Goal: Task Accomplishment & Management: Manage account settings

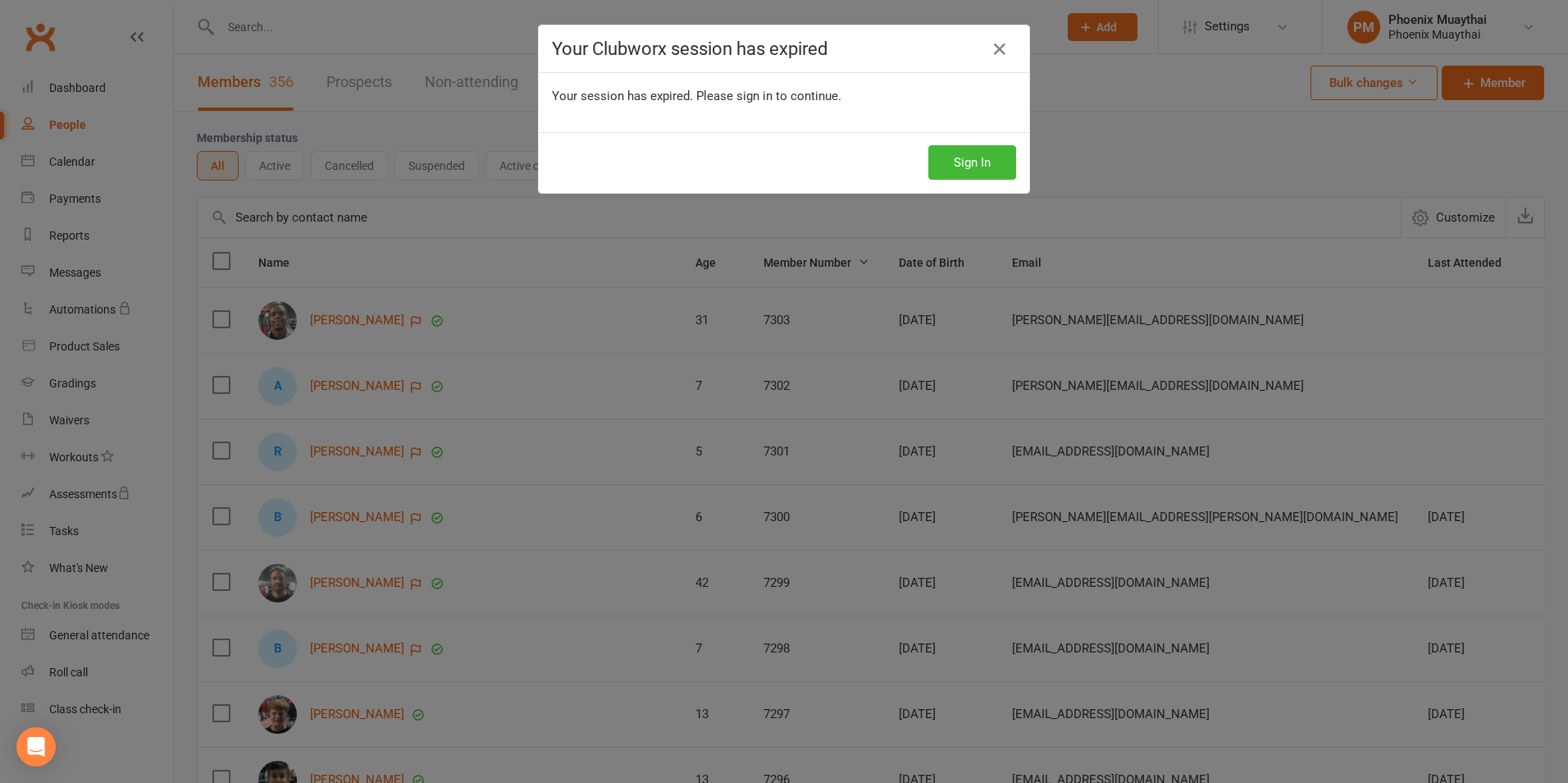
select select "100"
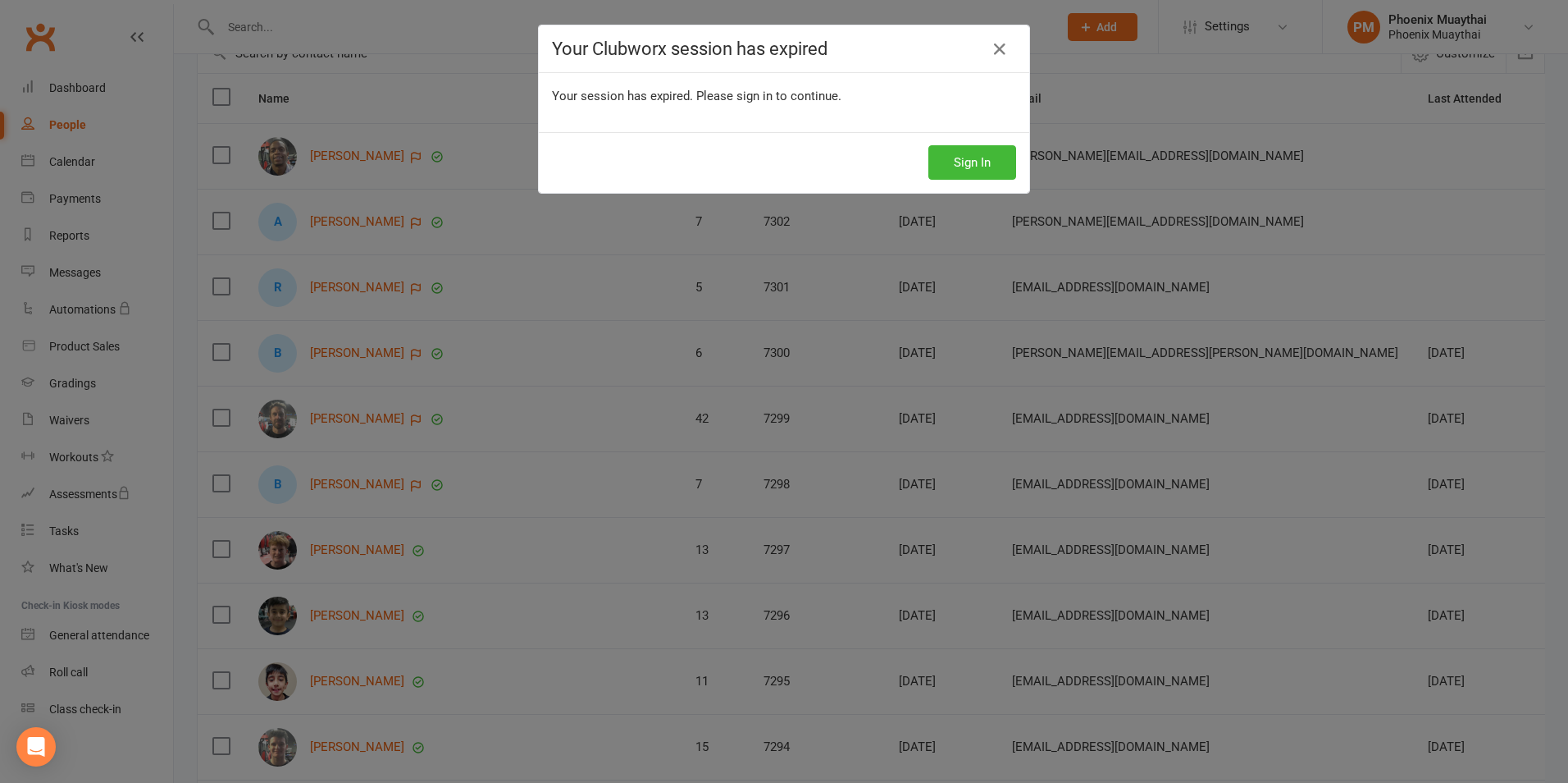
drag, startPoint x: 999, startPoint y: 46, endPoint x: 828, endPoint y: 20, distance: 173.0
click at [999, 46] on icon at bounding box center [999, 48] width 20 height 20
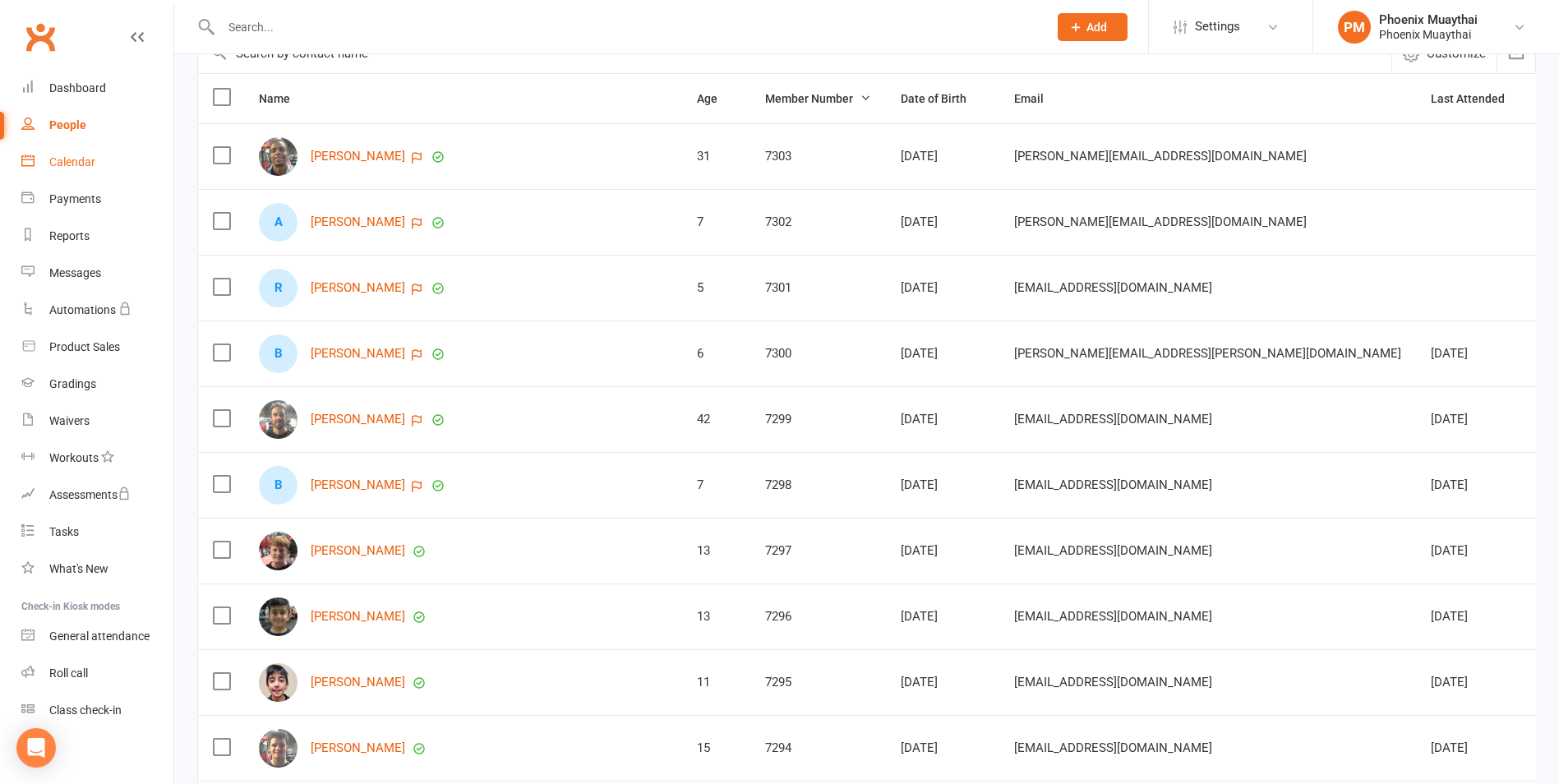
click at [116, 163] on link "Calendar" at bounding box center [97, 162] width 152 height 37
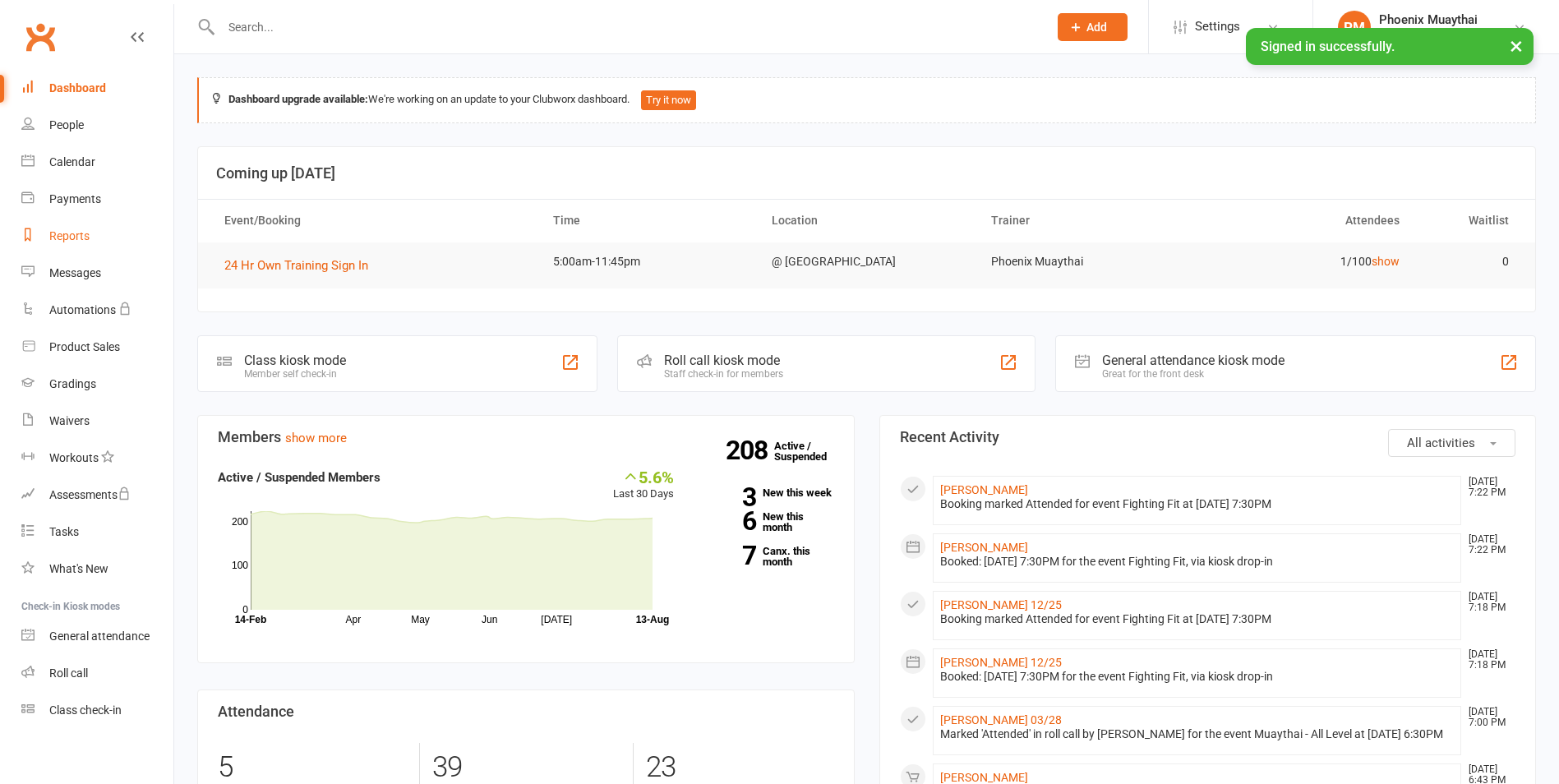
click at [92, 241] on link "Reports" at bounding box center [97, 237] width 152 height 37
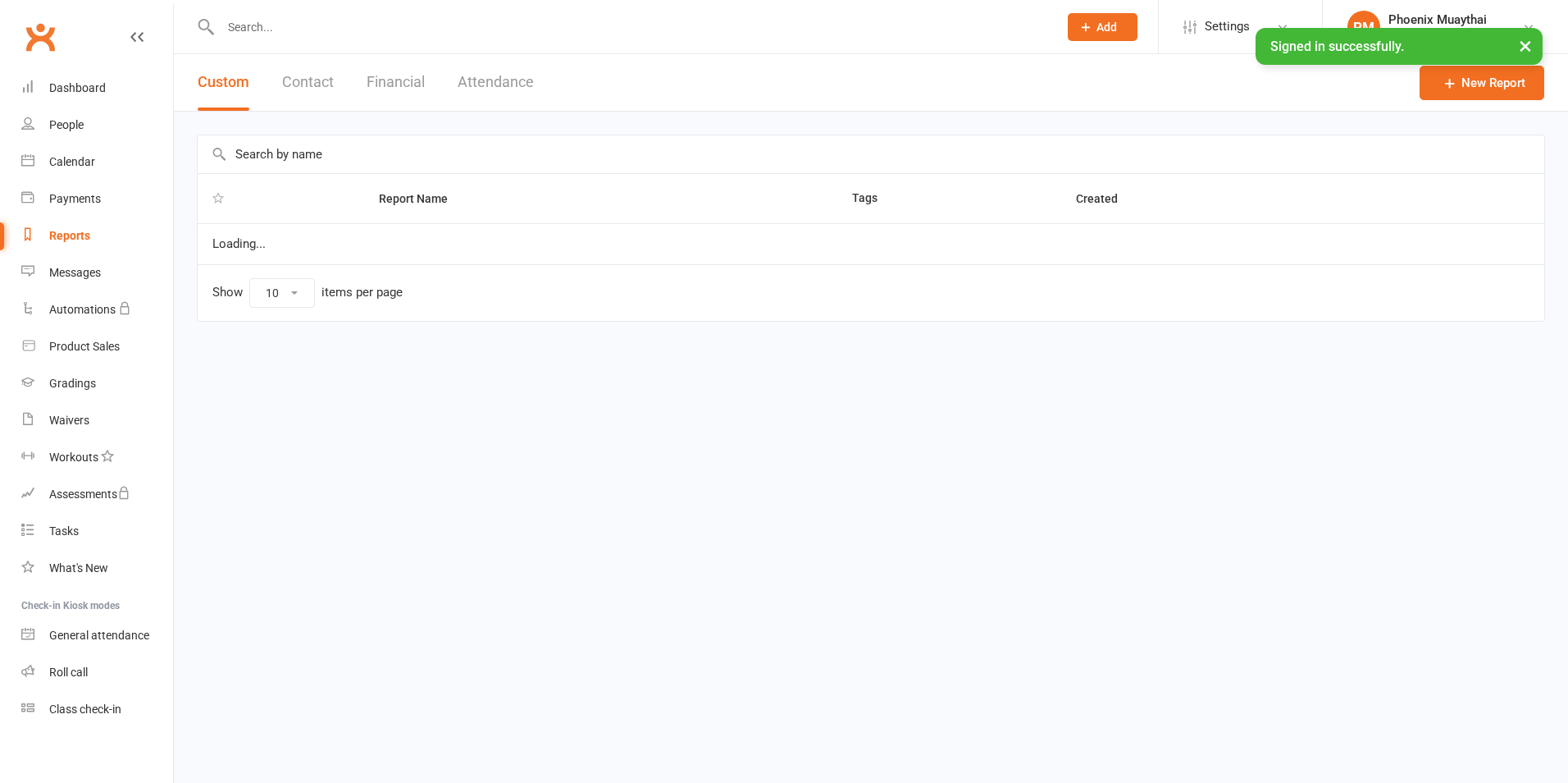
select select "100"
click at [378, 94] on button "Financial" at bounding box center [395, 82] width 59 height 57
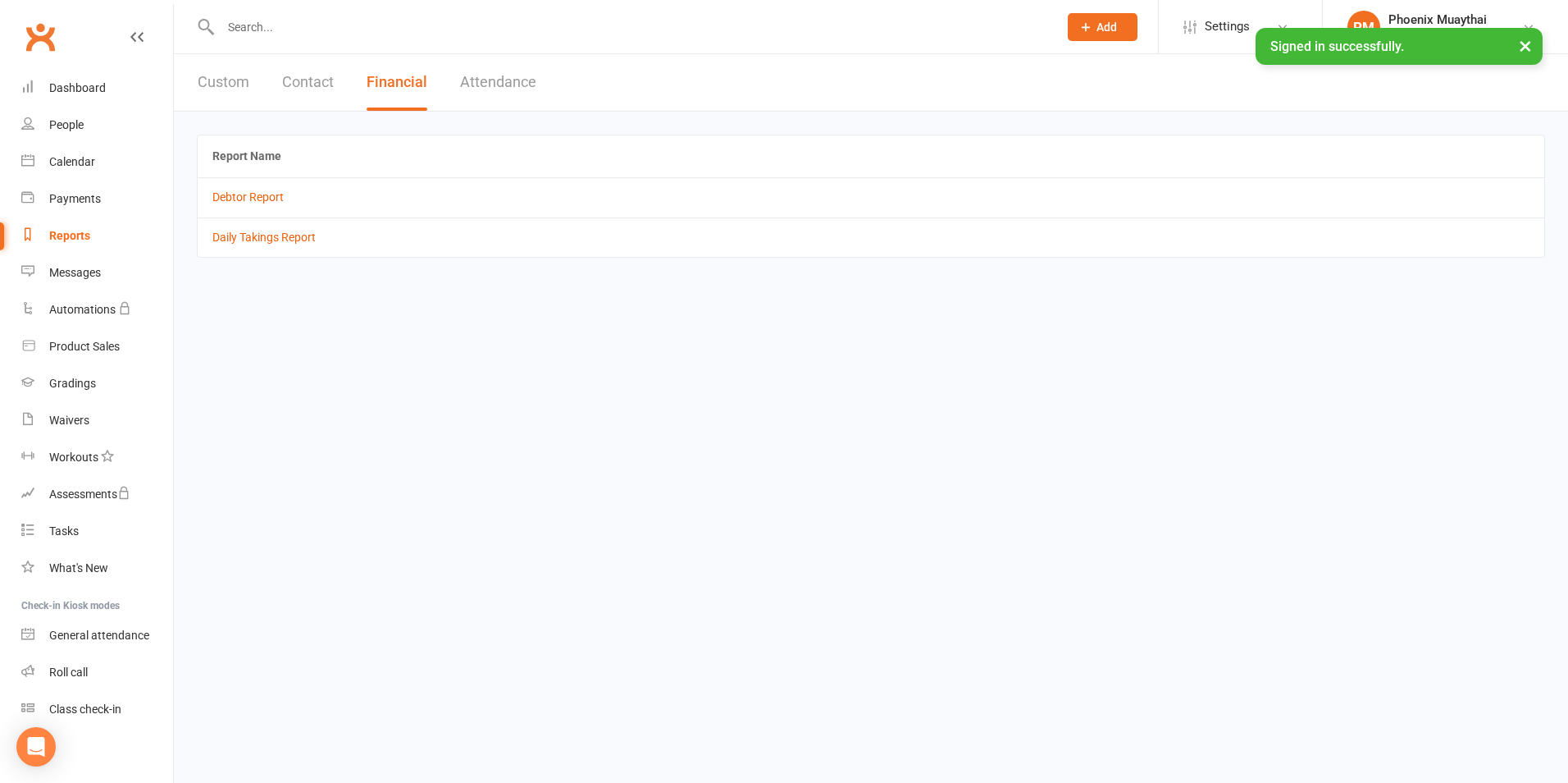
click at [306, 228] on td "Daily Takings Report" at bounding box center [871, 237] width 1347 height 39
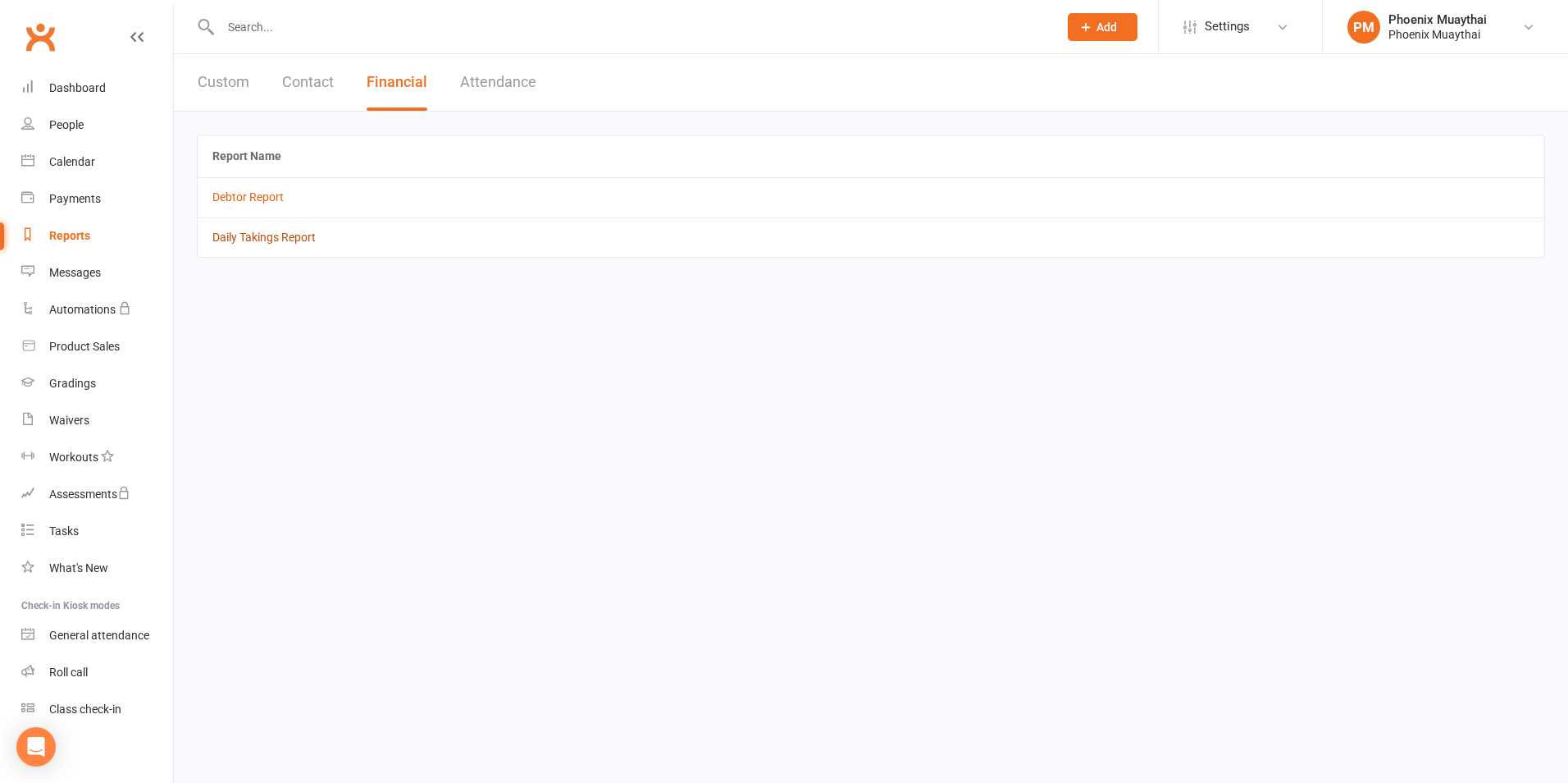
click at [302, 231] on link "Daily Takings Report" at bounding box center [264, 237] width 103 height 13
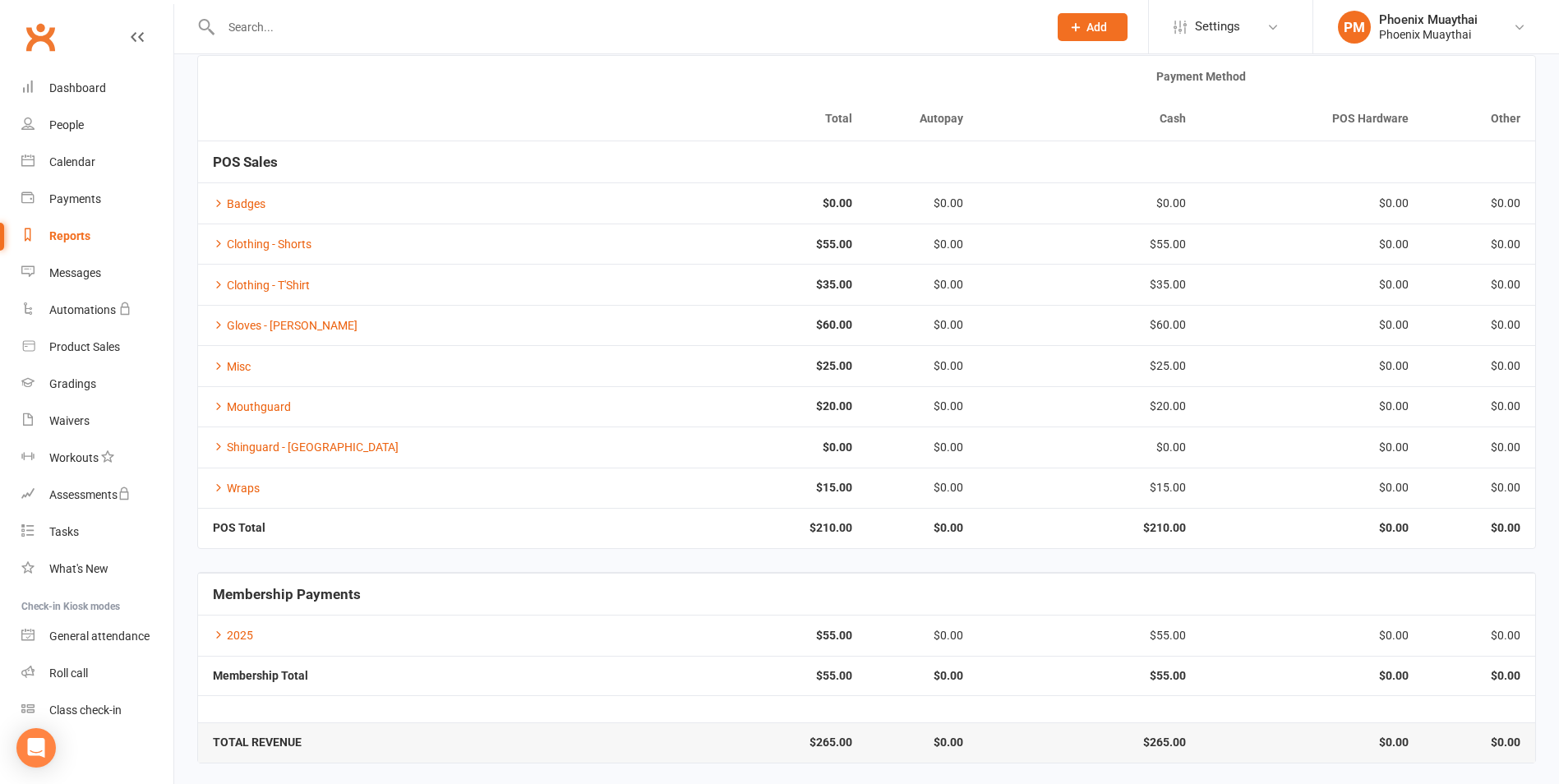
scroll to position [122, 0]
click at [129, 354] on link "Product Sales" at bounding box center [97, 347] width 152 height 37
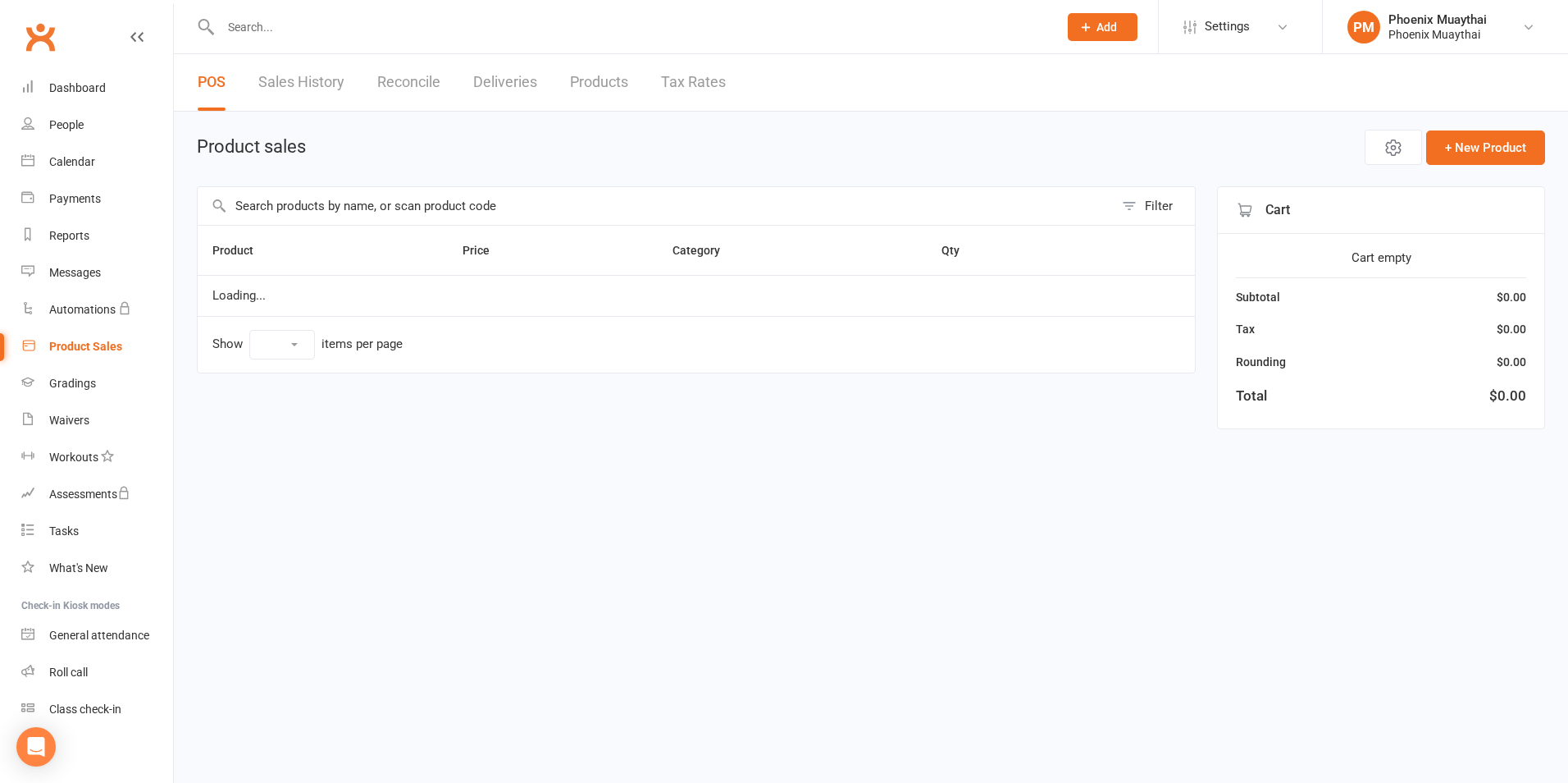
select select "100"
click at [112, 242] on link "Reports" at bounding box center [97, 236] width 152 height 37
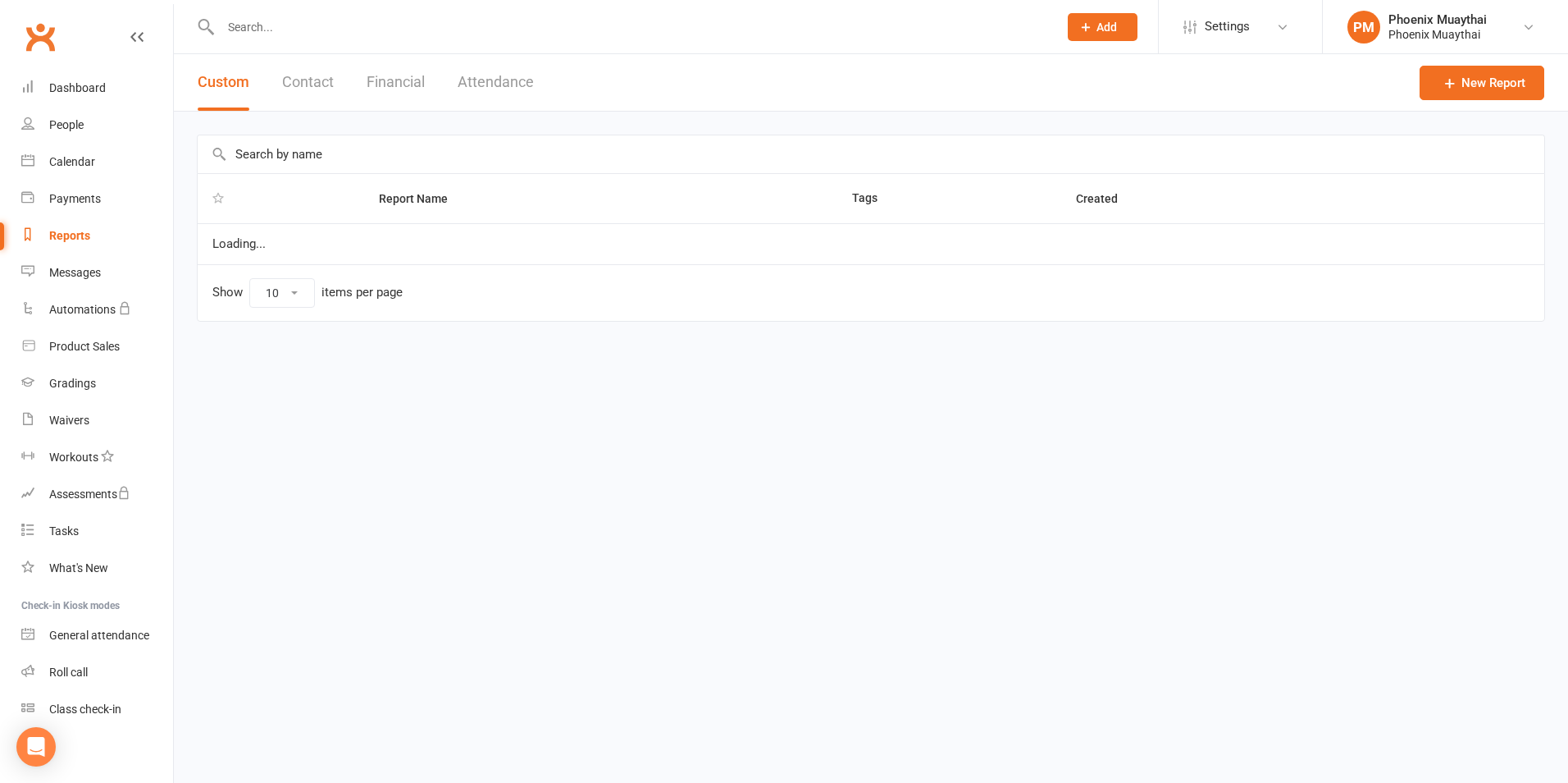
select select "100"
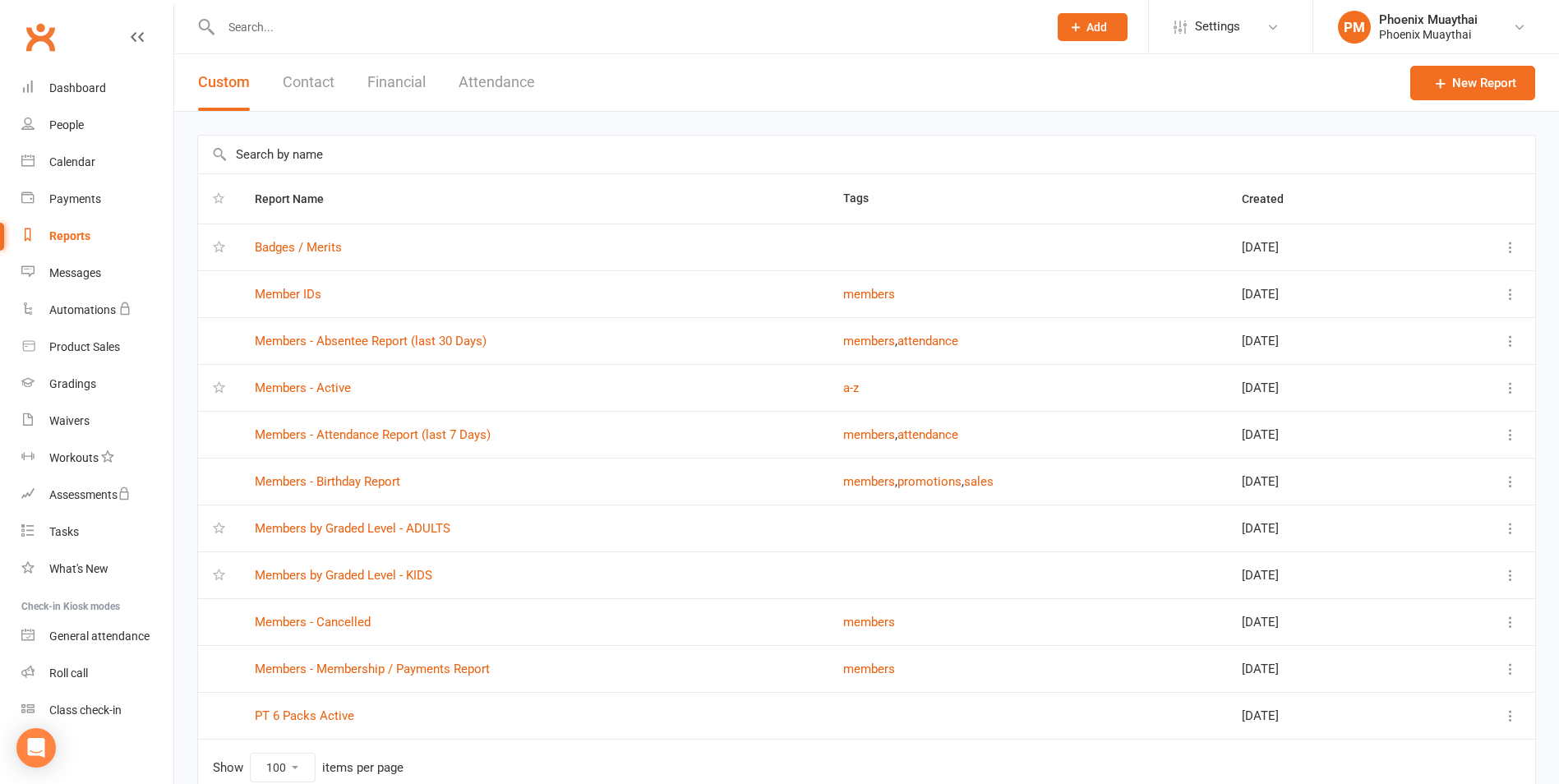
click at [367, 90] on button "Financial" at bounding box center [396, 82] width 59 height 57
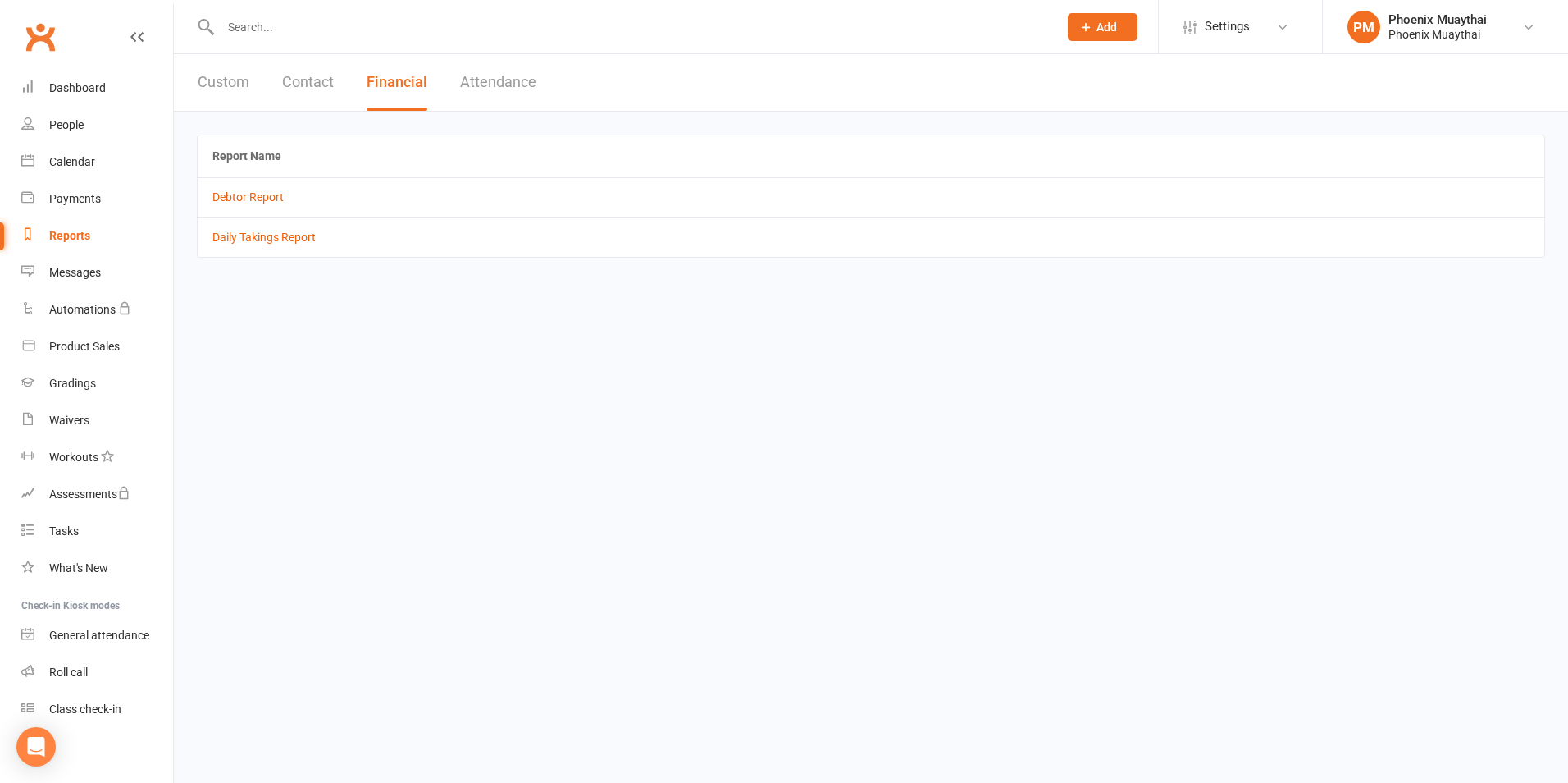
click at [290, 247] on td "Daily Takings Report" at bounding box center [871, 237] width 1347 height 39
click at [296, 245] on td "Daily Takings Report" at bounding box center [871, 237] width 1347 height 39
click at [296, 238] on link "Daily Takings Report" at bounding box center [264, 237] width 103 height 13
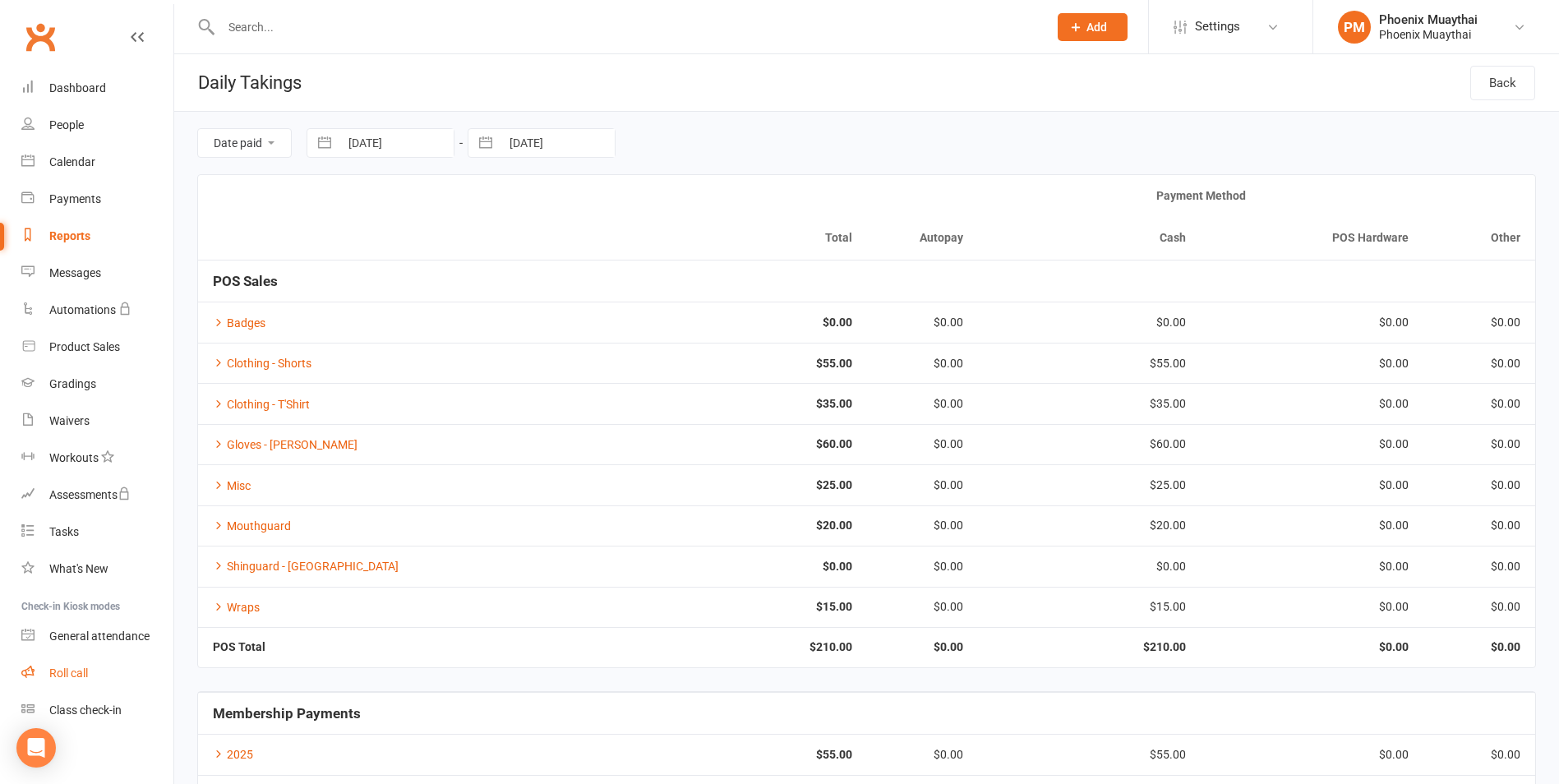
drag, startPoint x: 121, startPoint y: 680, endPoint x: 175, endPoint y: 642, distance: 66.0
click at [121, 680] on link "Roll call" at bounding box center [97, 673] width 152 height 37
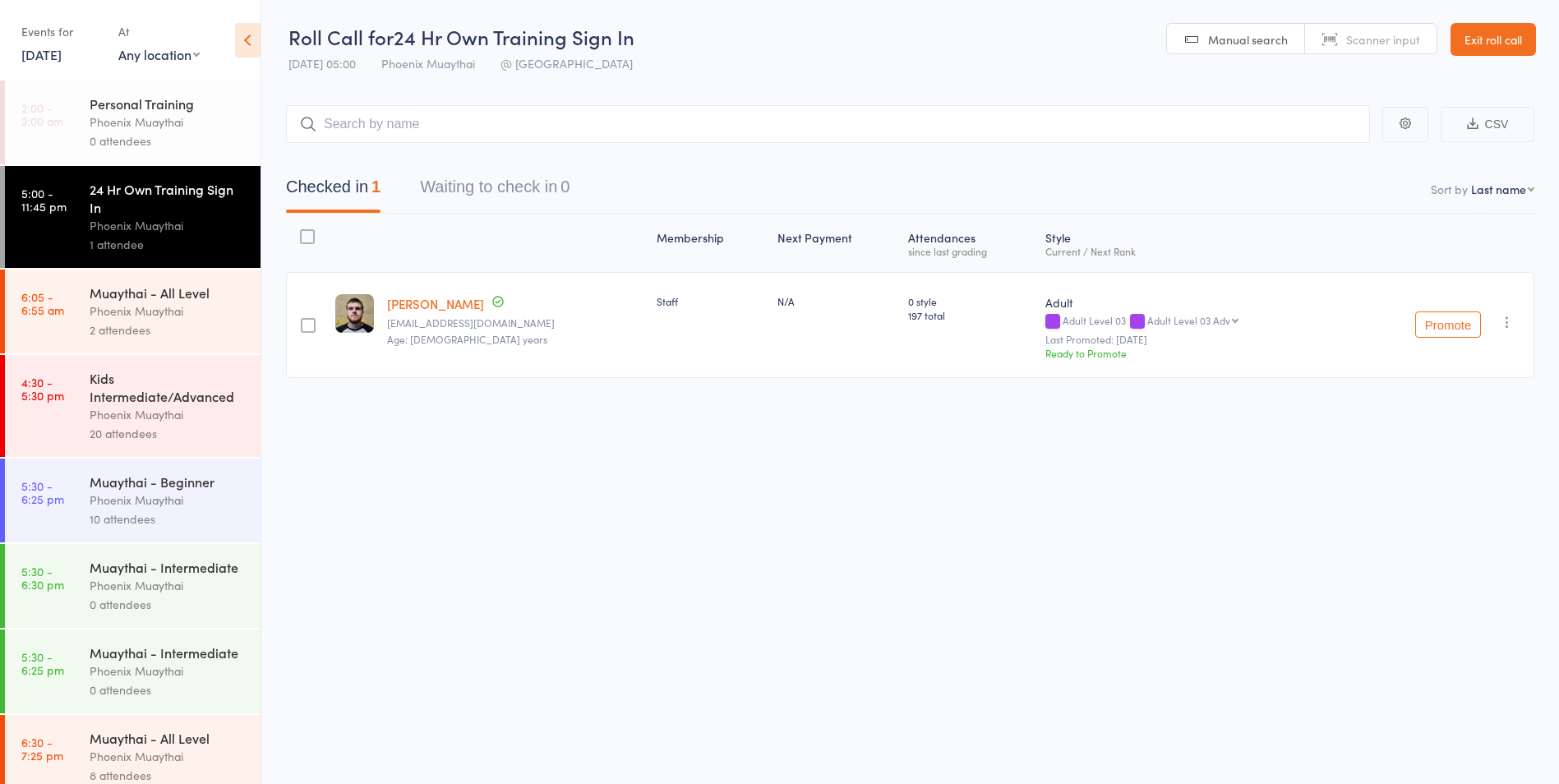
click at [196, 505] on div "Phoenix Muaythai" at bounding box center [168, 500] width 157 height 19
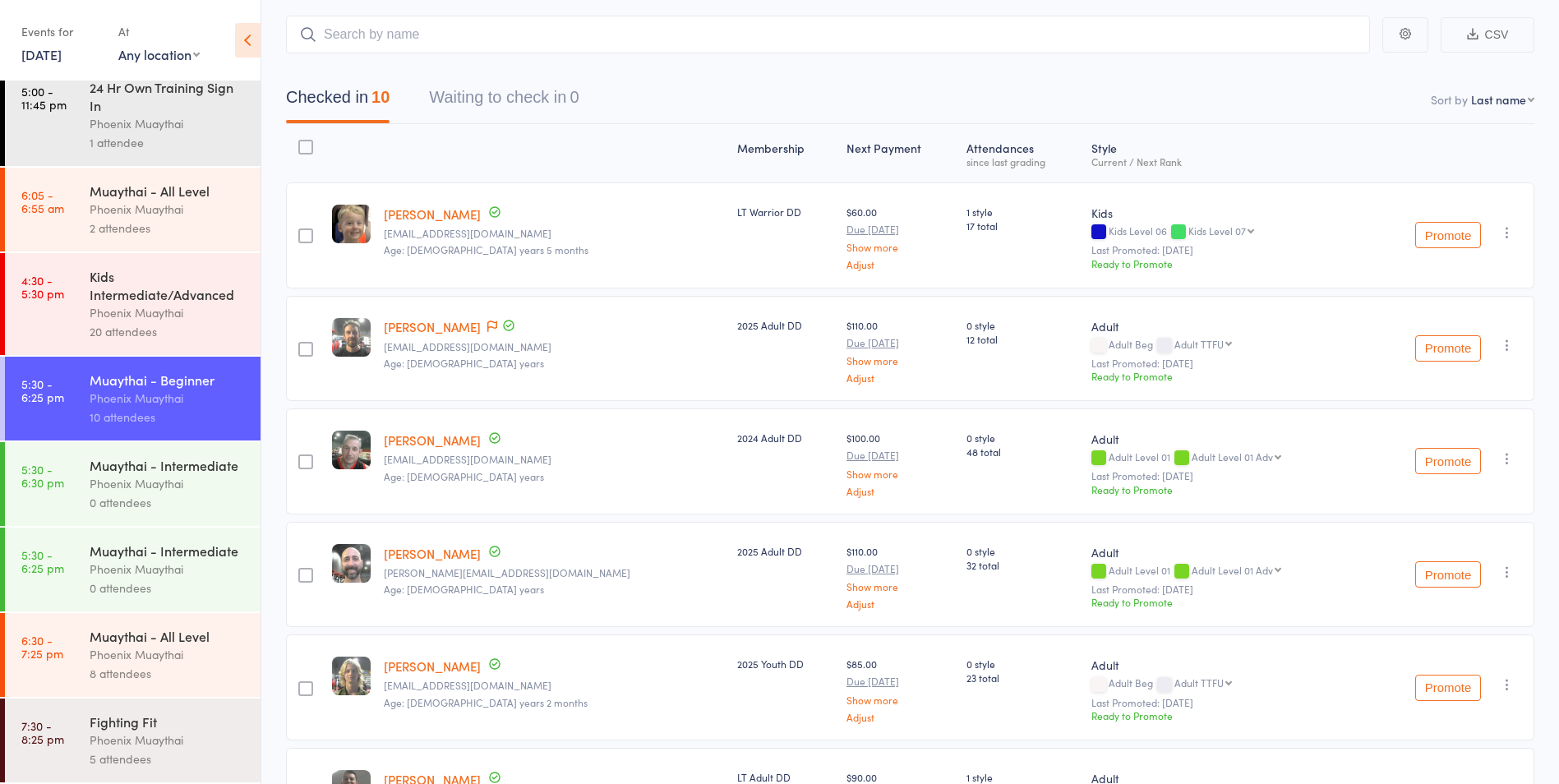
scroll to position [164, 0]
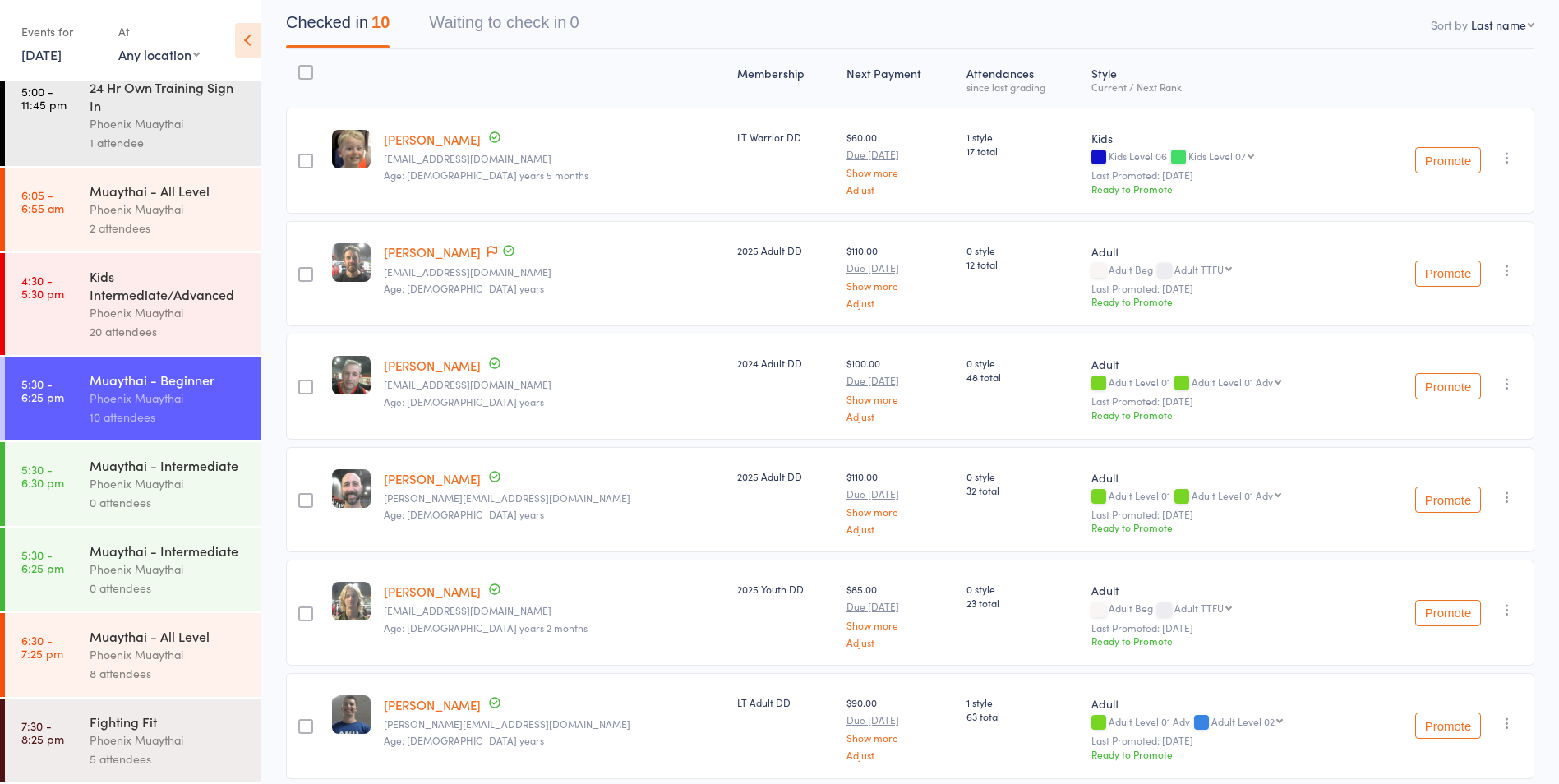
click at [194, 740] on div "Phoenix Muaythai" at bounding box center [168, 739] width 157 height 19
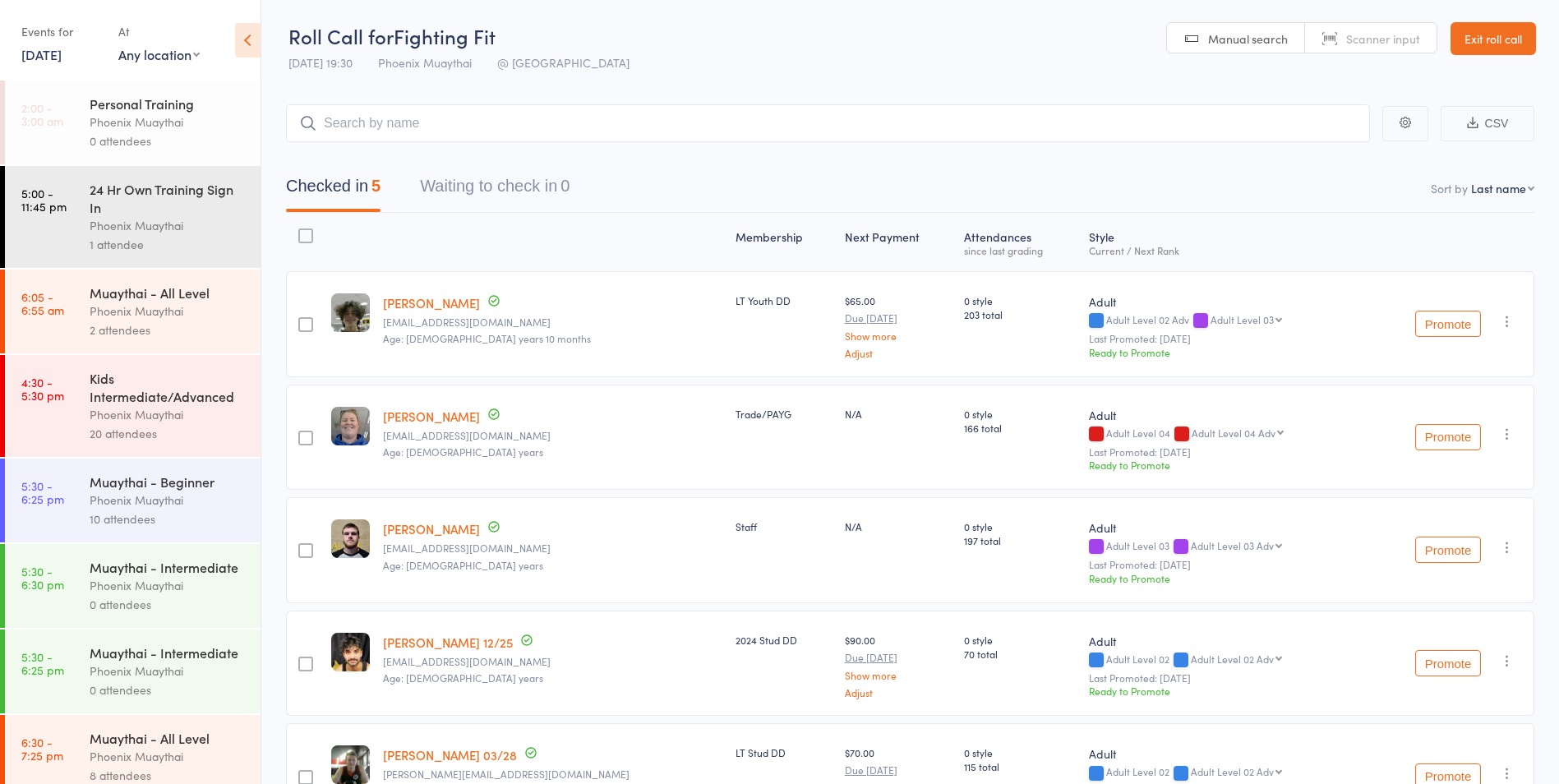
click at [197, 504] on div "Phoenix Muaythai" at bounding box center [168, 500] width 157 height 19
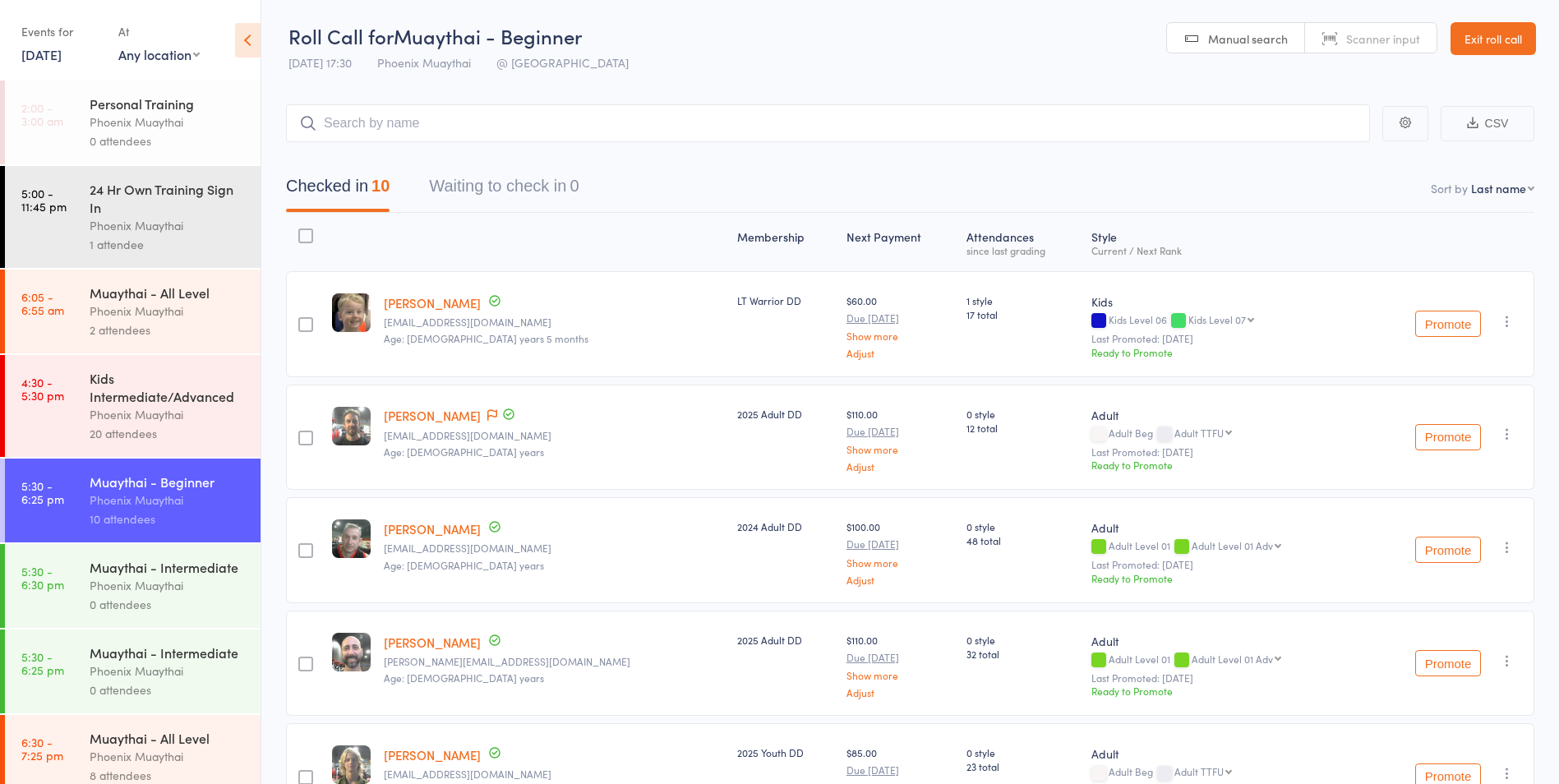
click at [202, 576] on div "Muaythai - Intermediate" at bounding box center [168, 566] width 157 height 18
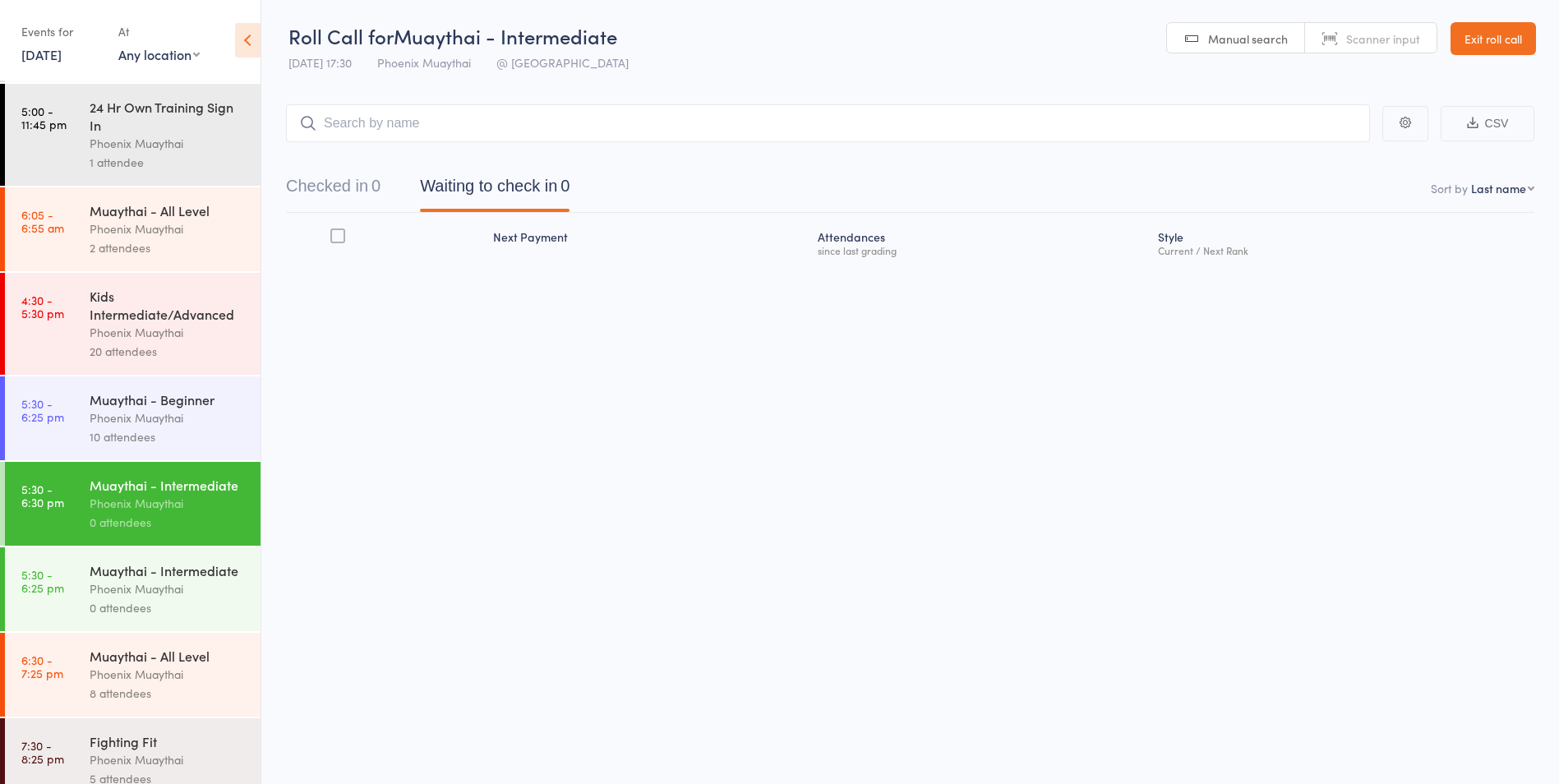
scroll to position [138, 0]
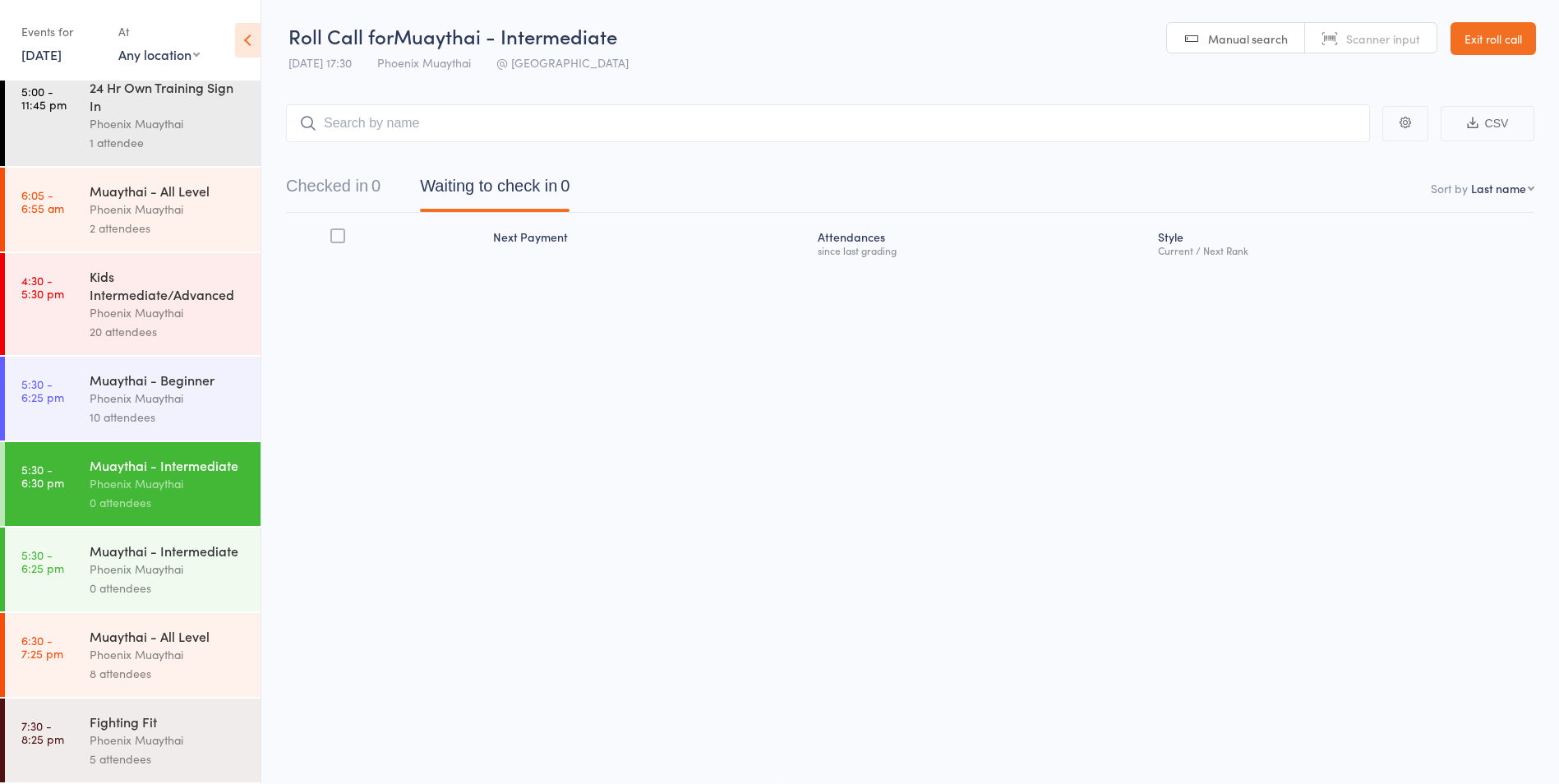
click at [203, 546] on div "Muaythai - Intermediate" at bounding box center [168, 550] width 157 height 18
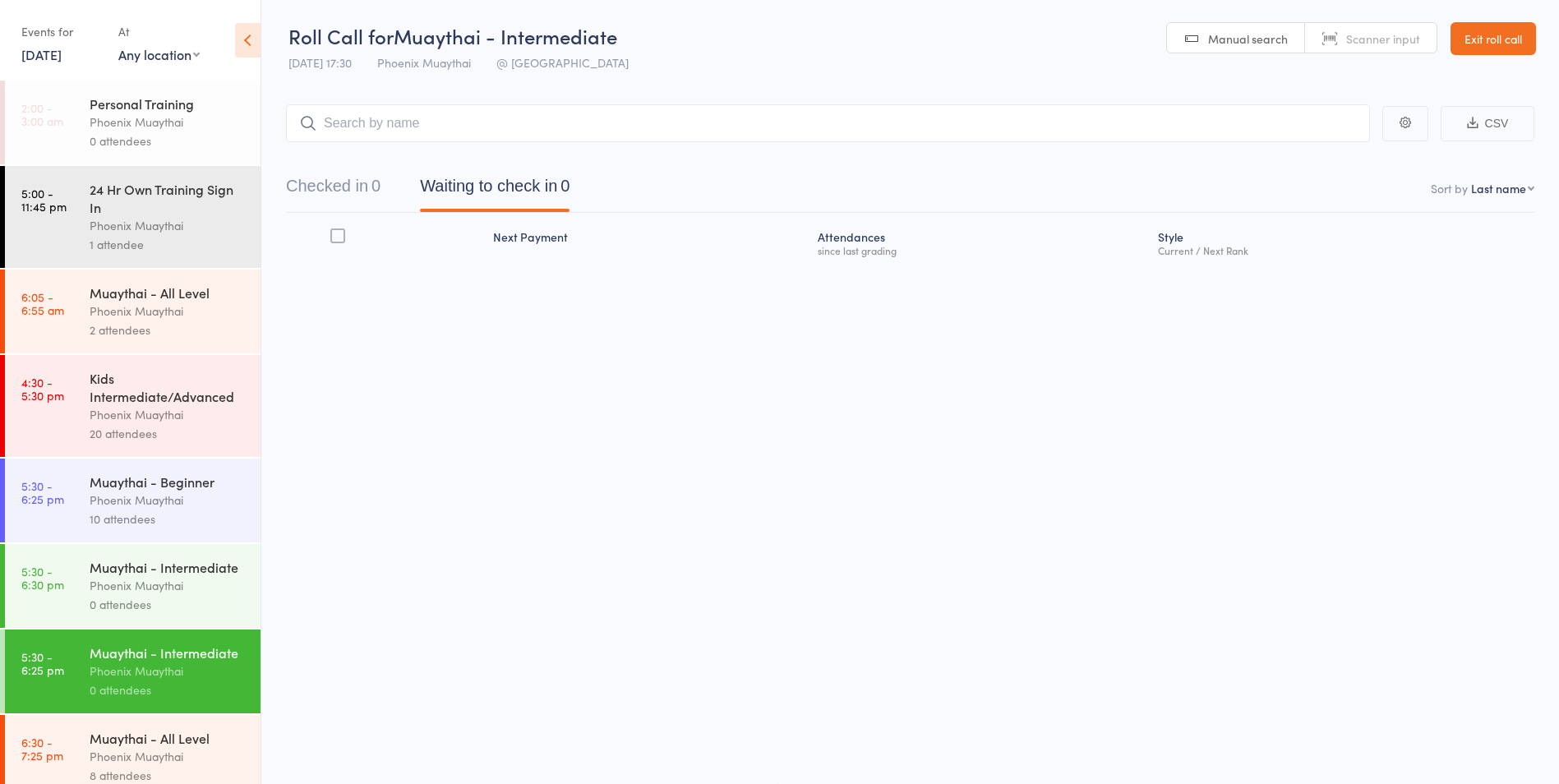
click at [188, 595] on div "Phoenix Muaythai" at bounding box center [168, 586] width 157 height 19
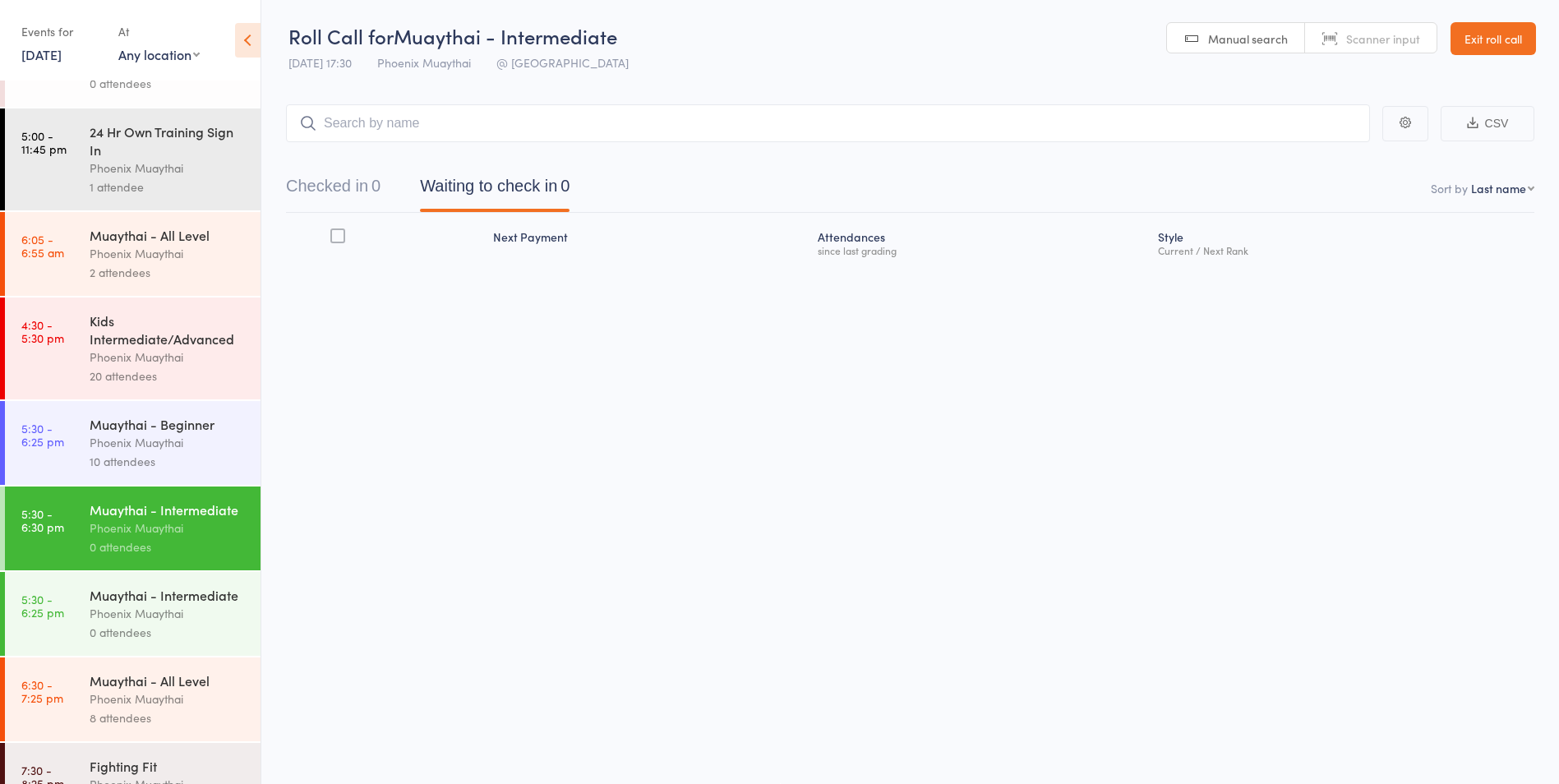
scroll to position [82, 0]
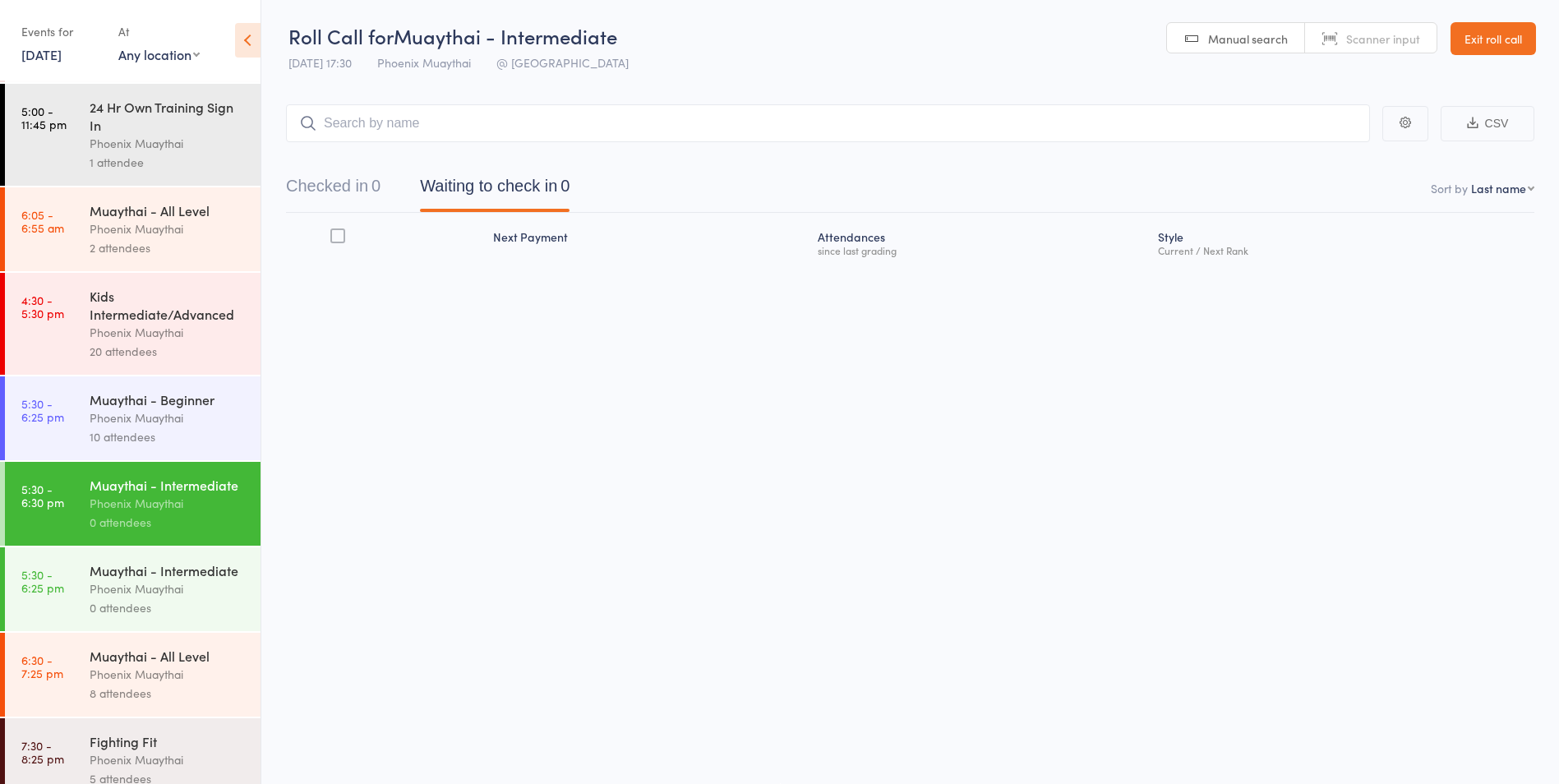
click at [42, 55] on link "13 Aug, 2025" at bounding box center [41, 54] width 40 height 18
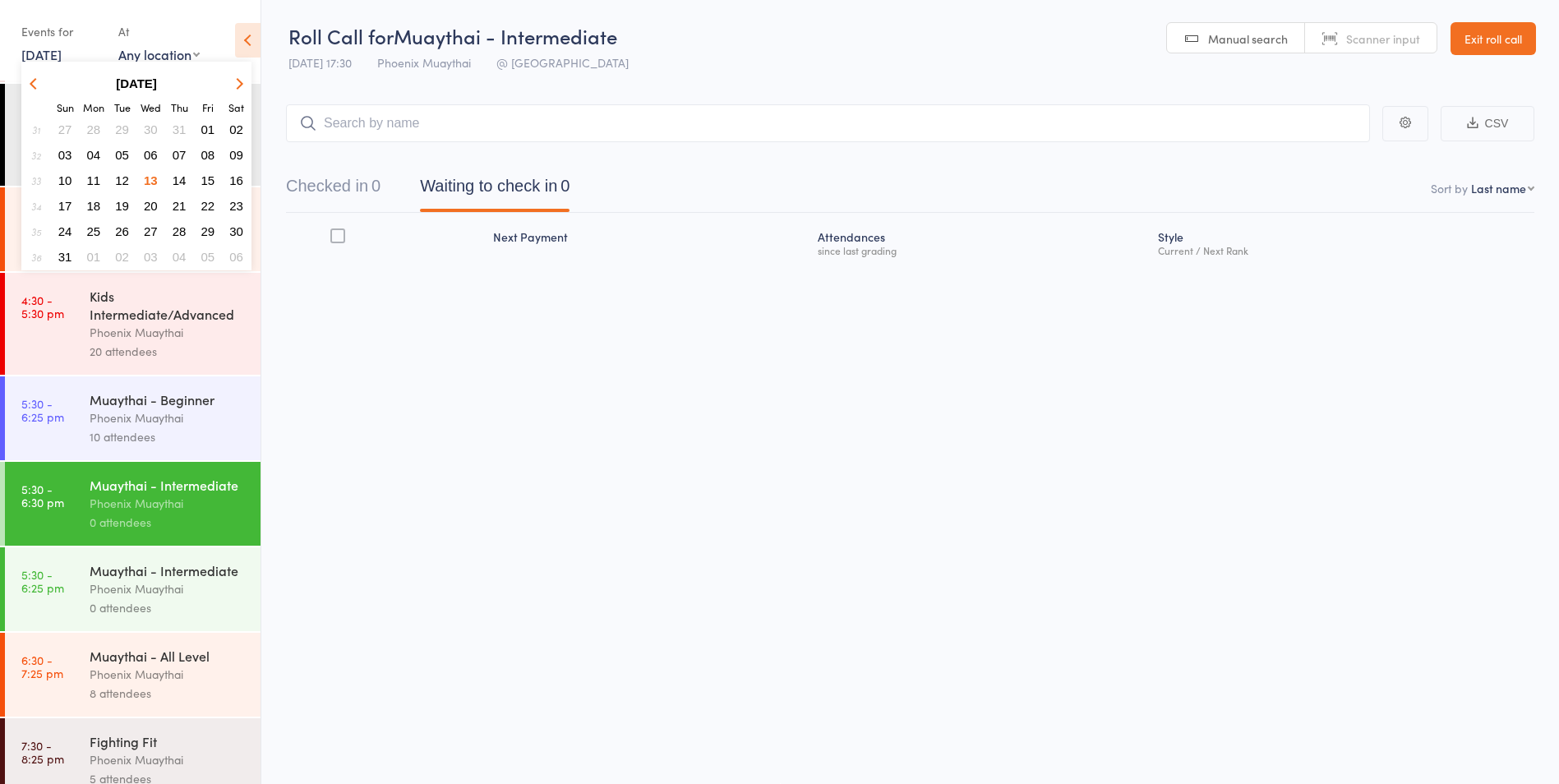
click at [156, 154] on span "06" at bounding box center [150, 155] width 14 height 14
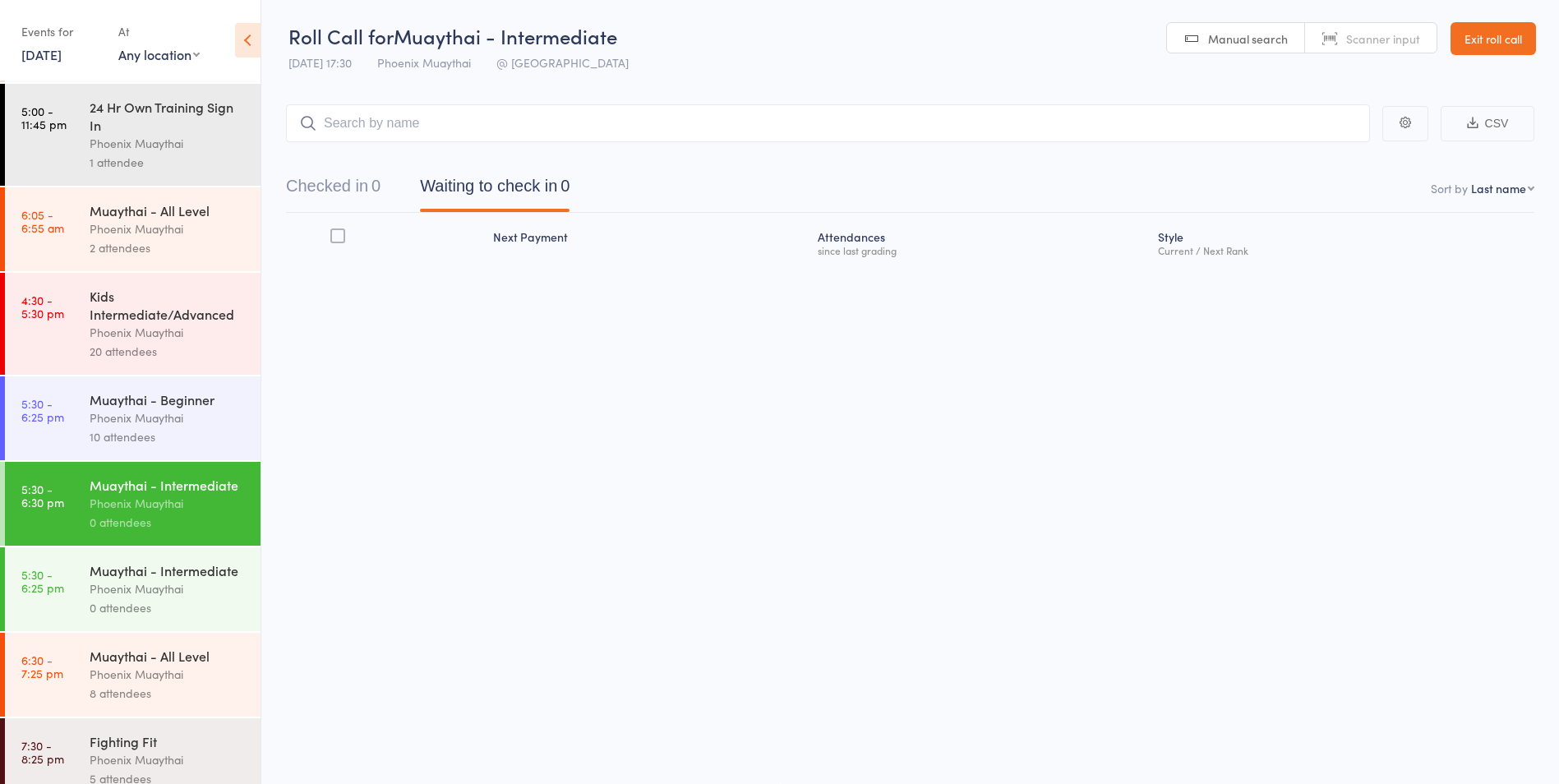
scroll to position [34, 0]
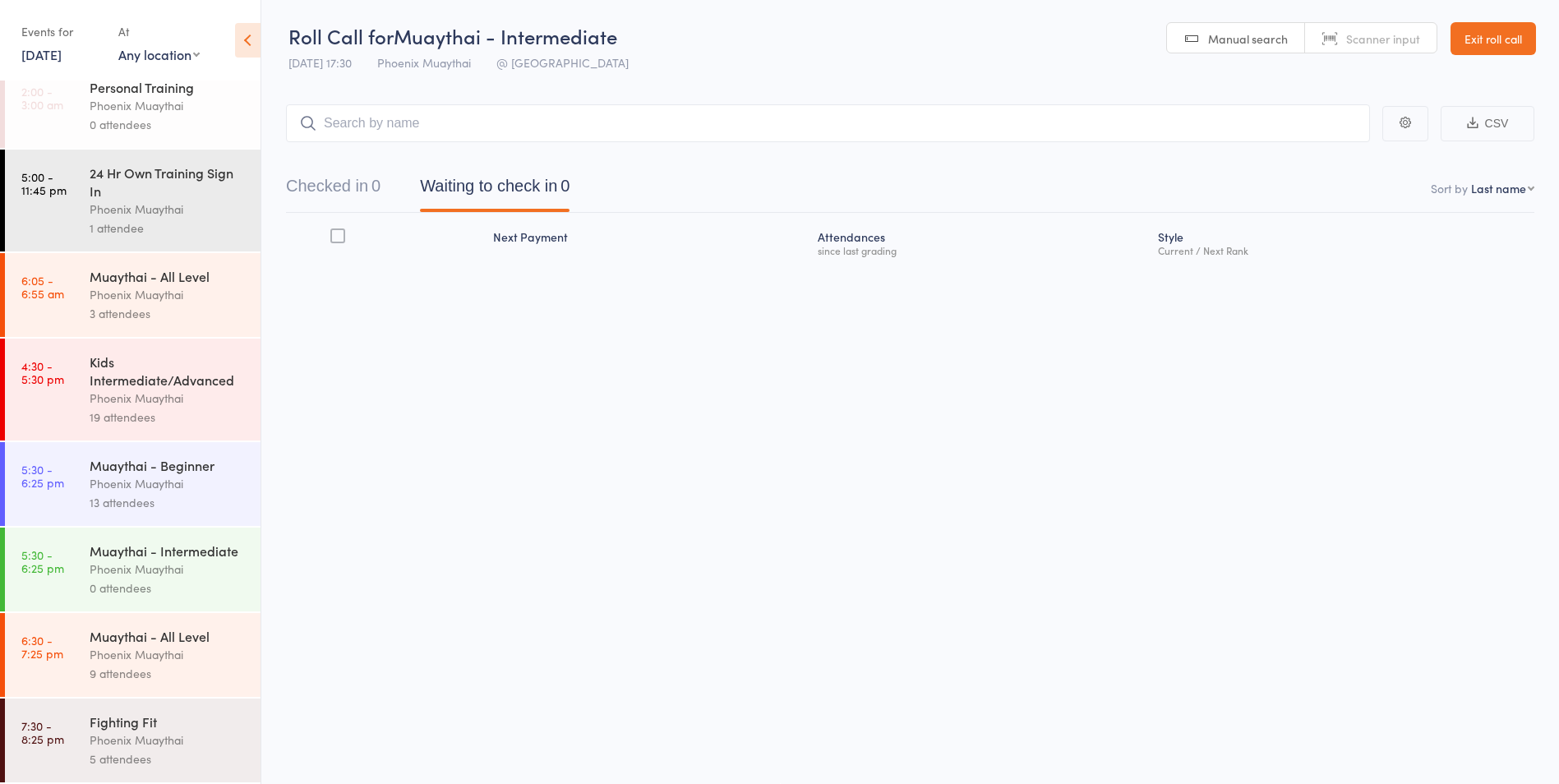
click at [194, 493] on div "13 attendees" at bounding box center [168, 502] width 157 height 19
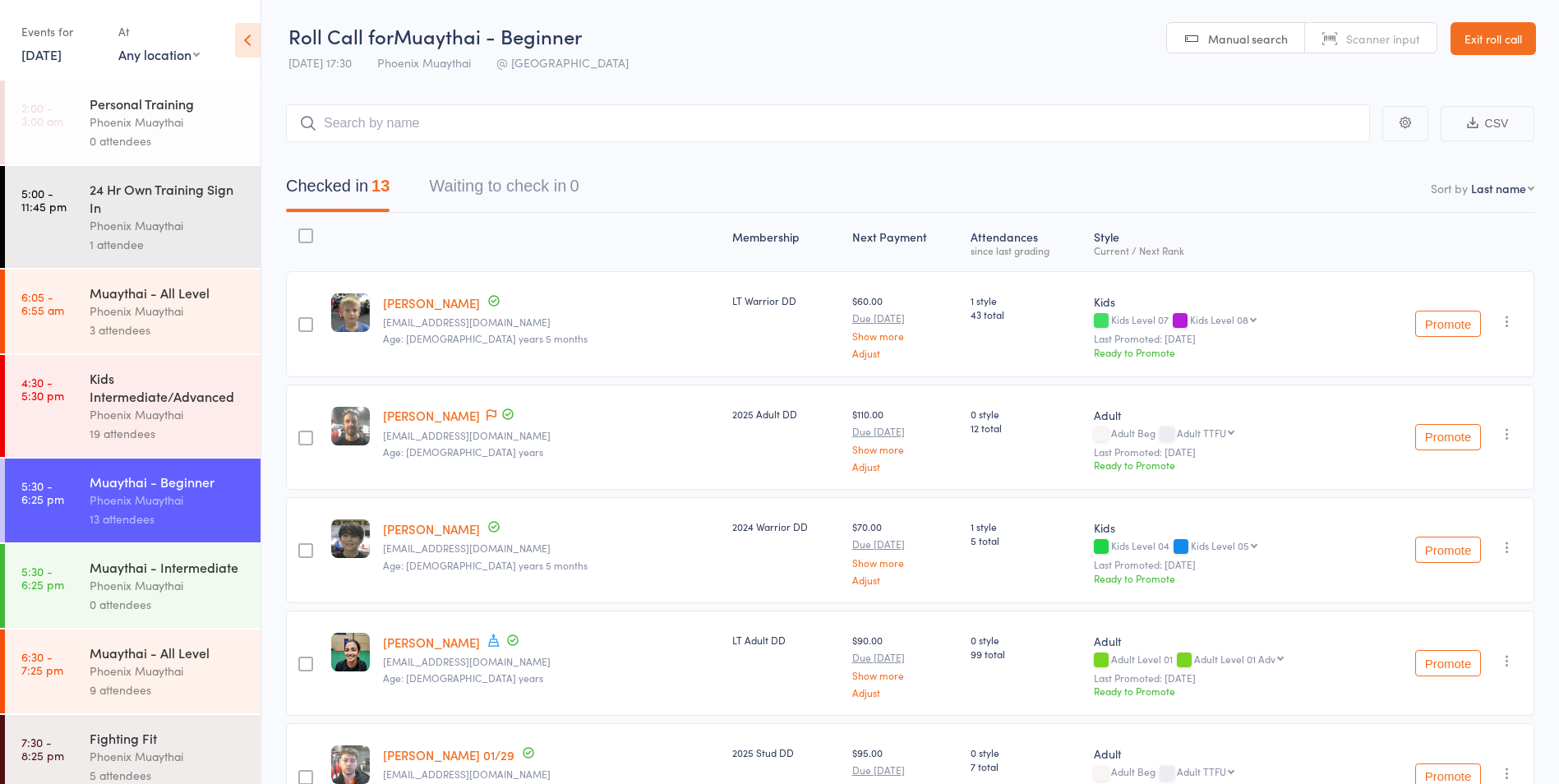
click at [190, 576] on div "Muaythai - Intermediate" at bounding box center [168, 566] width 157 height 18
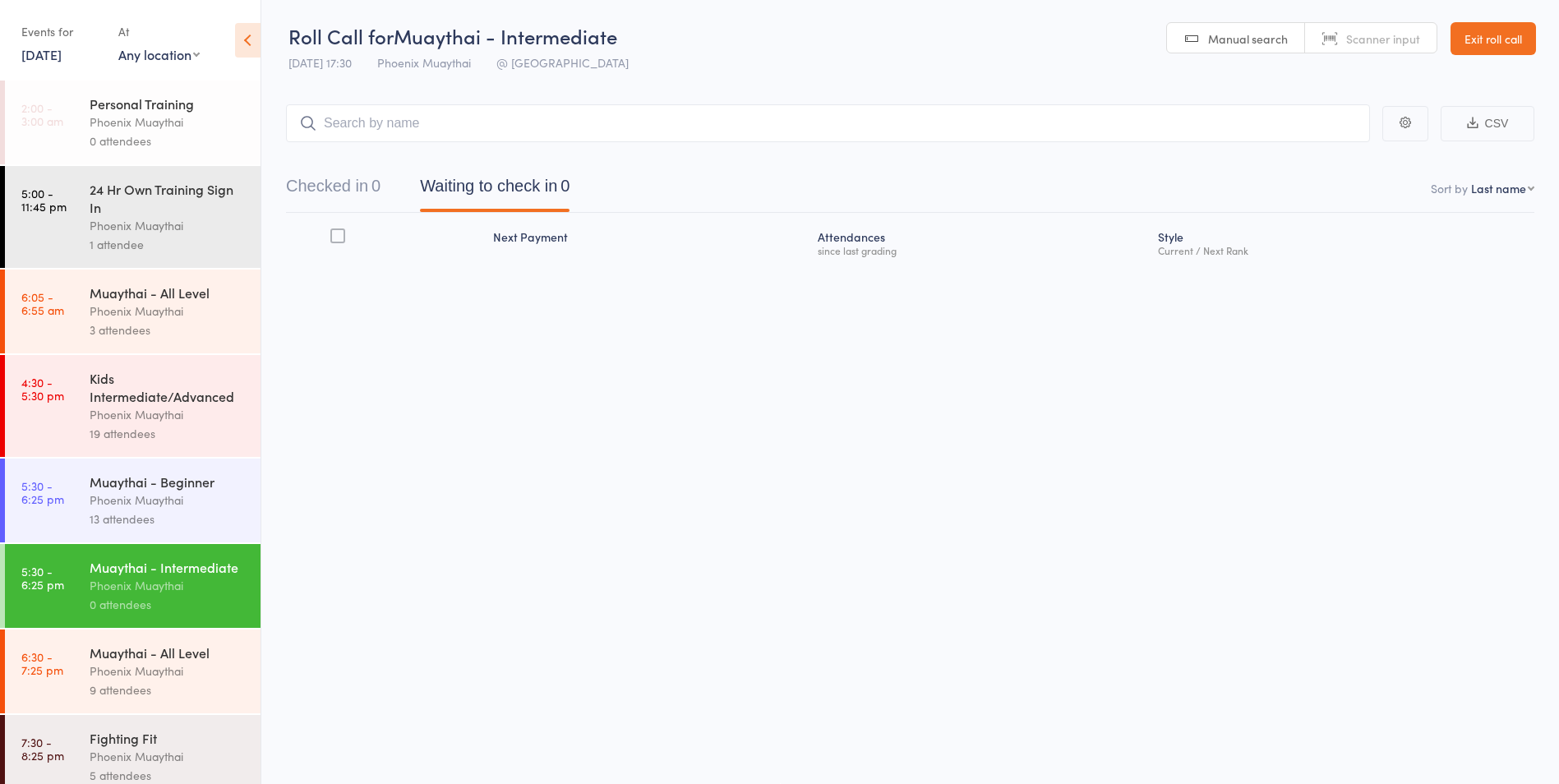
click at [60, 54] on link "6 Aug, 2025" at bounding box center [41, 54] width 40 height 18
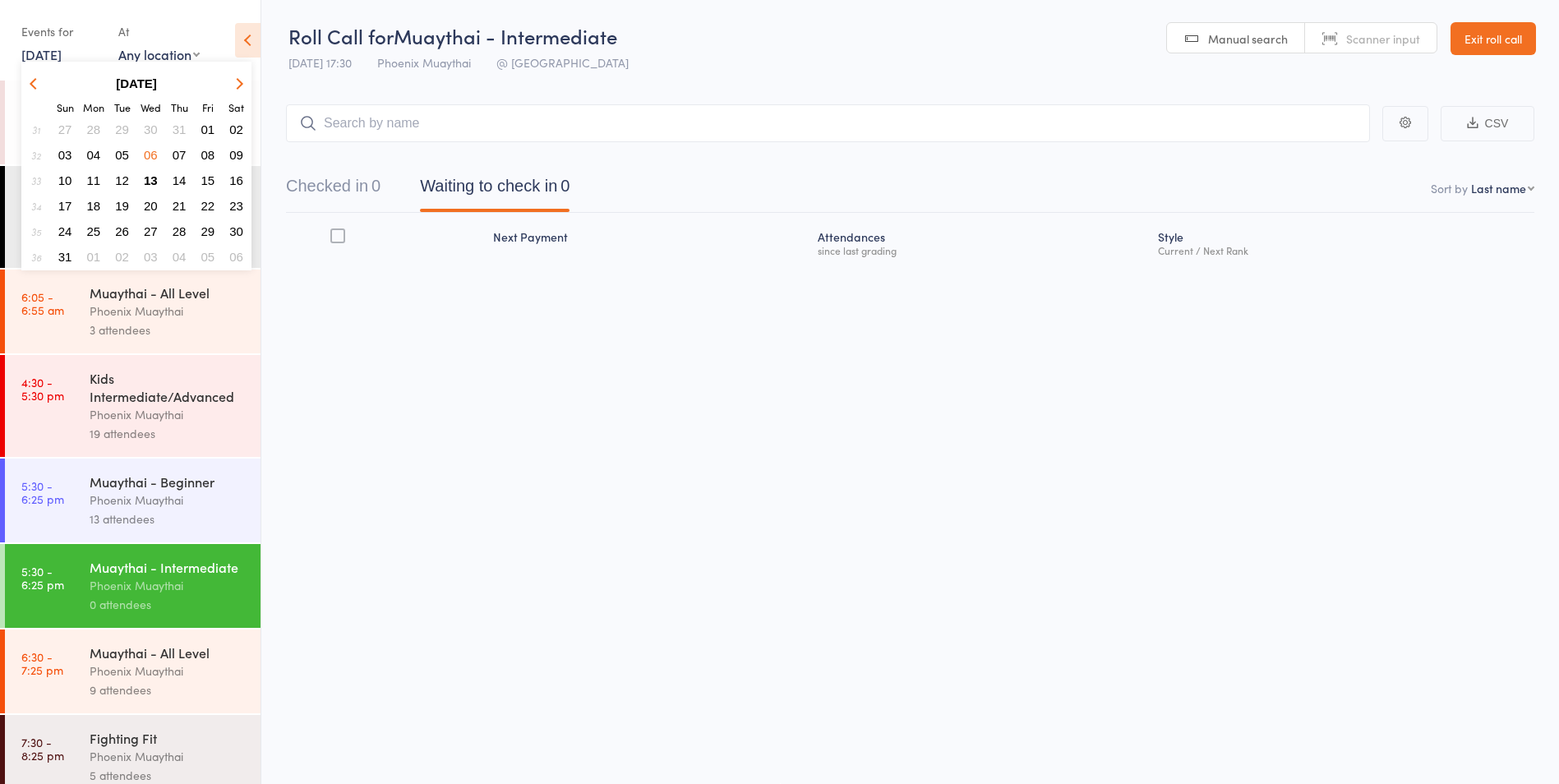
click at [150, 127] on span "30" at bounding box center [150, 128] width 14 height 14
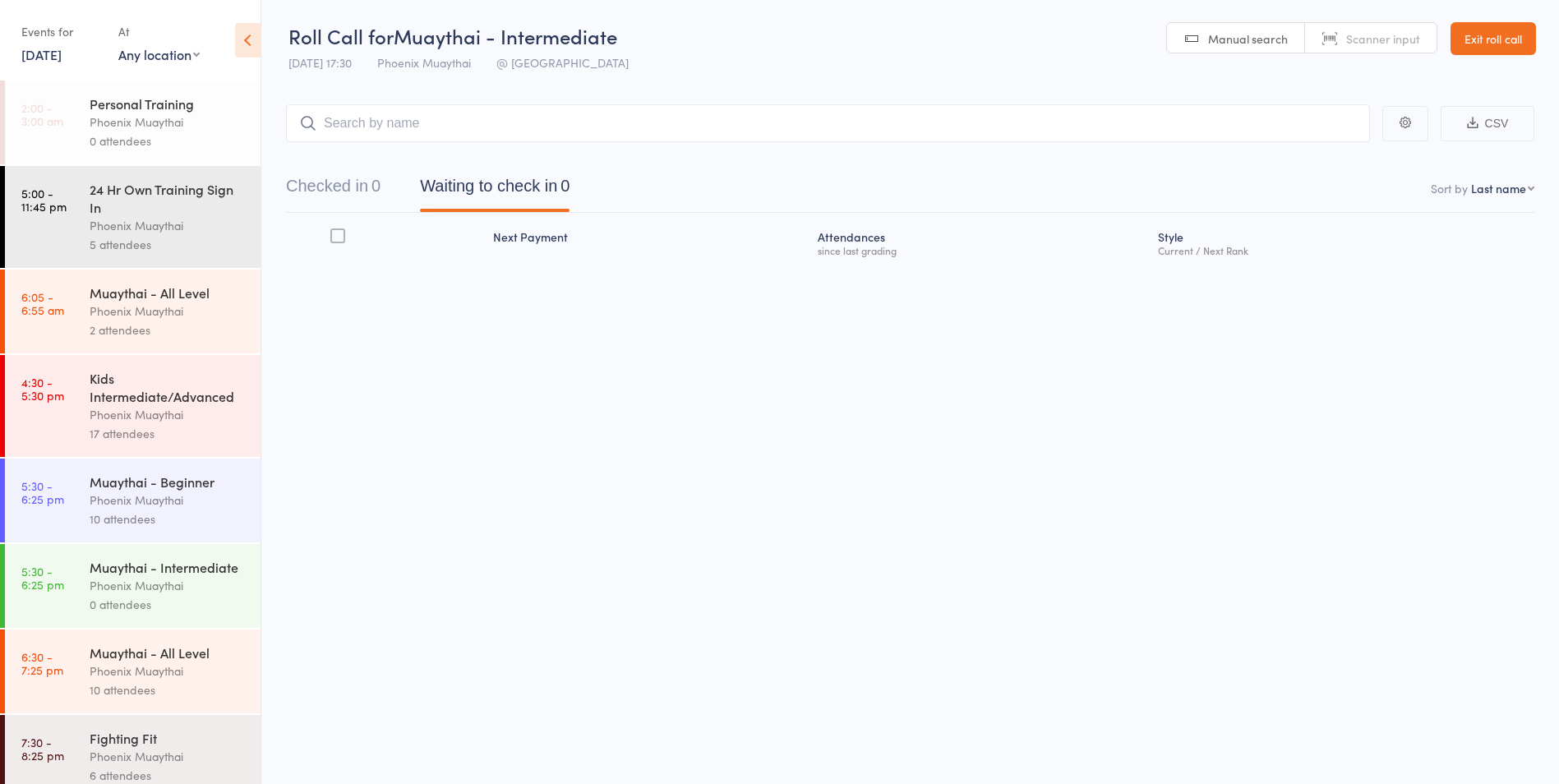
click at [177, 513] on div "10 attendees" at bounding box center [168, 519] width 157 height 19
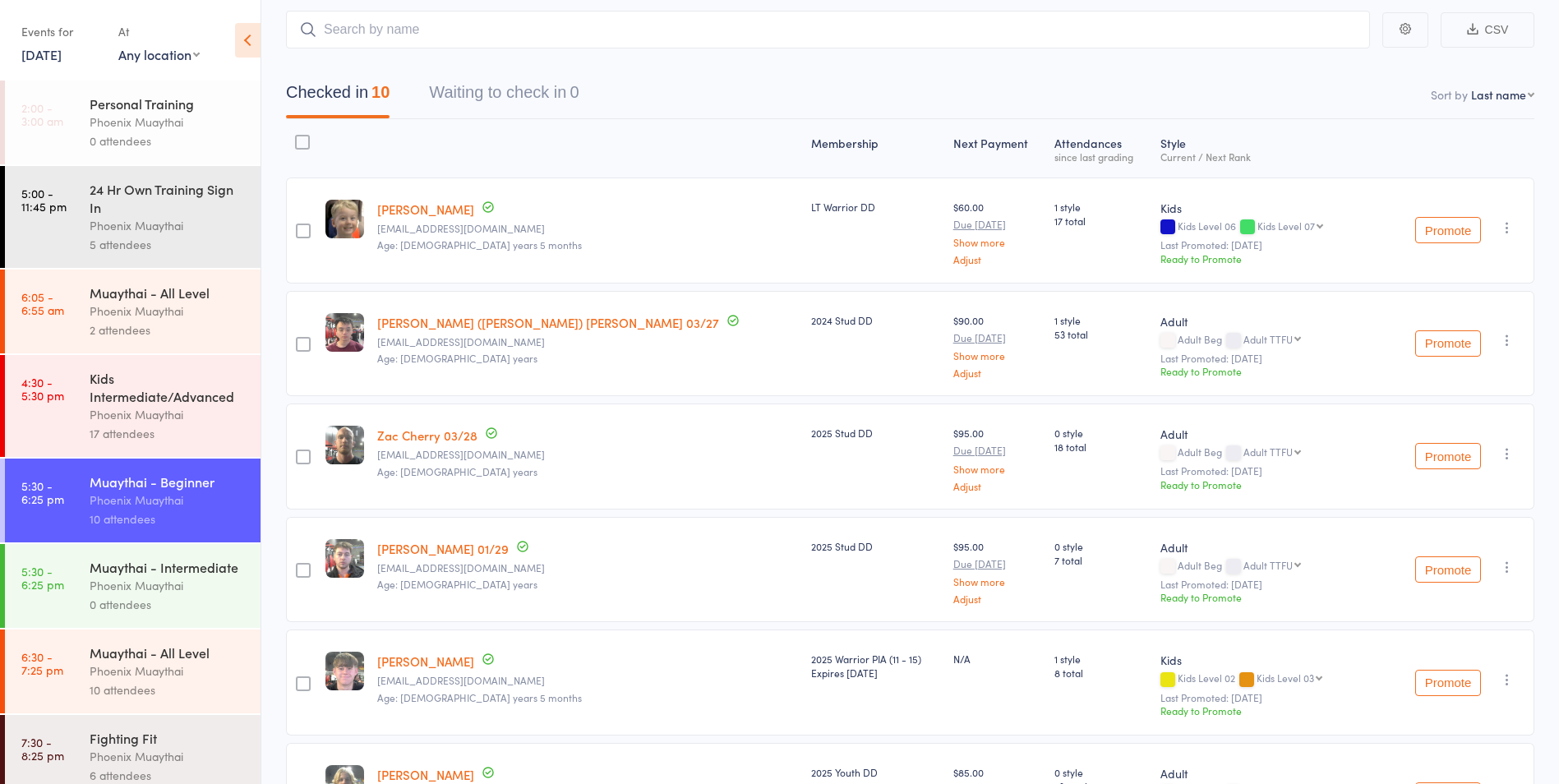
scroll to position [83, 0]
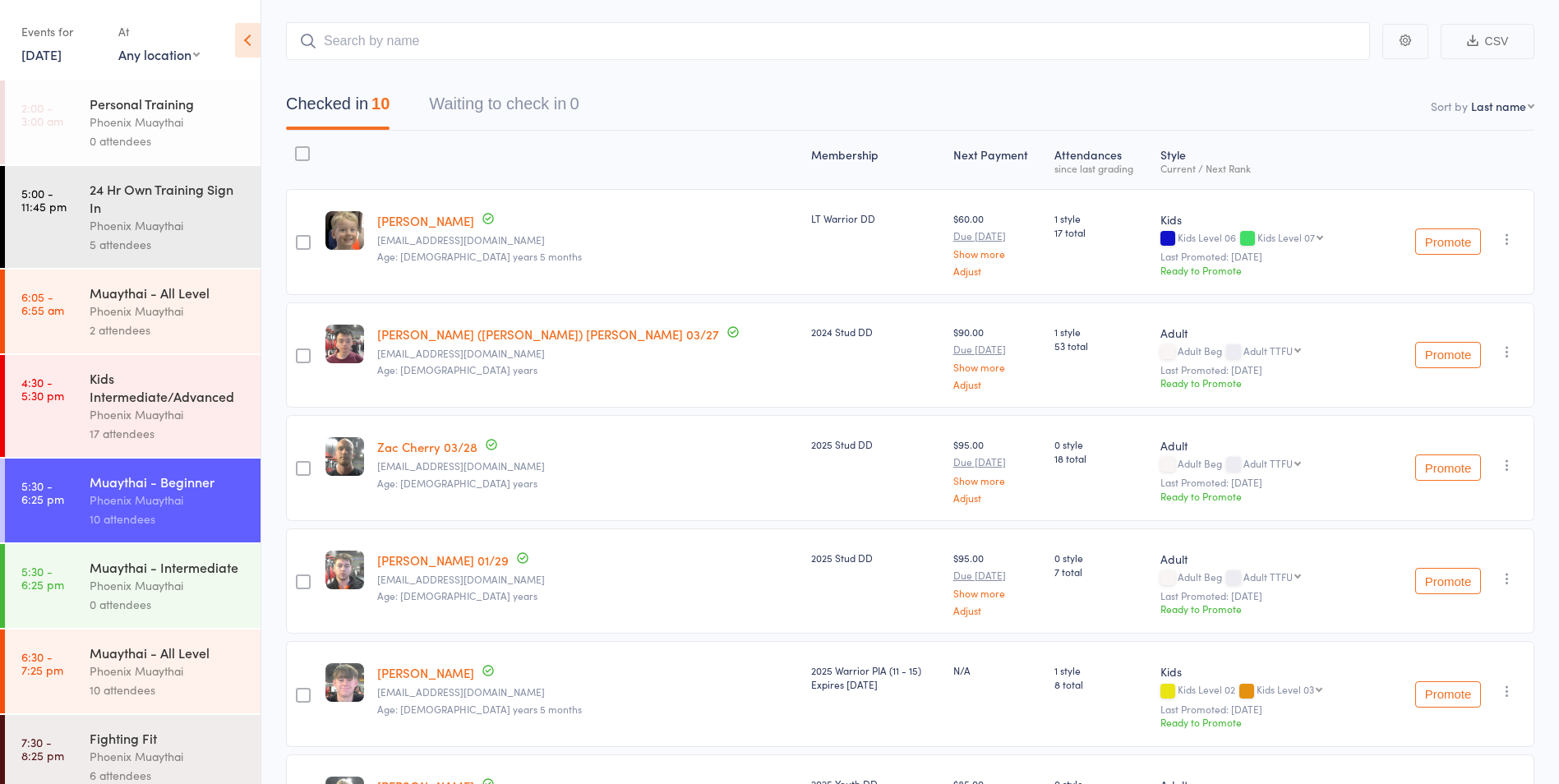
click at [37, 36] on div "Events for" at bounding box center [61, 31] width 80 height 27
click at [40, 53] on link "30 Jul, 2025" at bounding box center [41, 54] width 40 height 18
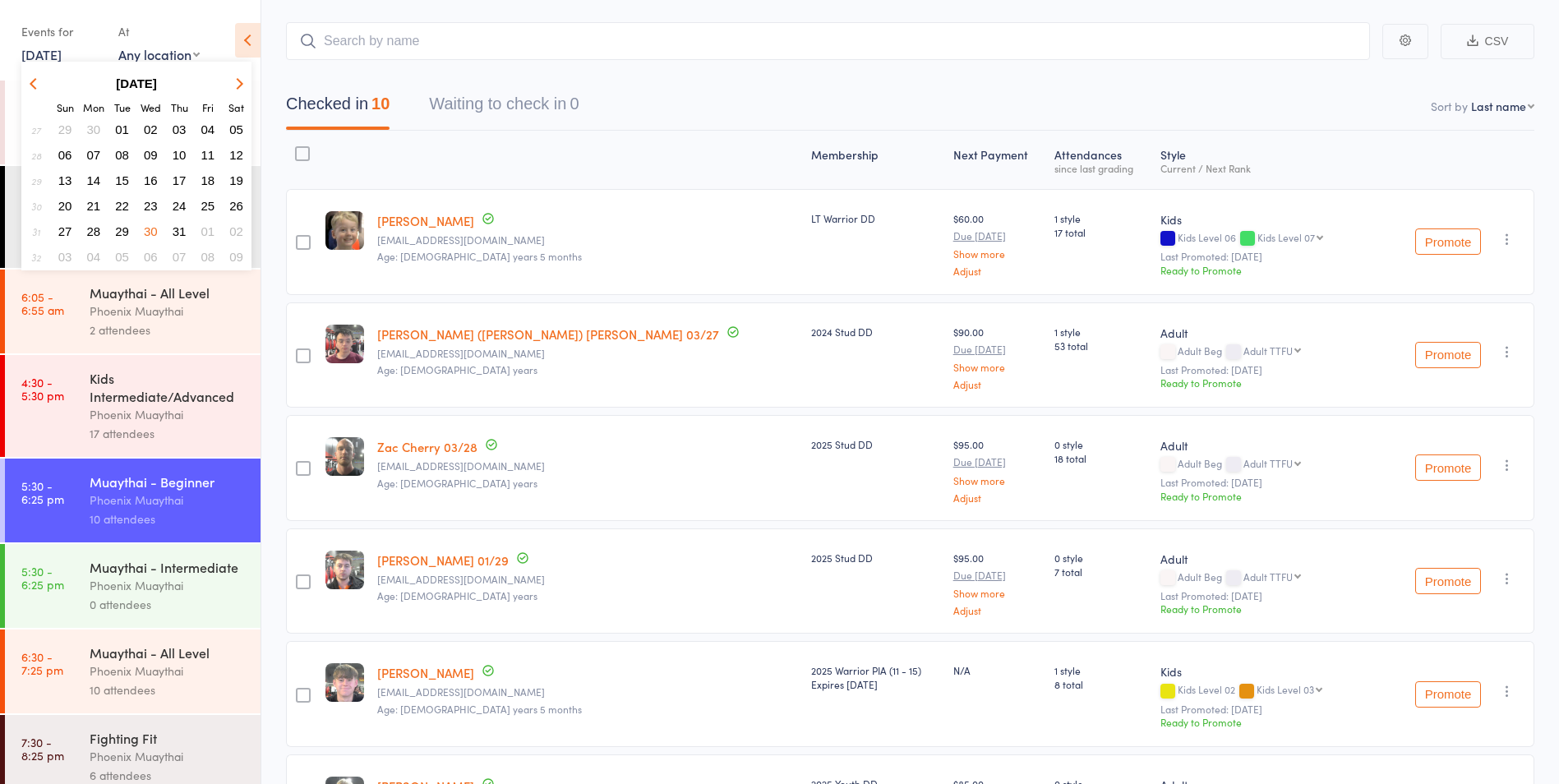
click at [156, 204] on span "23" at bounding box center [150, 206] width 14 height 14
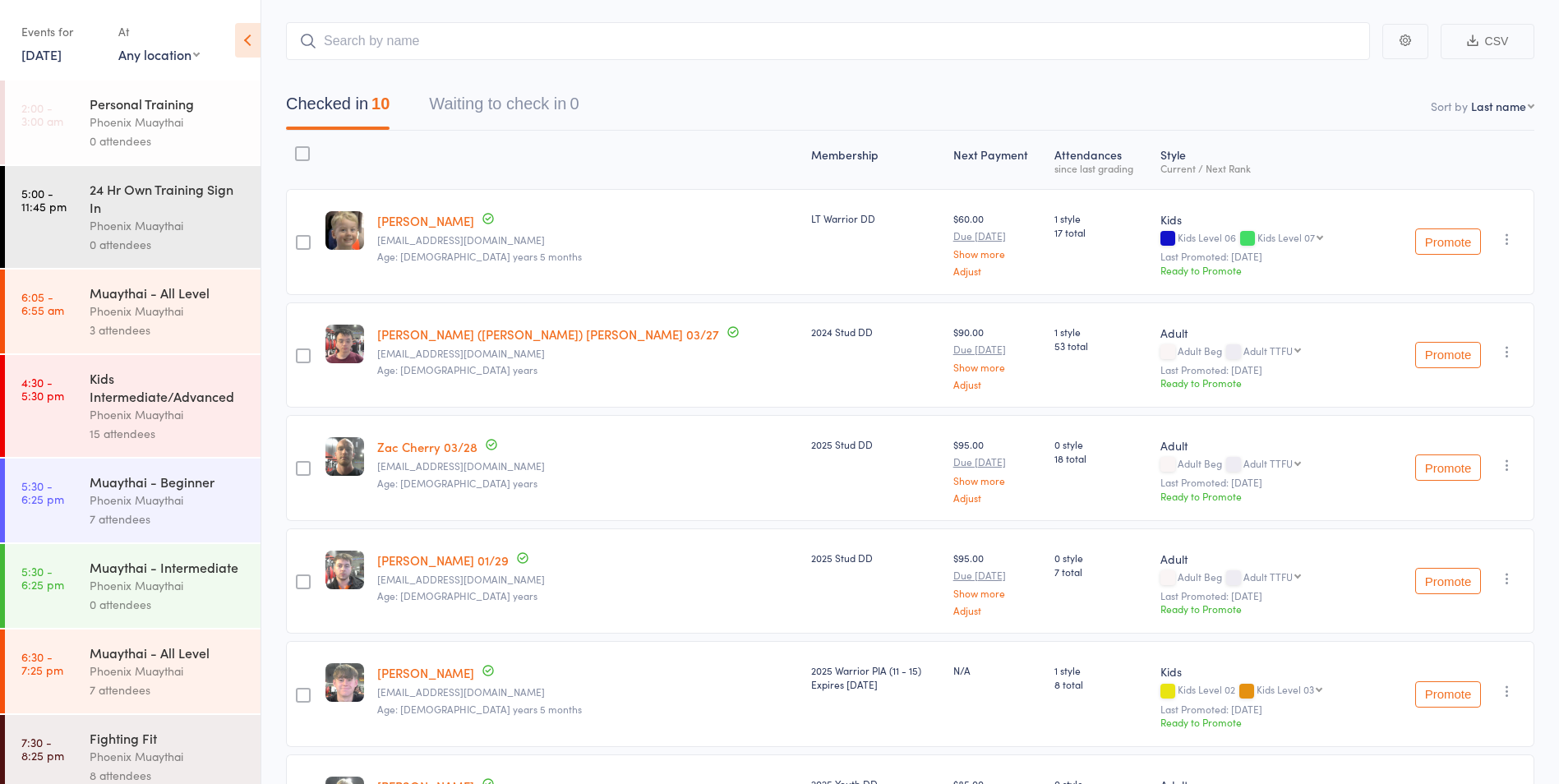
click at [168, 595] on div "Phoenix Muaythai" at bounding box center [168, 586] width 157 height 19
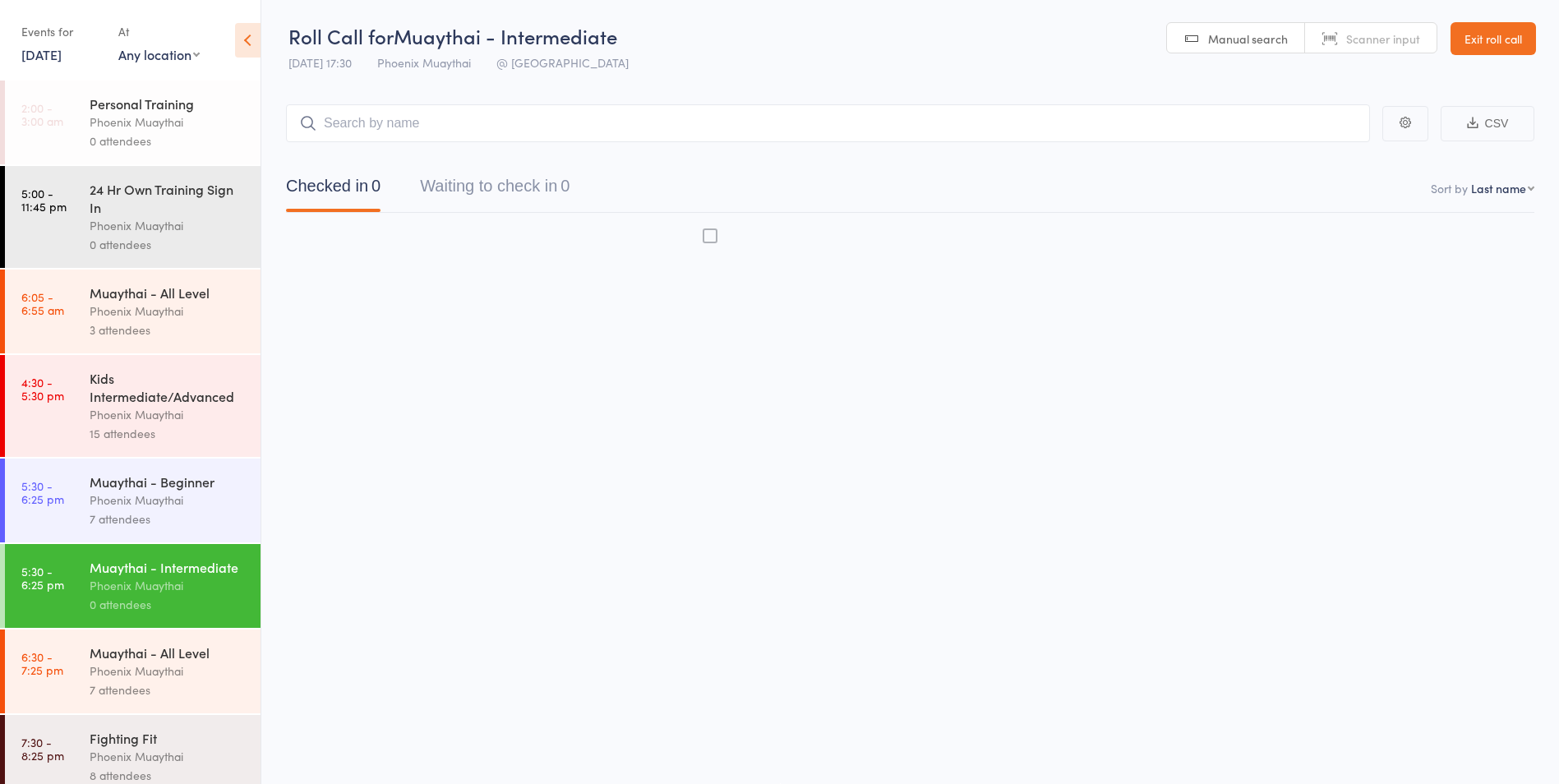
scroll to position [1, 0]
click at [173, 507] on div "Phoenix Muaythai" at bounding box center [168, 500] width 157 height 19
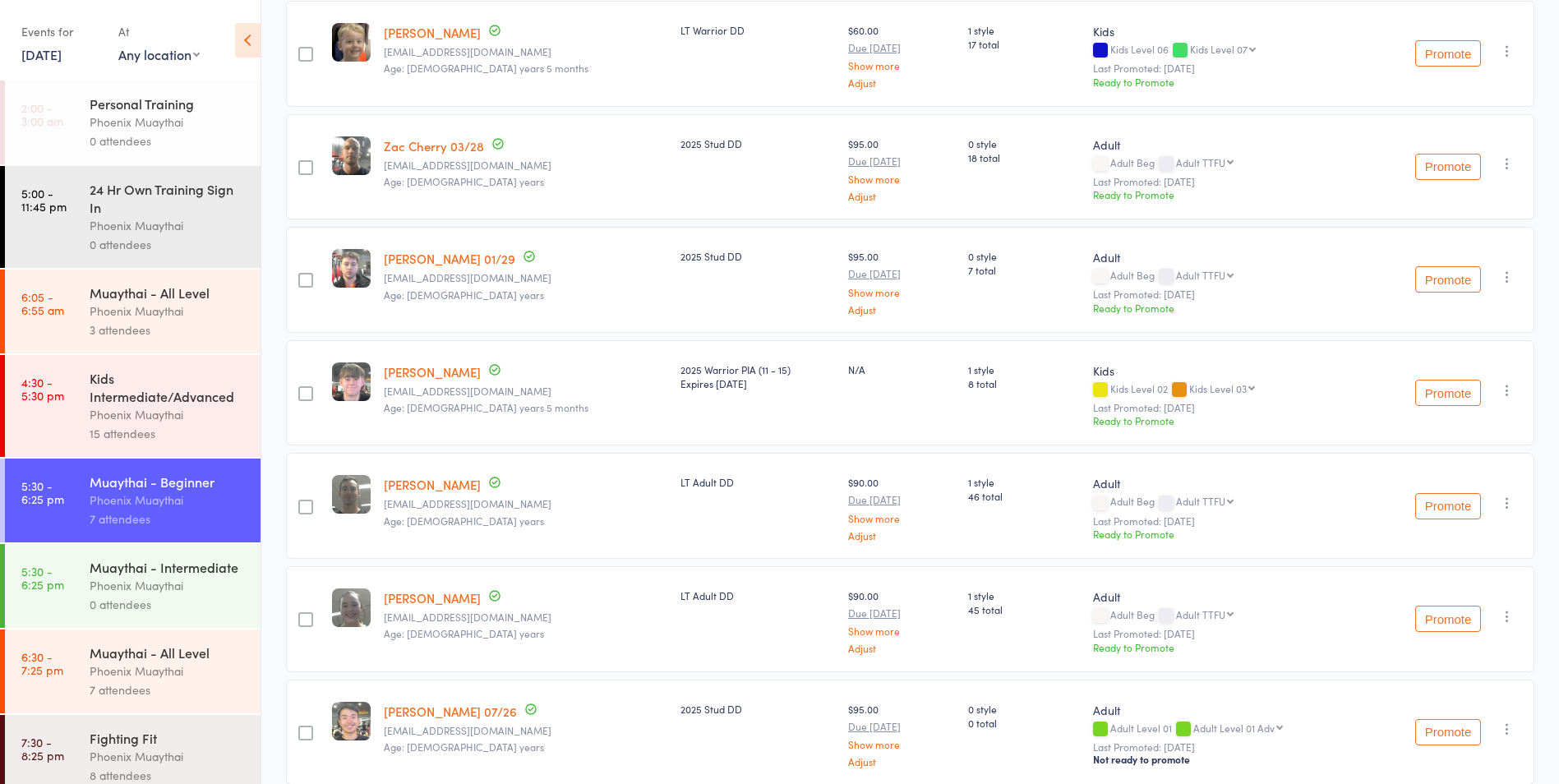
scroll to position [248, 0]
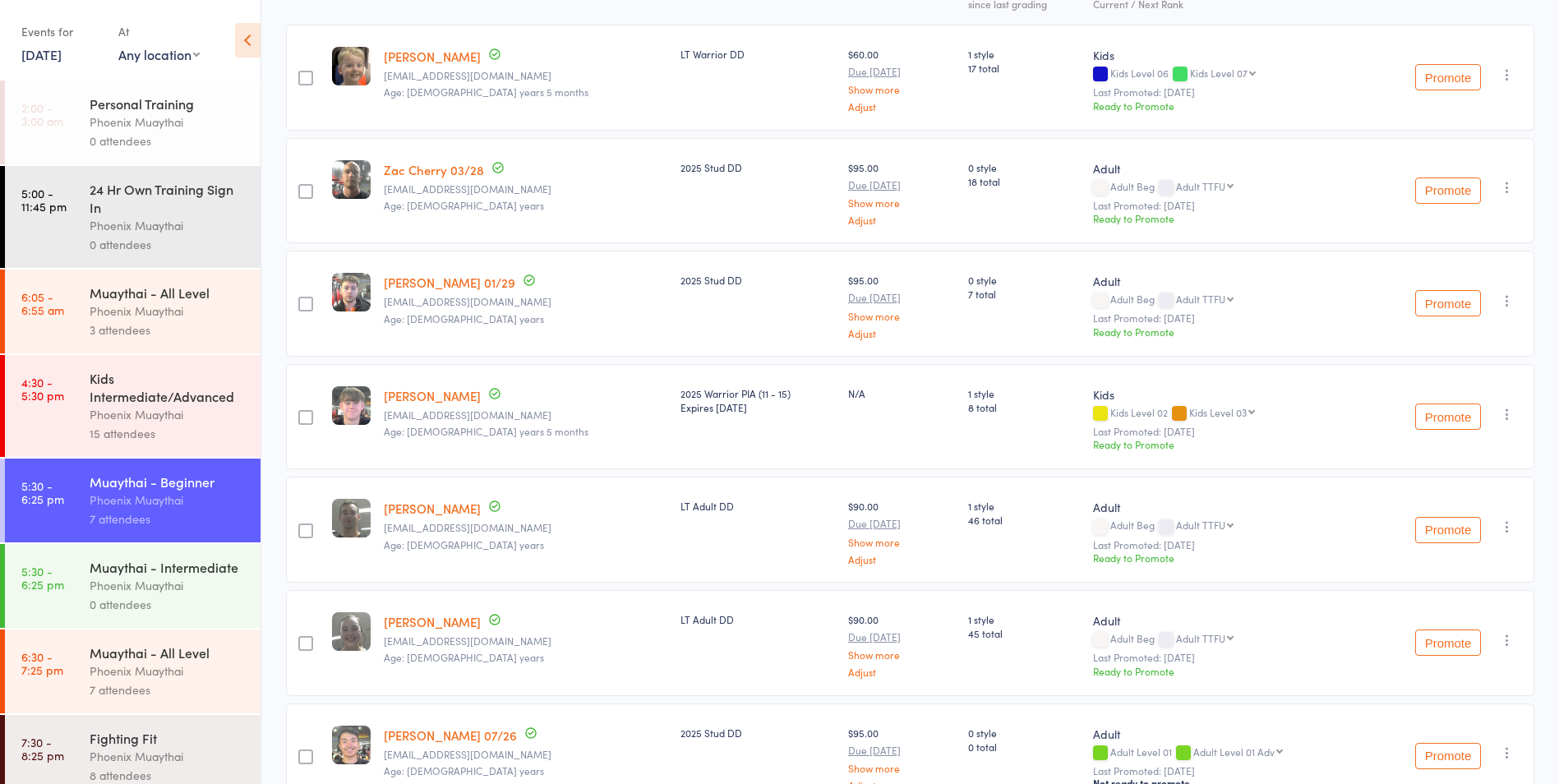
click at [102, 661] on div "Muaythai - All Level" at bounding box center [168, 652] width 157 height 18
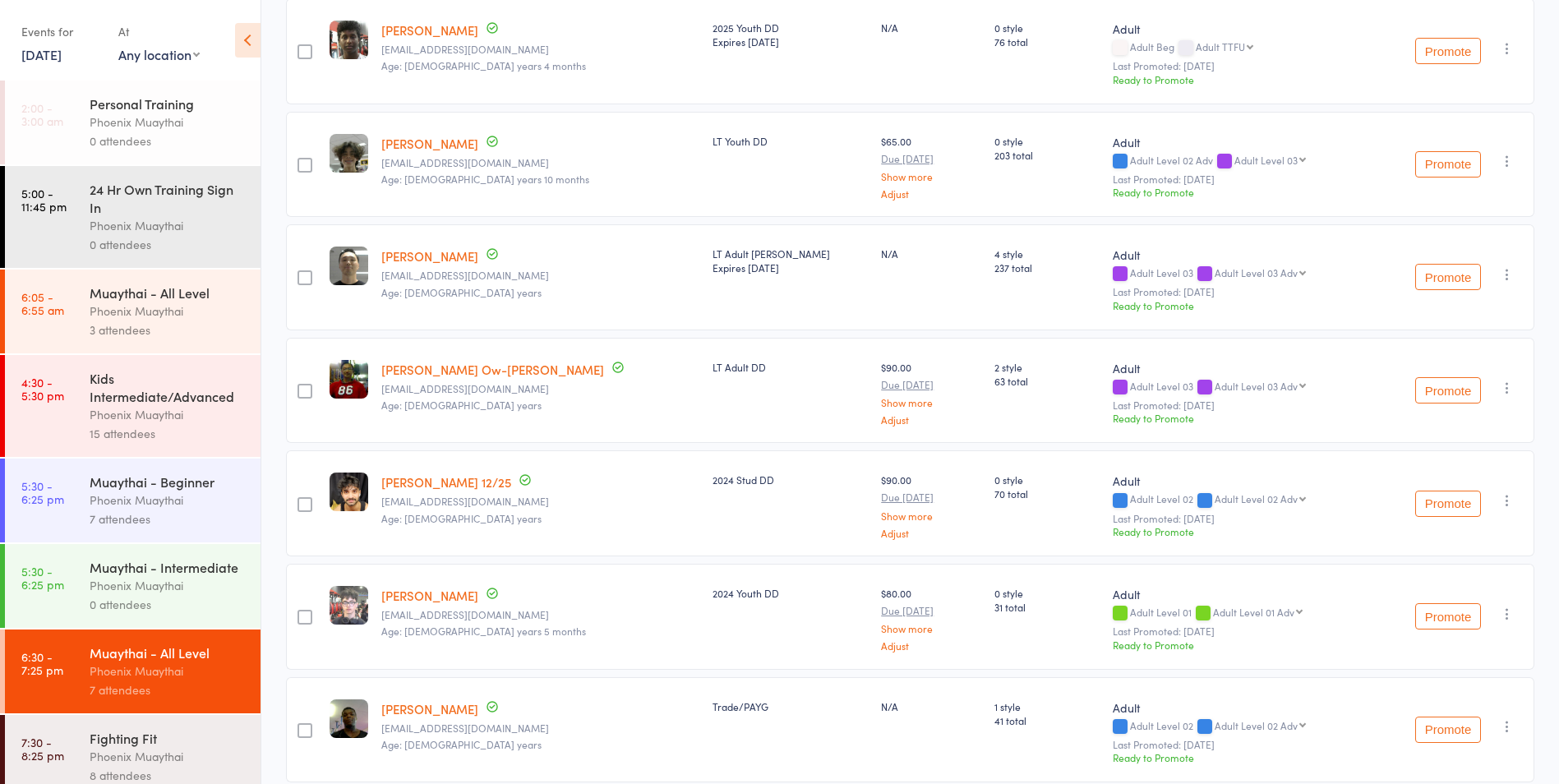
scroll to position [248, 0]
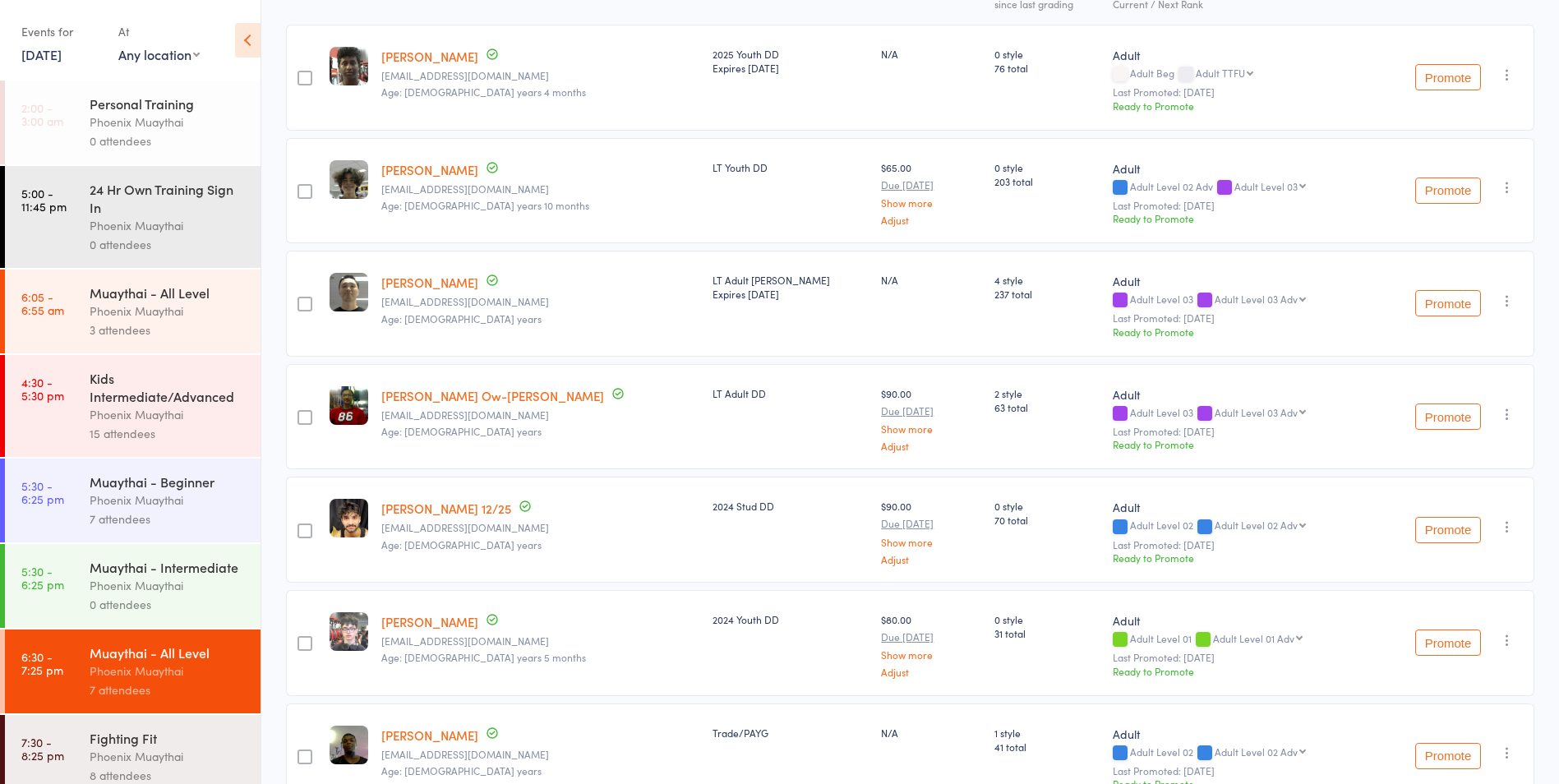
click at [53, 54] on link "23 Jul, 2025" at bounding box center [41, 54] width 40 height 18
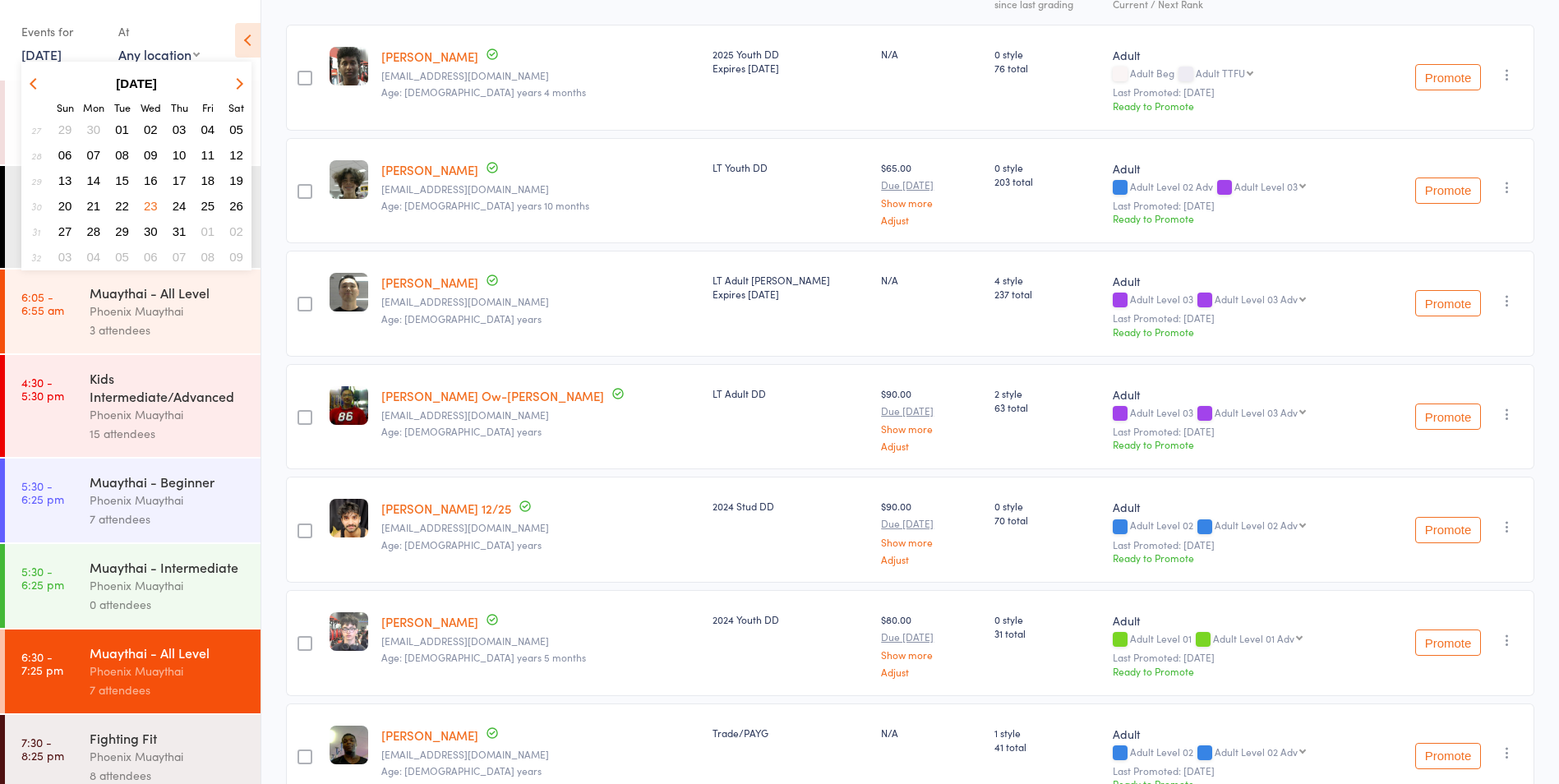
click at [150, 178] on span "16" at bounding box center [150, 180] width 14 height 14
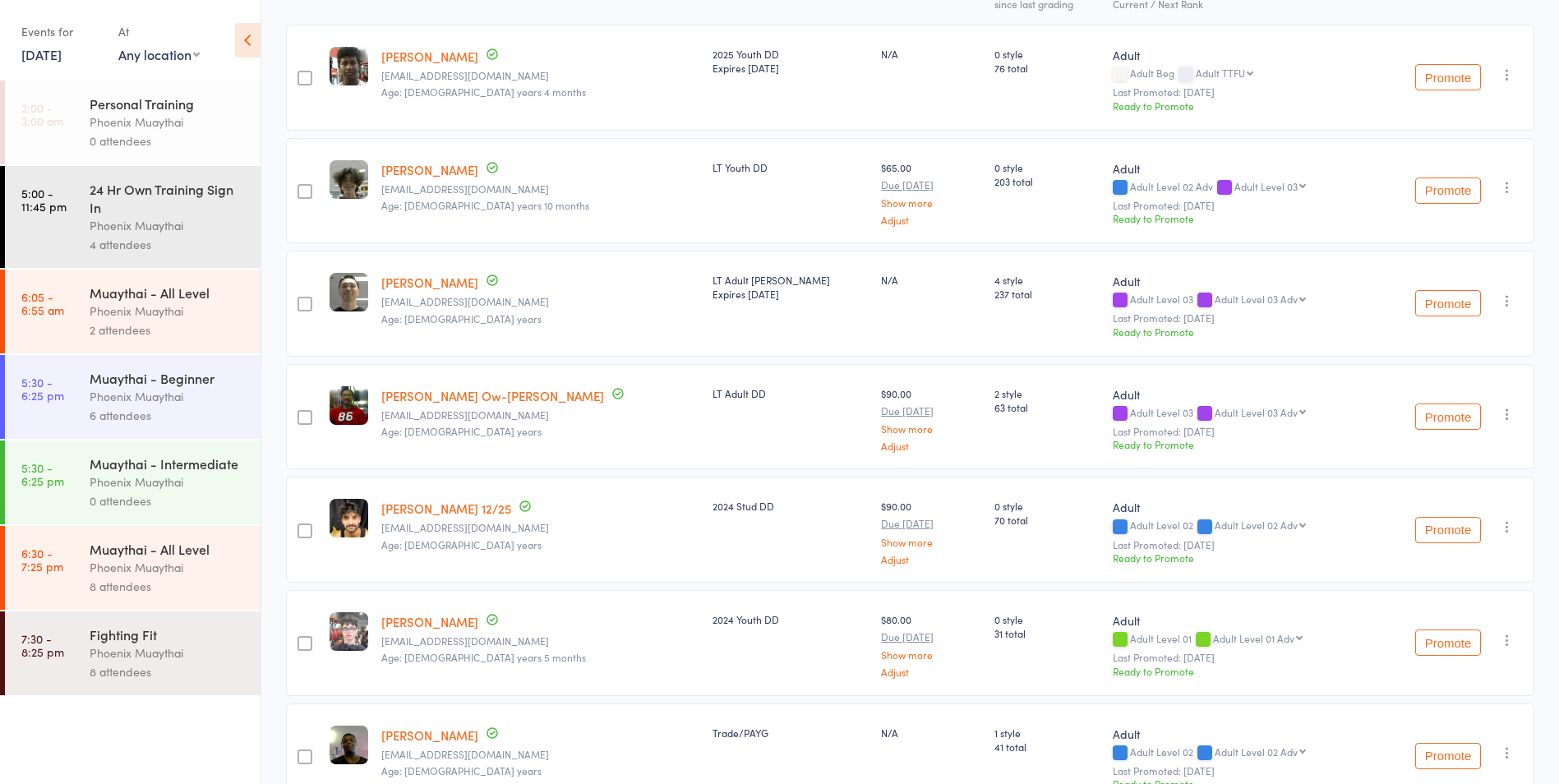
click at [48, 37] on div "Events for" at bounding box center [61, 31] width 80 height 27
click at [43, 52] on link "16 Jul, 2025" at bounding box center [41, 54] width 40 height 18
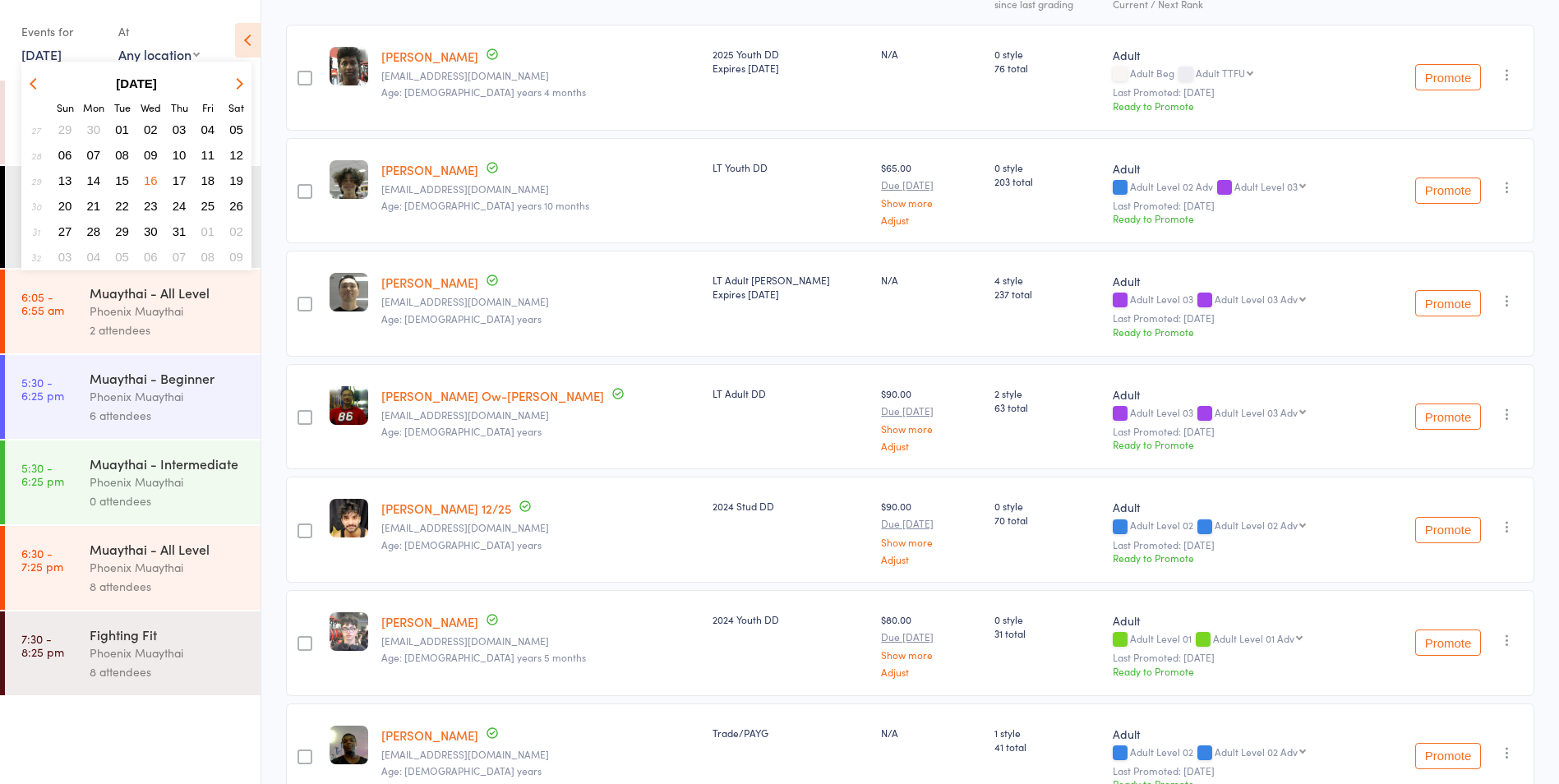
click at [152, 126] on span "02" at bounding box center [150, 128] width 14 height 14
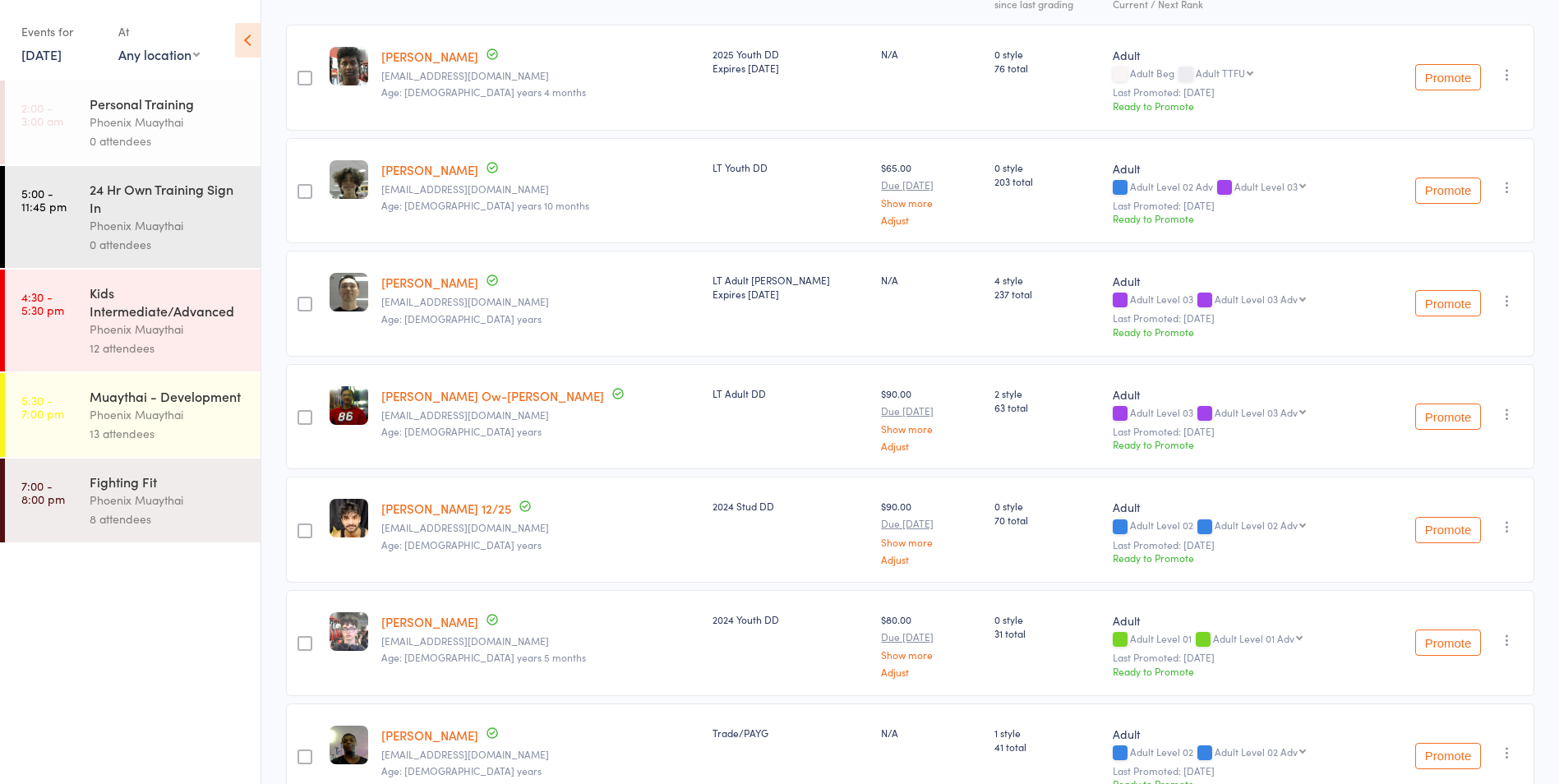
click at [49, 60] on link "2 Jul, 2025" at bounding box center [41, 54] width 40 height 18
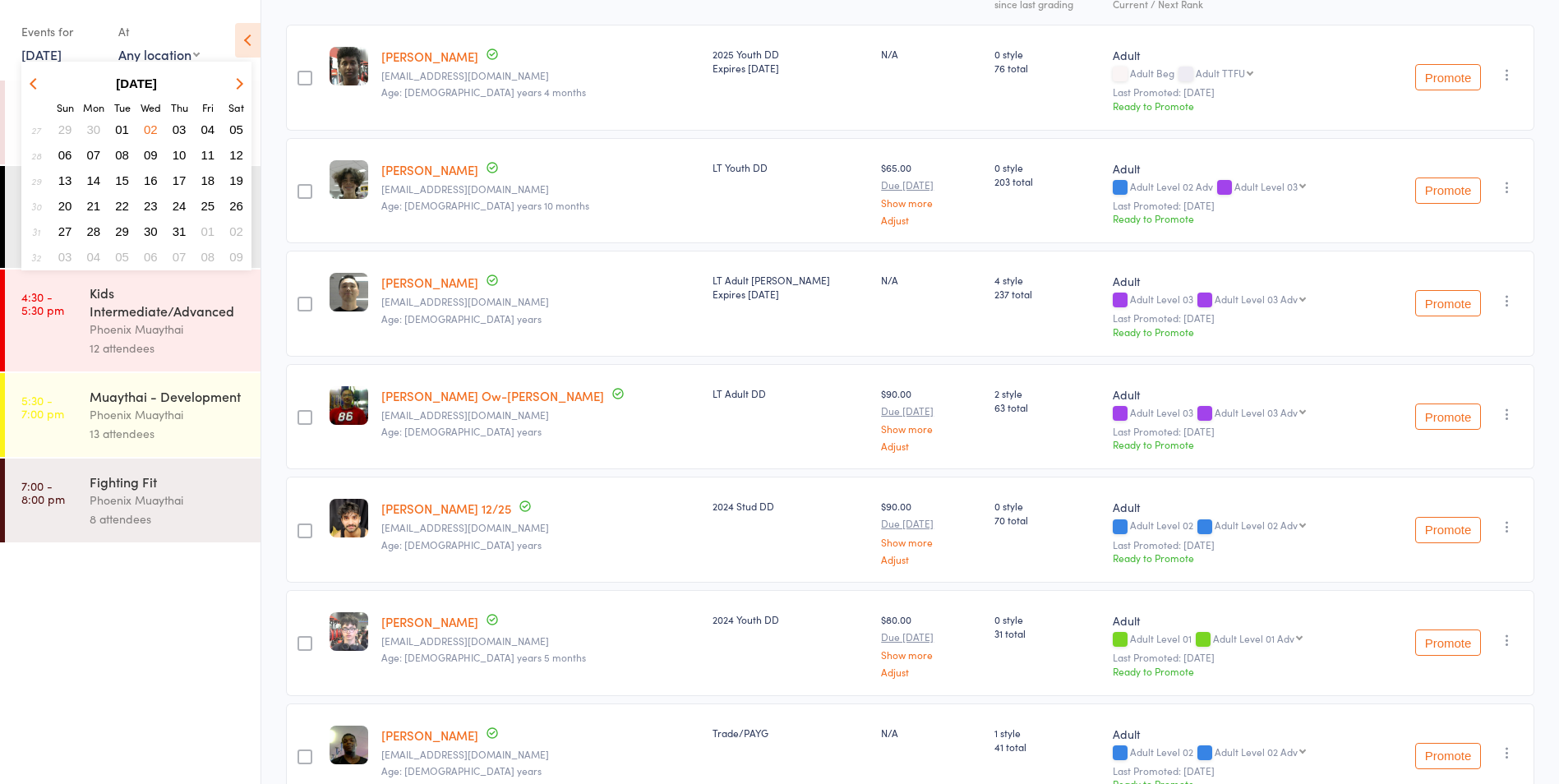
click at [150, 156] on span "09" at bounding box center [150, 155] width 14 height 14
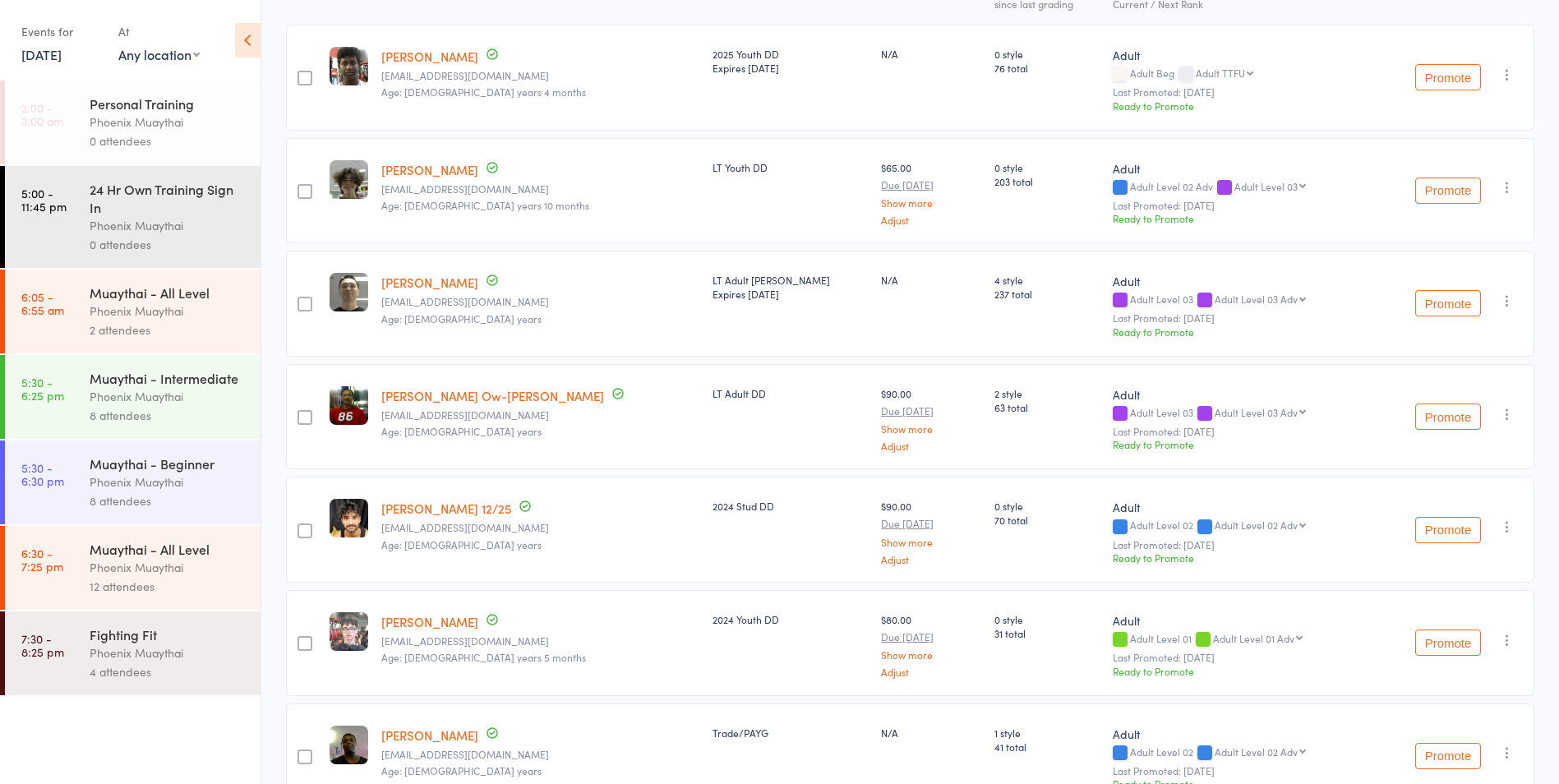
click at [50, 41] on div "Events for" at bounding box center [61, 31] width 80 height 27
click at [44, 56] on link "9 Jul, 2025" at bounding box center [41, 54] width 40 height 18
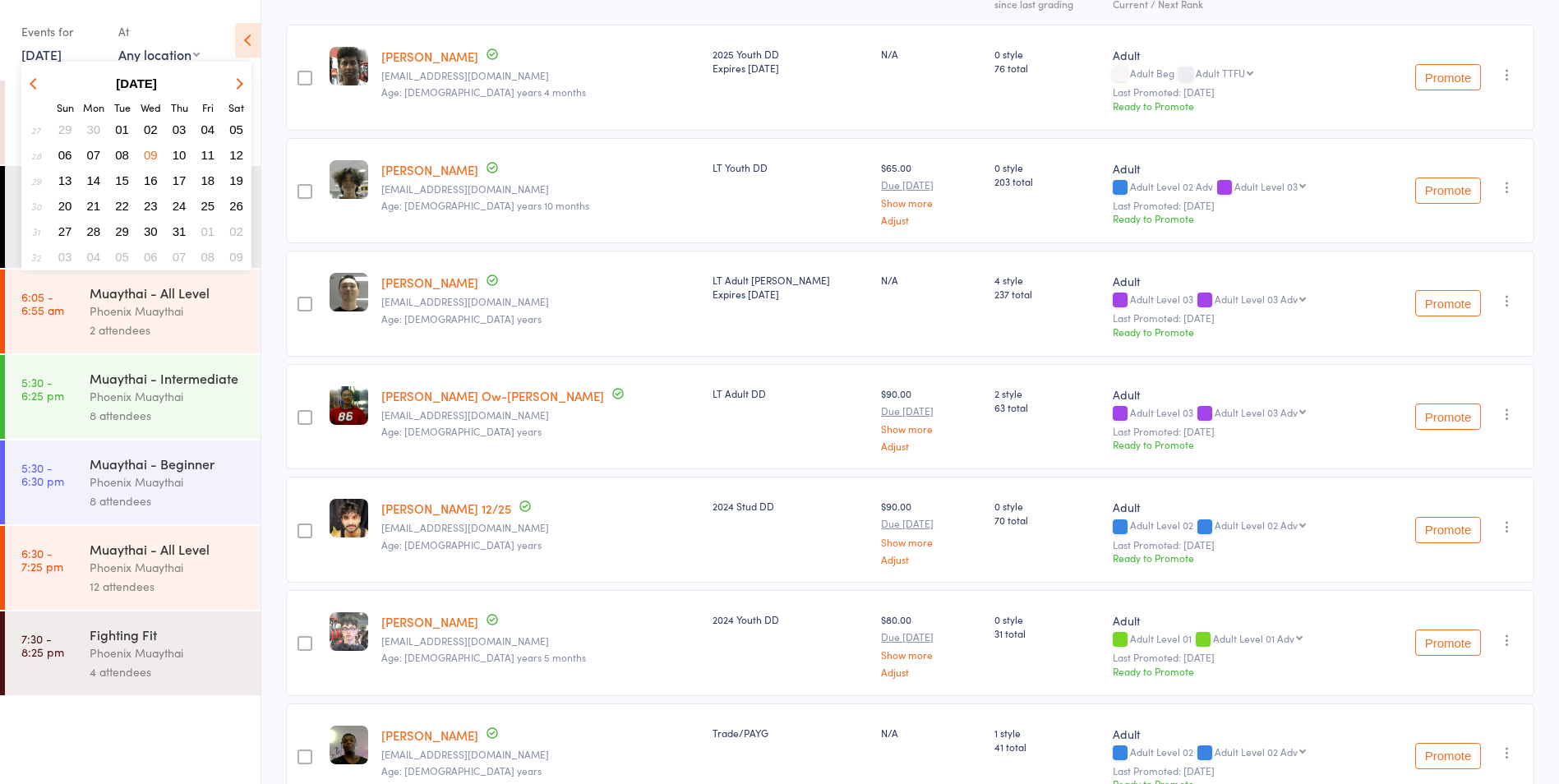
click at [154, 178] on span "16" at bounding box center [150, 180] width 14 height 14
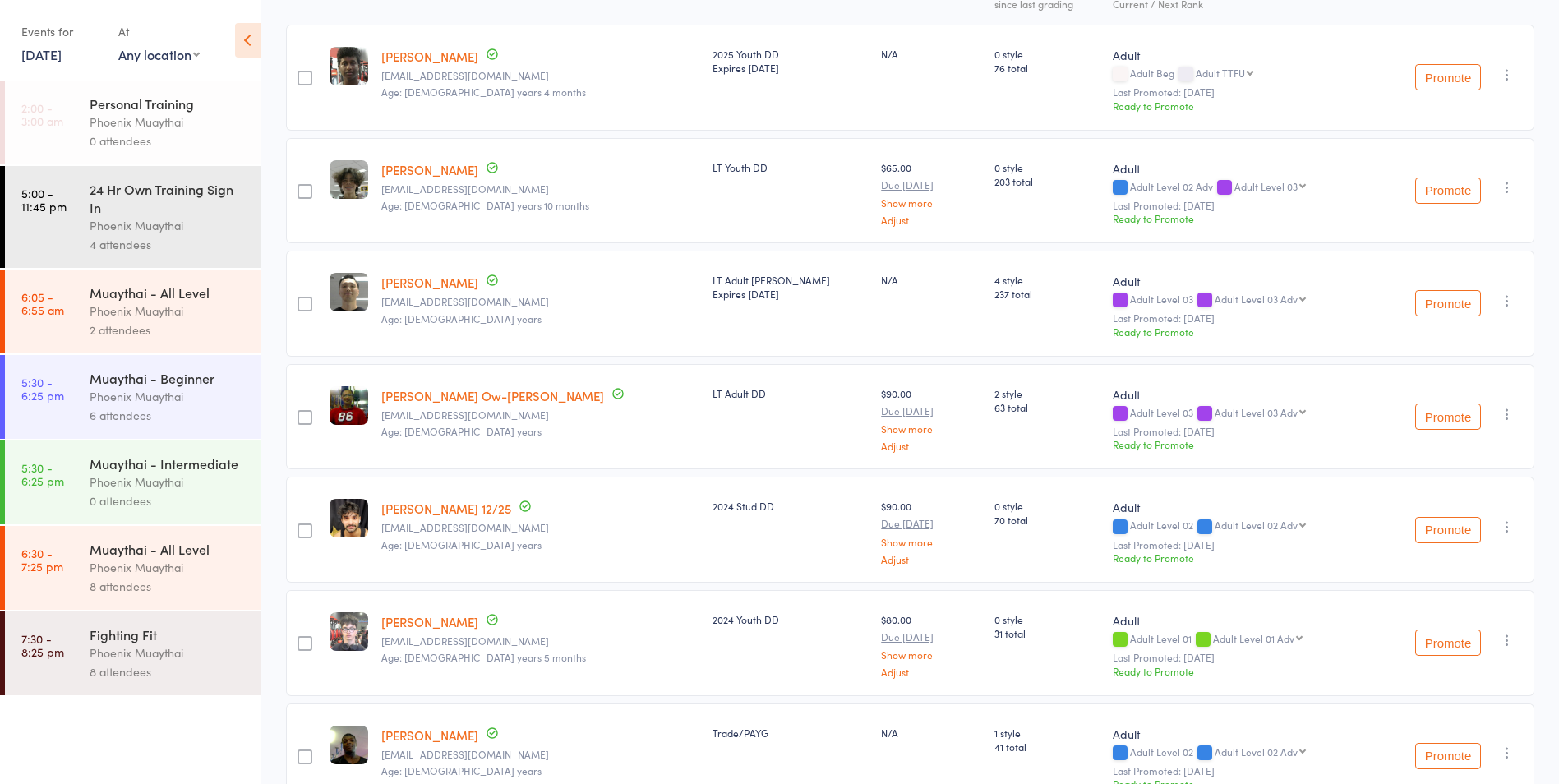
click at [169, 489] on div "Phoenix Muaythai" at bounding box center [168, 481] width 157 height 19
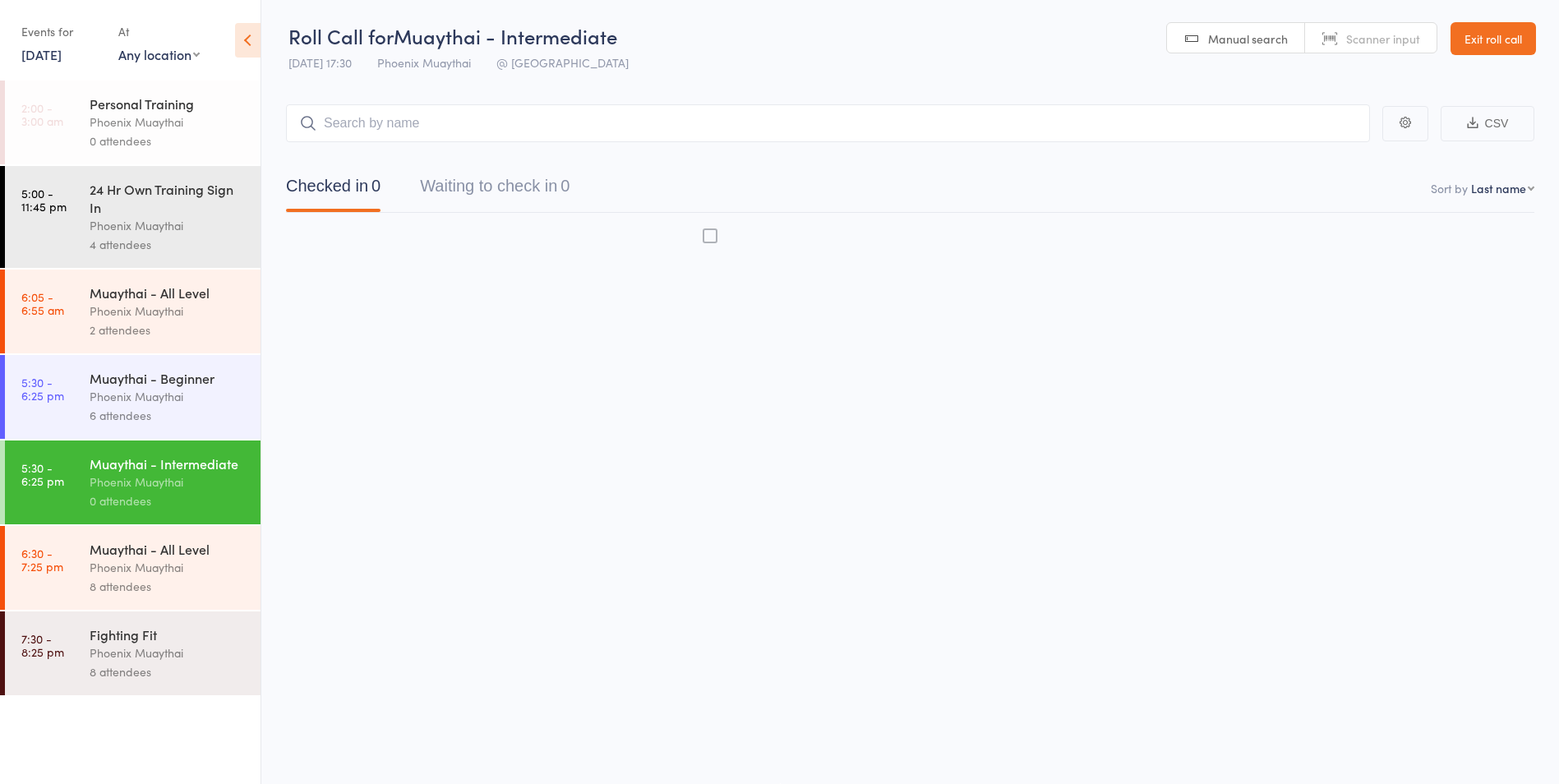
scroll to position [1, 0]
click at [178, 411] on div "6 attendees" at bounding box center [168, 415] width 157 height 19
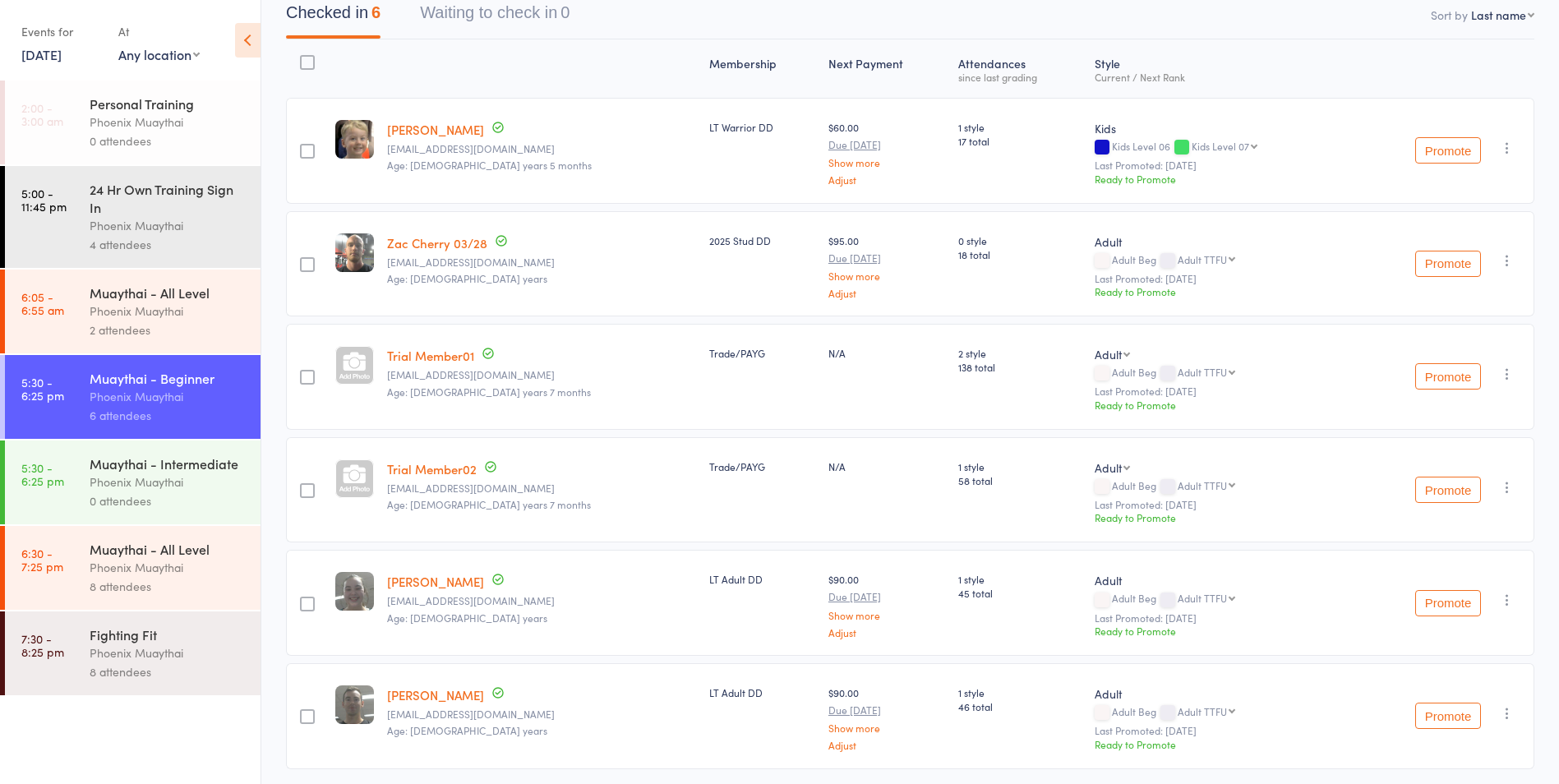
scroll to position [150, 0]
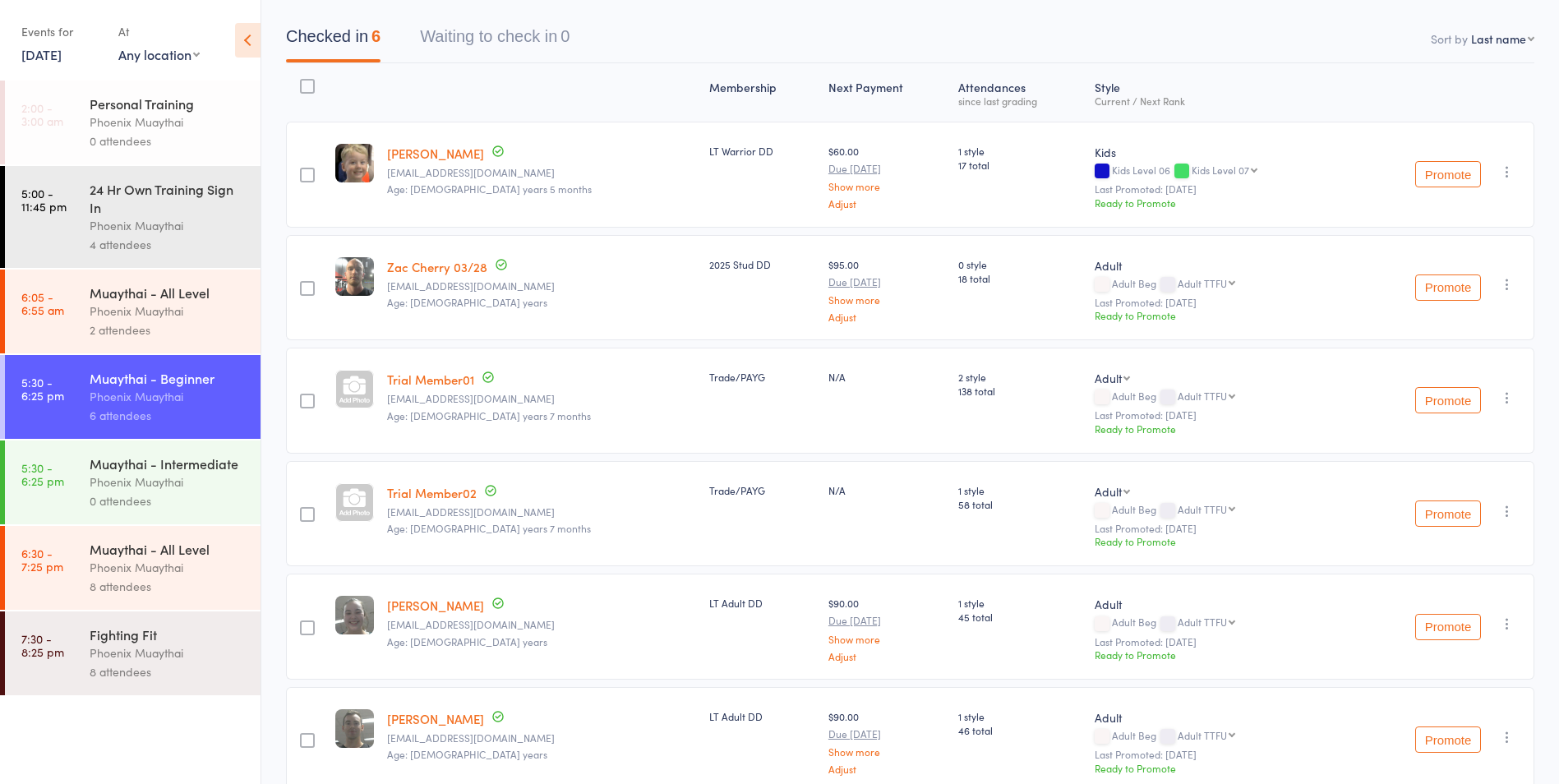
click at [181, 484] on div "Phoenix Muaythai" at bounding box center [168, 481] width 157 height 19
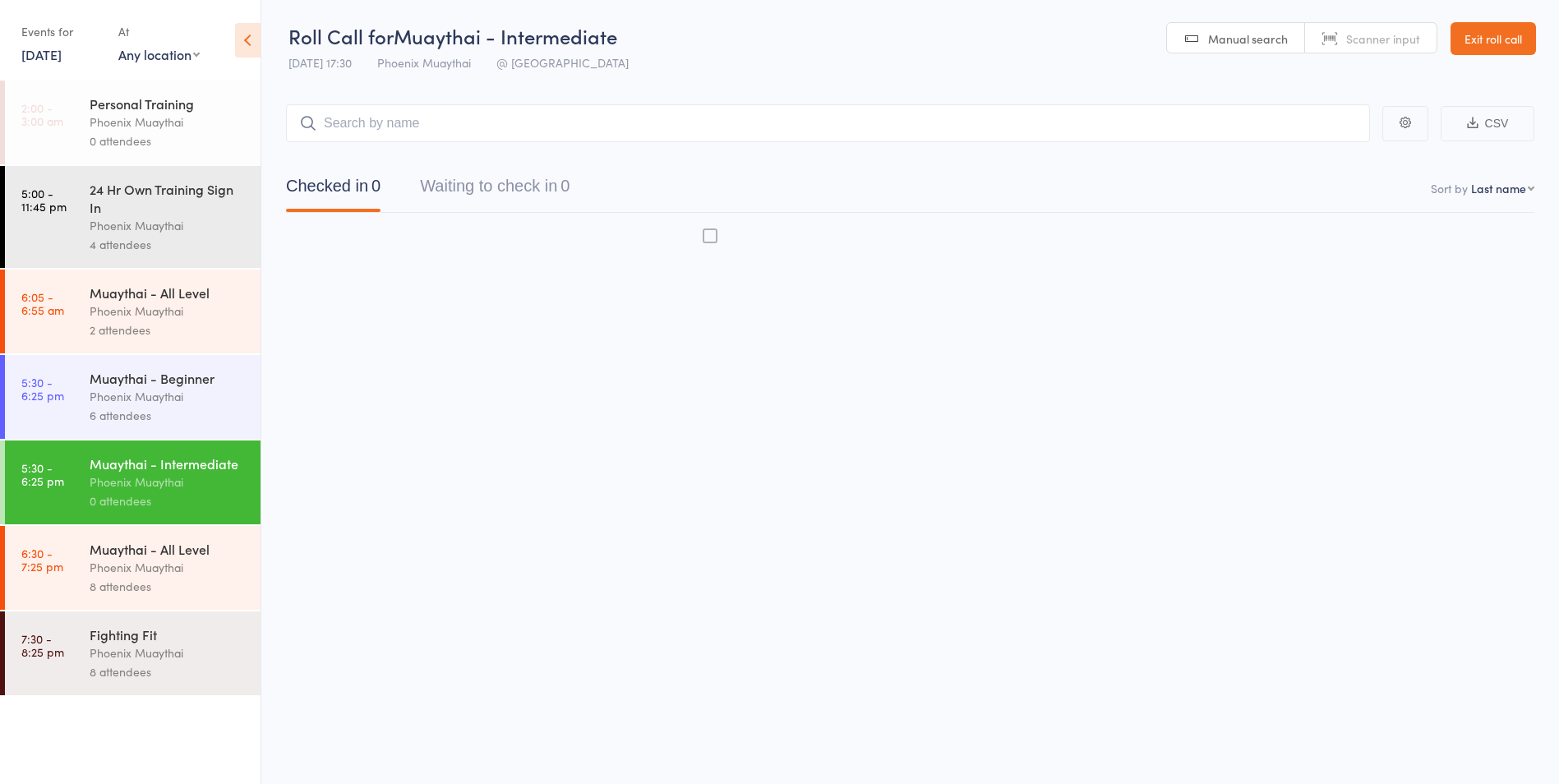
scroll to position [1, 0]
click at [185, 401] on div "Phoenix Muaythai" at bounding box center [168, 397] width 157 height 19
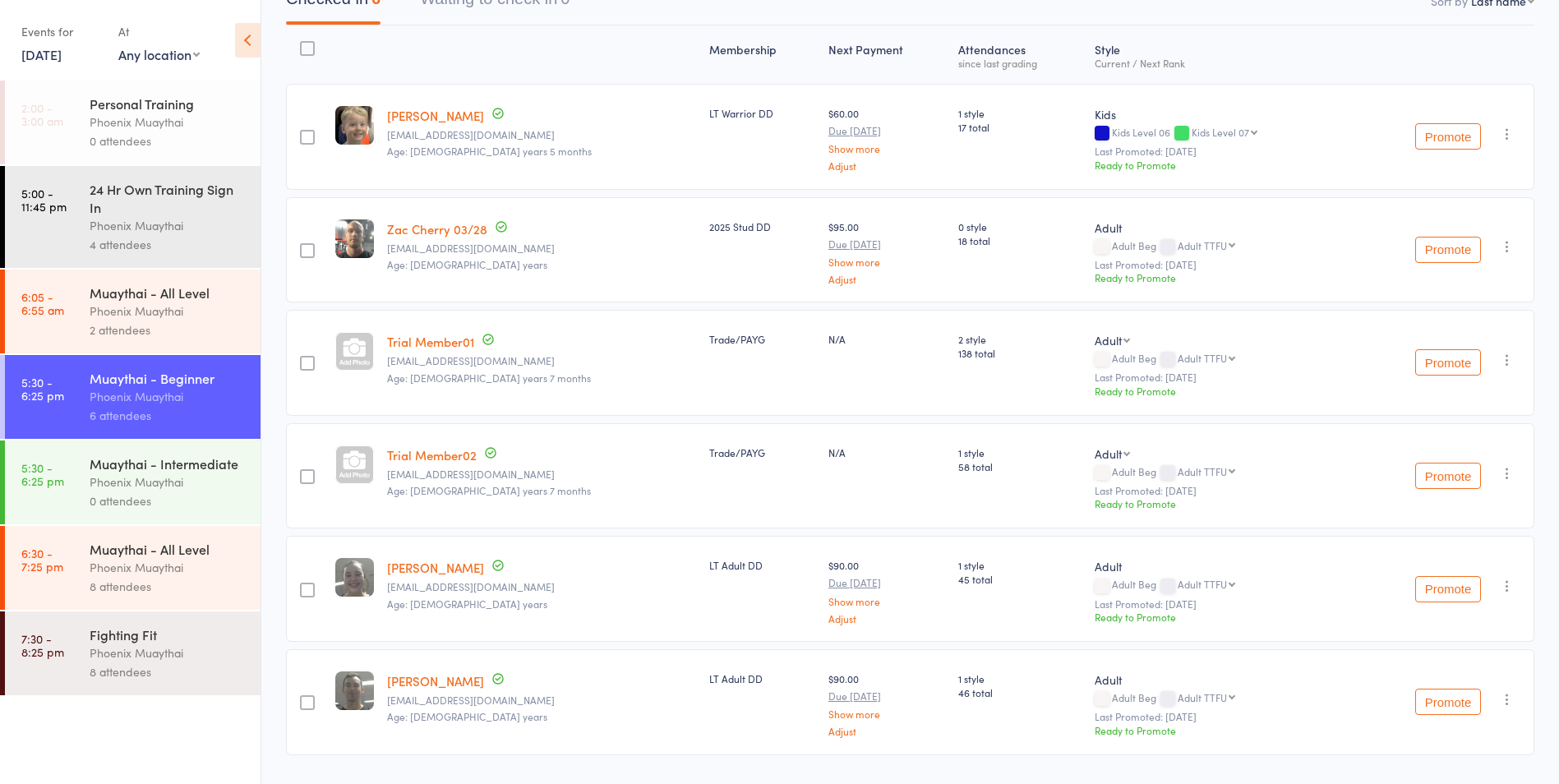
scroll to position [233, 0]
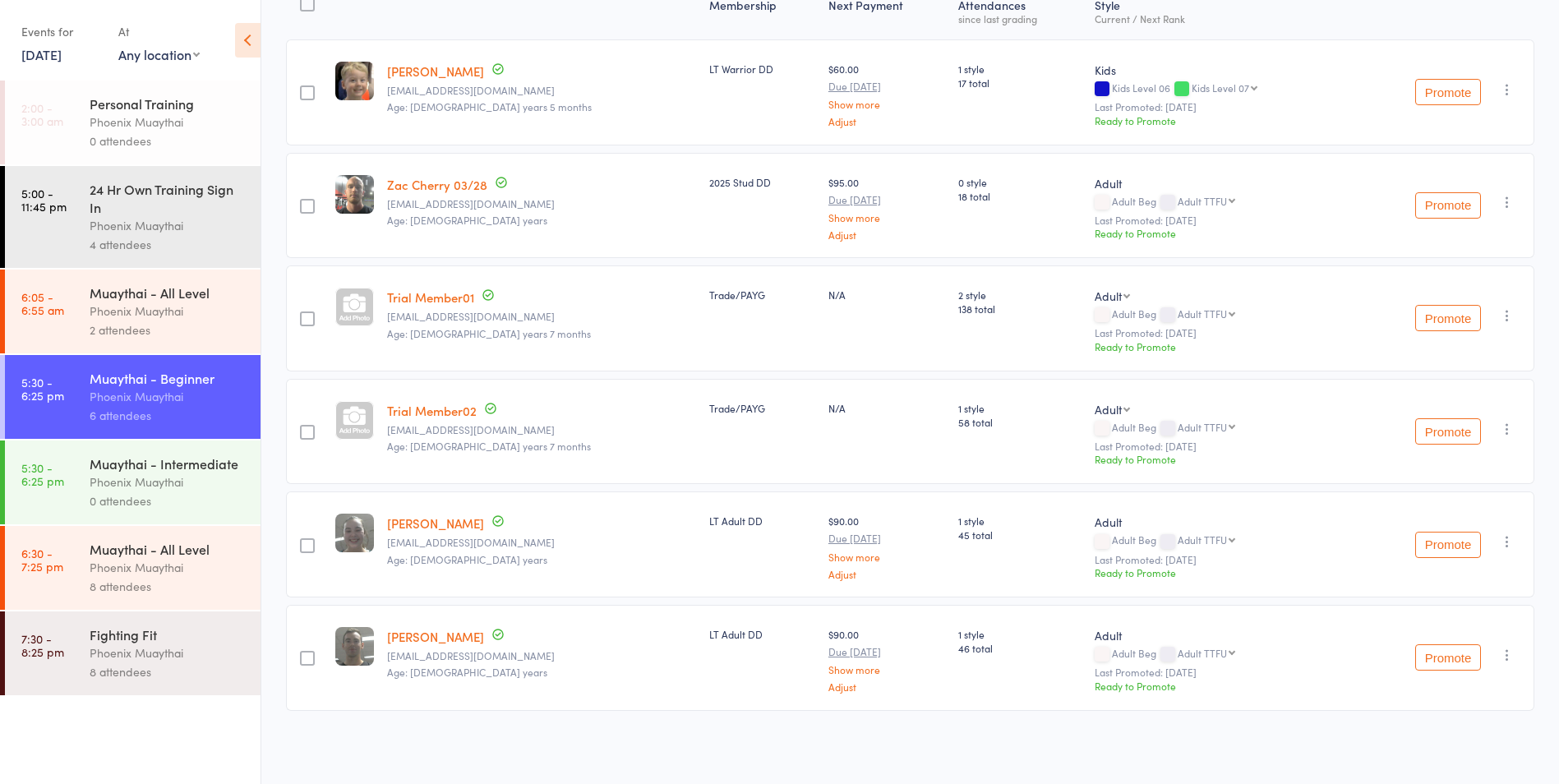
click at [185, 485] on div "Phoenix Muaythai" at bounding box center [168, 481] width 157 height 19
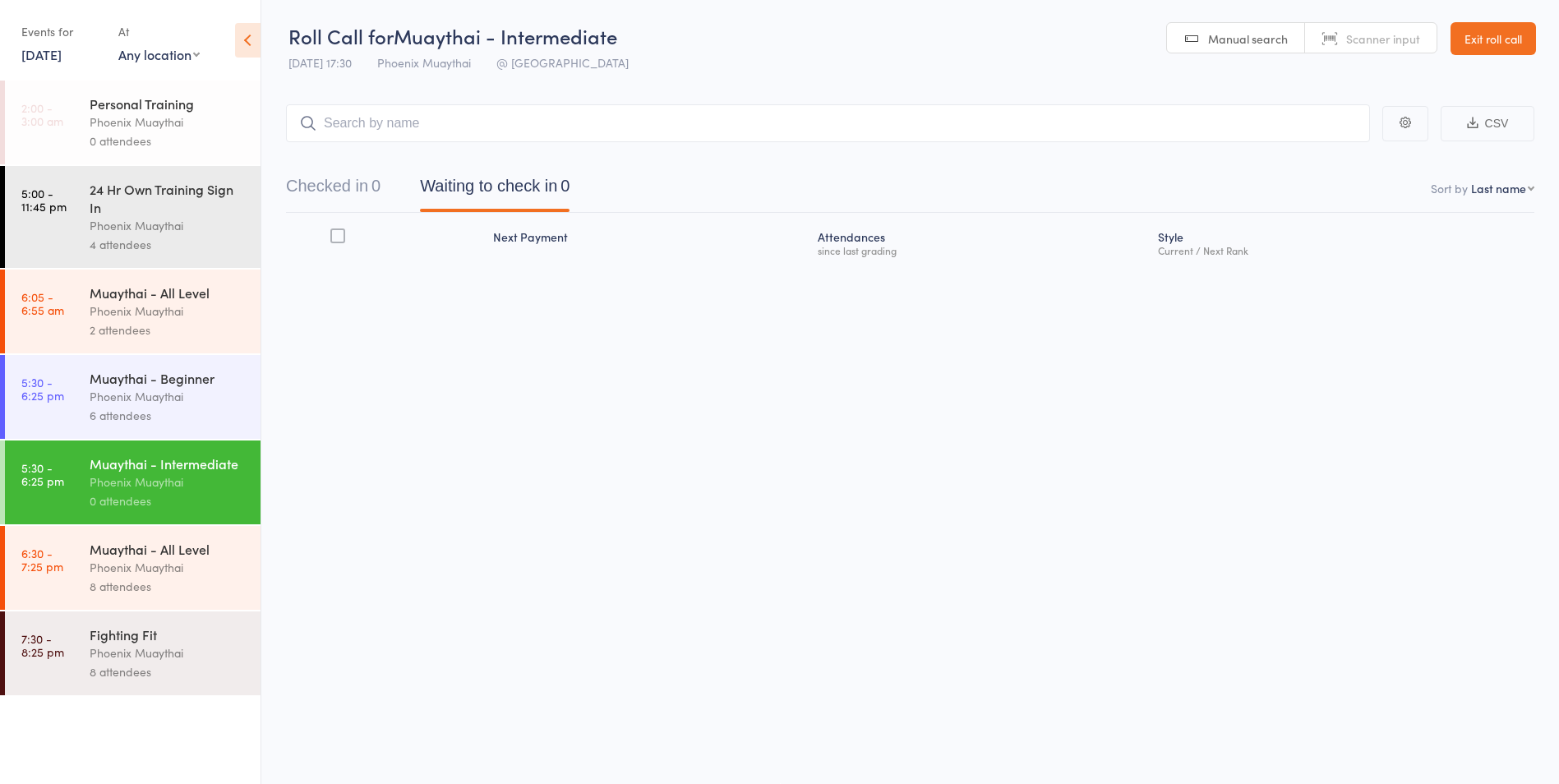
click at [183, 422] on div "6 attendees" at bounding box center [168, 415] width 157 height 19
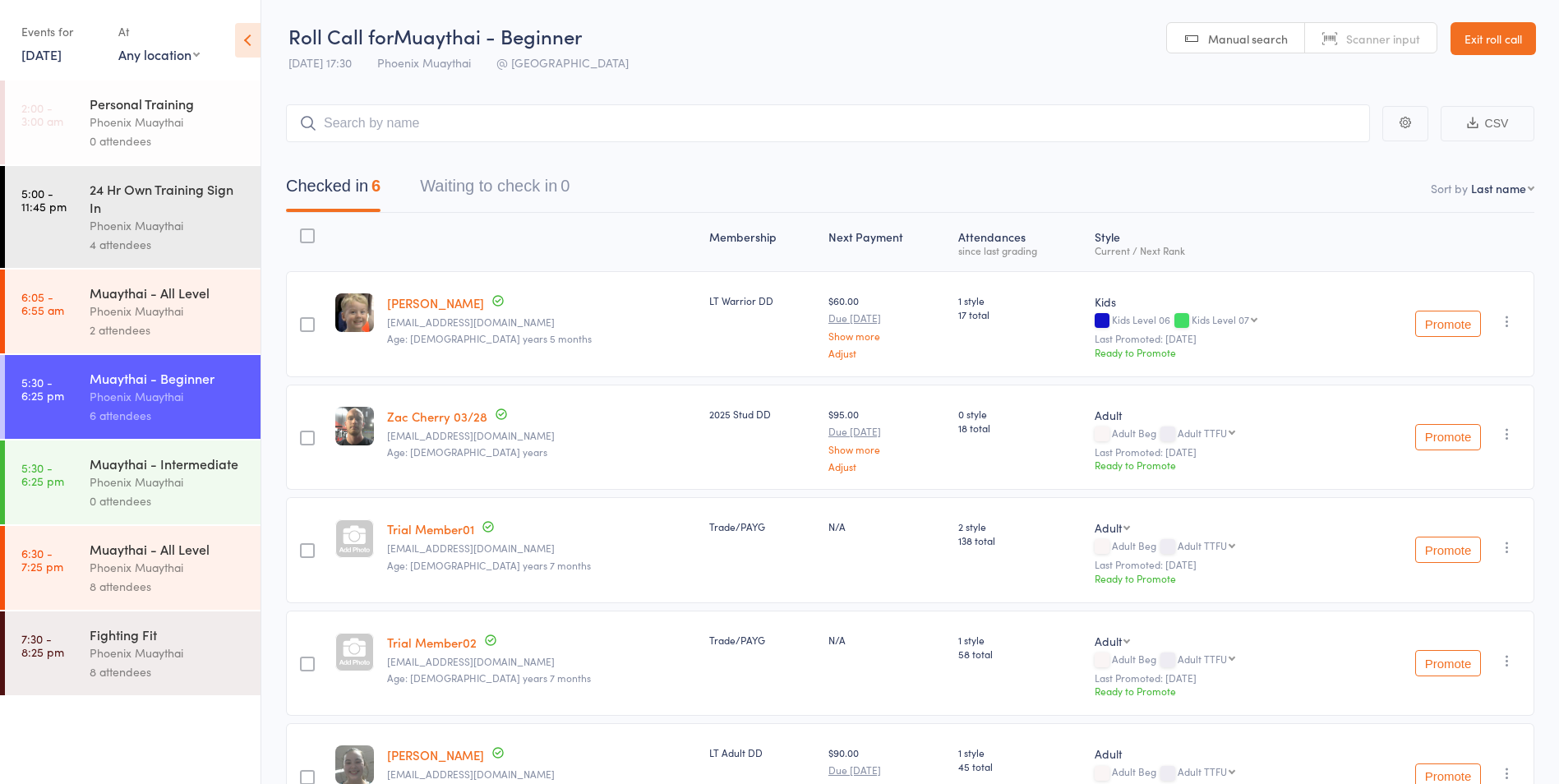
click at [59, 60] on link "16 Jul, 2025" at bounding box center [41, 54] width 40 height 18
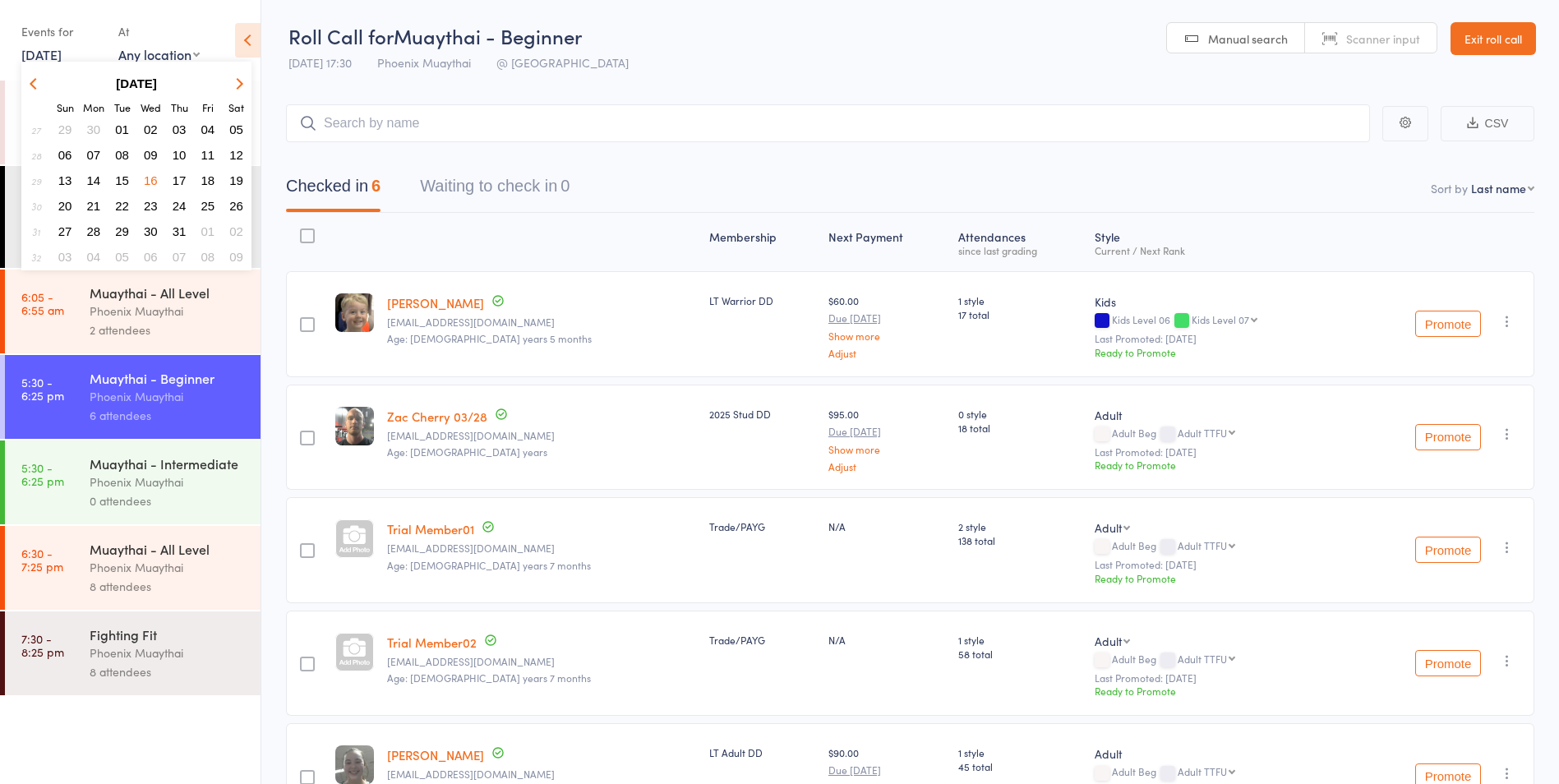
click at [152, 155] on span "09" at bounding box center [150, 155] width 14 height 14
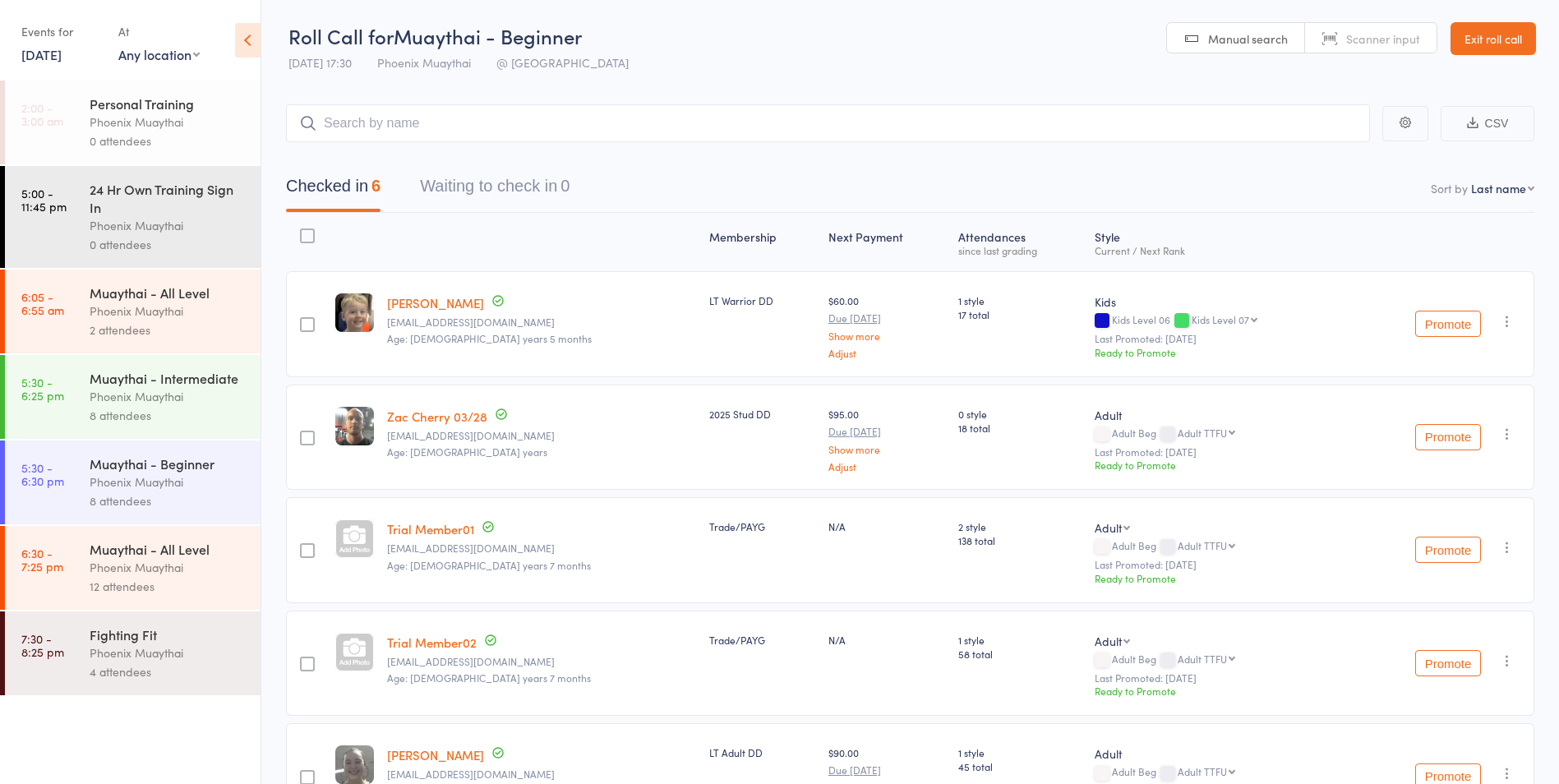
click at [189, 391] on div "Phoenix Muaythai" at bounding box center [168, 397] width 157 height 19
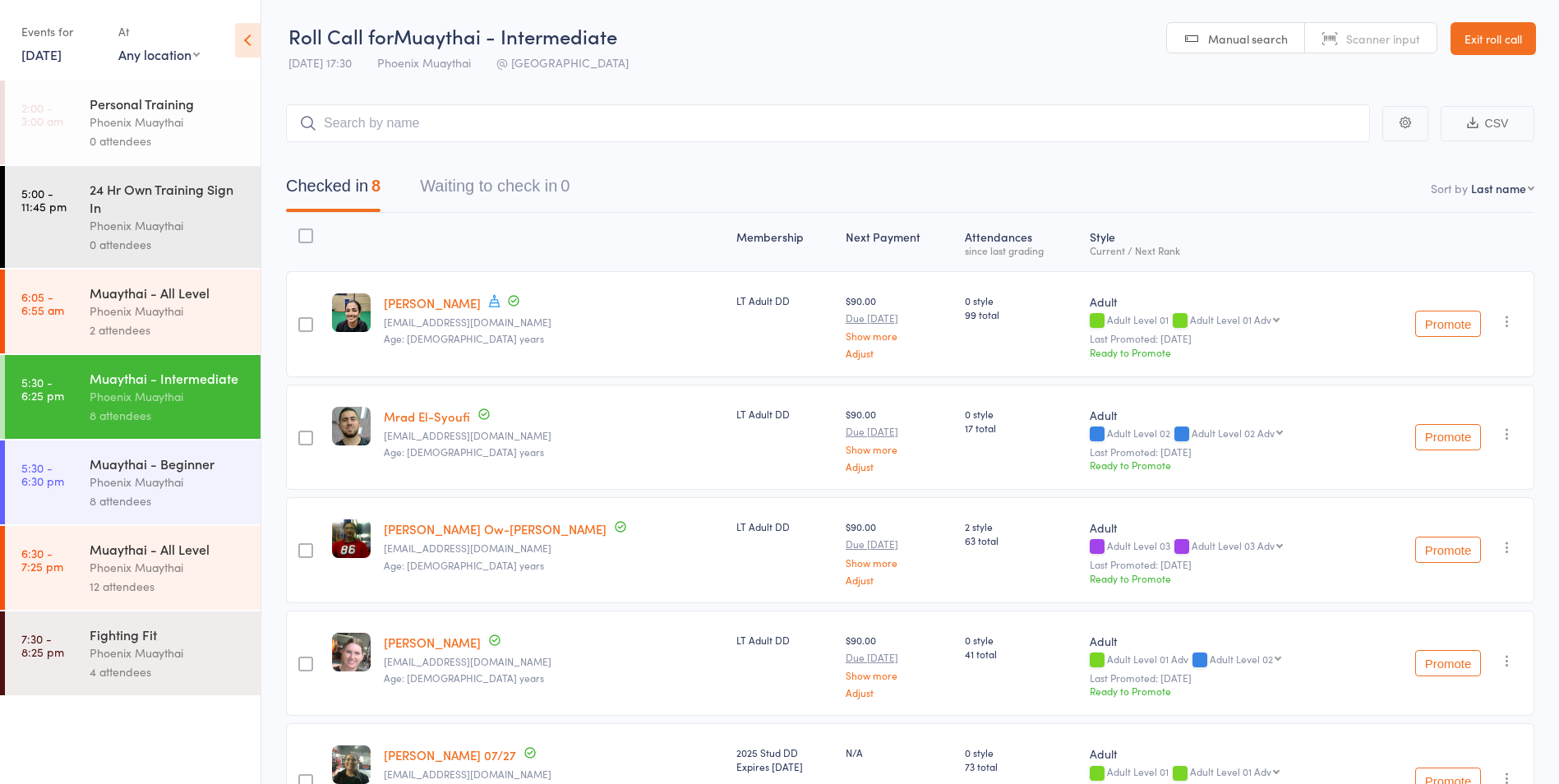
click at [198, 483] on div "Phoenix Muaythai" at bounding box center [168, 481] width 157 height 19
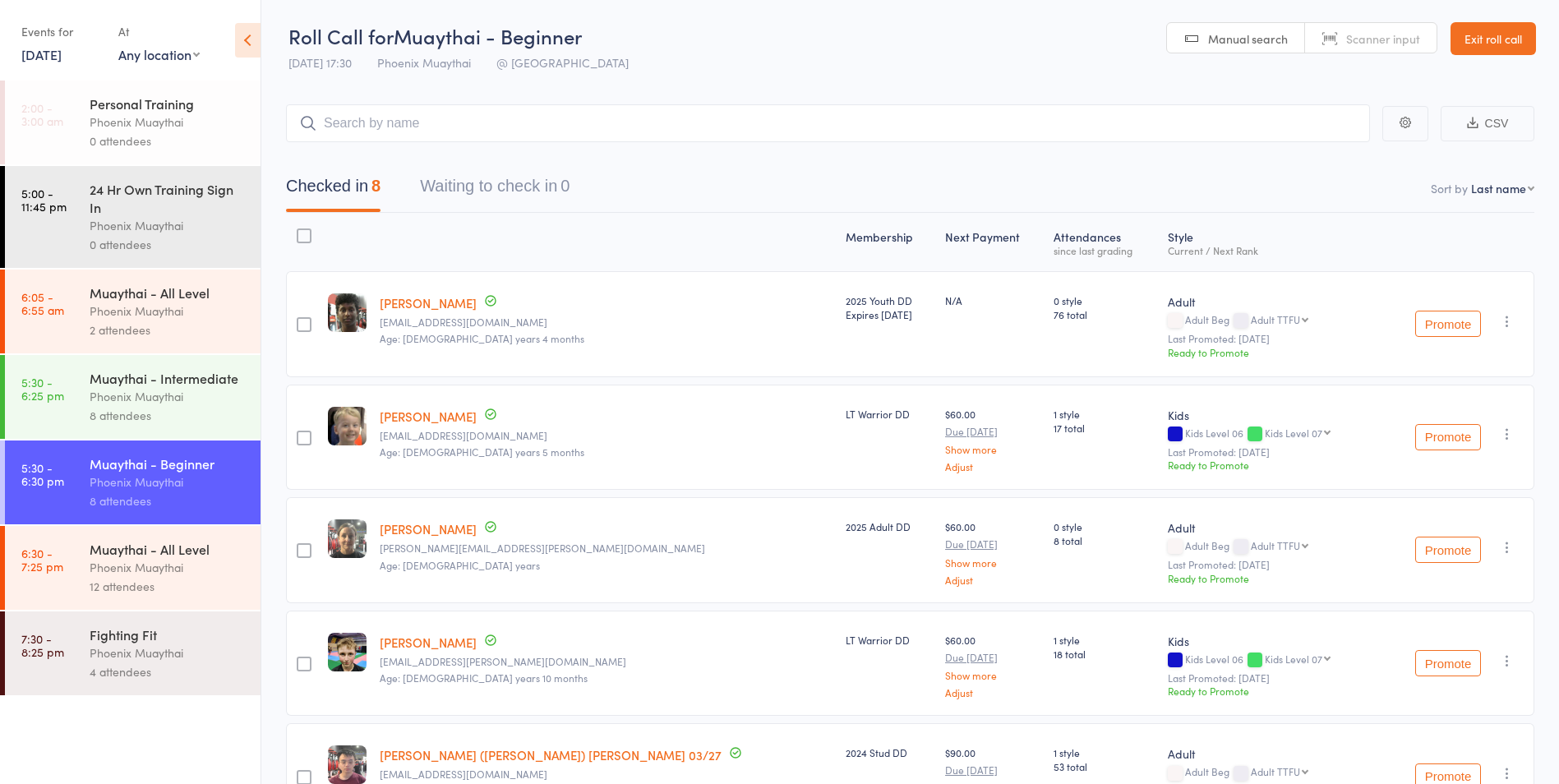
click at [54, 57] on link "9 Jul, 2025" at bounding box center [41, 54] width 40 height 18
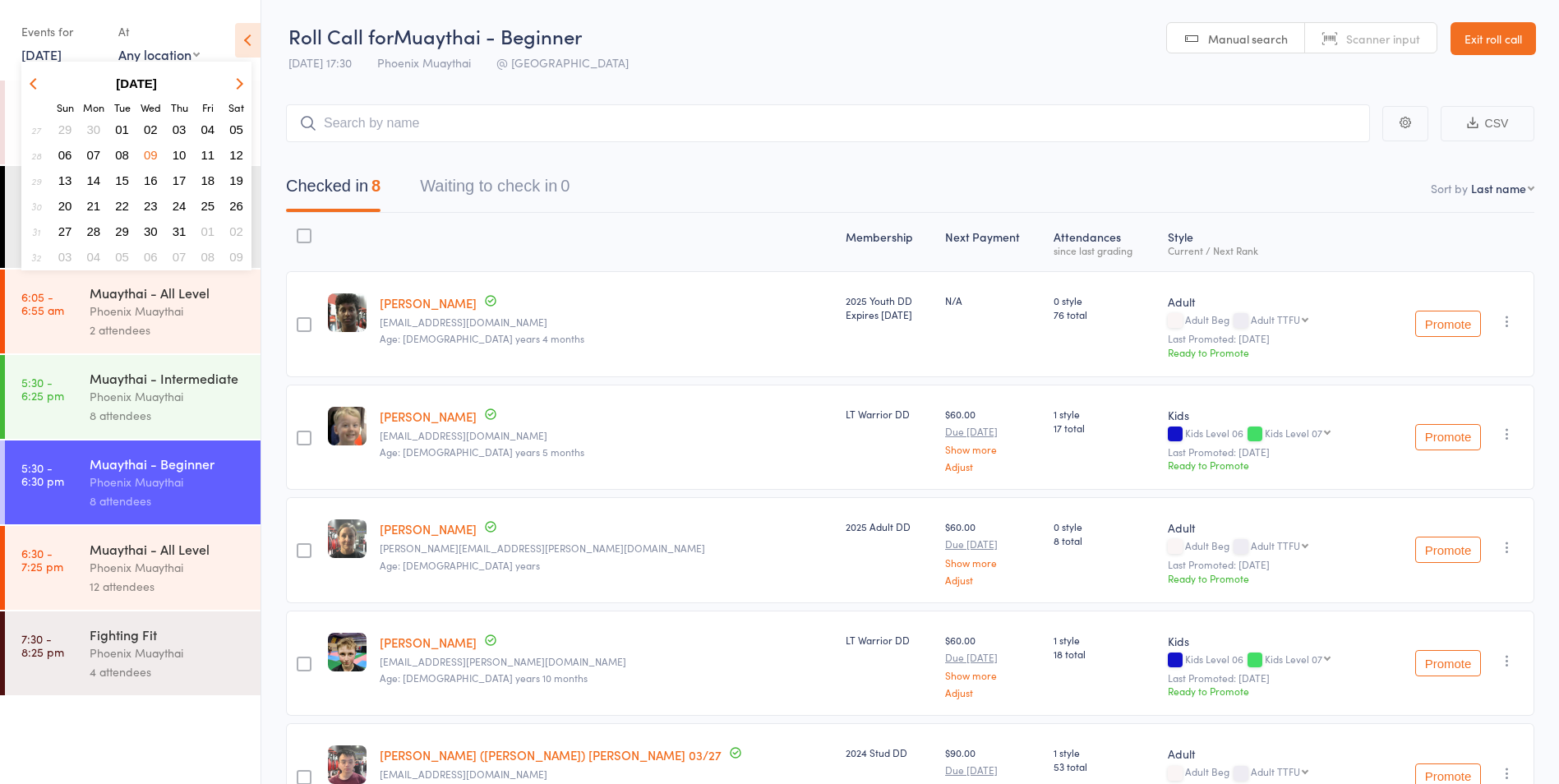
click at [155, 183] on span "16" at bounding box center [150, 180] width 14 height 14
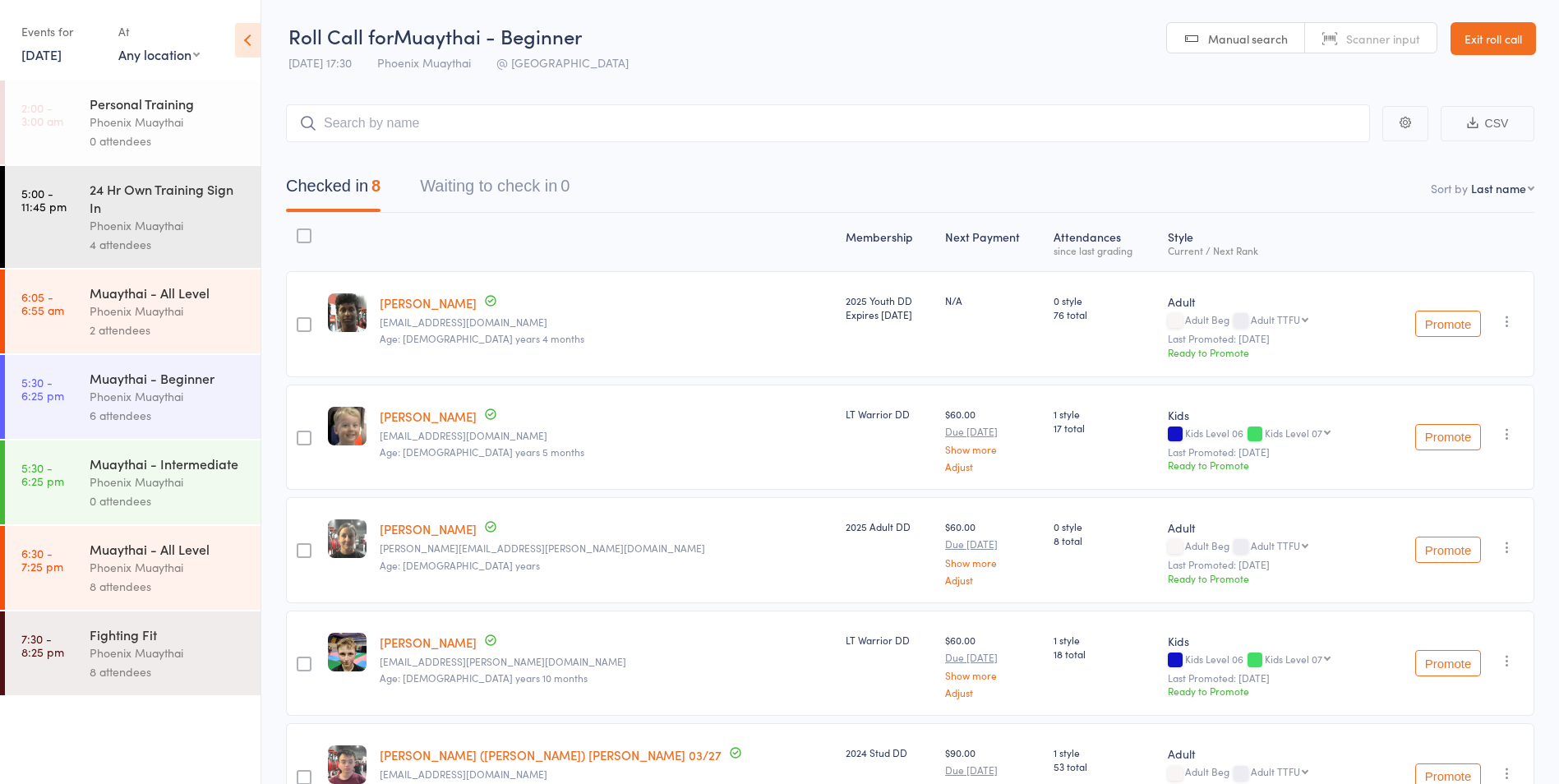
click at [164, 422] on div "6 attendees" at bounding box center [168, 415] width 157 height 19
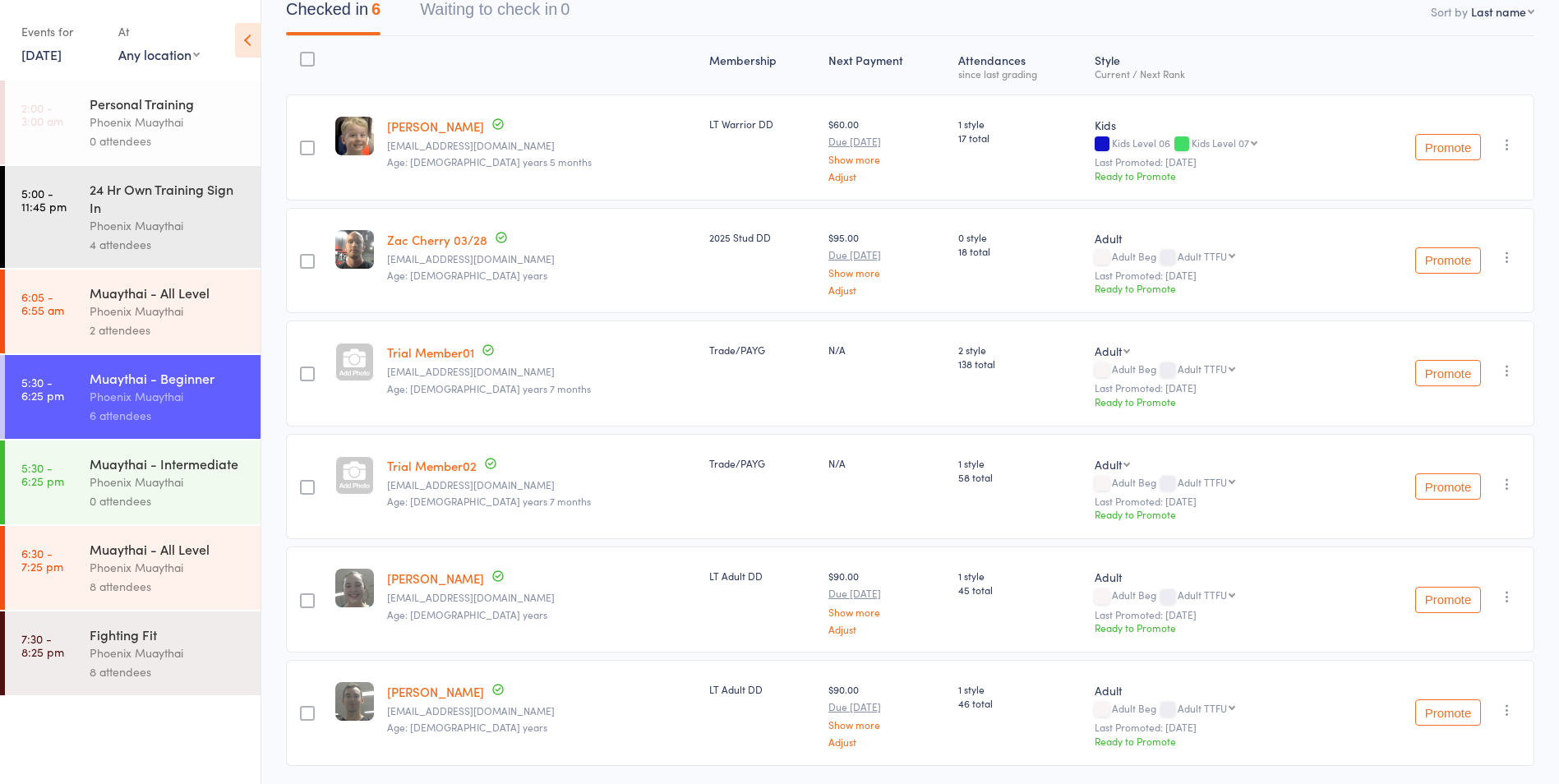
scroll to position [150, 0]
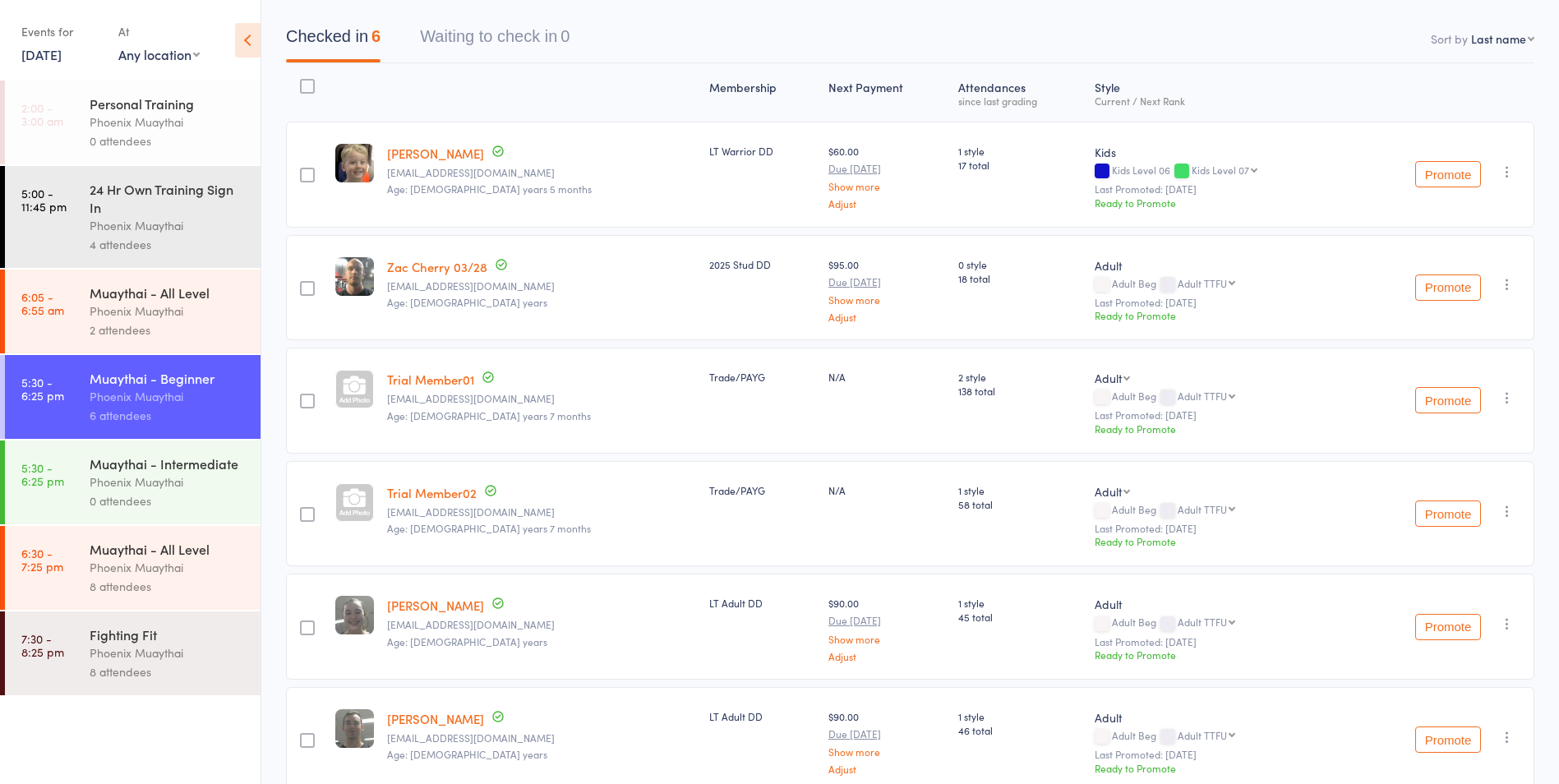
click at [58, 45] on div "Events for" at bounding box center [61, 31] width 80 height 27
click at [47, 53] on link "16 Jul, 2025" at bounding box center [41, 54] width 40 height 18
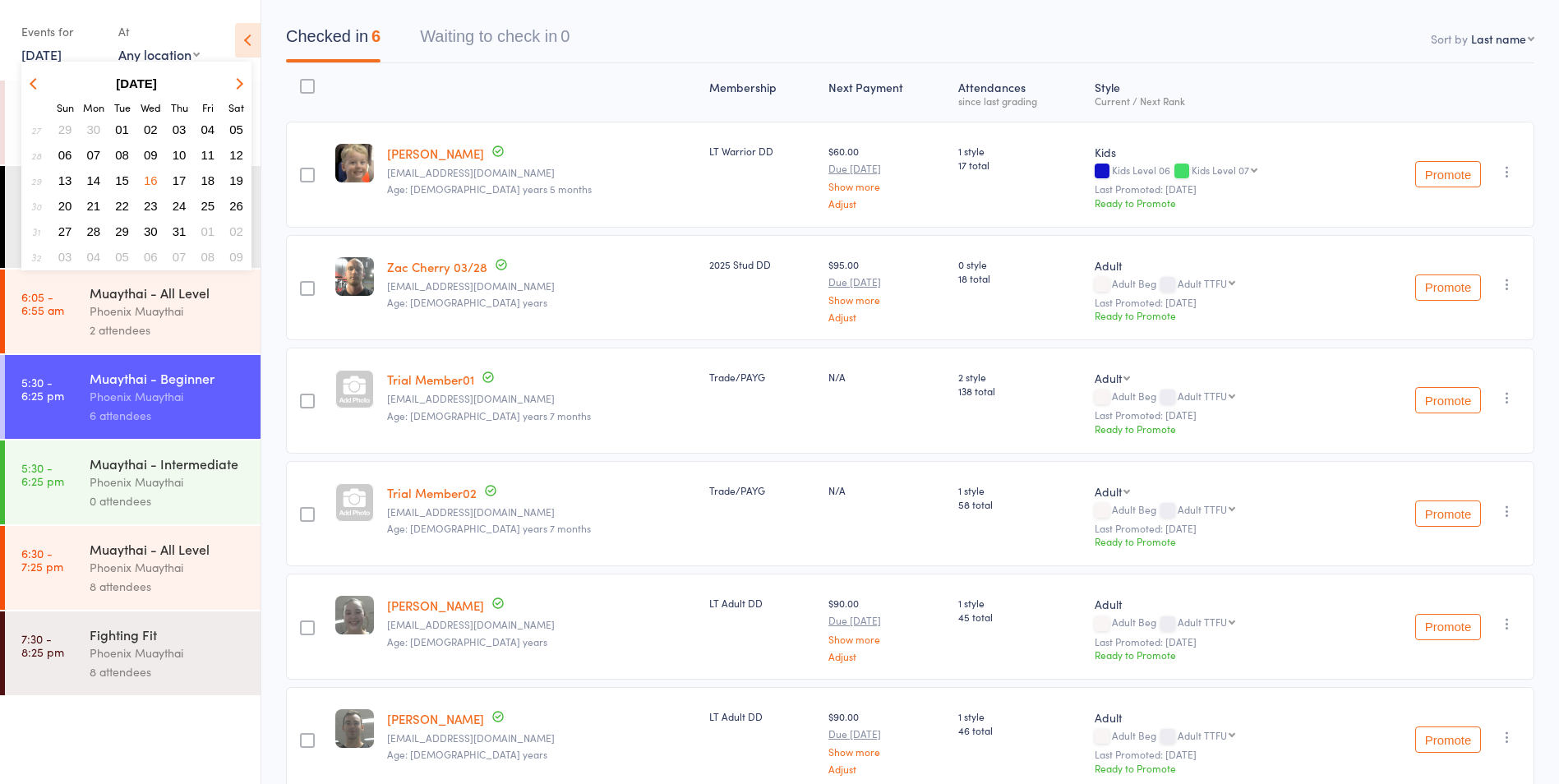
click at [153, 210] on span "23" at bounding box center [150, 206] width 14 height 14
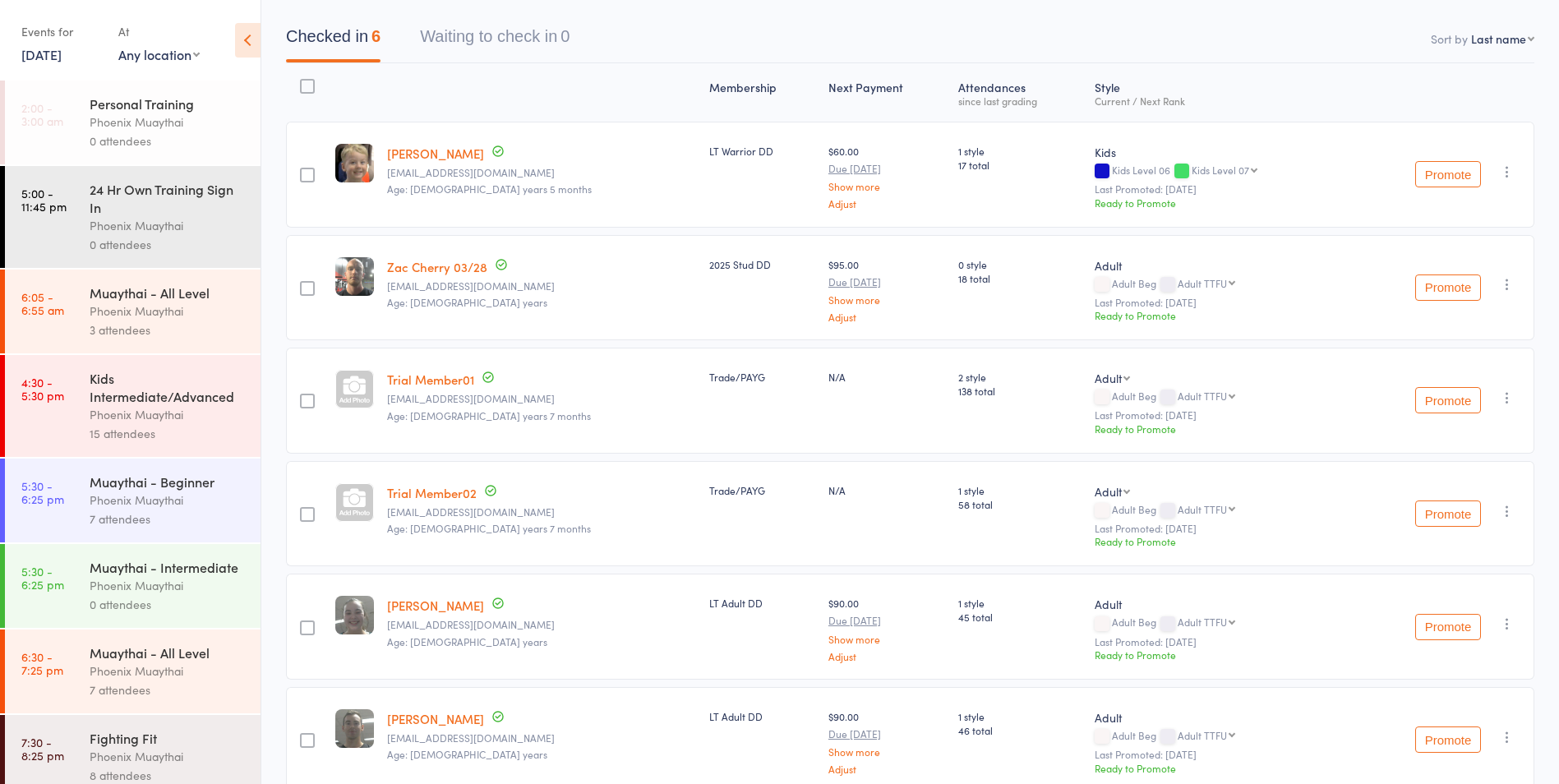
click at [202, 502] on div "Phoenix Muaythai" at bounding box center [168, 500] width 157 height 19
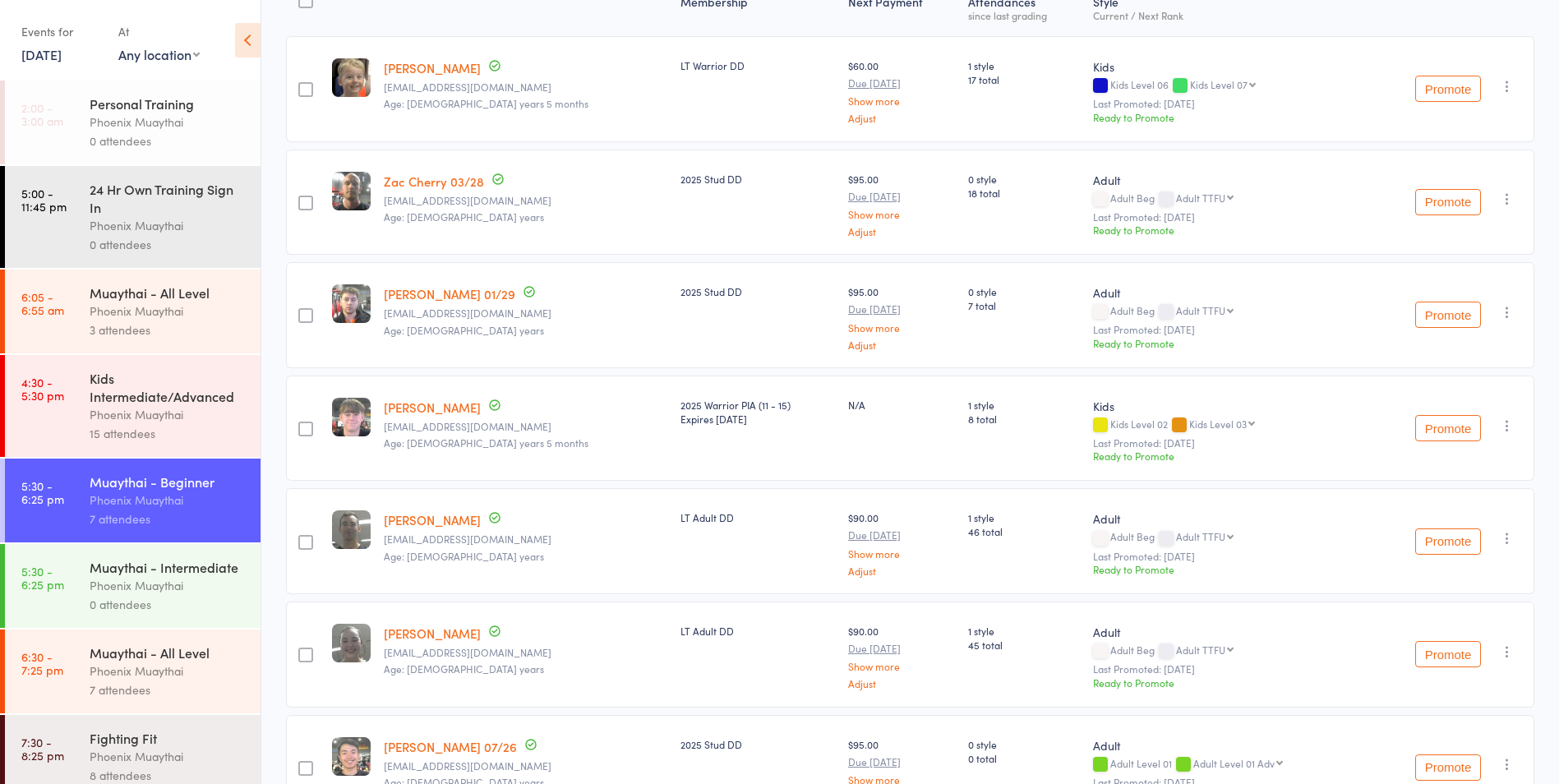
scroll to position [263, 0]
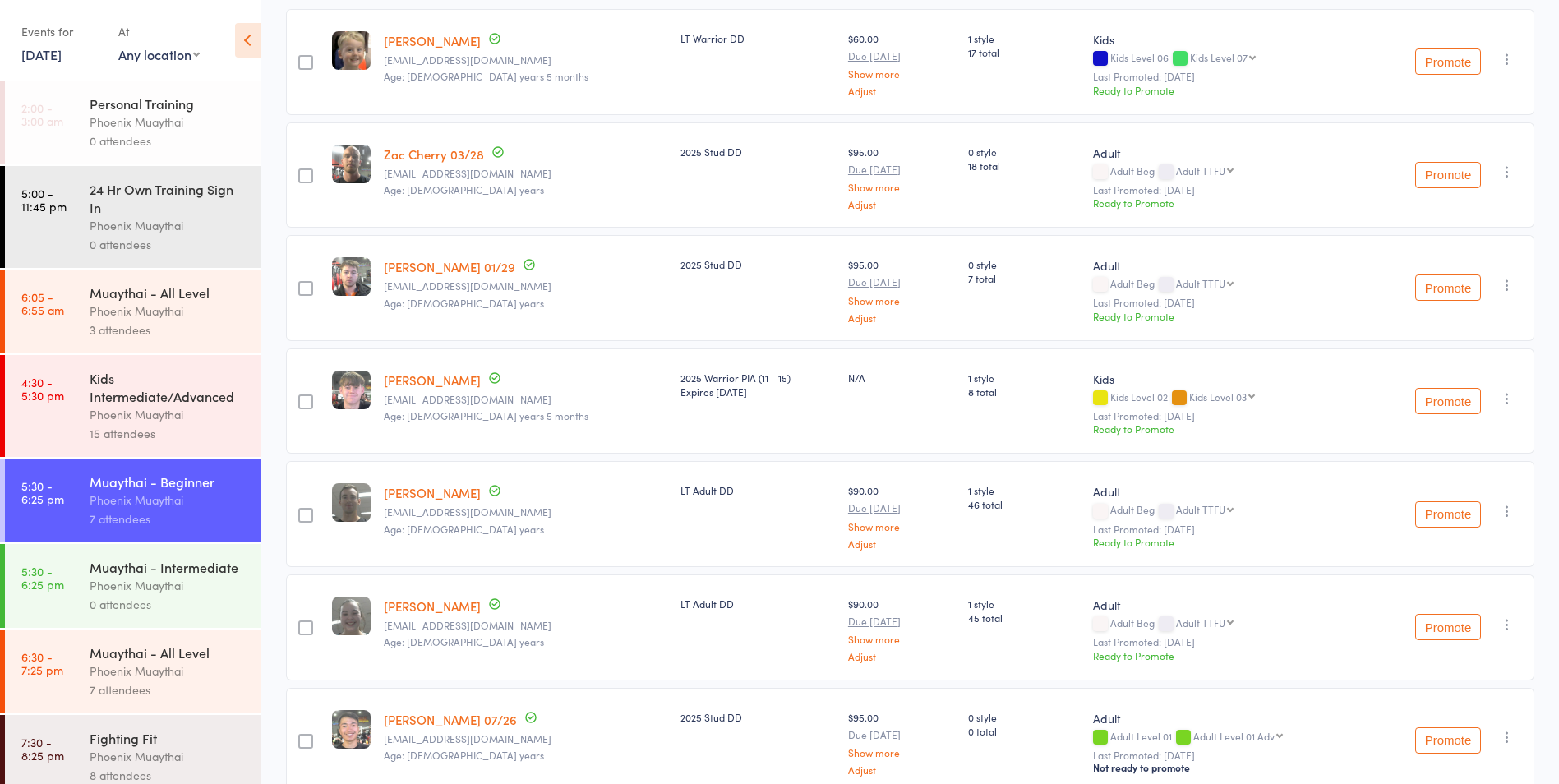
click at [48, 52] on link "23 Jul, 2025" at bounding box center [41, 54] width 40 height 18
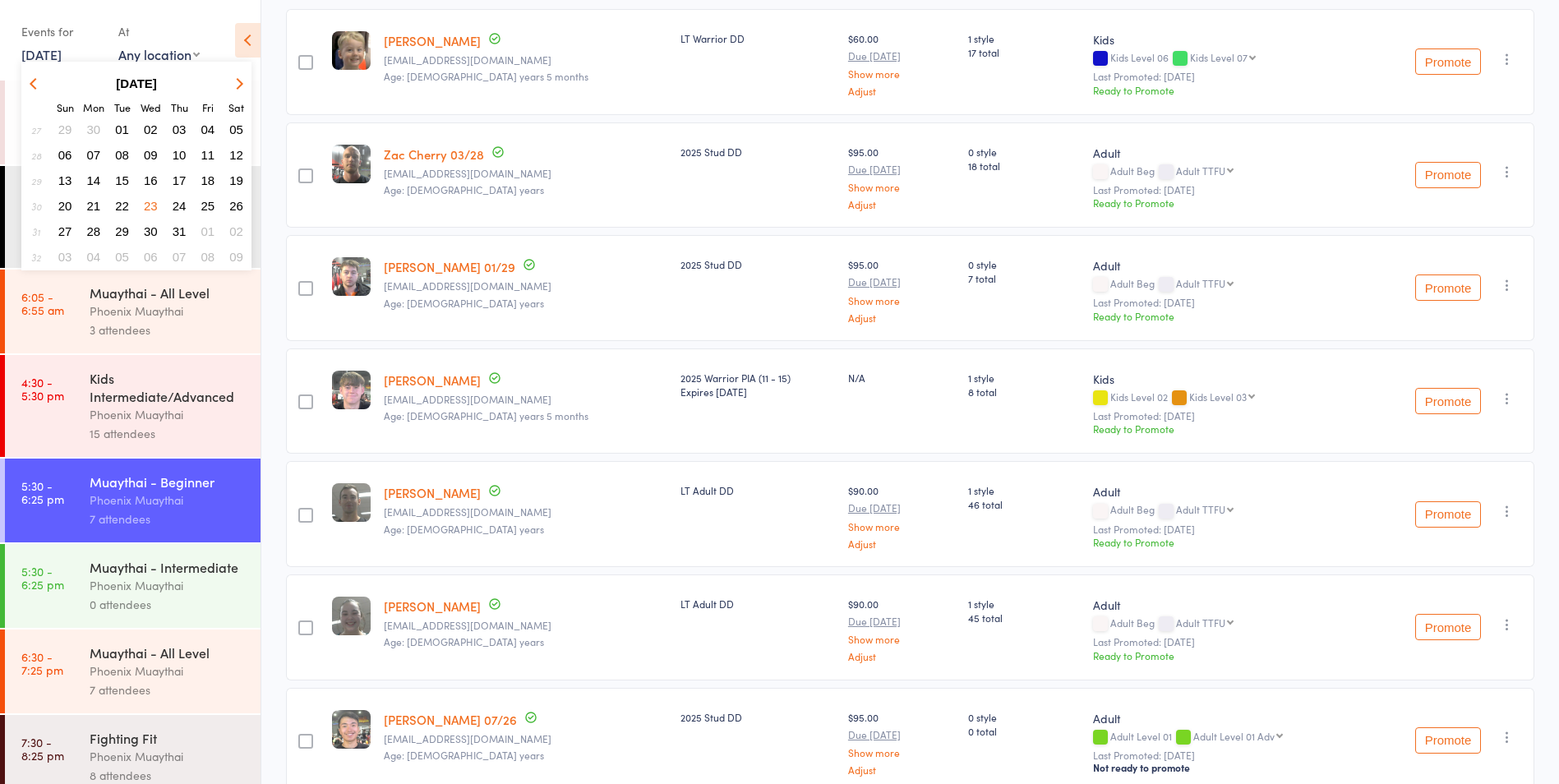
click at [148, 234] on span "30" at bounding box center [150, 231] width 14 height 14
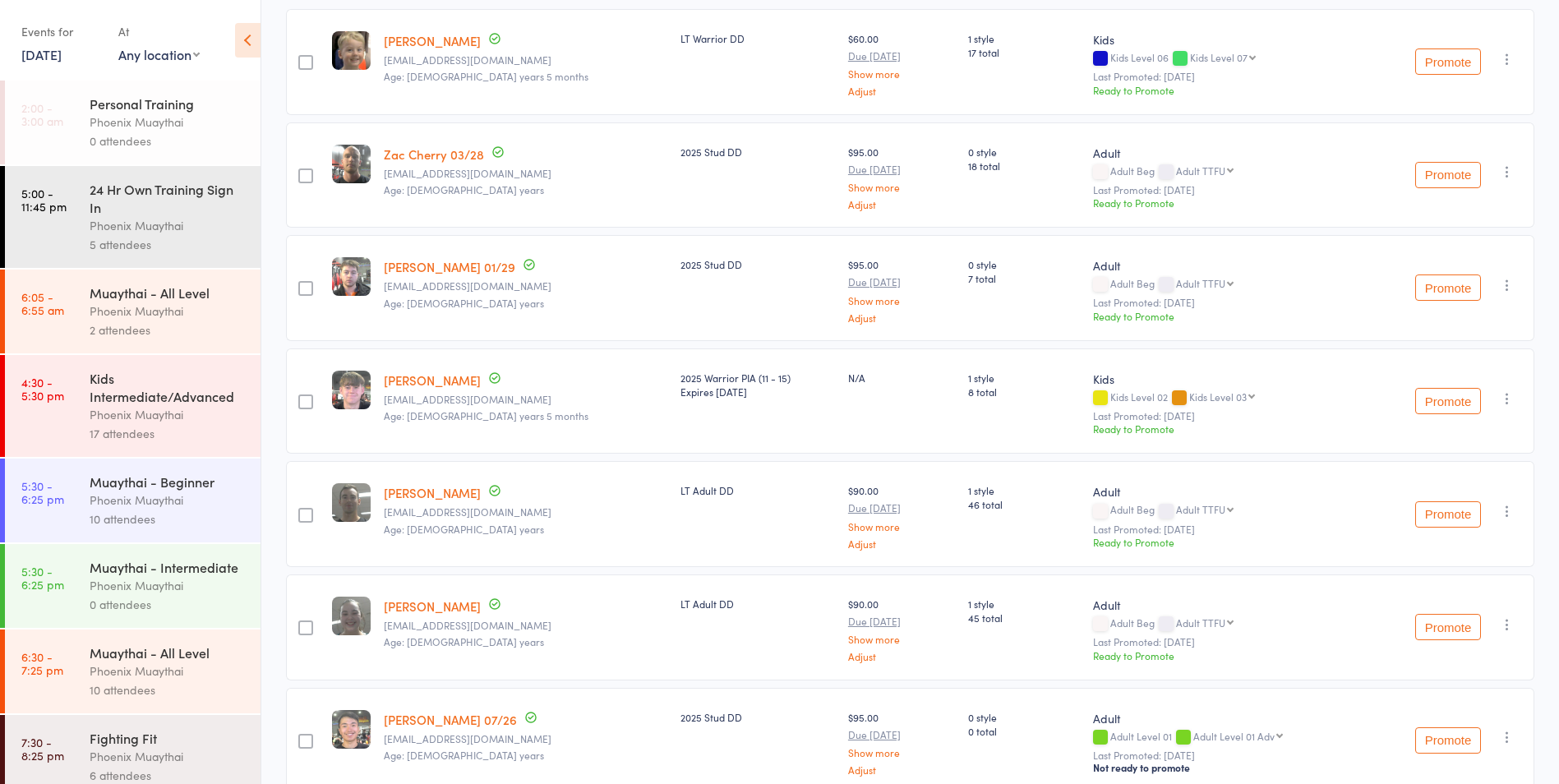
click at [226, 503] on div "Phoenix Muaythai" at bounding box center [168, 500] width 157 height 19
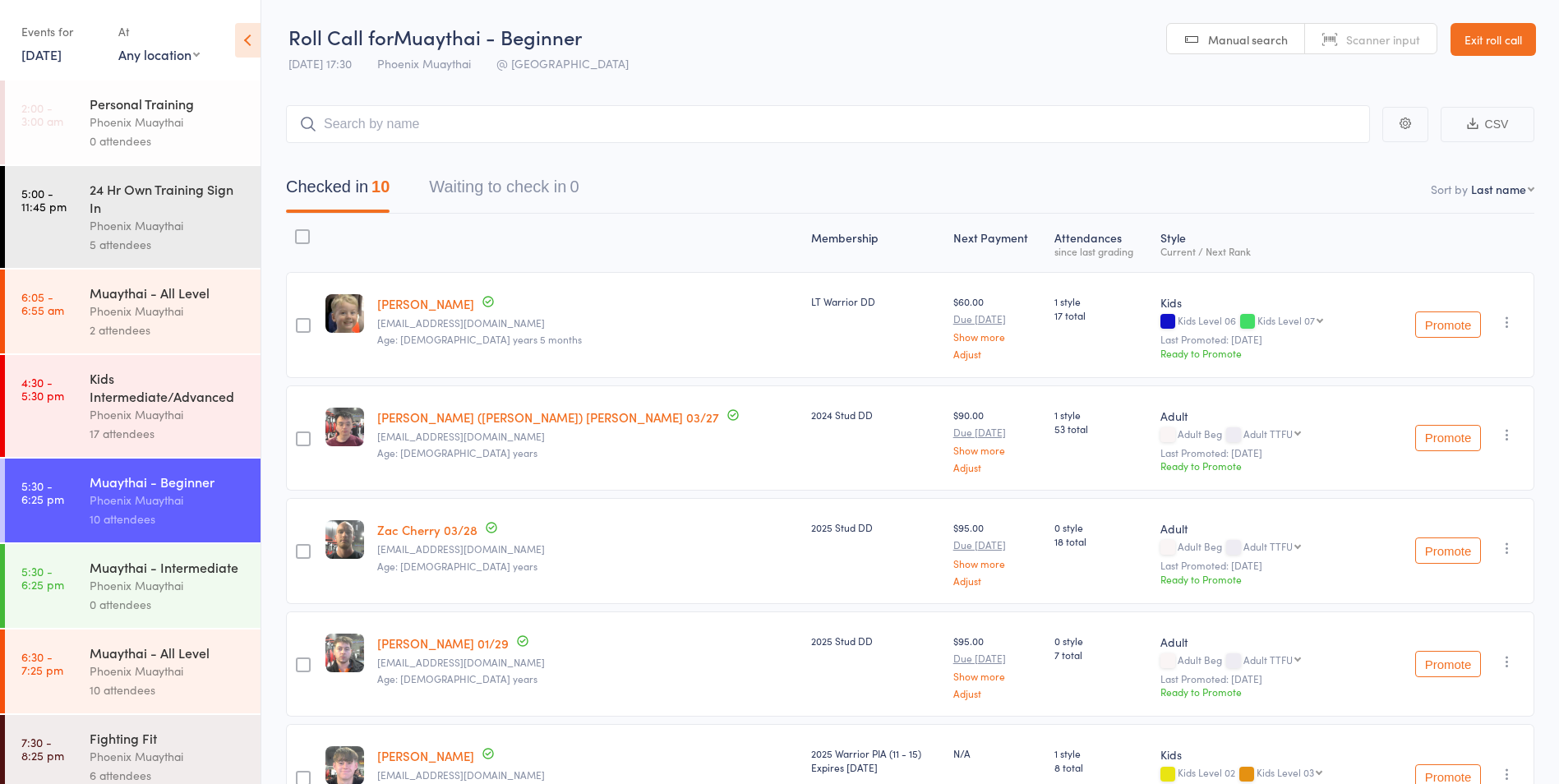
click at [48, 59] on link "30 Jul, 2025" at bounding box center [41, 54] width 40 height 18
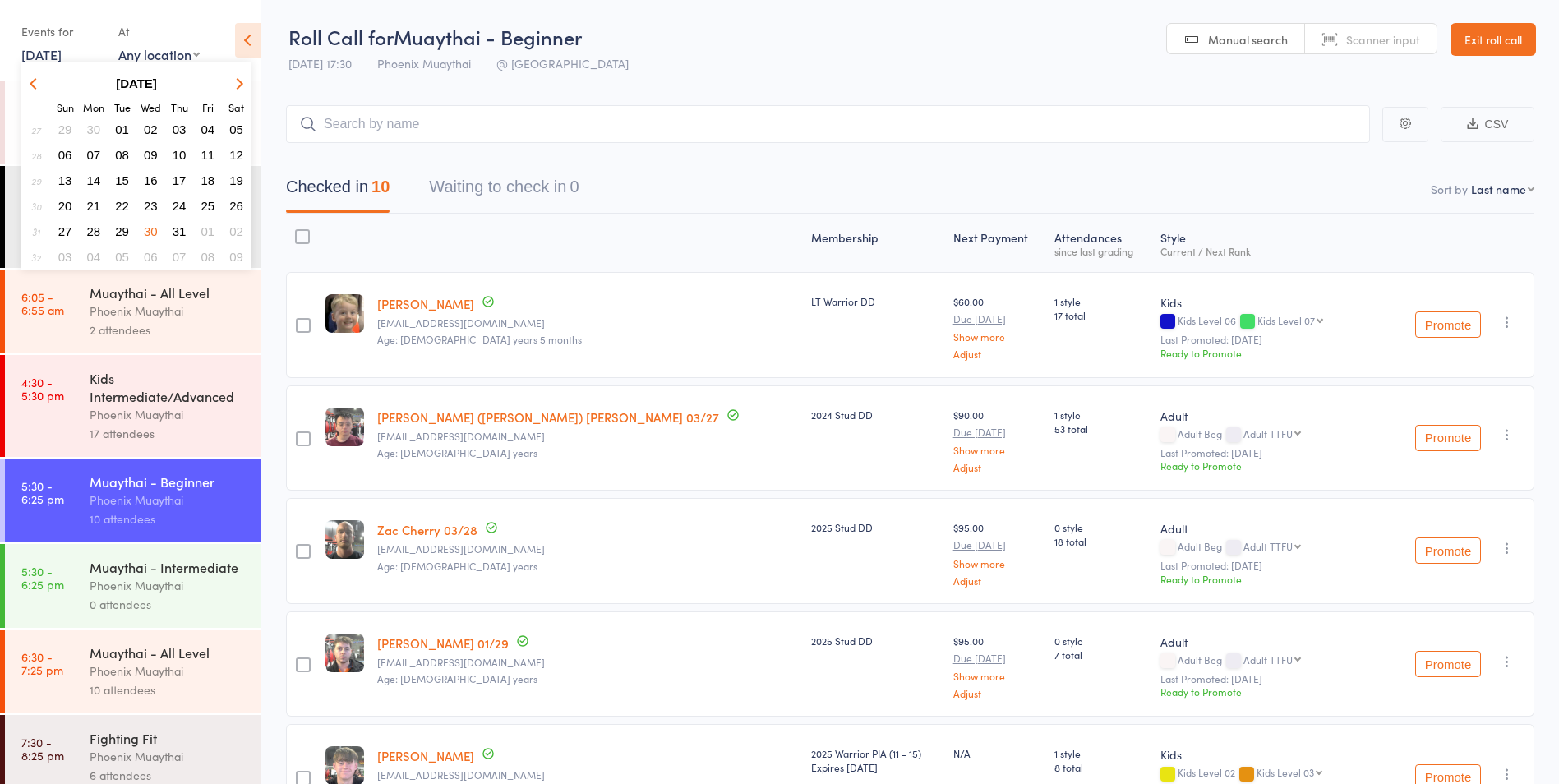
click at [156, 258] on span "06" at bounding box center [150, 256] width 14 height 14
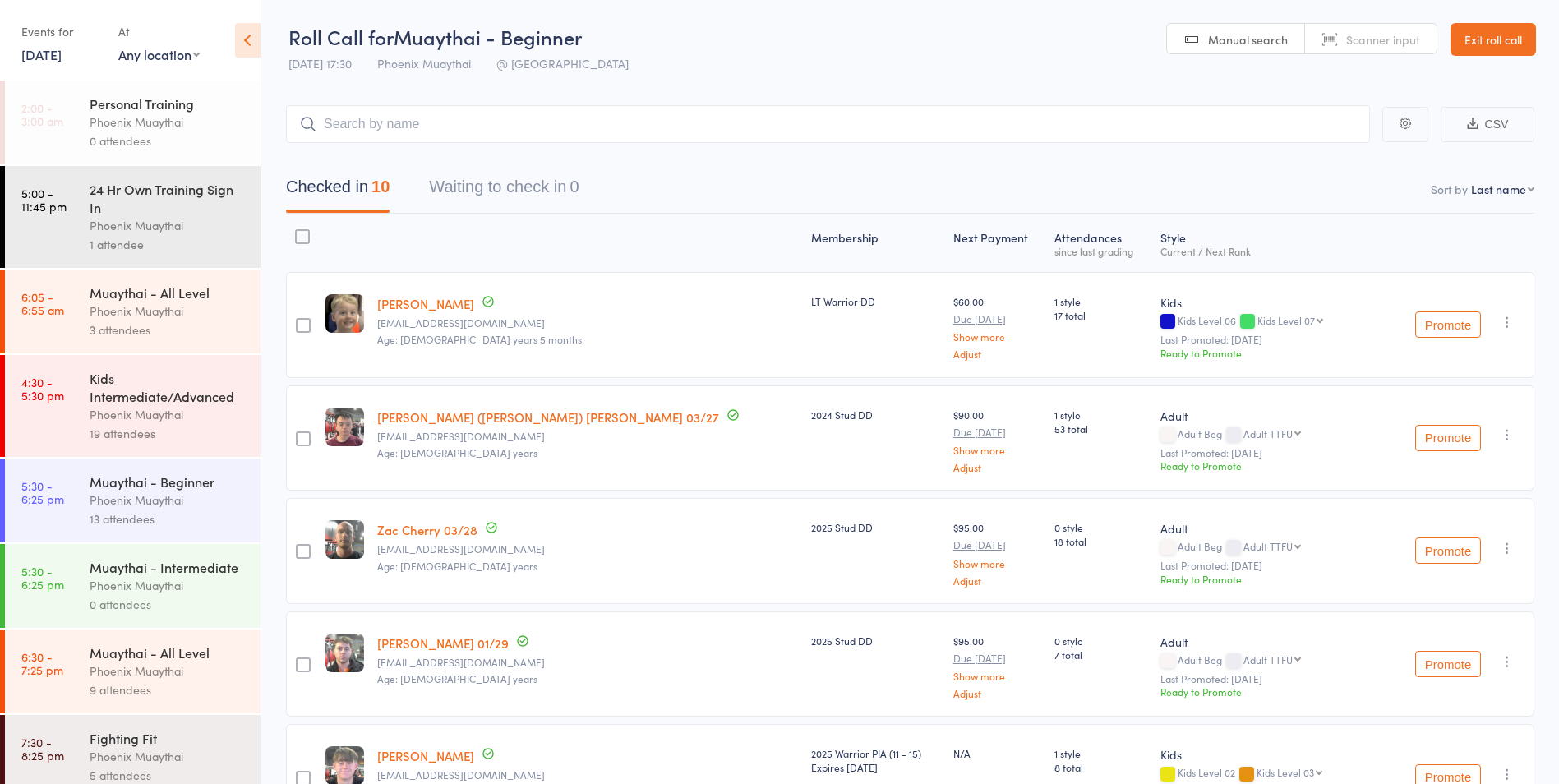
click at [137, 576] on div "Muaythai - Intermediate" at bounding box center [168, 566] width 157 height 18
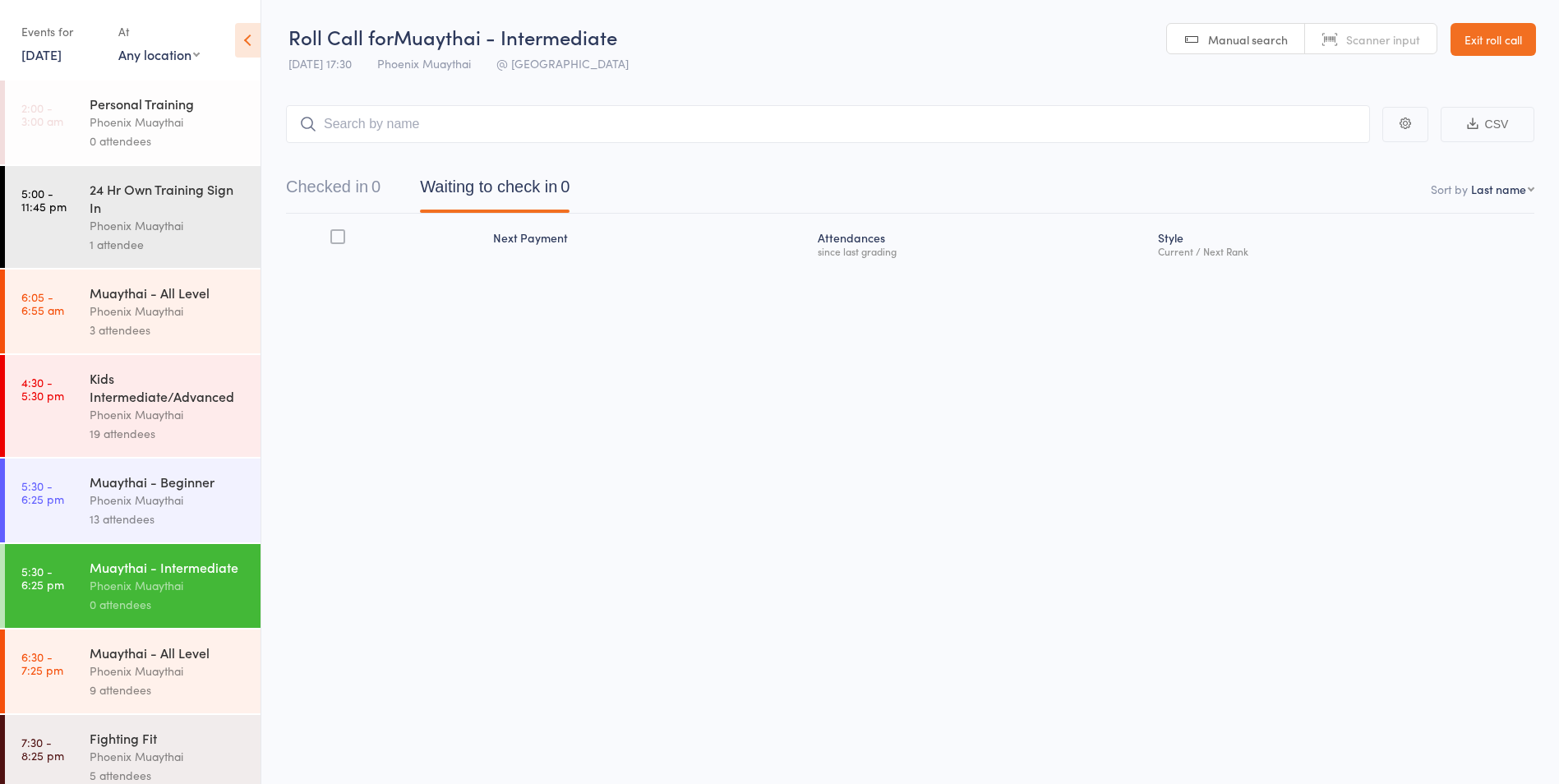
click at [148, 508] on div "Phoenix Muaythai" at bounding box center [168, 500] width 157 height 19
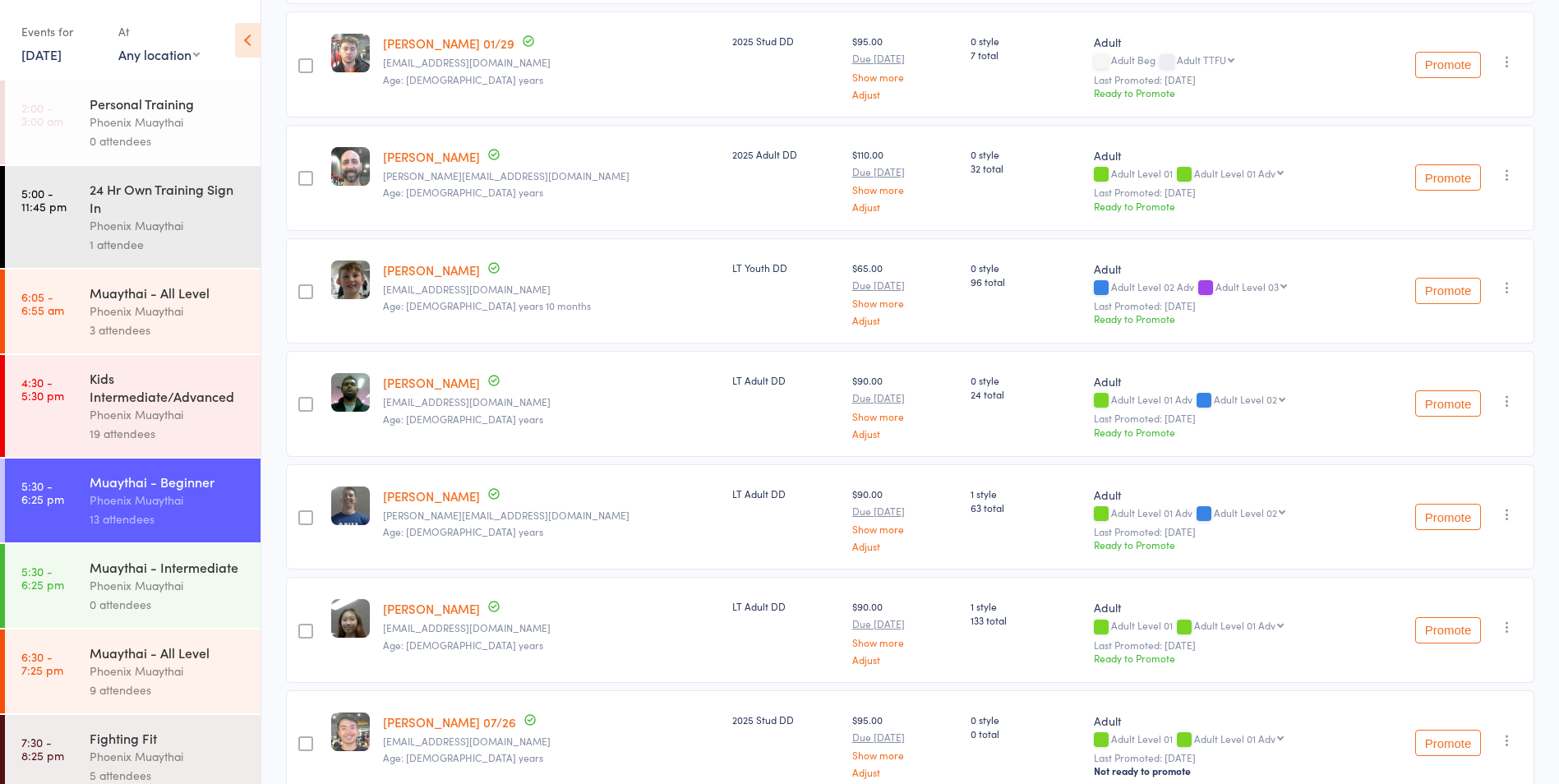
scroll to position [739, 0]
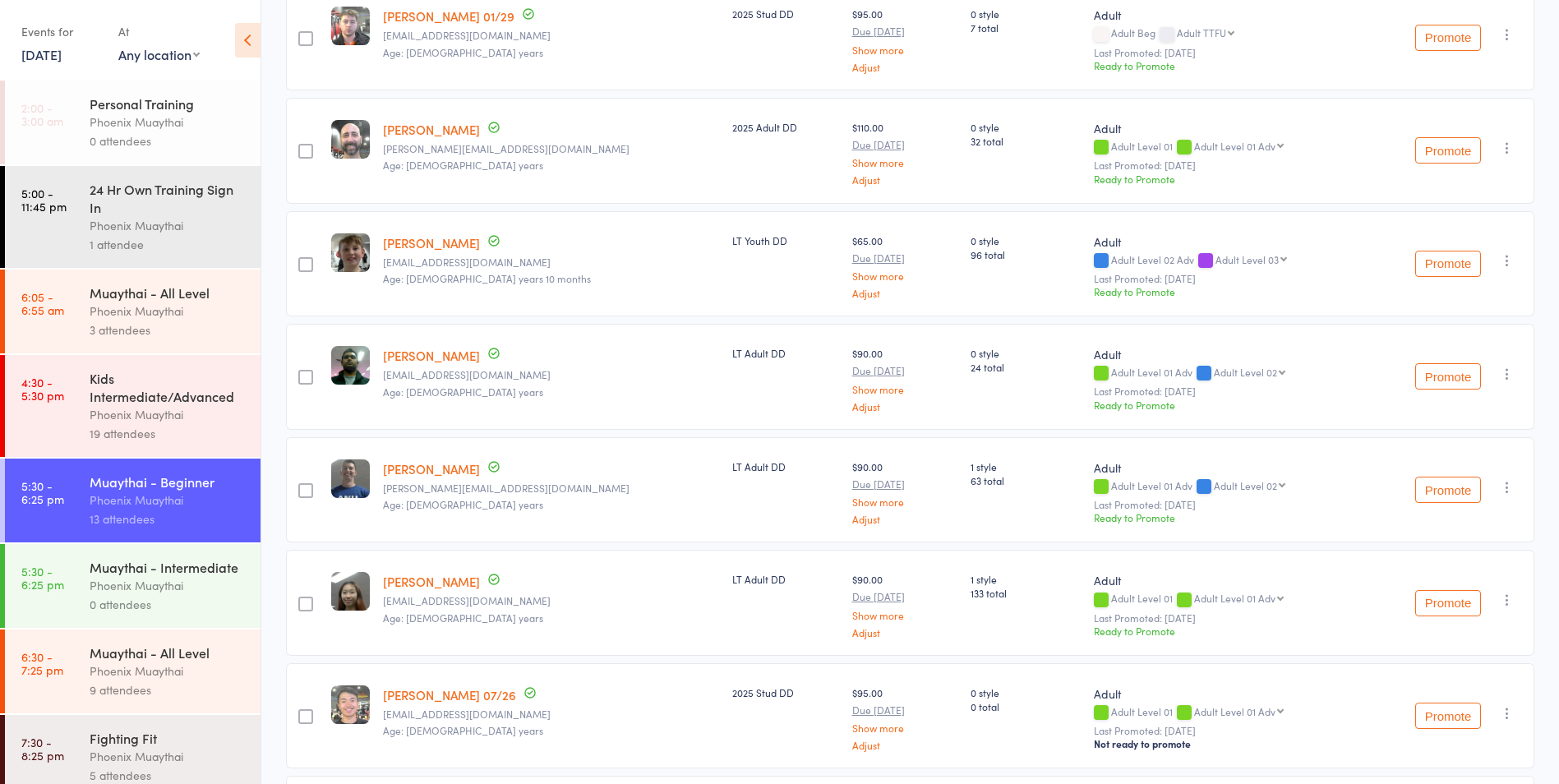
click at [60, 51] on link "6 Aug, 2025" at bounding box center [41, 54] width 40 height 18
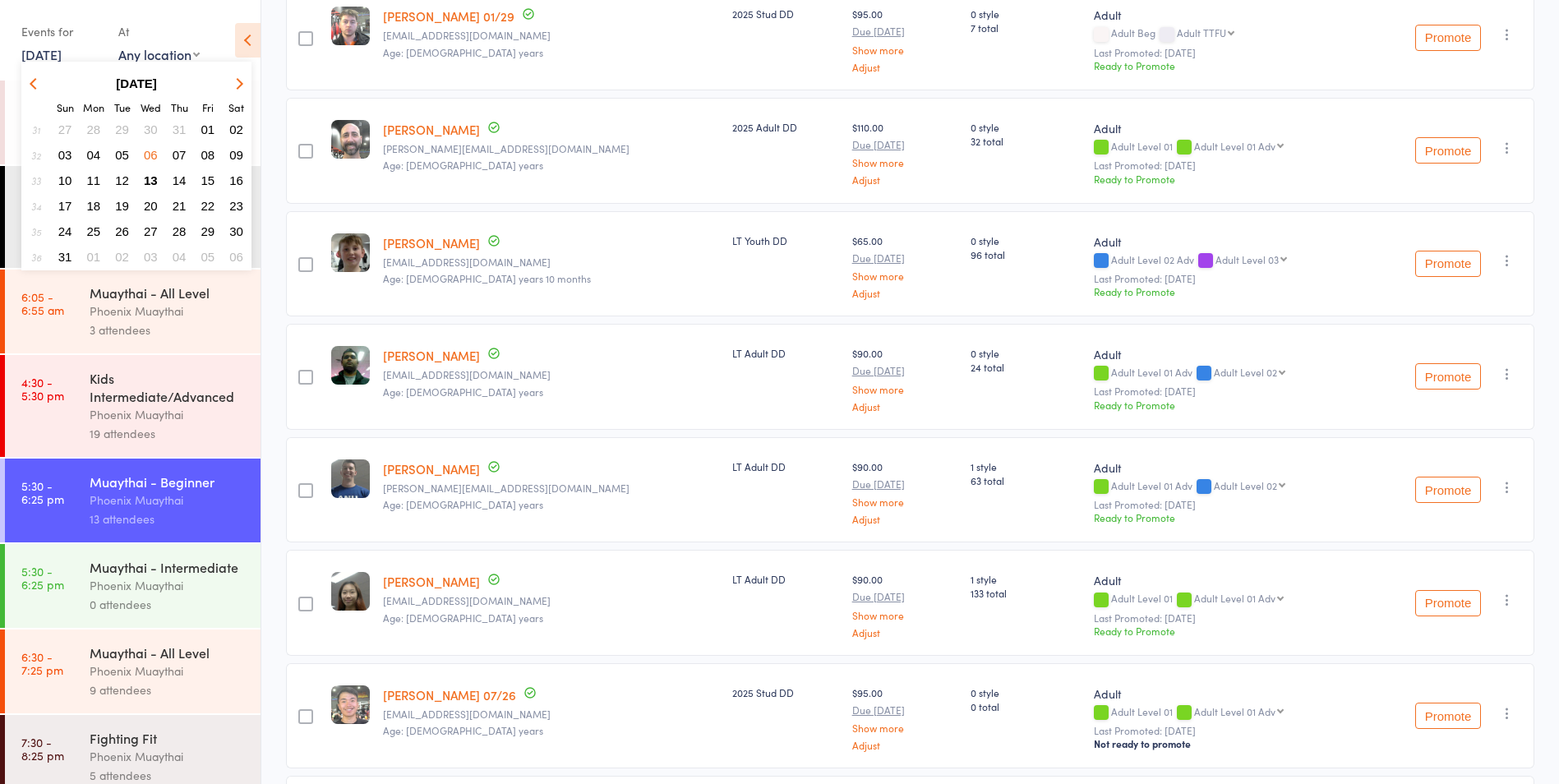
click at [156, 178] on span "13" at bounding box center [150, 180] width 14 height 14
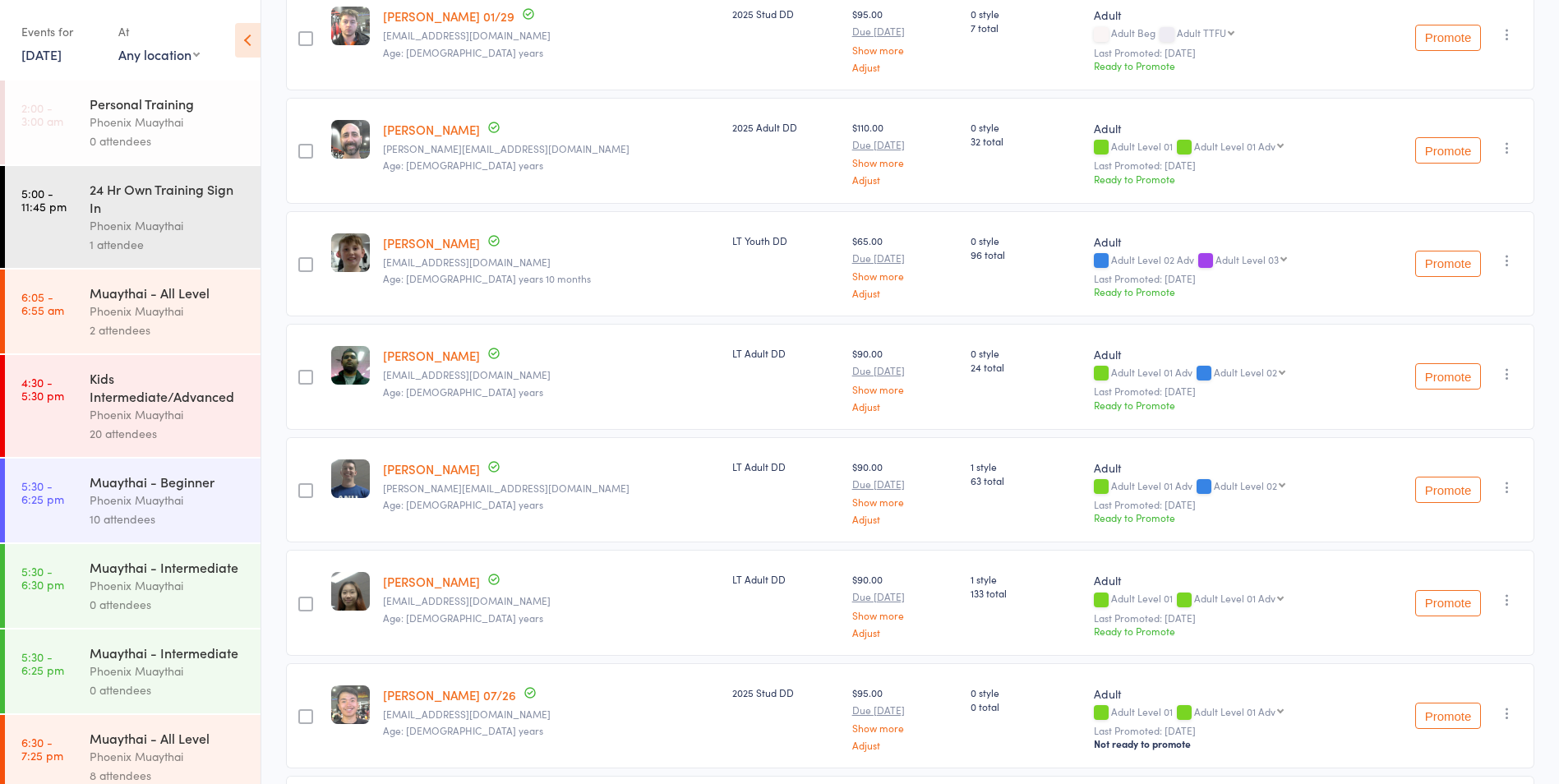
click at [159, 483] on div "Muaythai - Beginner" at bounding box center [168, 480] width 157 height 18
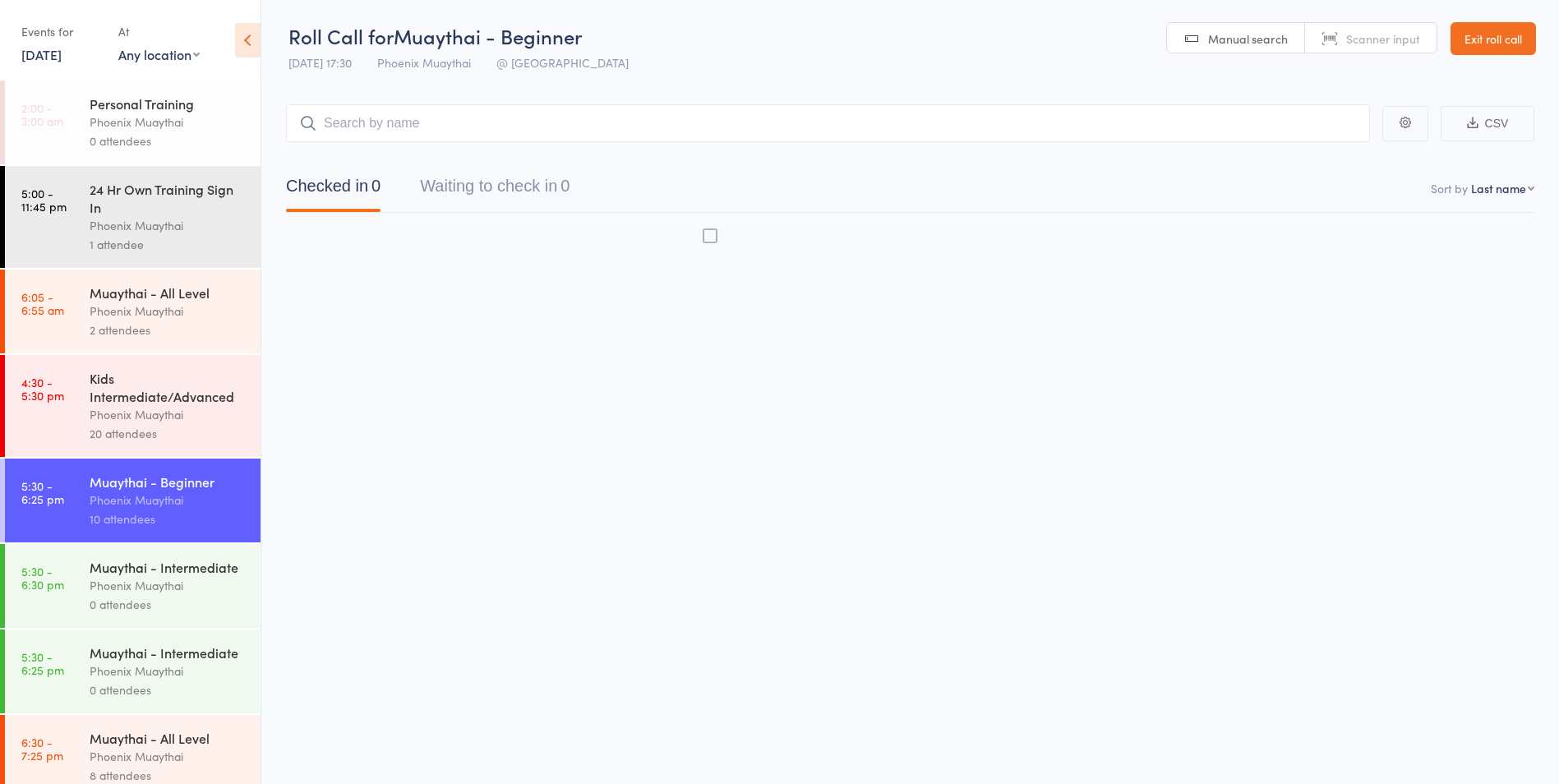
scroll to position [1, 0]
click at [42, 52] on link "13 Aug, 2025" at bounding box center [41, 54] width 40 height 18
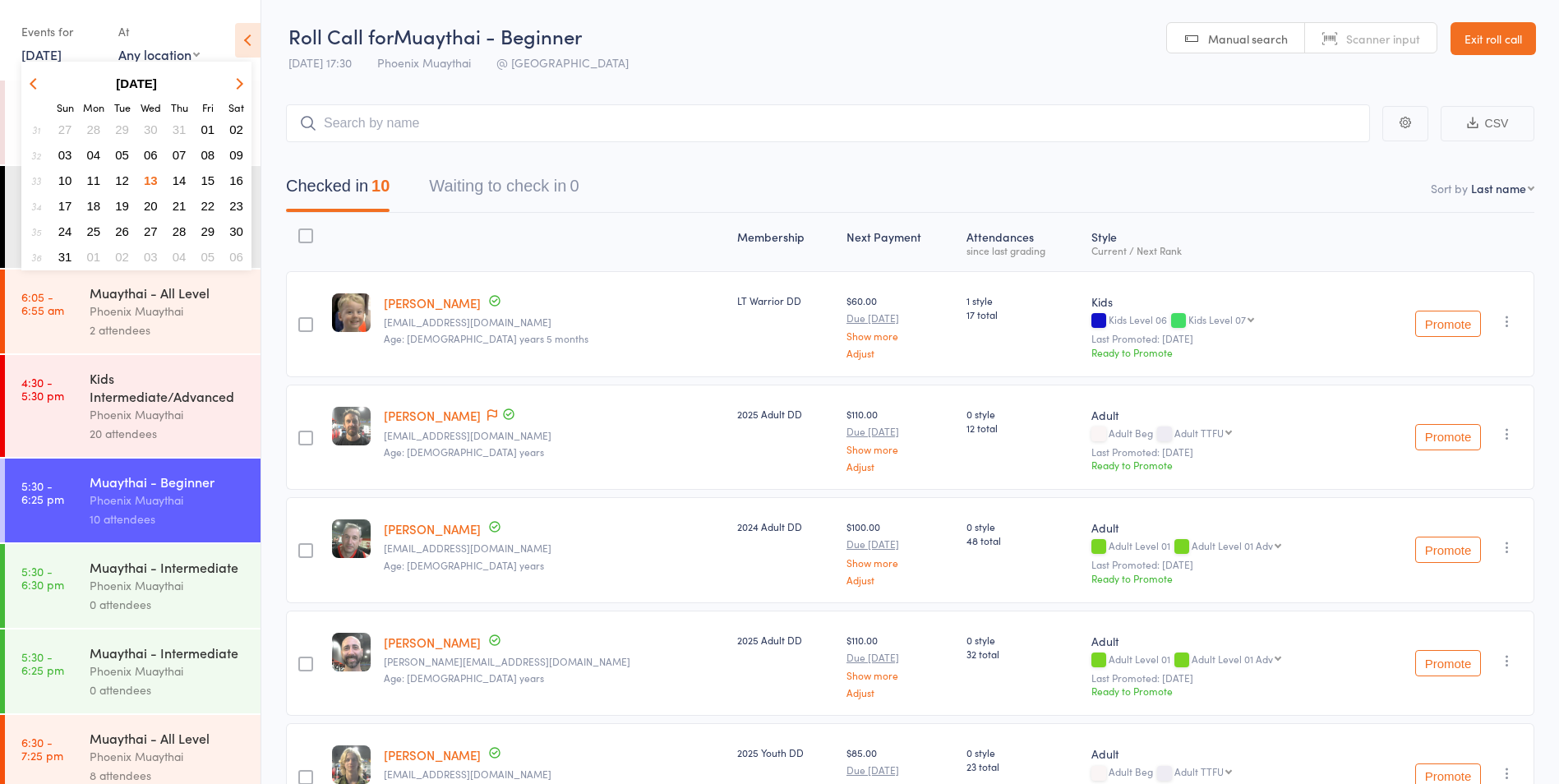
click at [157, 155] on button "06" at bounding box center [150, 155] width 25 height 22
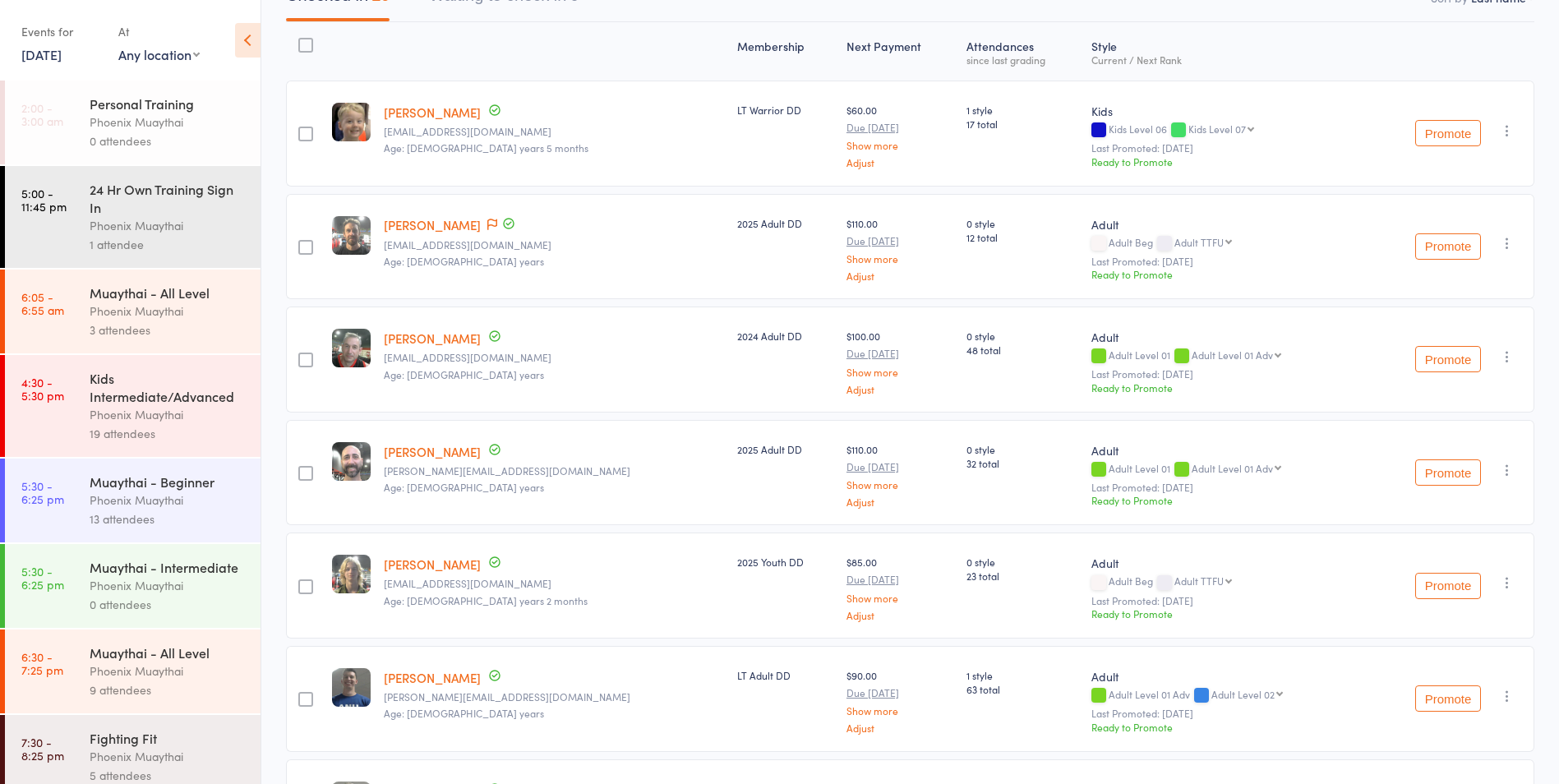
scroll to position [165, 0]
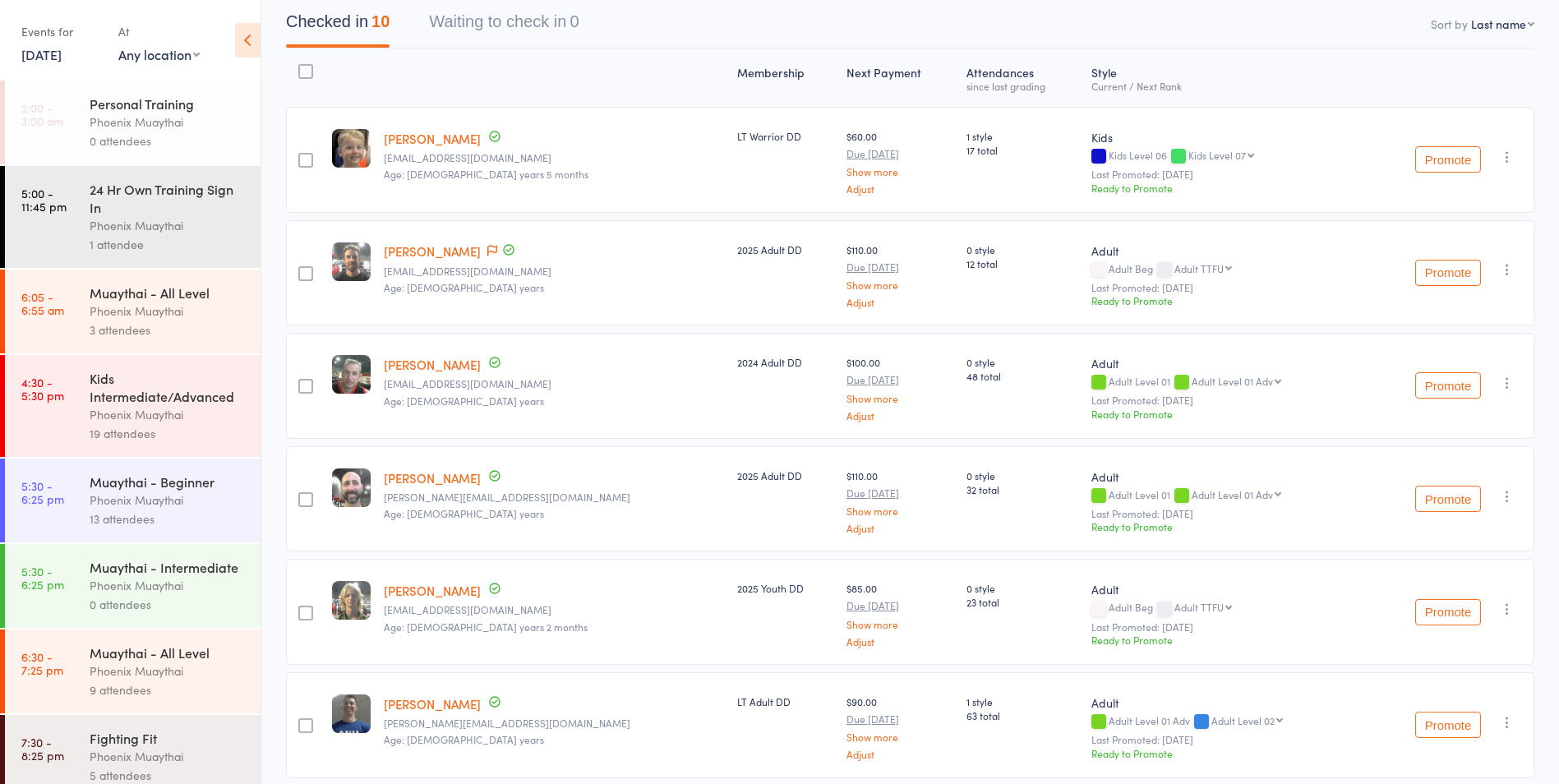
click at [58, 54] on link "6 Aug, 2025" at bounding box center [41, 54] width 40 height 18
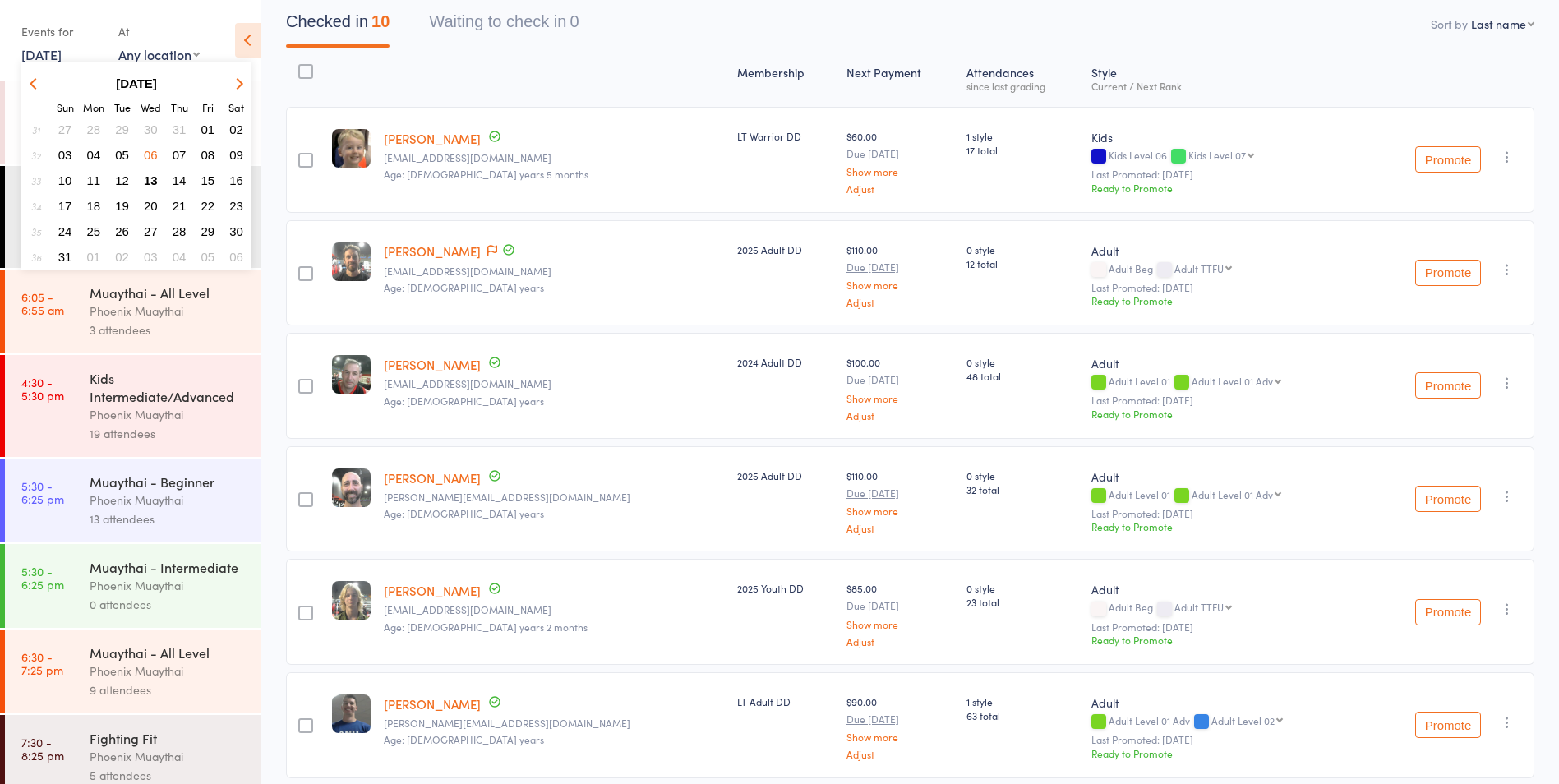
click at [150, 158] on span "06" at bounding box center [150, 155] width 14 height 14
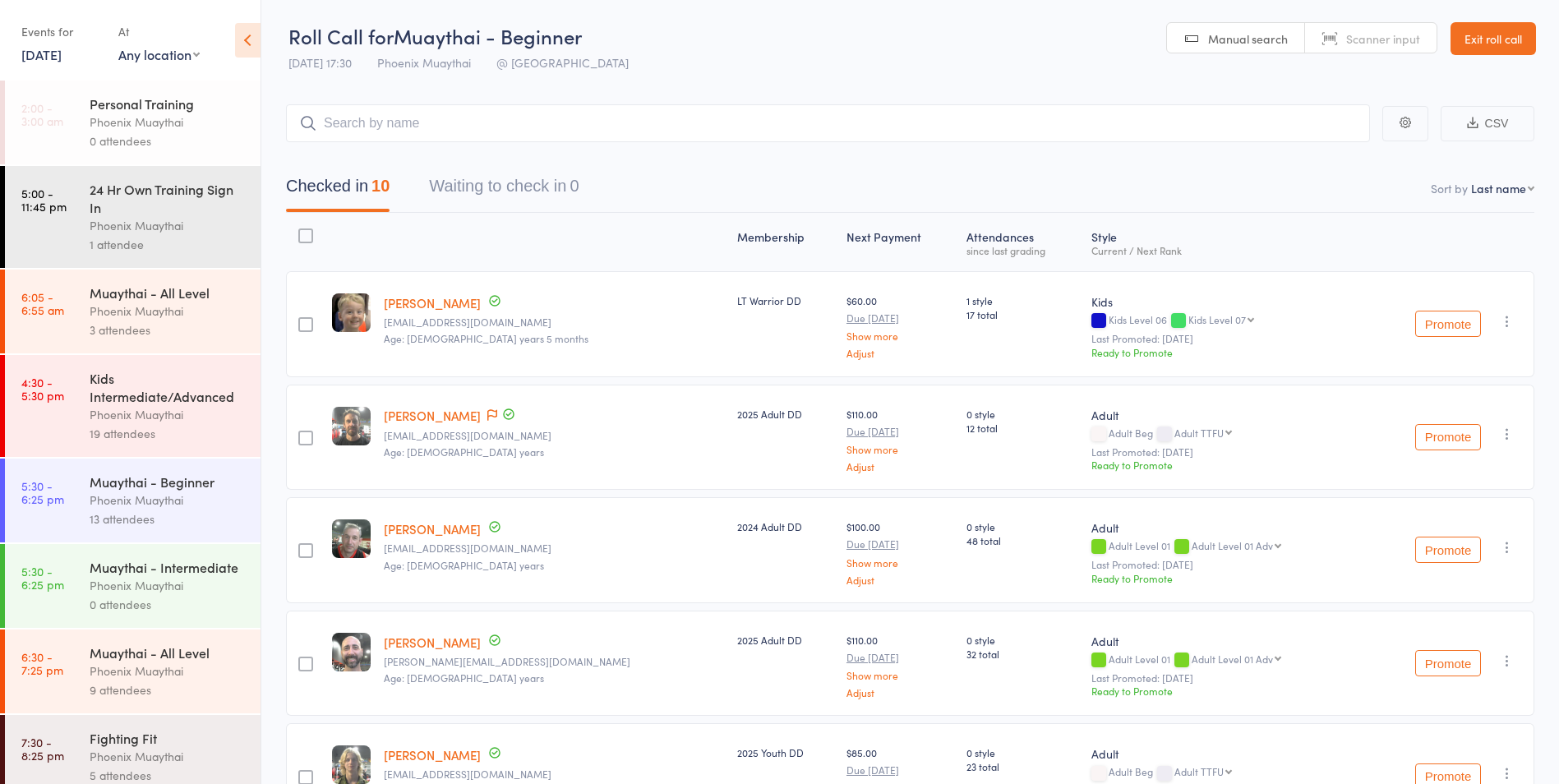
scroll to position [0, 0]
click at [52, 53] on link "6 Aug, 2025" at bounding box center [41, 54] width 40 height 18
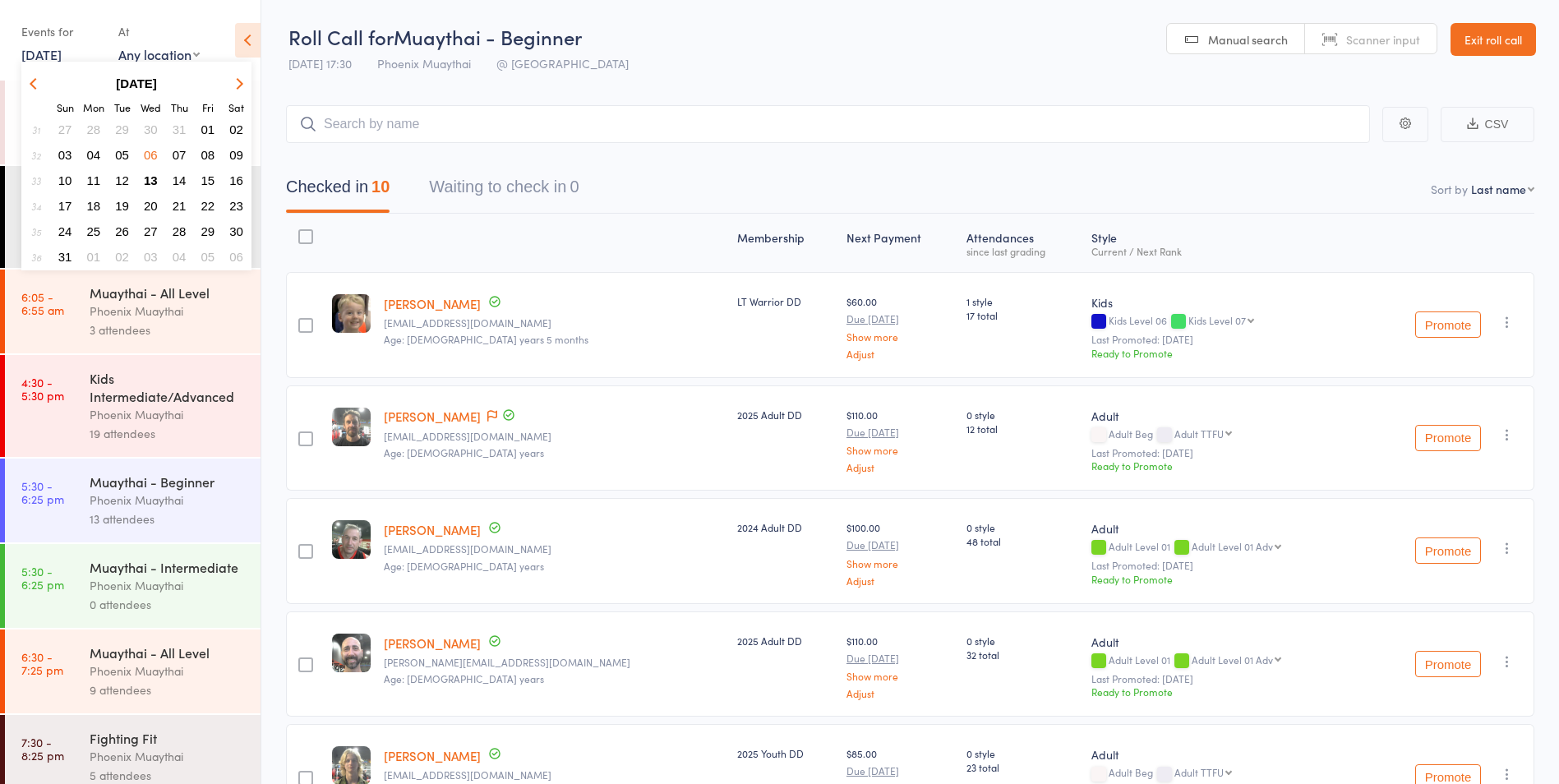
click at [159, 125] on button "30" at bounding box center [150, 129] width 25 height 22
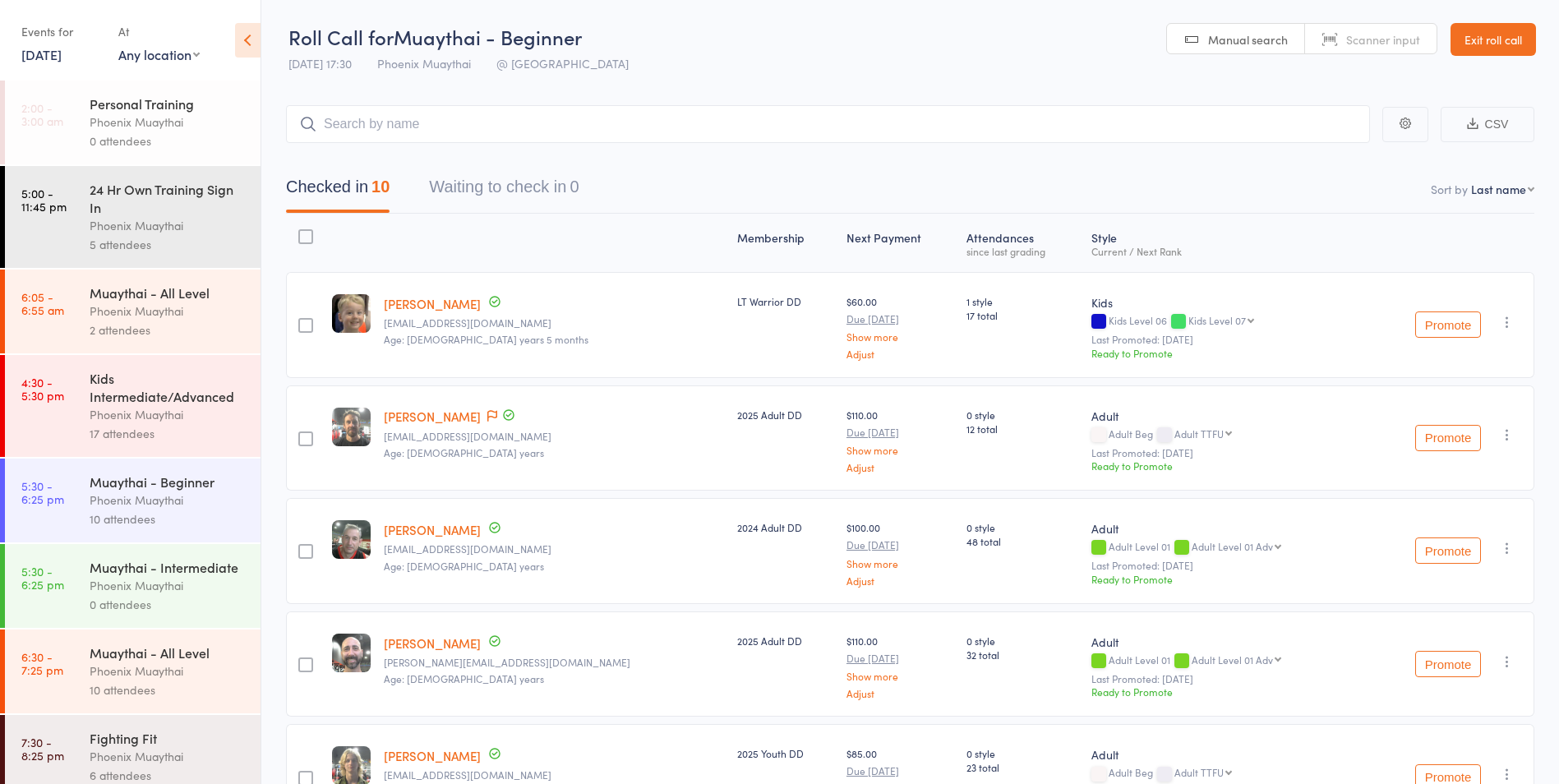
click at [156, 576] on div "Muaythai - Intermediate" at bounding box center [168, 566] width 157 height 18
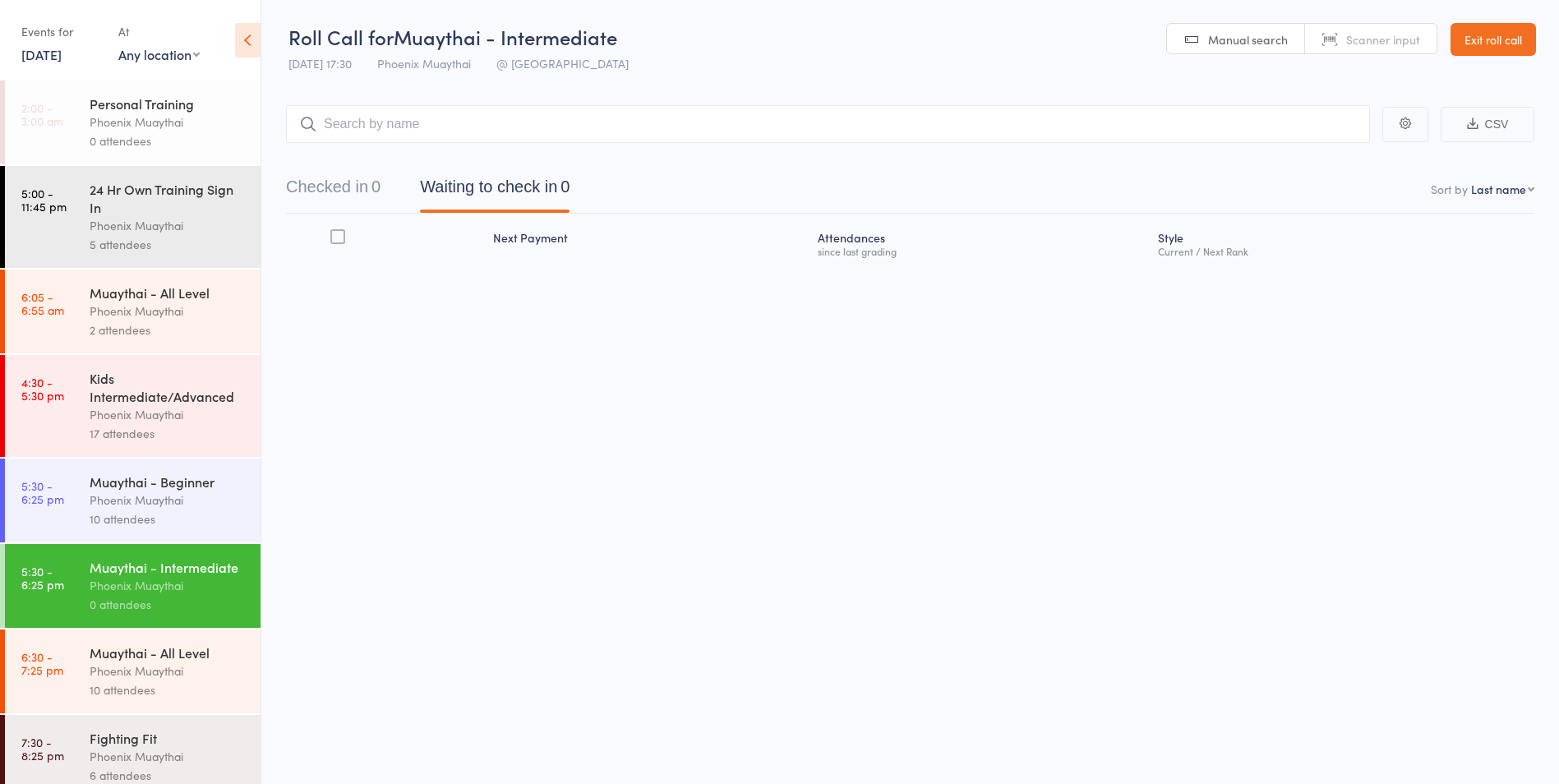
click at [165, 511] on div "10 attendees" at bounding box center [168, 519] width 157 height 19
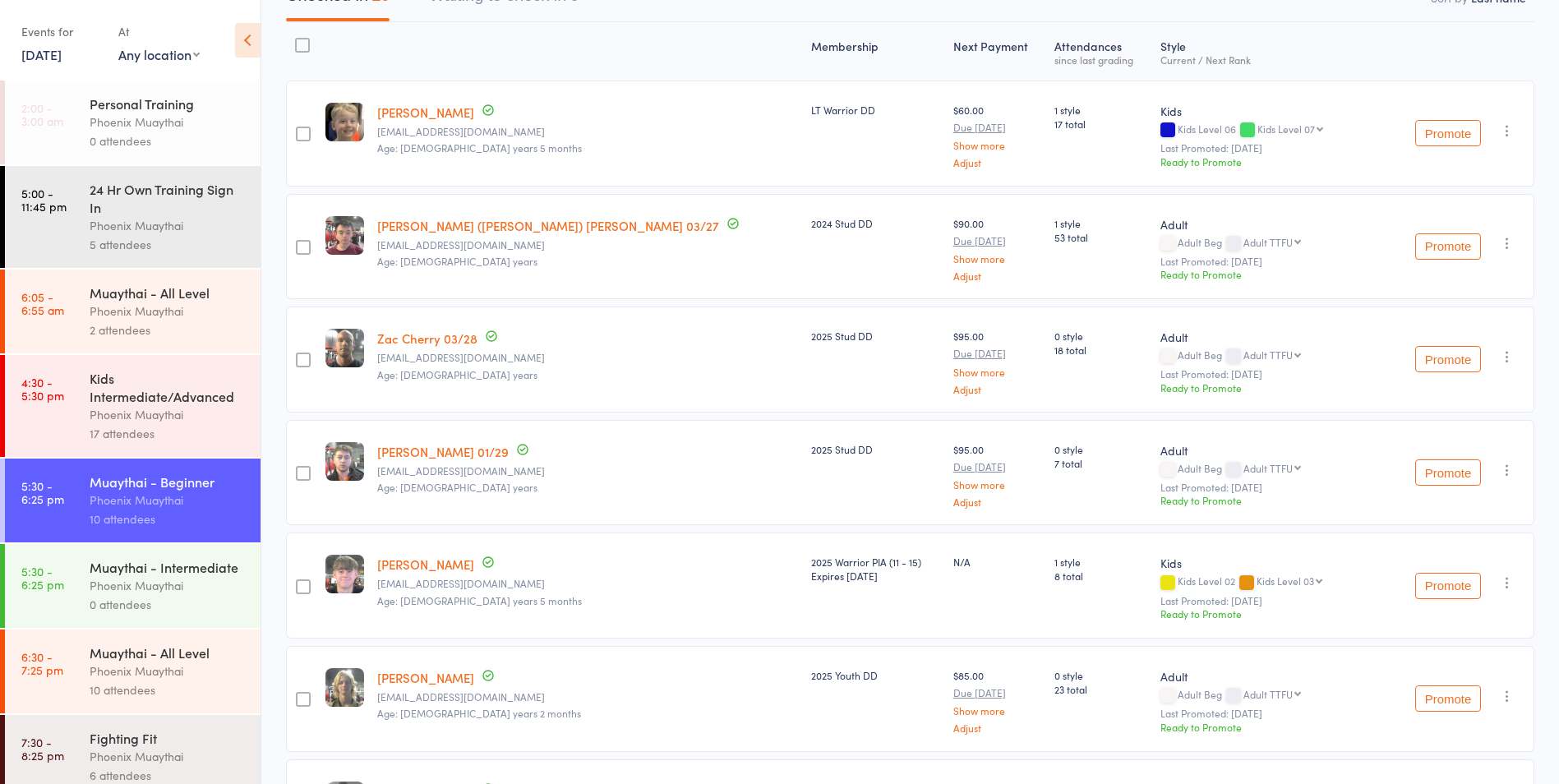
scroll to position [109, 0]
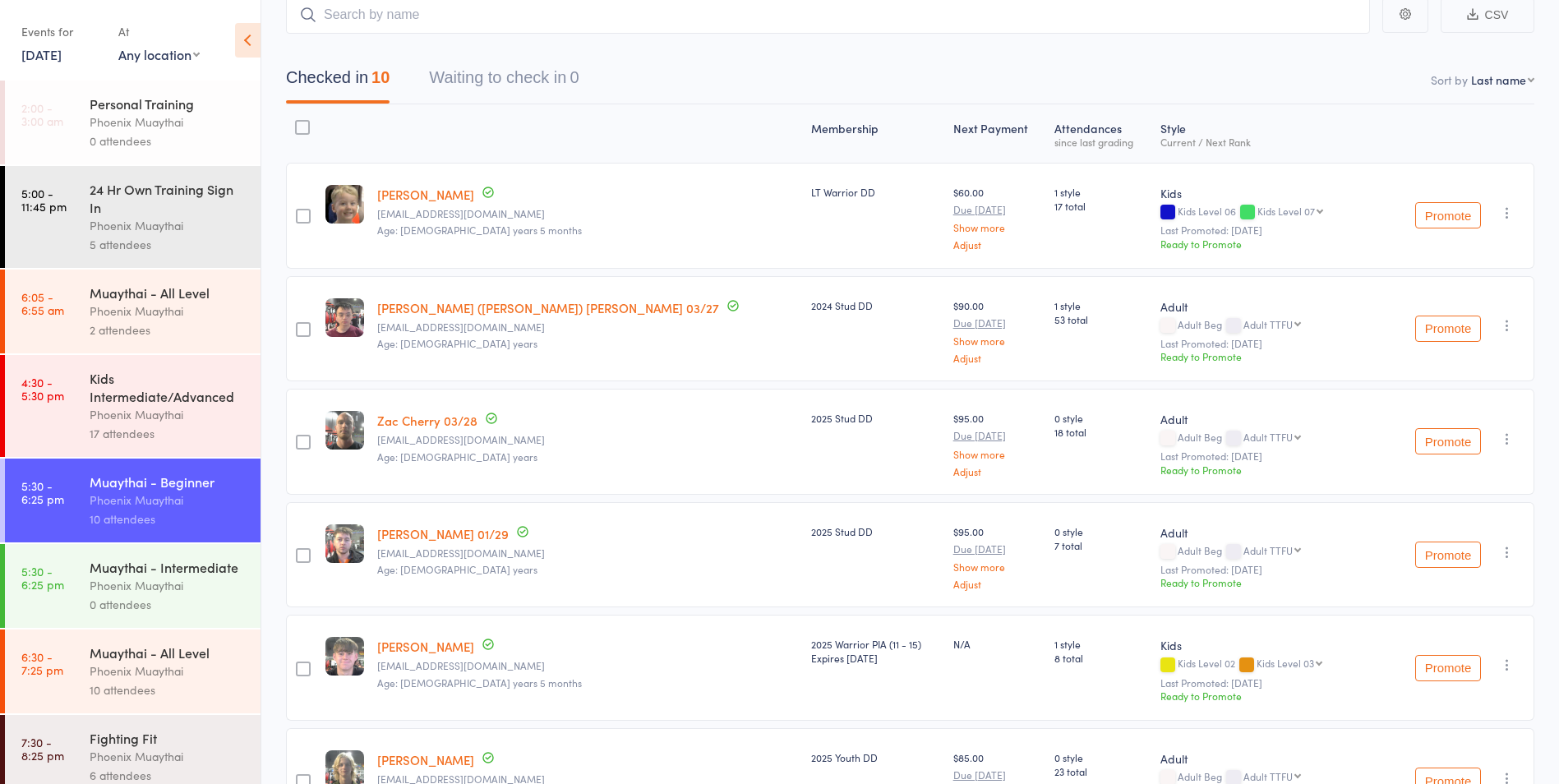
click at [185, 576] on div "Muaythai - Intermediate" at bounding box center [168, 566] width 157 height 18
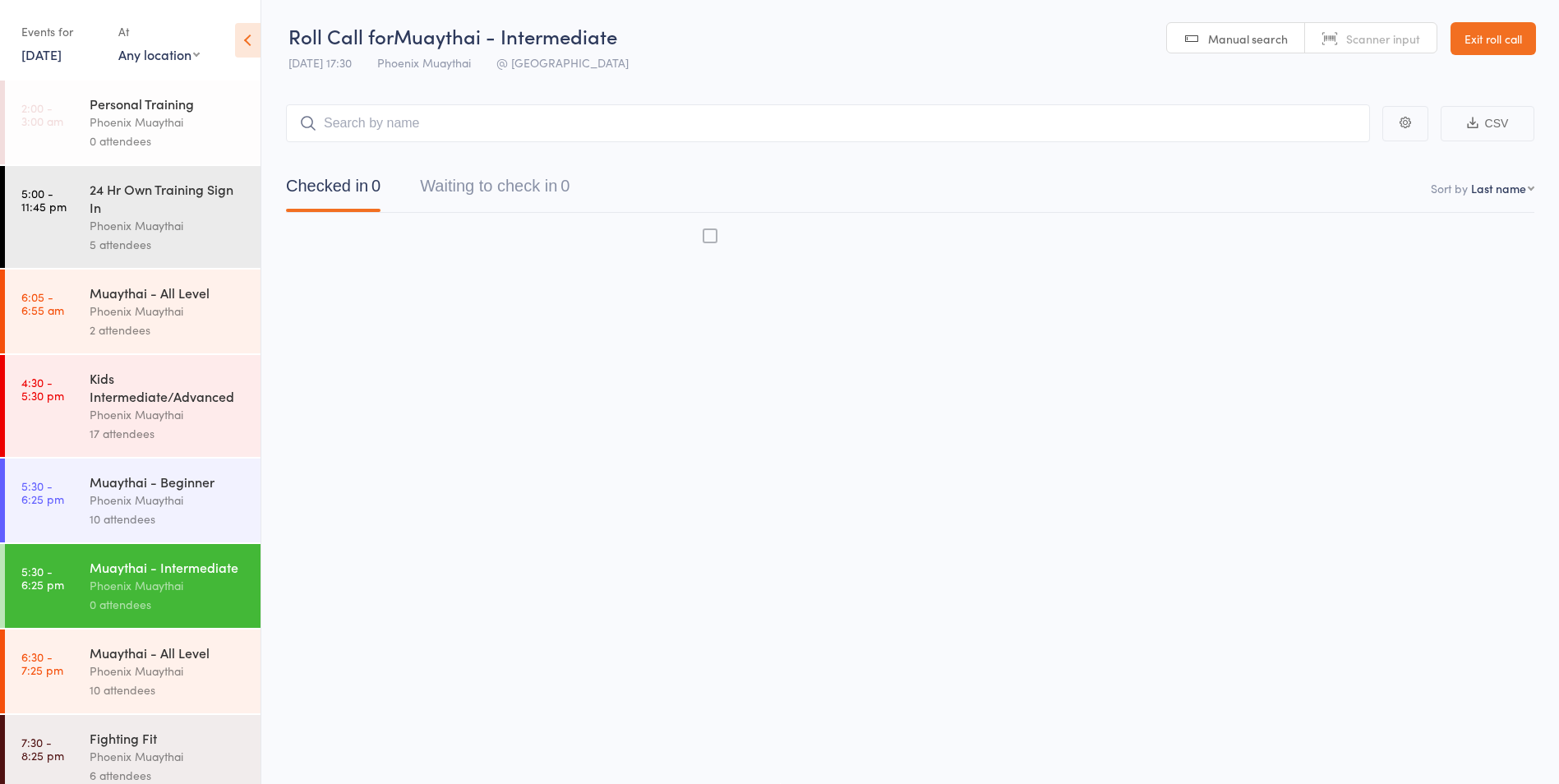
scroll to position [1, 0]
click at [199, 514] on div "10 attendees" at bounding box center [168, 519] width 157 height 19
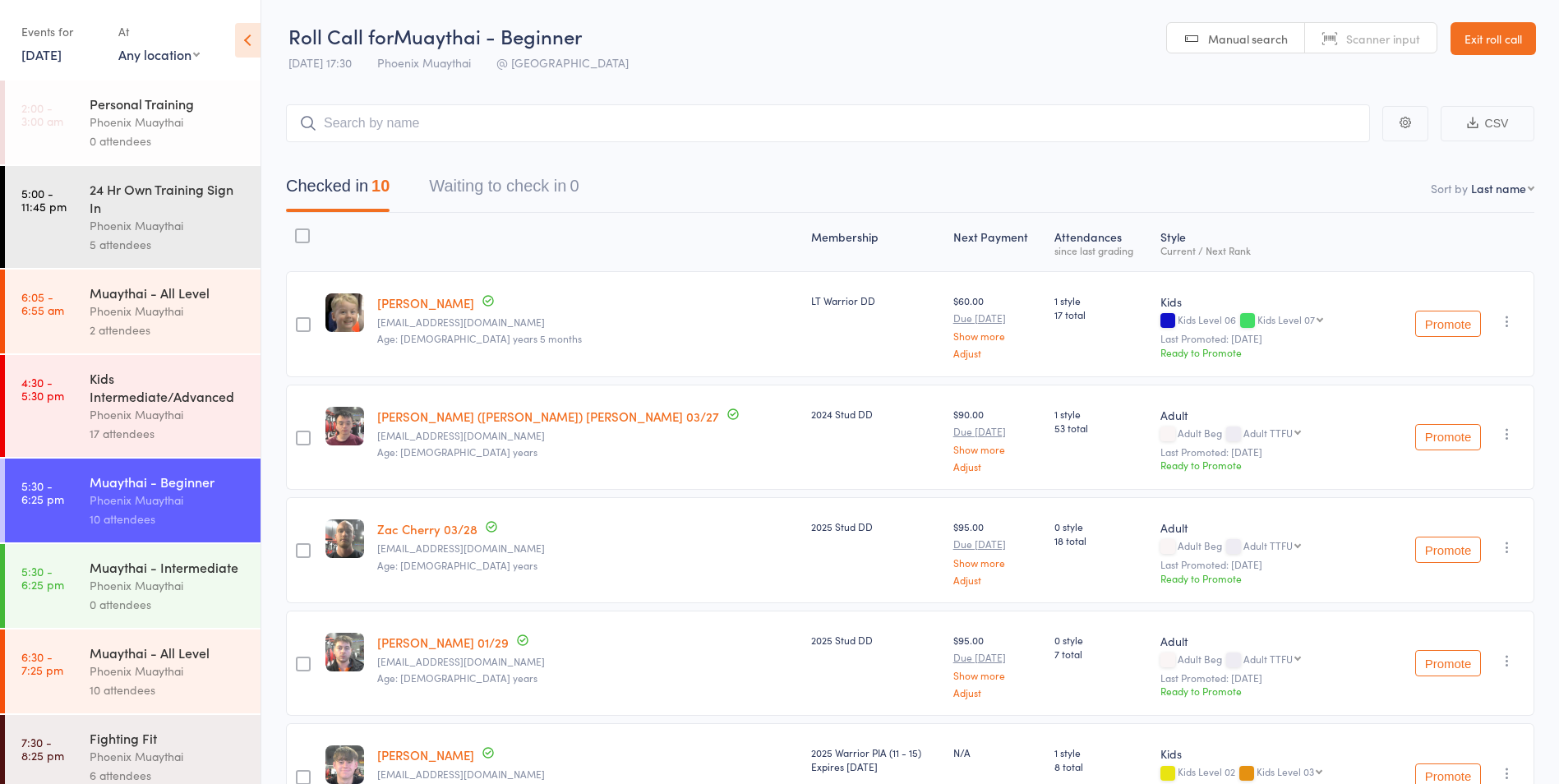
click at [52, 50] on link "30 Jul, 2025" at bounding box center [41, 54] width 40 height 18
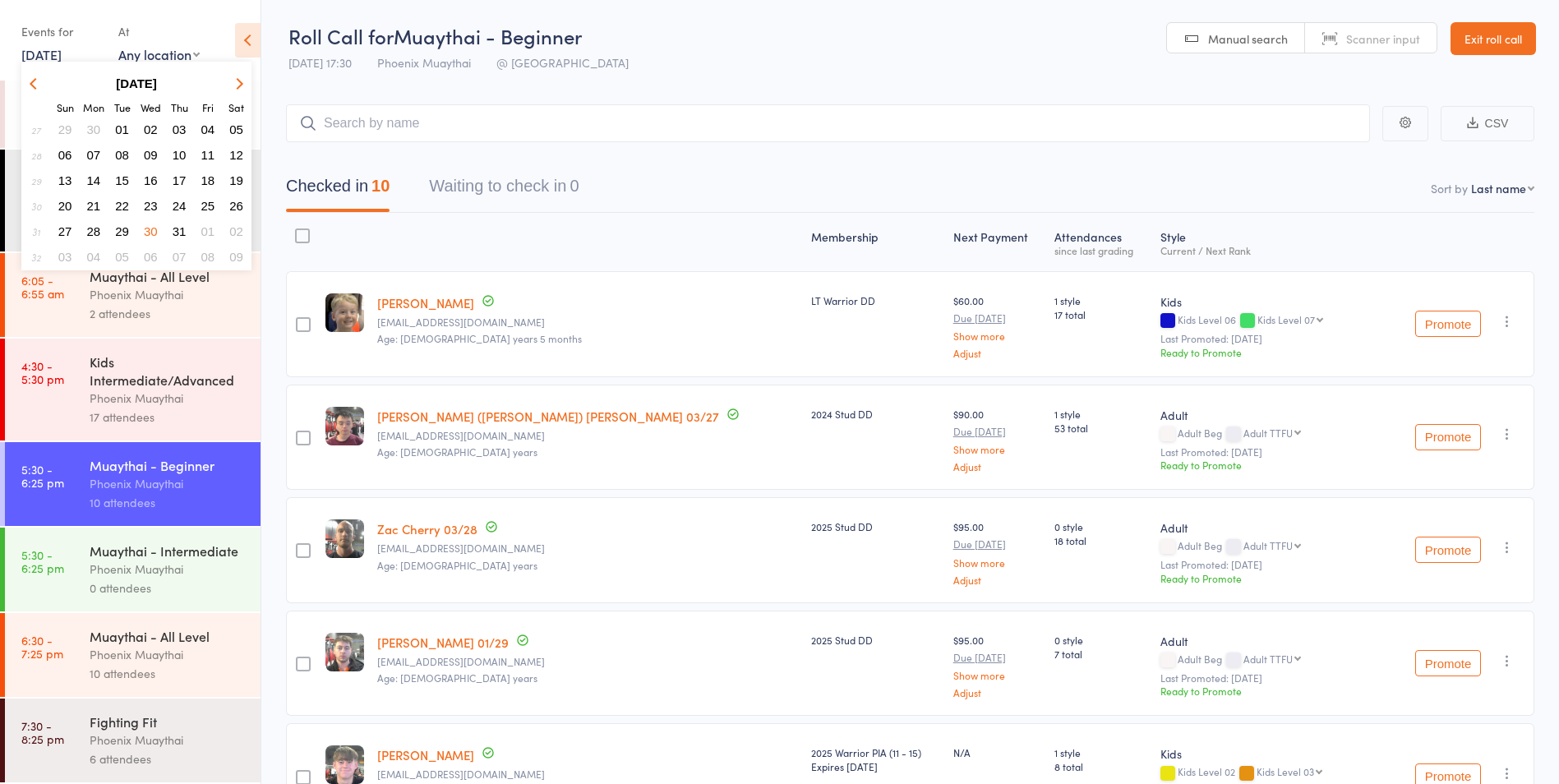
scroll to position [34, 0]
click at [232, 85] on icon "button" at bounding box center [237, 83] width 11 height 11
click at [149, 178] on span "13" at bounding box center [150, 180] width 14 height 14
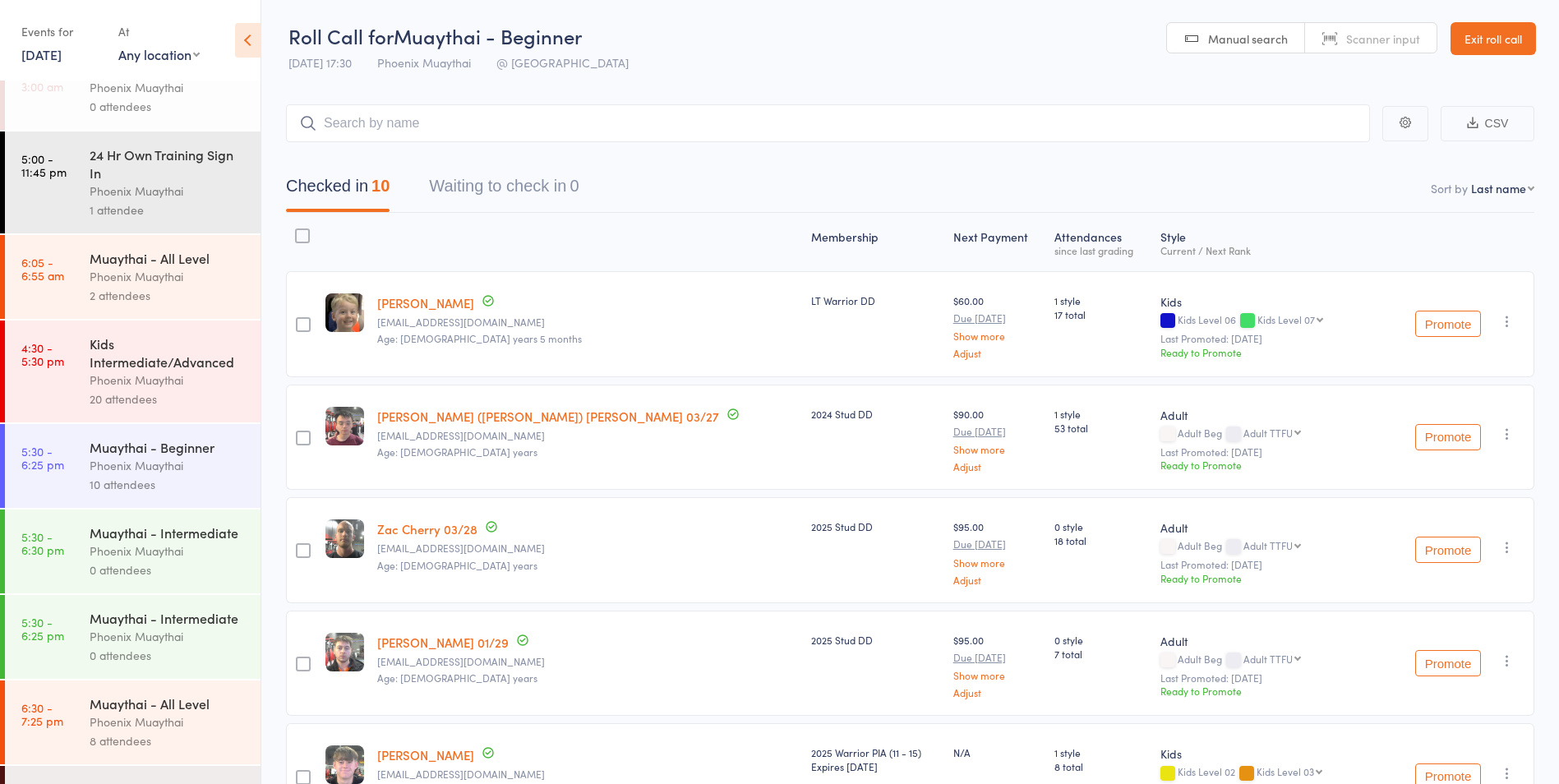
click at [150, 459] on div "Phoenix Muaythai" at bounding box center [168, 466] width 157 height 19
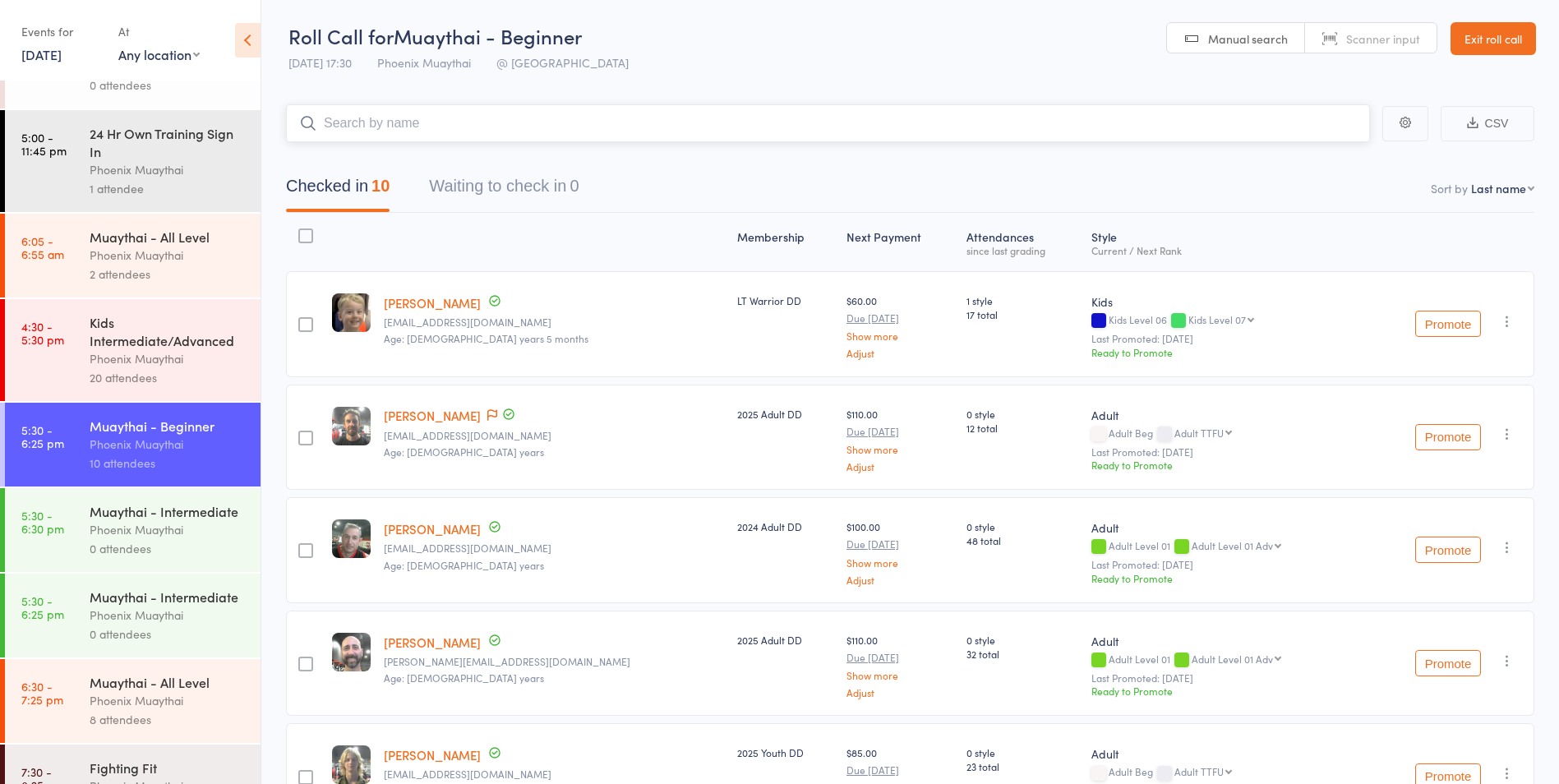
scroll to position [82, 0]
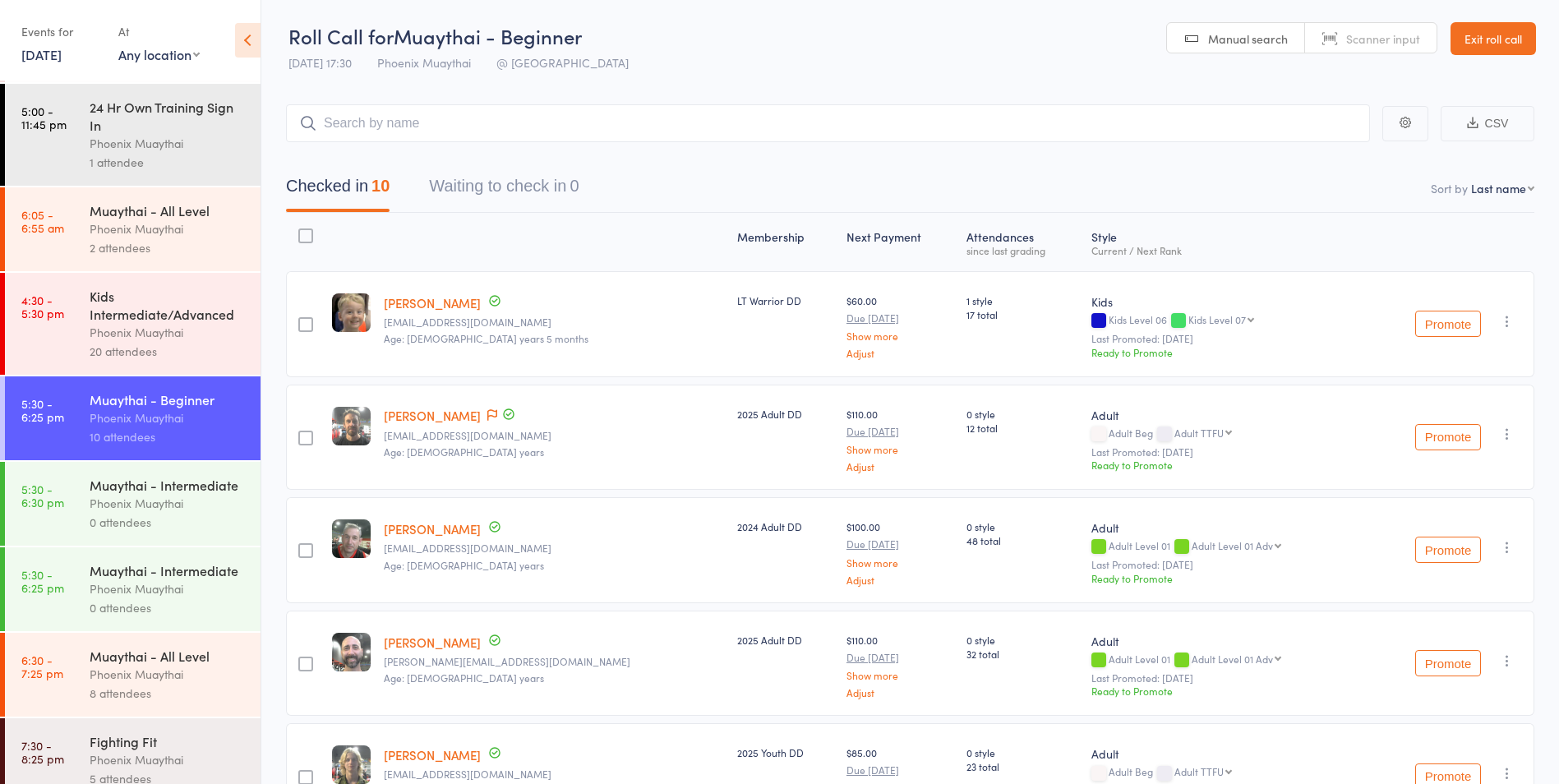
click at [52, 46] on link "13 Aug, 2025" at bounding box center [41, 54] width 40 height 18
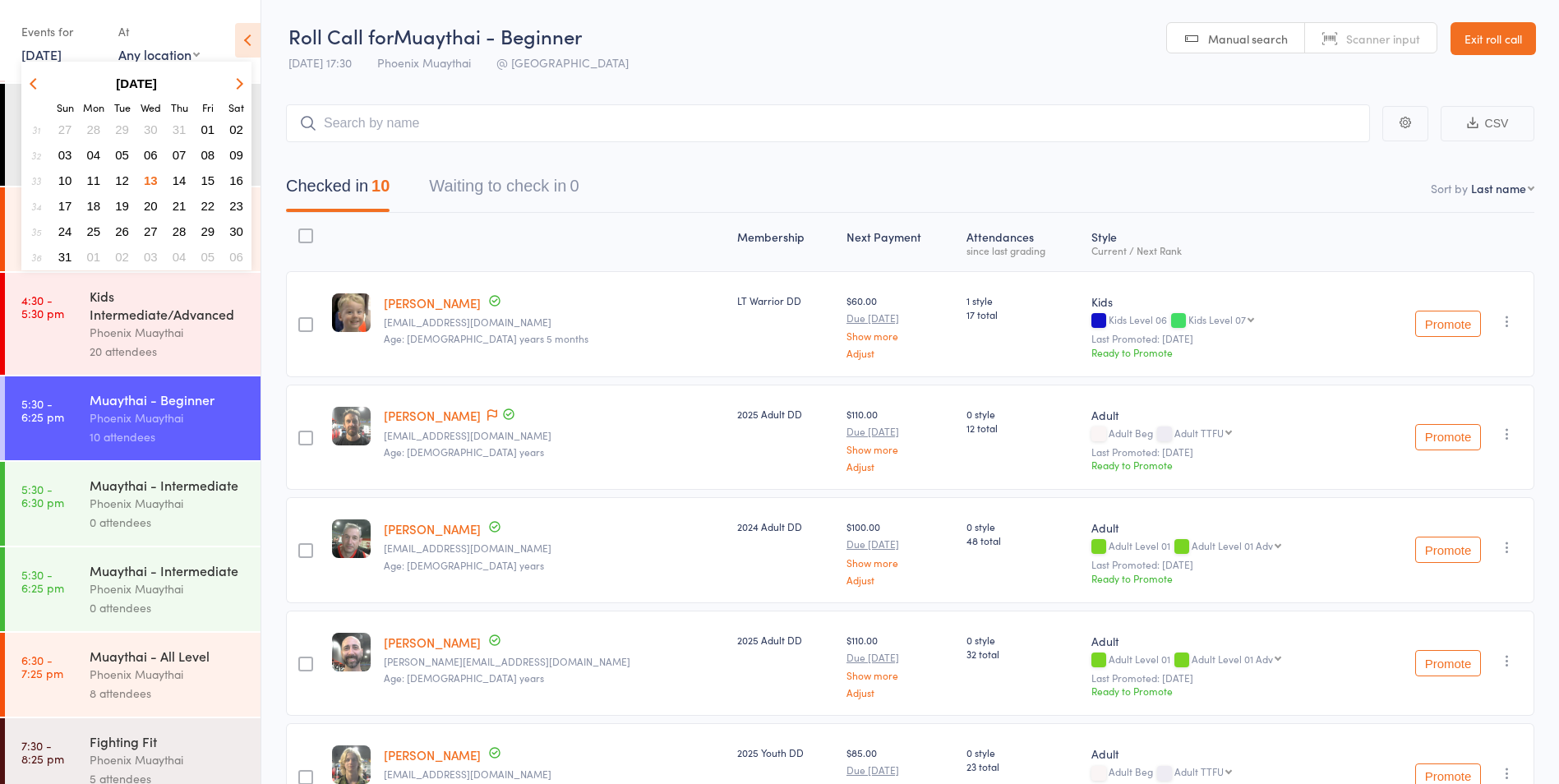
click at [154, 159] on span "06" at bounding box center [150, 155] width 14 height 14
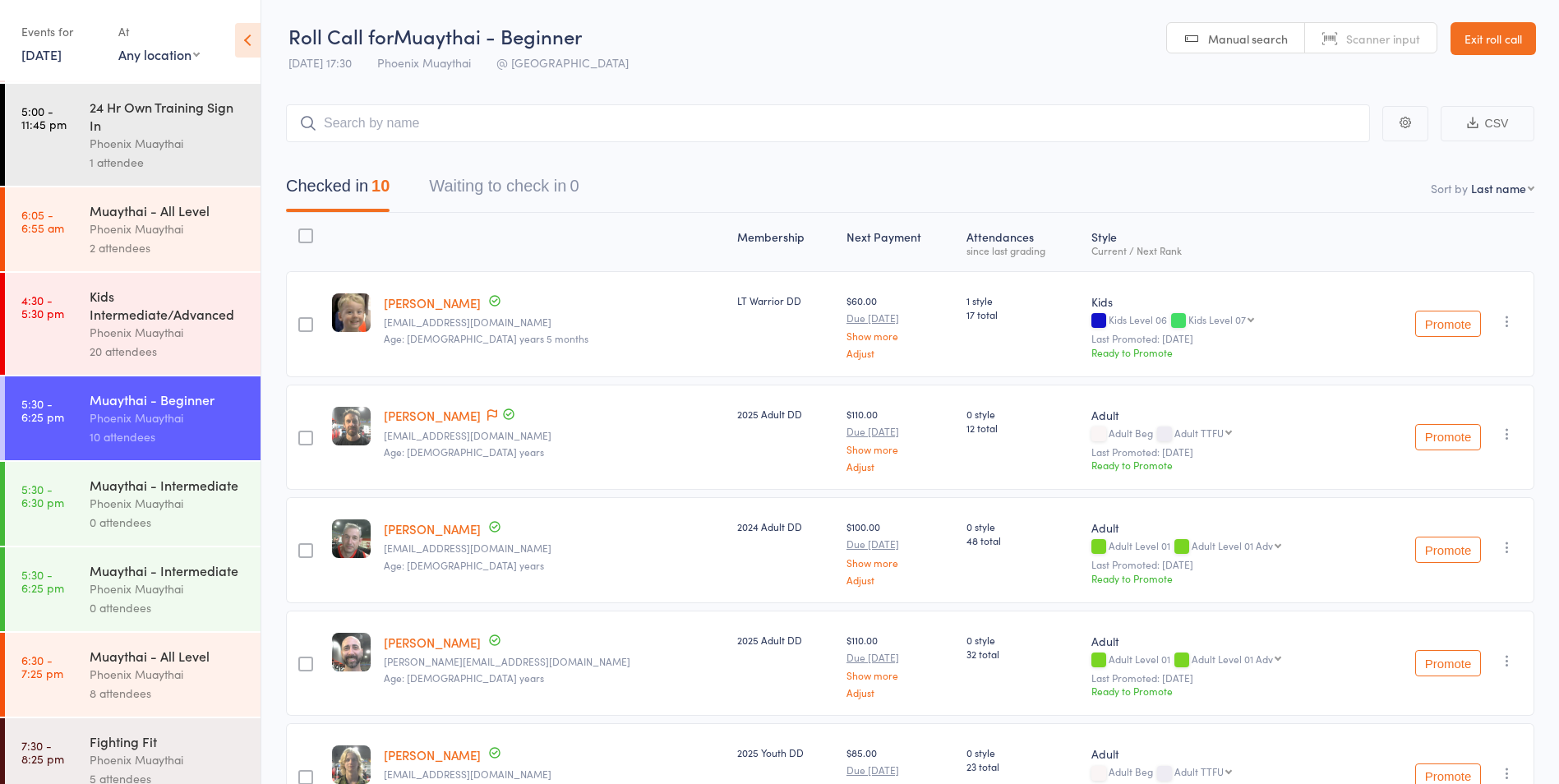
scroll to position [34, 0]
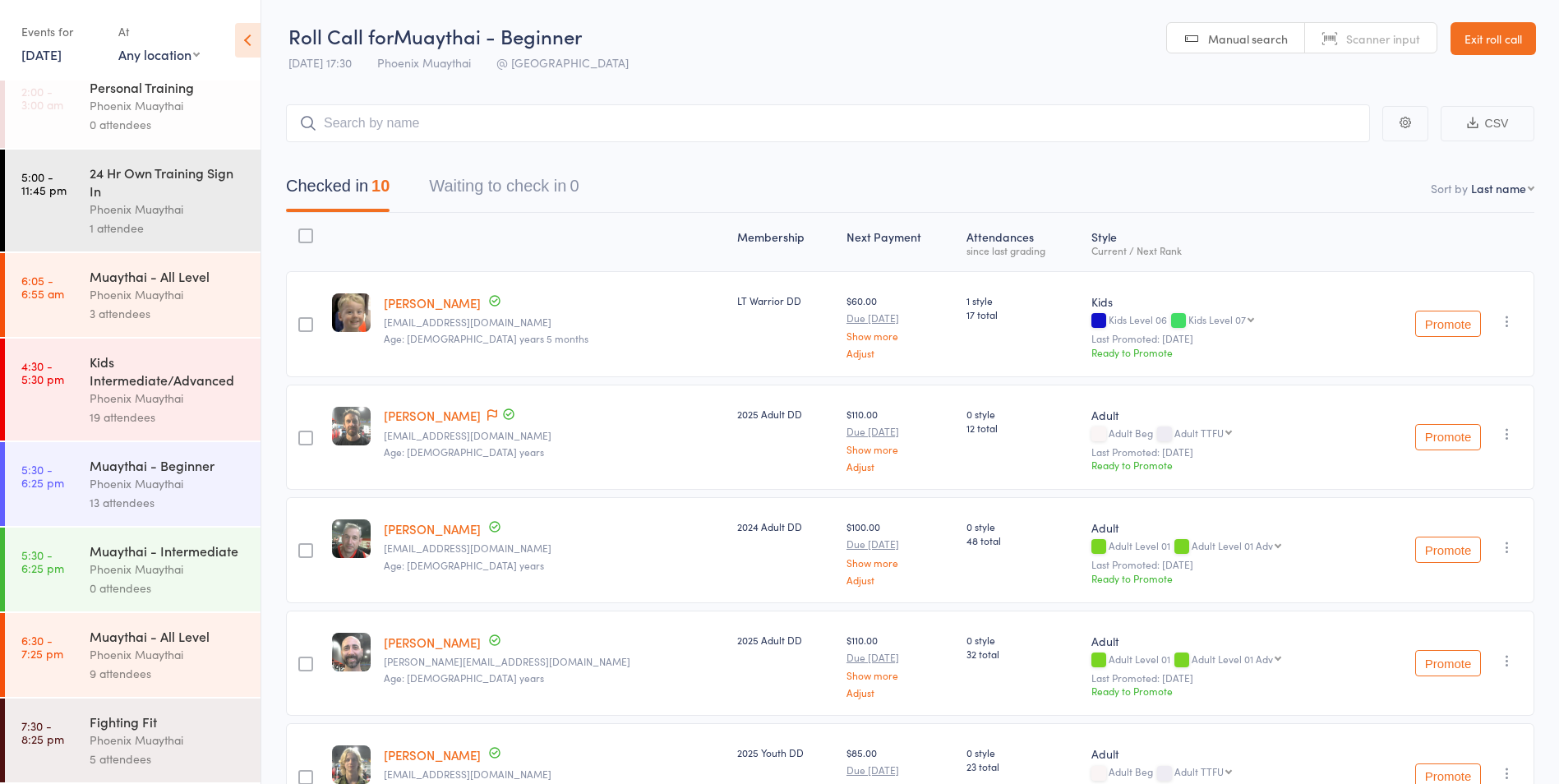
click at [50, 65] on div "Events for 6 Aug, 2025 D Aug, YYYY August 2025 Sun Mon Tue Wed Thu Fri Sat 31 2…" at bounding box center [61, 42] width 80 height 48
click at [61, 56] on link "6 Aug, 2025" at bounding box center [41, 54] width 40 height 18
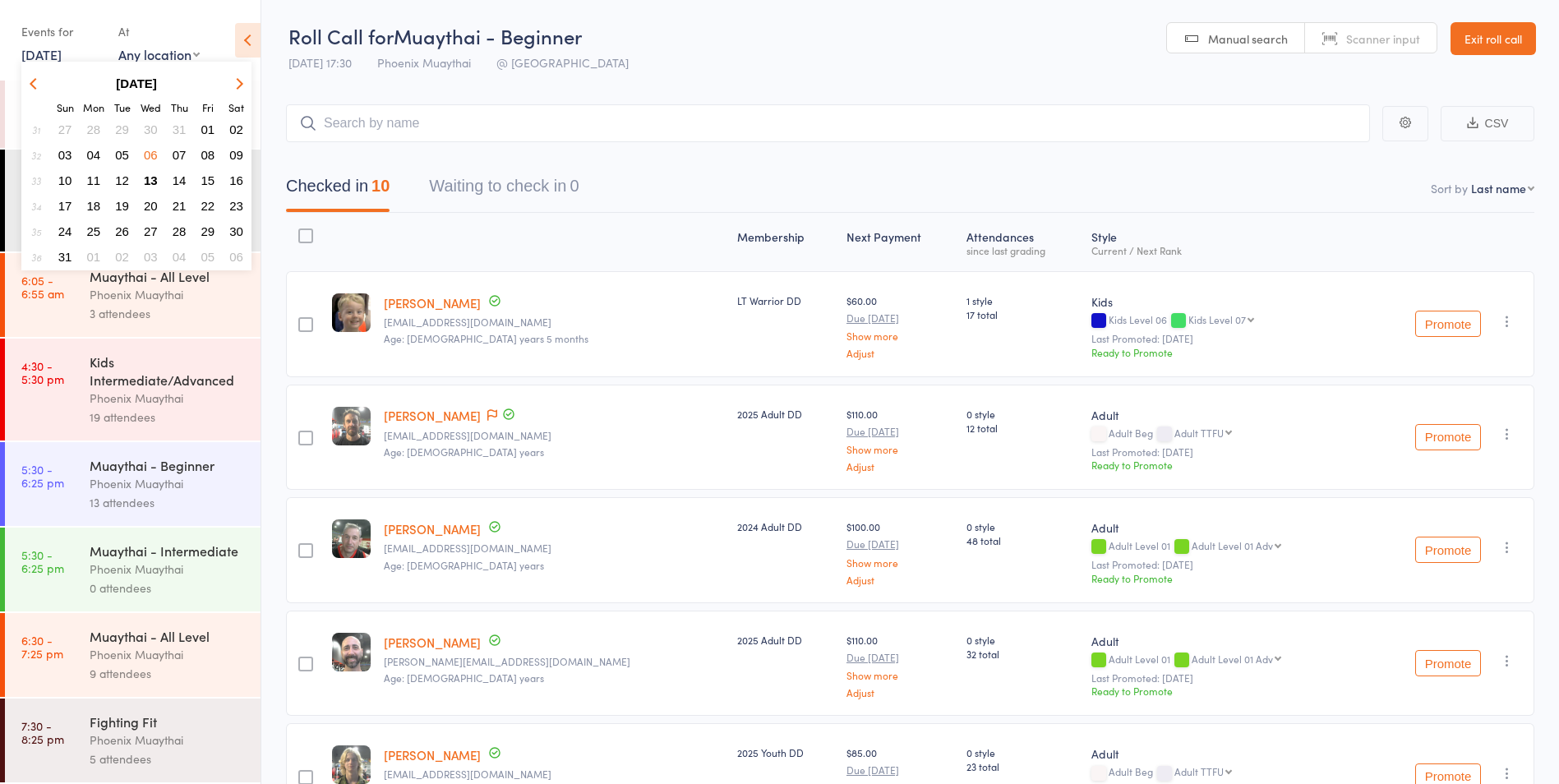
click at [158, 210] on button "20" at bounding box center [150, 206] width 25 height 22
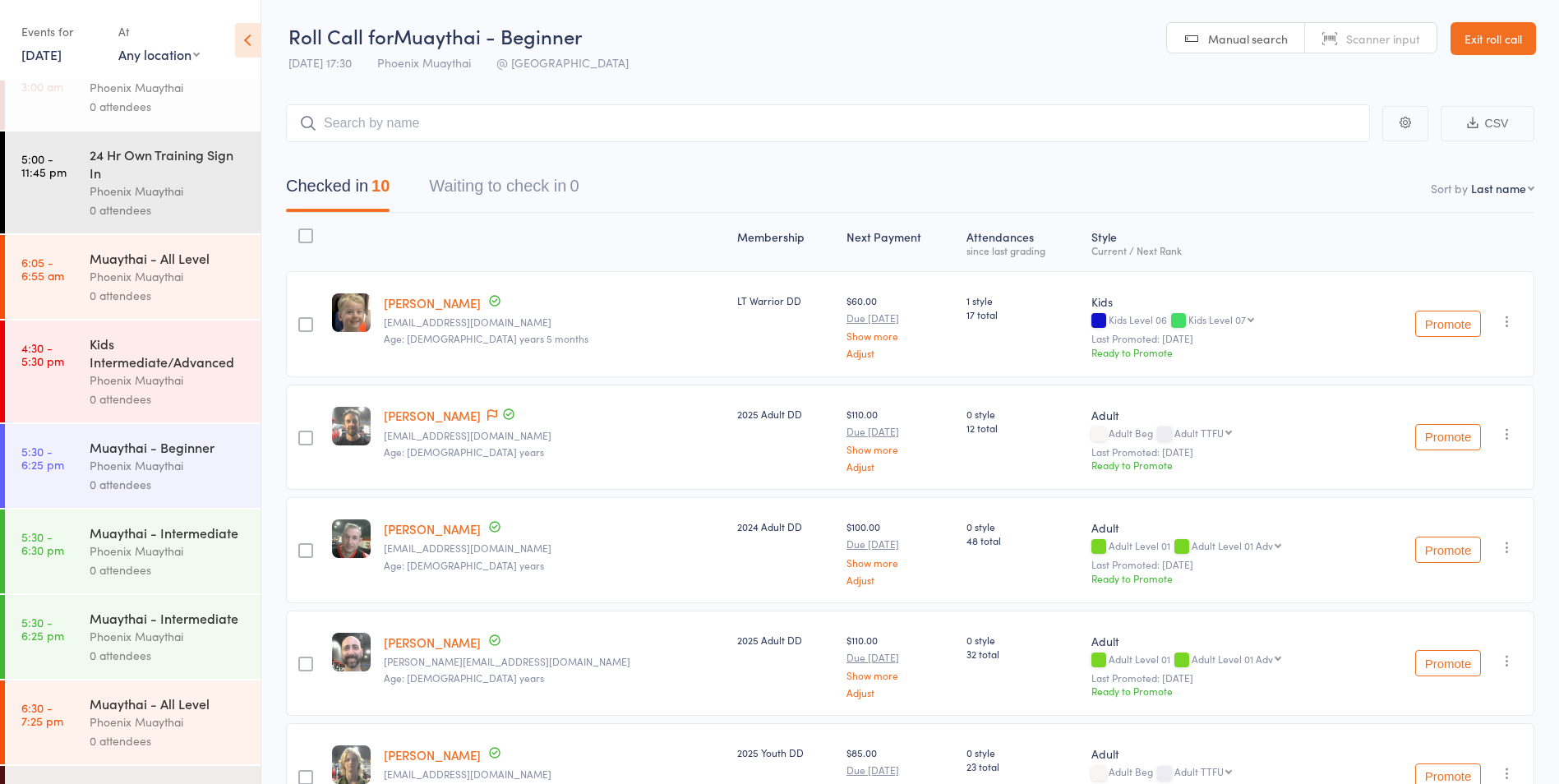
click at [61, 54] on link "20 Aug, 2025" at bounding box center [41, 54] width 40 height 18
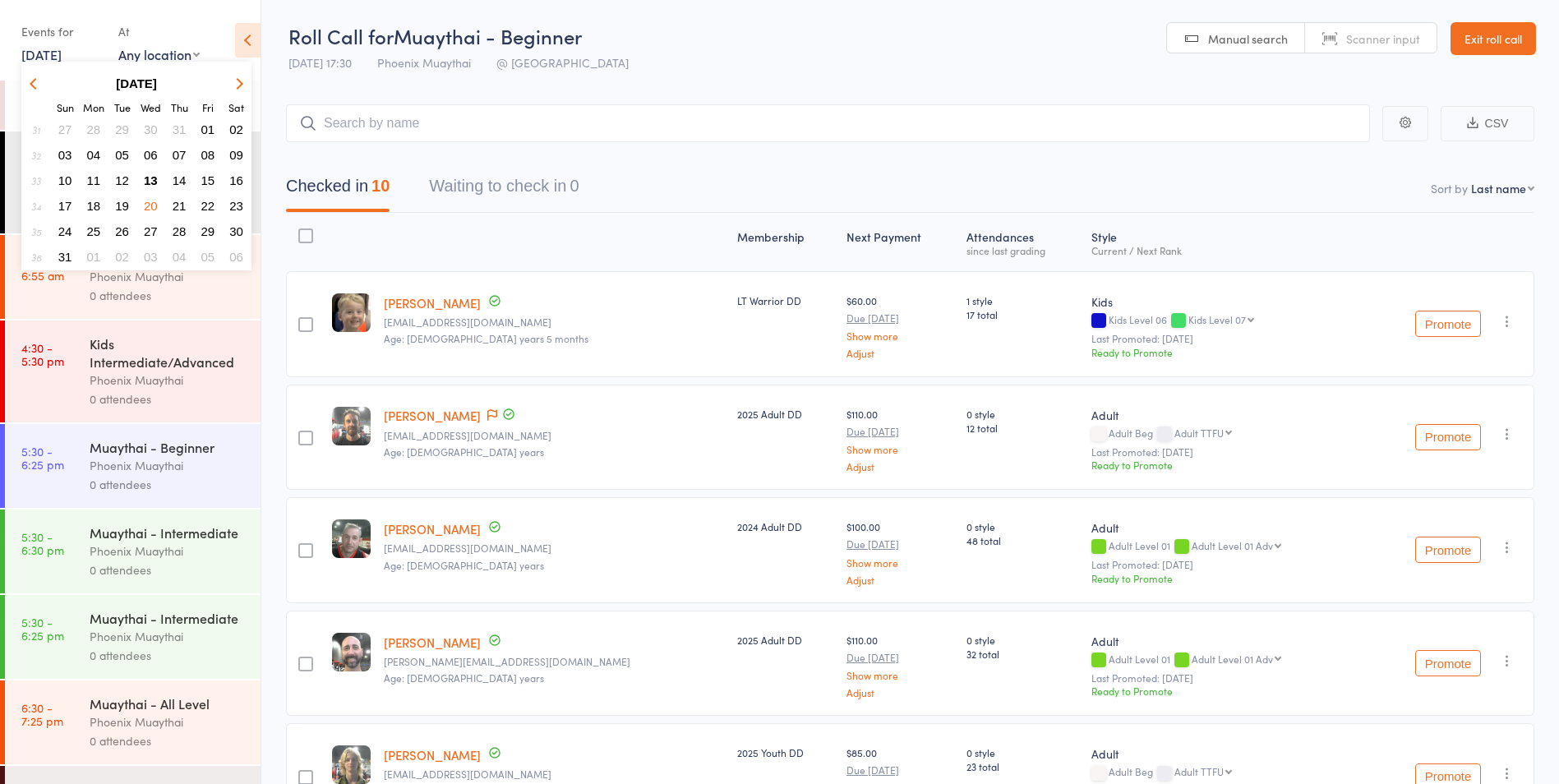
click at [155, 227] on span "27" at bounding box center [150, 231] width 14 height 14
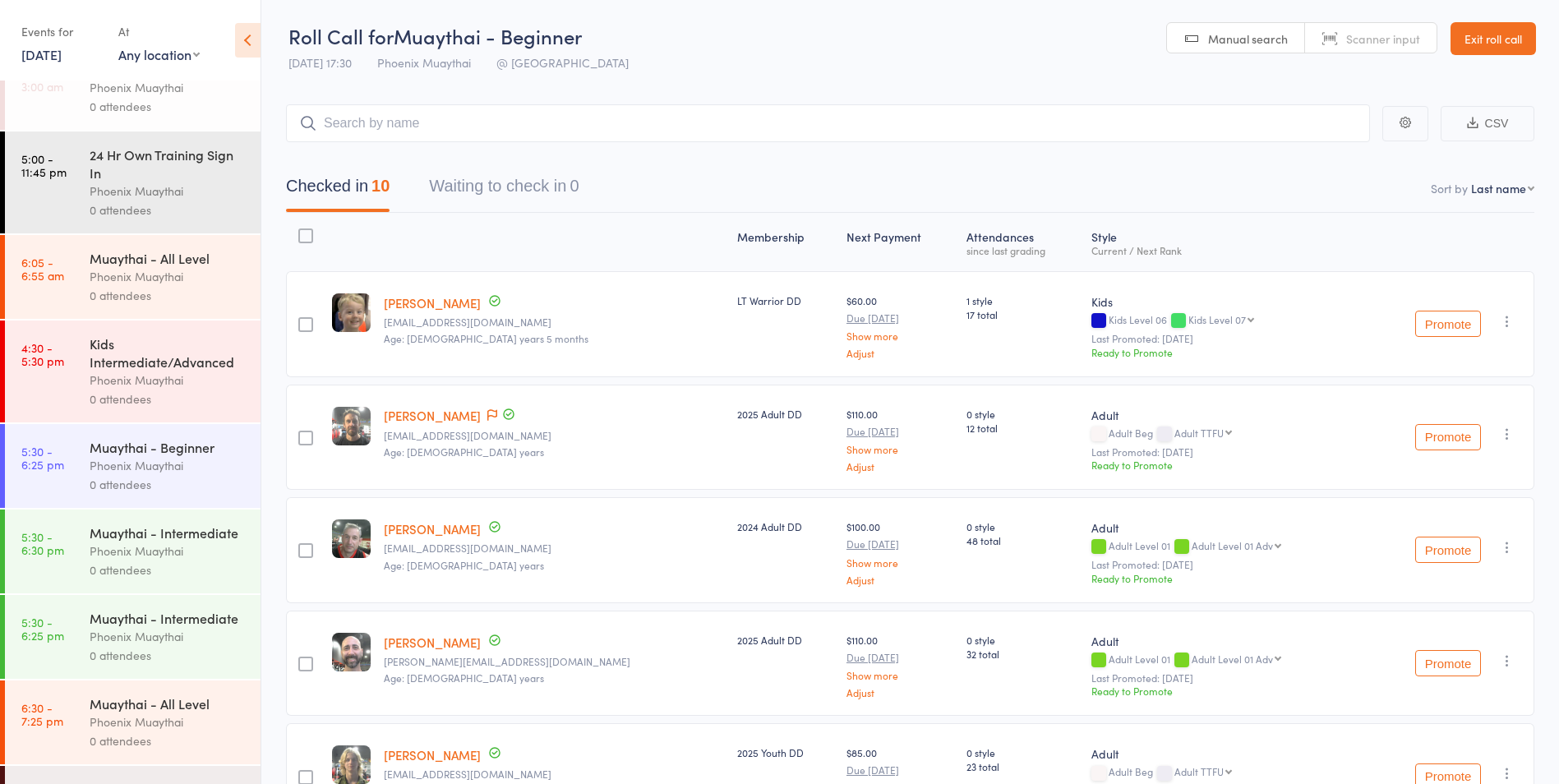
click at [40, 53] on link "27 Aug, 2025" at bounding box center [41, 54] width 40 height 18
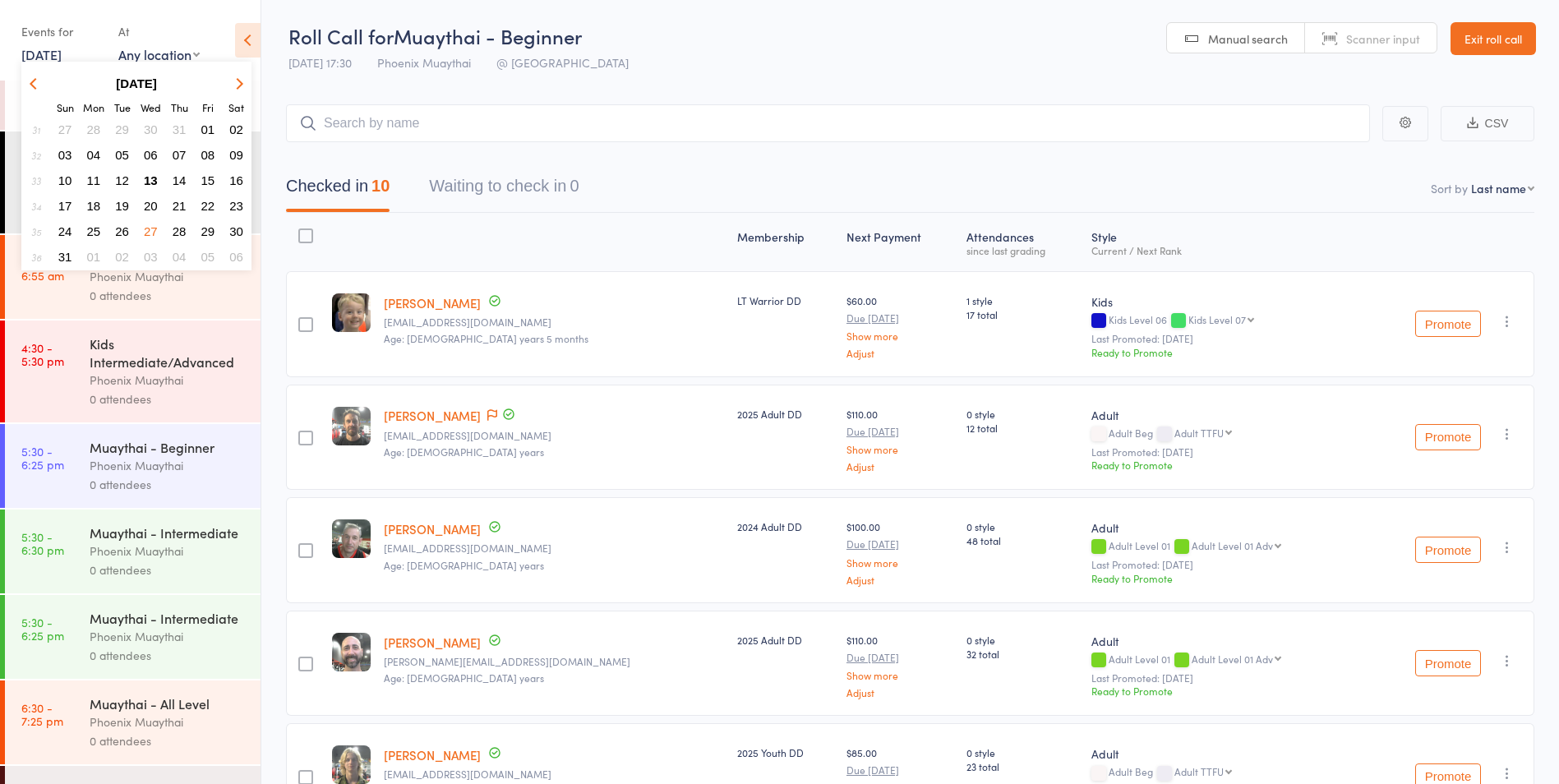
click at [155, 178] on span "13" at bounding box center [150, 180] width 14 height 14
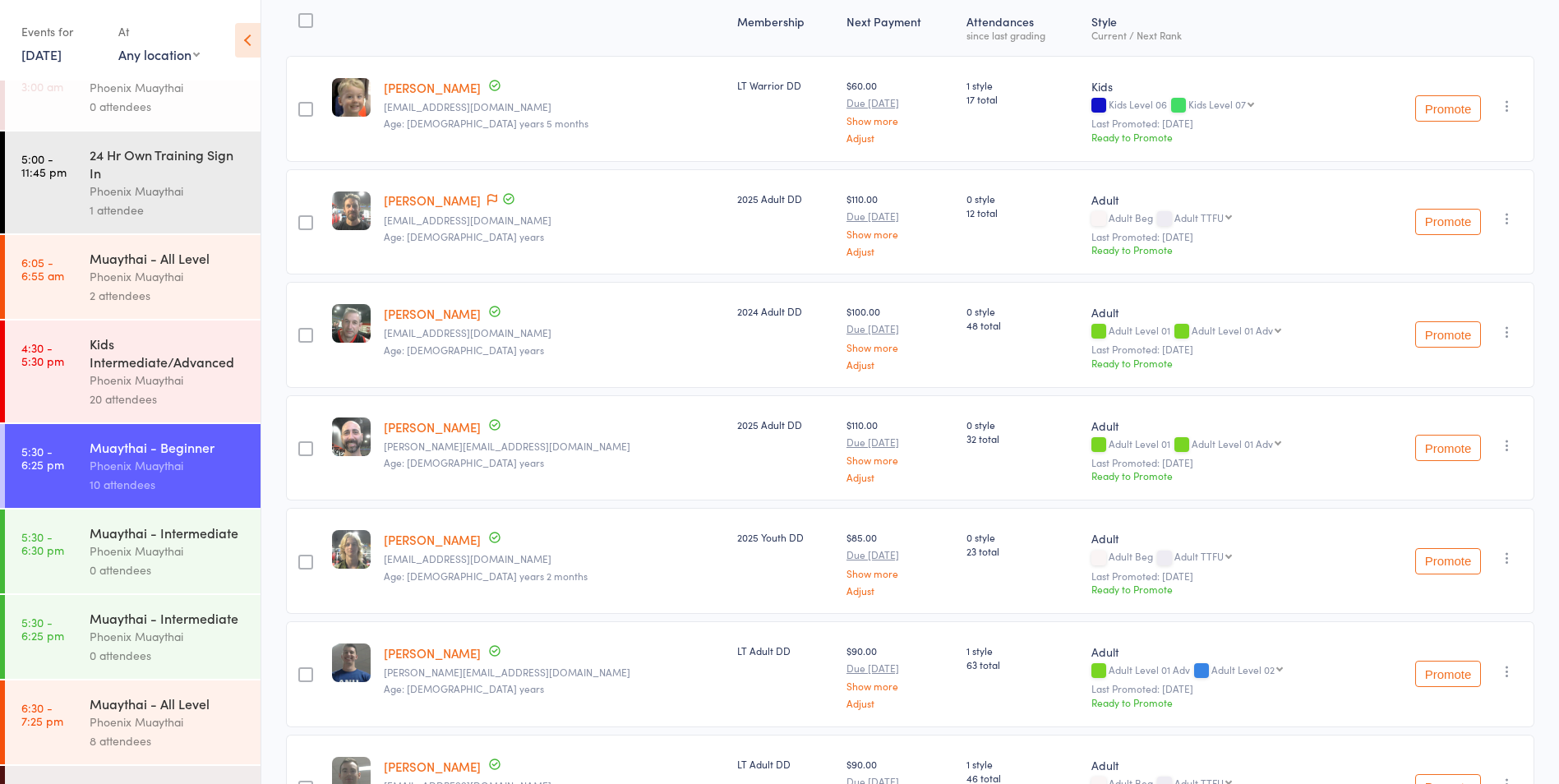
scroll to position [192, 0]
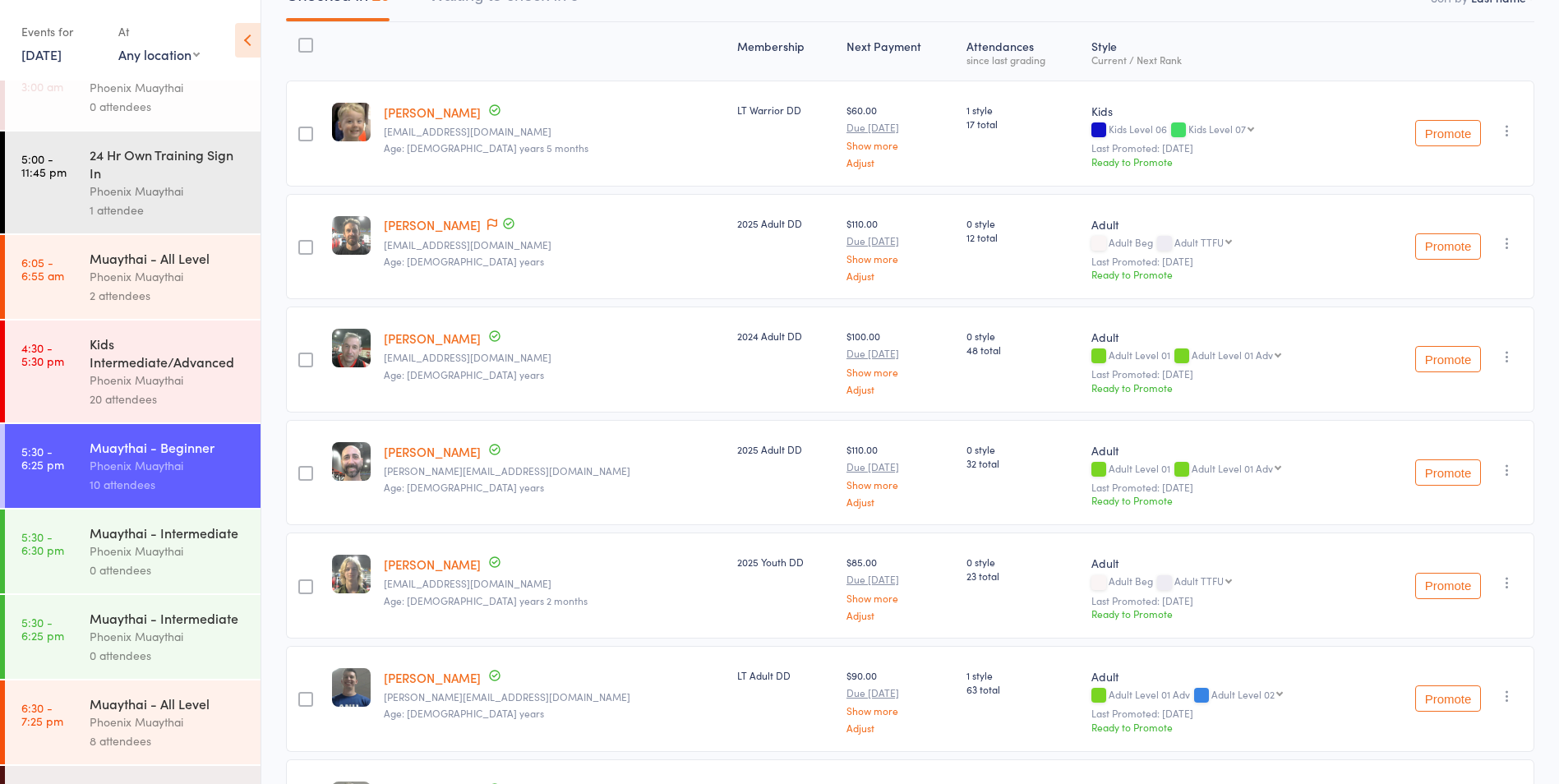
click at [1501, 128] on icon "button" at bounding box center [1508, 130] width 17 height 17
click at [1452, 289] on li "Remove" at bounding box center [1448, 295] width 136 height 22
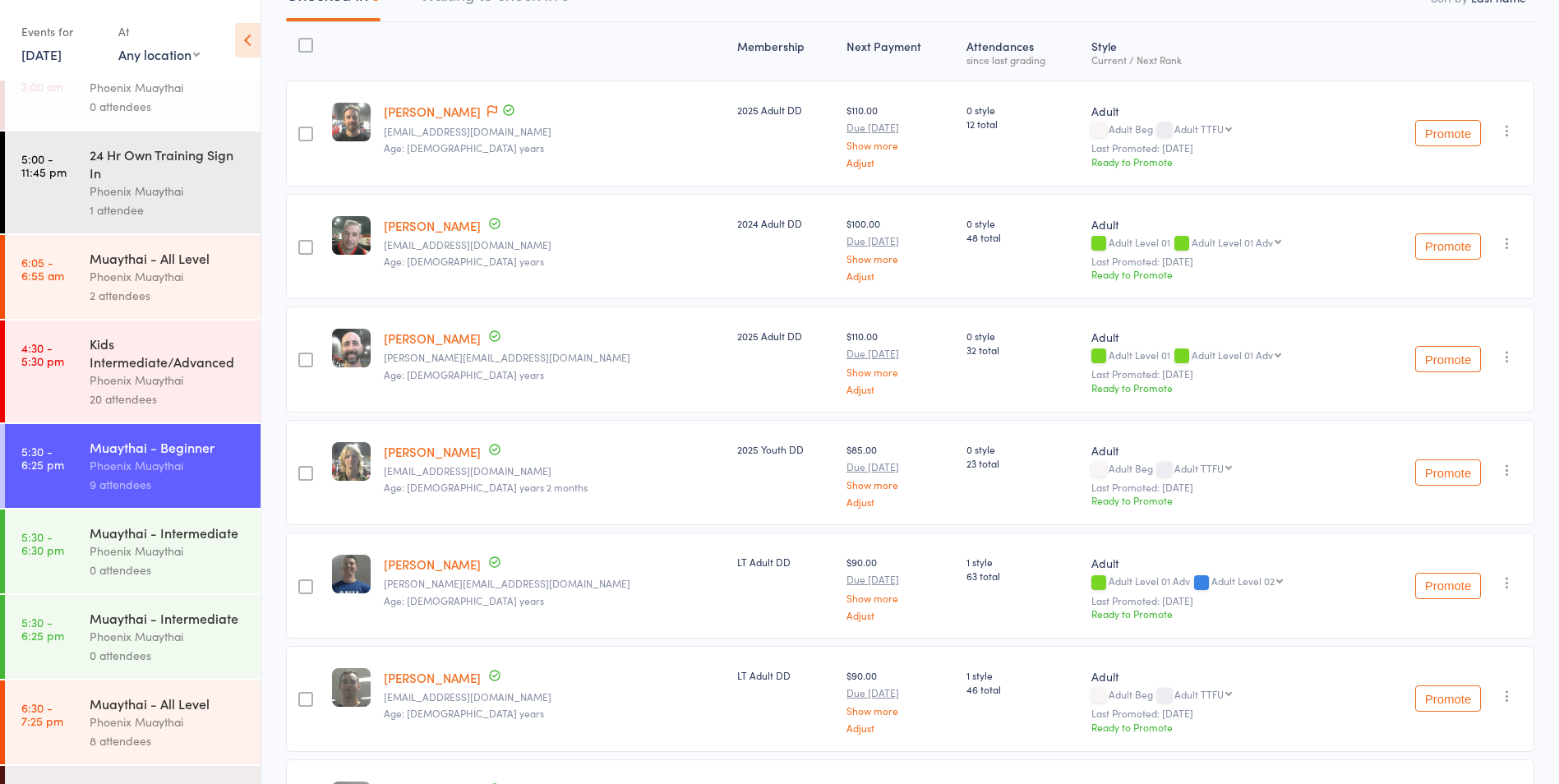
click at [150, 561] on div "Phoenix Muaythai" at bounding box center [168, 551] width 157 height 19
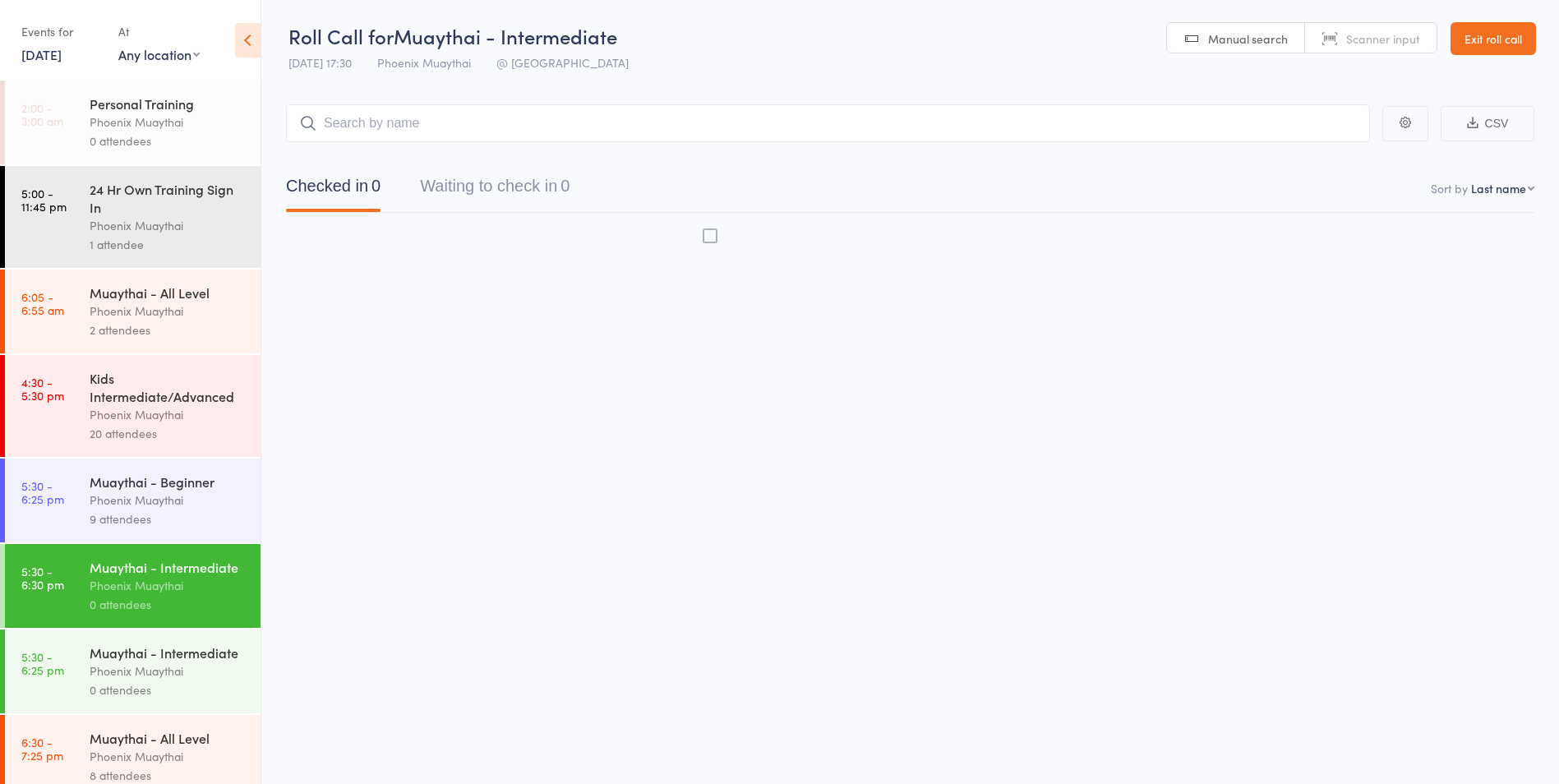
scroll to position [1, 0]
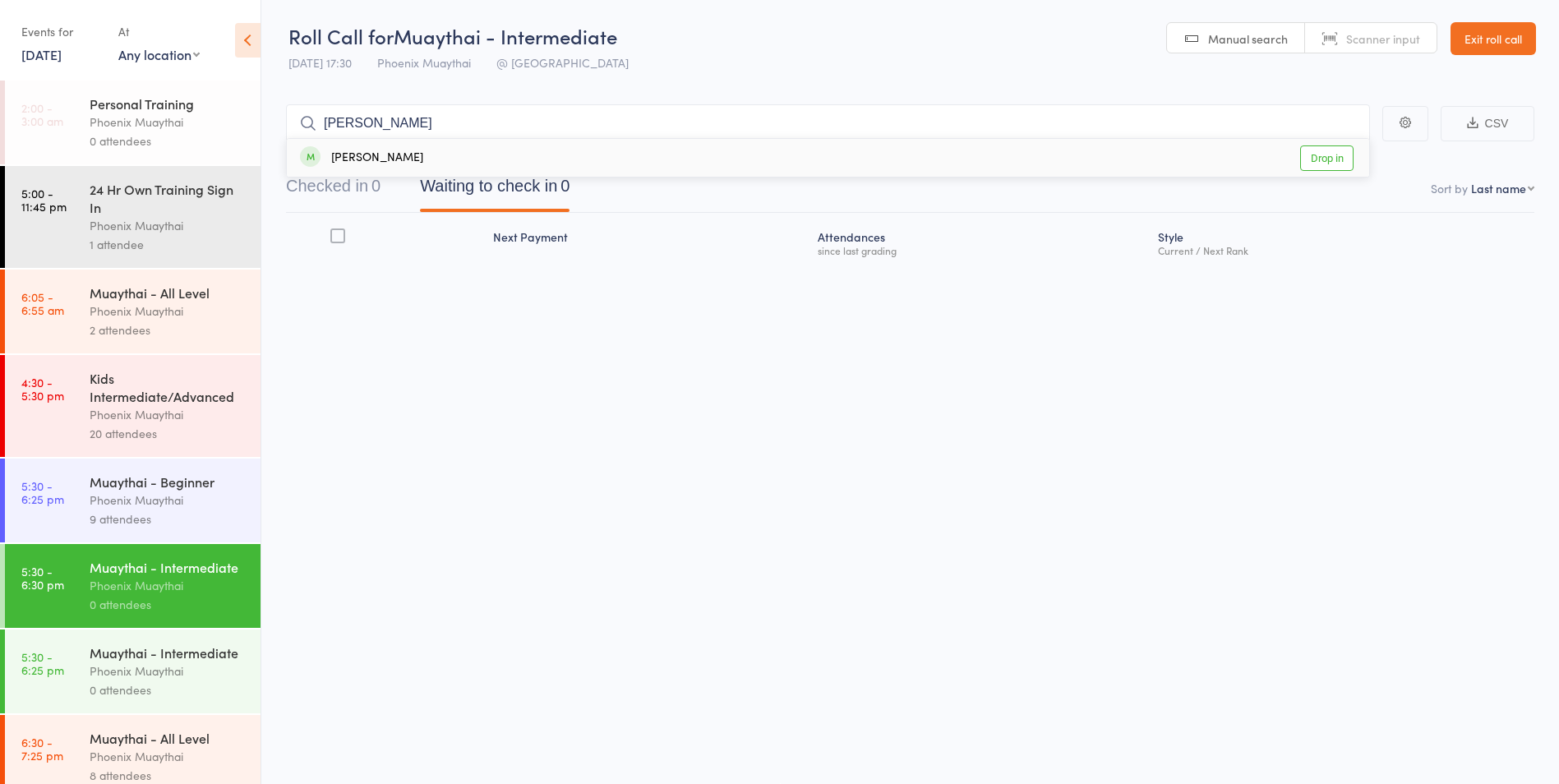
type input "rufus"
click at [398, 151] on div "Rufus Ateyo Drop in" at bounding box center [828, 157] width 1082 height 38
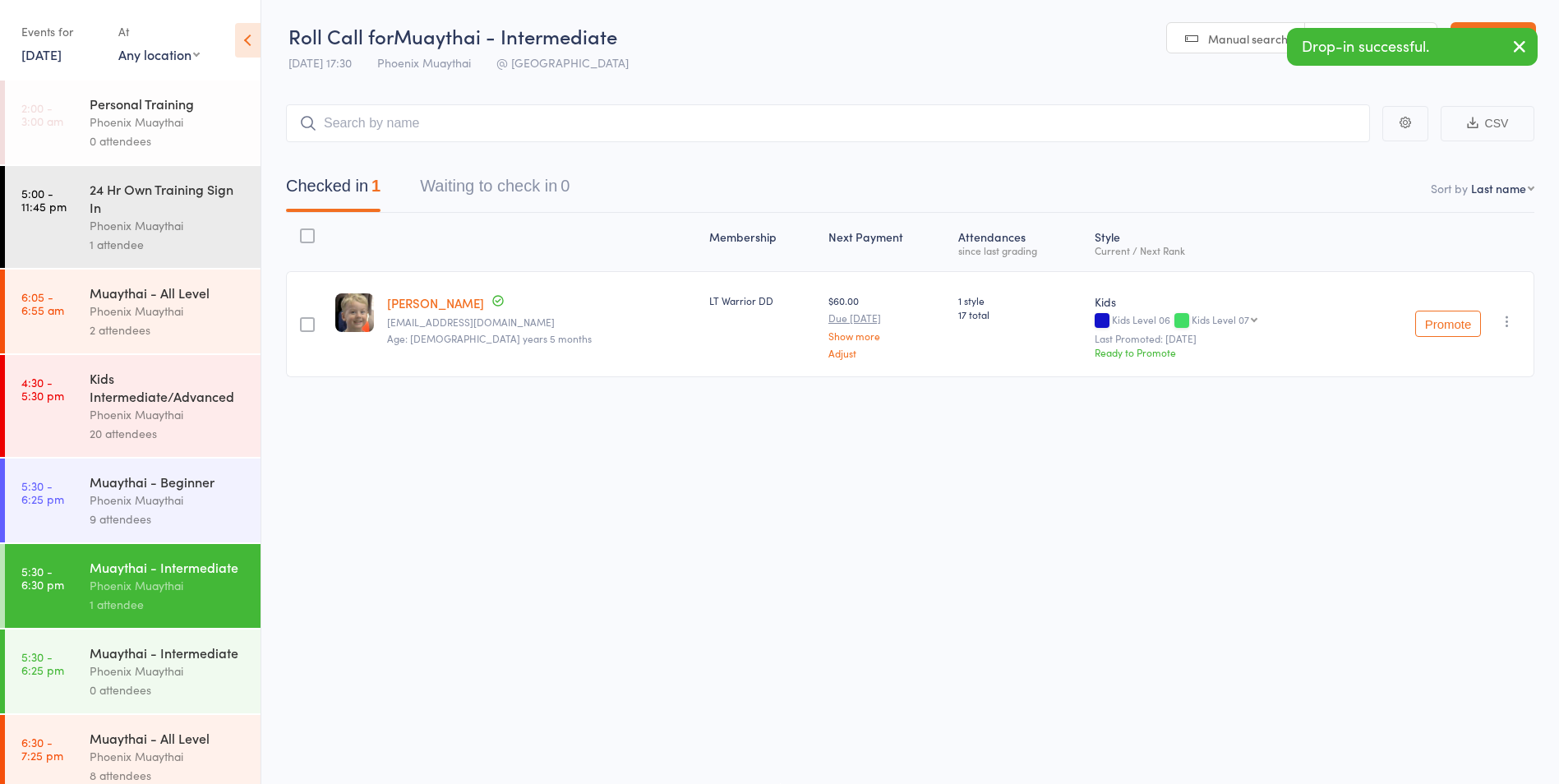
click at [185, 514] on div "9 attendees" at bounding box center [168, 519] width 157 height 19
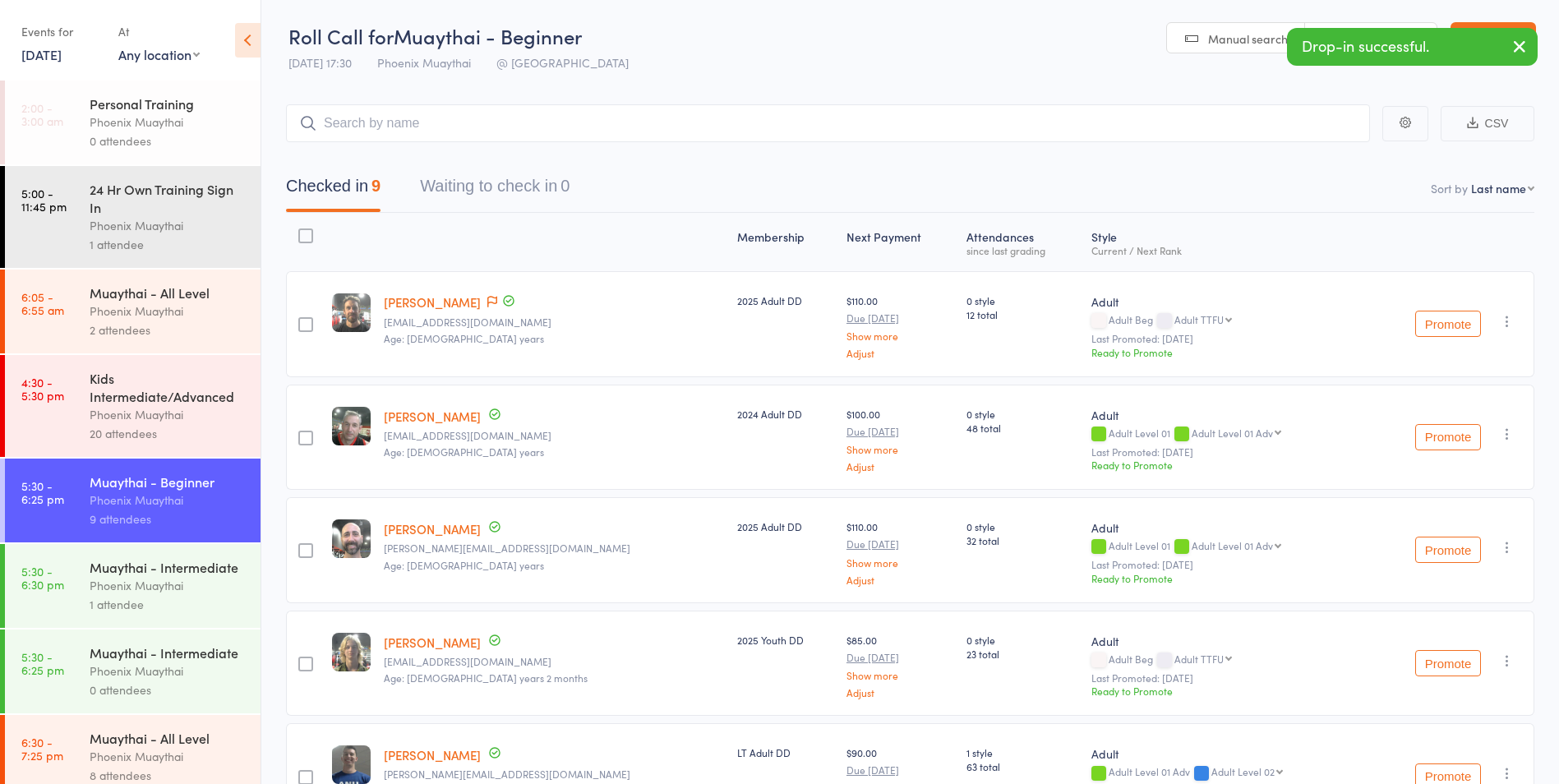
click at [1512, 435] on icon "button" at bounding box center [1508, 434] width 17 height 17
click at [1442, 592] on li "Remove" at bounding box center [1448, 599] width 136 height 22
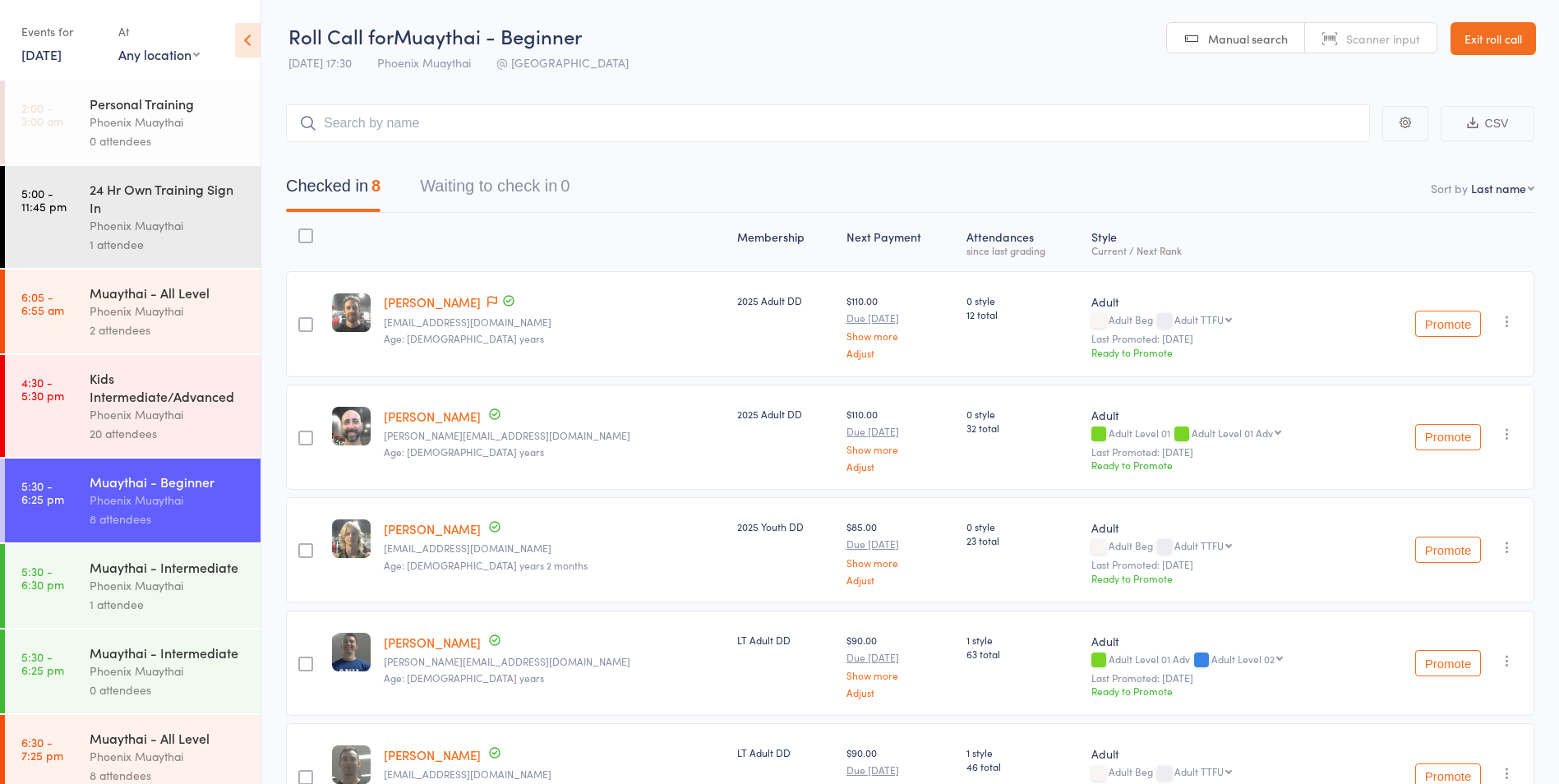
click at [195, 573] on div "Muaythai - Intermediate" at bounding box center [168, 566] width 157 height 18
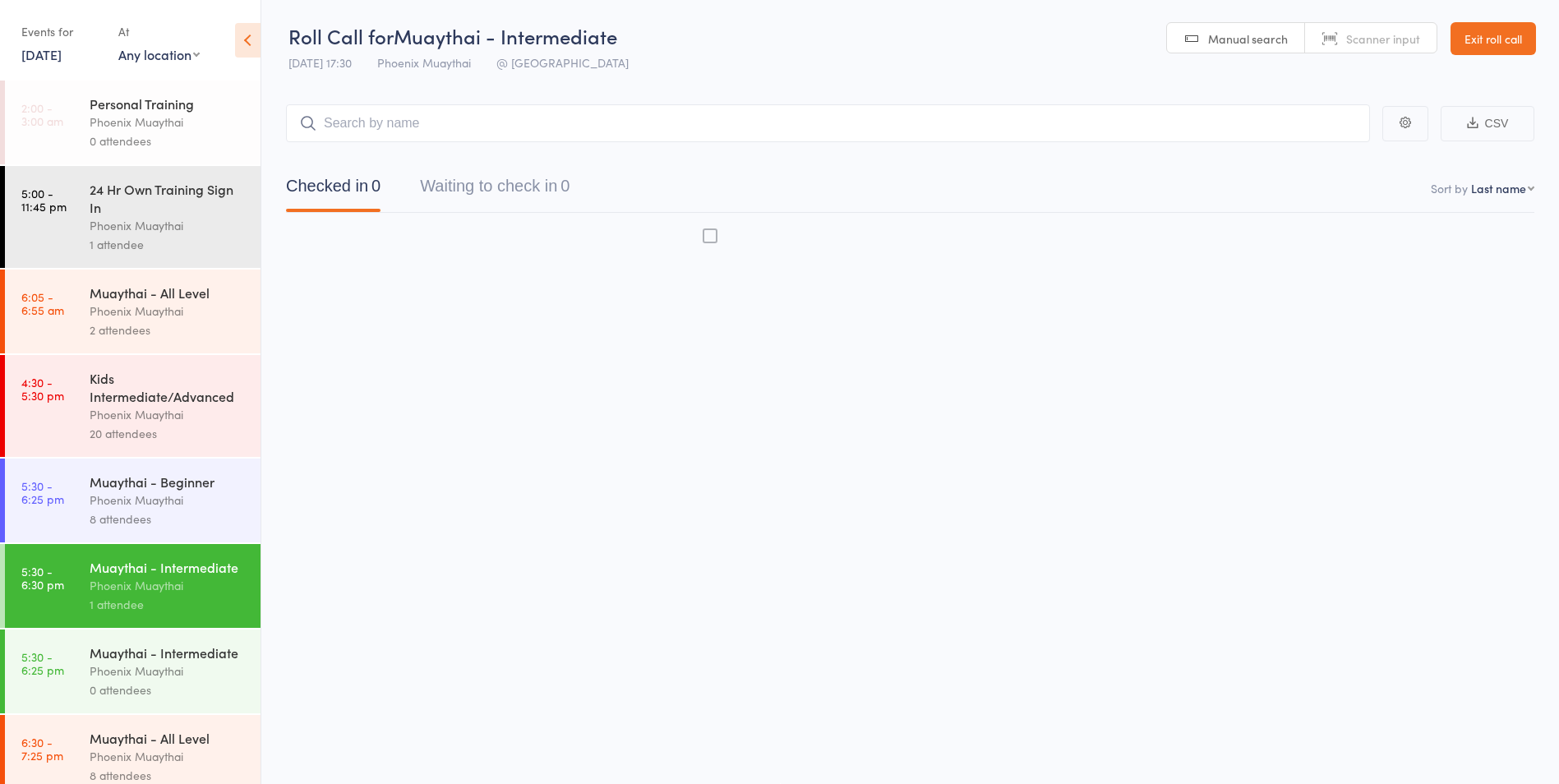
click at [379, 128] on input "search" at bounding box center [828, 123] width 1084 height 38
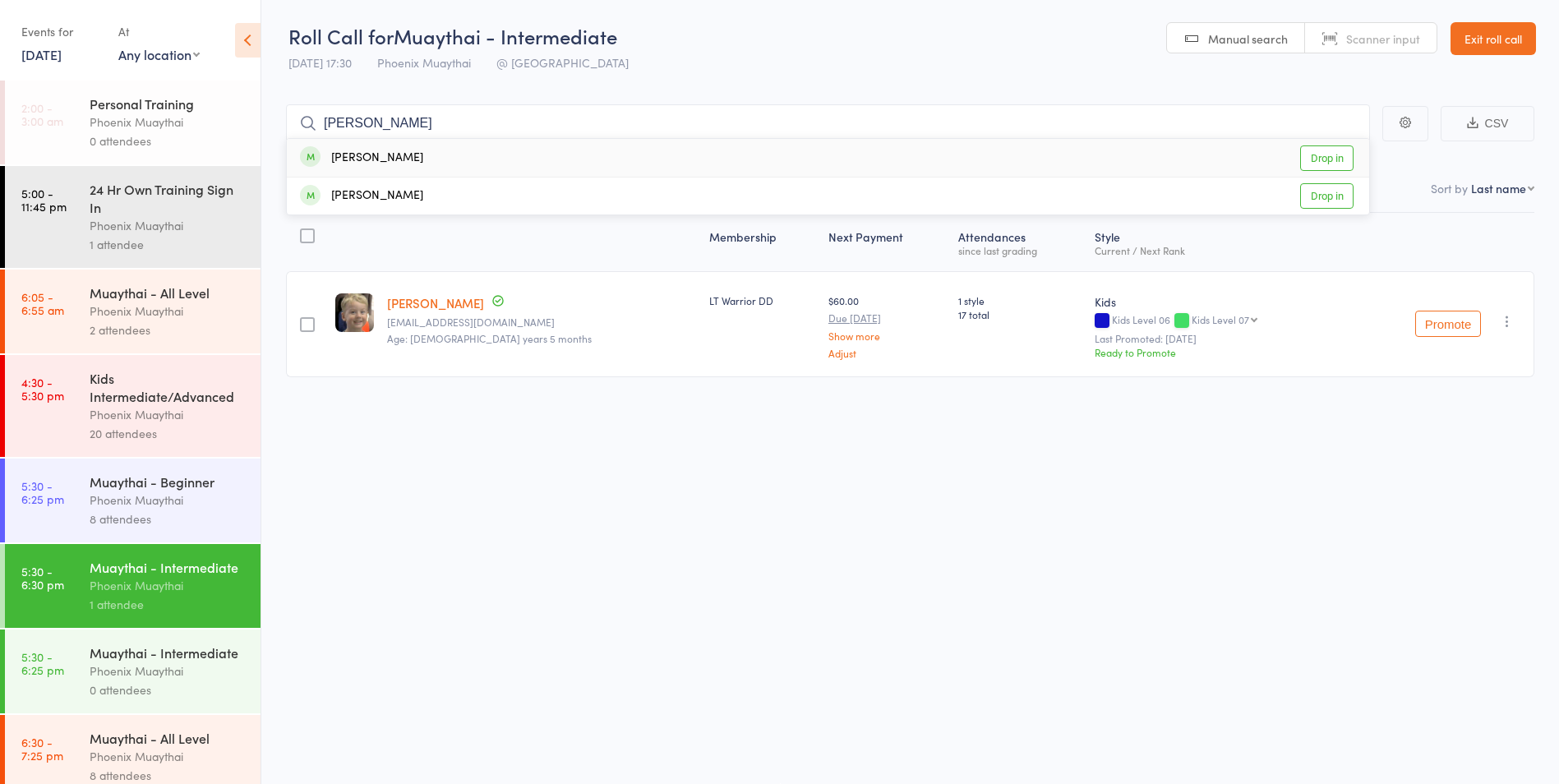
type input "tony"
click at [389, 168] on div "Tony Garbin Drop in" at bounding box center [828, 157] width 1082 height 38
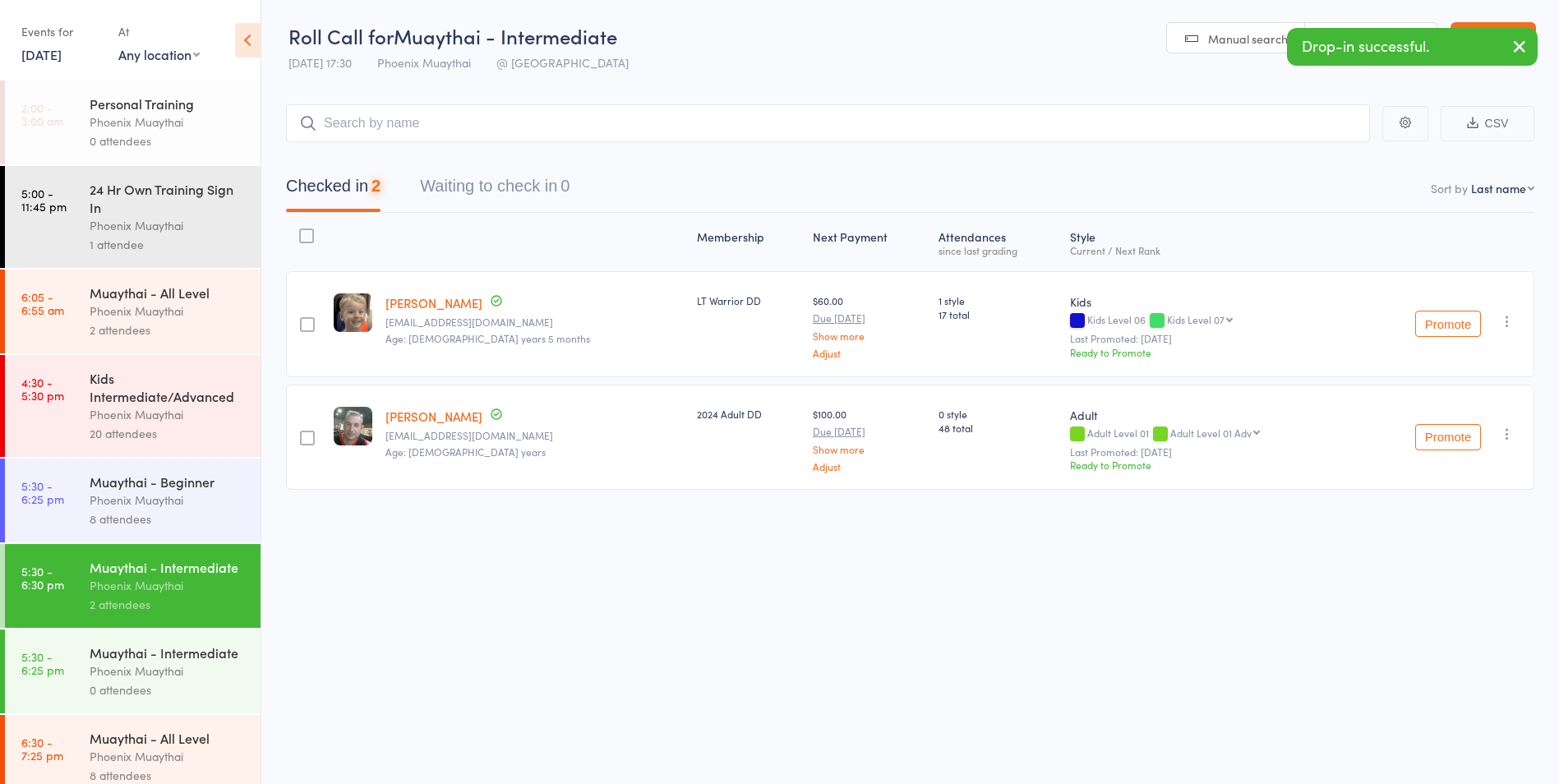
click at [171, 512] on div "8 attendees" at bounding box center [168, 519] width 157 height 19
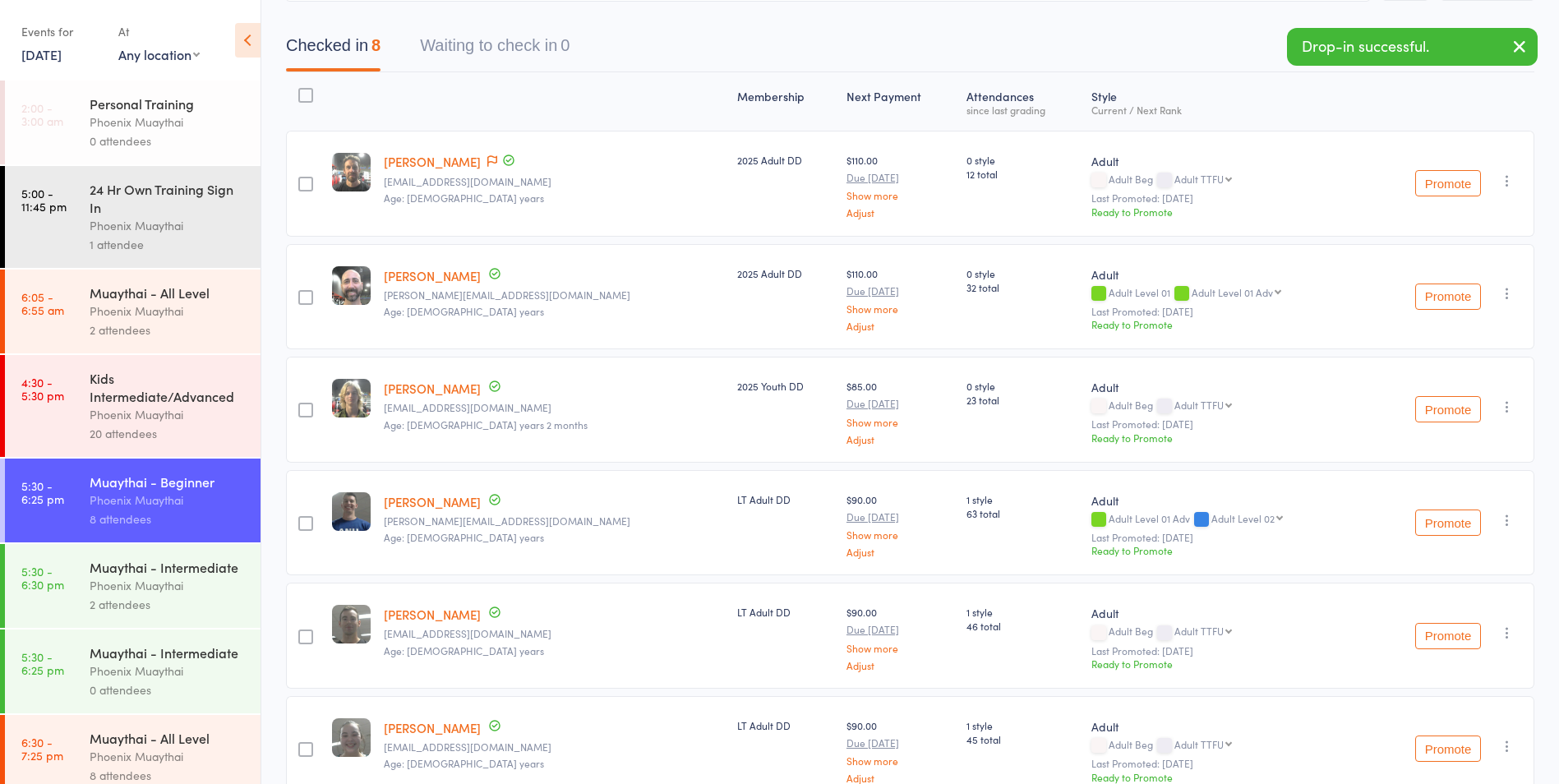
scroll to position [165, 0]
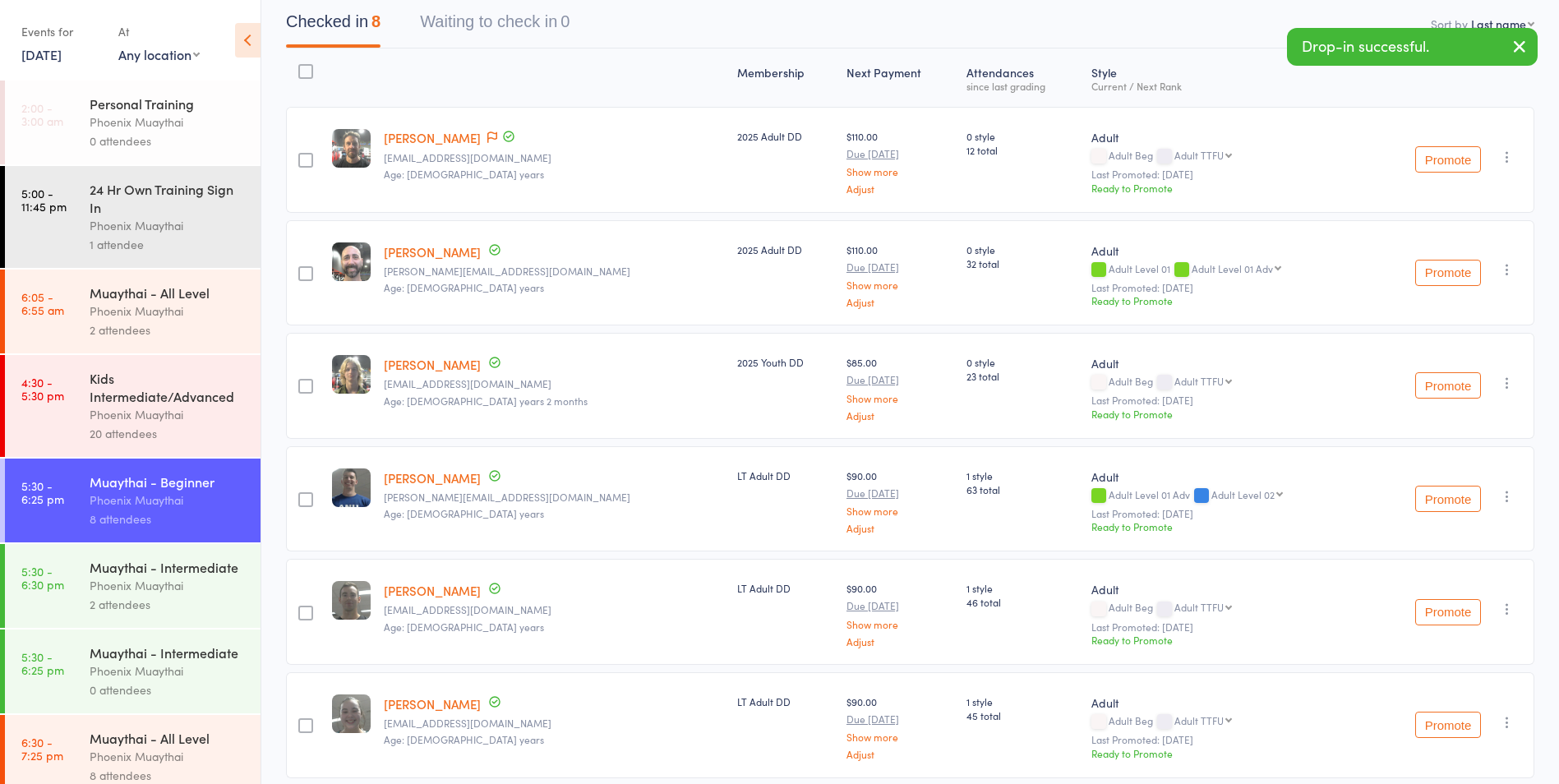
click at [1511, 494] on icon "button" at bounding box center [1508, 496] width 17 height 17
click at [1454, 658] on li "Remove" at bounding box center [1448, 661] width 136 height 22
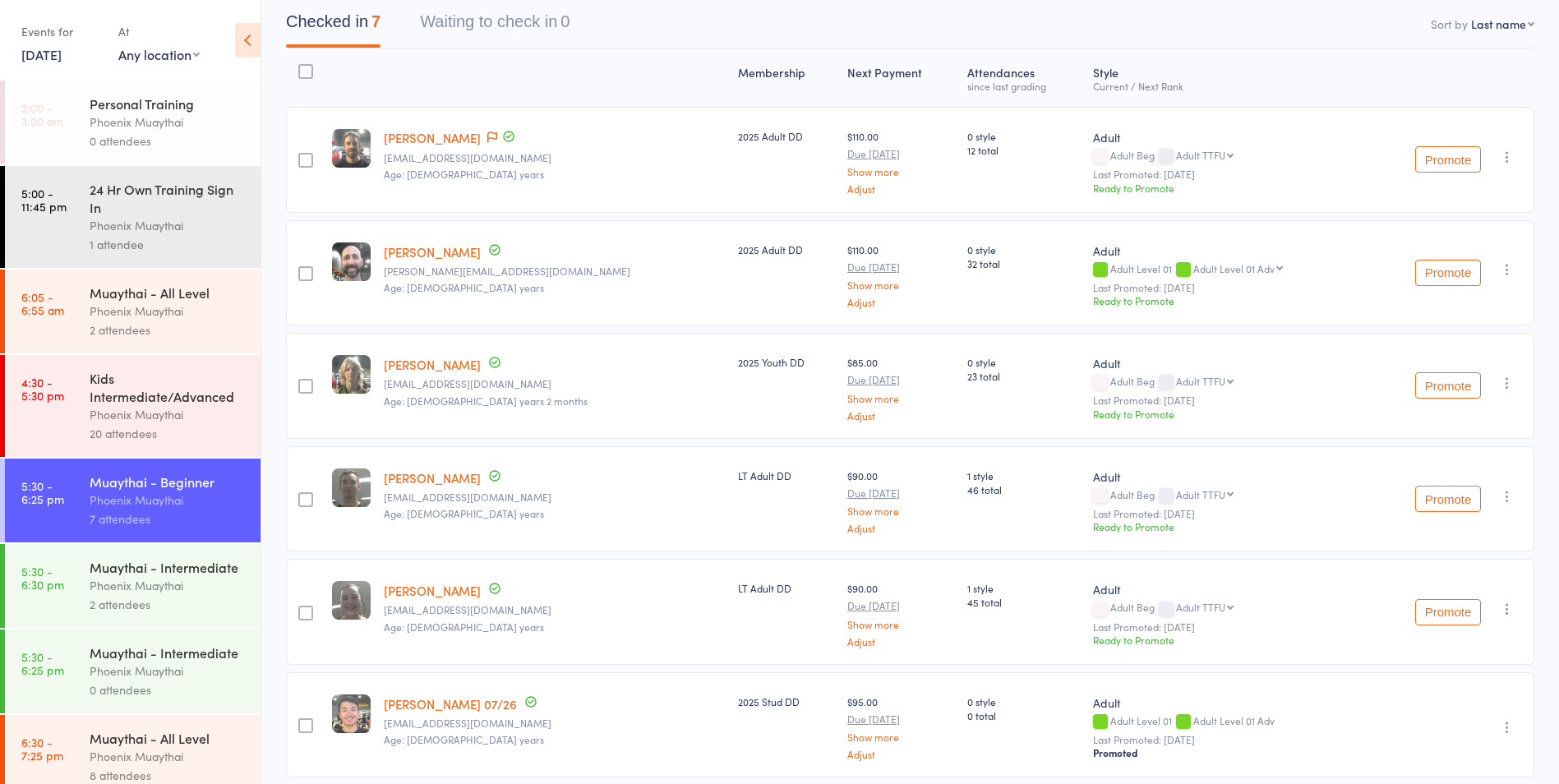
click at [169, 595] on div "Phoenix Muaythai" at bounding box center [168, 586] width 157 height 19
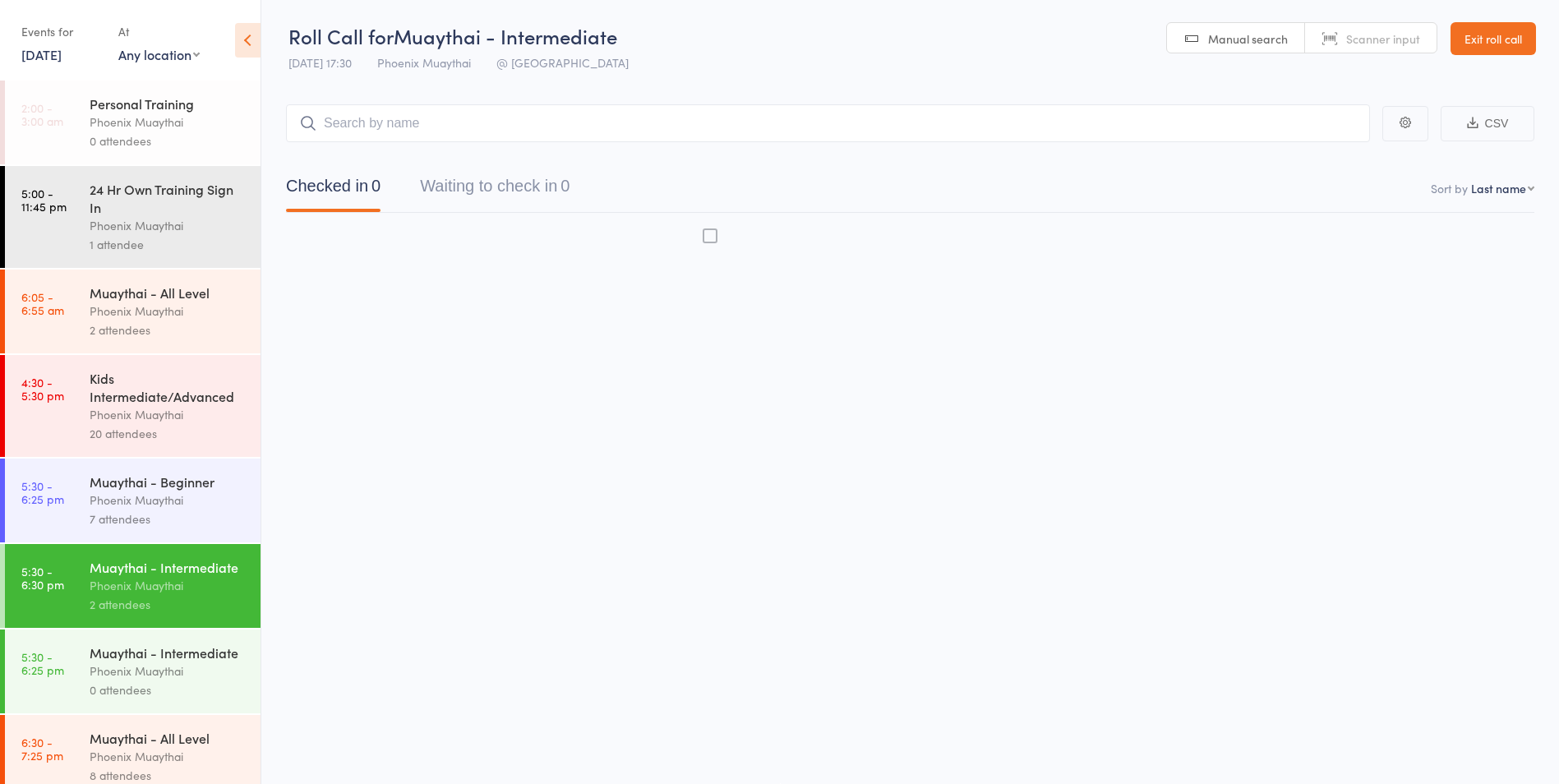
scroll to position [1, 0]
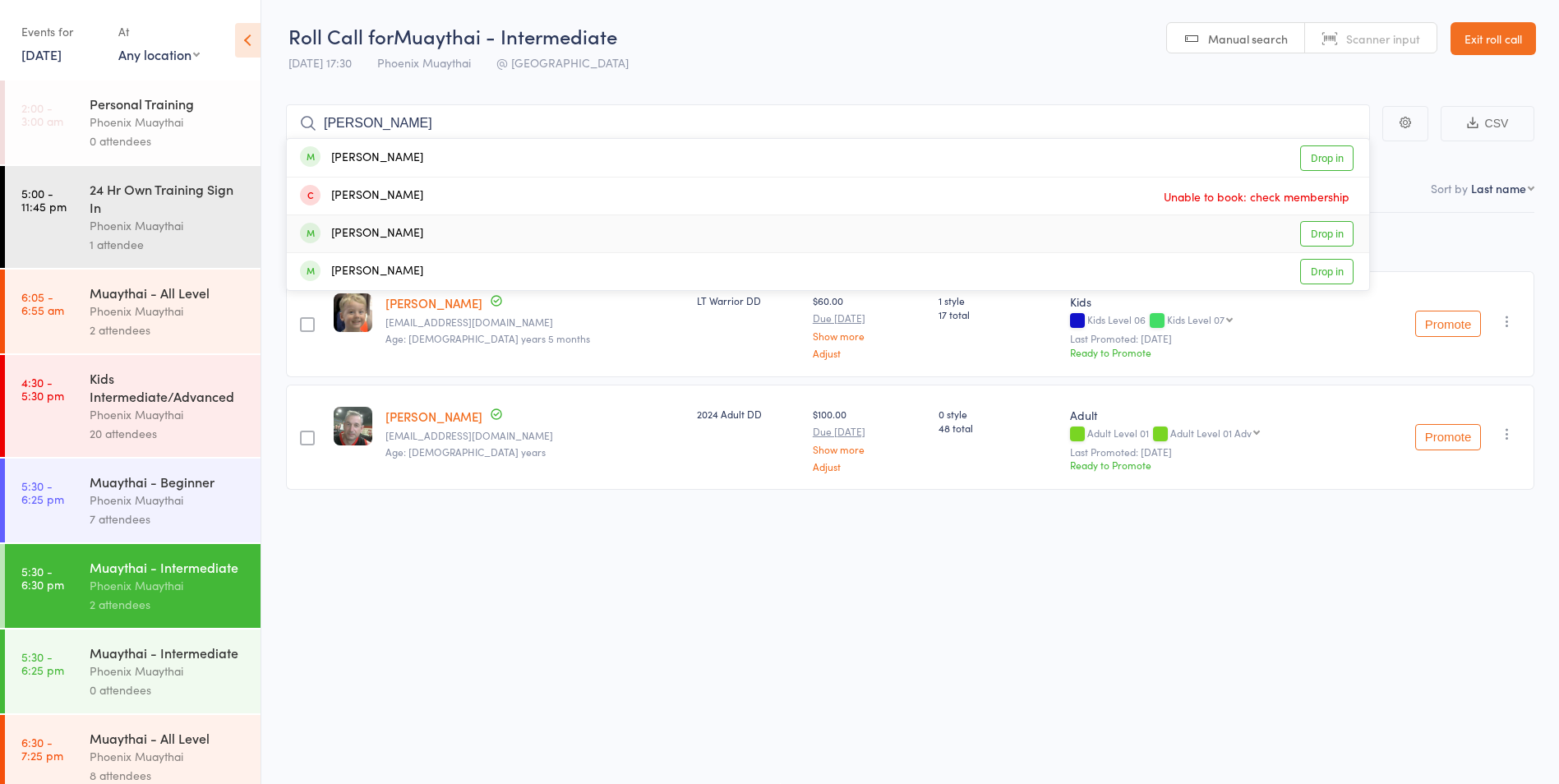
type input "alex"
click at [408, 231] on div "Alex Ilowski Drop in" at bounding box center [828, 234] width 1082 height 37
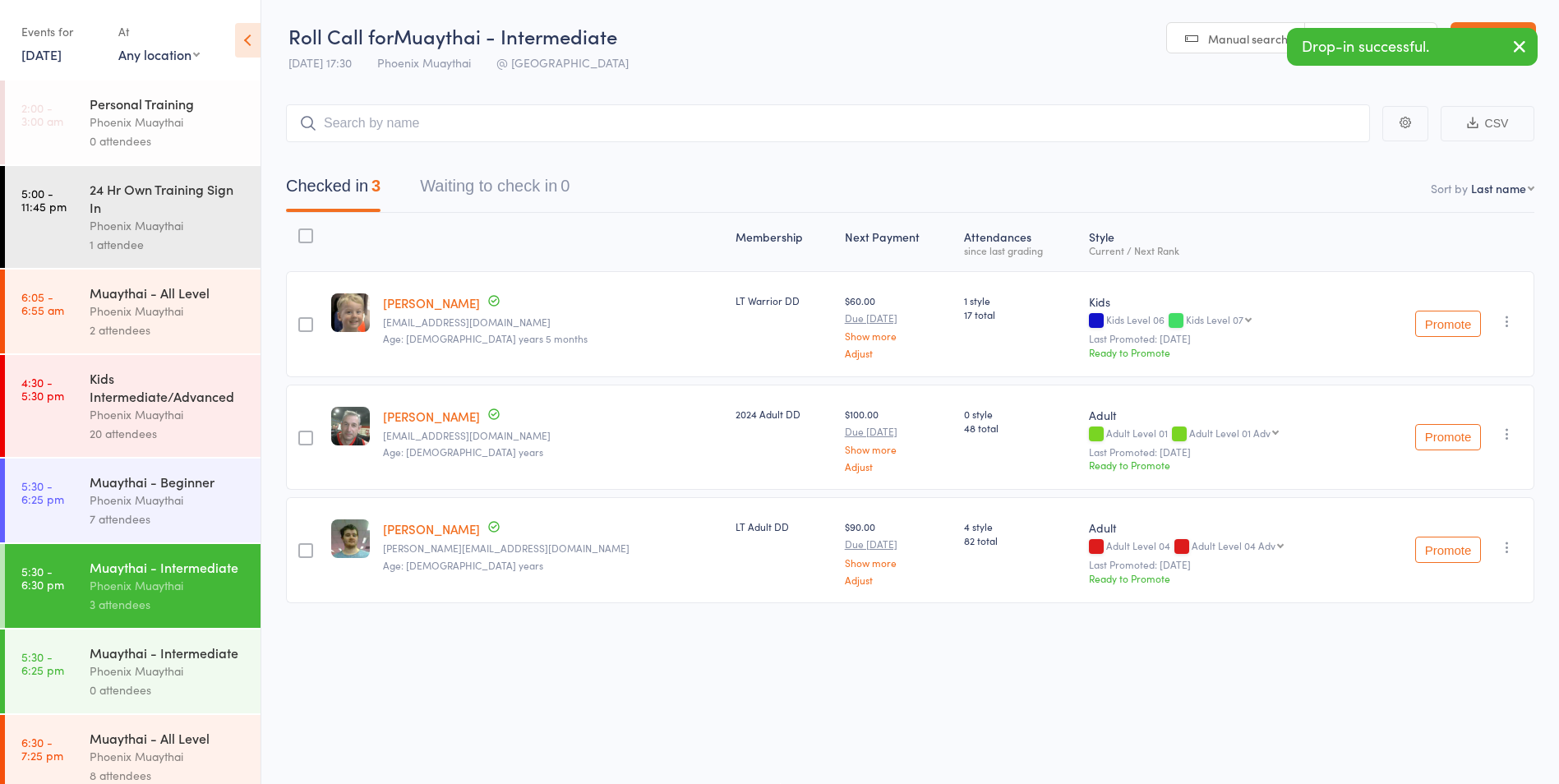
click at [1516, 553] on button "button" at bounding box center [1507, 547] width 20 height 20
click at [1457, 713] on li "Remove" at bounding box center [1448, 712] width 136 height 22
click at [509, 107] on input "search" at bounding box center [828, 123] width 1084 height 38
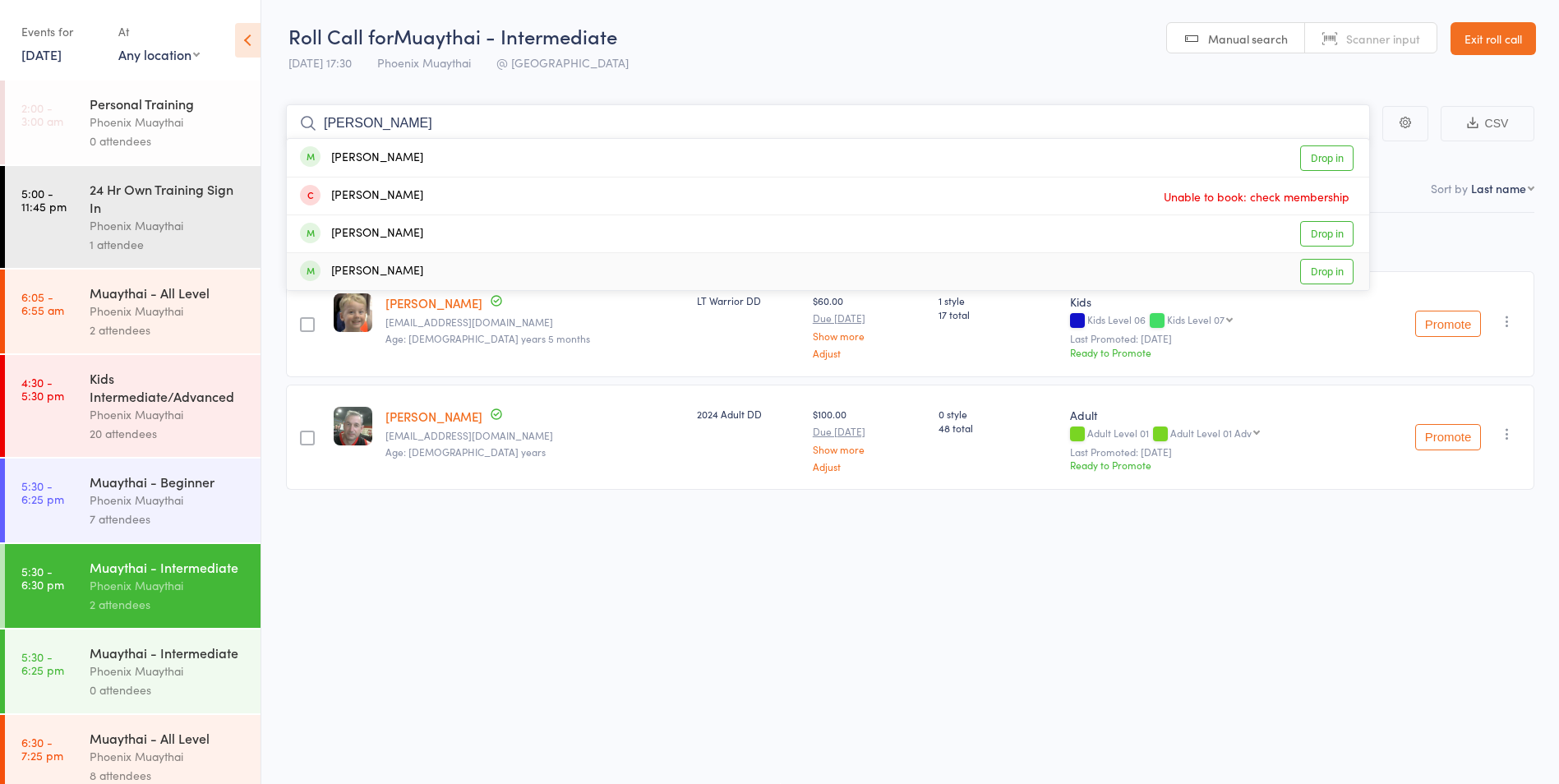
type input "alex"
click at [405, 275] on div "Alex Struchbery" at bounding box center [361, 271] width 123 height 19
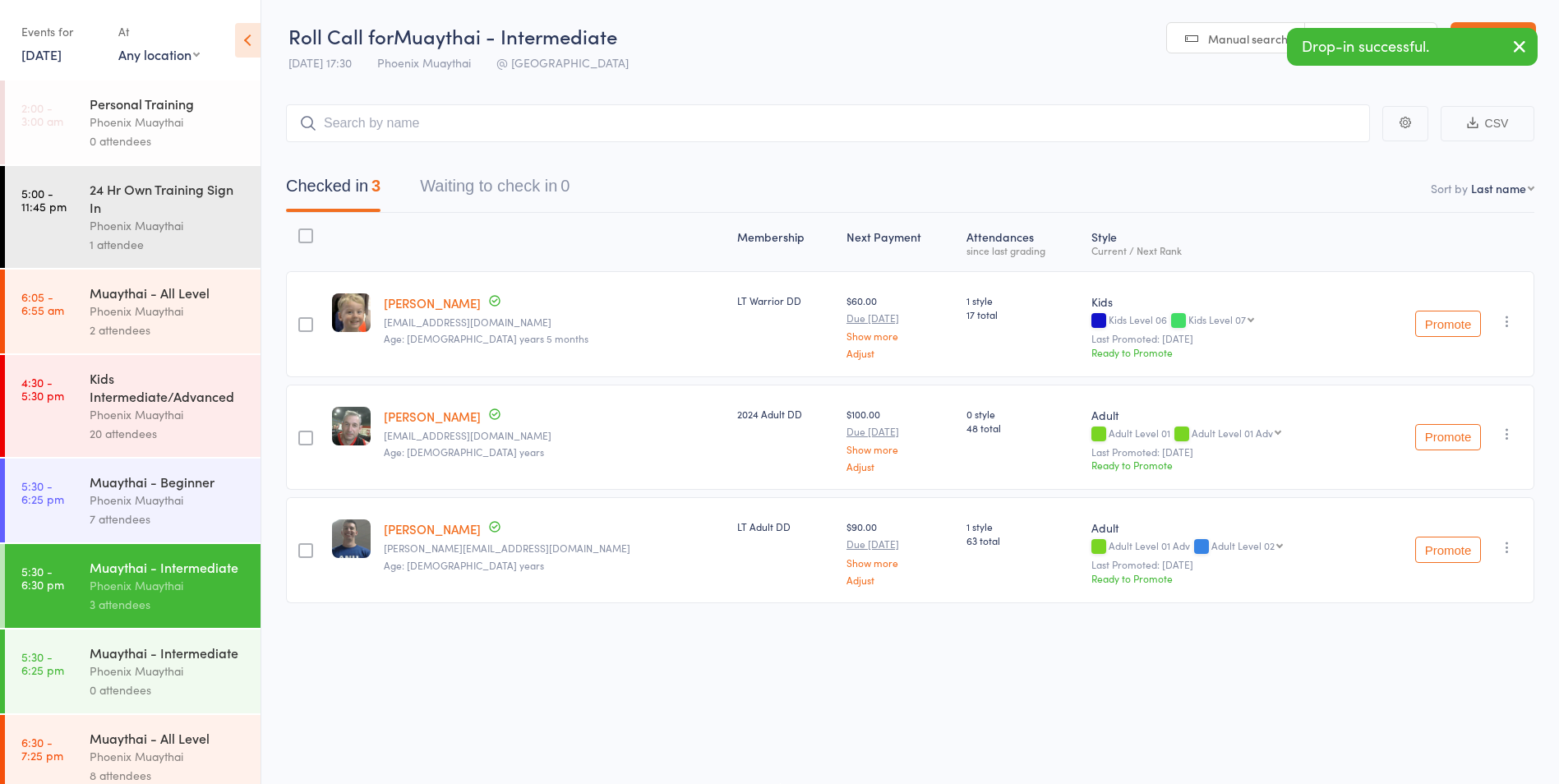
click at [191, 503] on div "Phoenix Muaythai" at bounding box center [168, 500] width 157 height 19
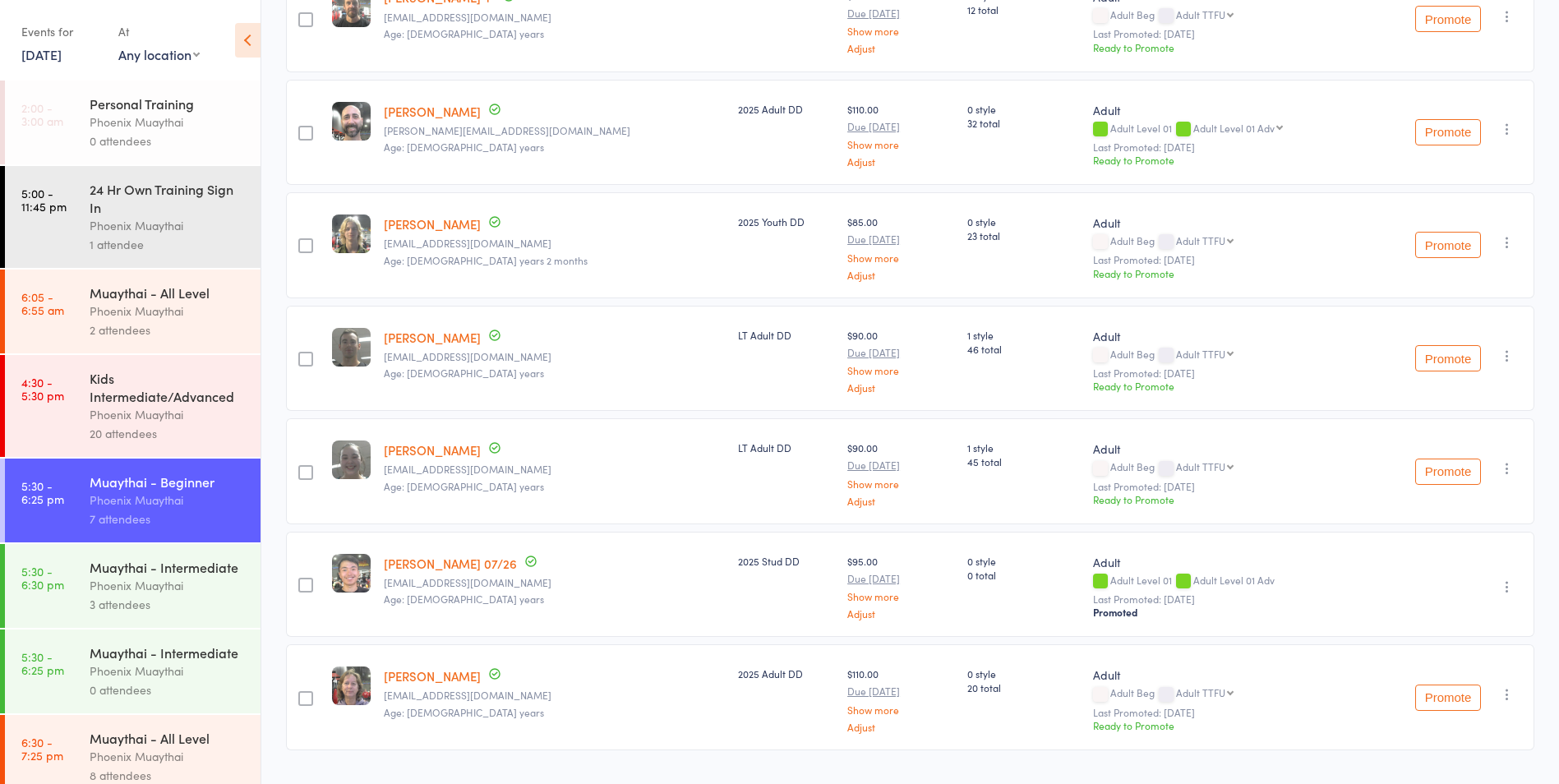
scroll to position [330, 0]
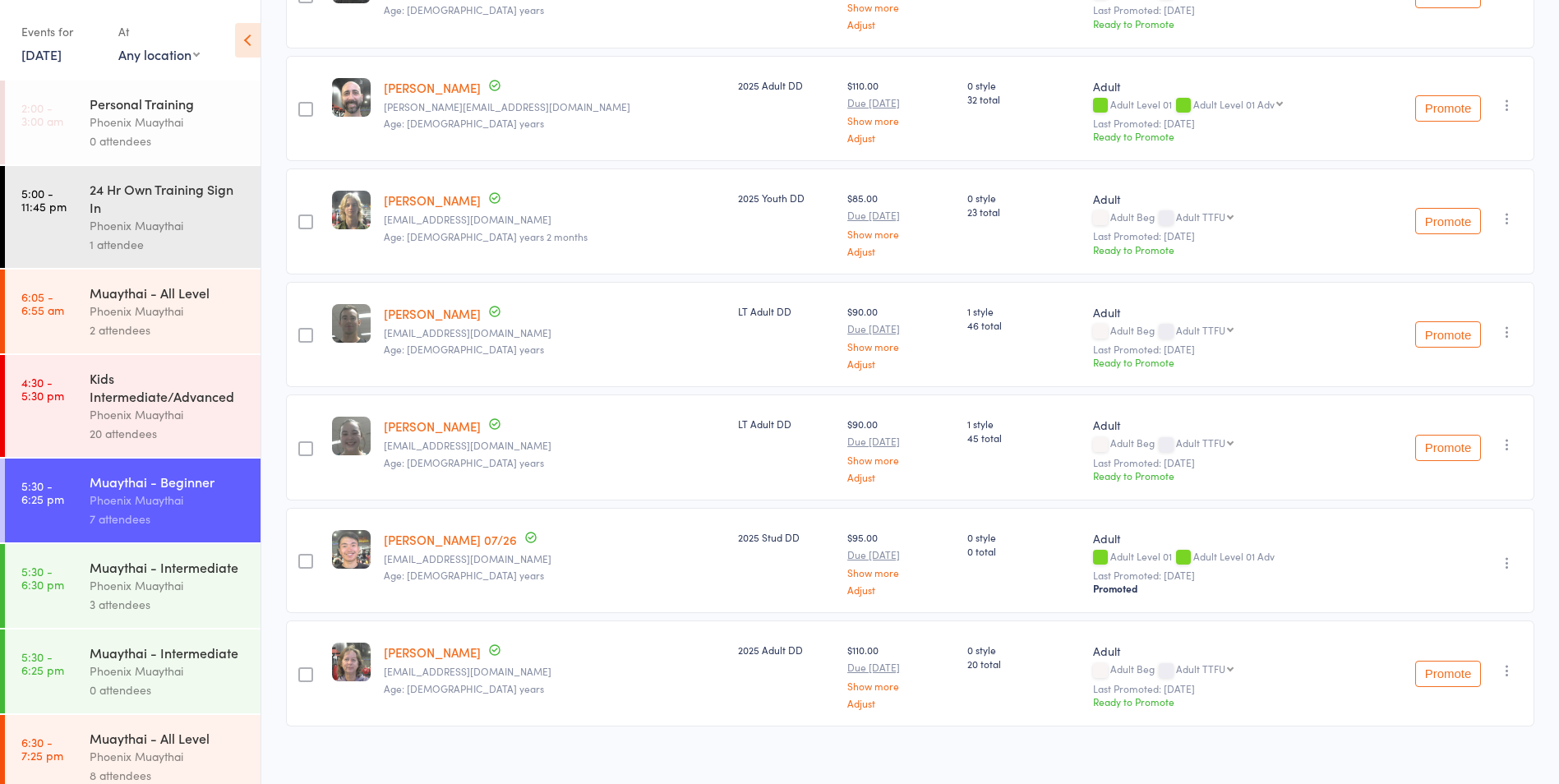
click at [1512, 564] on icon "button" at bounding box center [1508, 563] width 17 height 17
click at [1413, 731] on li "Remove" at bounding box center [1444, 726] width 142 height 22
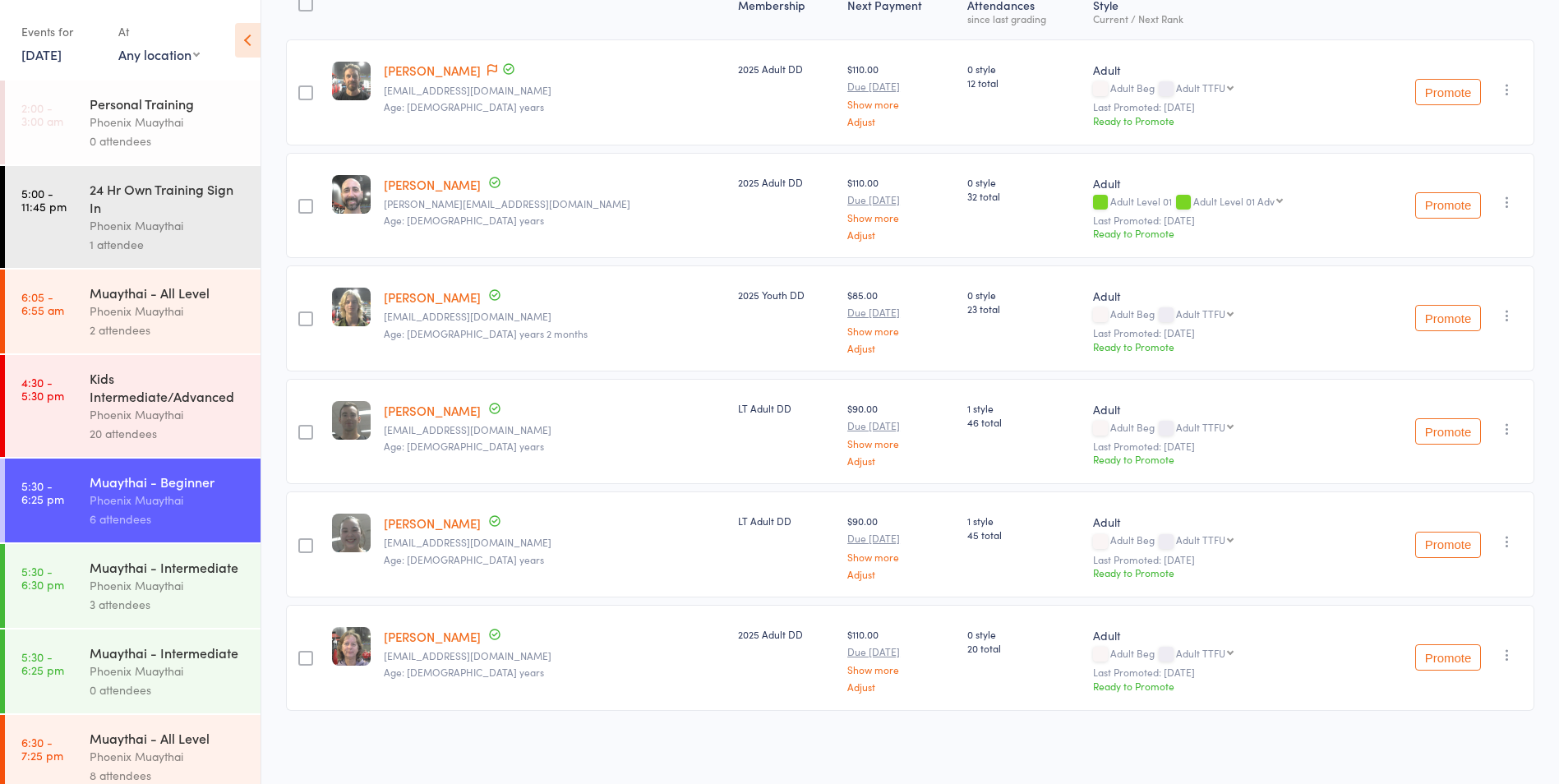
click at [188, 576] on div "Muaythai - Intermediate" at bounding box center [168, 566] width 157 height 18
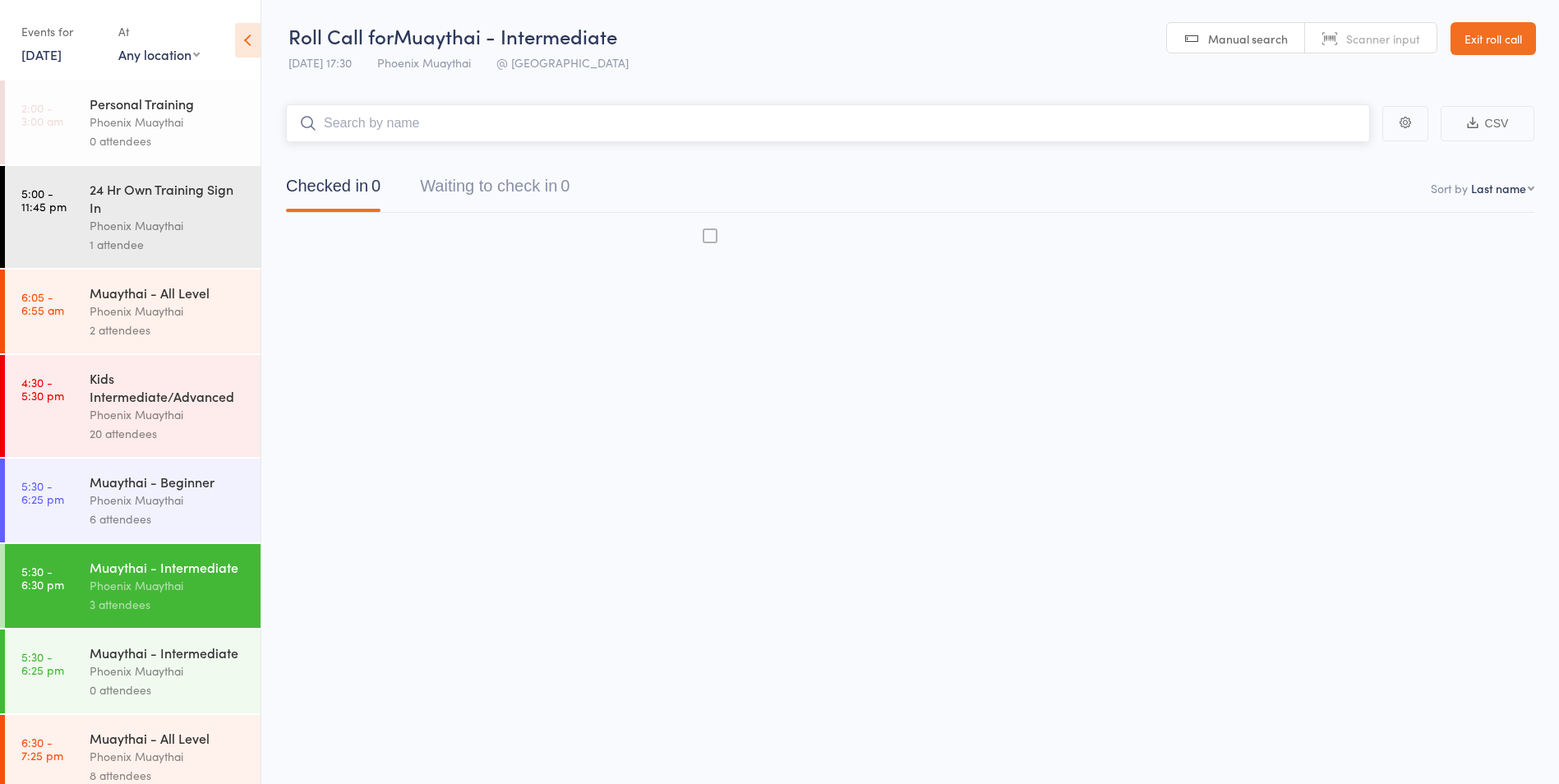
scroll to position [1, 0]
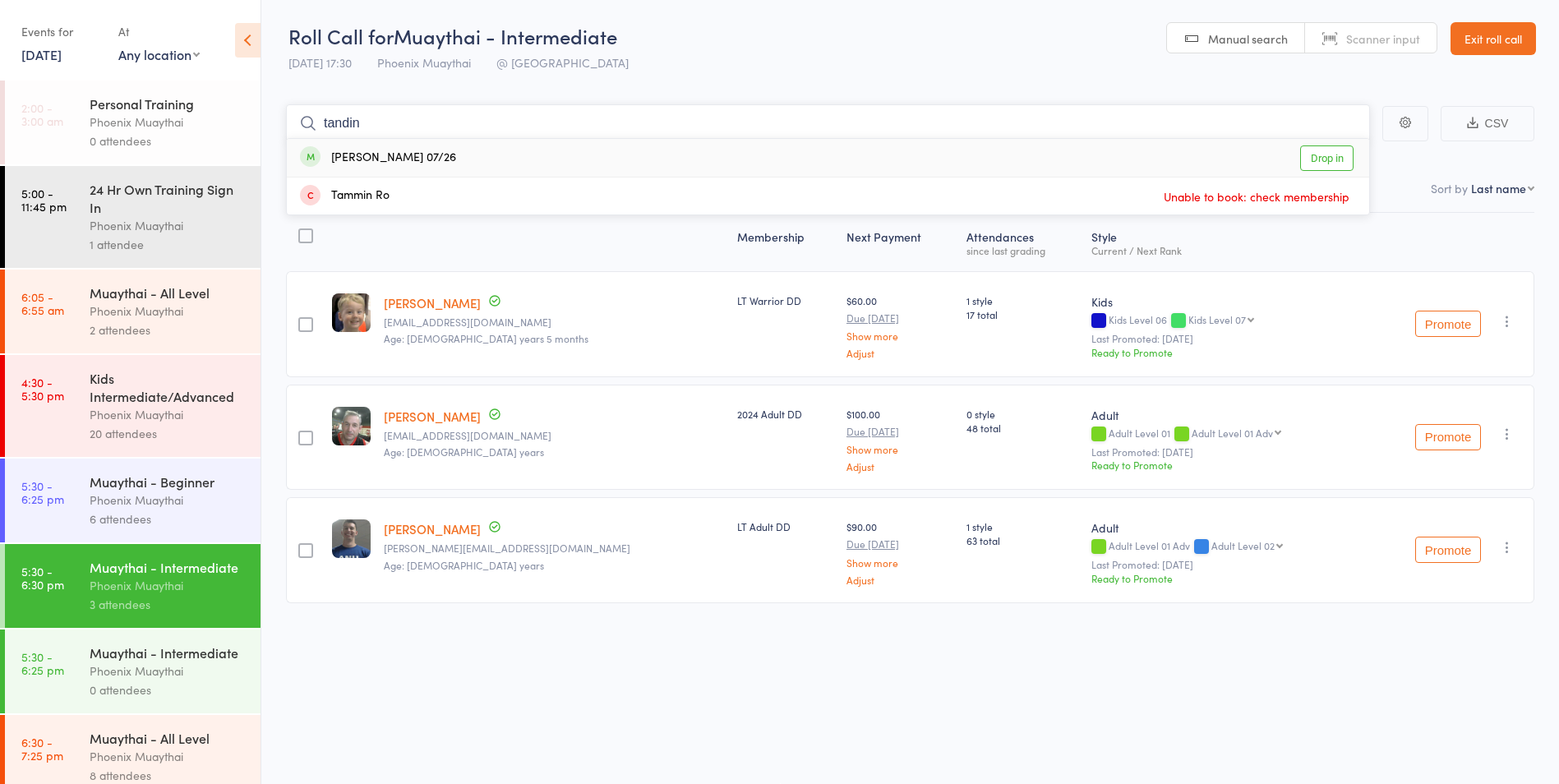
type input "tandin"
click at [438, 163] on div "Tandin Wangyel 07/26" at bounding box center [378, 158] width 156 height 19
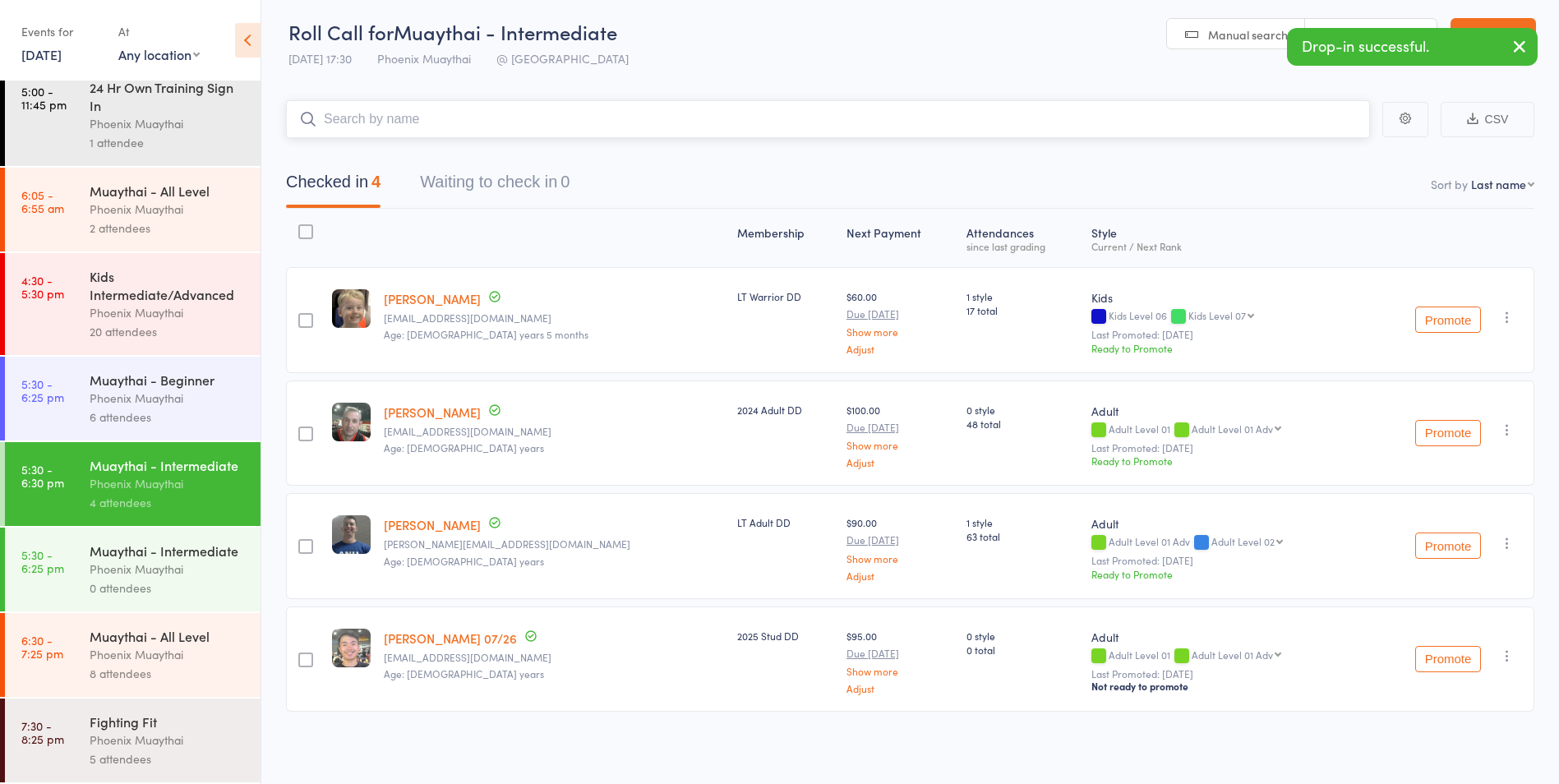
scroll to position [6, 0]
click at [185, 654] on div "Phoenix Muaythai" at bounding box center [168, 655] width 157 height 19
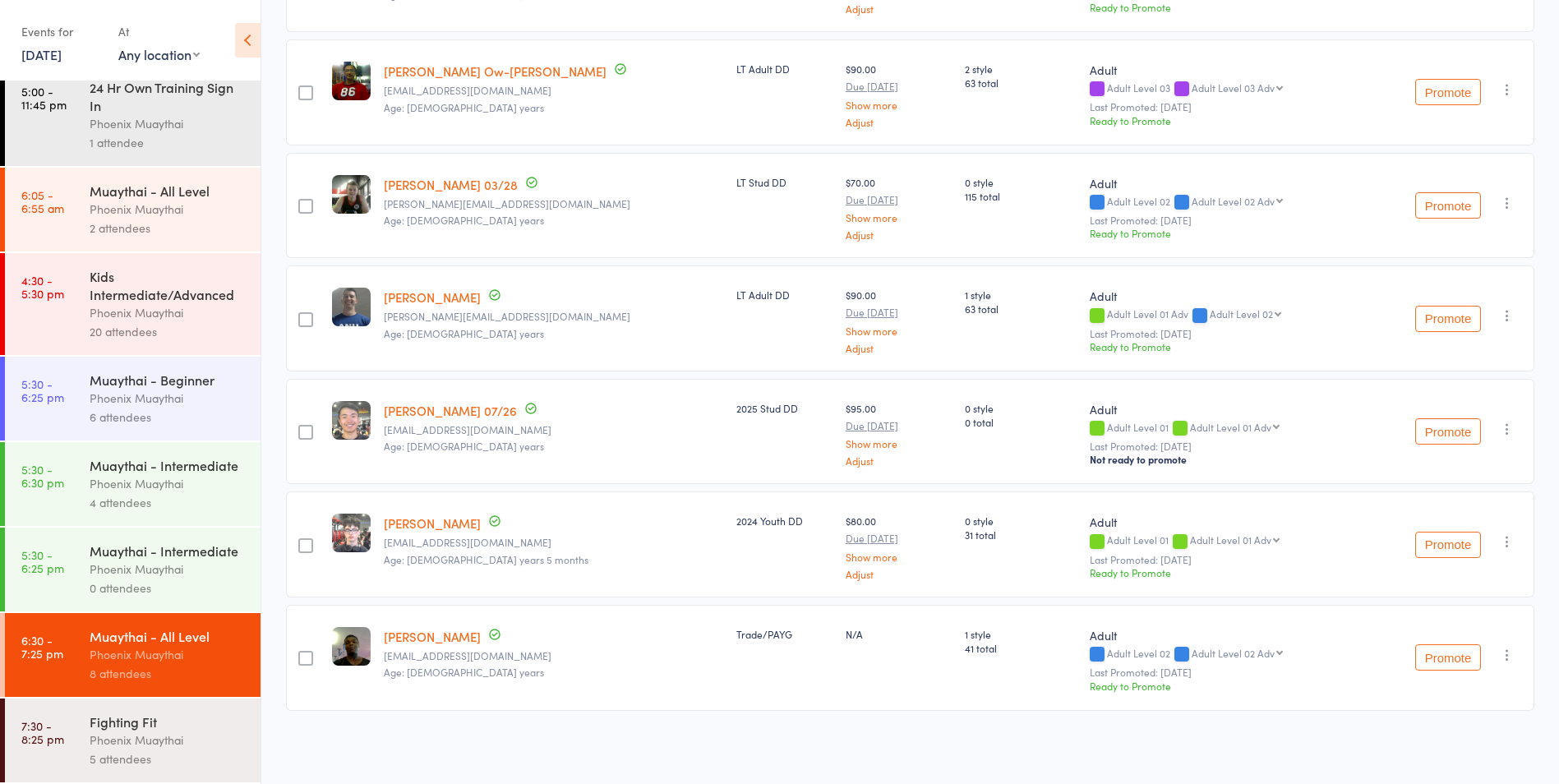
scroll to position [138, 0]
click at [171, 739] on div "Phoenix Muaythai" at bounding box center [168, 739] width 157 height 19
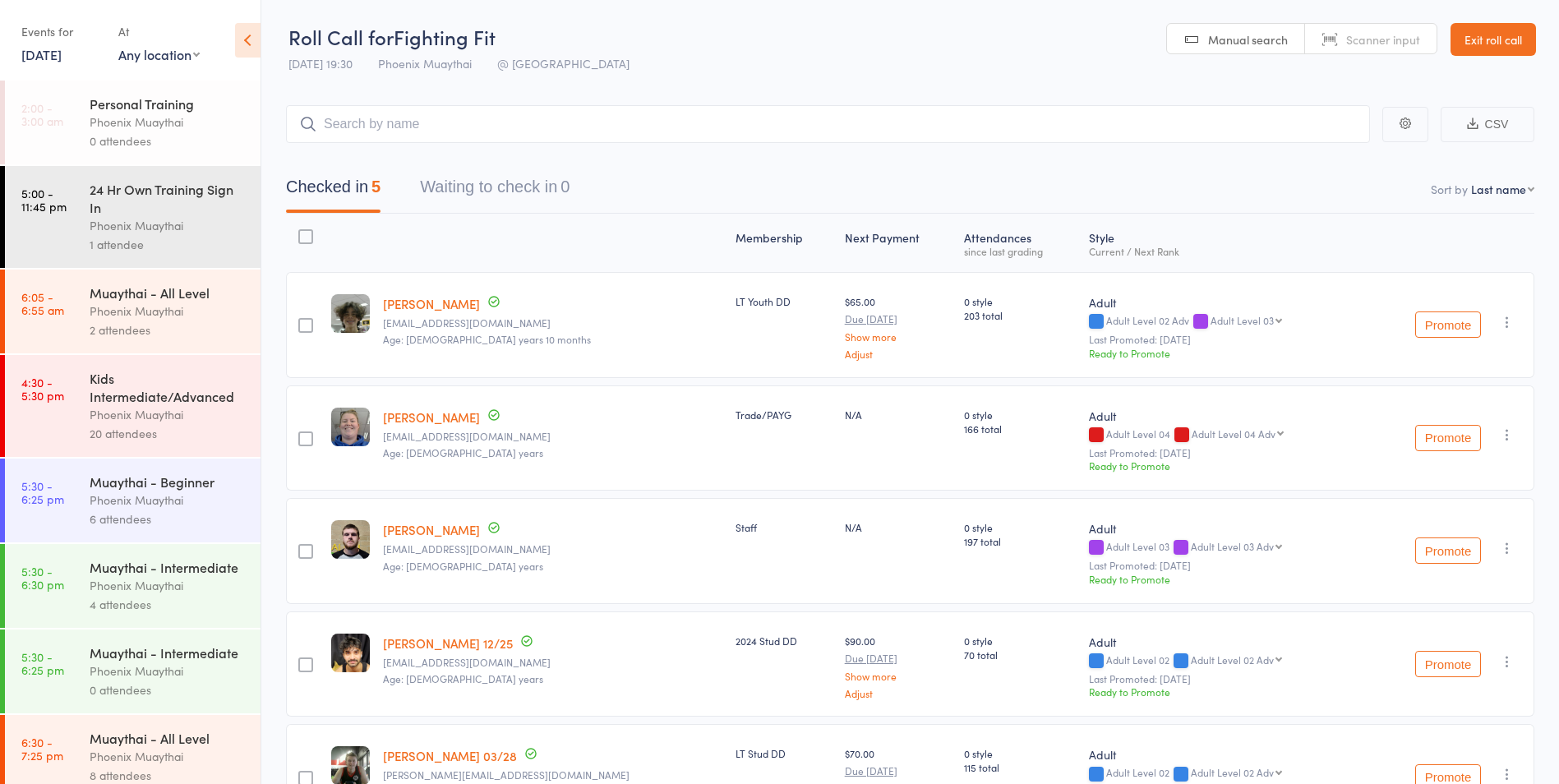
click at [157, 234] on div "Phoenix Muaythai" at bounding box center [168, 225] width 157 height 19
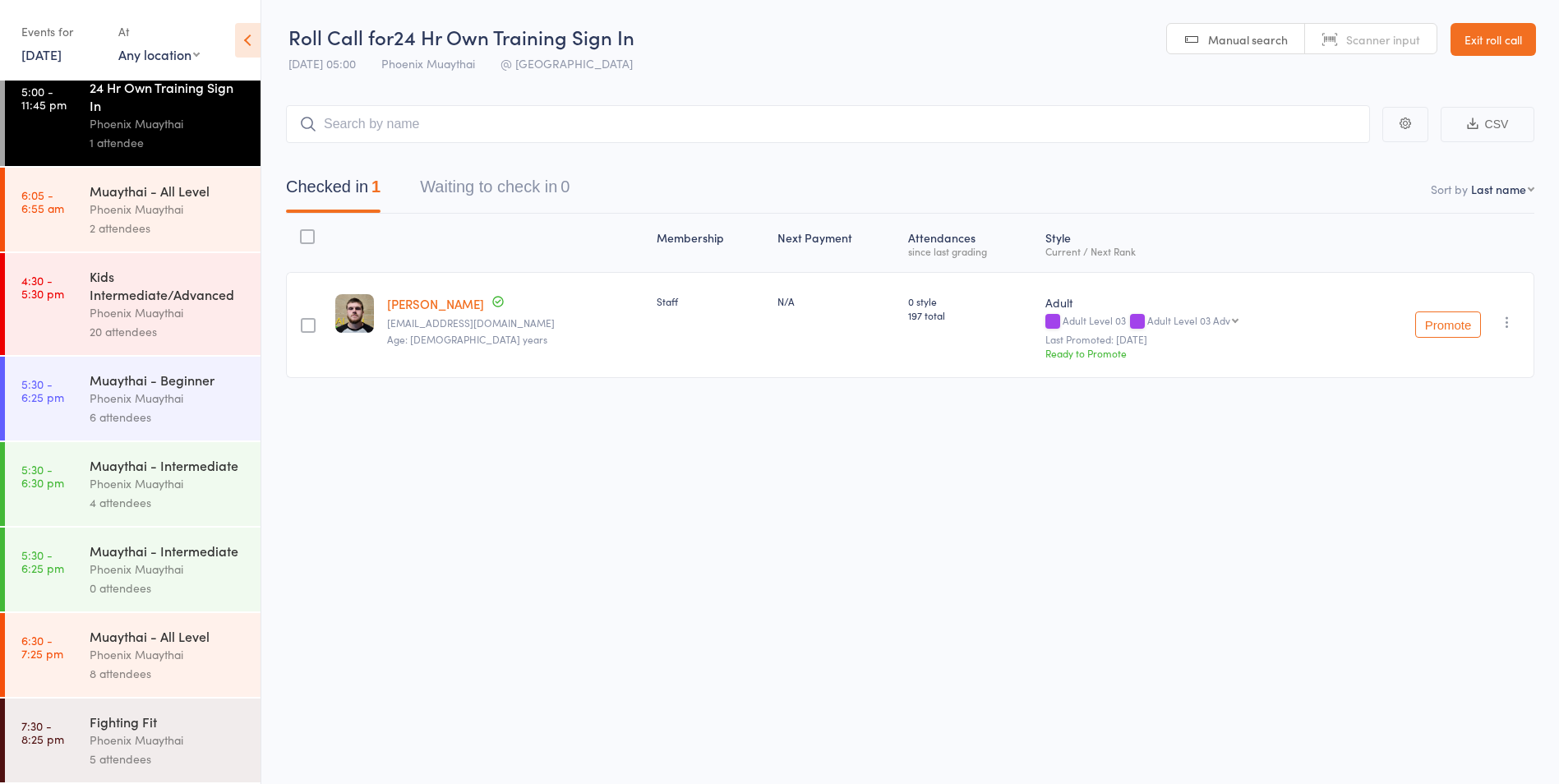
scroll to position [138, 0]
click at [179, 654] on div "Phoenix Muaythai" at bounding box center [168, 655] width 157 height 19
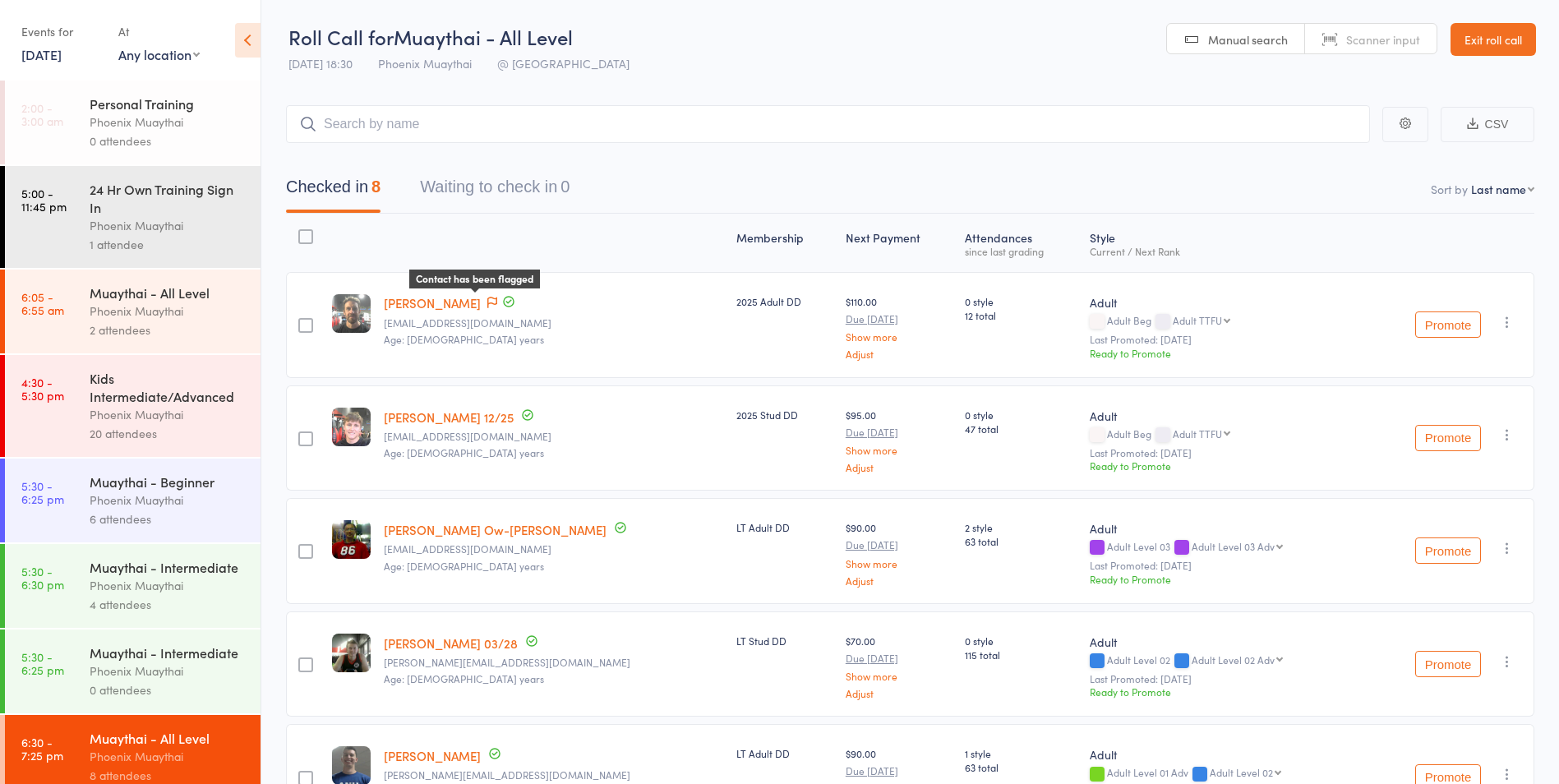
click at [487, 304] on icon at bounding box center [492, 303] width 10 height 11
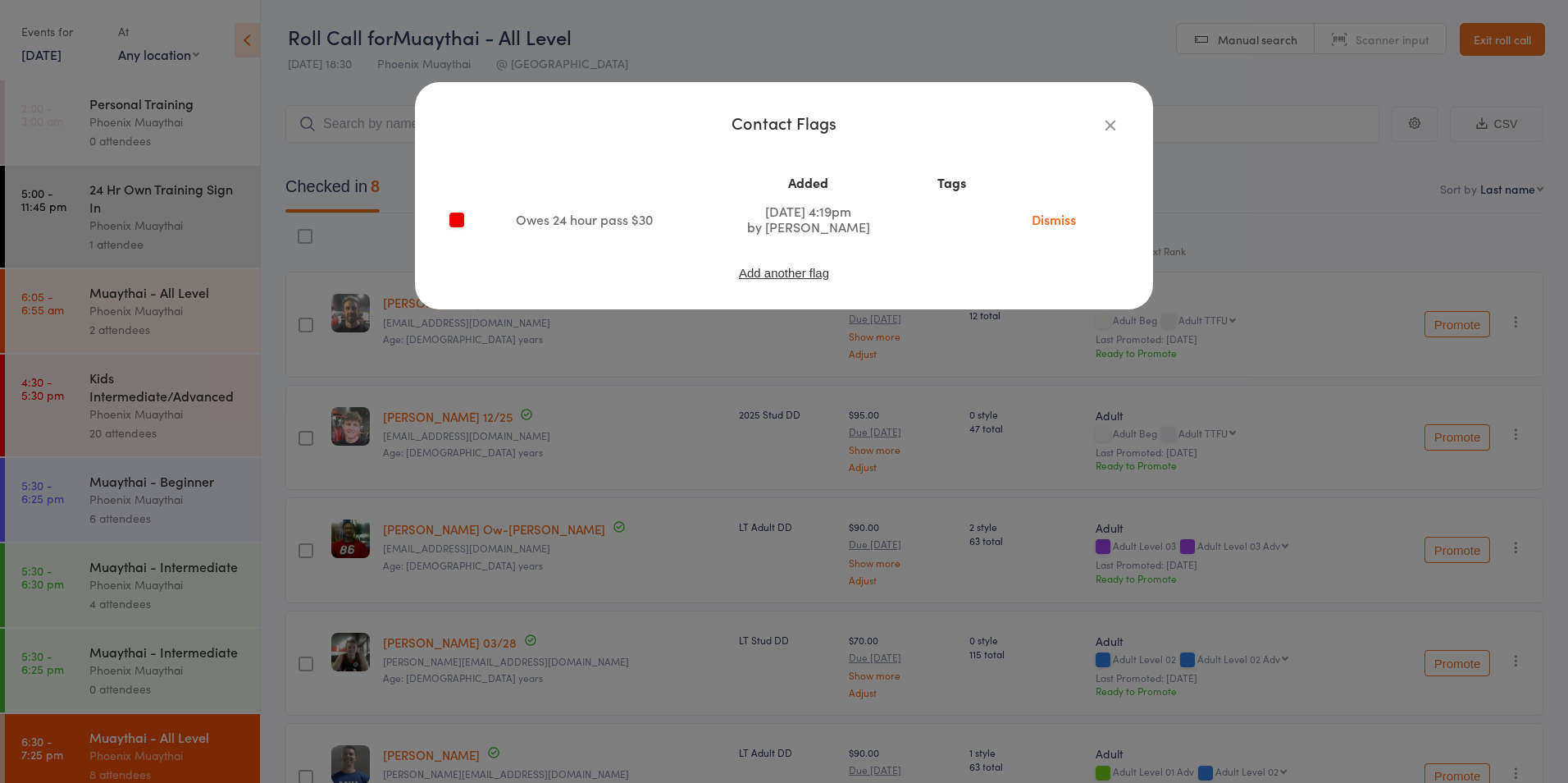
click at [594, 339] on div "Contact Flags Added Tags Owes 24 hour pass $30 Aug 13, 2025 4:19pm by Phoenix M…" at bounding box center [784, 392] width 1568 height 783
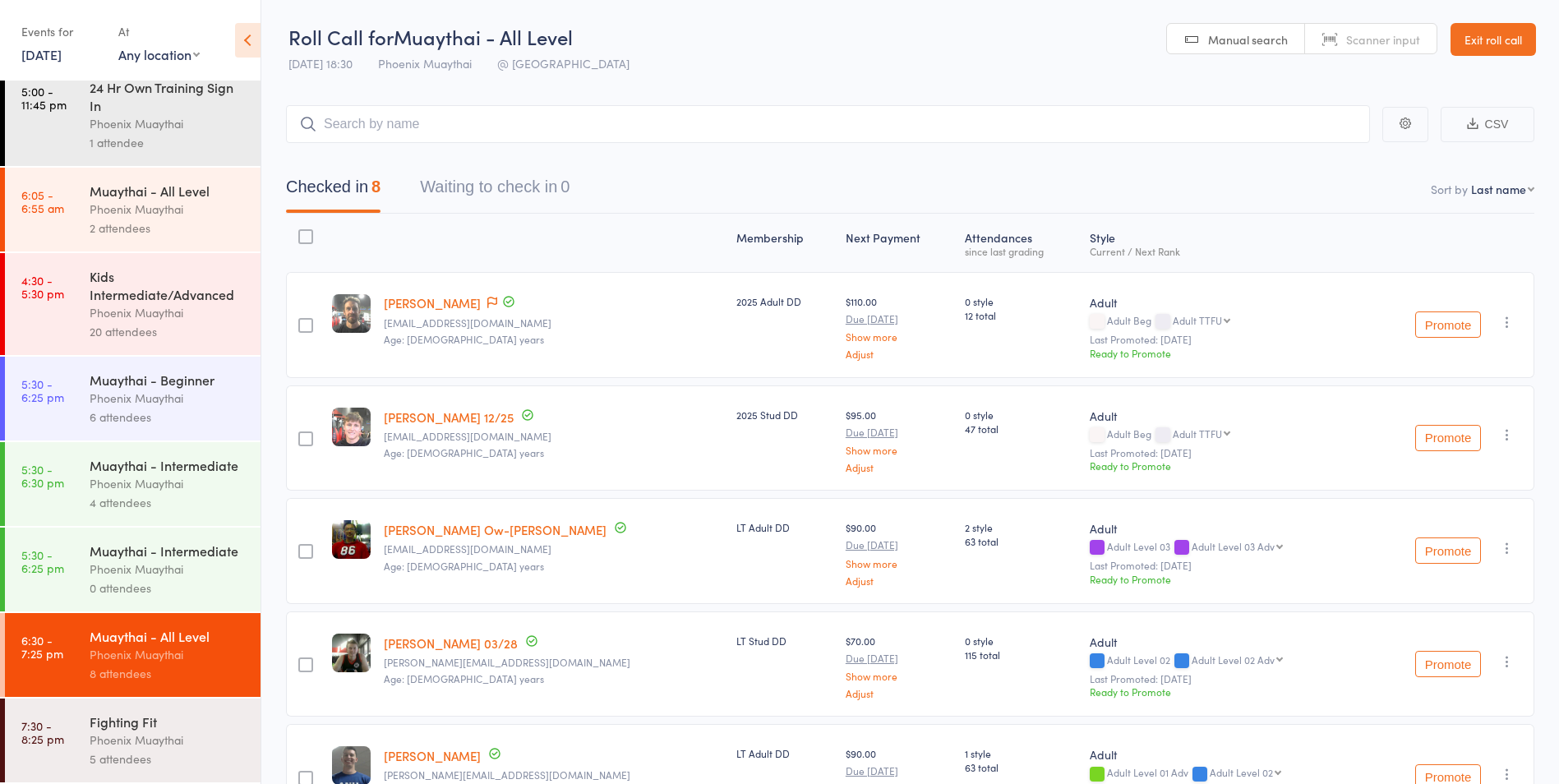
click at [186, 474] on div "Phoenix Muaythai" at bounding box center [168, 483] width 157 height 19
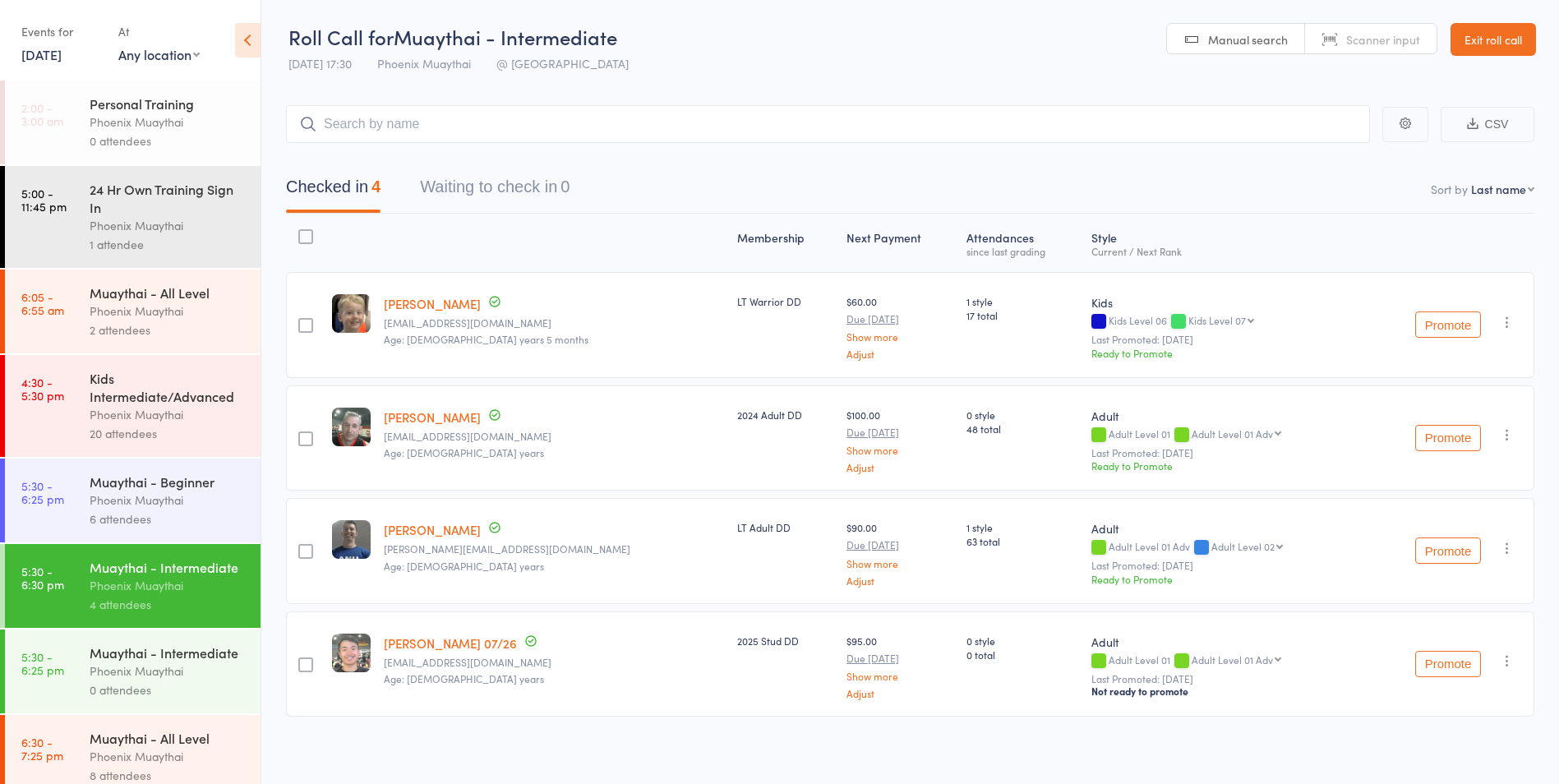
click at [211, 507] on div "Phoenix Muaythai" at bounding box center [168, 500] width 157 height 19
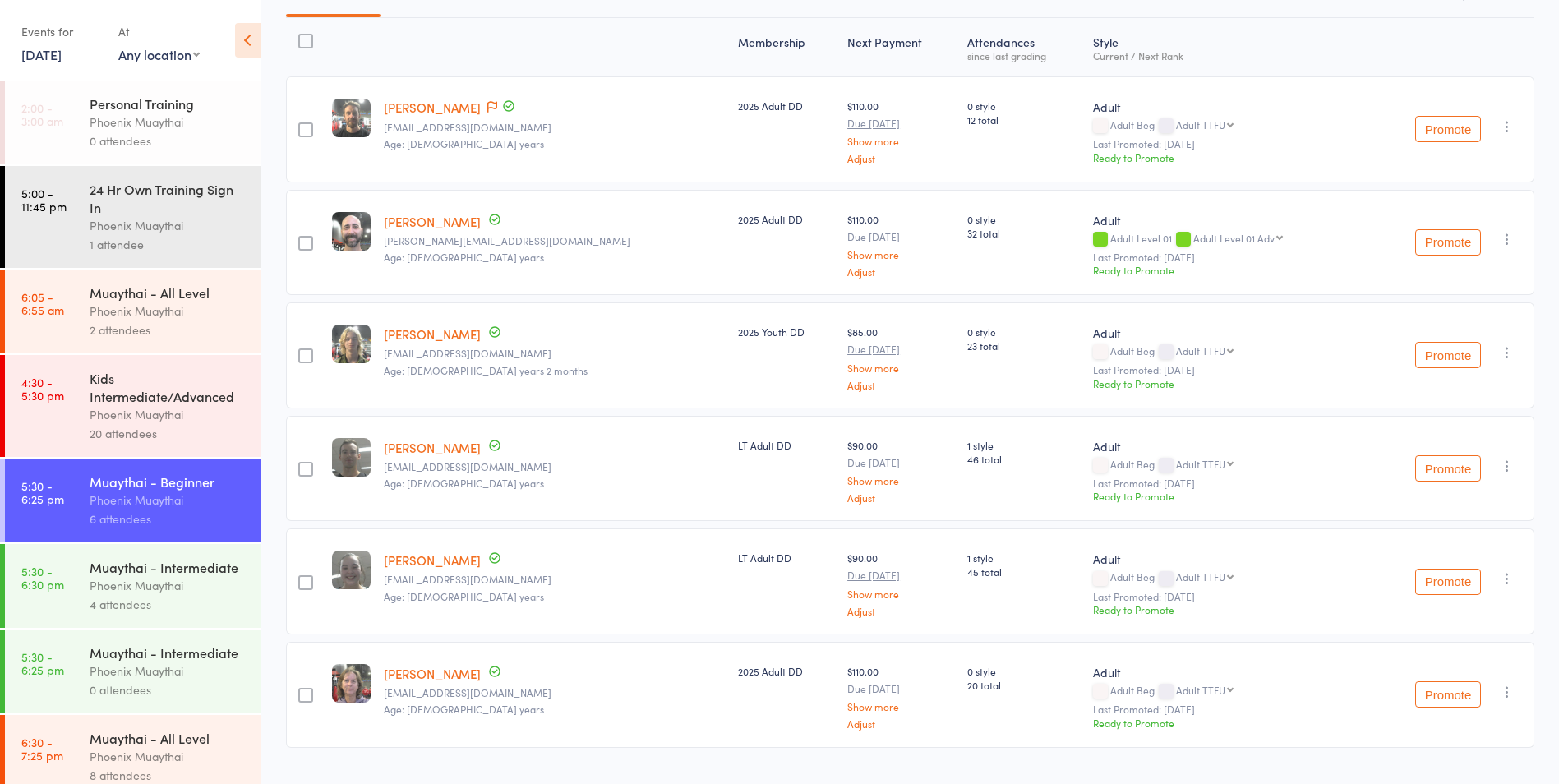
scroll to position [233, 0]
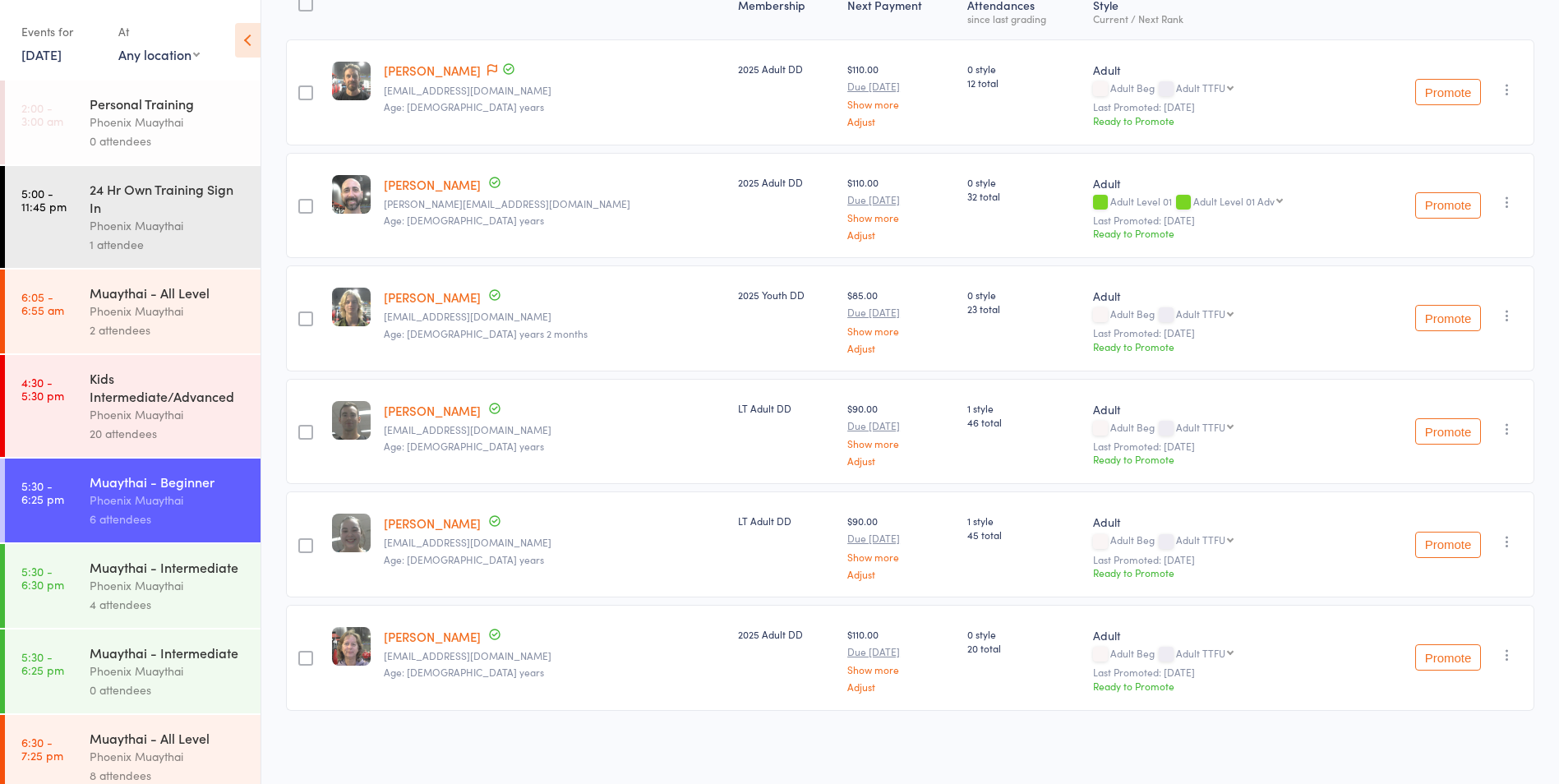
click at [169, 423] on div "Phoenix Muaythai" at bounding box center [168, 414] width 157 height 19
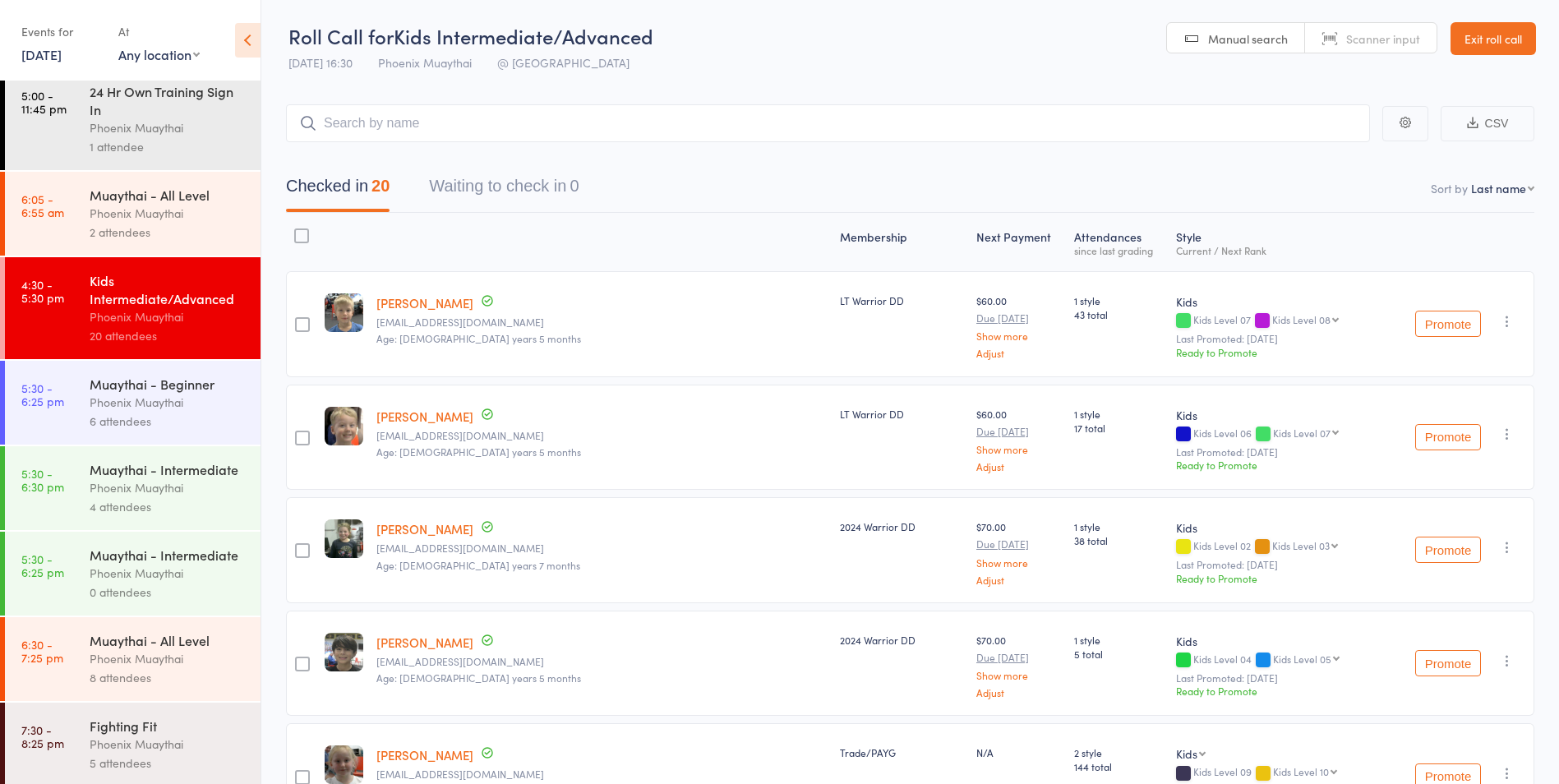
scroll to position [138, 0]
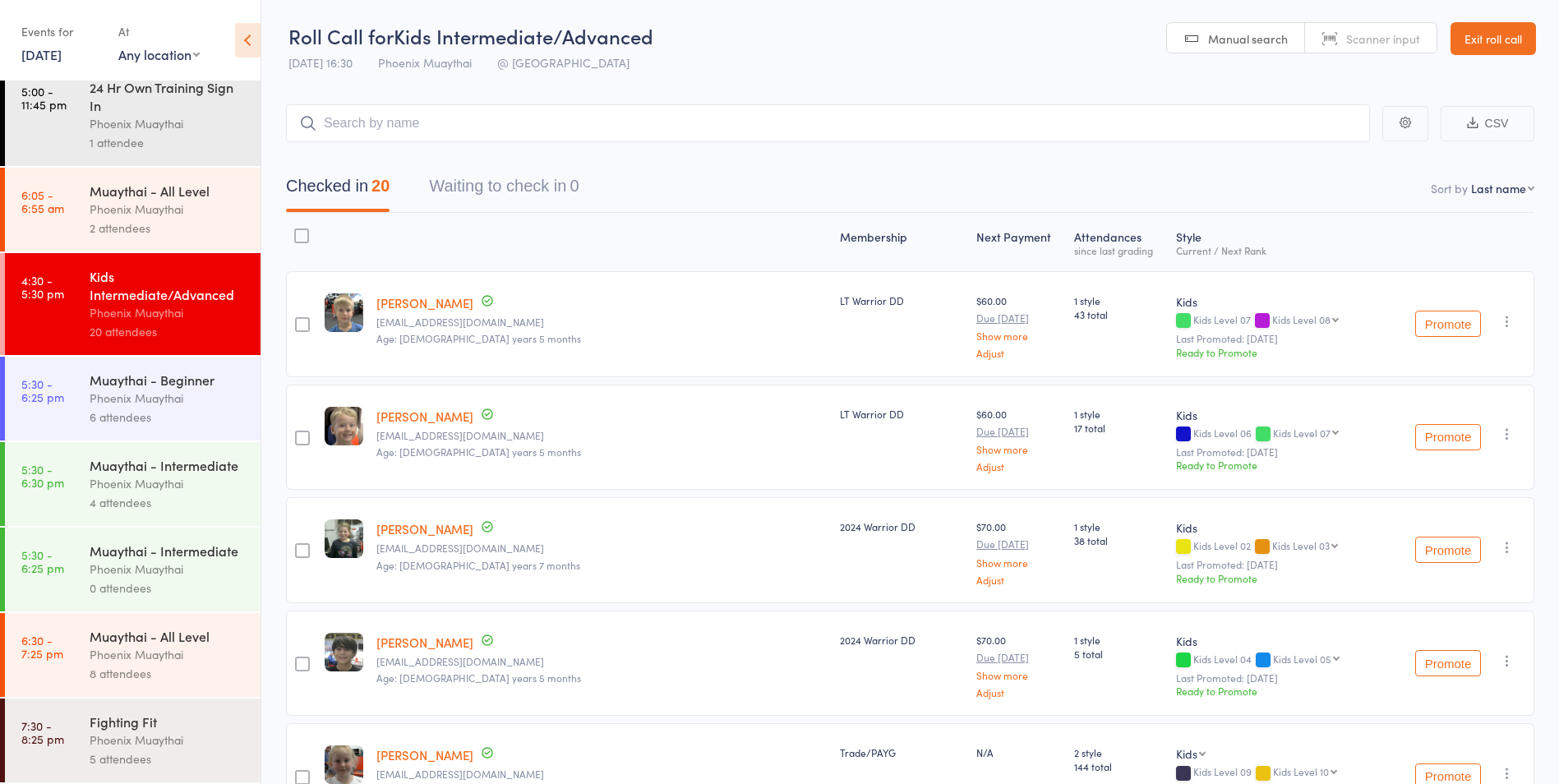
click at [167, 712] on div "Fighting Fit" at bounding box center [168, 721] width 157 height 18
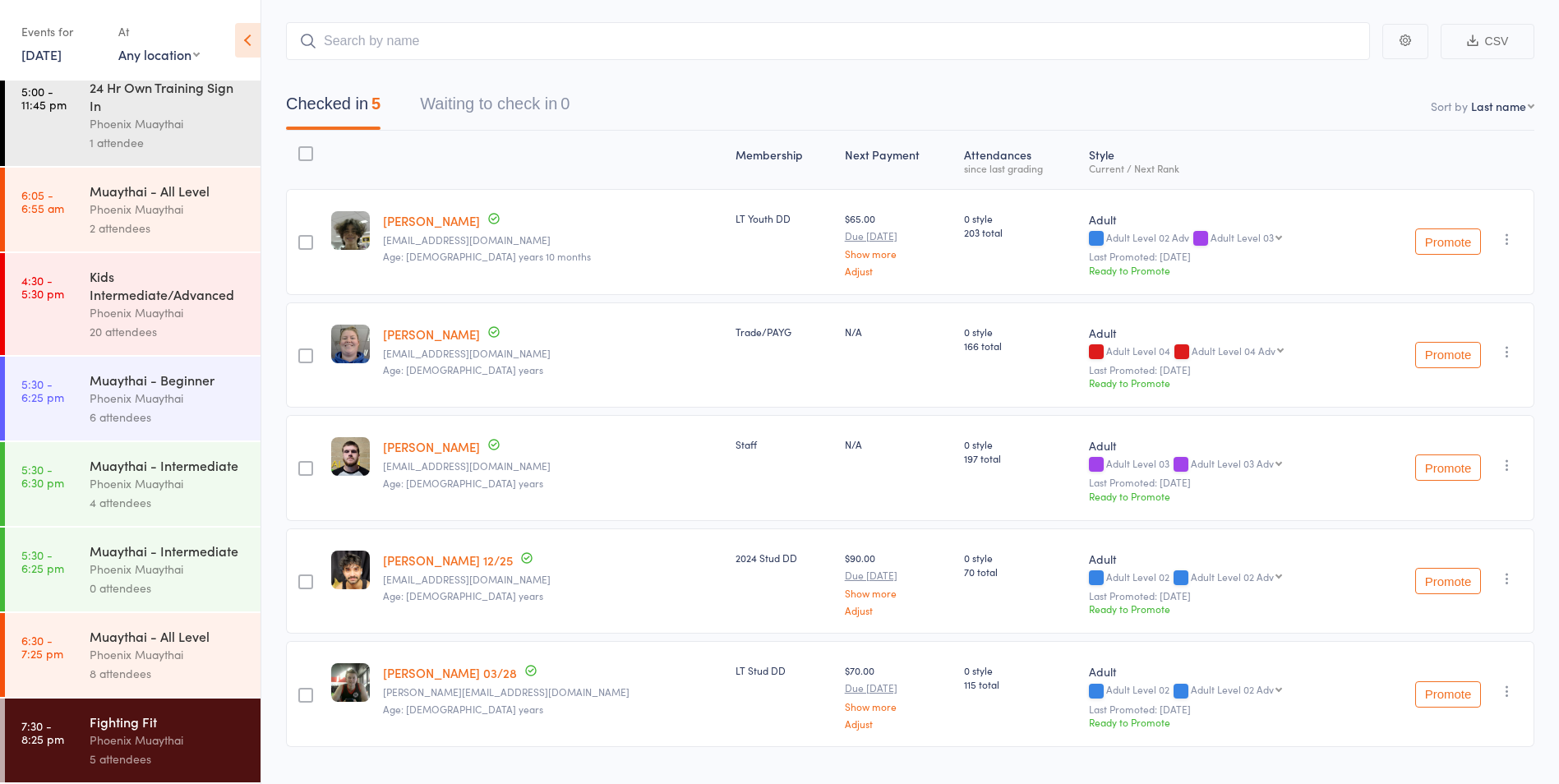
scroll to position [138, 0]
click at [171, 654] on div "Phoenix Muaythai" at bounding box center [168, 655] width 157 height 19
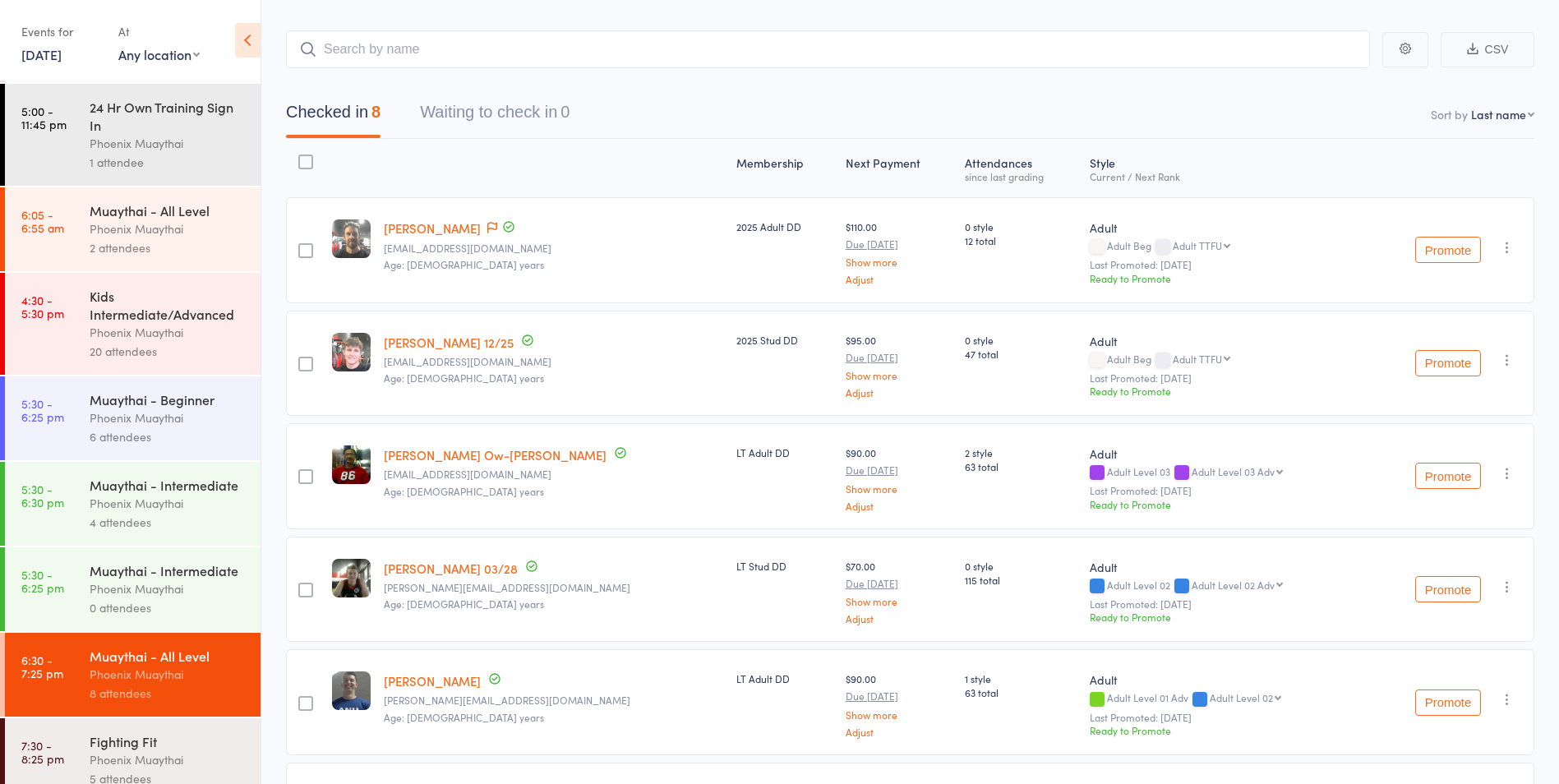
scroll to position [47, 0]
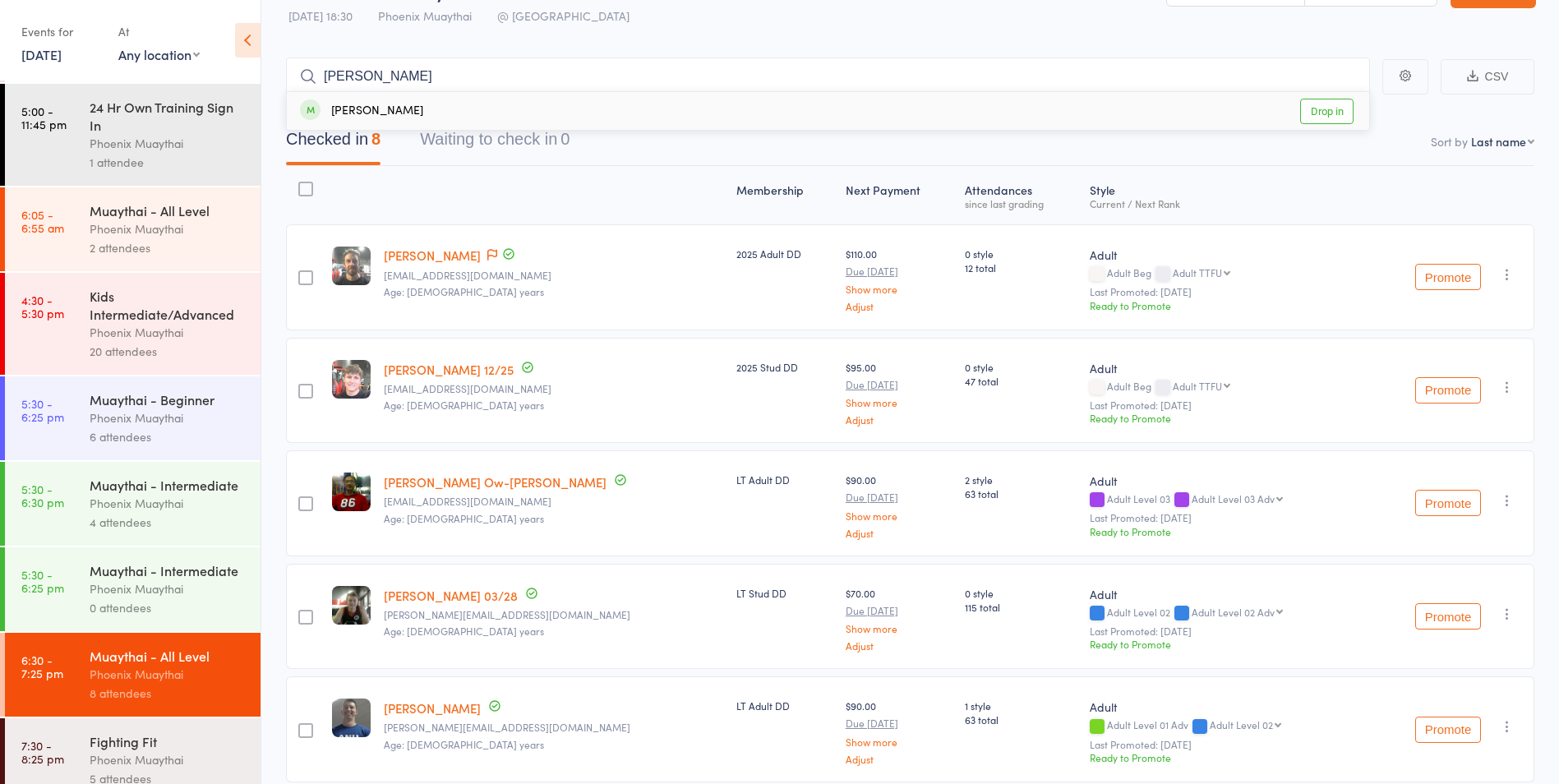
type input "glen"
click at [427, 114] on div "Glen MacDonald Drop in" at bounding box center [828, 111] width 1082 height 38
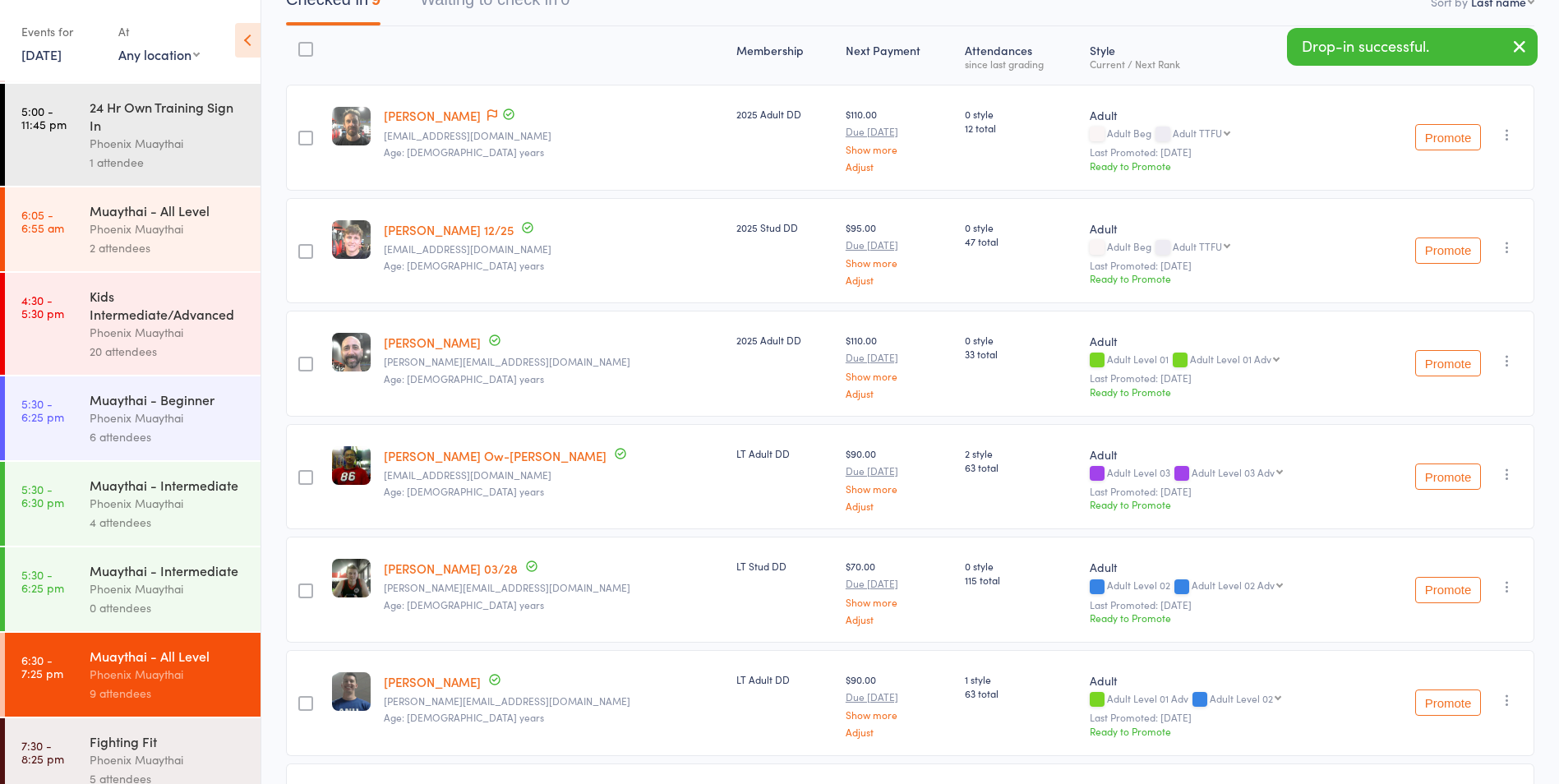
scroll to position [212, 0]
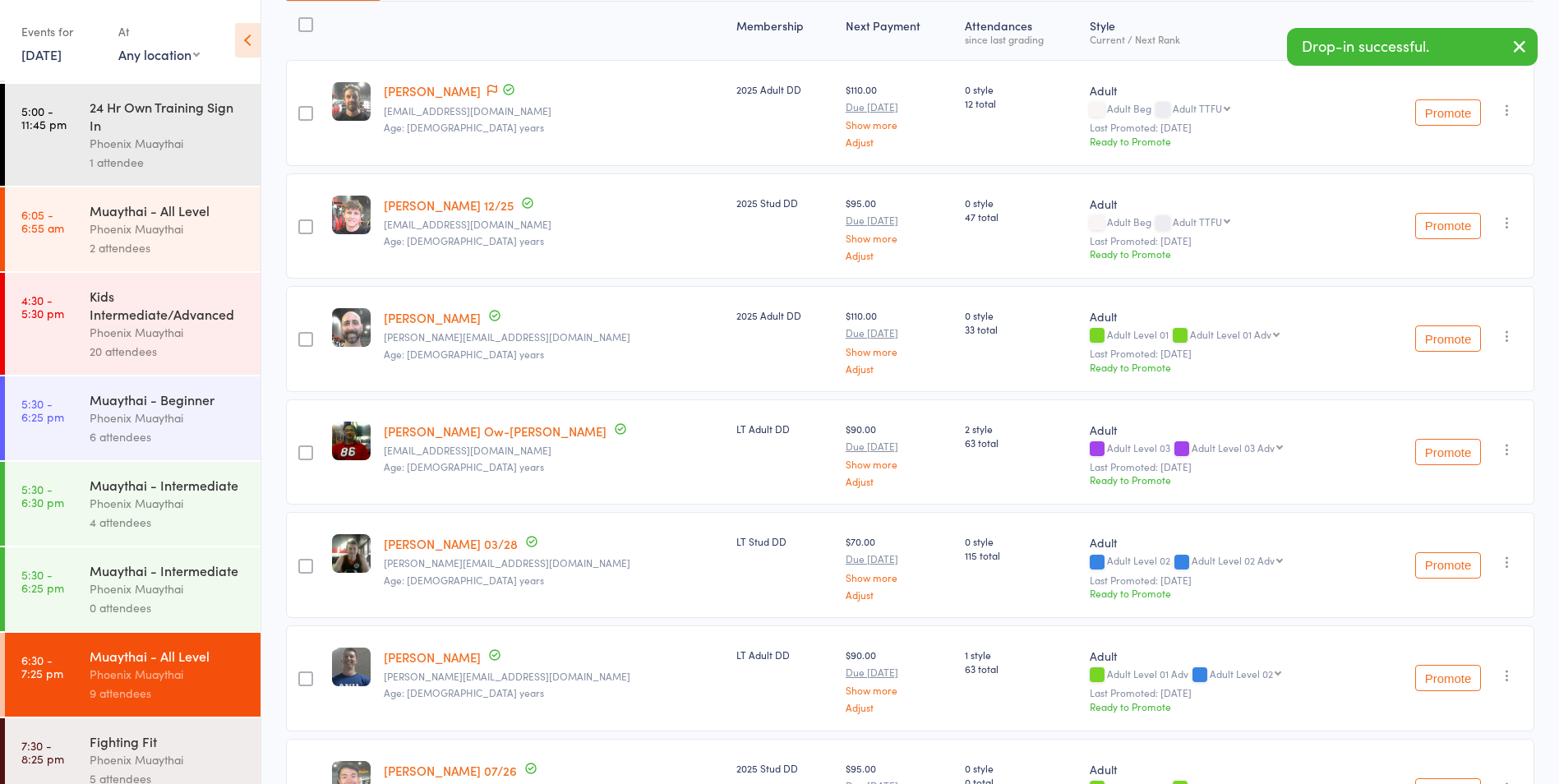
click at [1506, 562] on icon "button" at bounding box center [1508, 562] width 17 height 17
click at [1440, 725] on li "Remove" at bounding box center [1448, 727] width 136 height 22
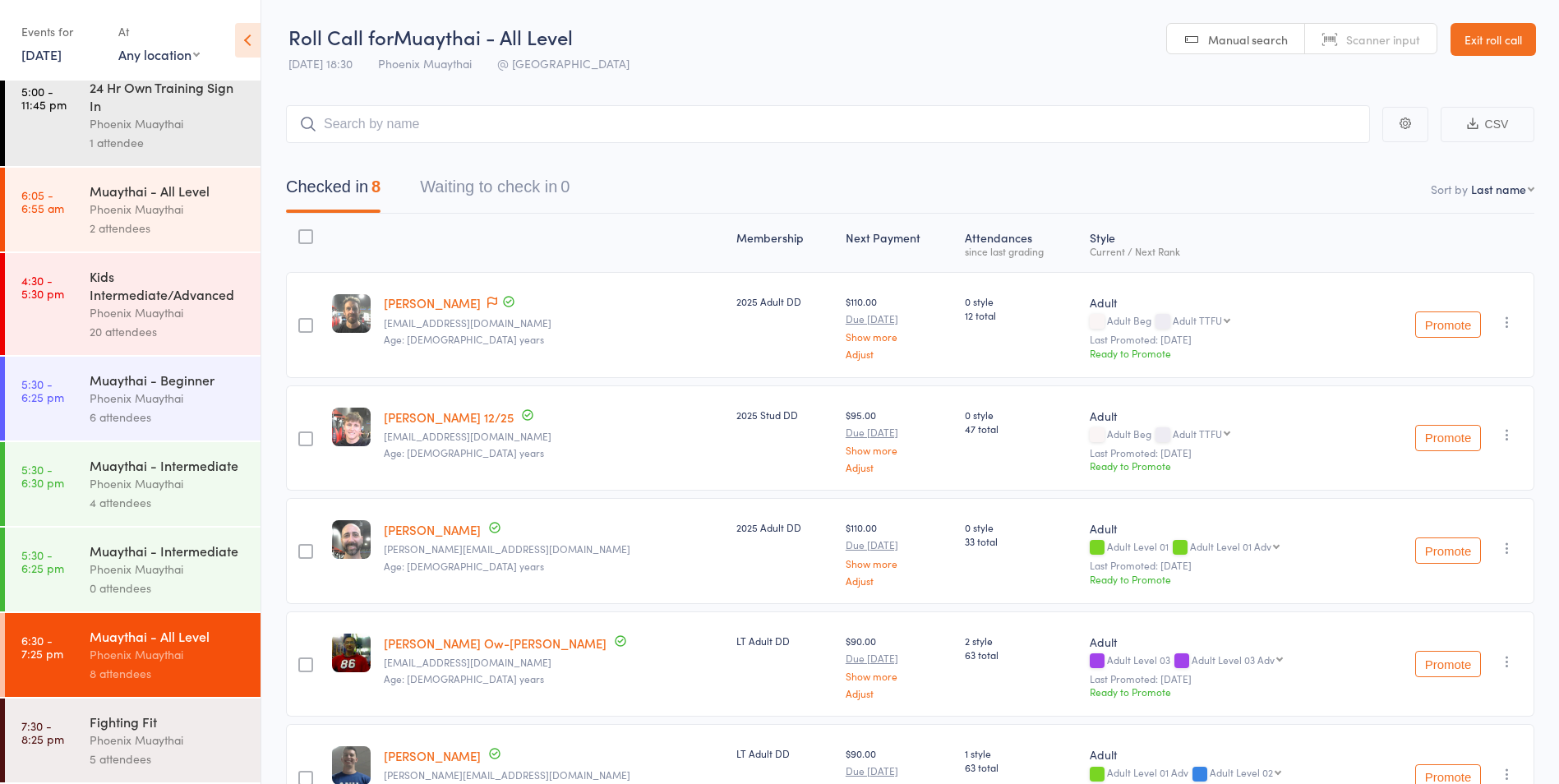
scroll to position [138, 0]
click at [171, 474] on div "Phoenix Muaythai" at bounding box center [168, 483] width 157 height 19
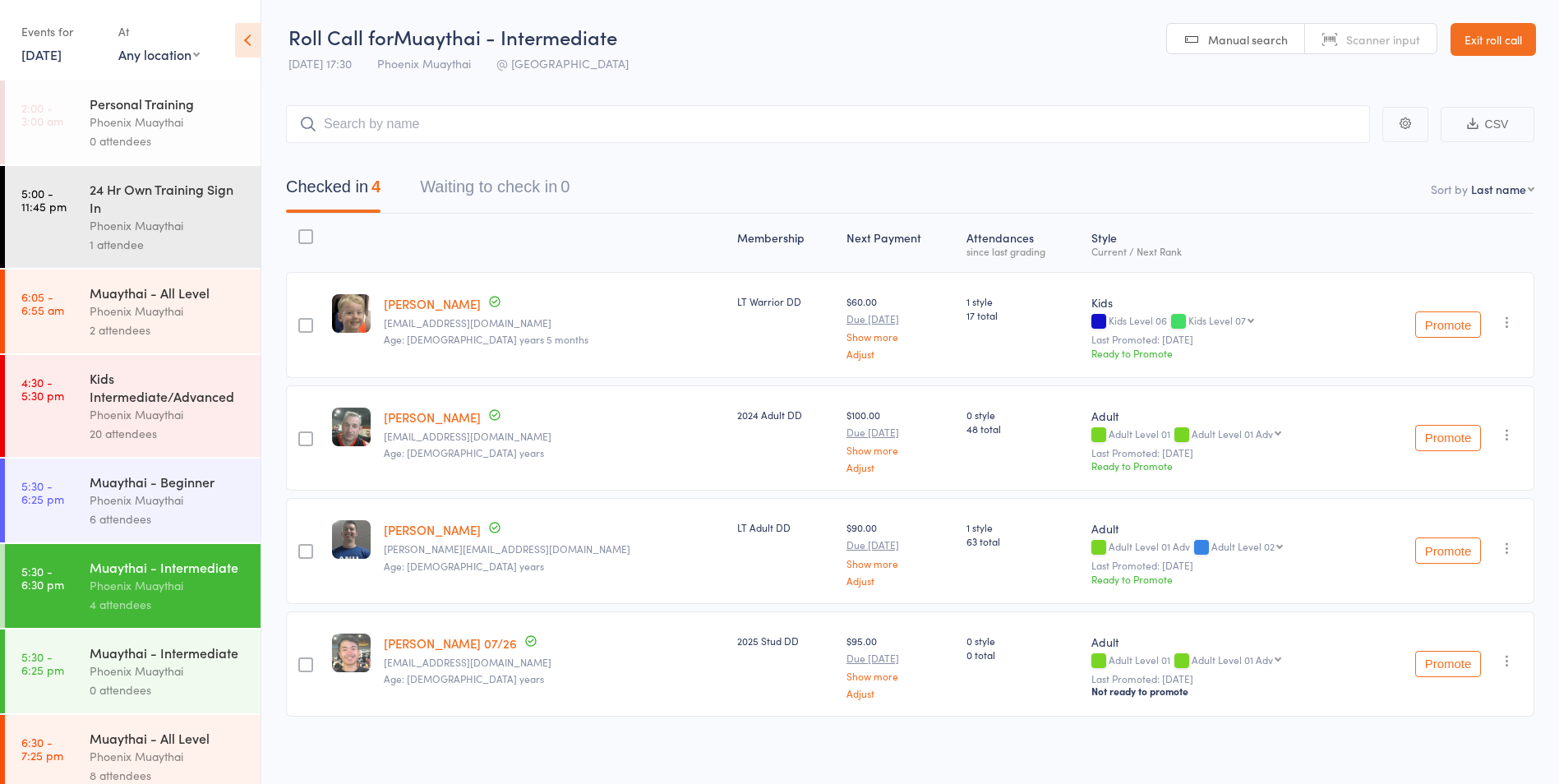
click at [159, 224] on div "Phoenix Muaythai" at bounding box center [168, 225] width 157 height 19
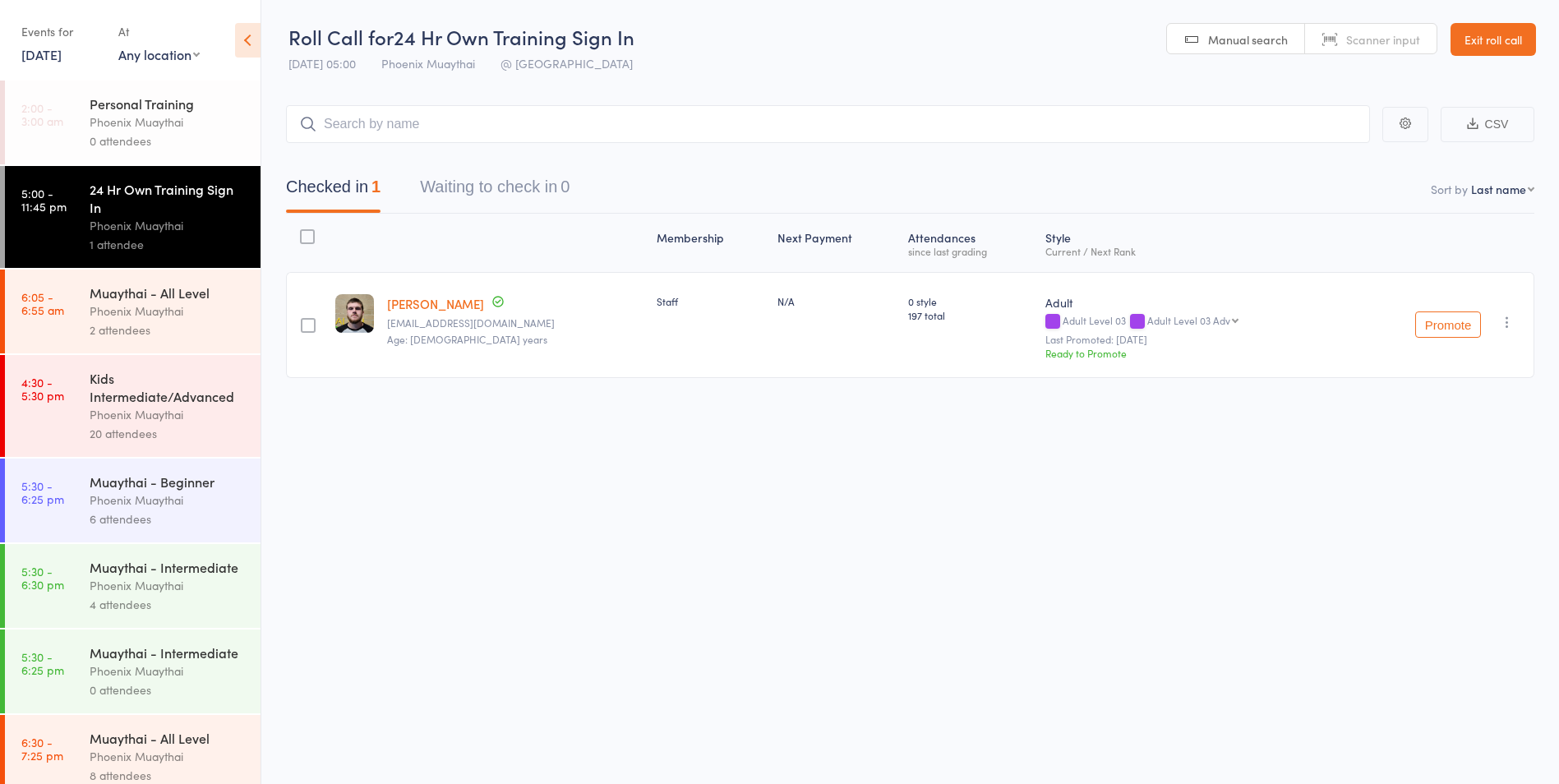
click at [168, 330] on div "2 attendees" at bounding box center [168, 330] width 157 height 19
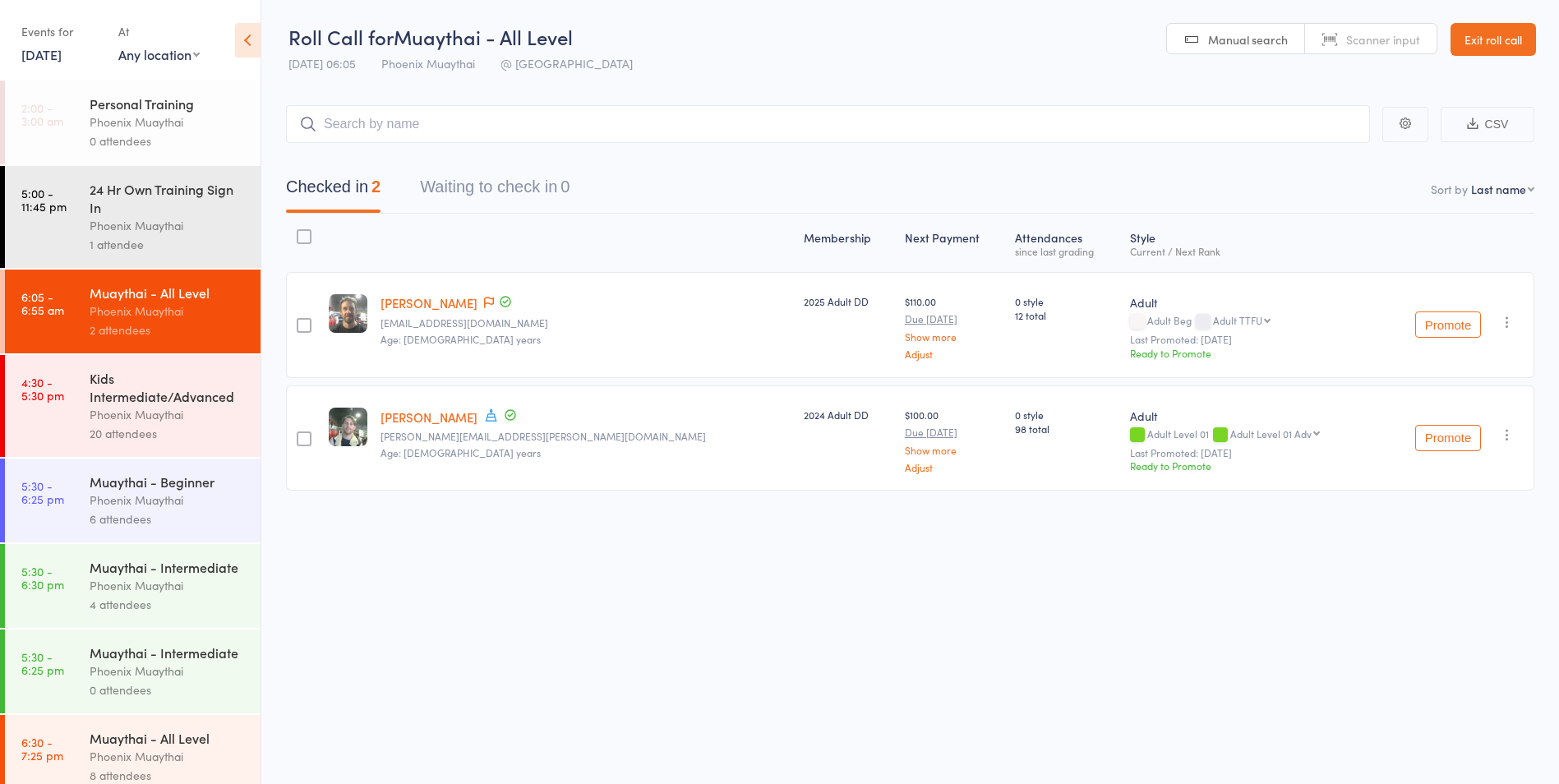
click at [166, 399] on div "Kids Intermediate/Advanced" at bounding box center [168, 386] width 157 height 36
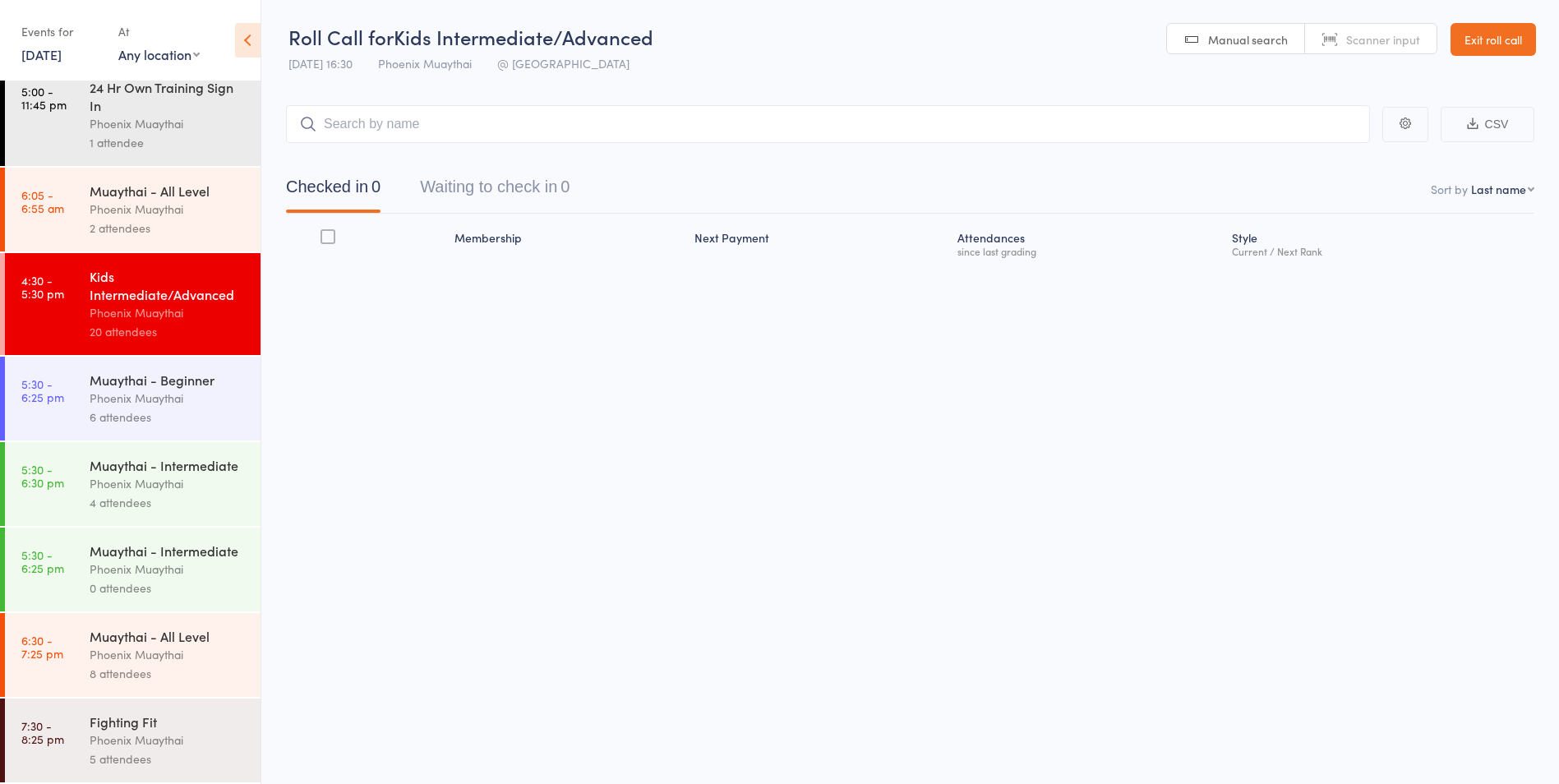
scroll to position [138, 0]
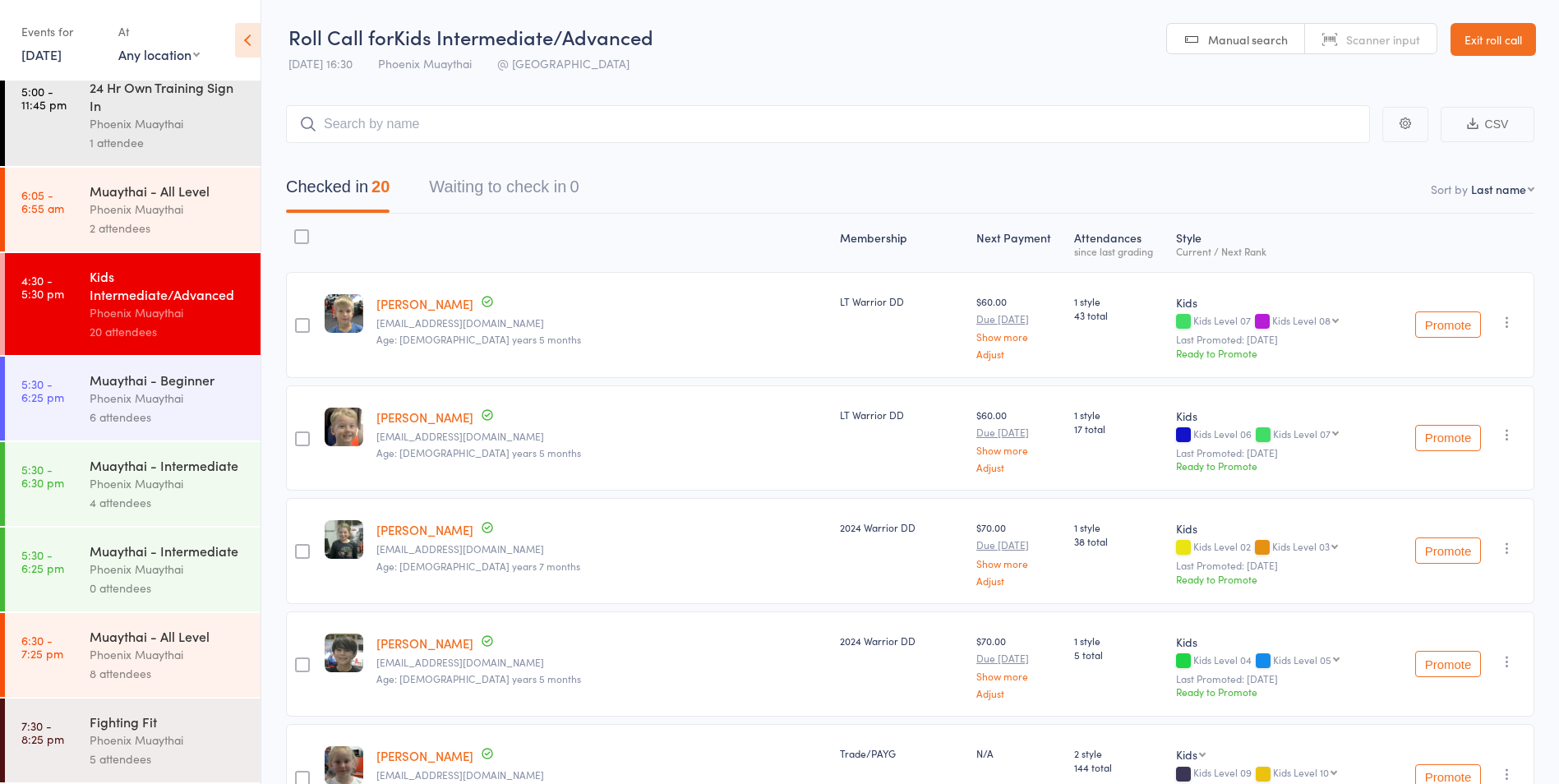
click at [1482, 37] on link "Exit roll call" at bounding box center [1493, 39] width 86 height 33
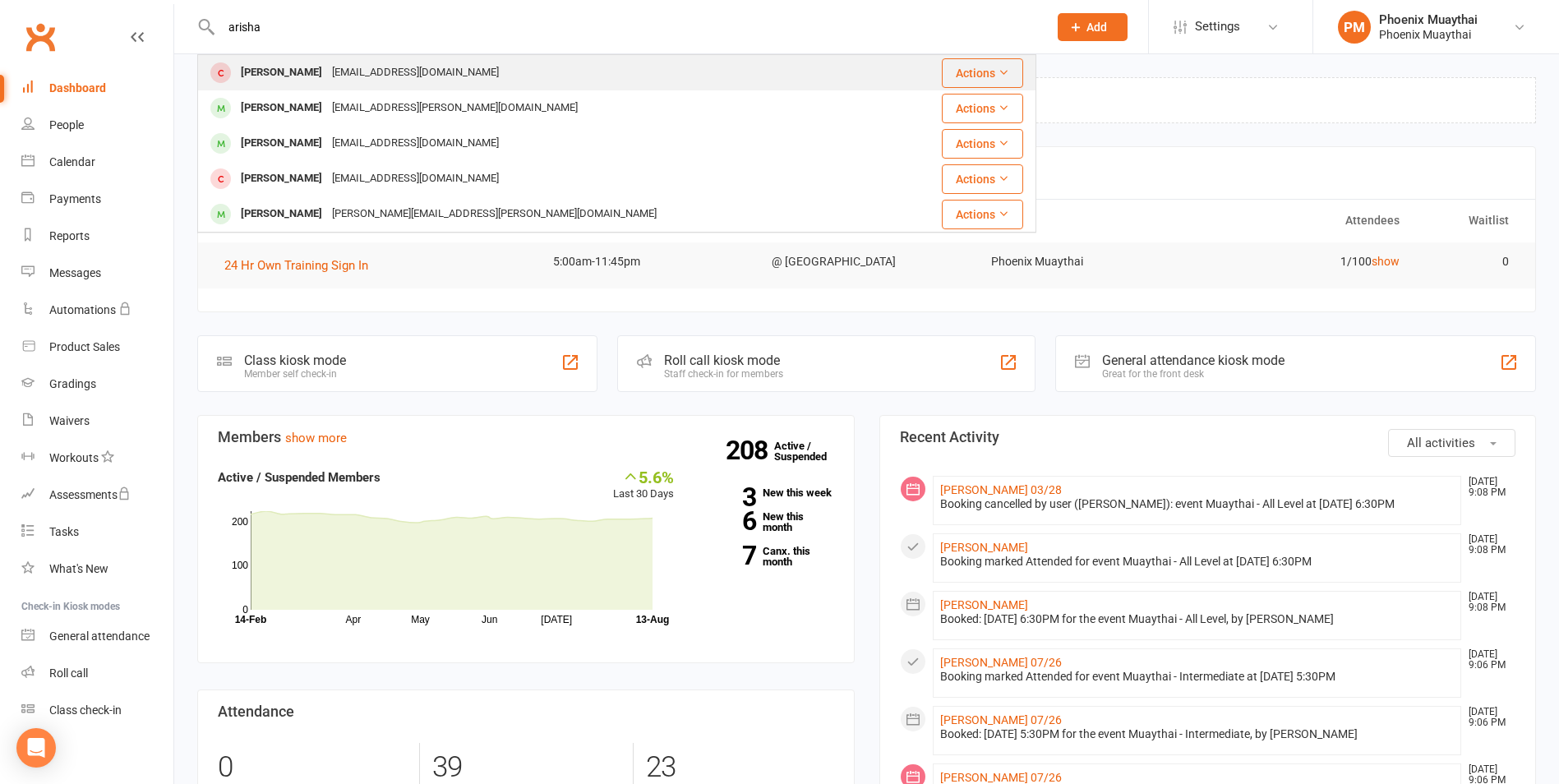
type input "arisha"
click at [311, 67] on div "Arisha Bushra" at bounding box center [281, 73] width 91 height 24
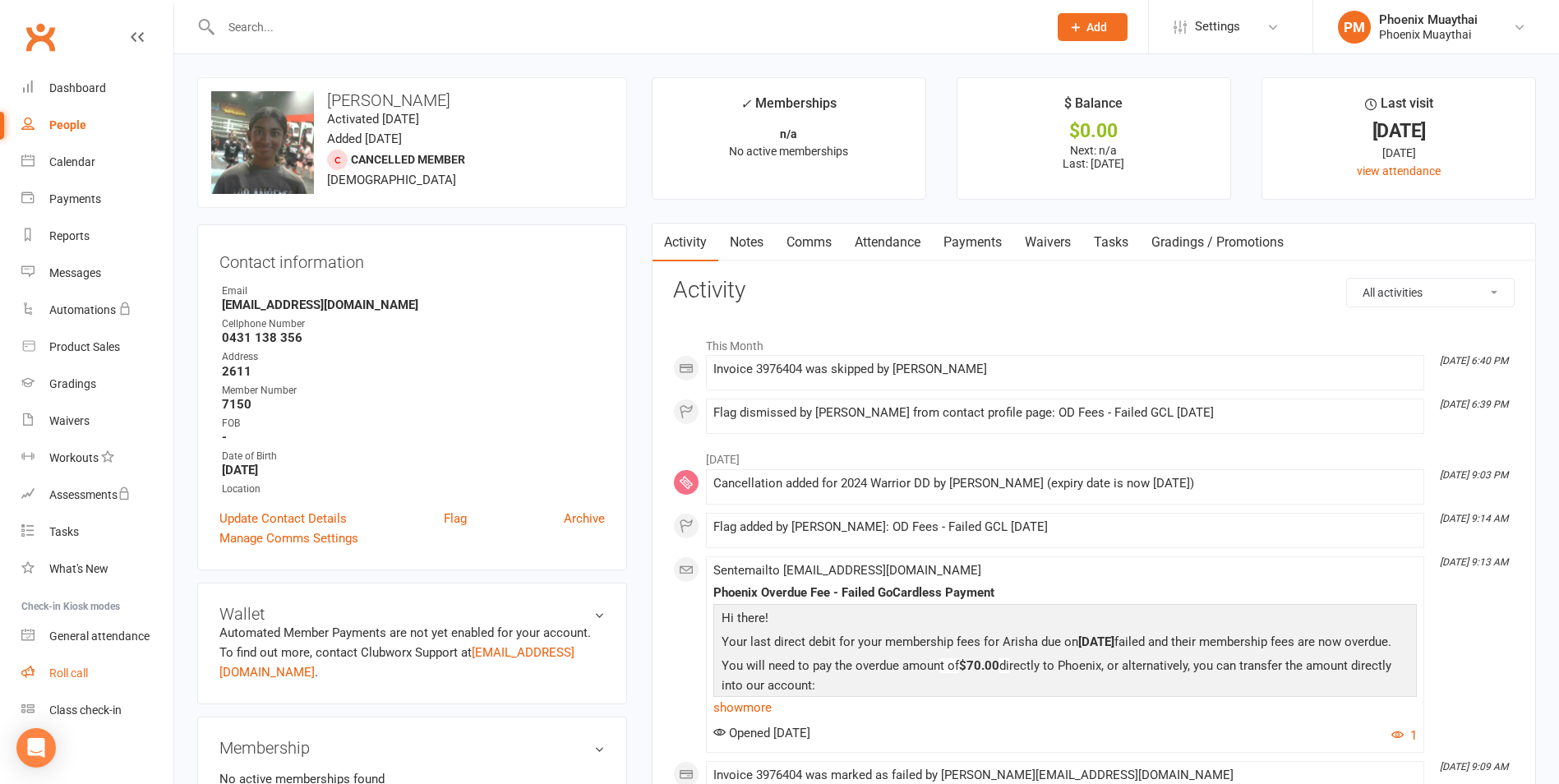
click at [94, 674] on link "Roll call" at bounding box center [97, 673] width 152 height 37
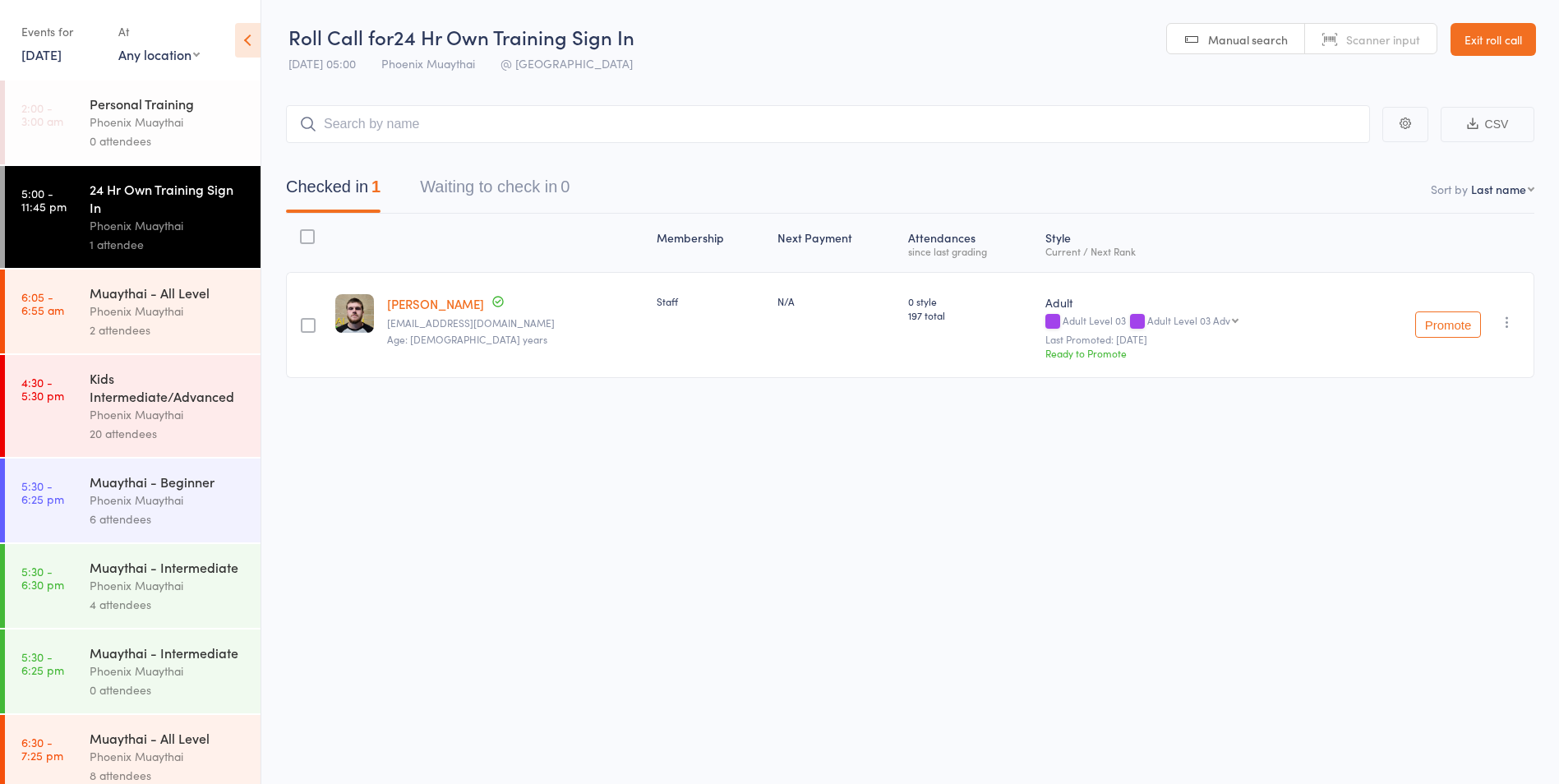
click at [61, 60] on link "[DATE]" at bounding box center [41, 54] width 40 height 18
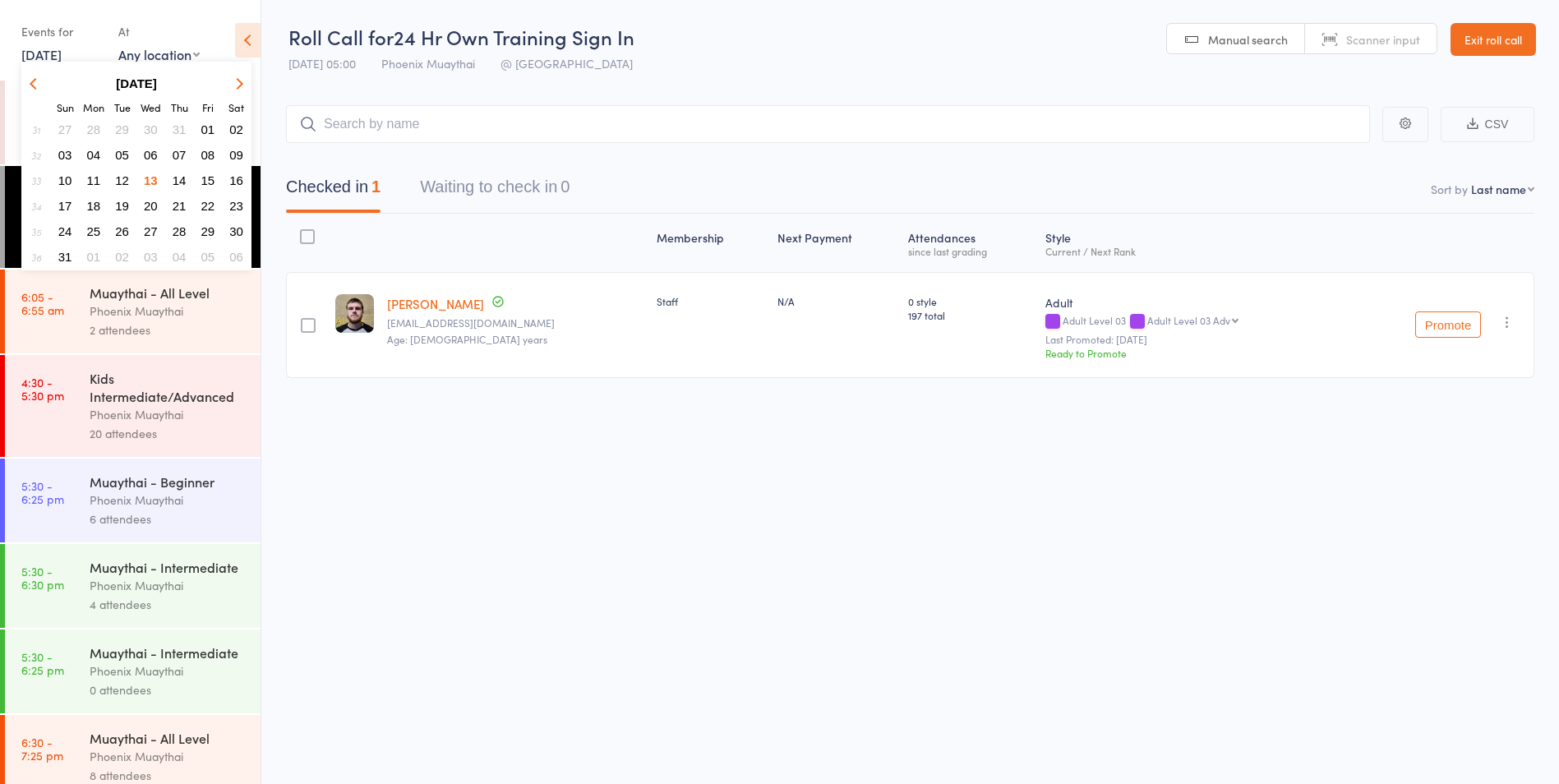
drag, startPoint x: 149, startPoint y: 156, endPoint x: 156, endPoint y: 182, distance: 26.9
click at [149, 156] on span "06" at bounding box center [150, 155] width 14 height 14
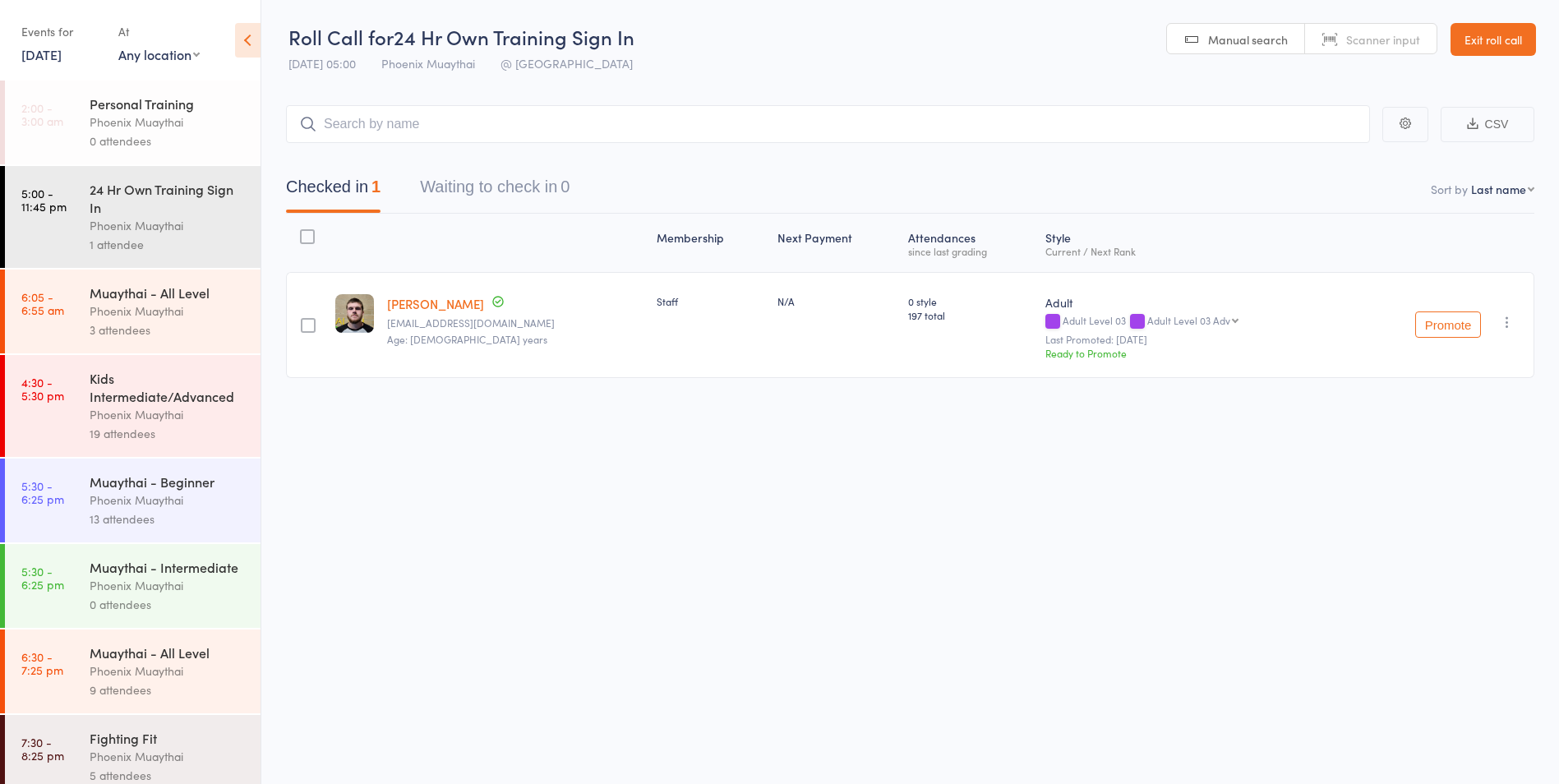
click at [178, 482] on div "Muaythai - Beginner" at bounding box center [168, 480] width 157 height 18
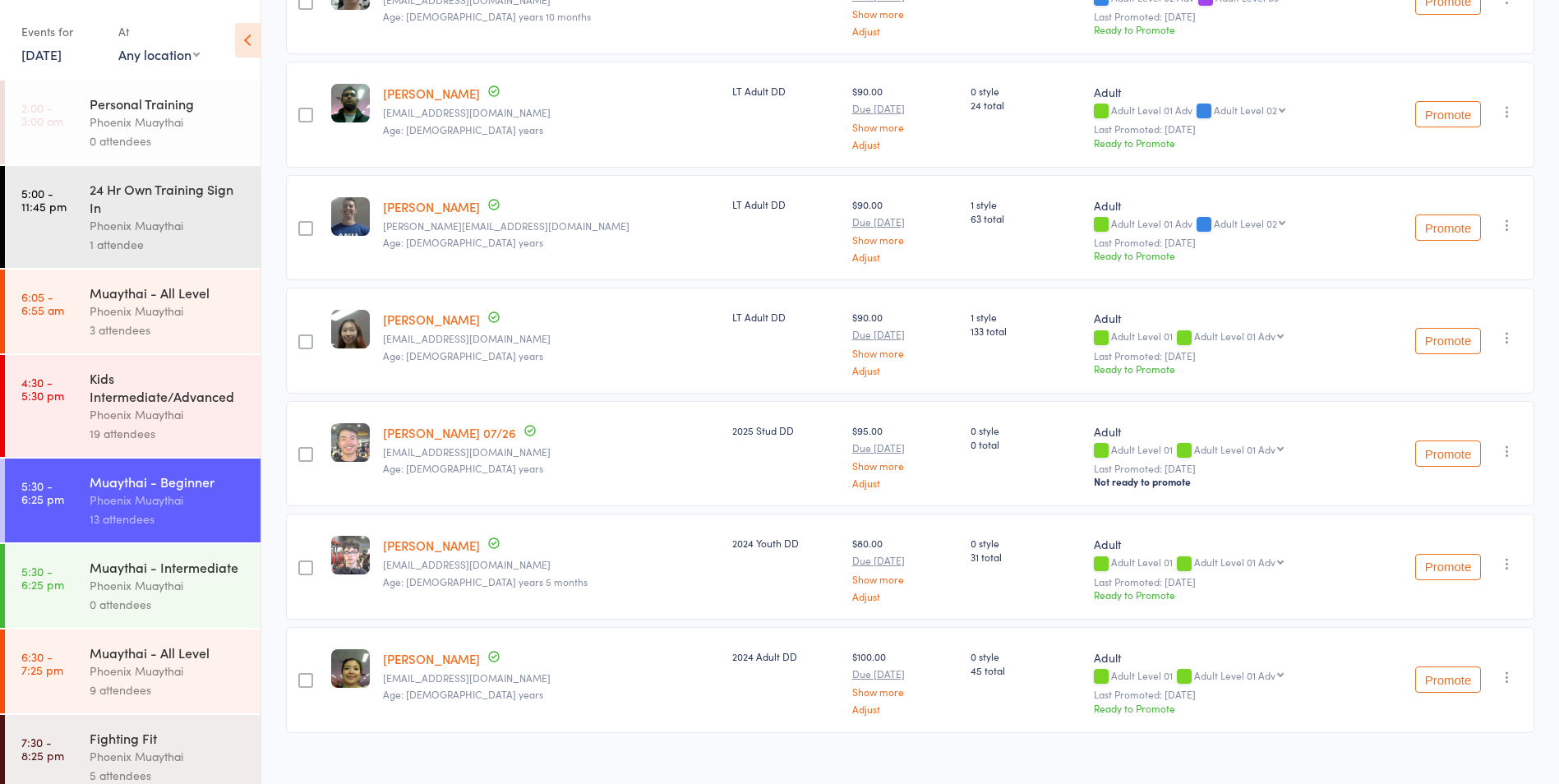
scroll to position [1023, 0]
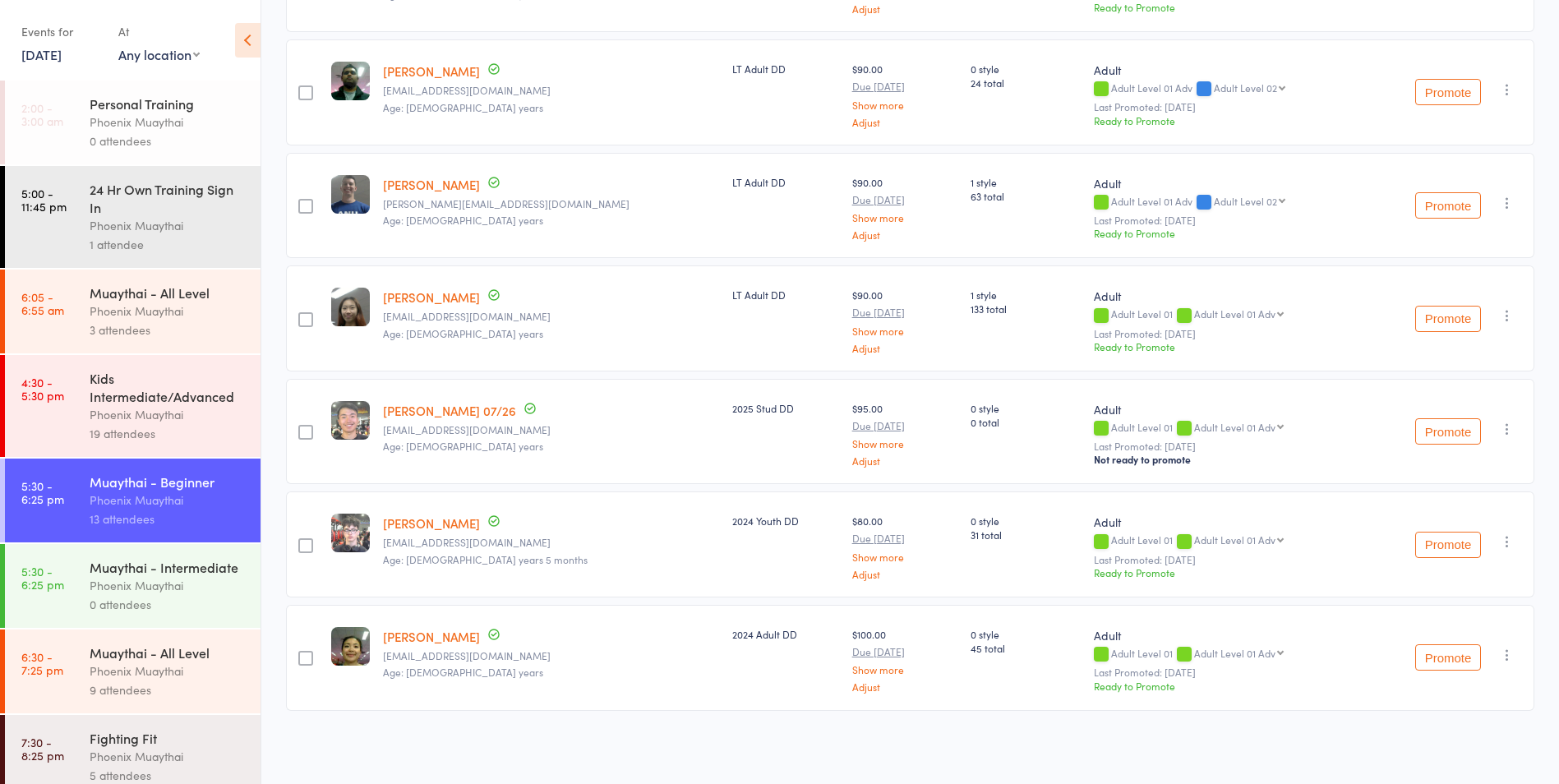
click at [56, 61] on link "6 Aug, 2025" at bounding box center [41, 54] width 40 height 18
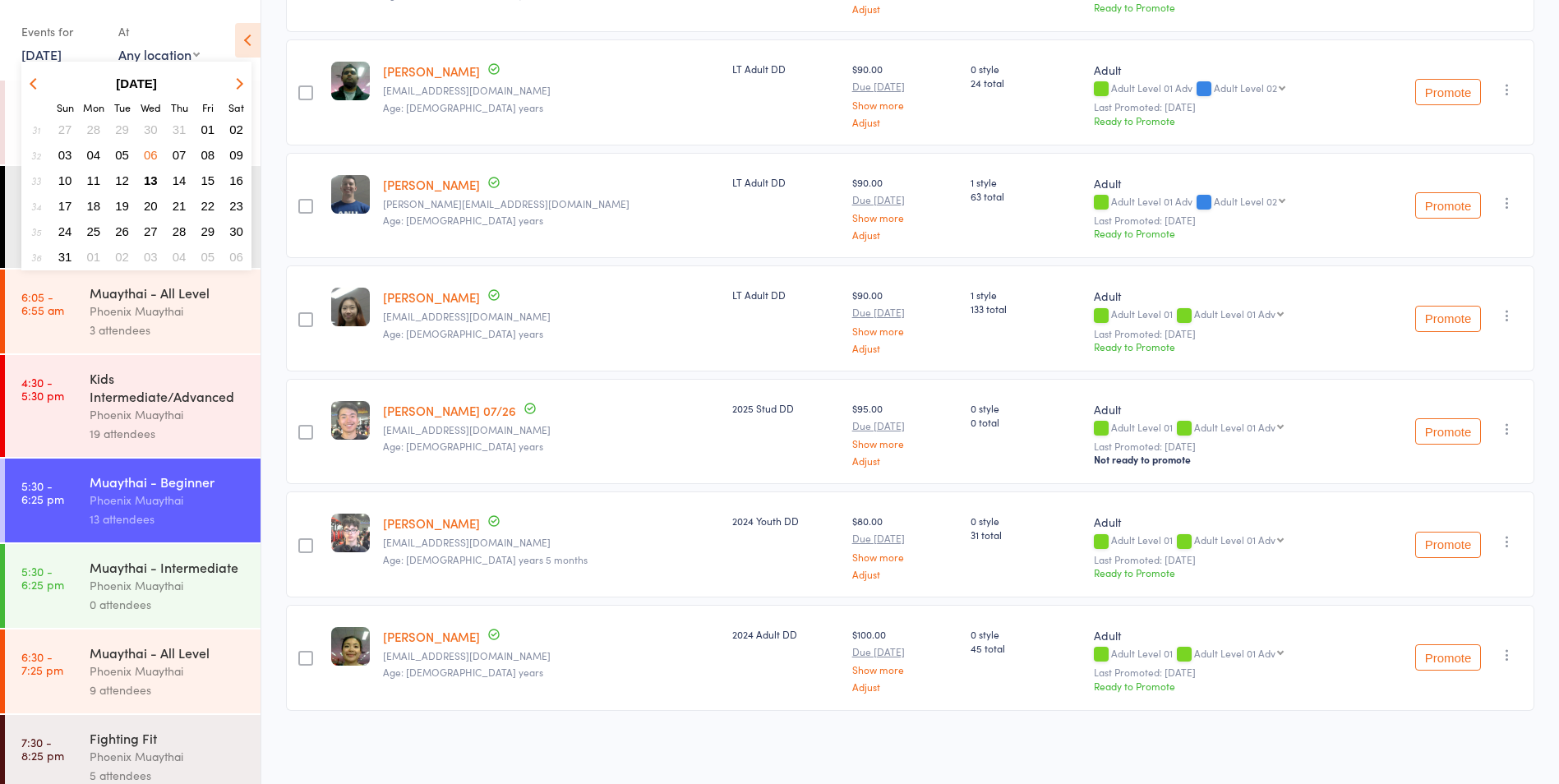
click at [96, 180] on span "11" at bounding box center [94, 180] width 14 height 14
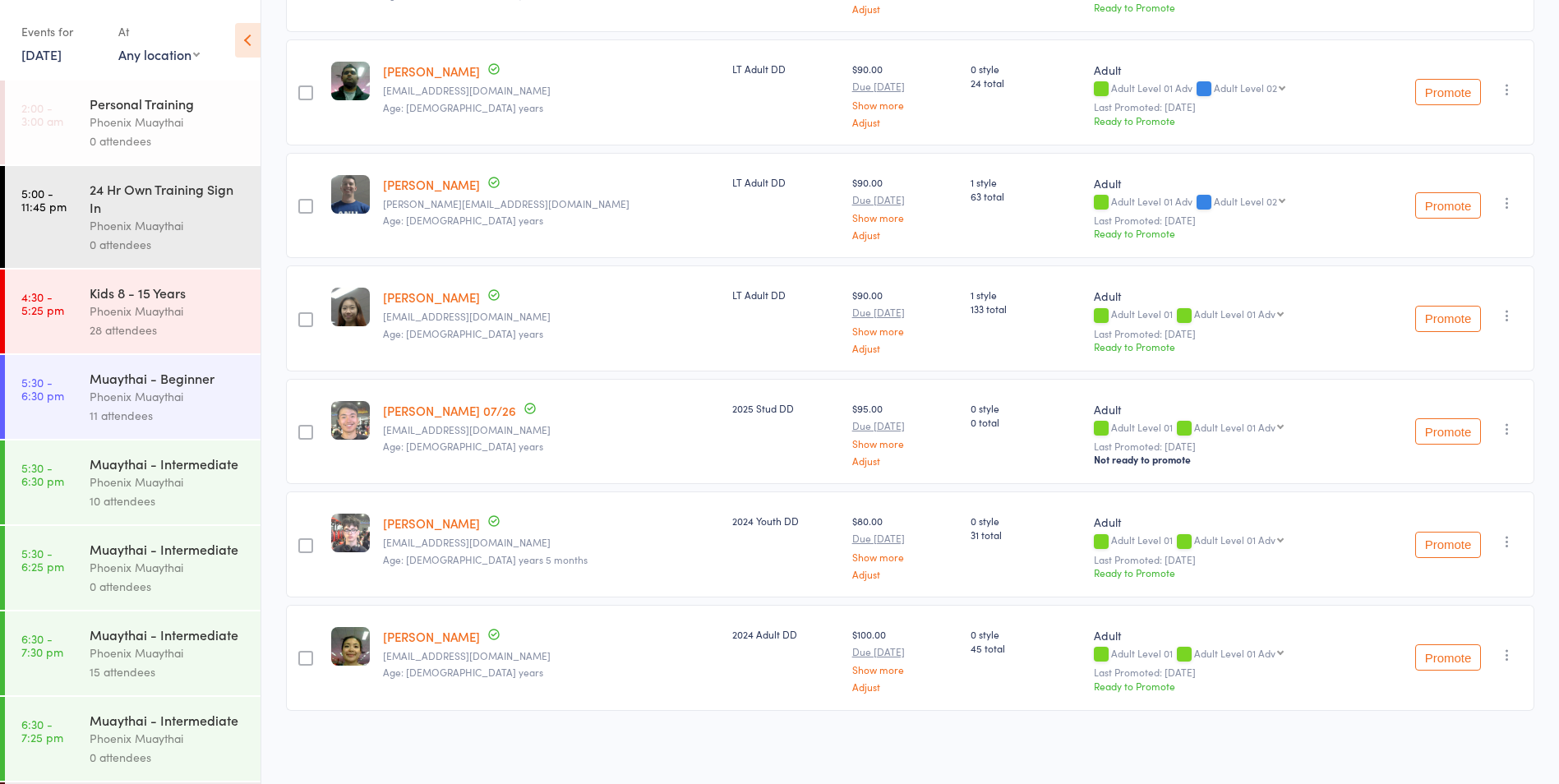
click at [192, 510] on div "10 attendees" at bounding box center [168, 501] width 157 height 19
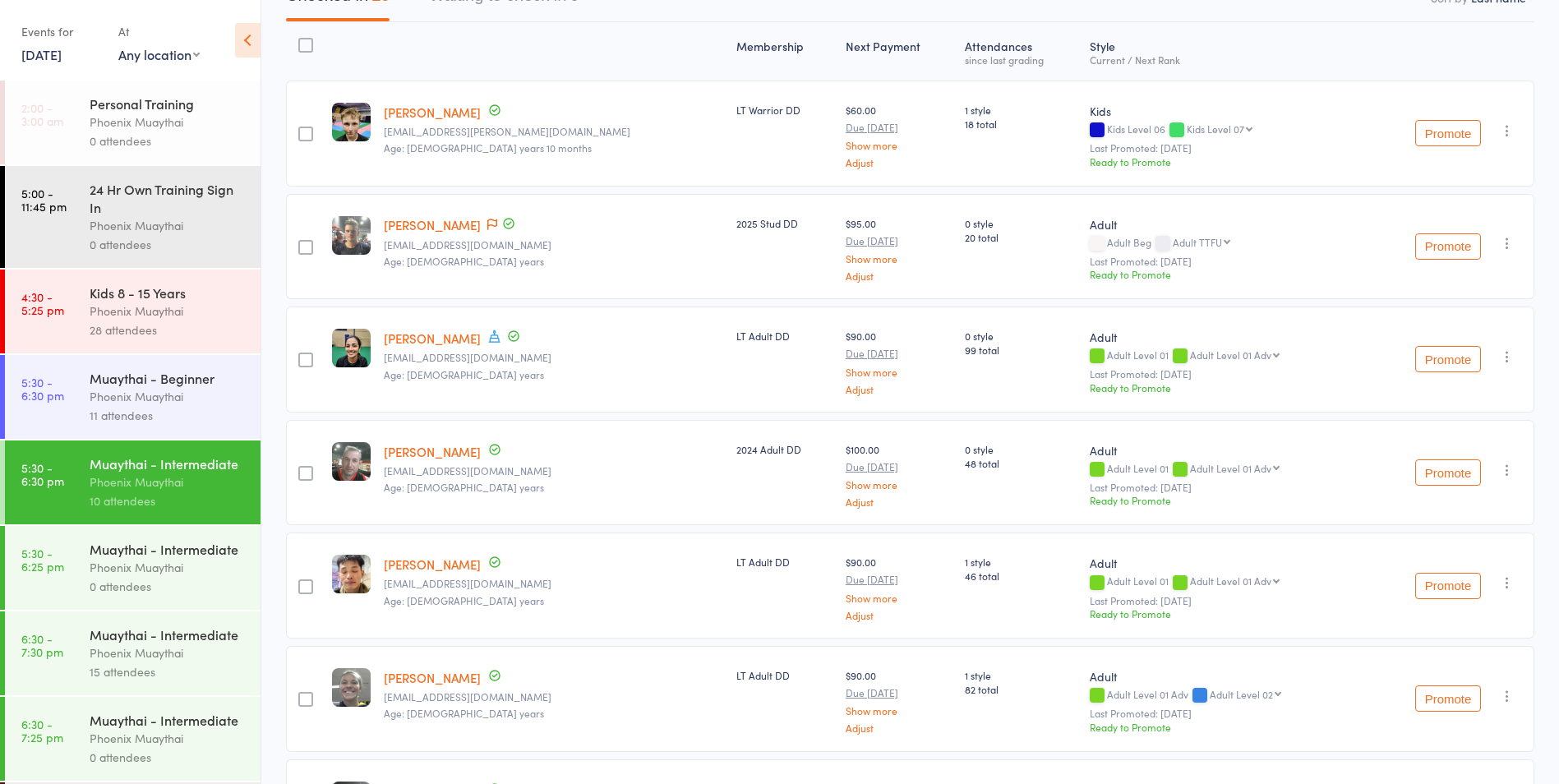
scroll to position [109, 0]
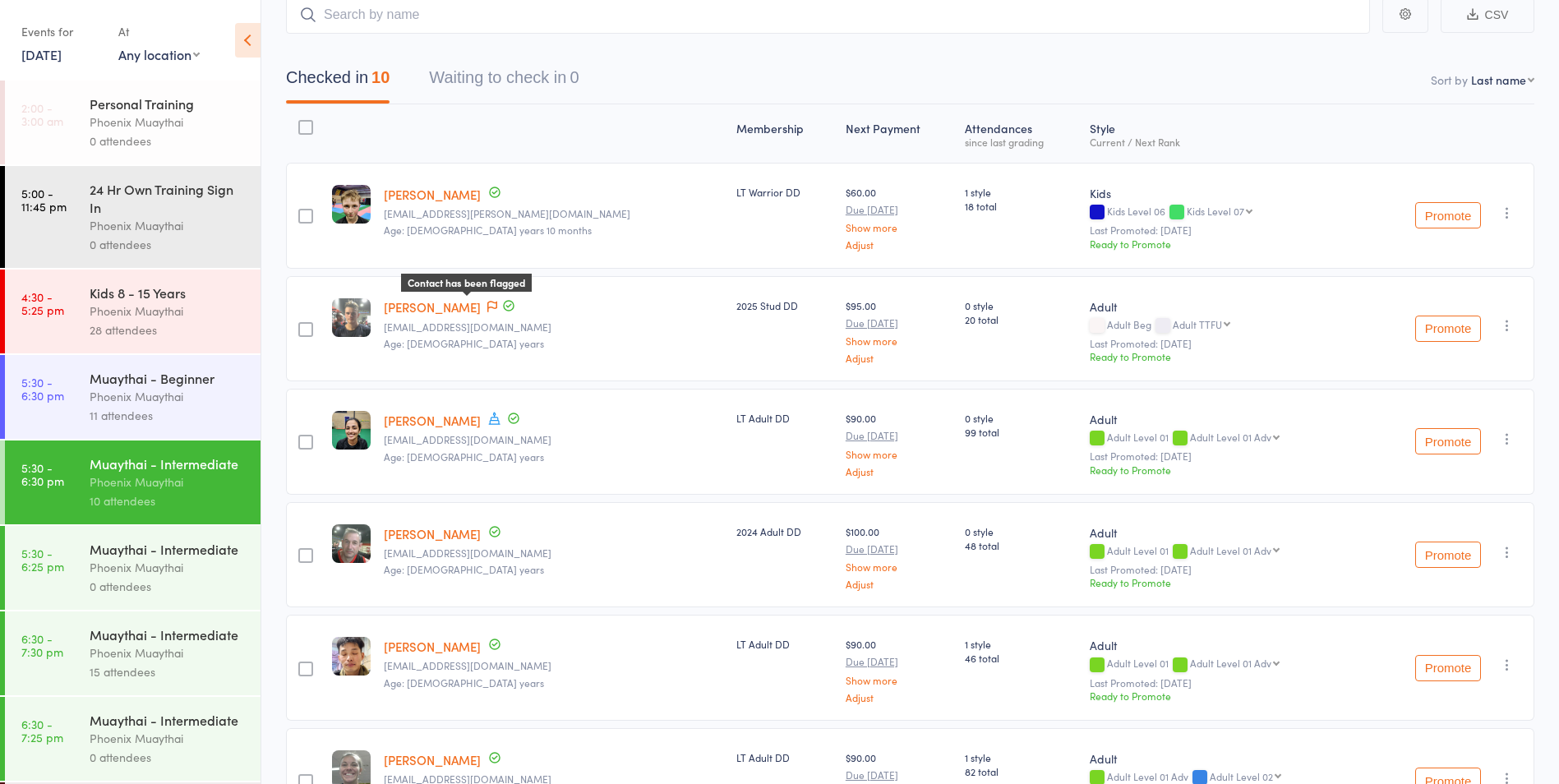
click at [487, 305] on icon at bounding box center [492, 306] width 10 height 11
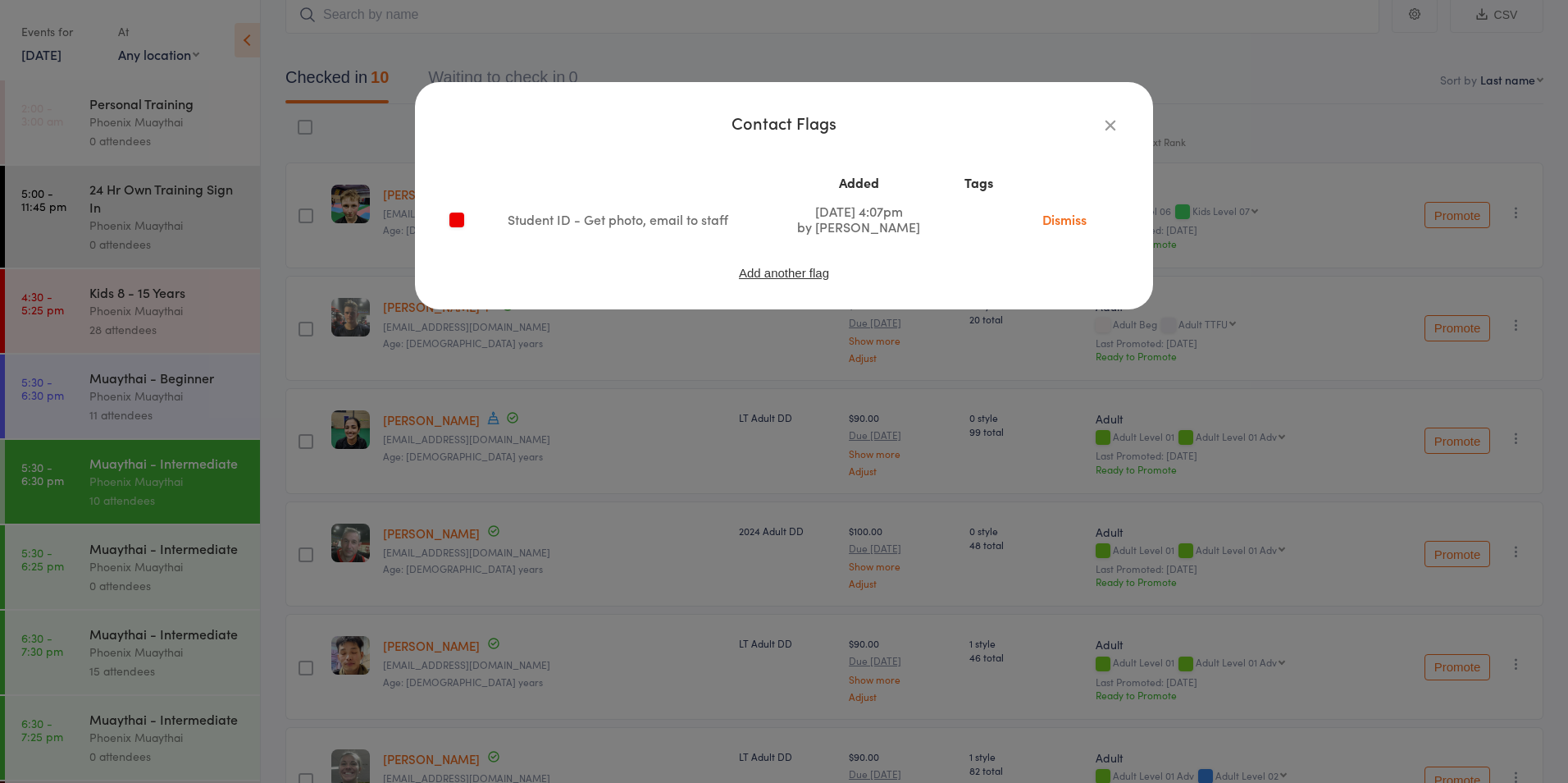
click at [498, 366] on div "Contact Flags Added Tags Student ID - Get photo, email to staff Mar 10, 2025 4:…" at bounding box center [784, 392] width 1568 height 783
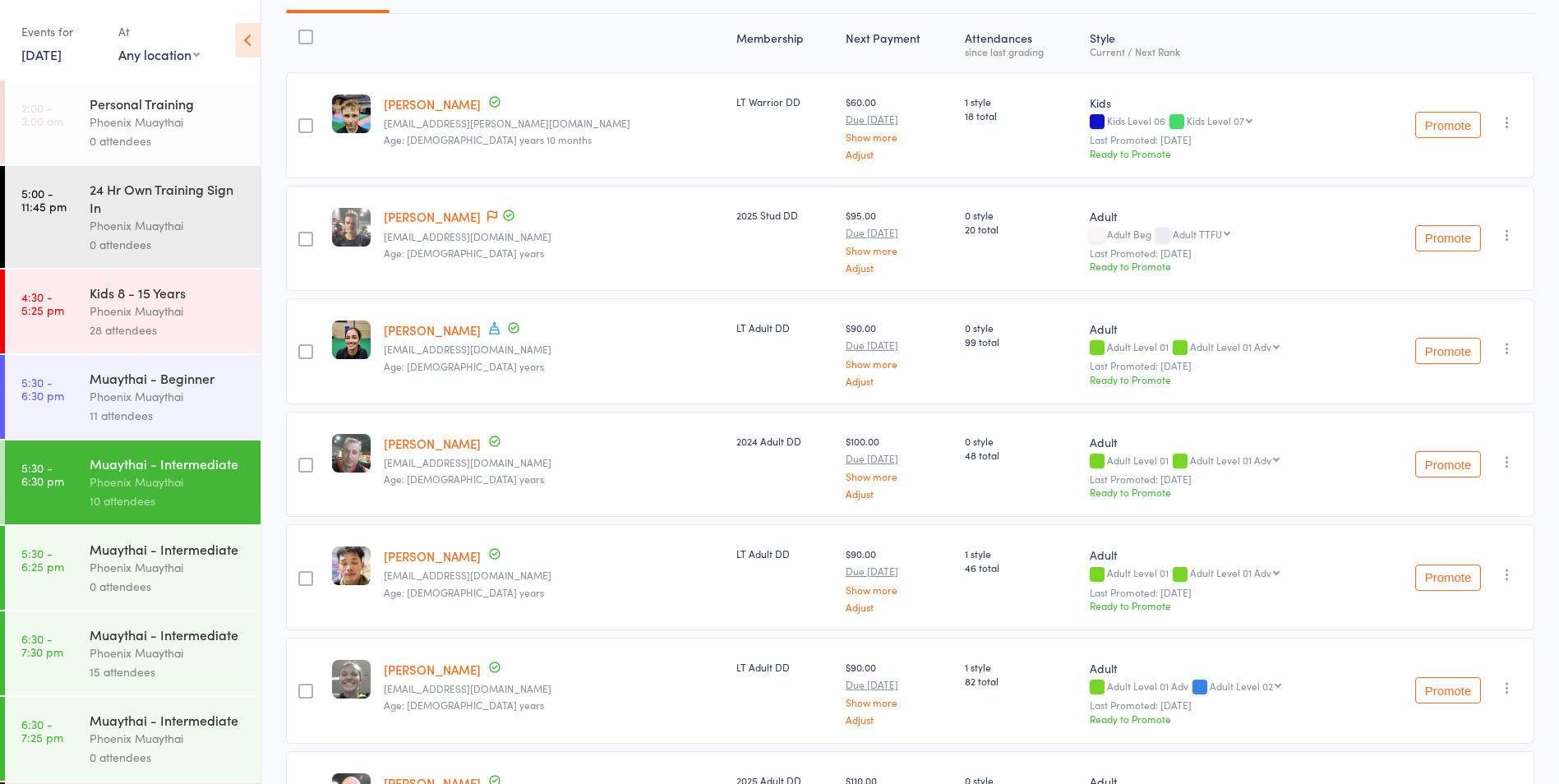
scroll to position [0, 0]
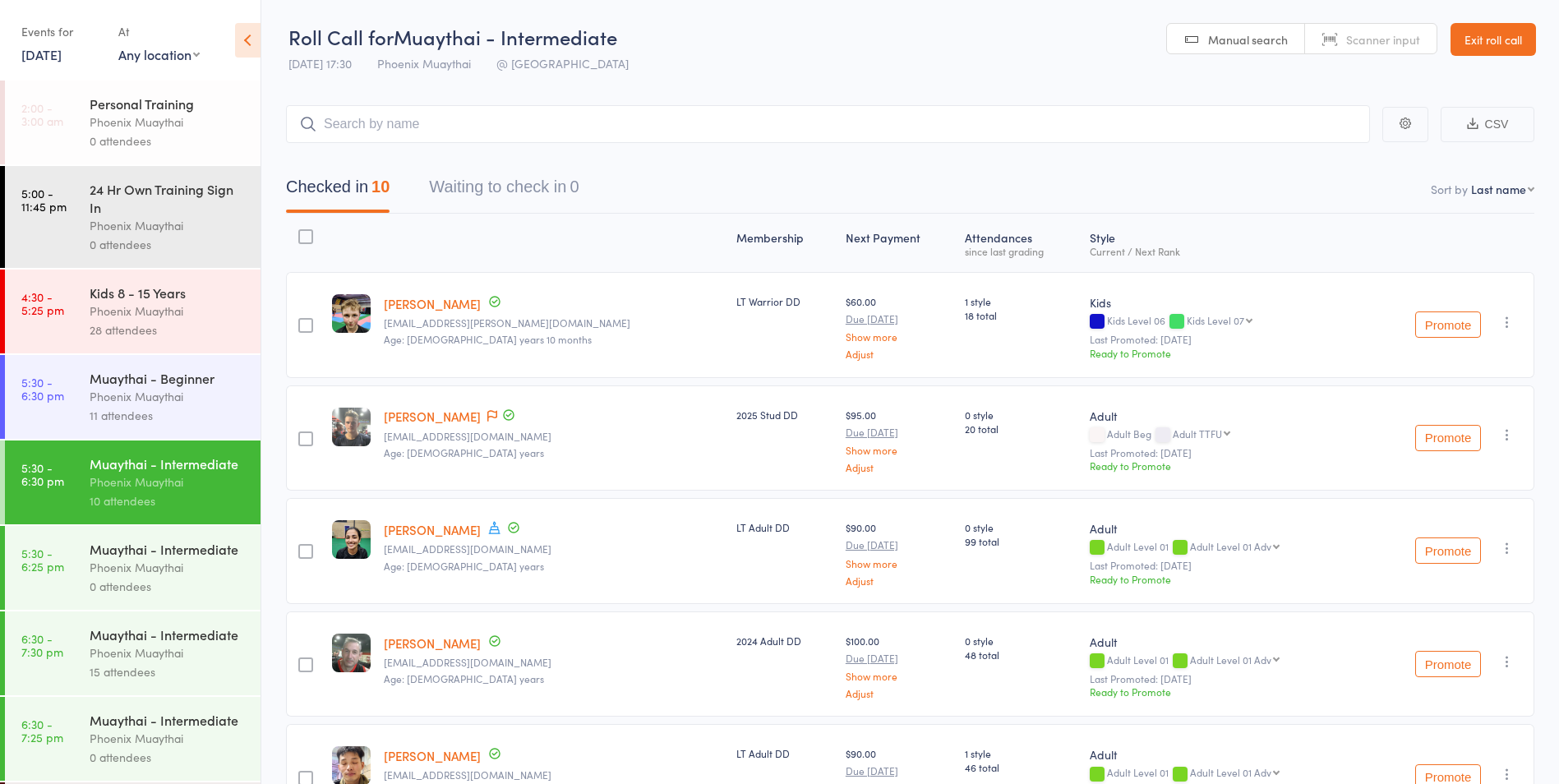
click at [61, 51] on link "11 Aug, 2025" at bounding box center [41, 54] width 40 height 18
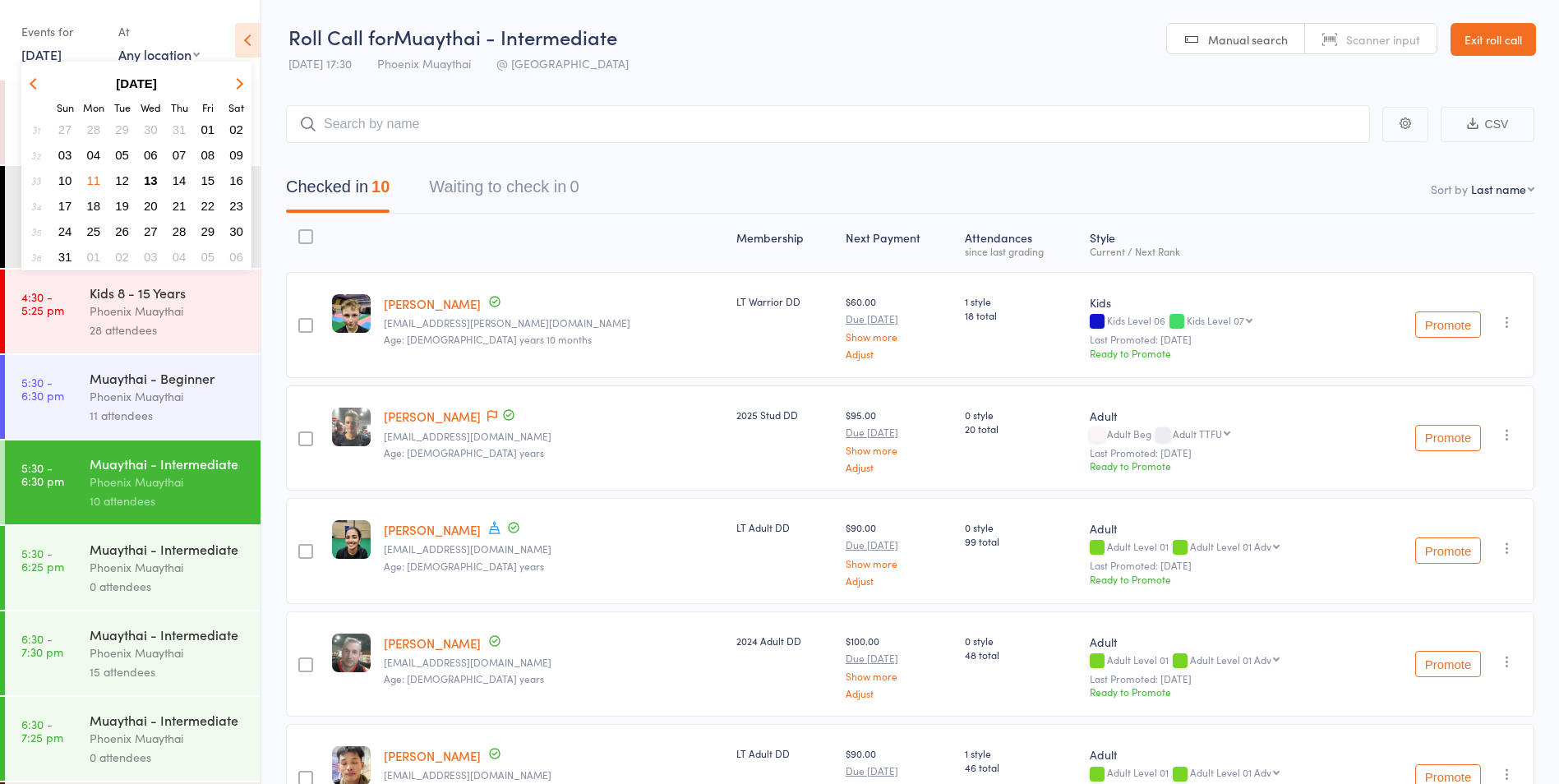
click at [148, 182] on span "13" at bounding box center [150, 180] width 14 height 14
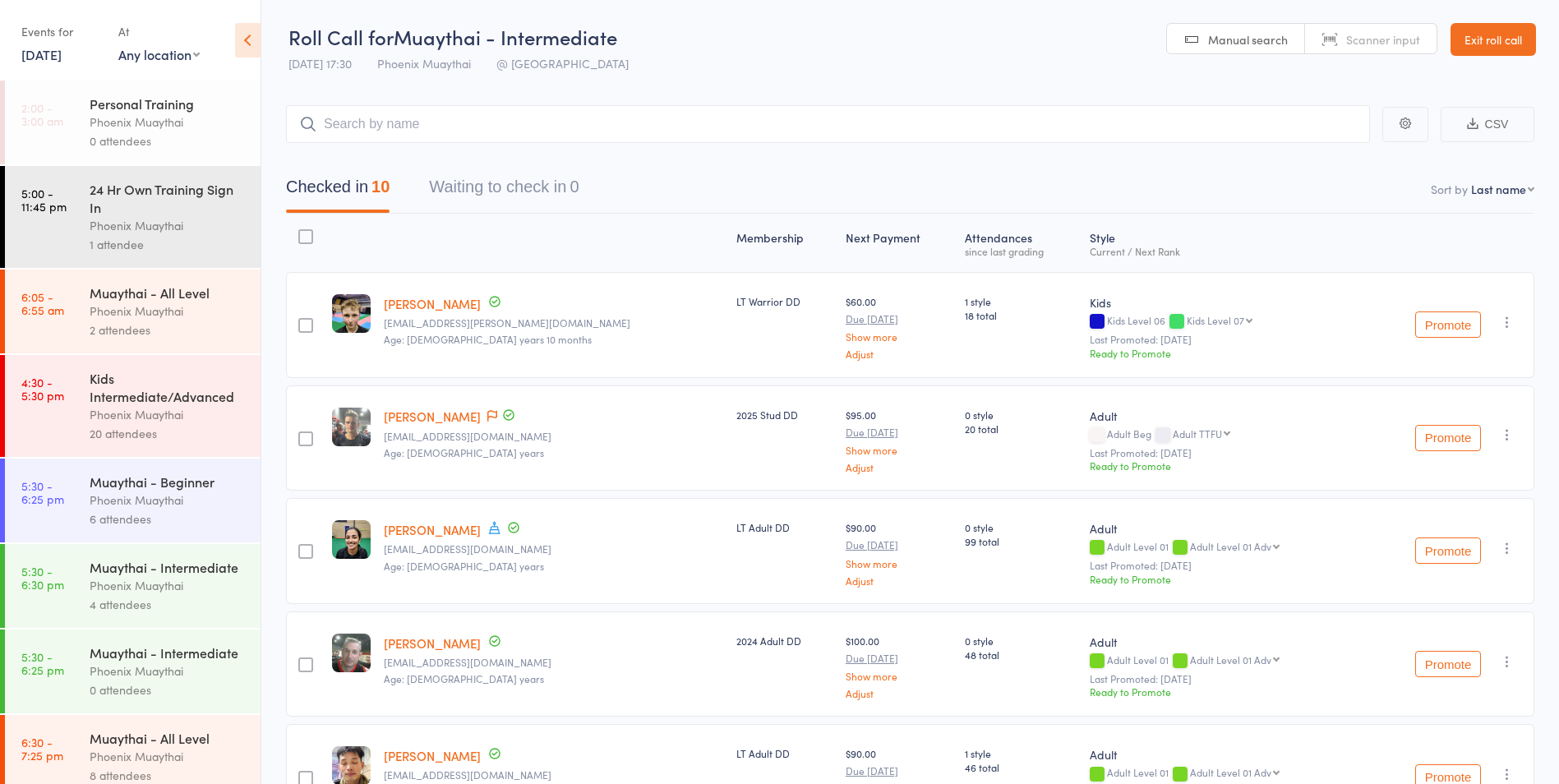
drag, startPoint x: 47, startPoint y: 61, endPoint x: 108, endPoint y: 109, distance: 77.6
click at [47, 61] on link "13 Aug, 2025" at bounding box center [41, 54] width 40 height 18
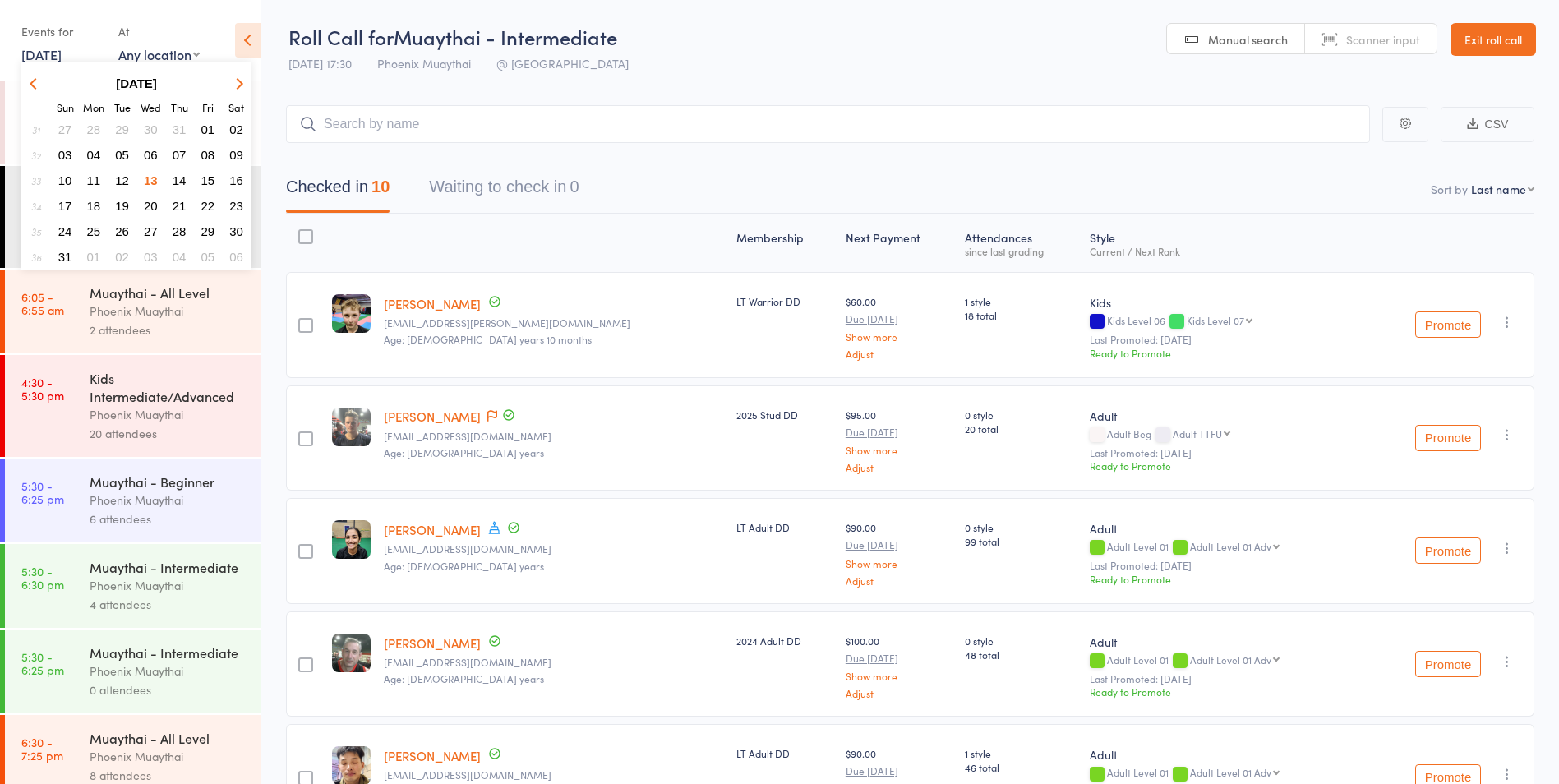
click at [149, 154] on span "06" at bounding box center [150, 155] width 14 height 14
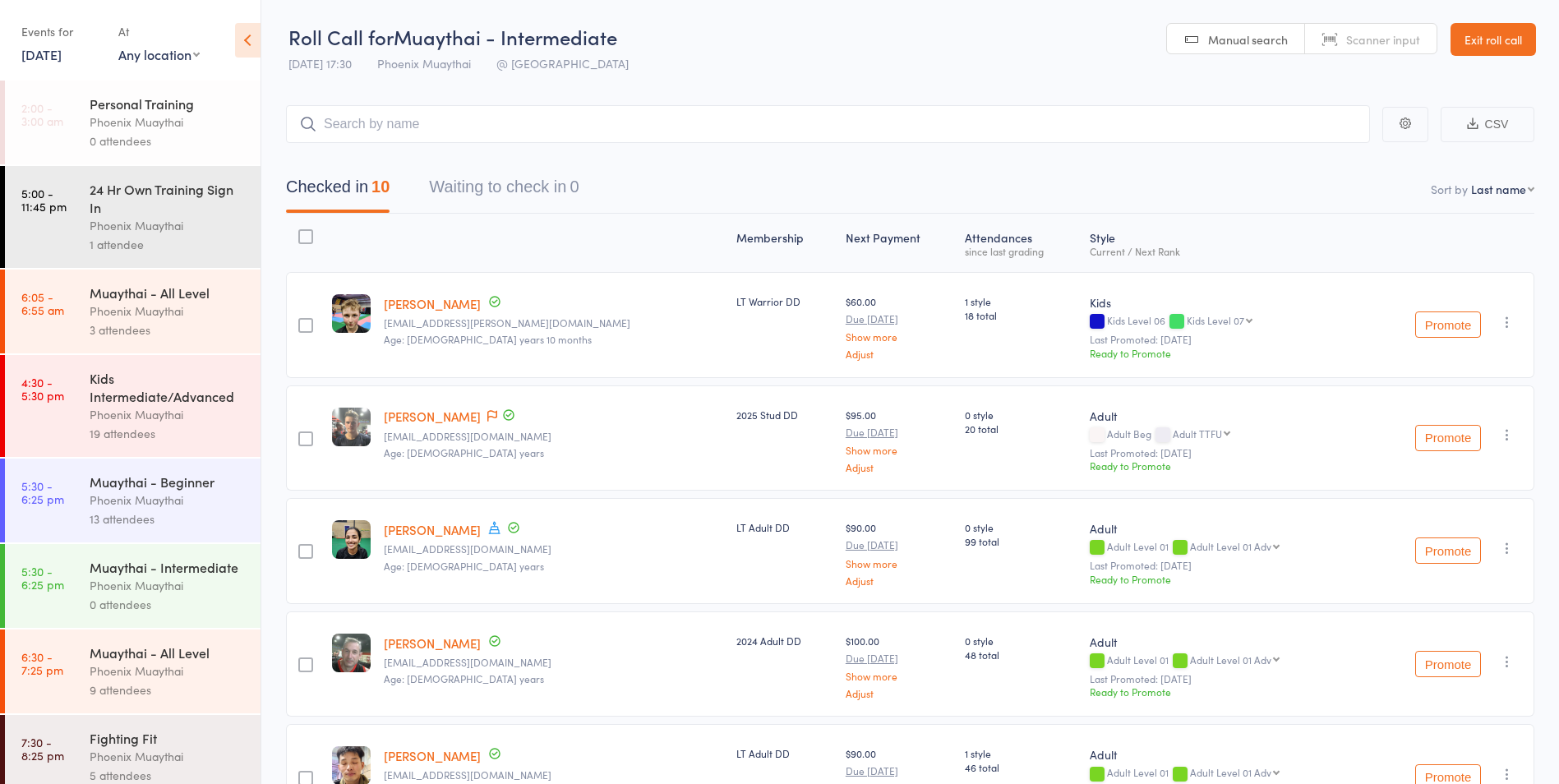
click at [199, 482] on div "Muaythai - Beginner" at bounding box center [168, 480] width 157 height 18
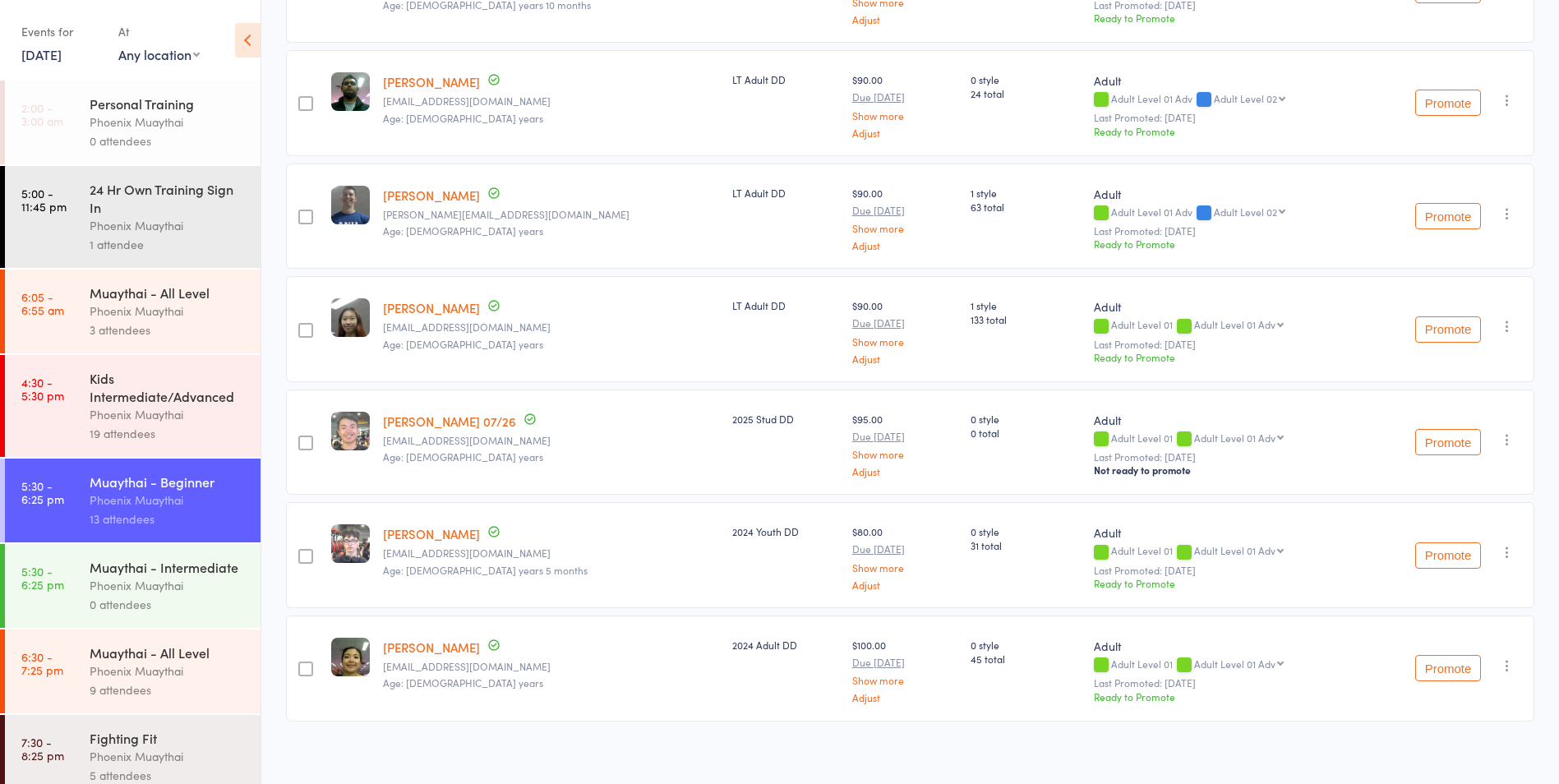
scroll to position [1023, 0]
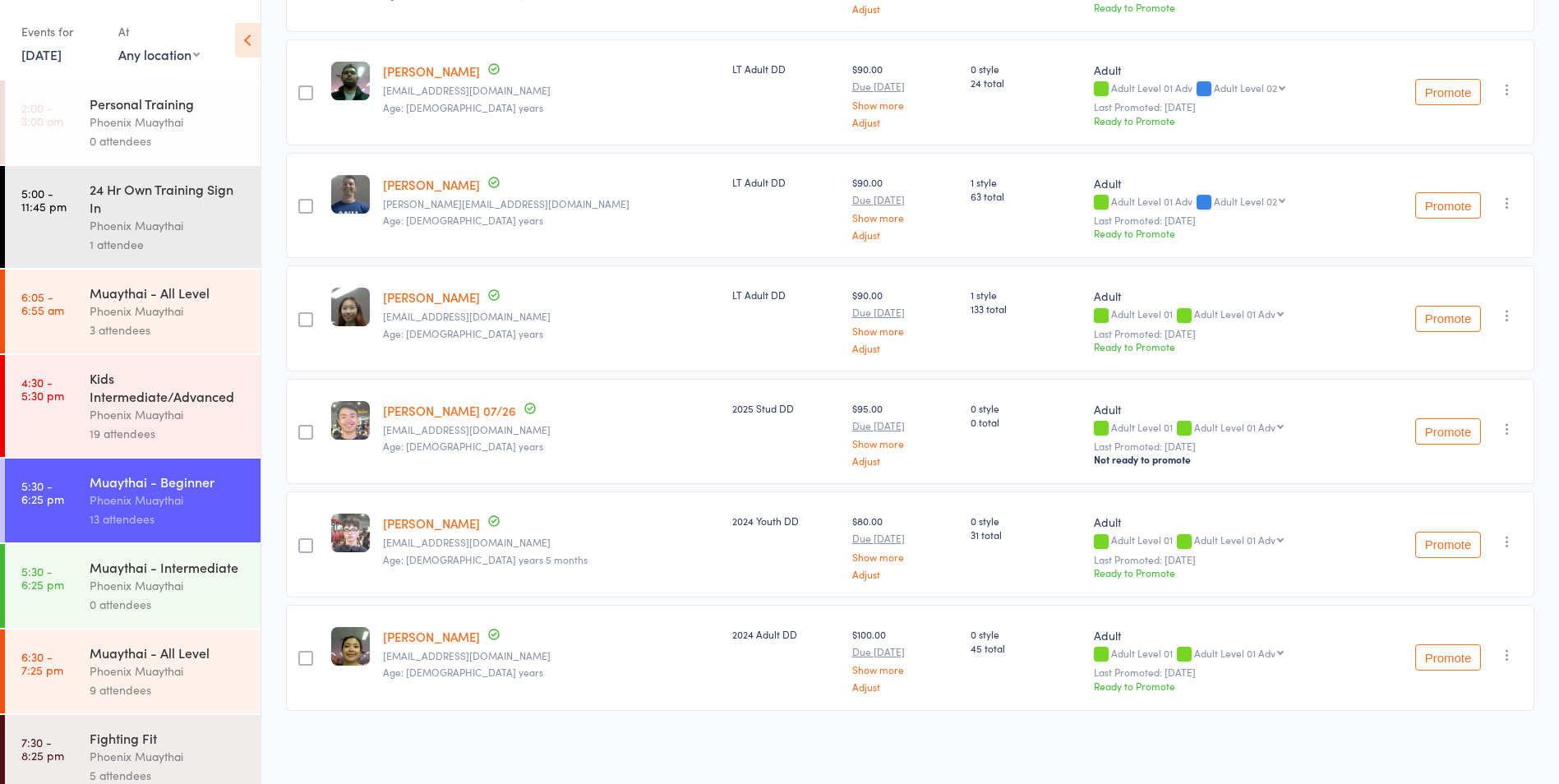
click at [61, 52] on link "6 Aug, 2025" at bounding box center [41, 54] width 40 height 18
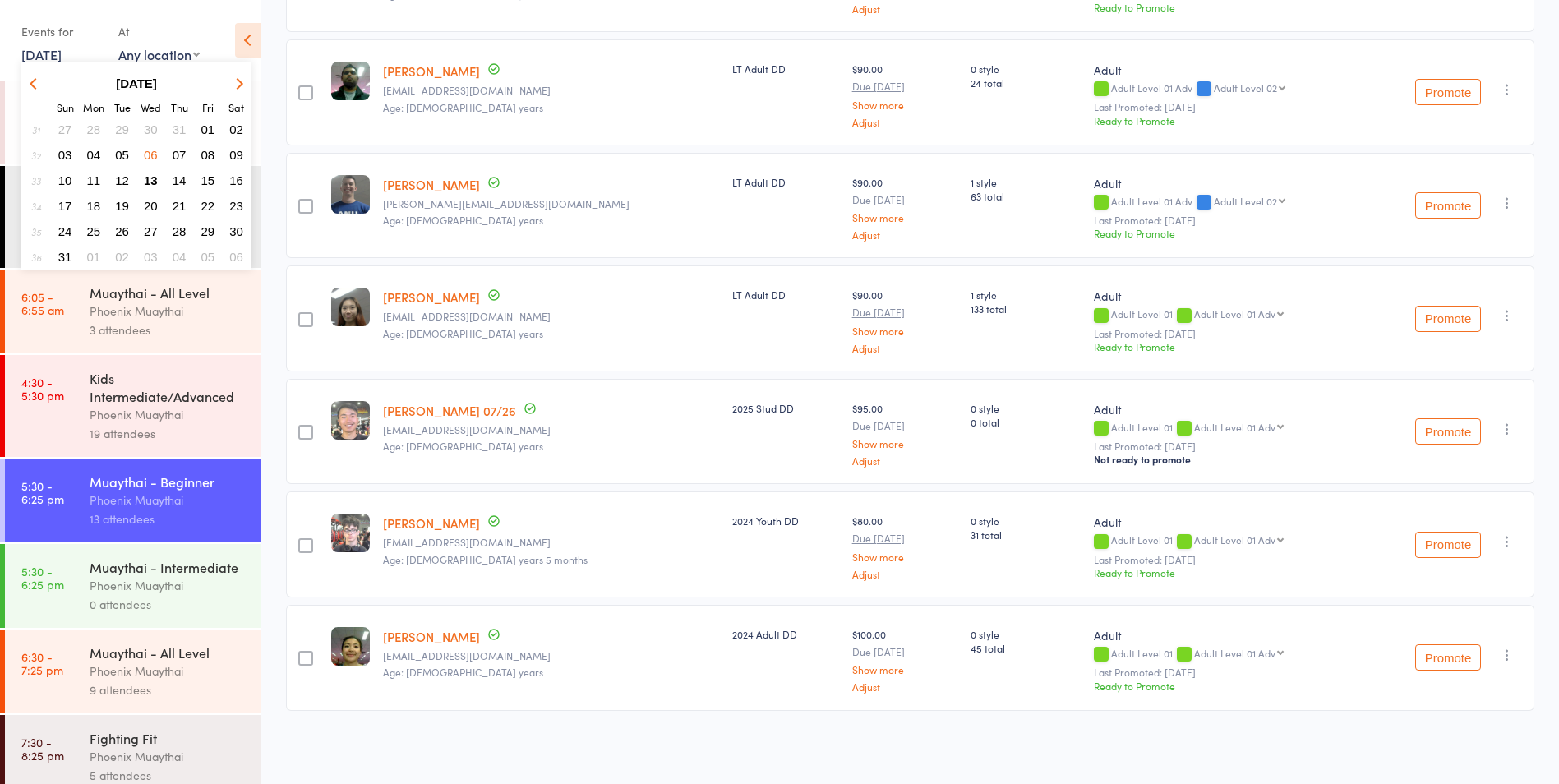
click at [157, 125] on span "30" at bounding box center [150, 128] width 14 height 14
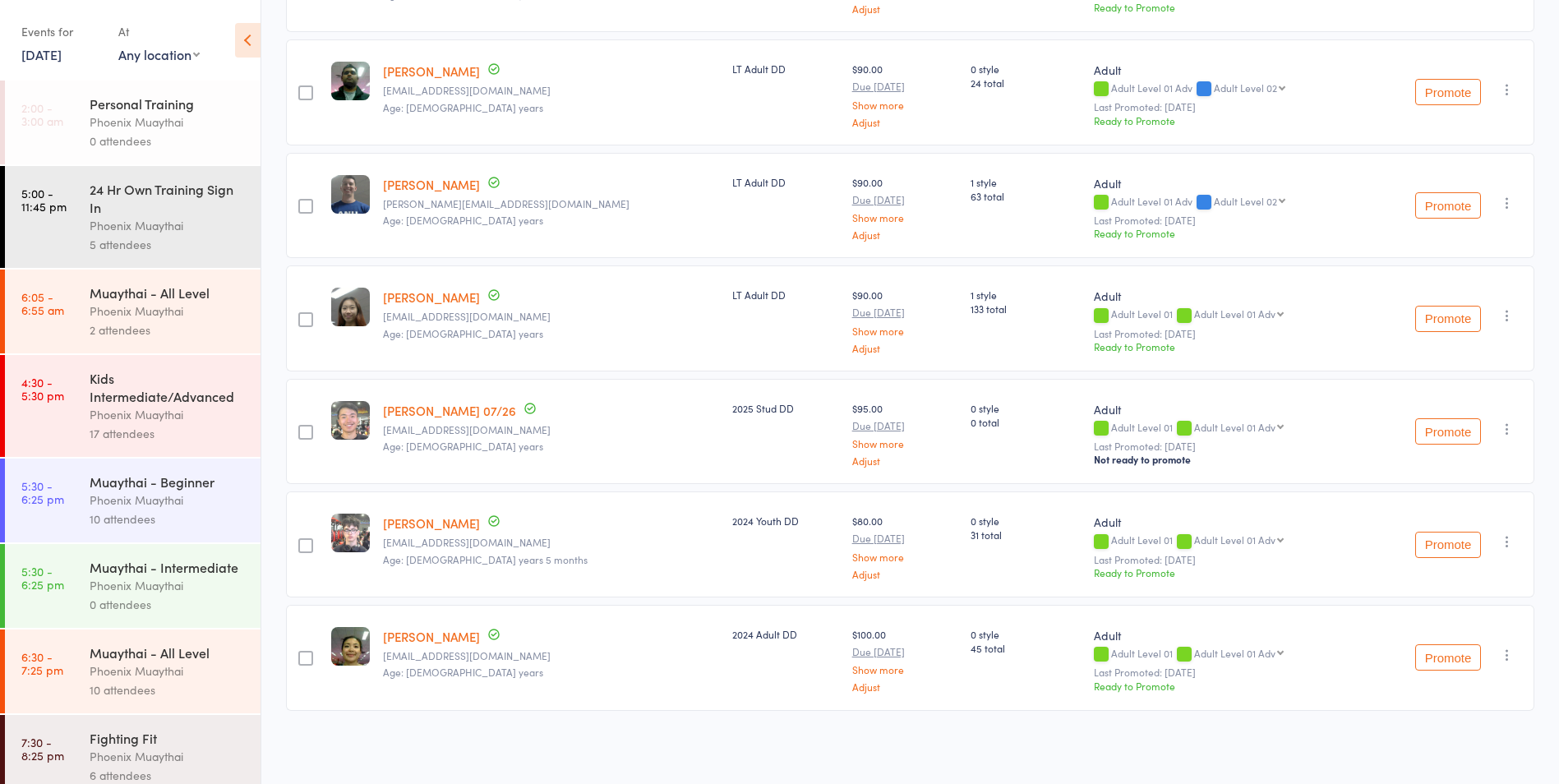
click at [204, 502] on div "Phoenix Muaythai" at bounding box center [168, 500] width 157 height 19
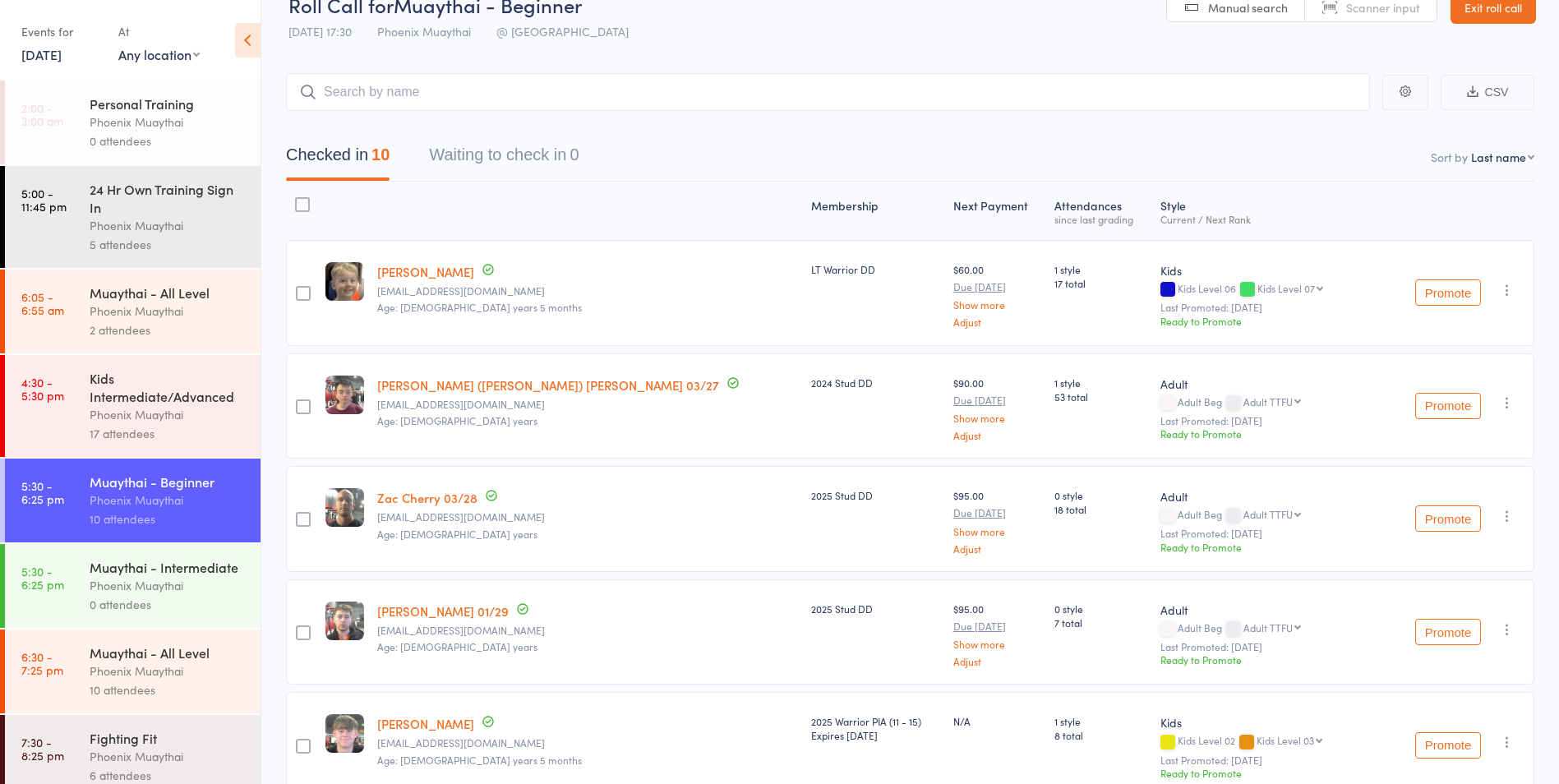
scroll to position [1, 0]
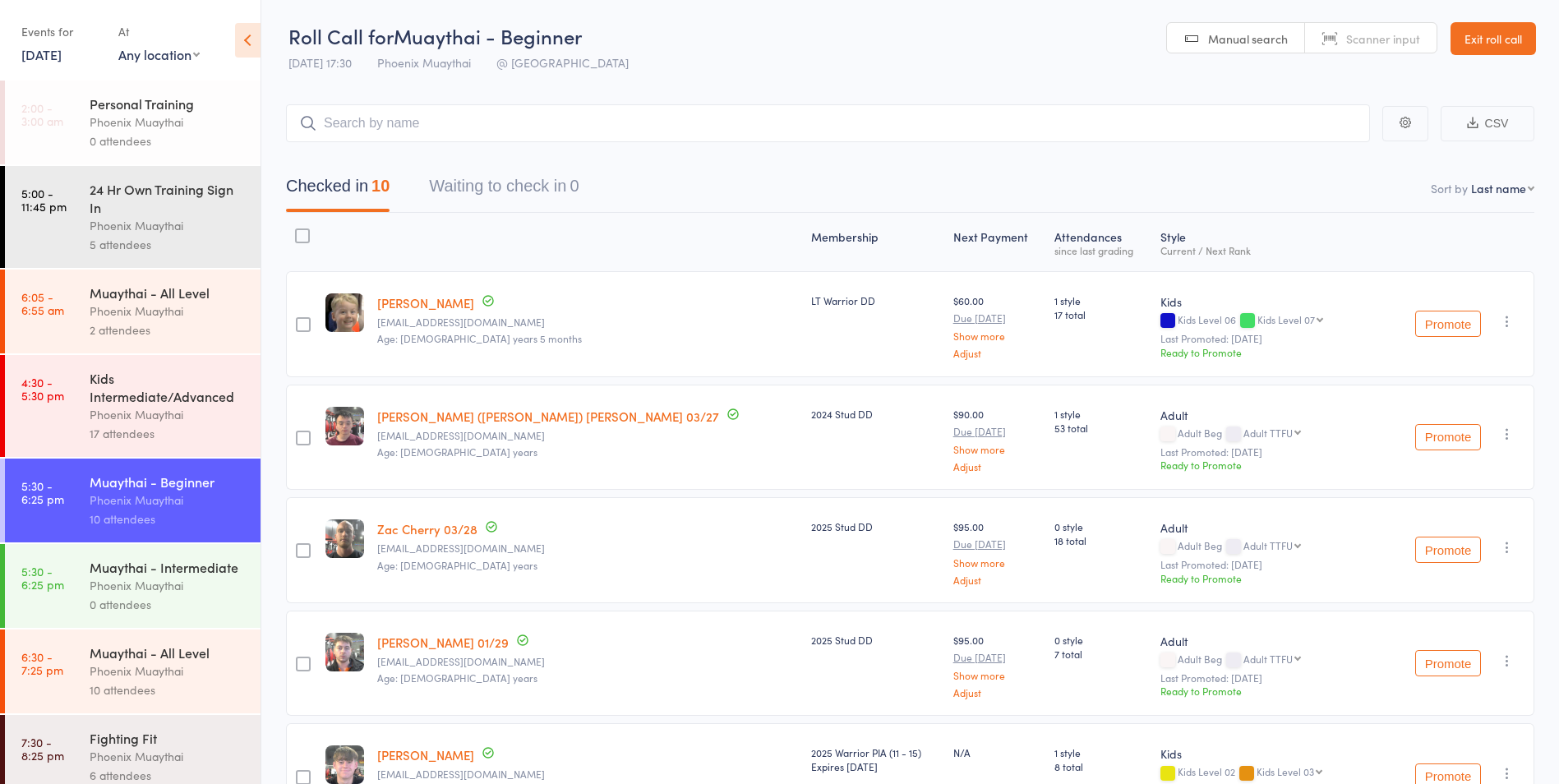
click at [55, 57] on link "30 Jul, 2025" at bounding box center [41, 54] width 40 height 18
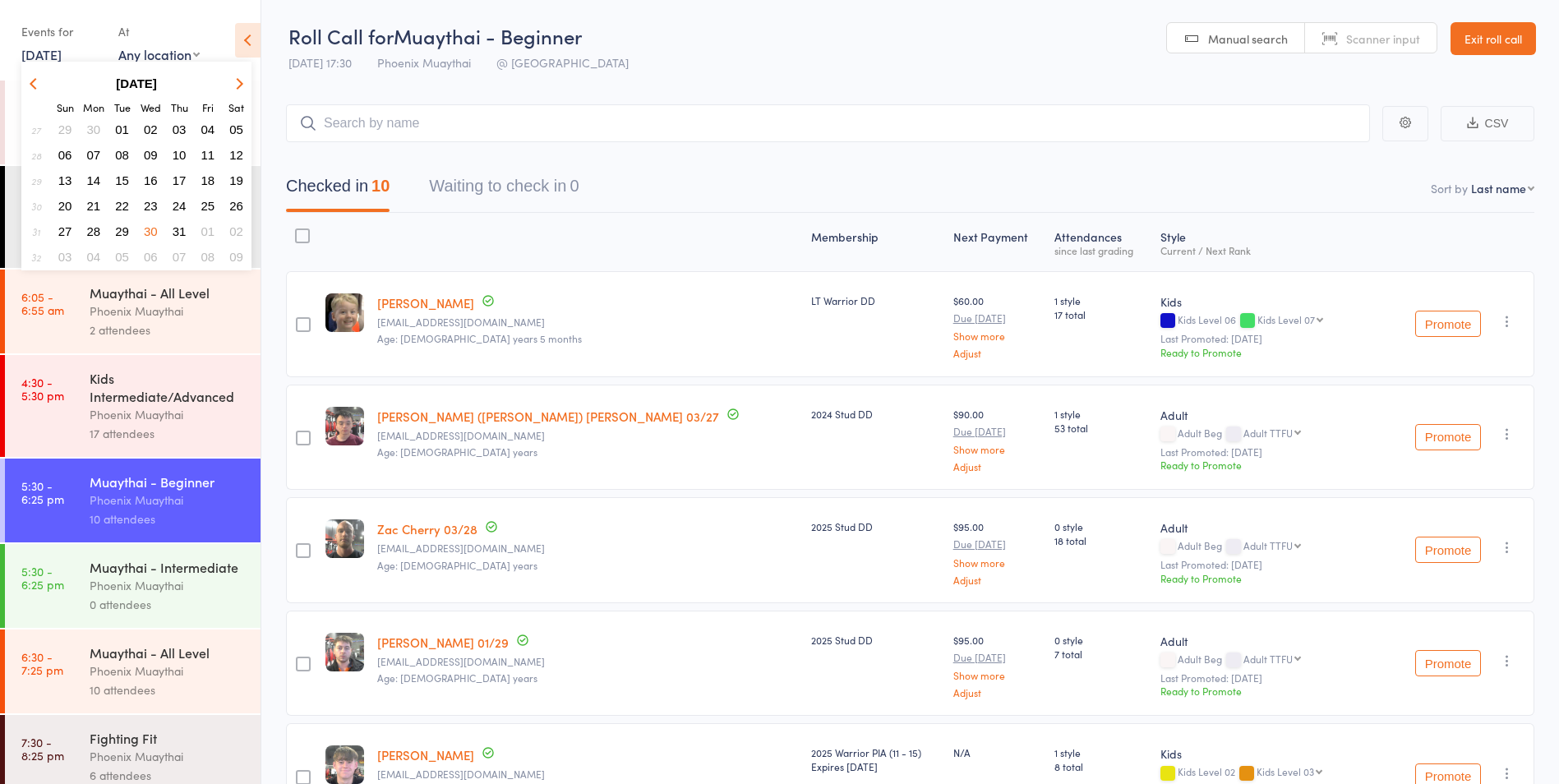
click at [153, 208] on span "23" at bounding box center [150, 206] width 14 height 14
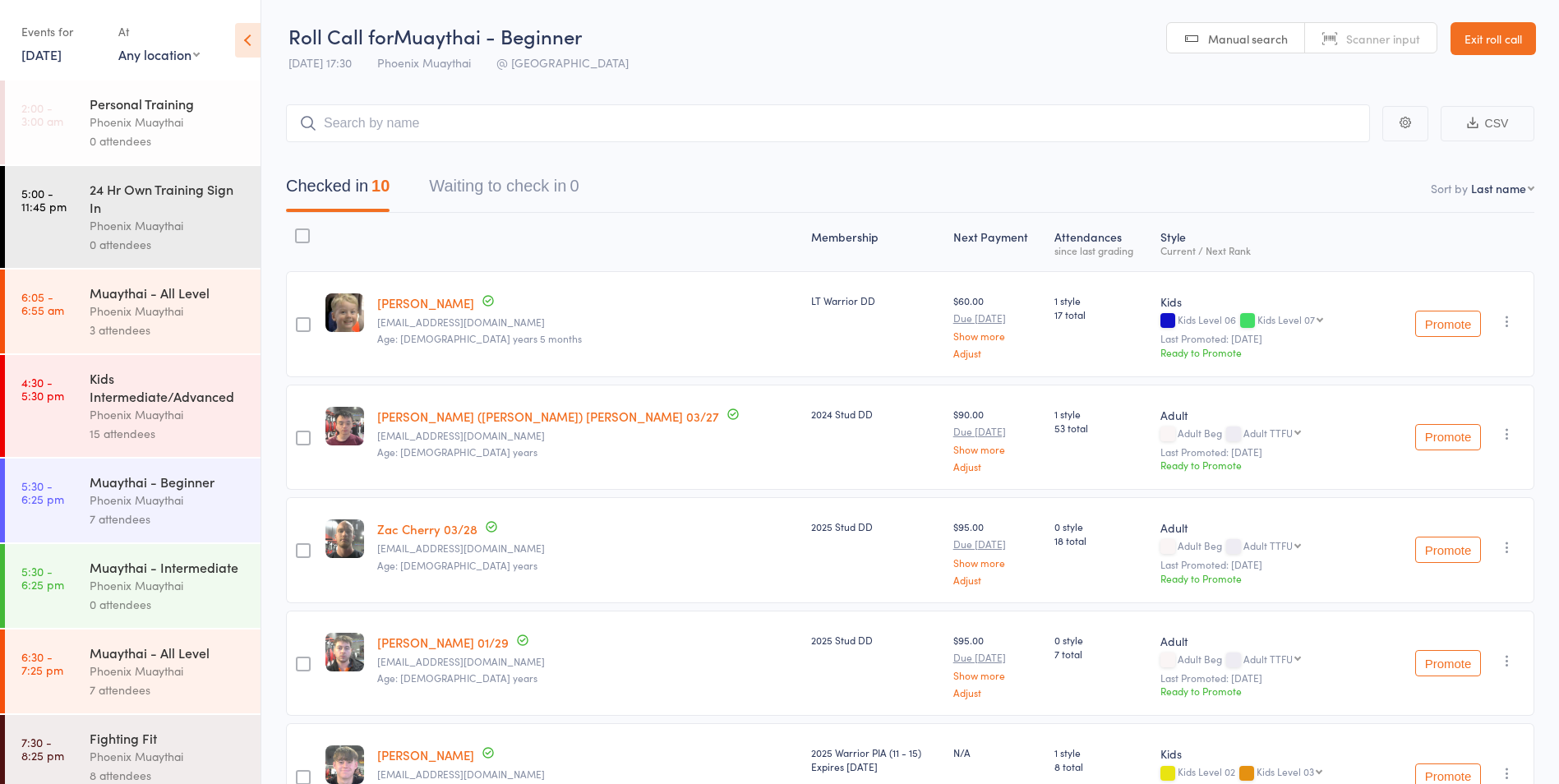
click at [170, 502] on div "Phoenix Muaythai" at bounding box center [168, 500] width 157 height 19
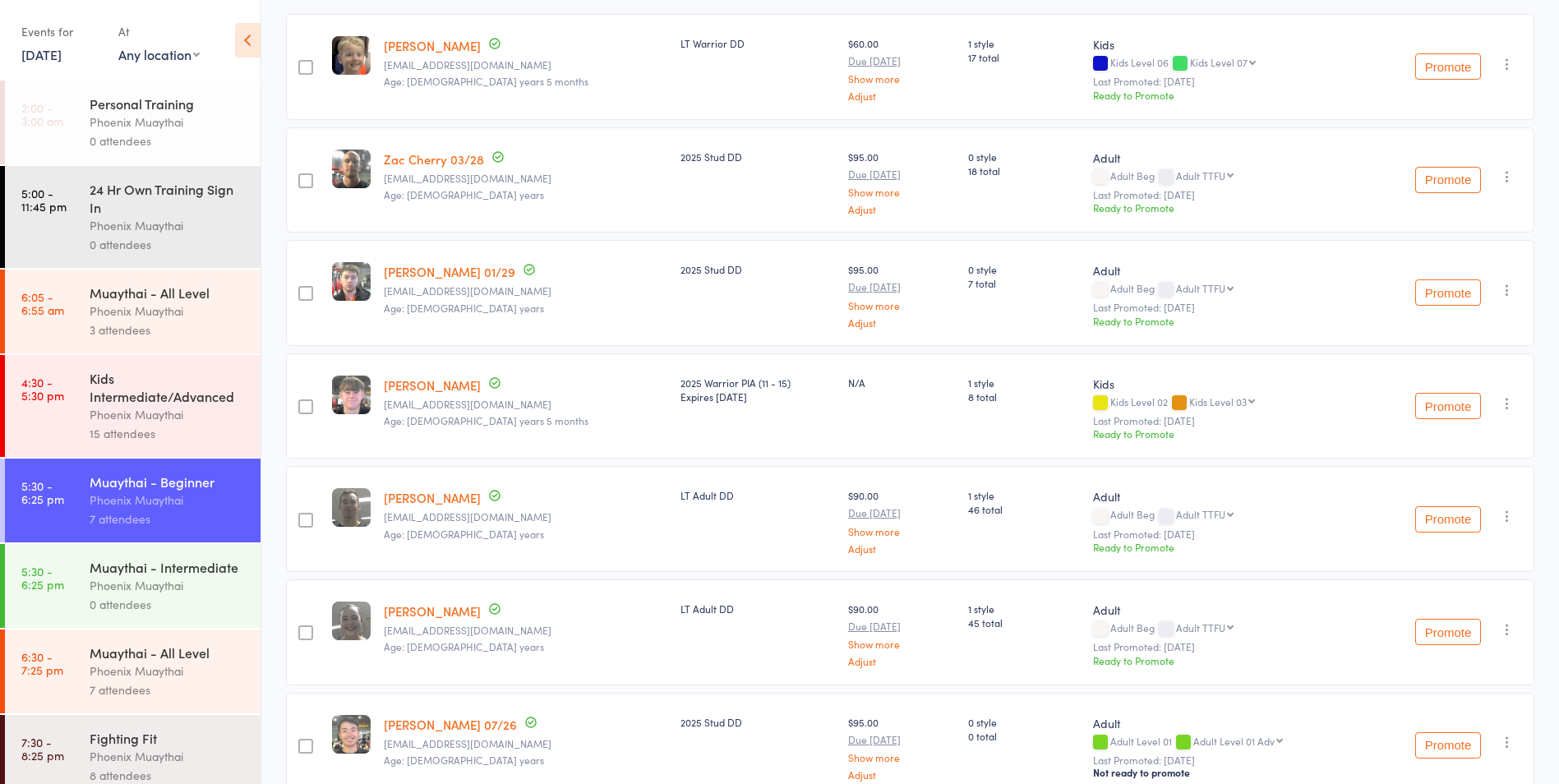
scroll to position [330, 0]
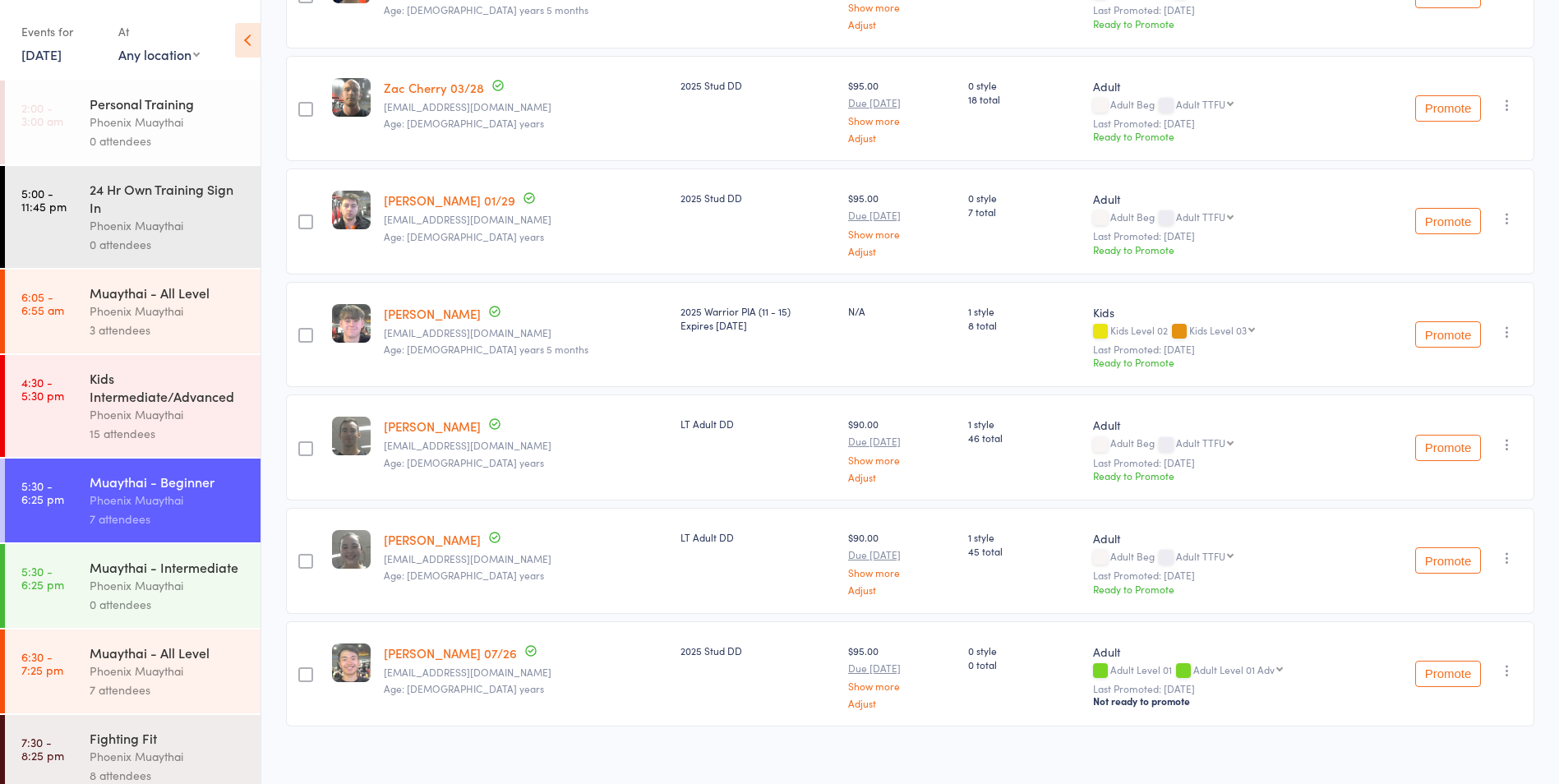
click at [139, 661] on div "Muaythai - All Level" at bounding box center [168, 652] width 157 height 18
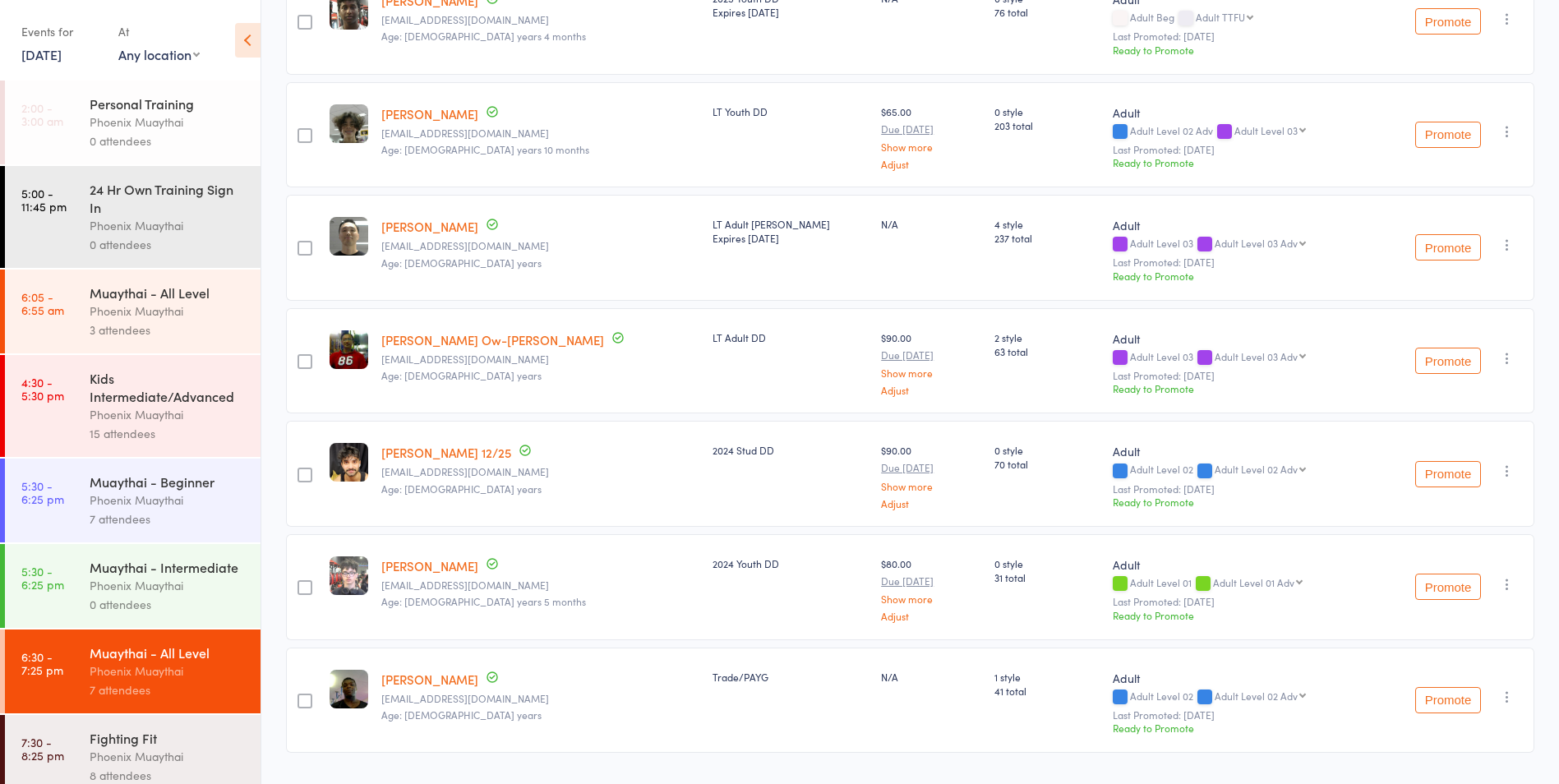
scroll to position [330, 0]
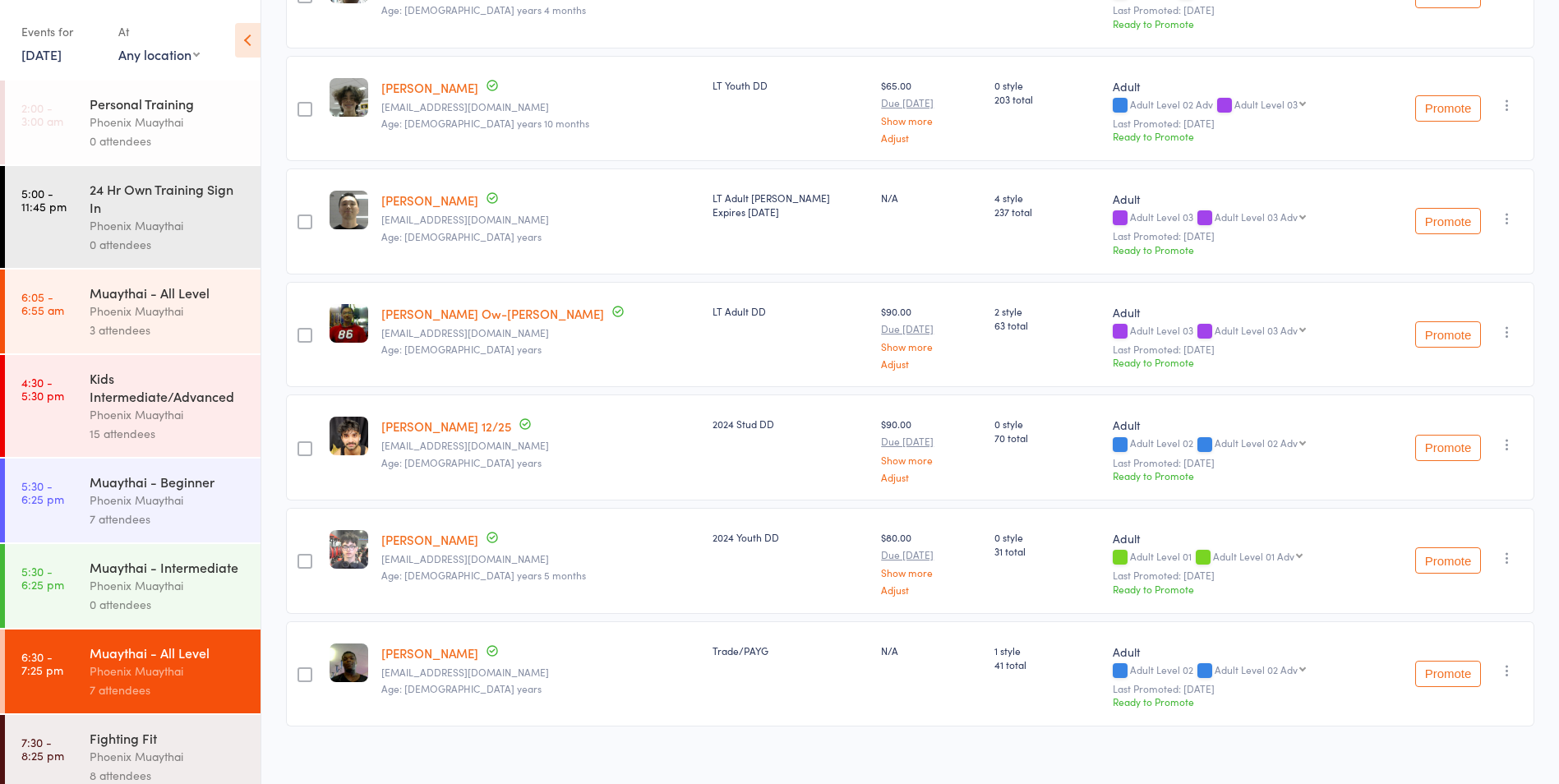
click at [169, 574] on div "Muaythai - Intermediate" at bounding box center [168, 566] width 157 height 18
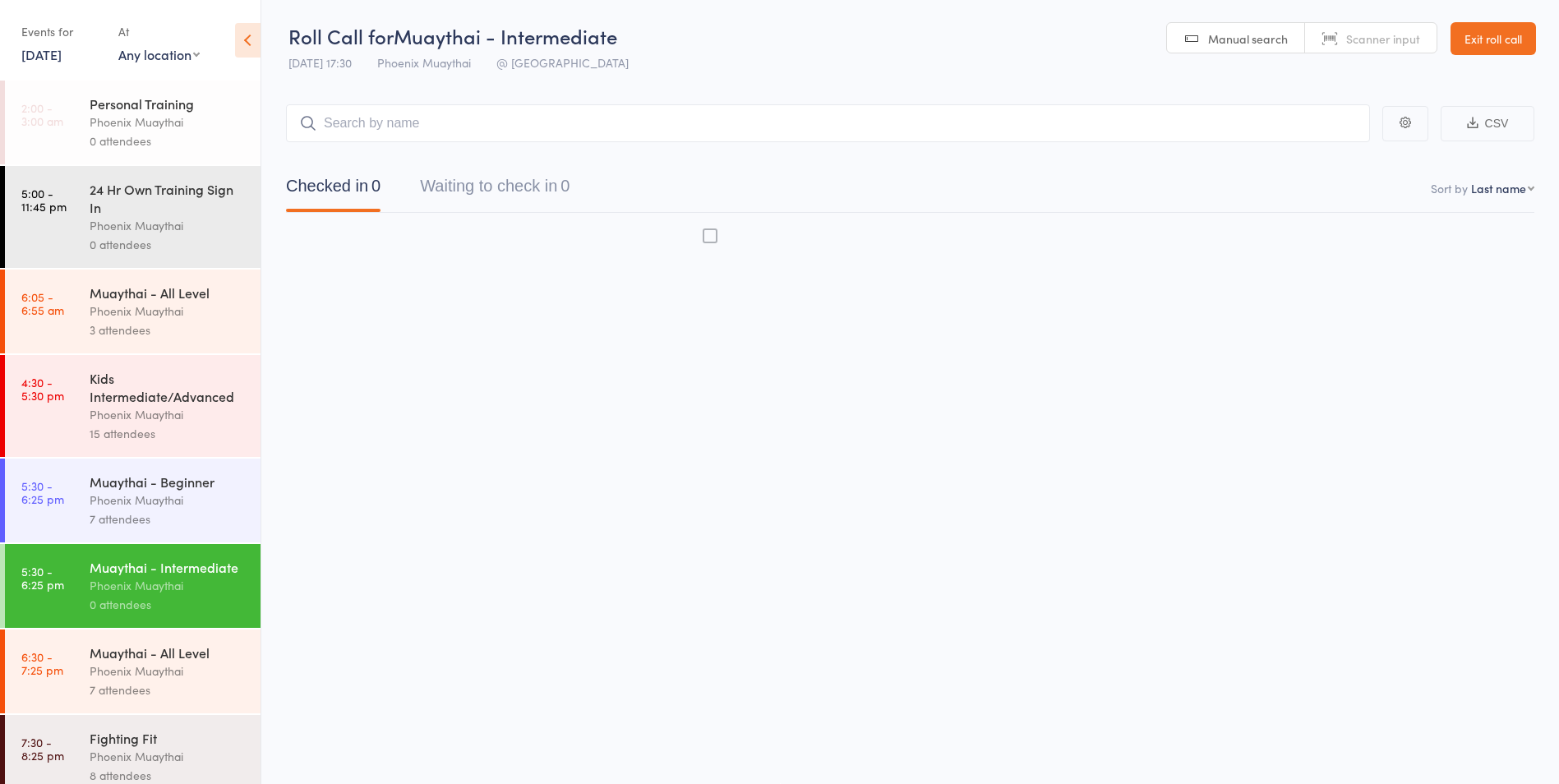
scroll to position [1, 0]
click at [178, 523] on div "7 attendees" at bounding box center [168, 519] width 157 height 19
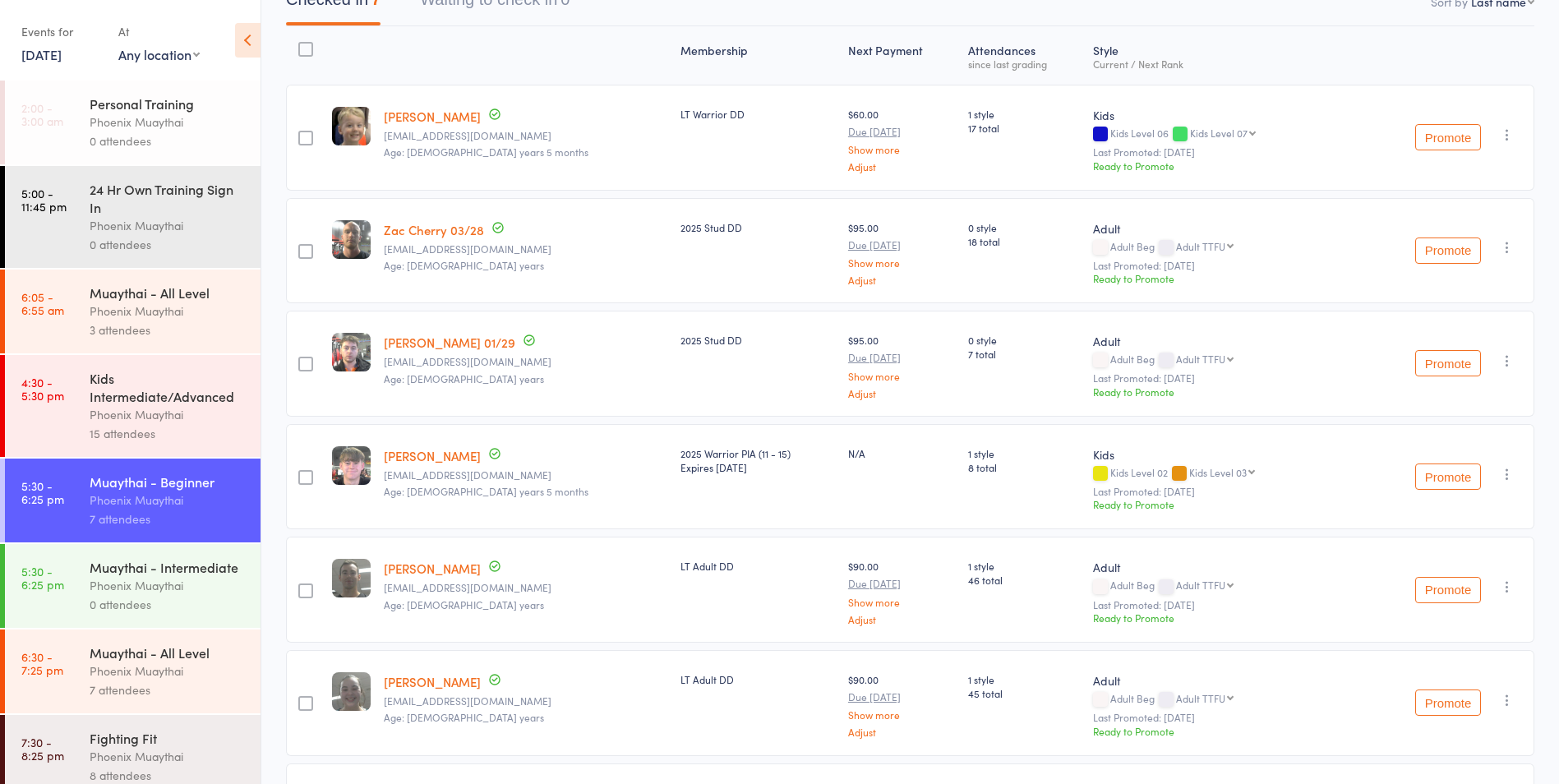
scroll to position [165, 0]
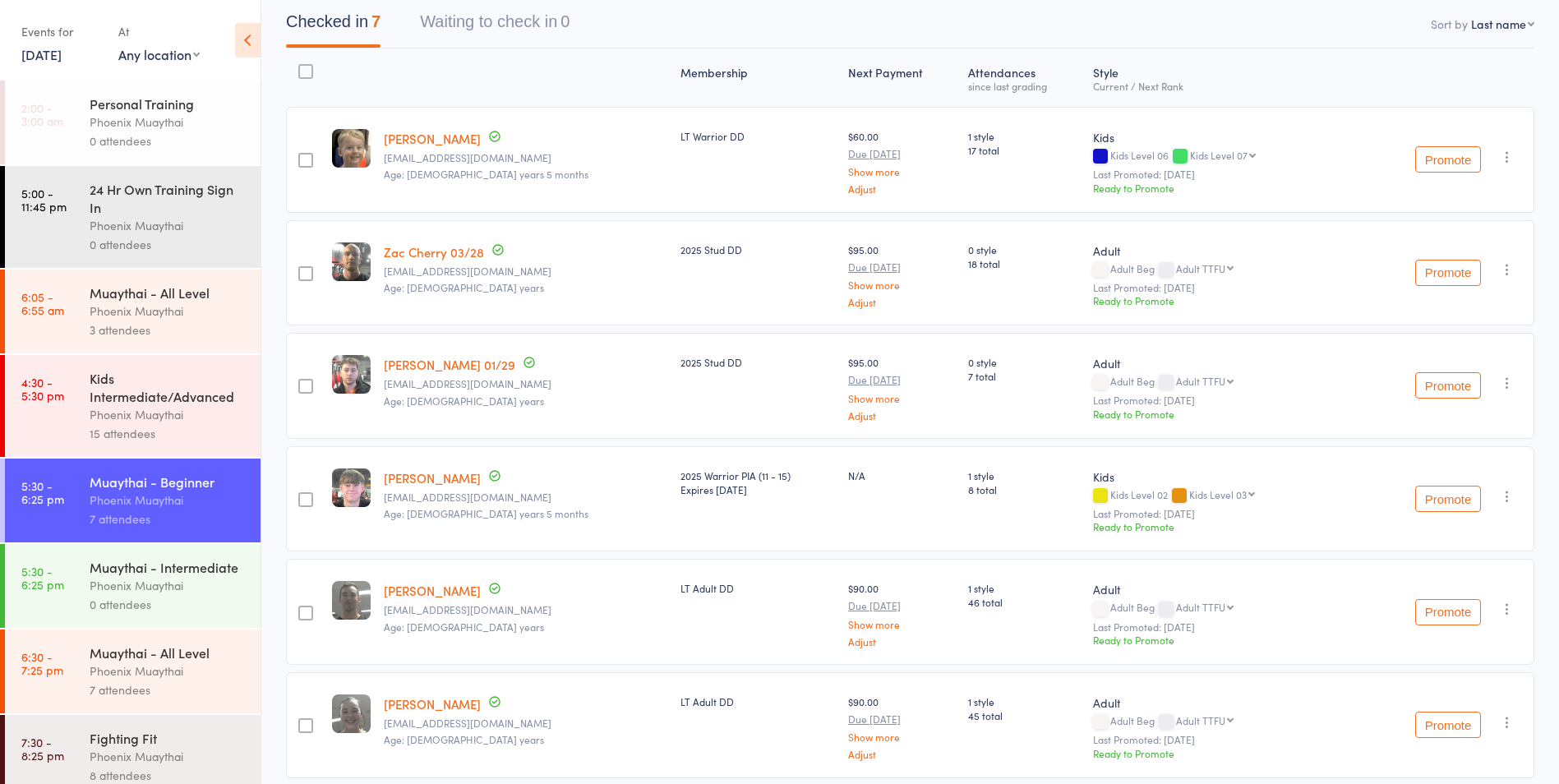
click at [50, 55] on link "23 Jul, 2025" at bounding box center [41, 54] width 40 height 18
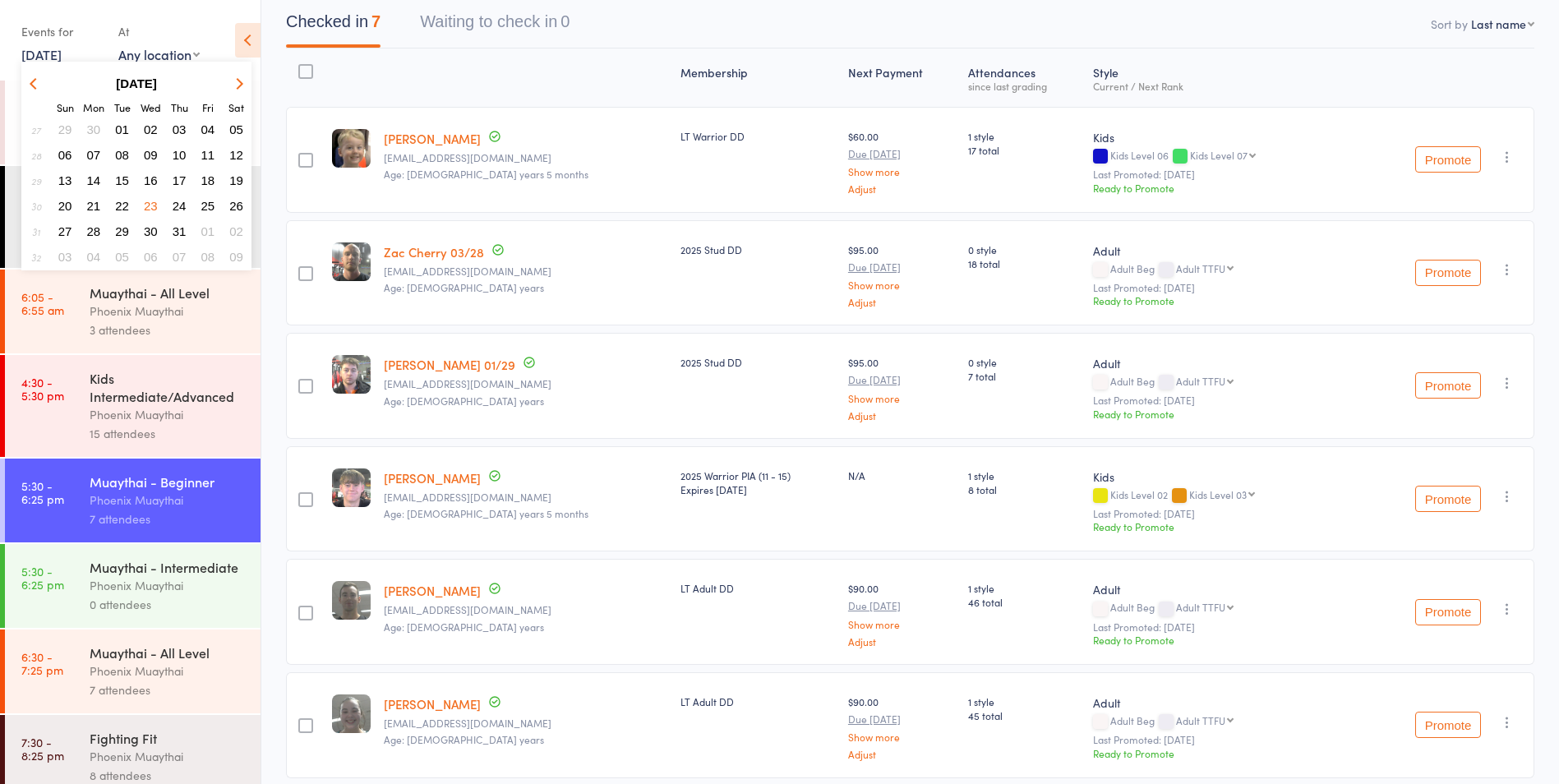
click at [158, 181] on button "16" at bounding box center [150, 181] width 25 height 22
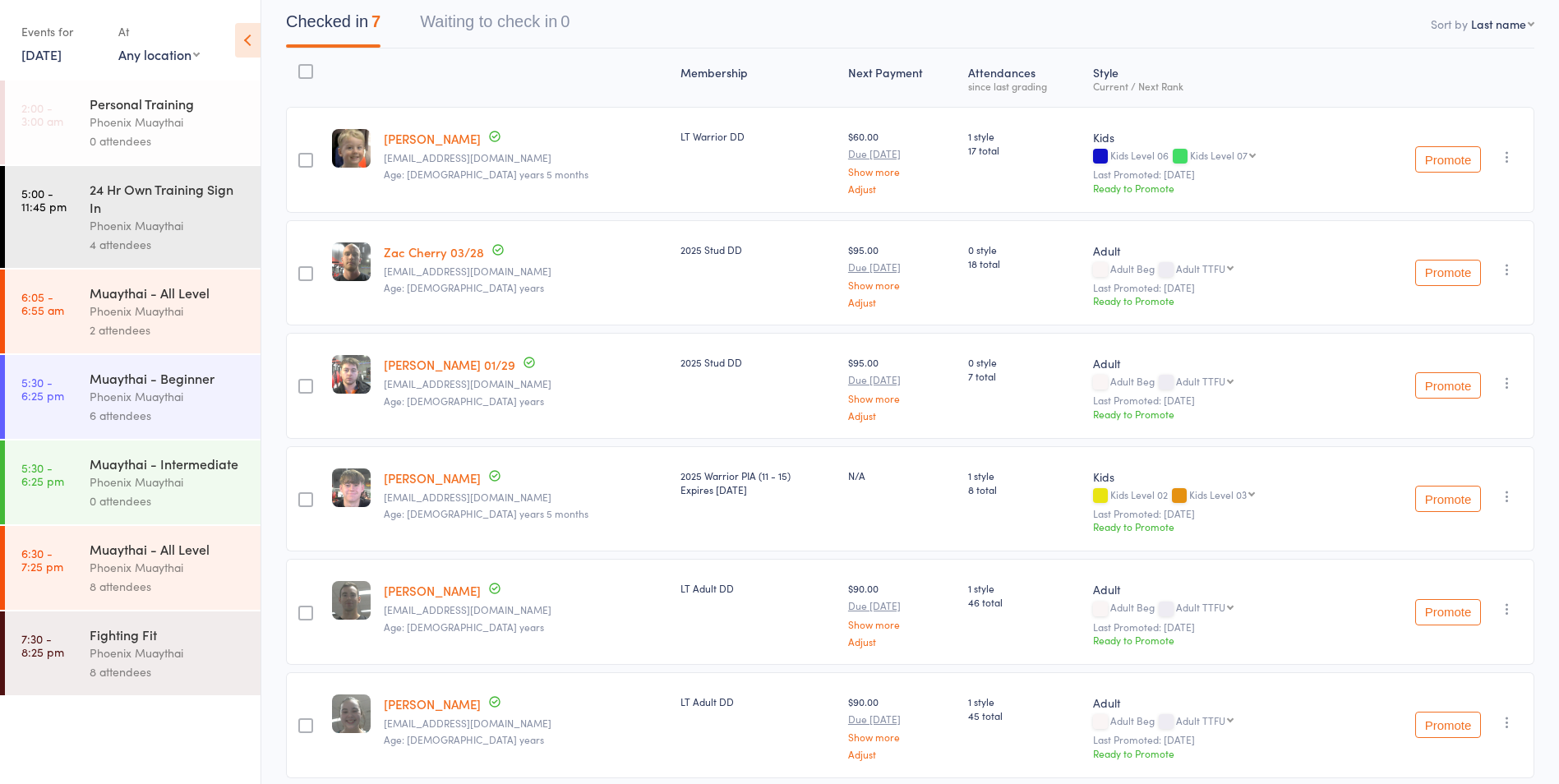
click at [194, 404] on div "Phoenix Muaythai" at bounding box center [168, 397] width 157 height 19
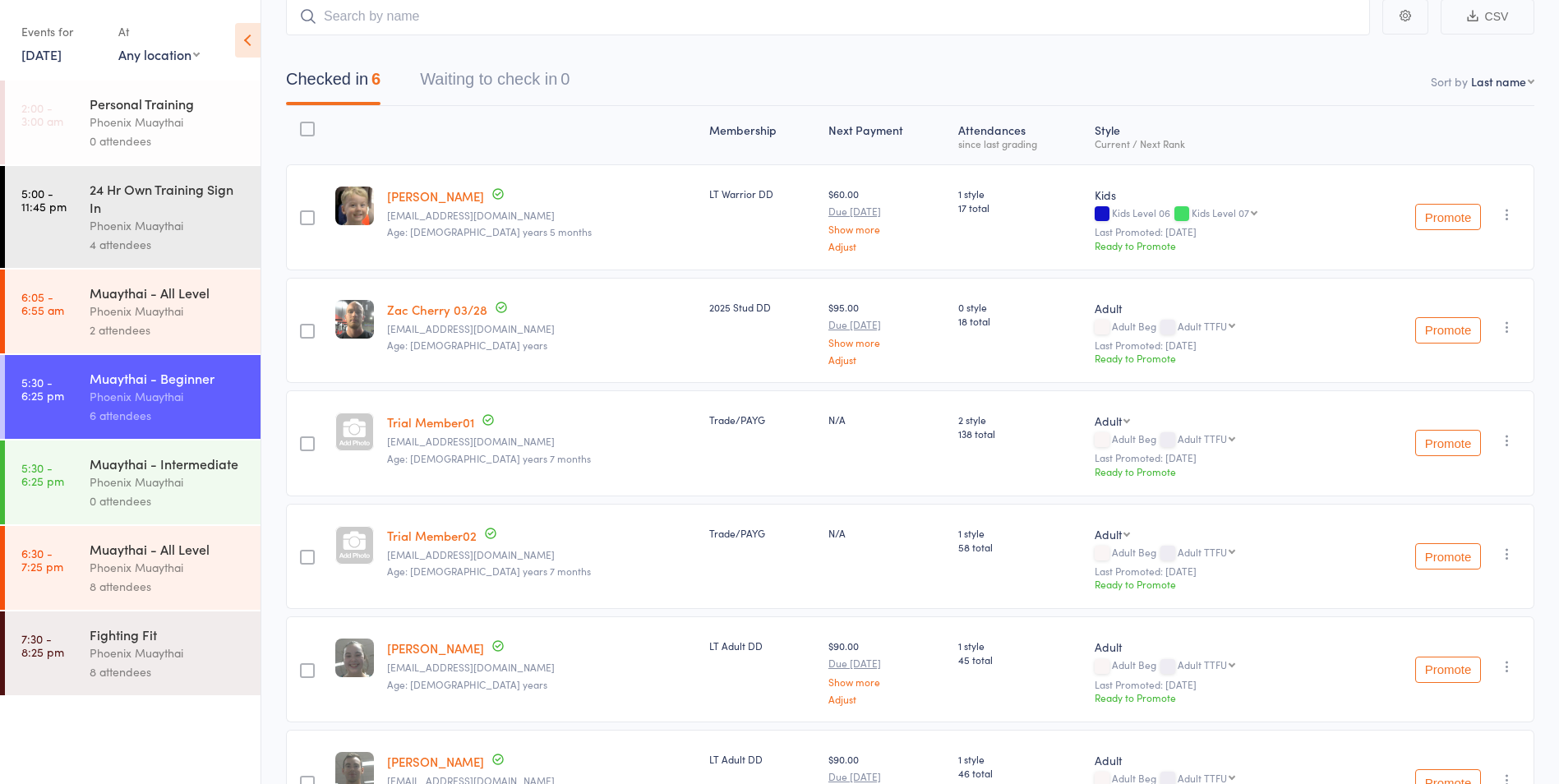
scroll to position [83, 0]
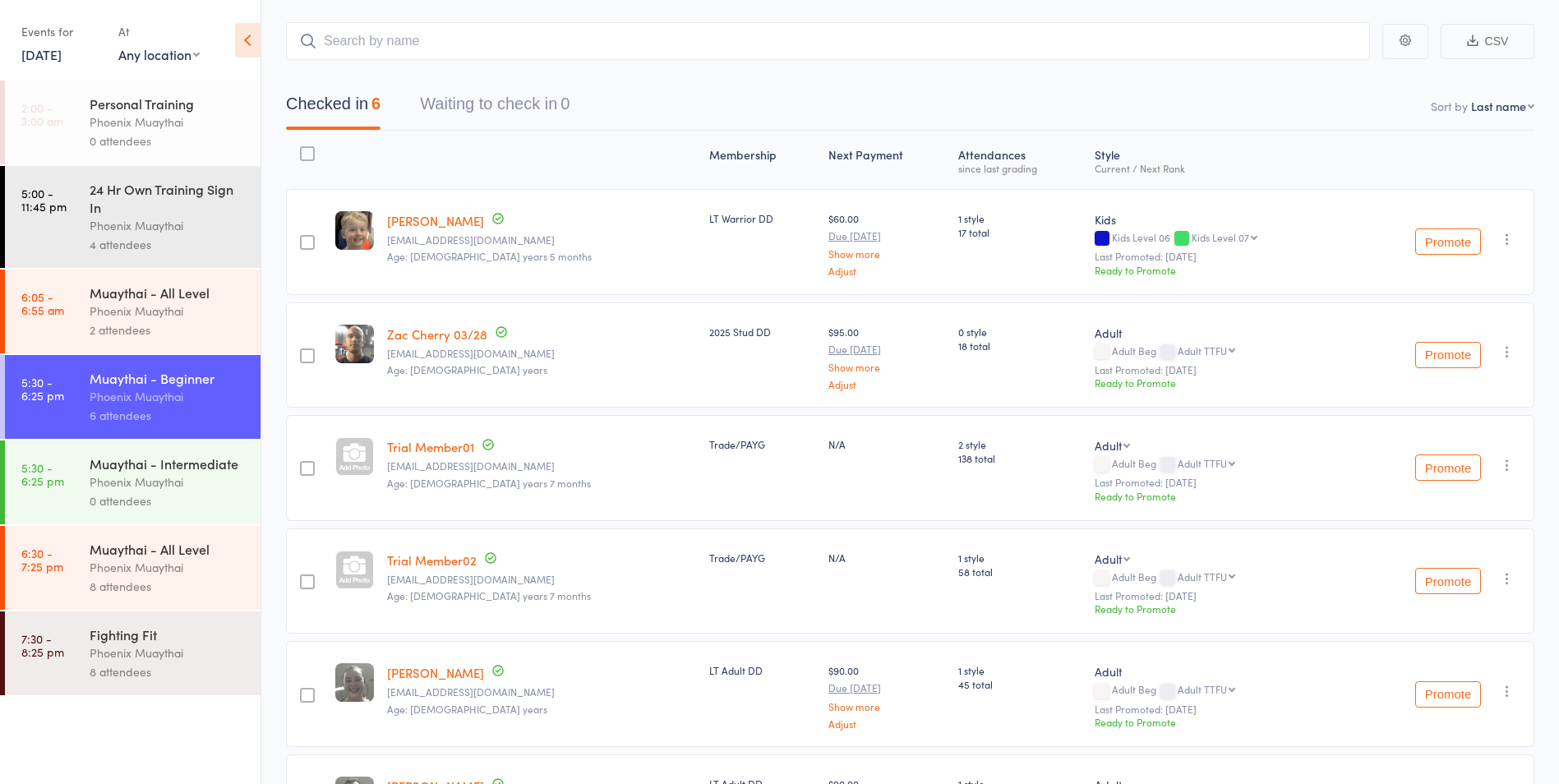
click at [47, 55] on link "16 Jul, 2025" at bounding box center [41, 54] width 40 height 18
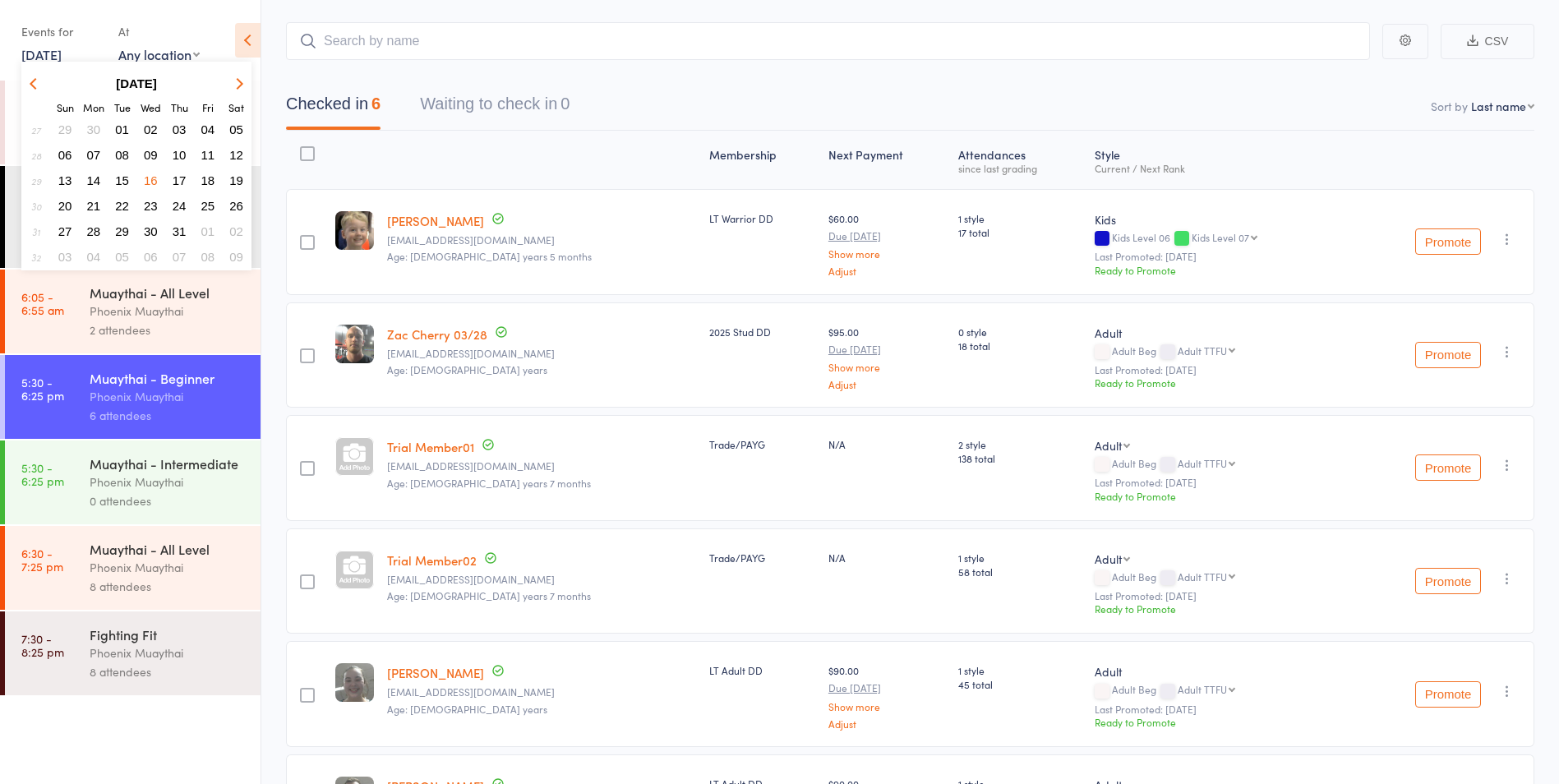
click at [276, 404] on main "CSV Checked in 6 Waiting to check in 0 Sort by Last name First name Last name B…" at bounding box center [910, 465] width 1297 height 936
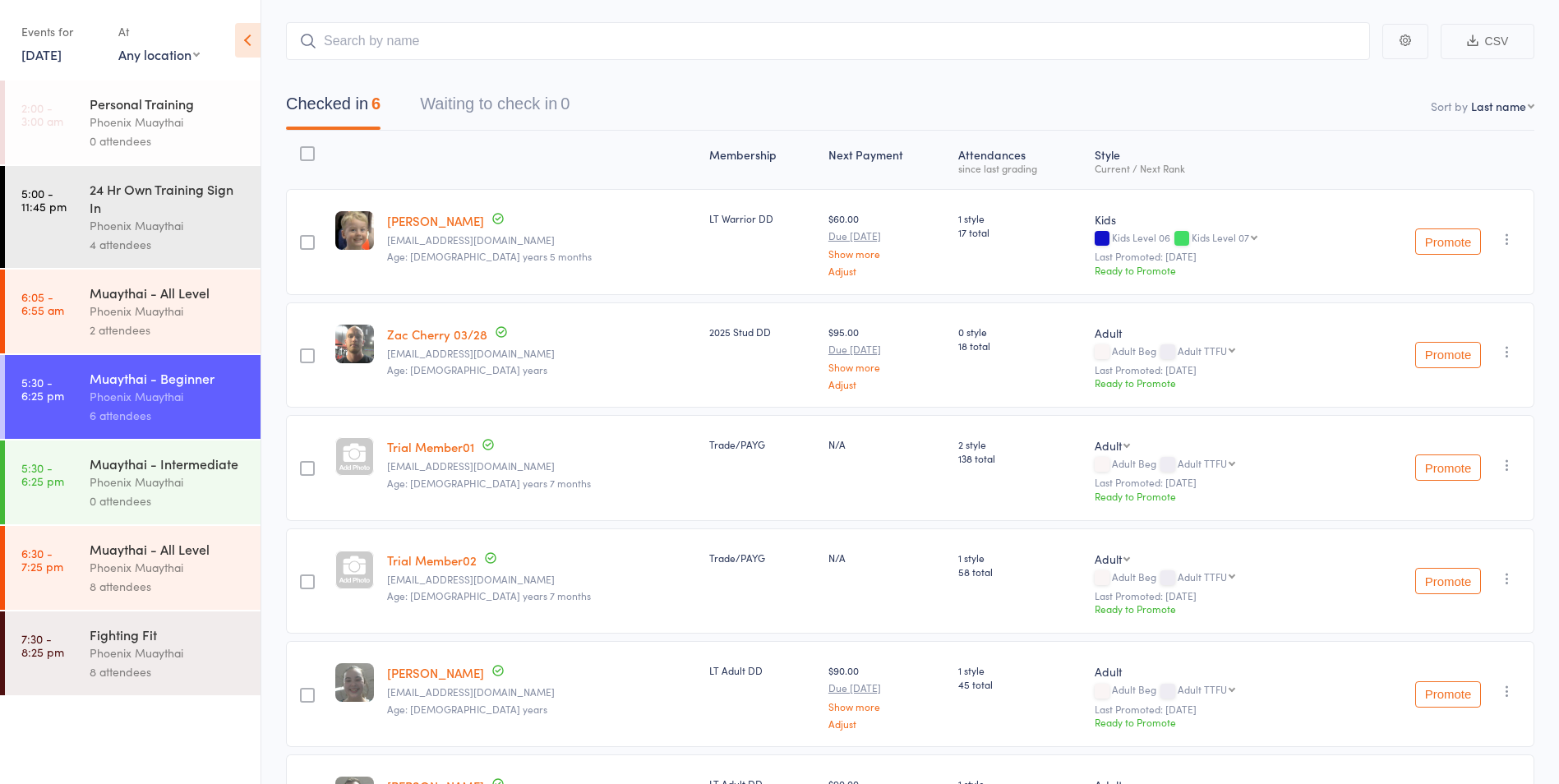
click at [50, 50] on link "16 Jul, 2025" at bounding box center [41, 54] width 40 height 18
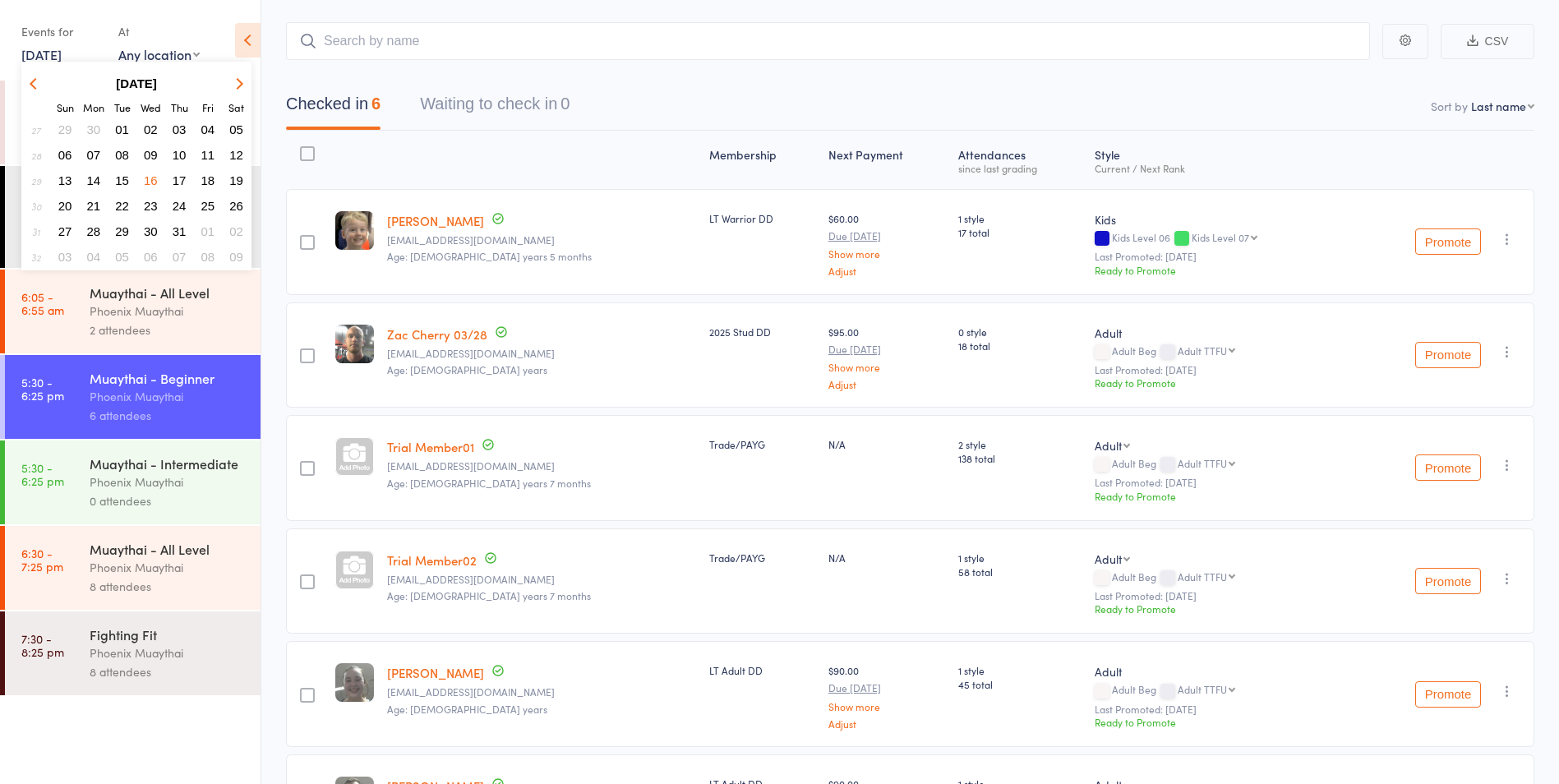
click at [151, 255] on span "06" at bounding box center [150, 256] width 14 height 14
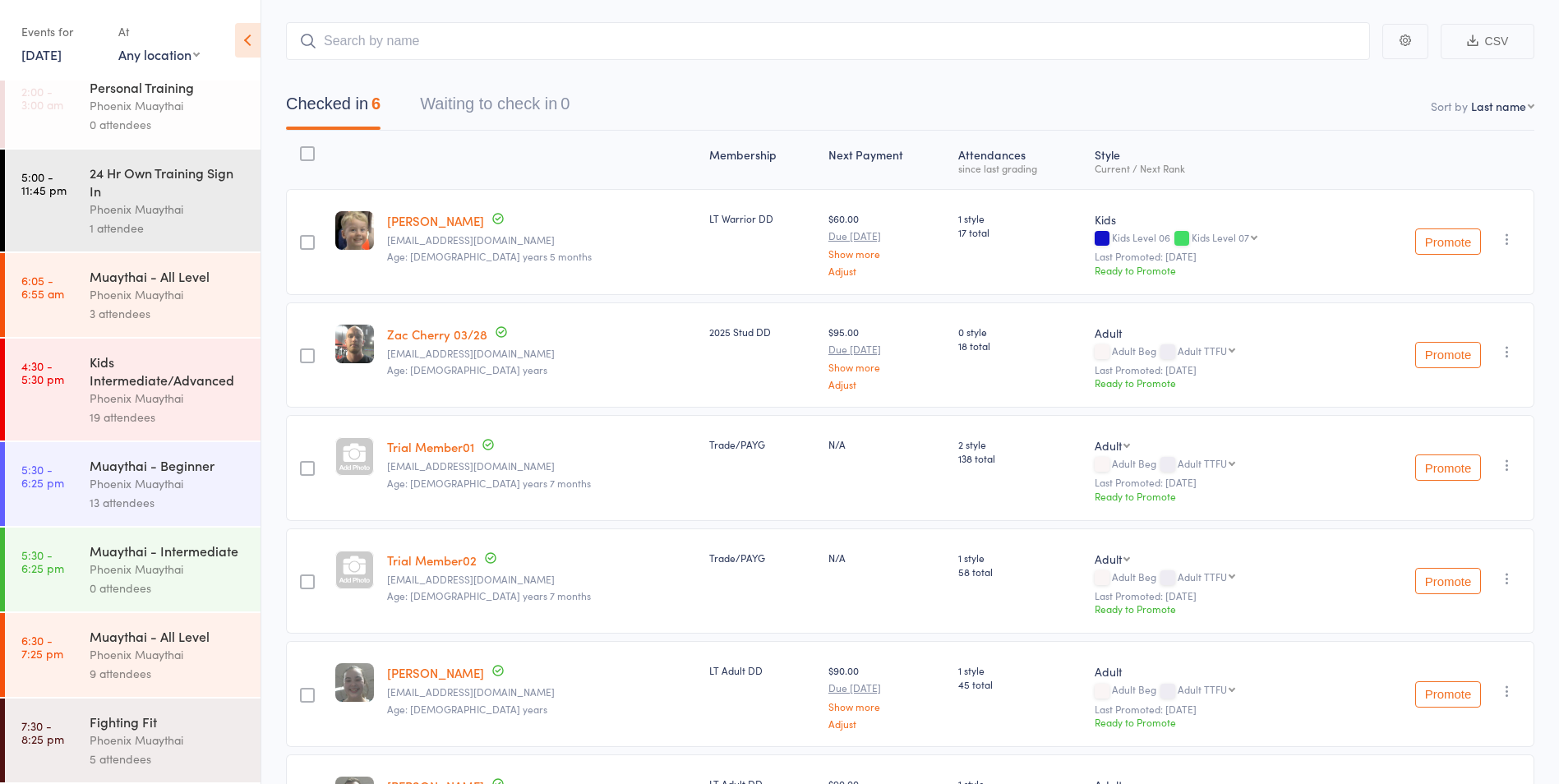
scroll to position [34, 0]
click at [50, 56] on link "6 Aug, 2025" at bounding box center [41, 54] width 40 height 18
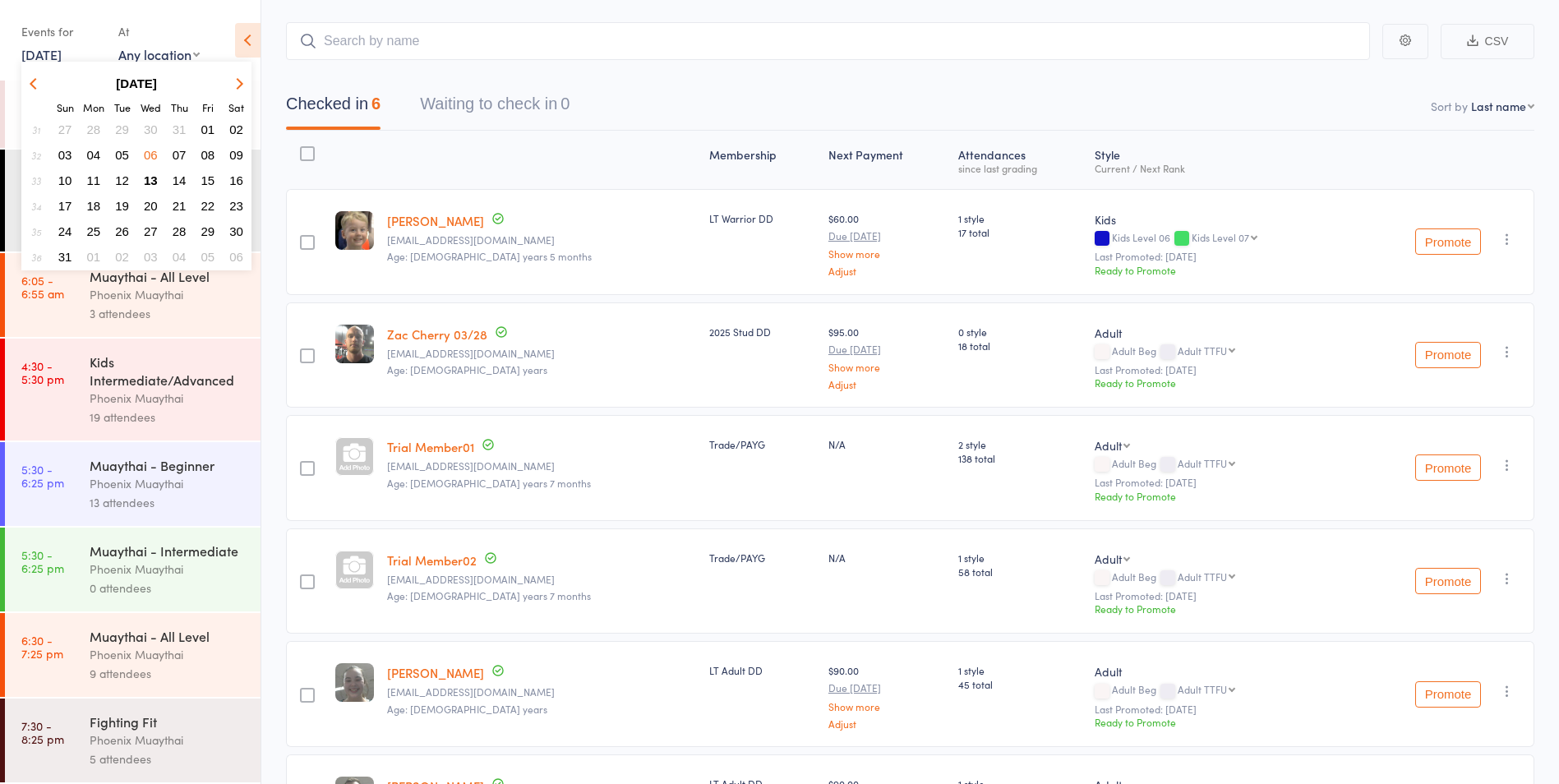
click at [150, 180] on span "13" at bounding box center [150, 180] width 14 height 14
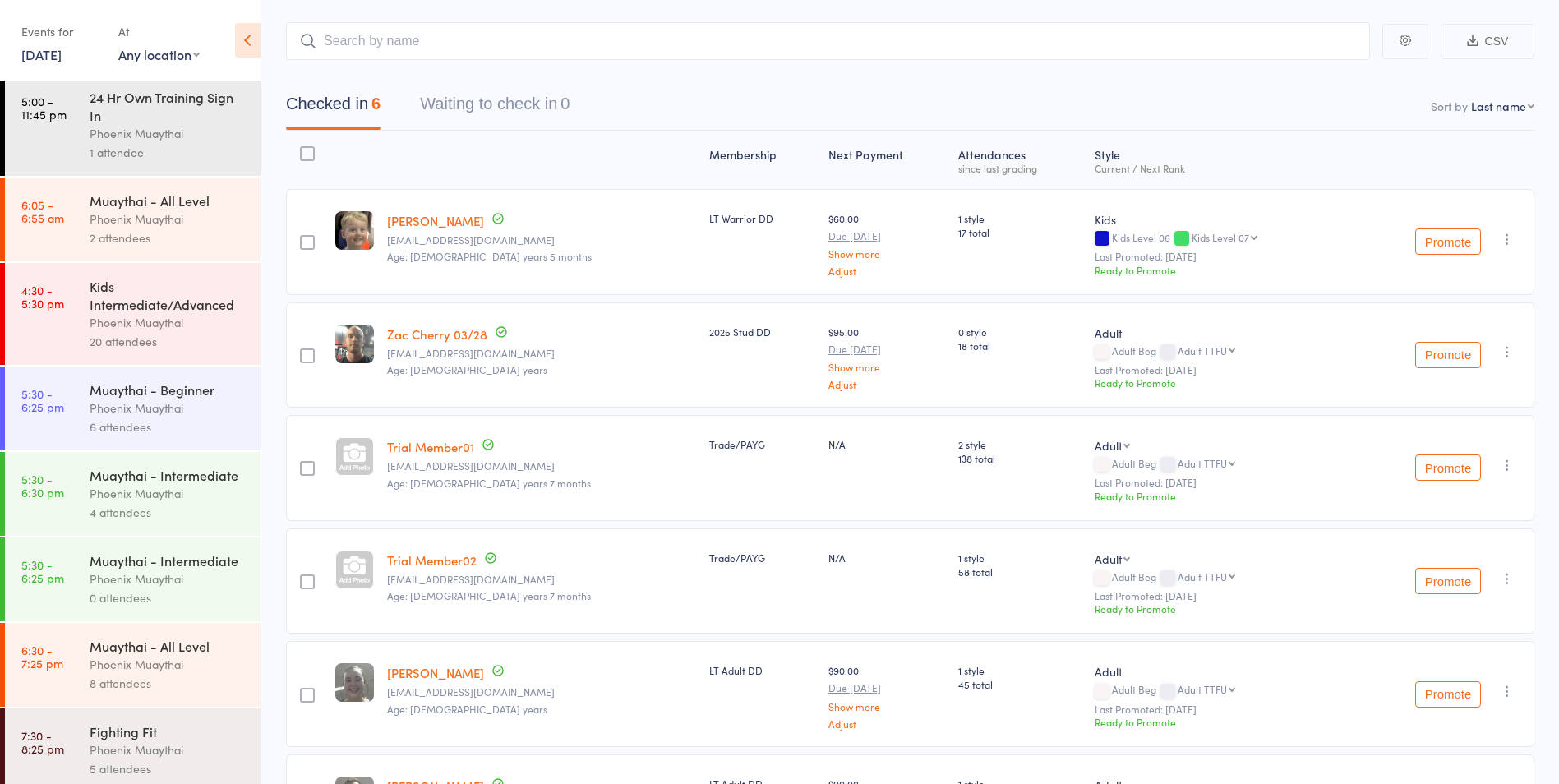
scroll to position [116, 0]
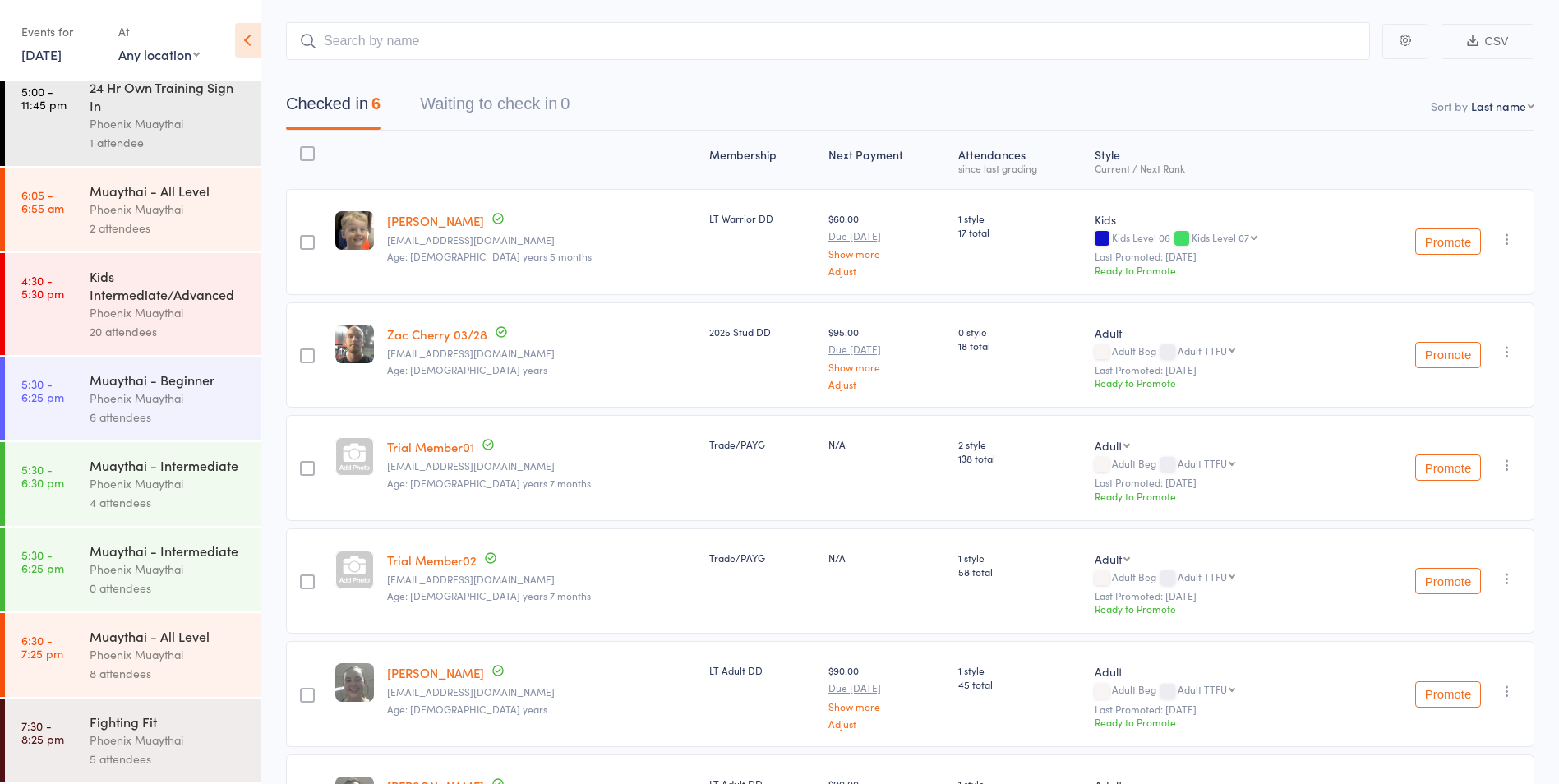
click at [44, 60] on link "13 Aug, 2025" at bounding box center [41, 54] width 40 height 18
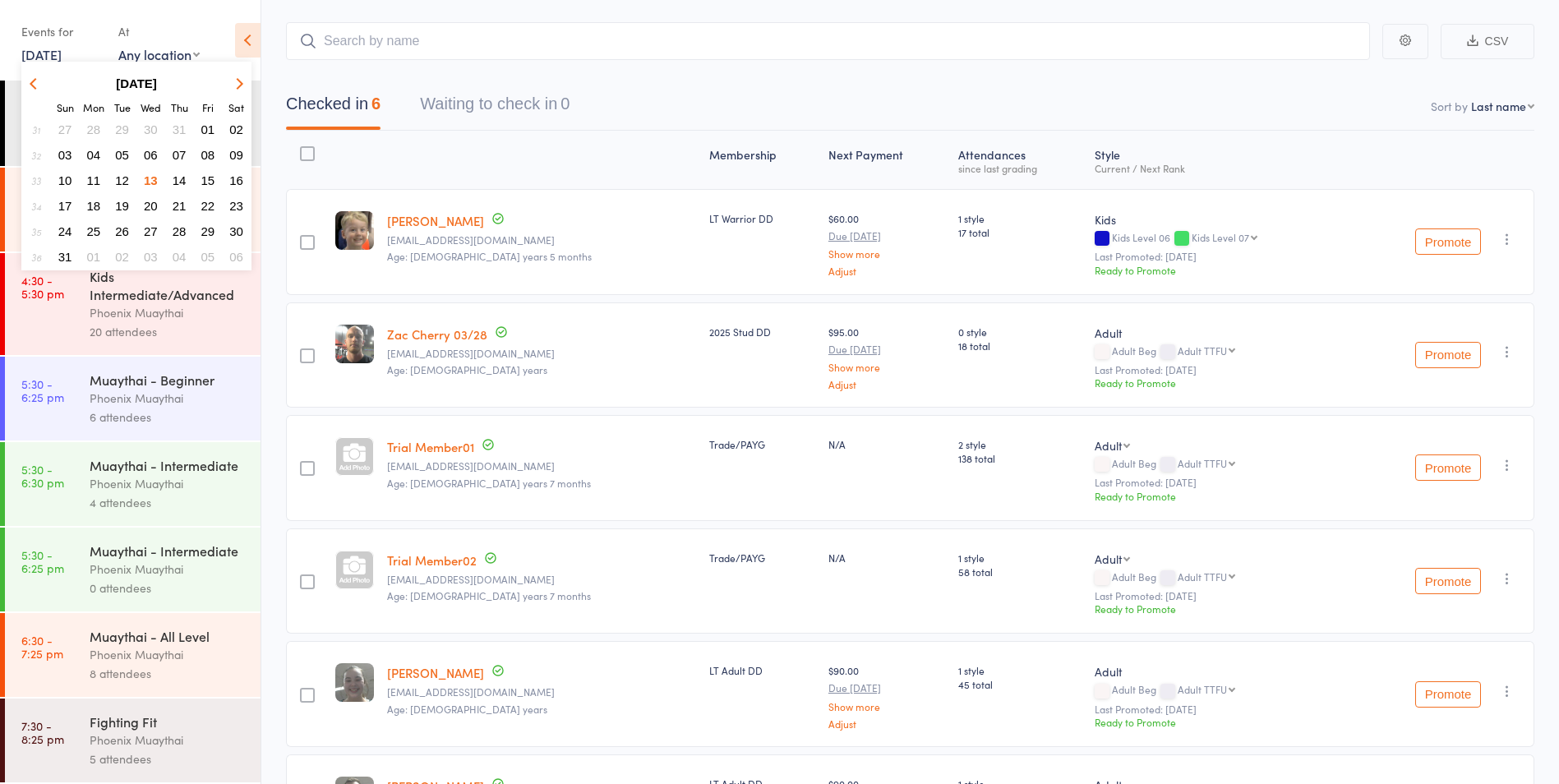
click at [150, 152] on span "06" at bounding box center [150, 155] width 14 height 14
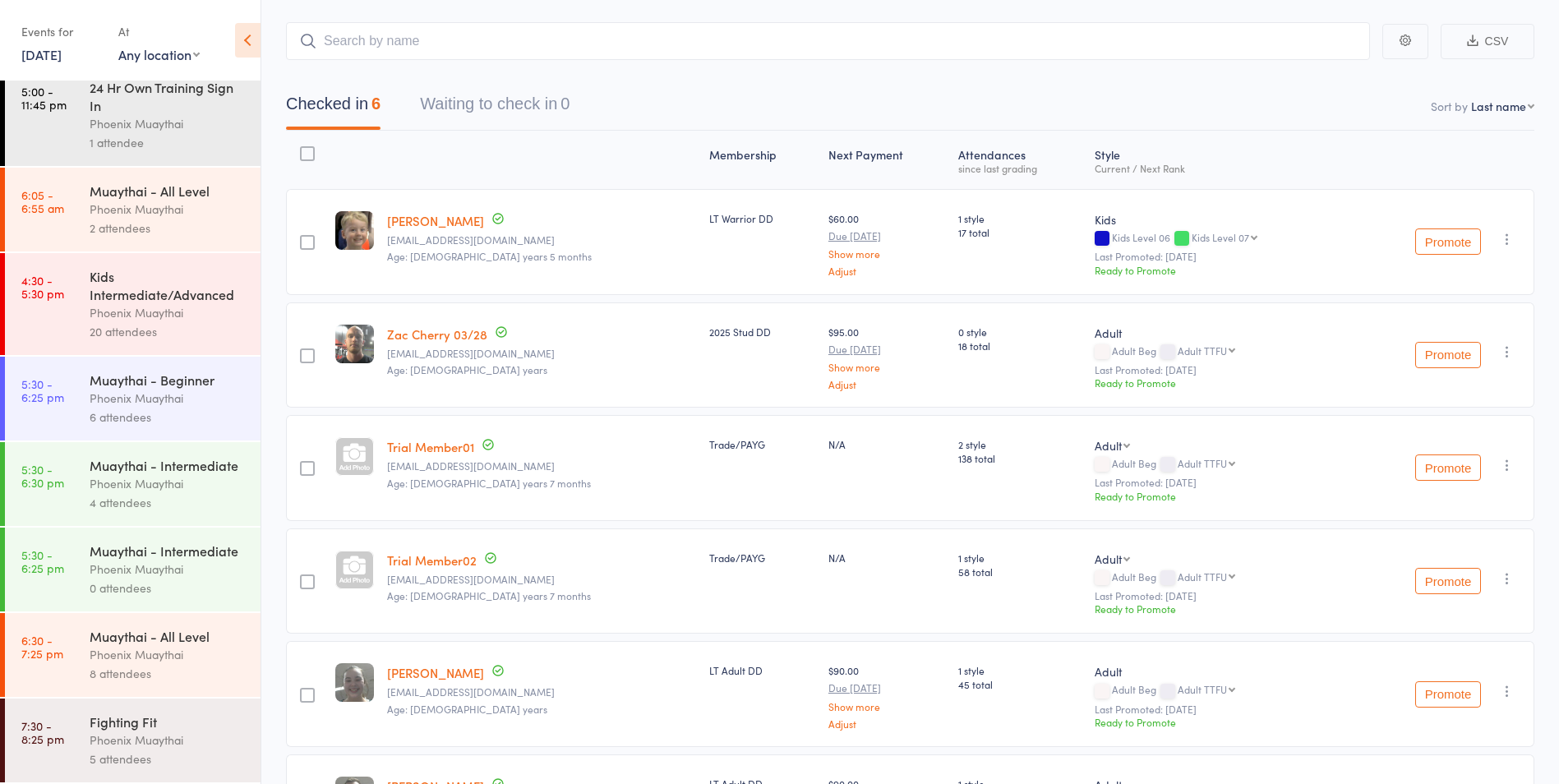
scroll to position [34, 0]
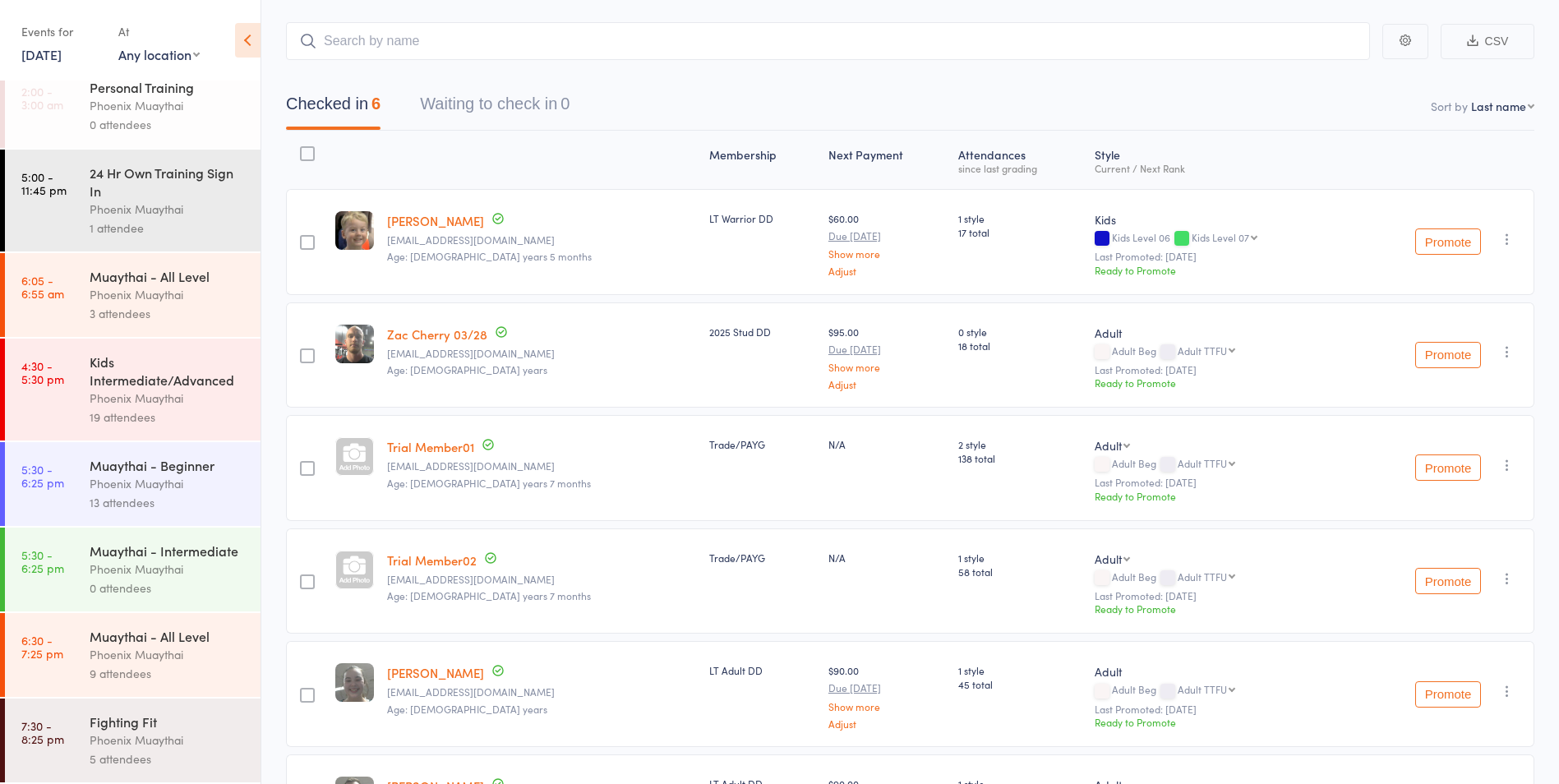
click at [54, 55] on link "6 Aug, 2025" at bounding box center [41, 54] width 40 height 18
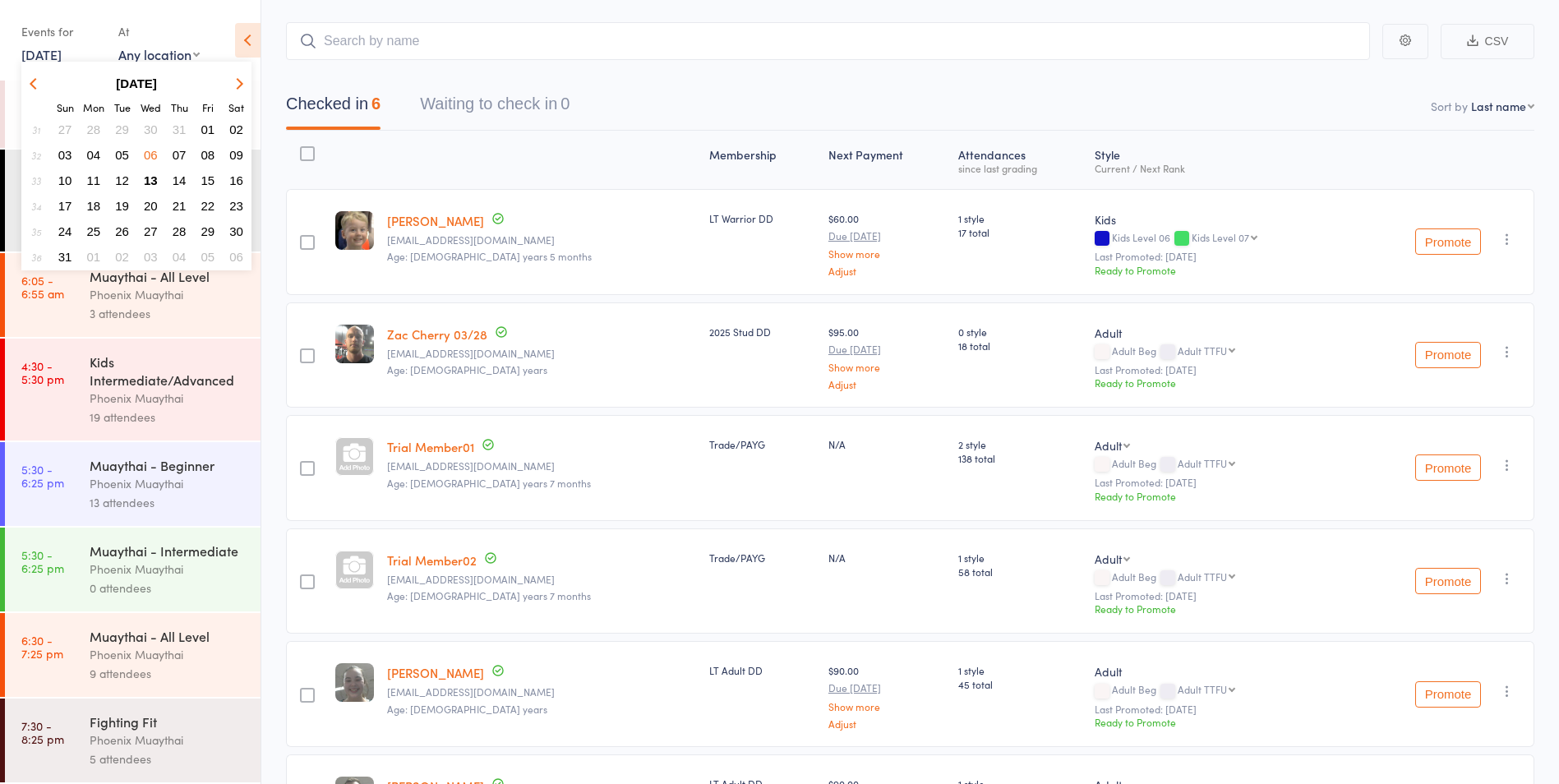
click at [149, 129] on span "30" at bounding box center [150, 128] width 14 height 14
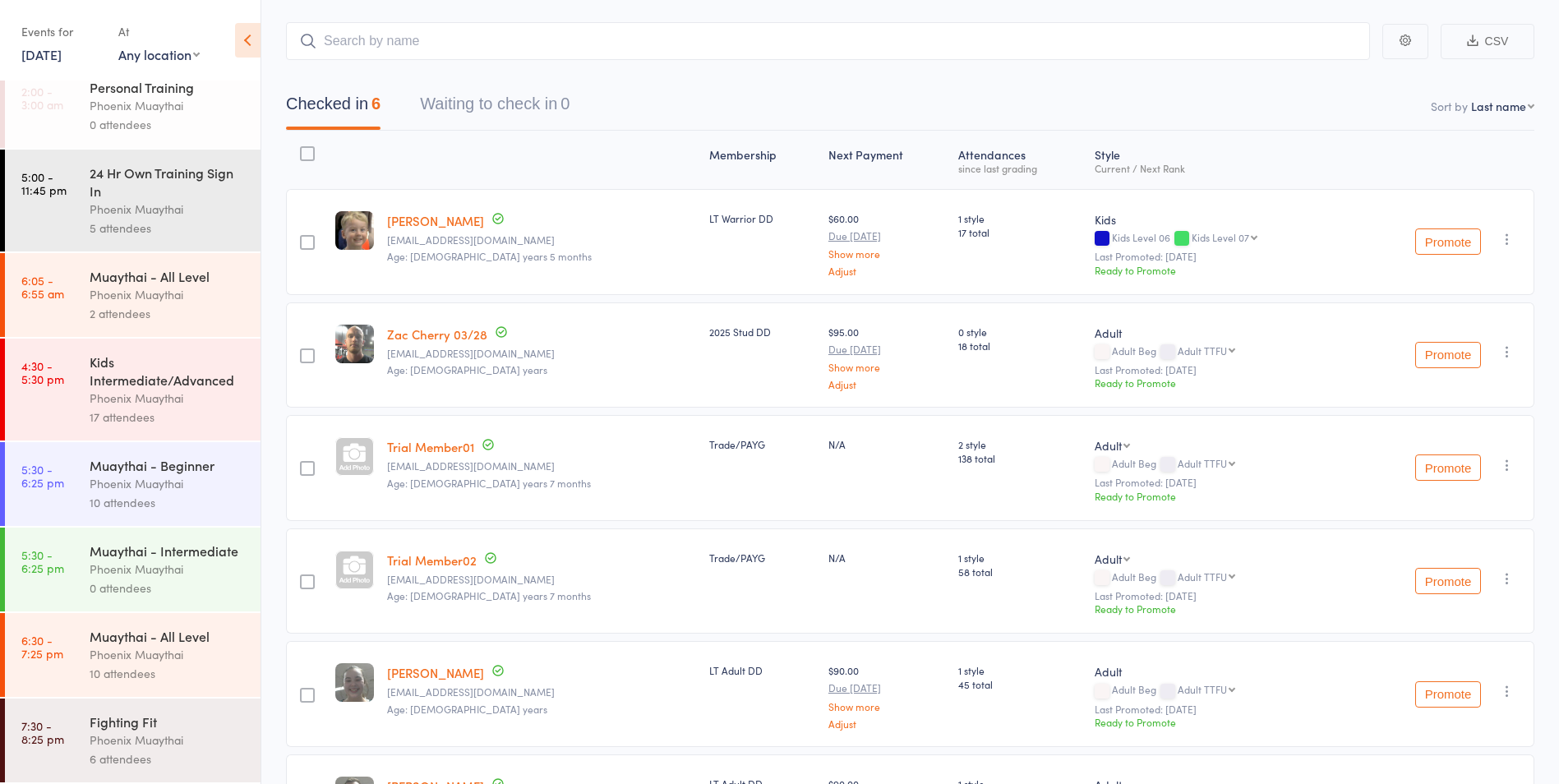
click at [58, 48] on link "30 Jul, 2025" at bounding box center [41, 54] width 40 height 18
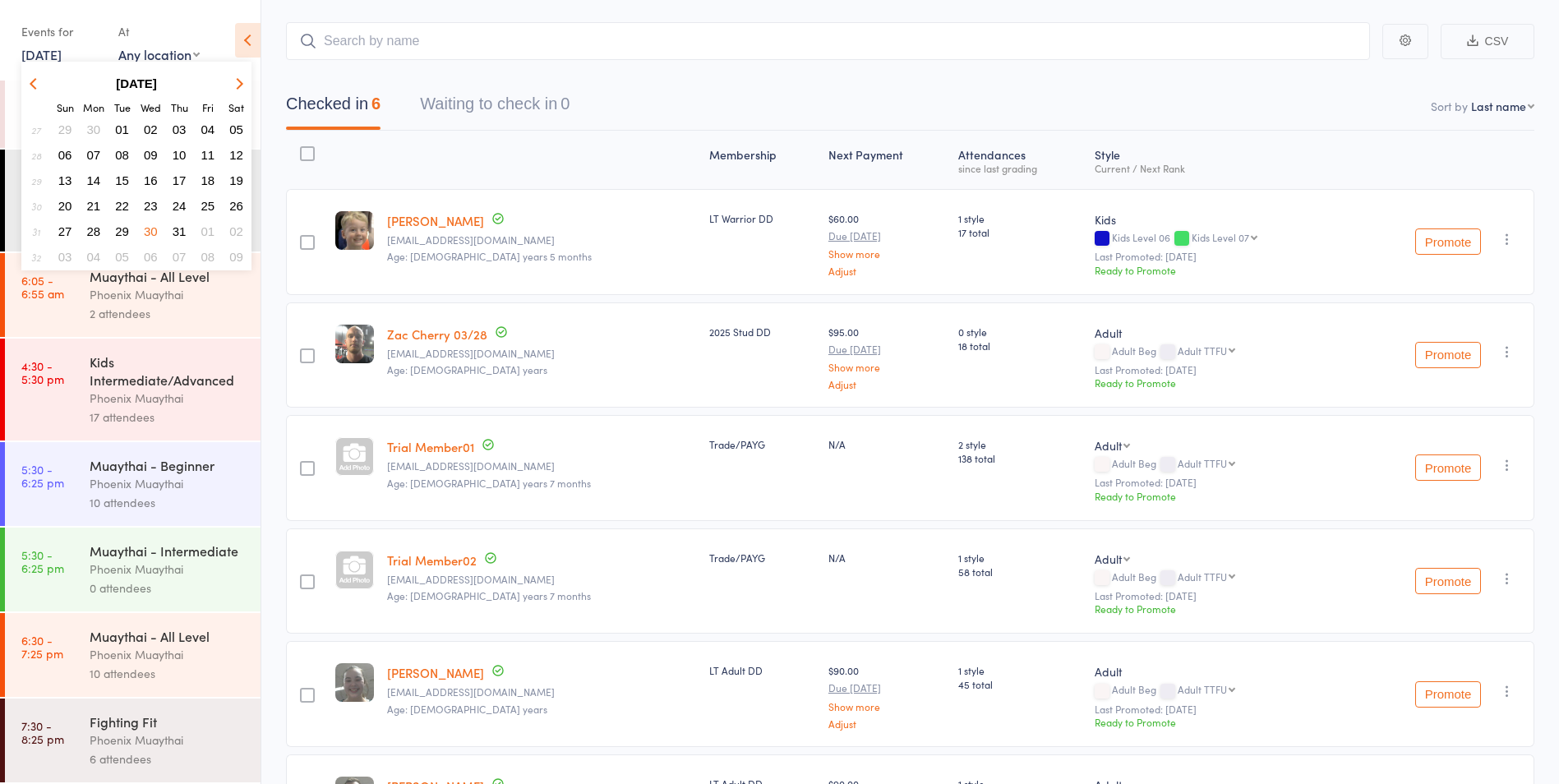
click at [155, 205] on span "23" at bounding box center [150, 206] width 14 height 14
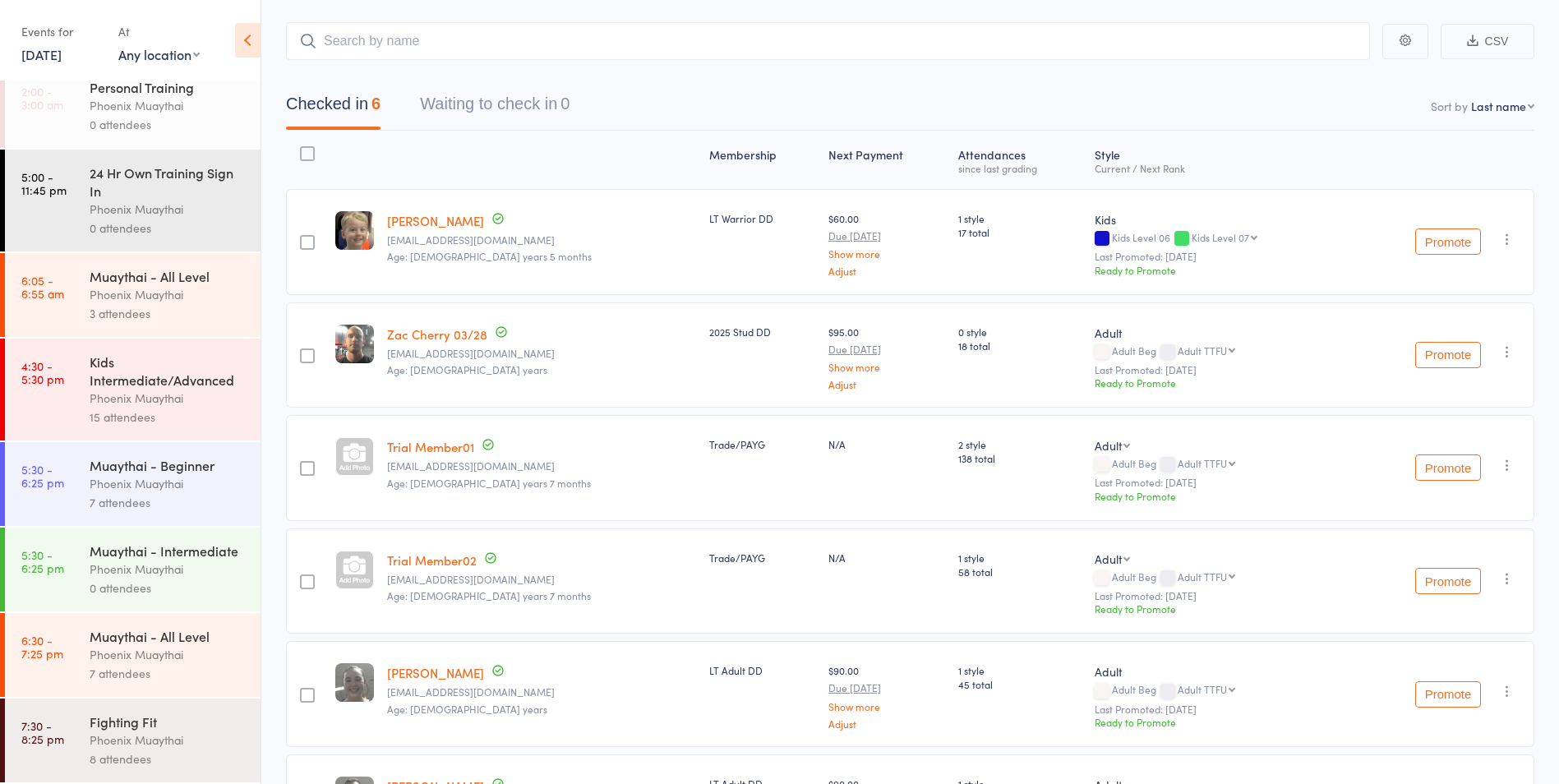
click at [38, 59] on link "23 Jul, 2025" at bounding box center [41, 54] width 40 height 18
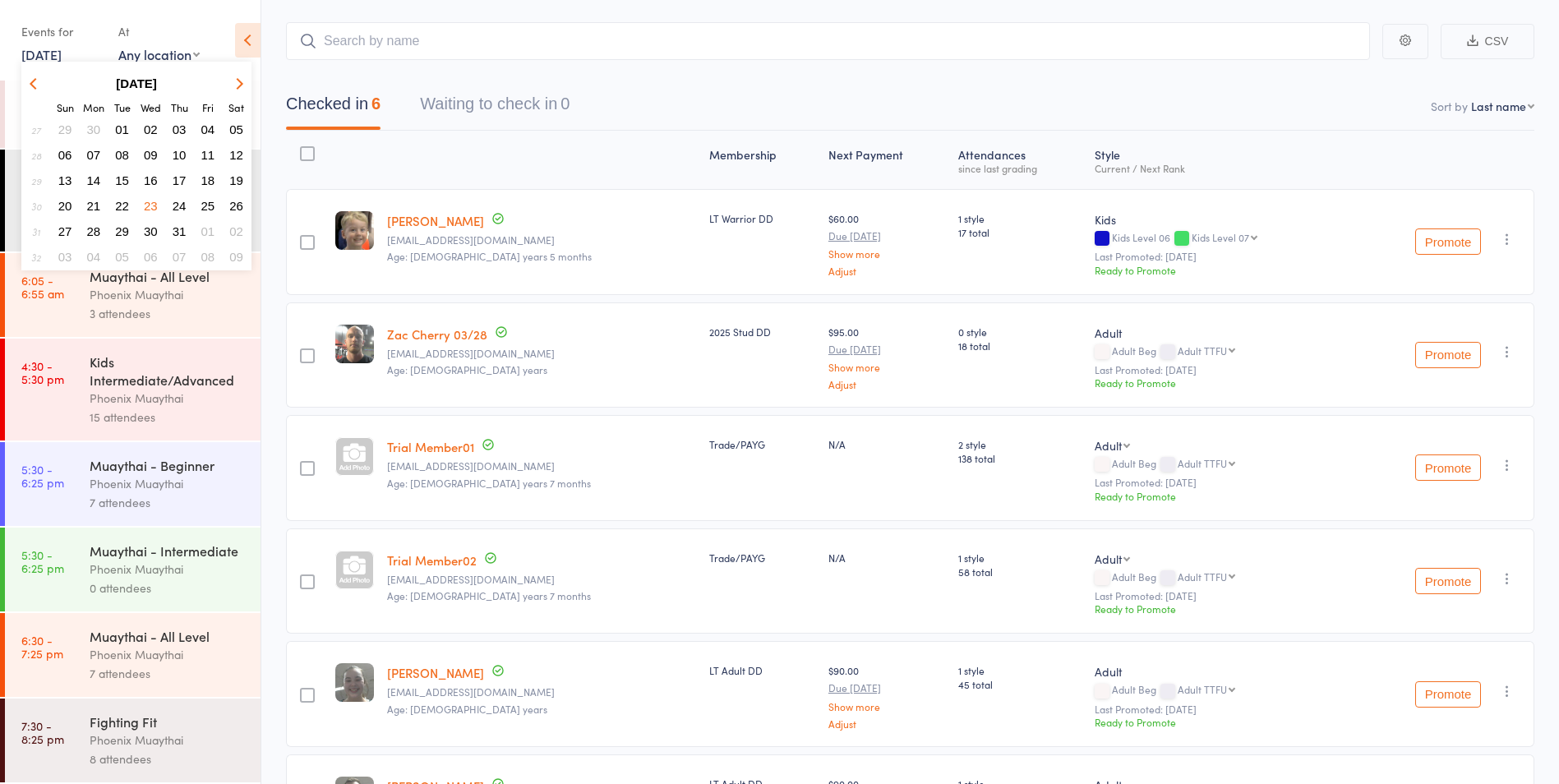
click at [155, 180] on span "16" at bounding box center [150, 180] width 14 height 14
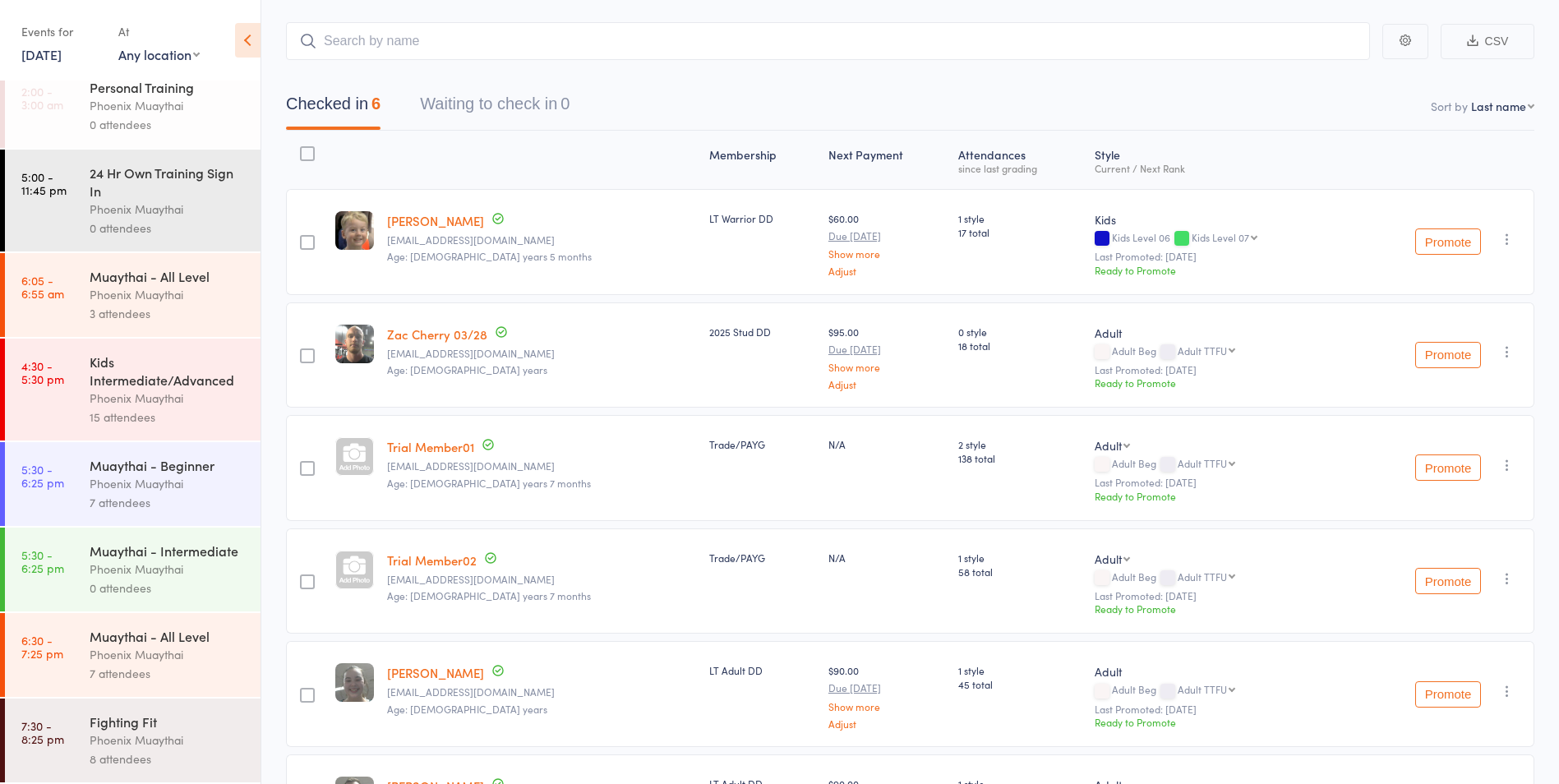
scroll to position [0, 0]
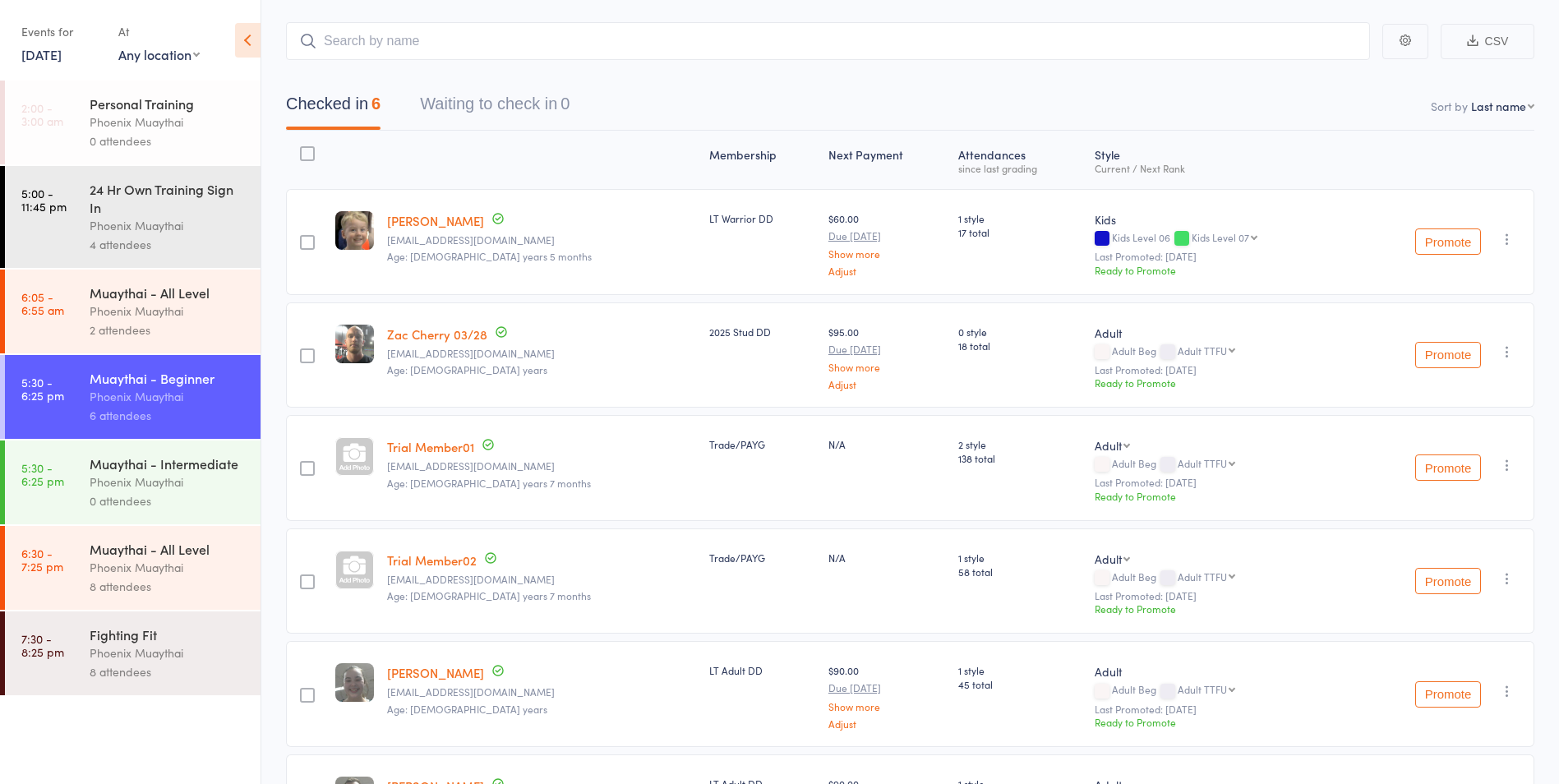
click at [197, 484] on div "Phoenix Muaythai" at bounding box center [168, 481] width 157 height 19
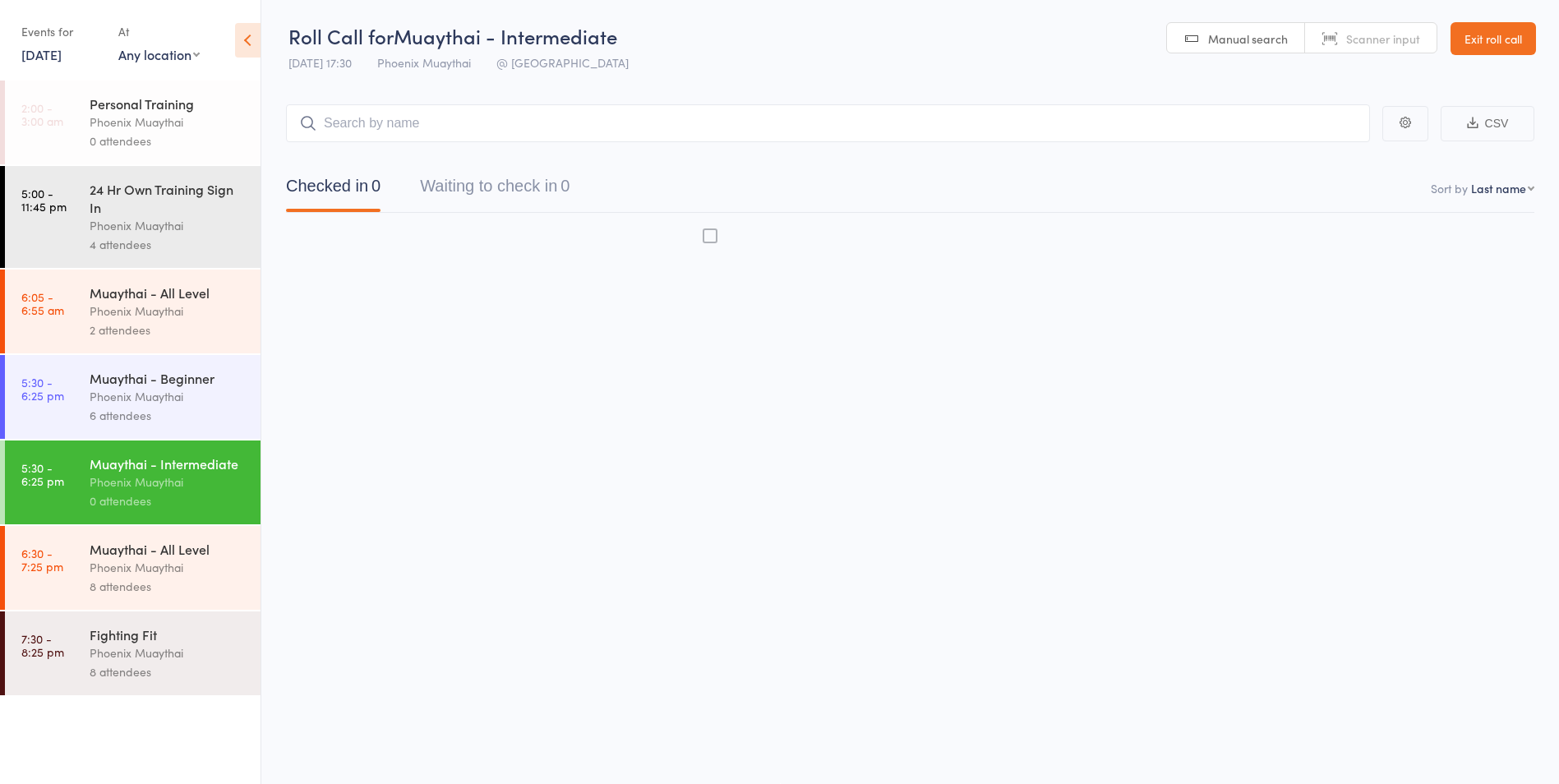
scroll to position [1, 0]
click at [182, 395] on div "Phoenix Muaythai" at bounding box center [168, 397] width 157 height 19
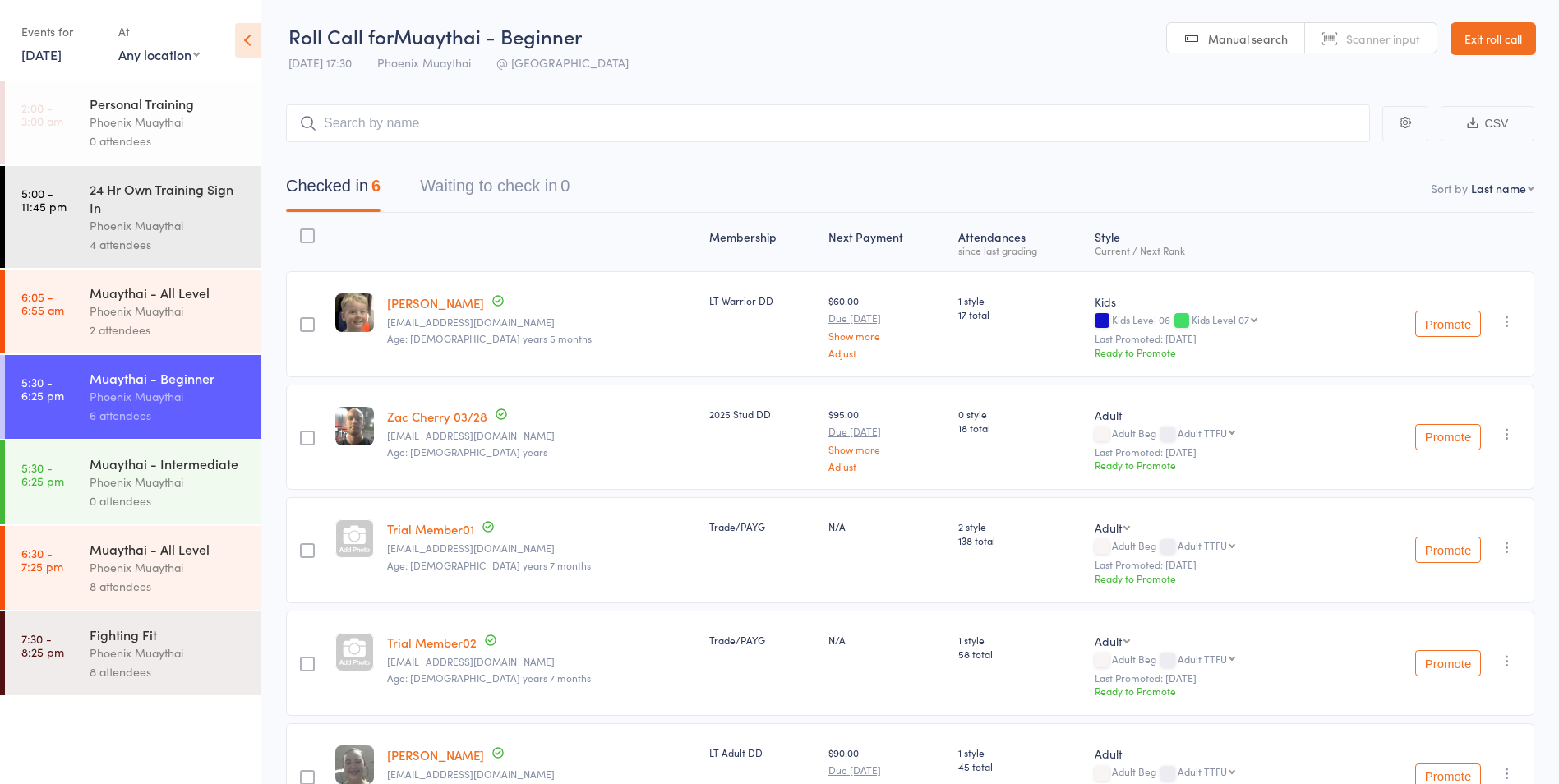
click at [47, 59] on link "16 Jul, 2025" at bounding box center [41, 54] width 40 height 18
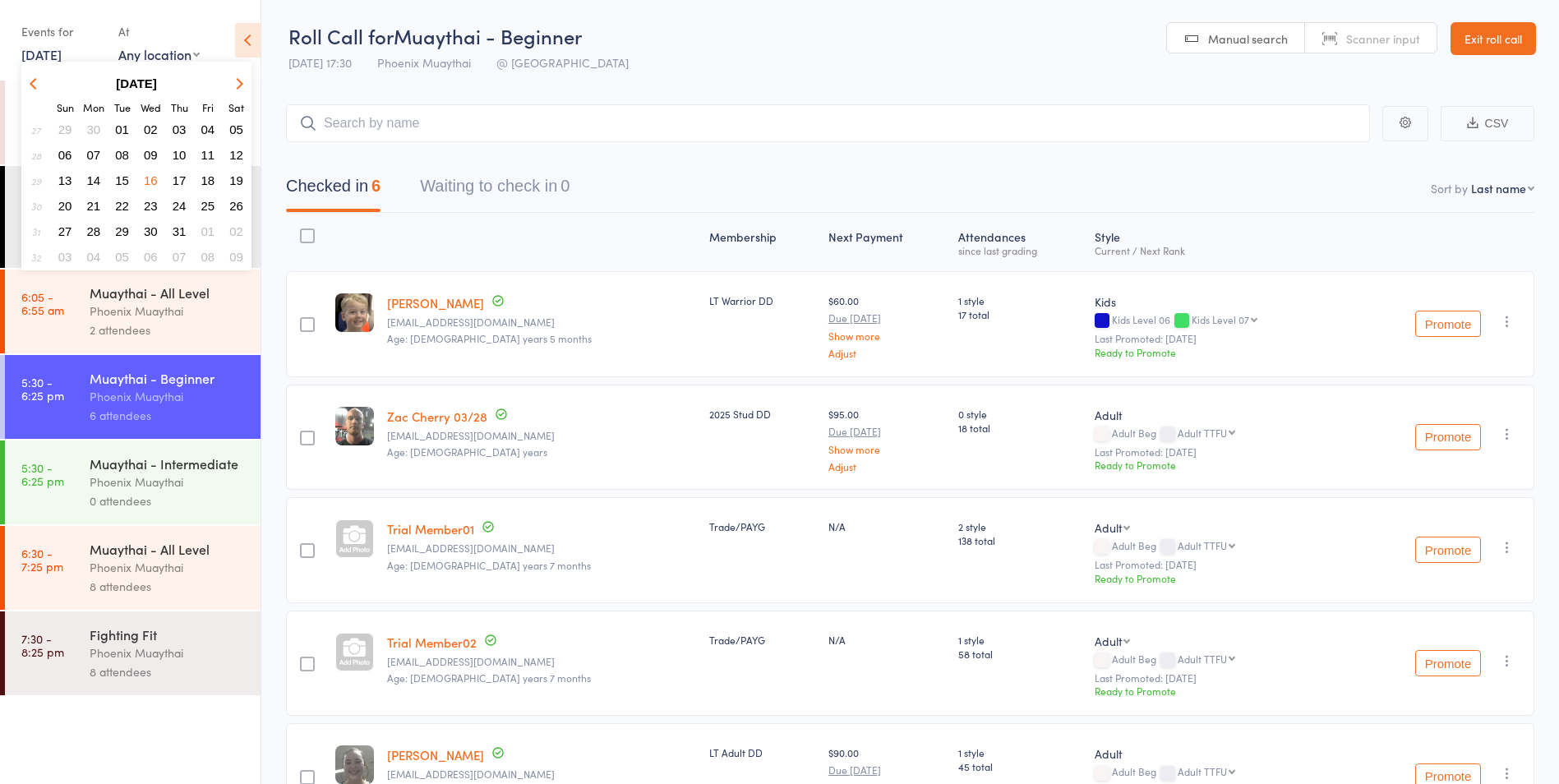
click at [150, 206] on span "23" at bounding box center [150, 206] width 14 height 14
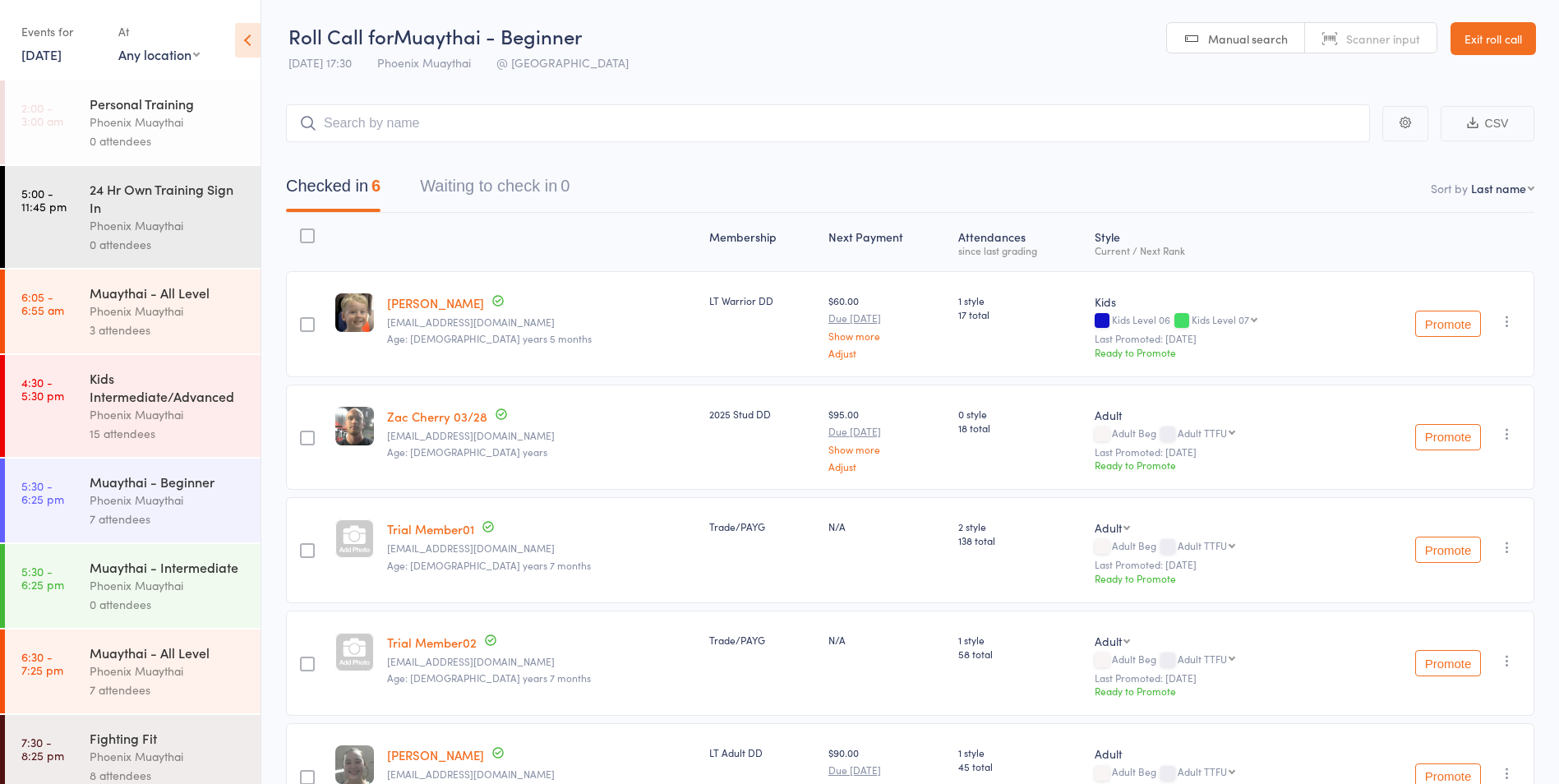
click at [52, 54] on link "23 Jul, 2025" at bounding box center [41, 54] width 40 height 18
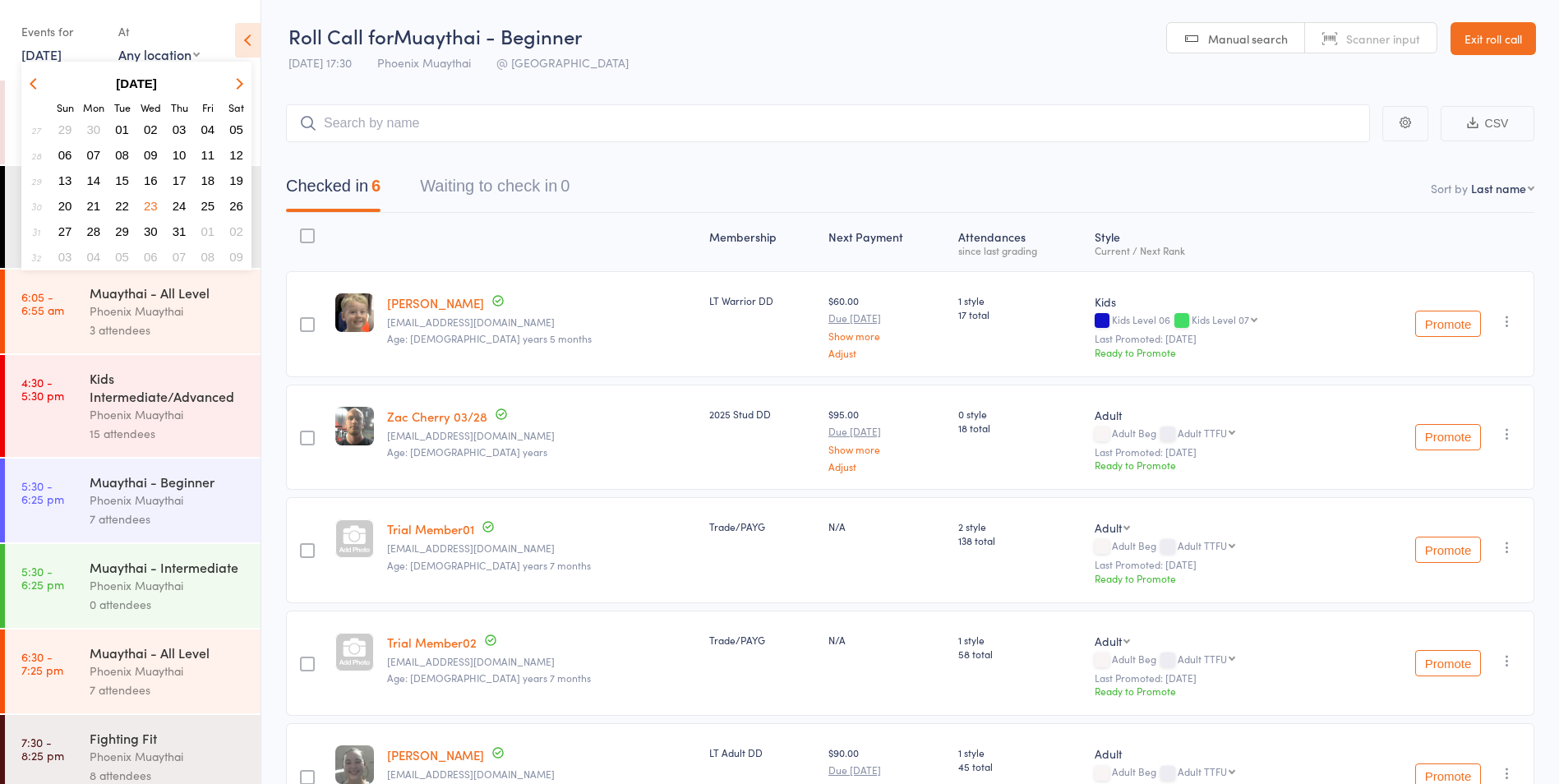
click at [155, 182] on span "16" at bounding box center [150, 180] width 14 height 14
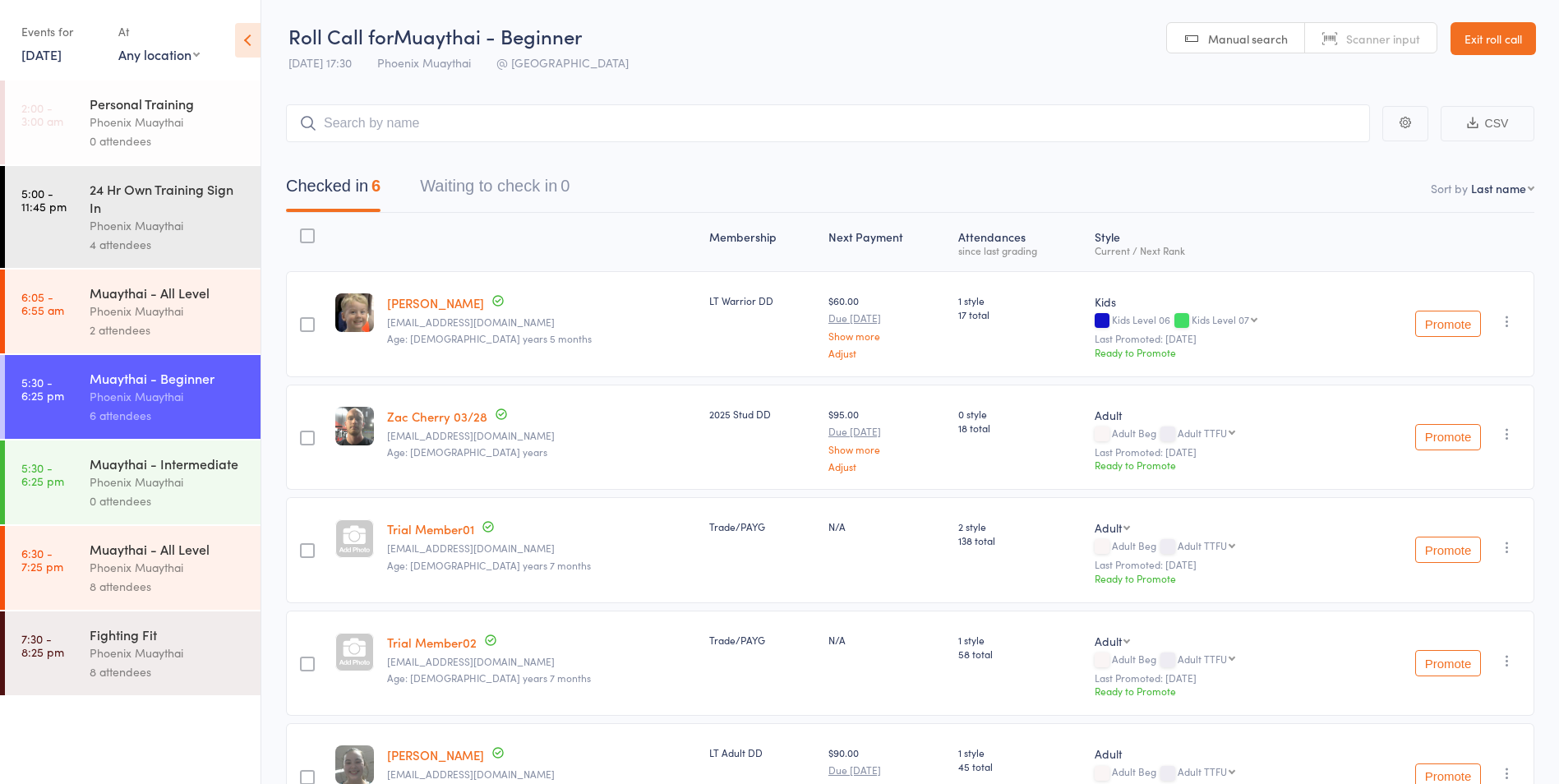
click at [175, 497] on div "0 attendees" at bounding box center [168, 501] width 157 height 19
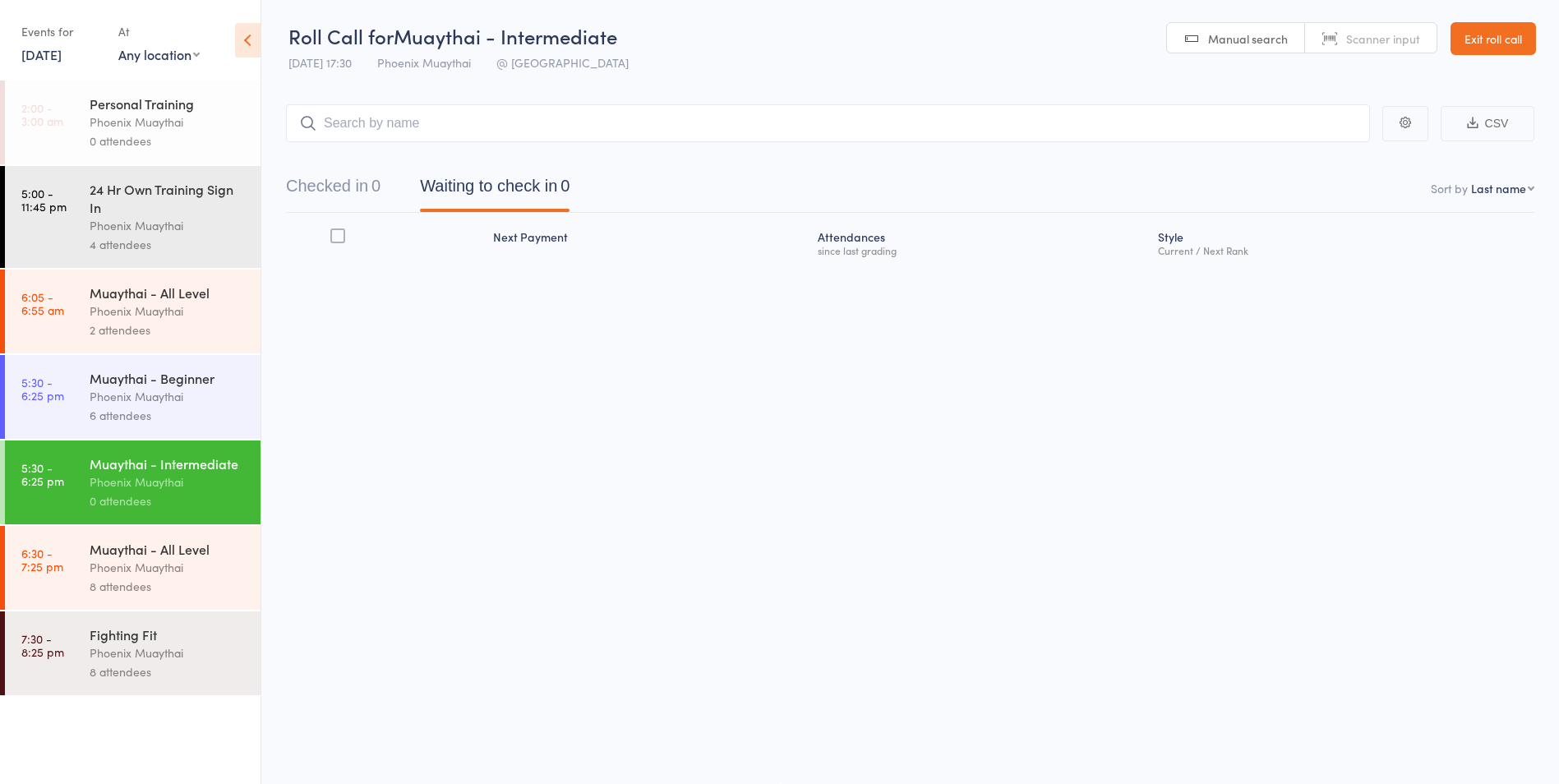
click at [192, 397] on div "Phoenix Muaythai" at bounding box center [168, 397] width 157 height 19
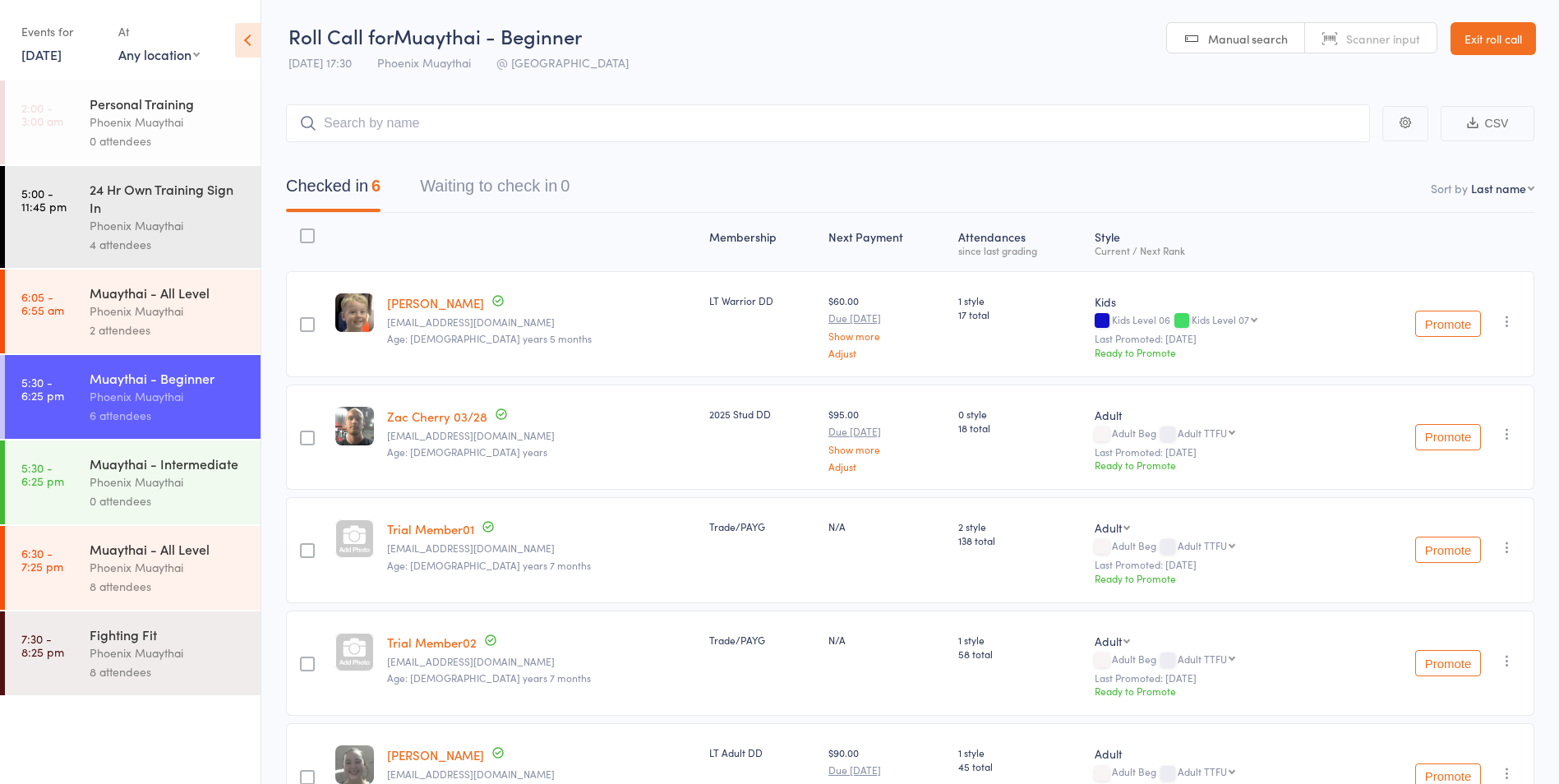
click at [42, 66] on div "Events for 16 Jul, 2025 16 Jul, 2025 July 2025 Sun Mon Tue Wed Thu Fri Sat 27 2…" at bounding box center [61, 42] width 80 height 48
click at [46, 59] on link "16 Jul, 2025" at bounding box center [41, 54] width 40 height 18
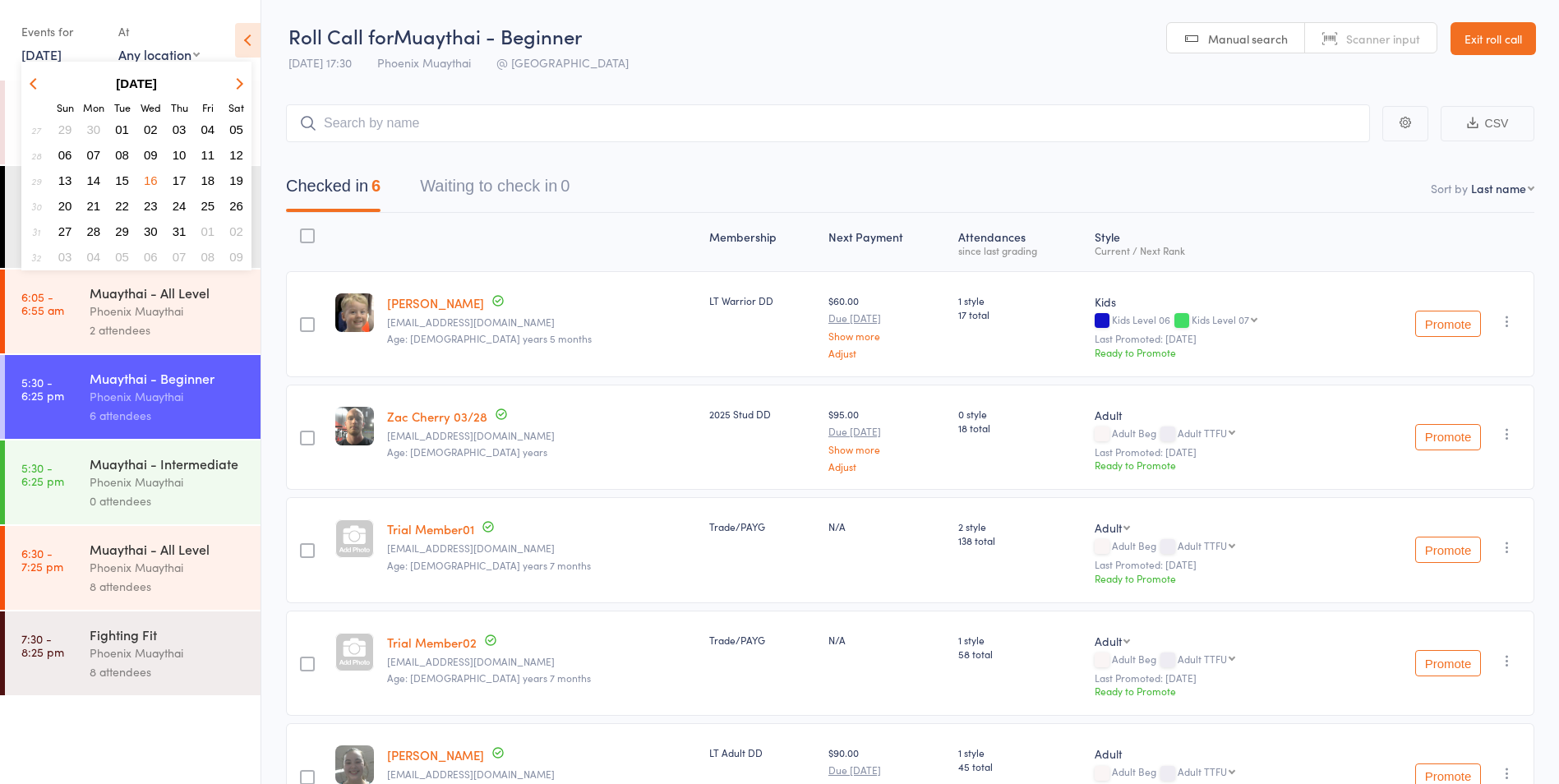
click at [151, 206] on span "23" at bounding box center [150, 206] width 14 height 14
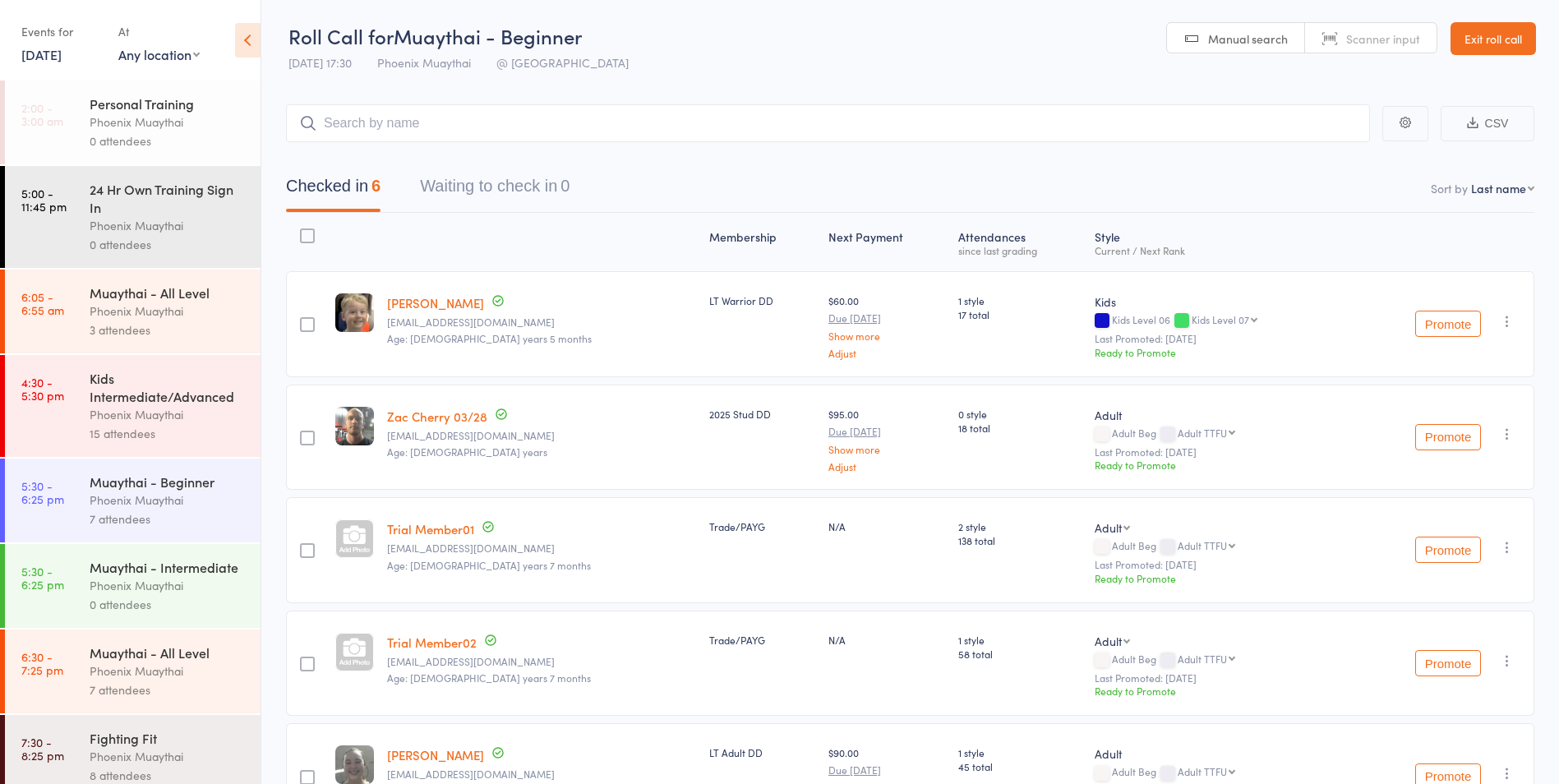
click at [192, 493] on div "Phoenix Muaythai" at bounding box center [168, 500] width 157 height 19
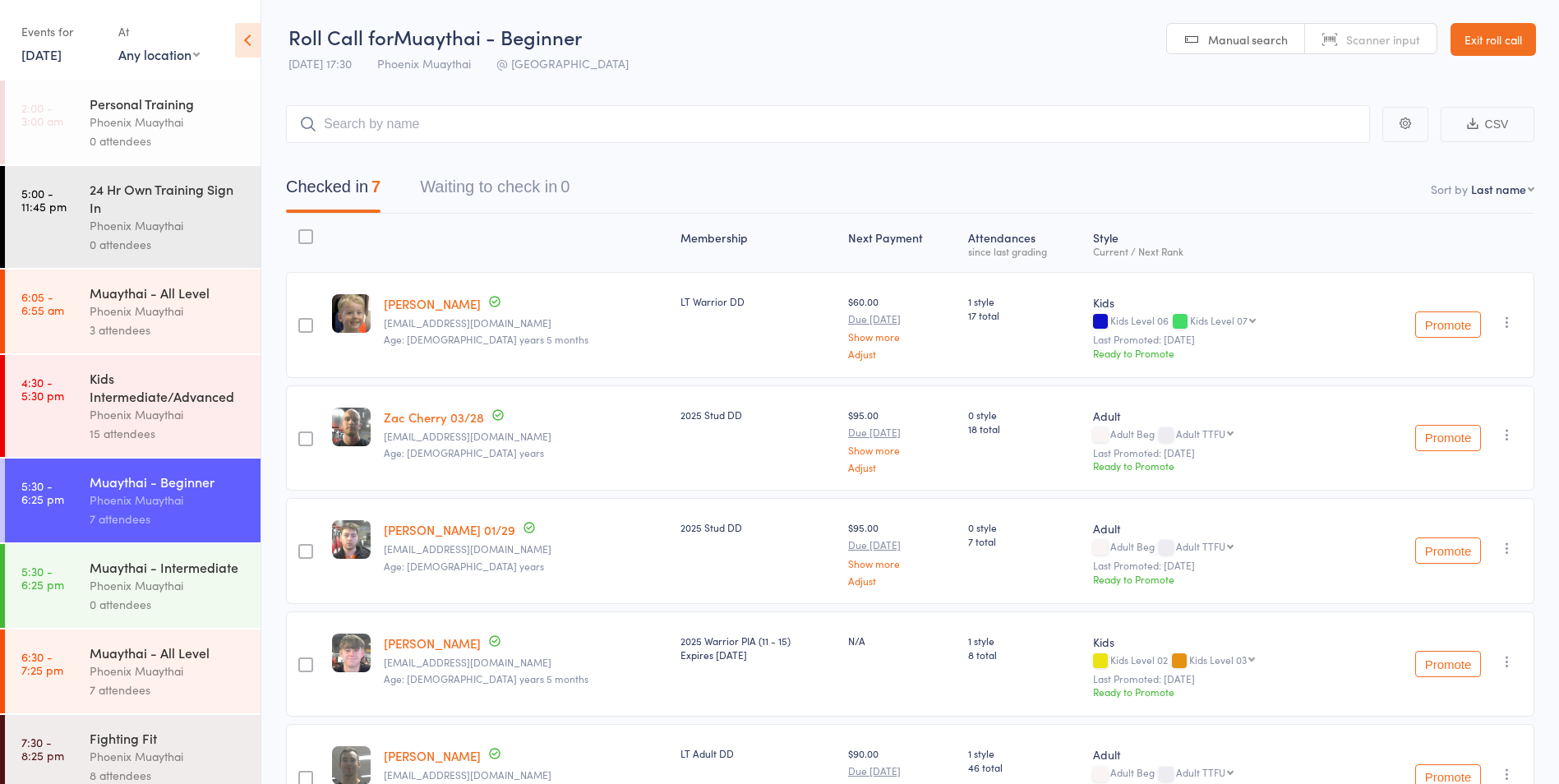
click at [47, 47] on link "23 Jul, 2025" at bounding box center [41, 54] width 40 height 18
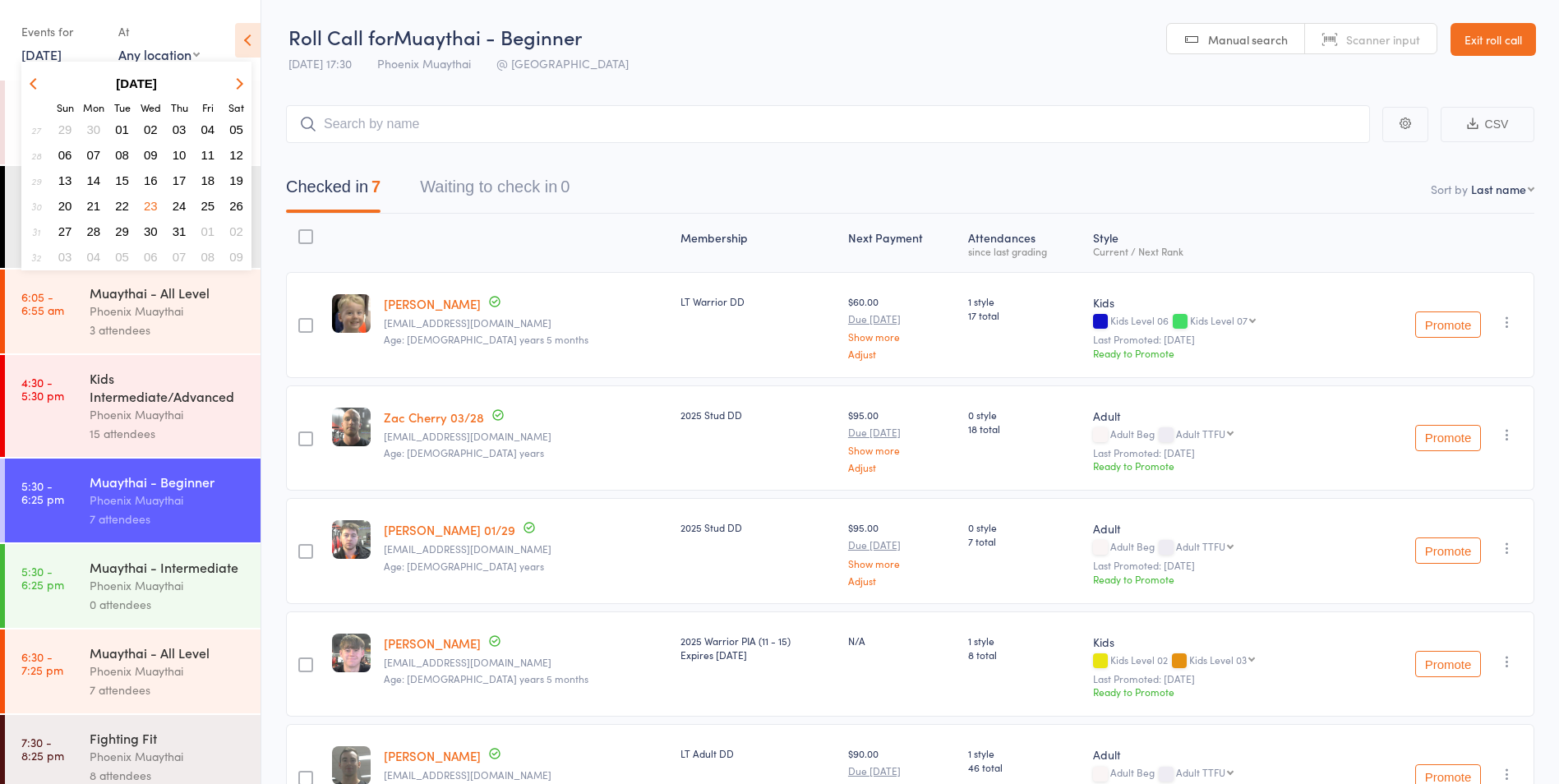
click at [151, 227] on span "30" at bounding box center [150, 231] width 14 height 14
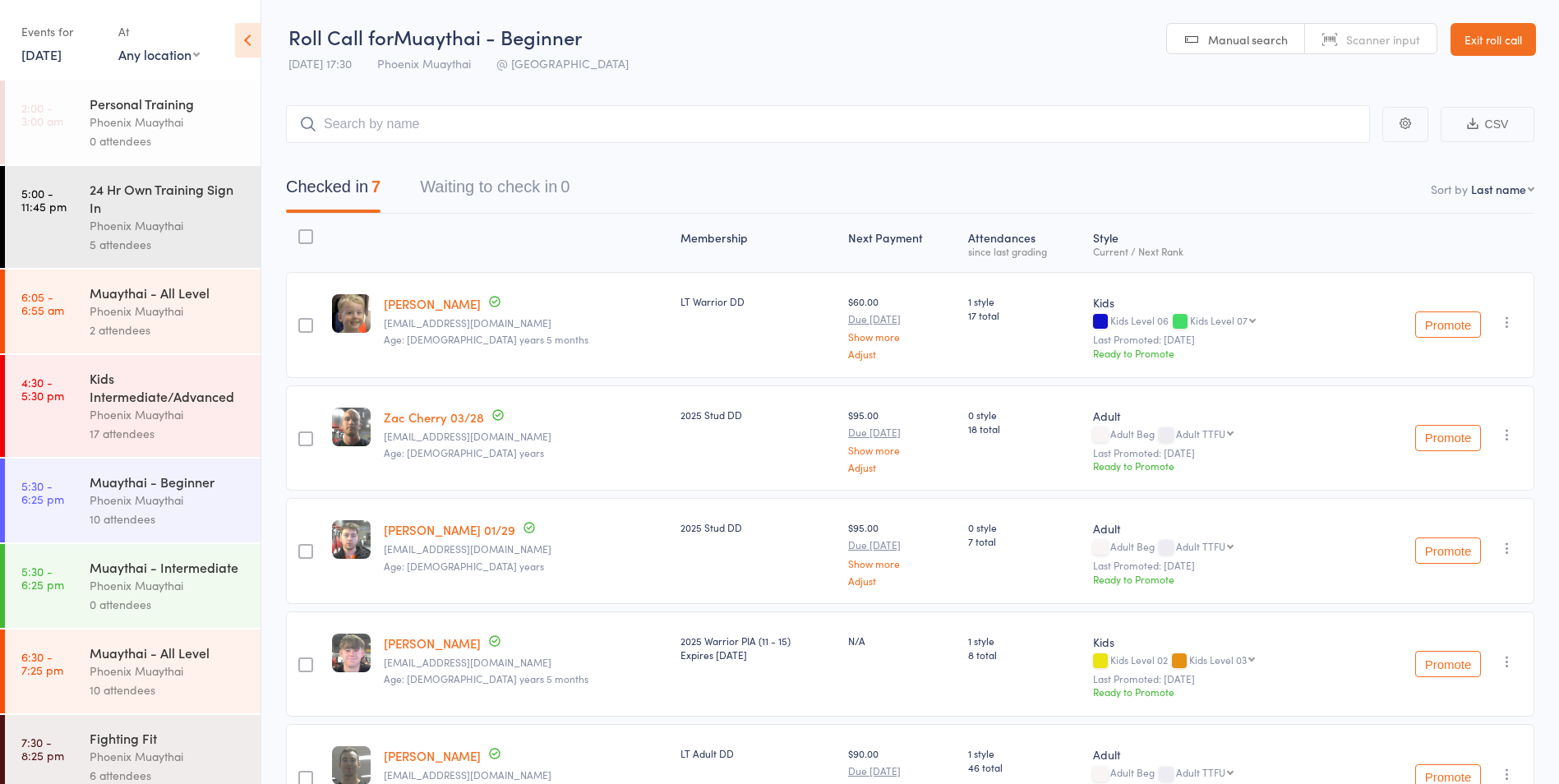
click at [169, 517] on div "10 attendees" at bounding box center [168, 519] width 157 height 19
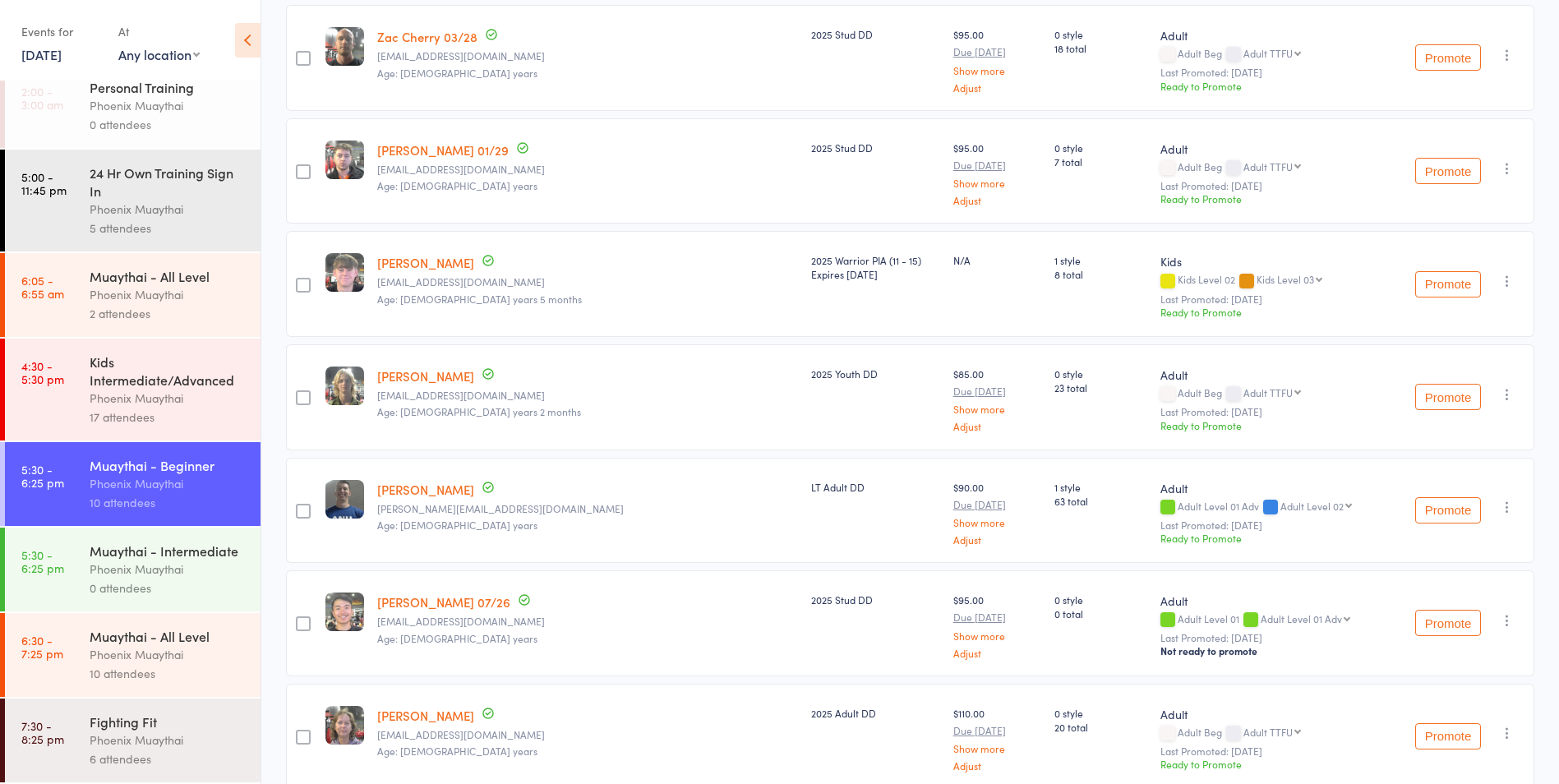
scroll to position [520, 0]
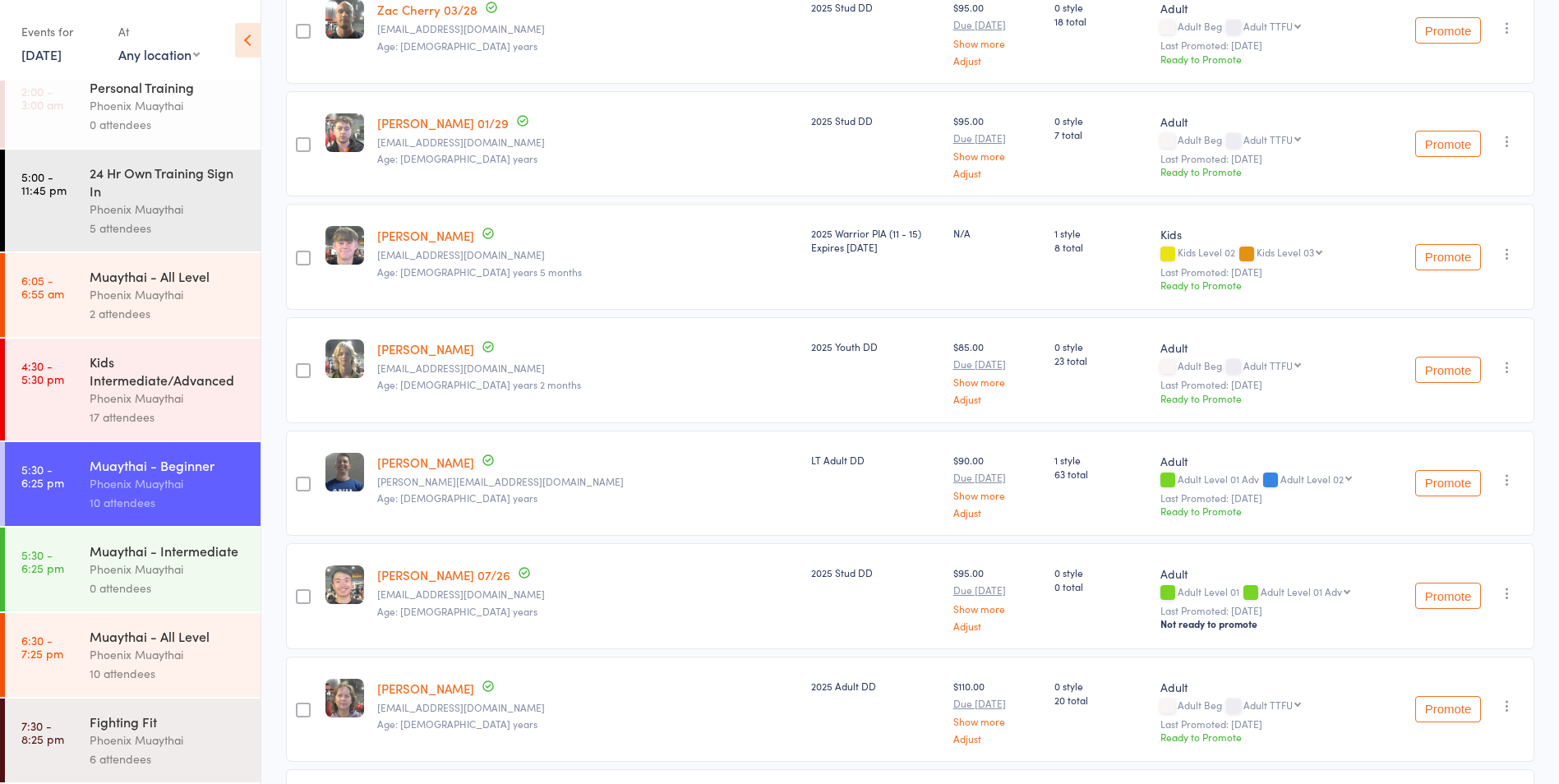
click at [50, 57] on link "30 Jul, 2025" at bounding box center [41, 54] width 40 height 18
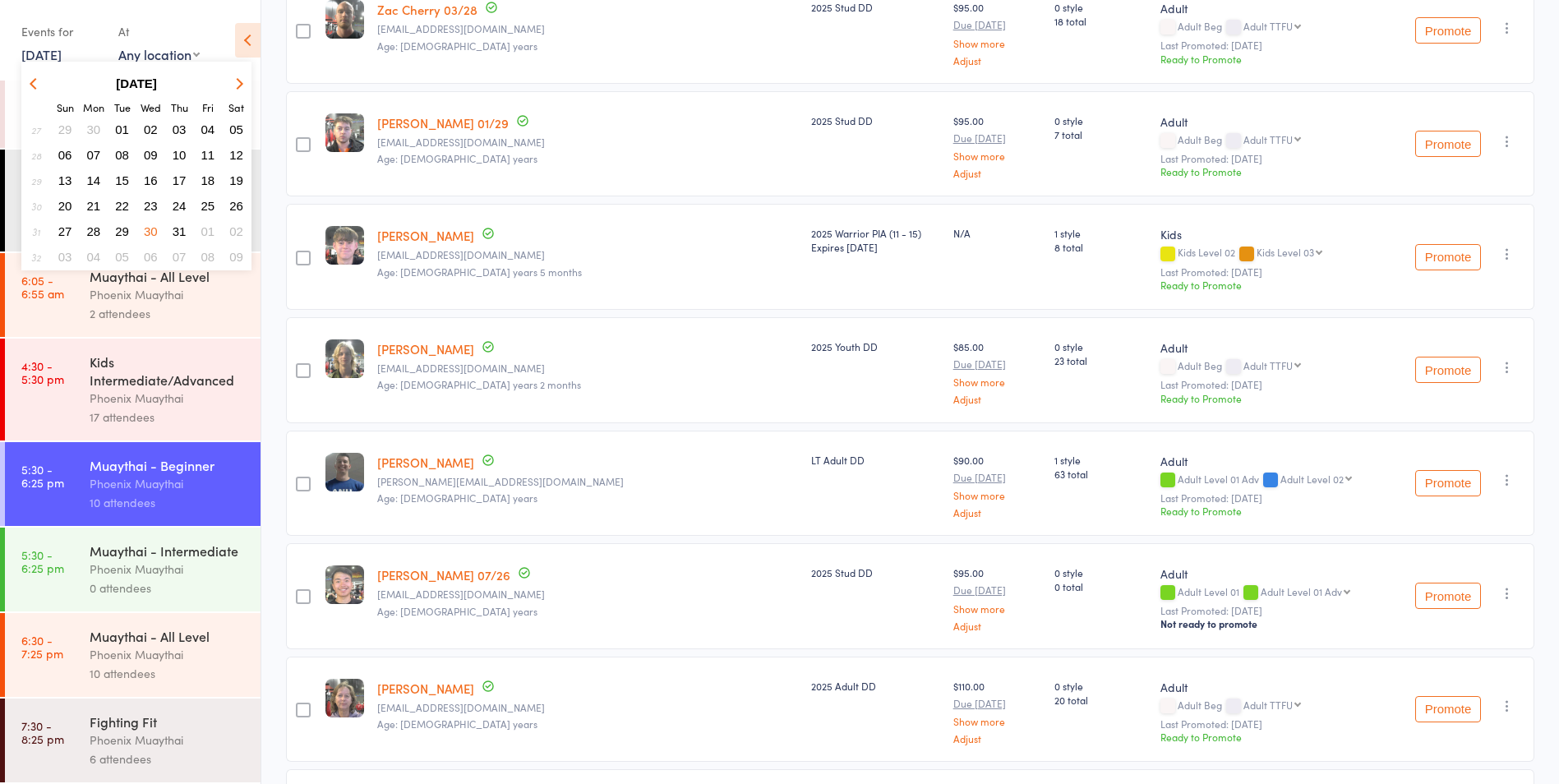
click at [155, 258] on span "06" at bounding box center [150, 256] width 14 height 14
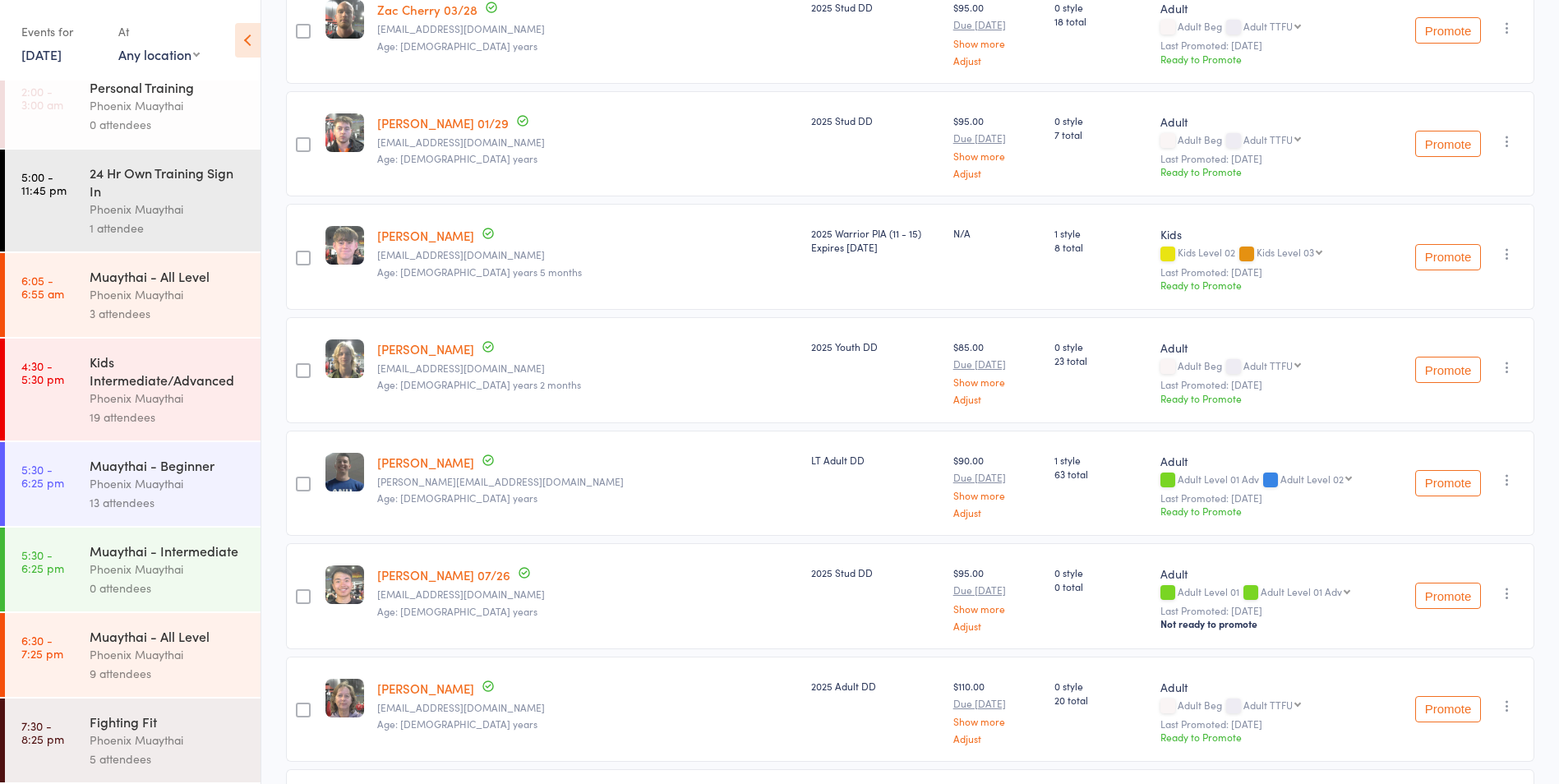
click at [193, 474] on div "Phoenix Muaythai" at bounding box center [168, 483] width 157 height 19
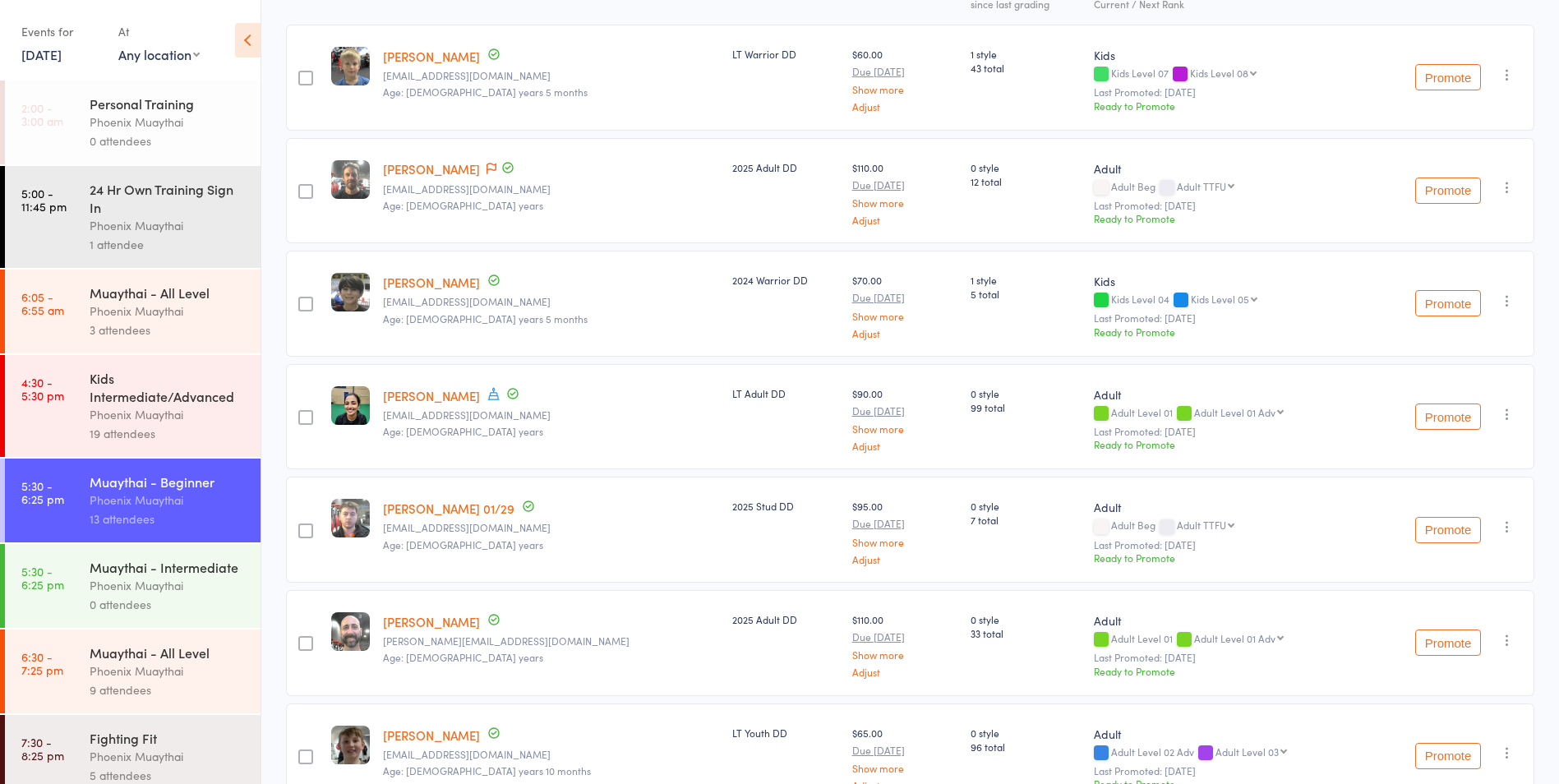
scroll to position [165, 0]
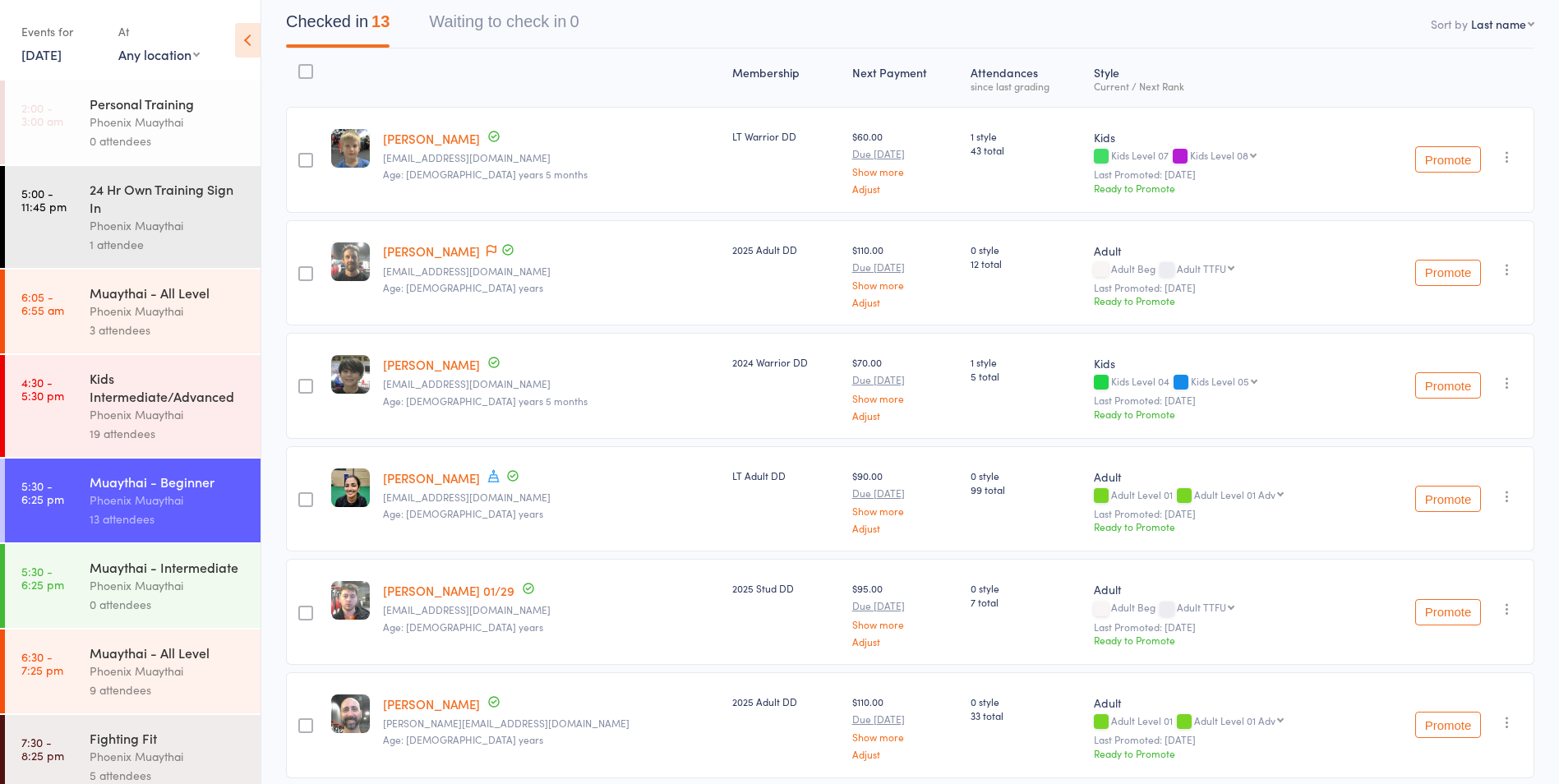
click at [52, 51] on link "6 Aug, 2025" at bounding box center [41, 54] width 40 height 18
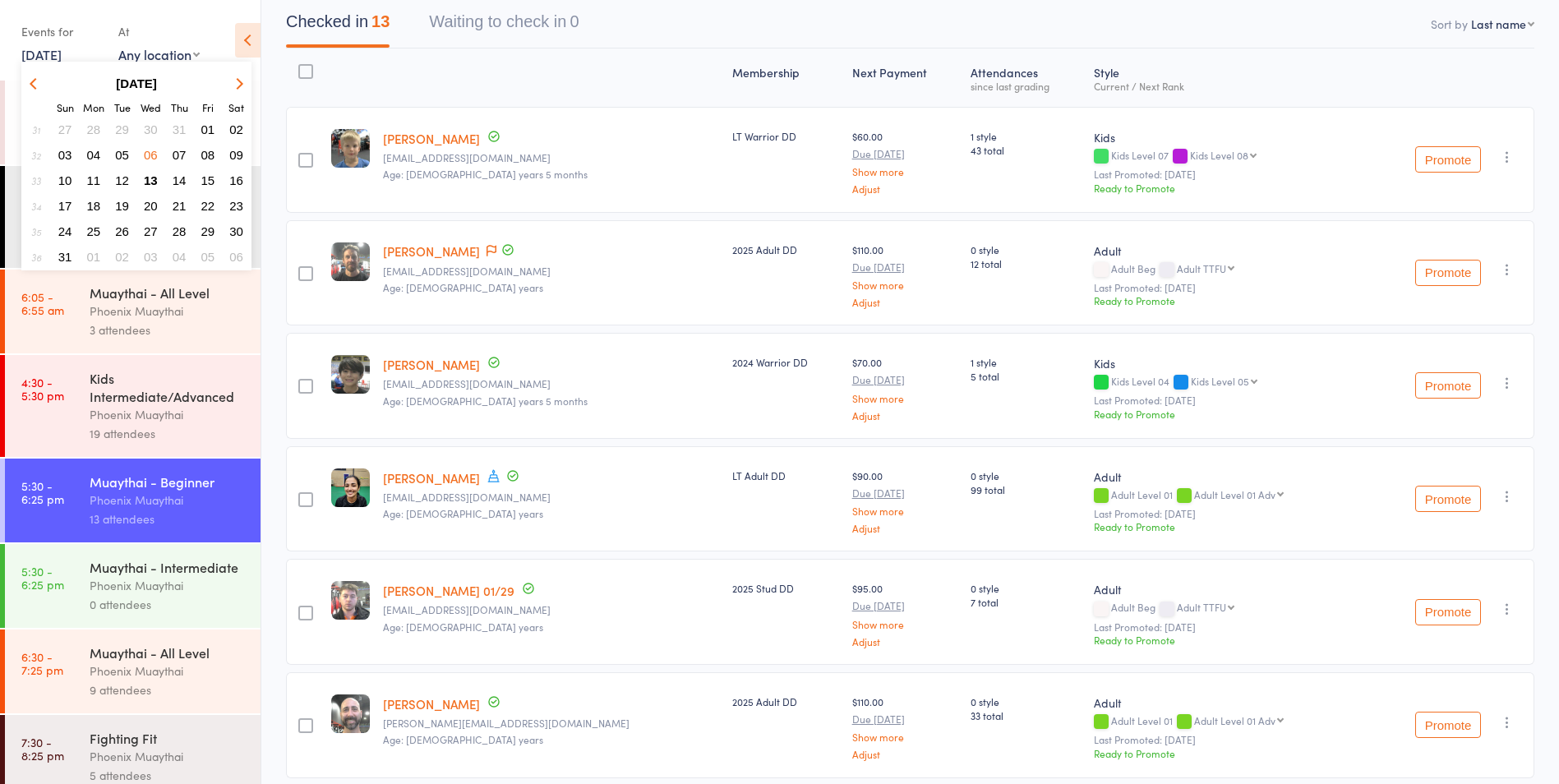
click at [148, 180] on span "13" at bounding box center [150, 180] width 14 height 14
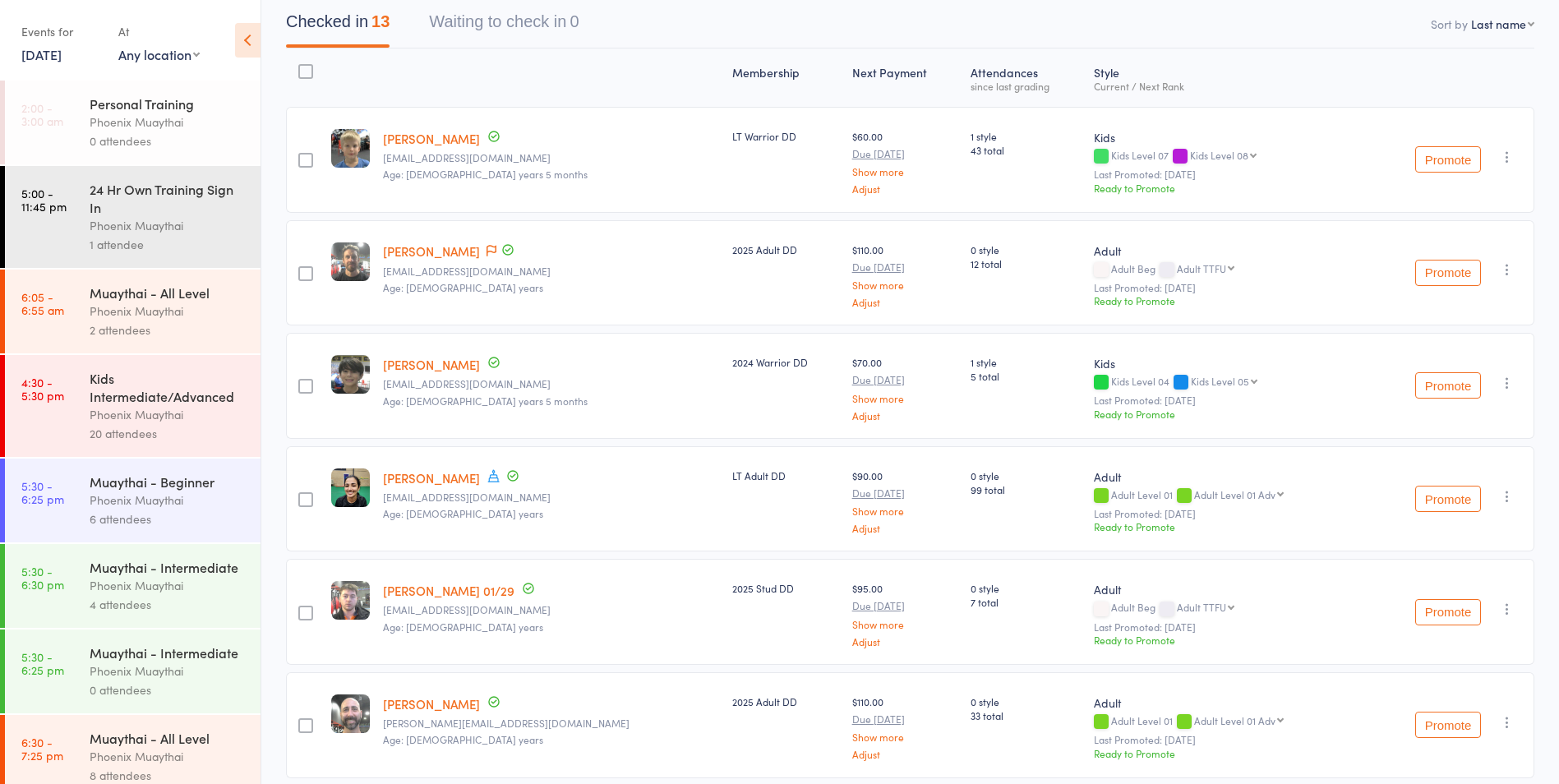
click at [192, 576] on div "Muaythai - Intermediate" at bounding box center [168, 566] width 157 height 18
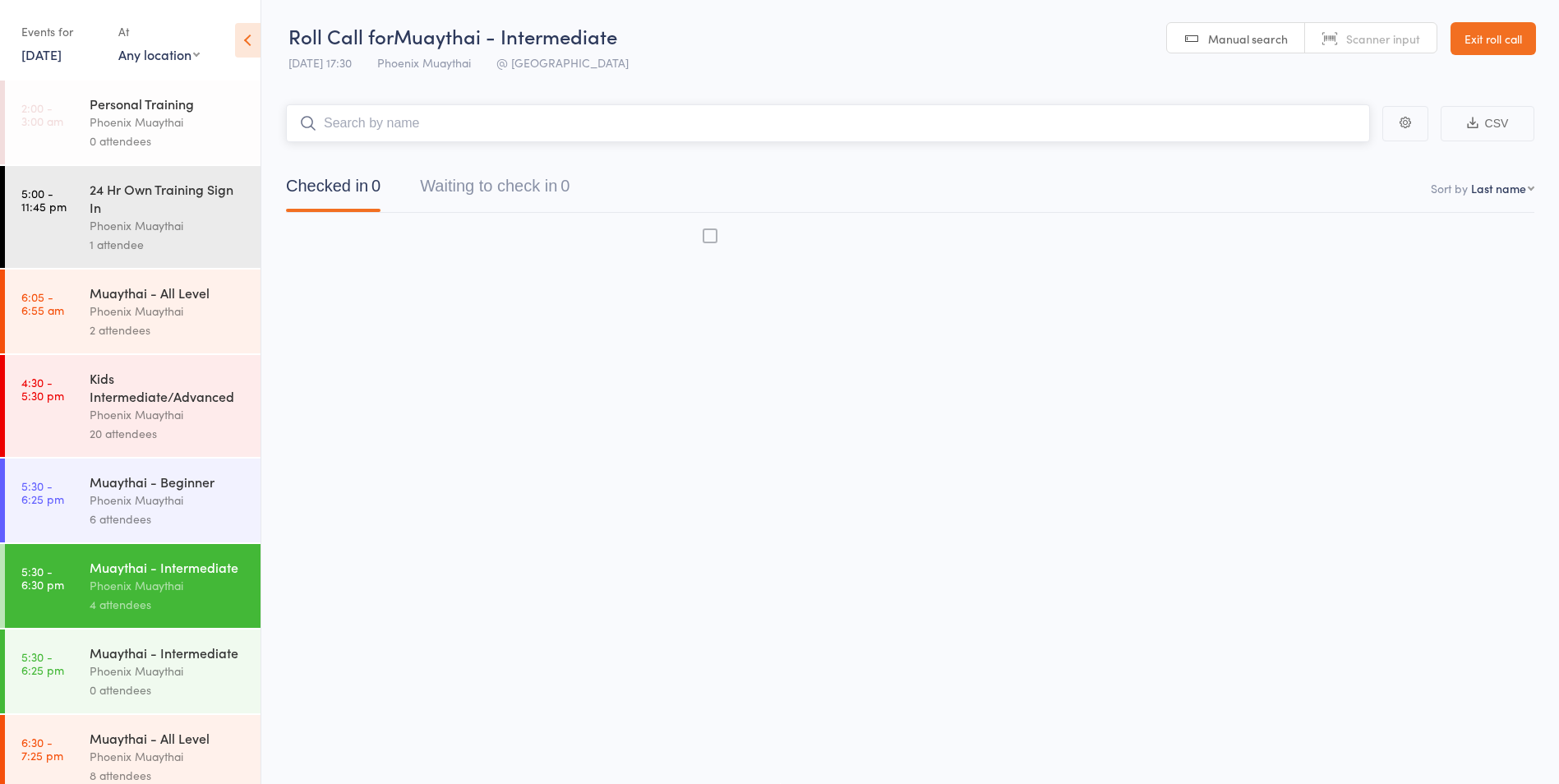
scroll to position [1, 0]
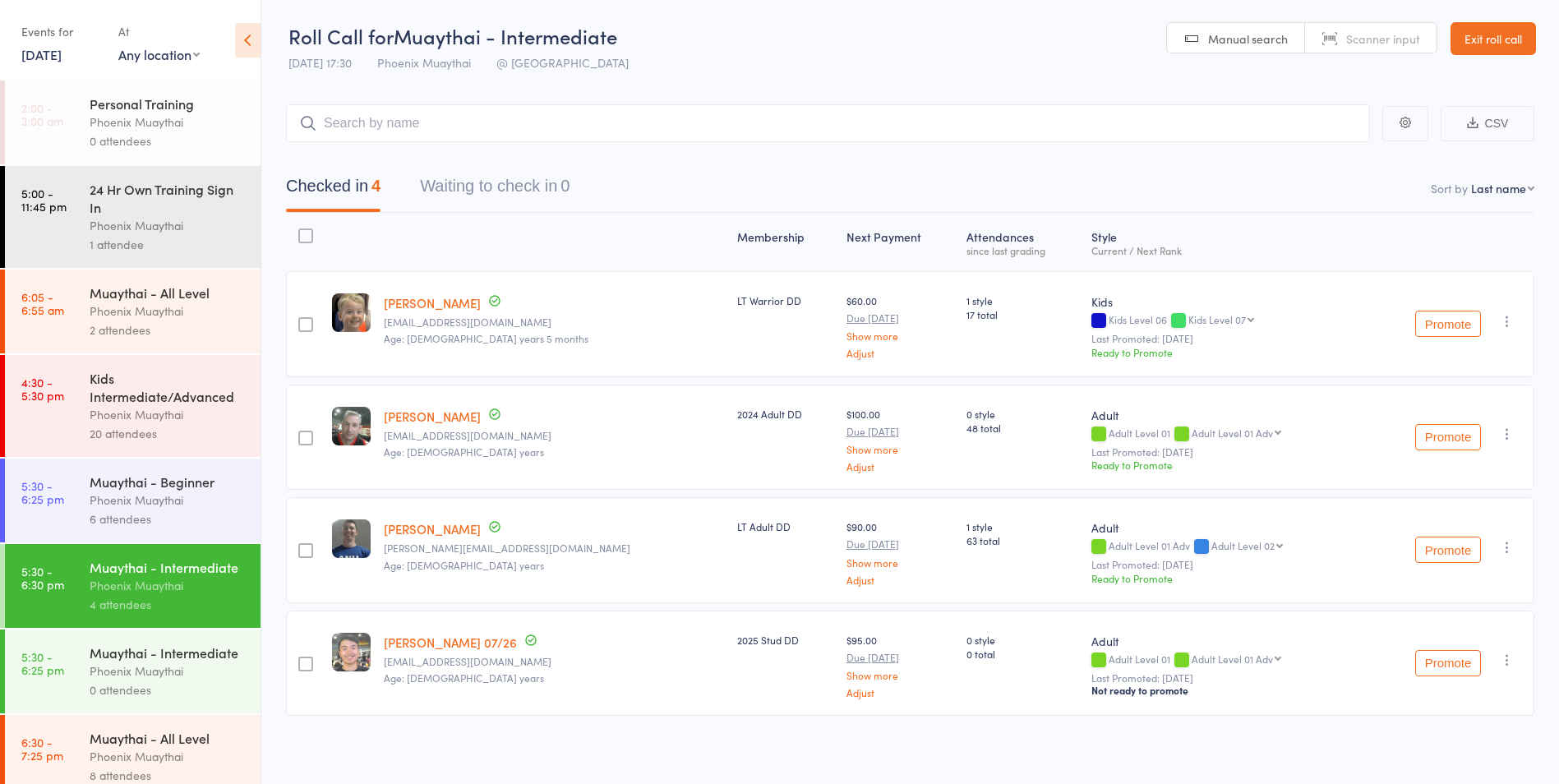
click at [178, 504] on div "Phoenix Muaythai" at bounding box center [168, 500] width 157 height 19
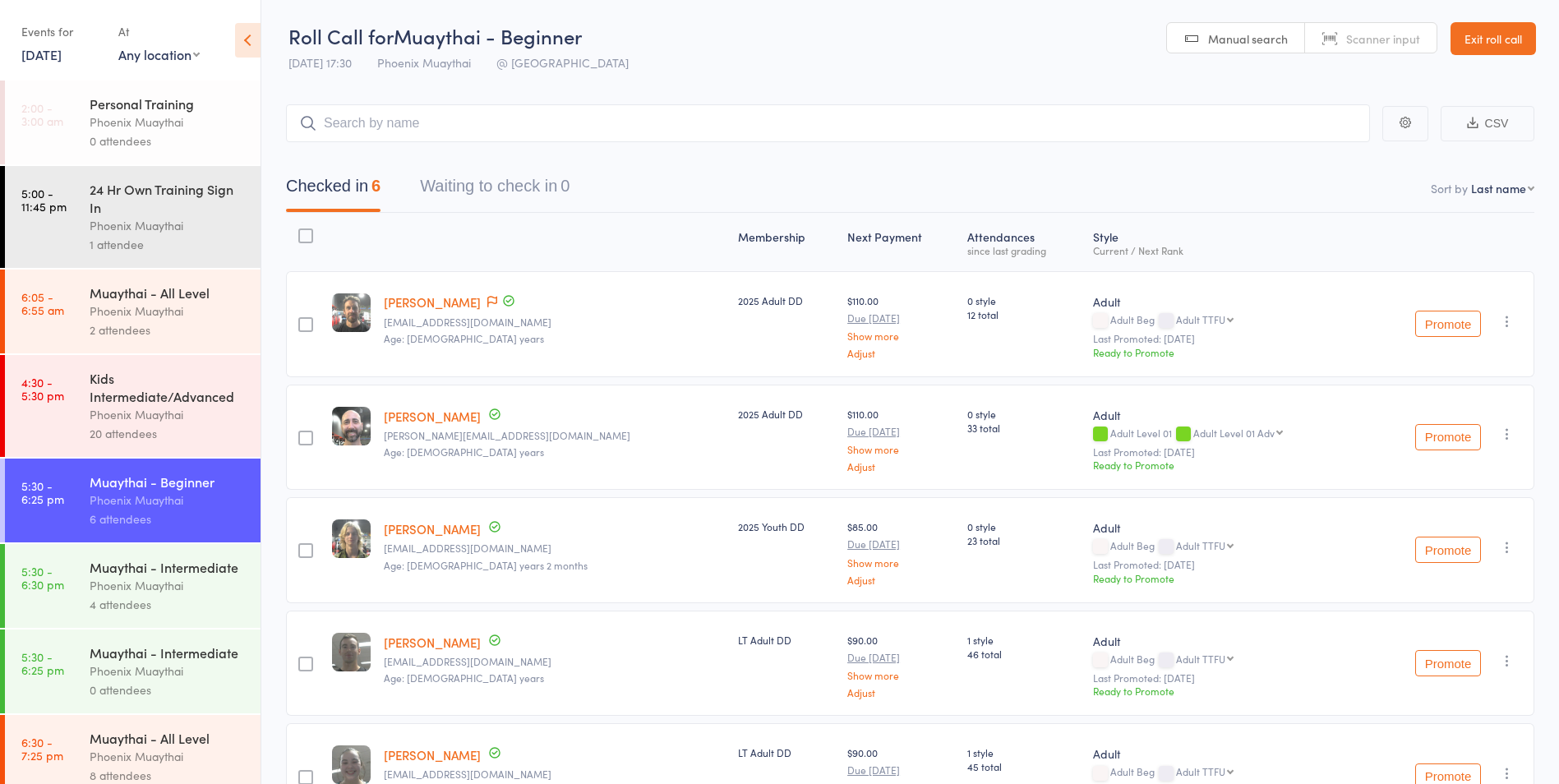
click at [54, 44] on div "Events for" at bounding box center [61, 31] width 80 height 27
click at [58, 54] on link "13 Aug, 2025" at bounding box center [41, 54] width 40 height 18
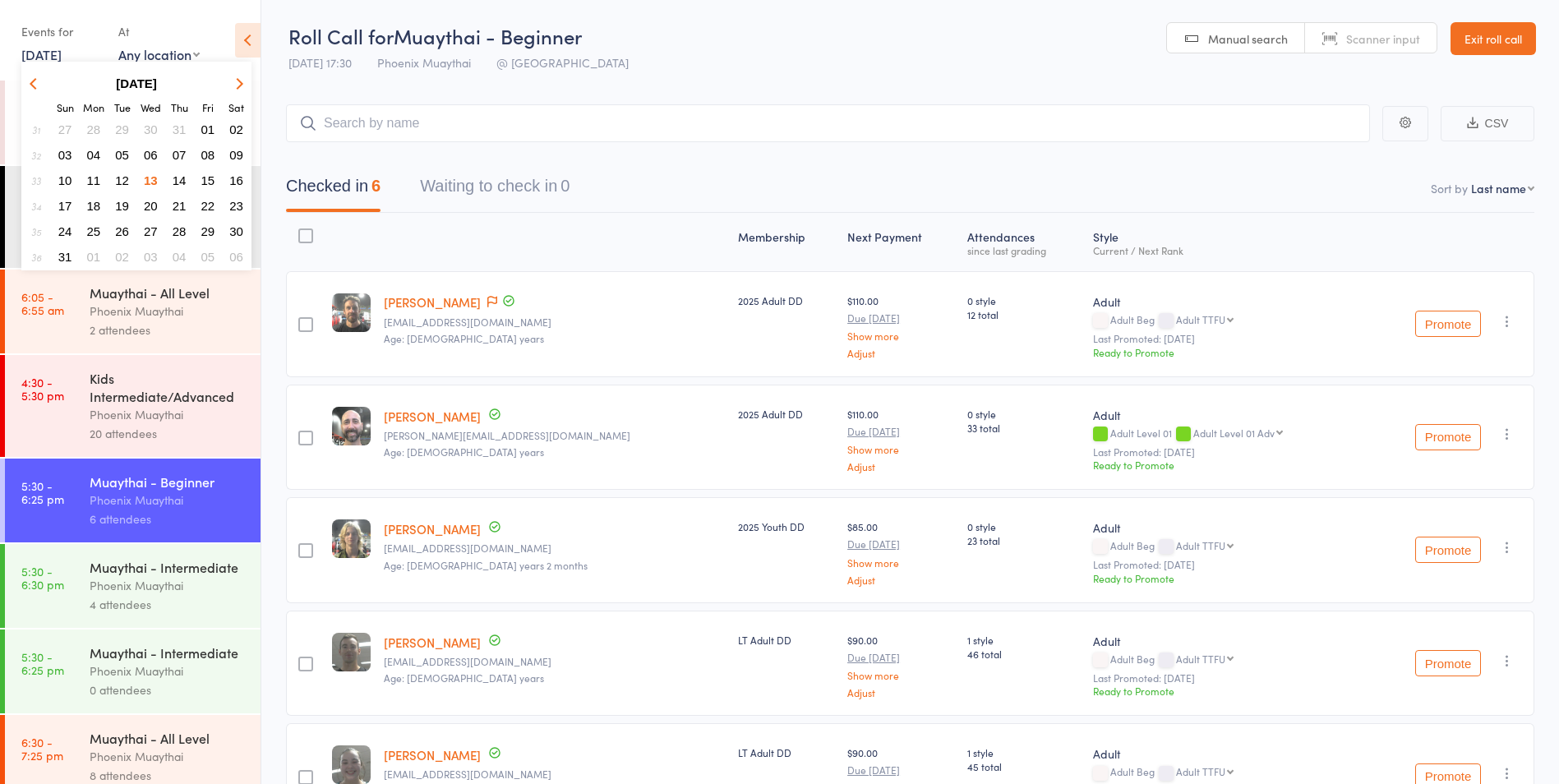
click at [149, 149] on span "06" at bounding box center [150, 155] width 14 height 14
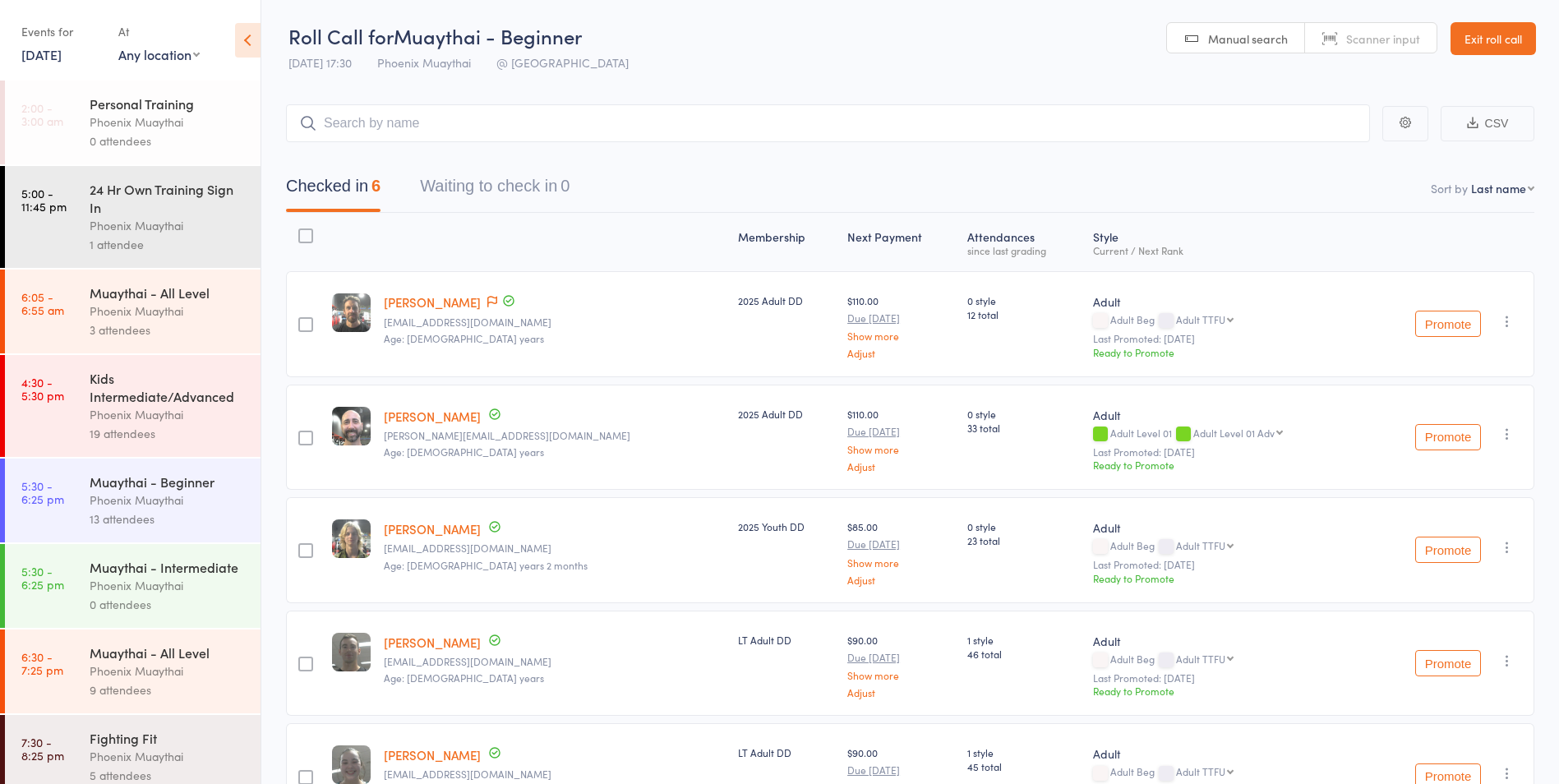
click at [200, 488] on div "Muaythai - Beginner" at bounding box center [168, 480] width 157 height 18
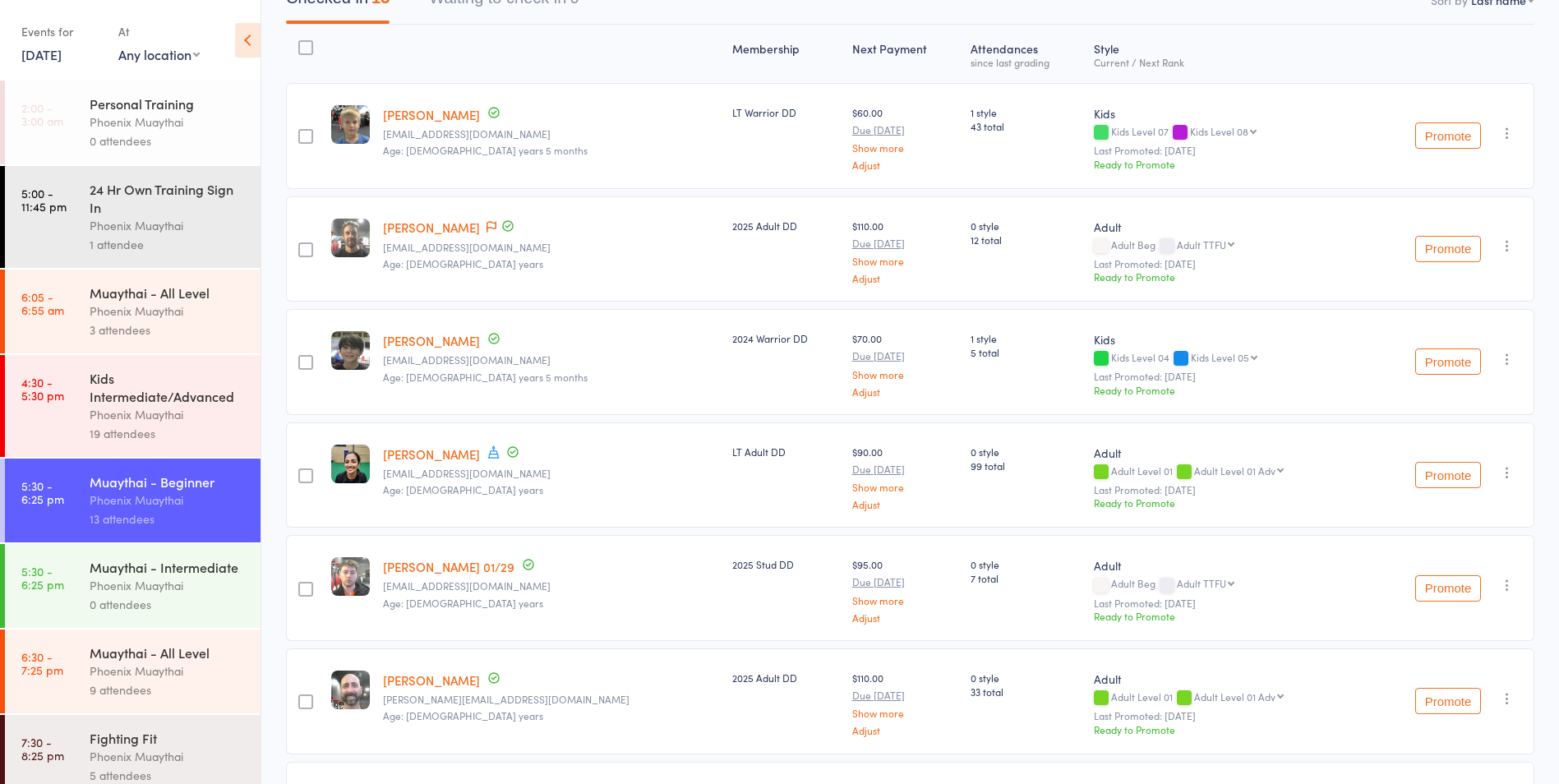
scroll to position [165, 0]
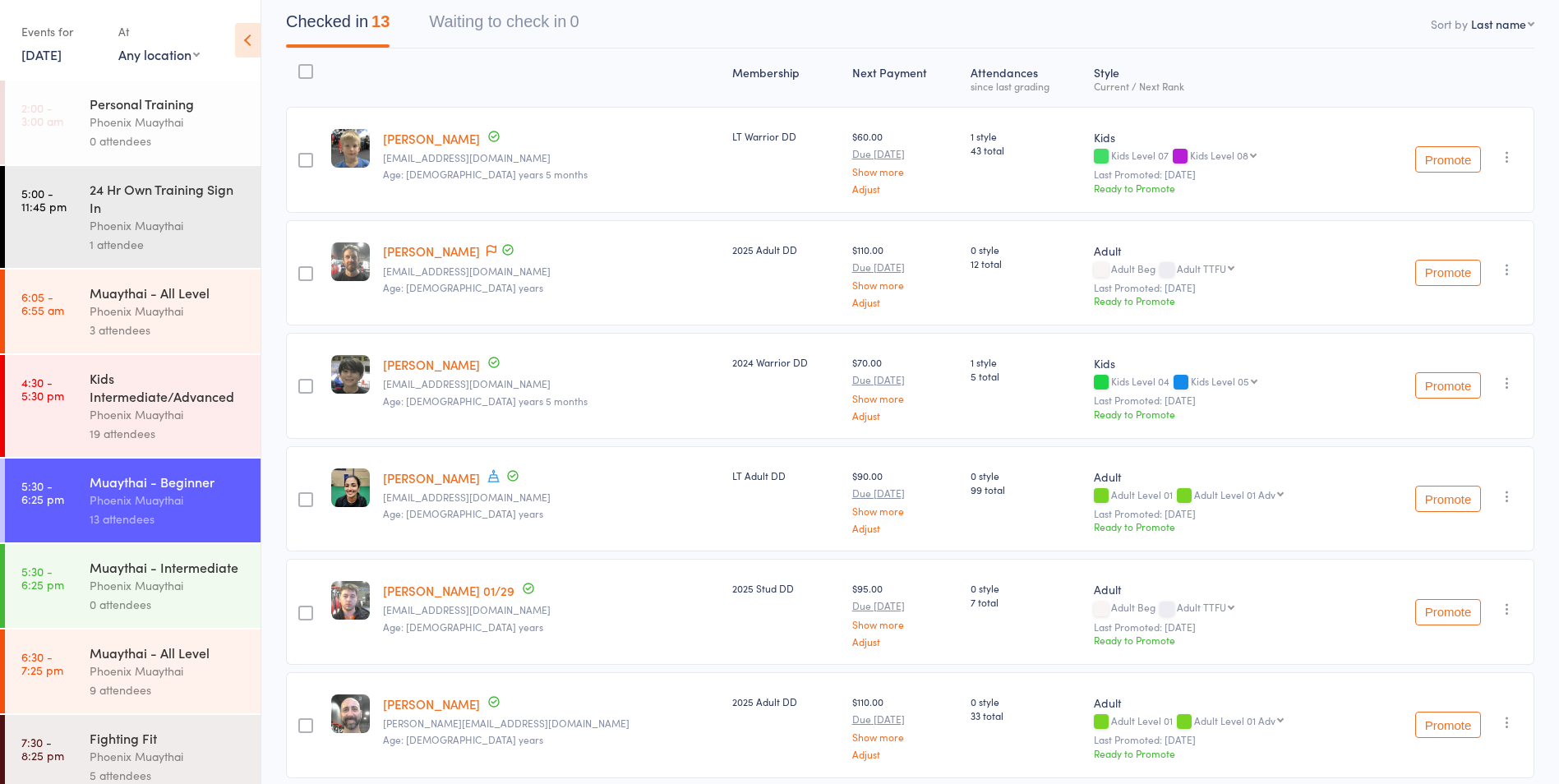
click at [171, 576] on div "Muaythai - Intermediate" at bounding box center [168, 566] width 157 height 18
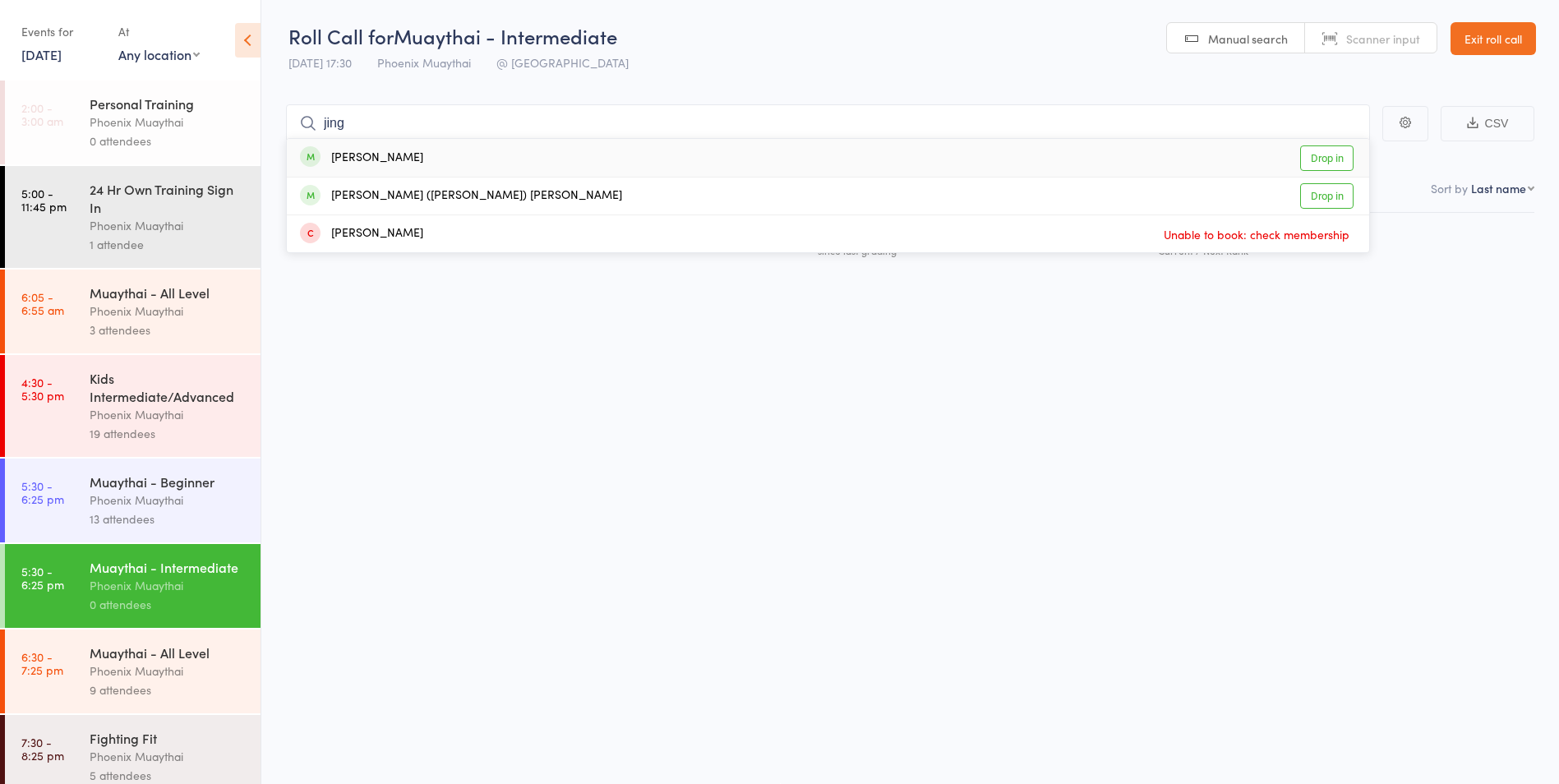
type input "jing"
click at [420, 150] on div "Jing Wang Drop in" at bounding box center [828, 157] width 1082 height 38
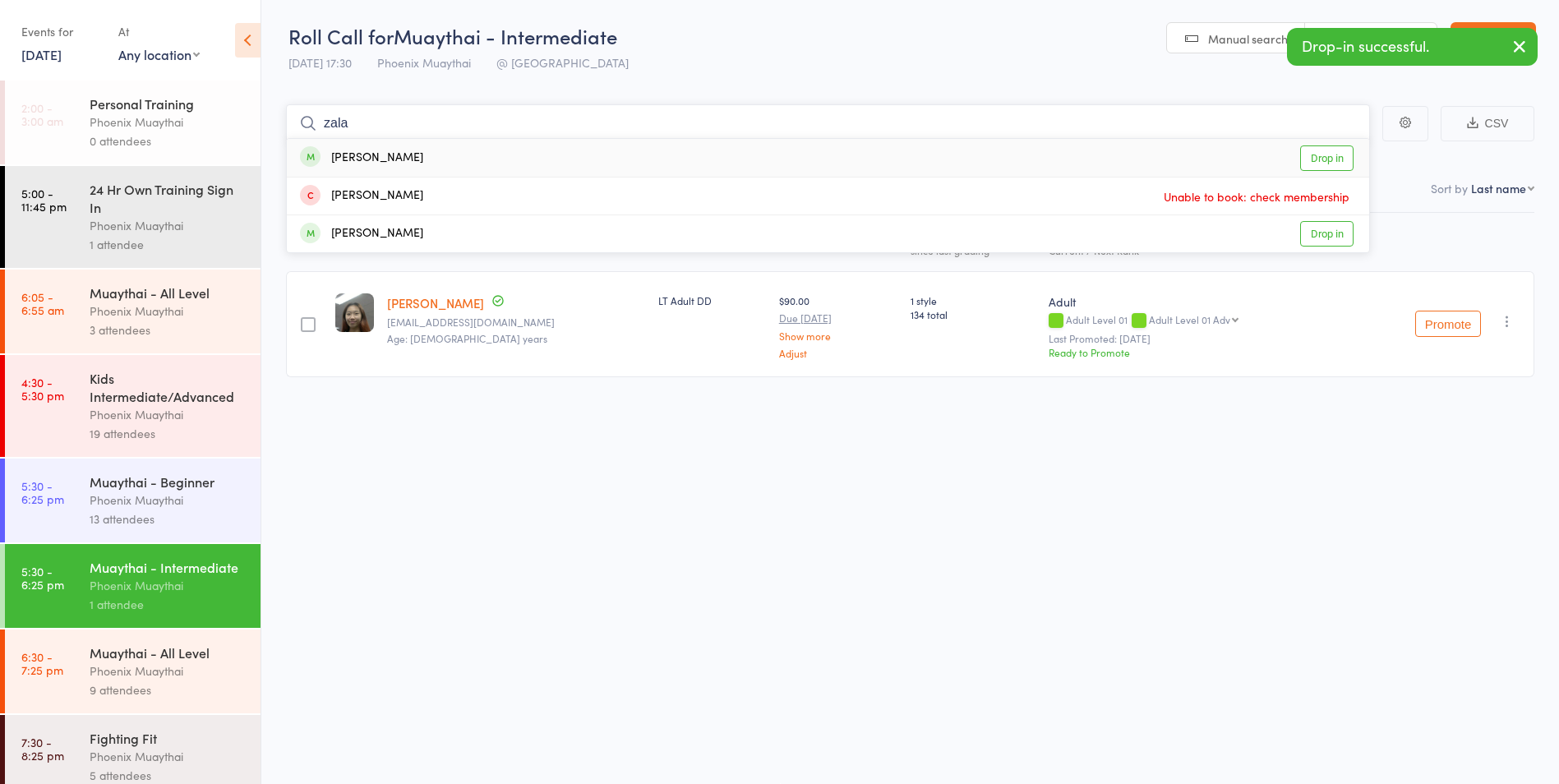
type input "zala"
click at [405, 150] on div "Zalak Desai Drop in" at bounding box center [828, 157] width 1082 height 38
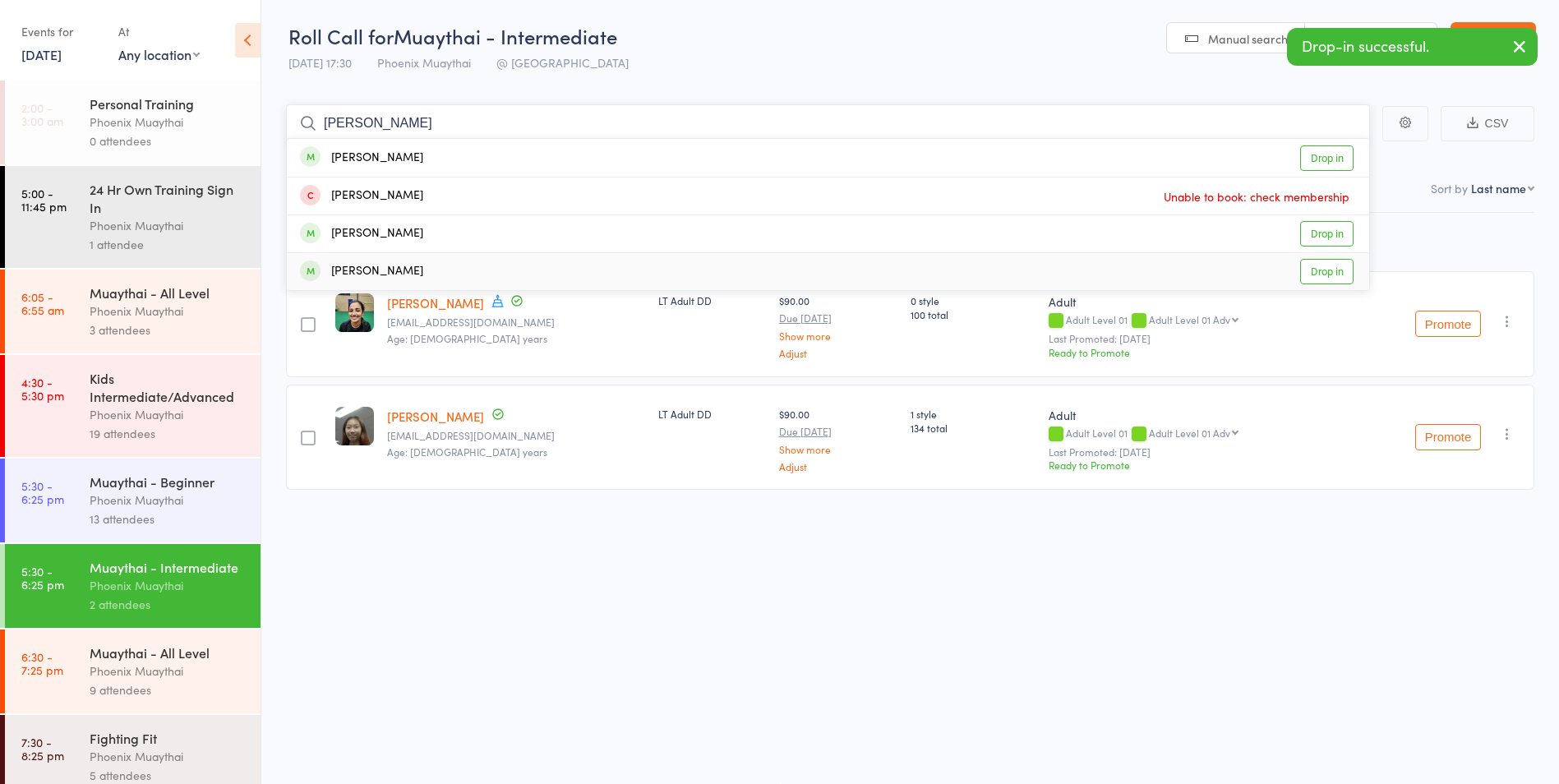
type input "alex"
click at [400, 269] on div "Alex Struchbery" at bounding box center [361, 271] width 123 height 19
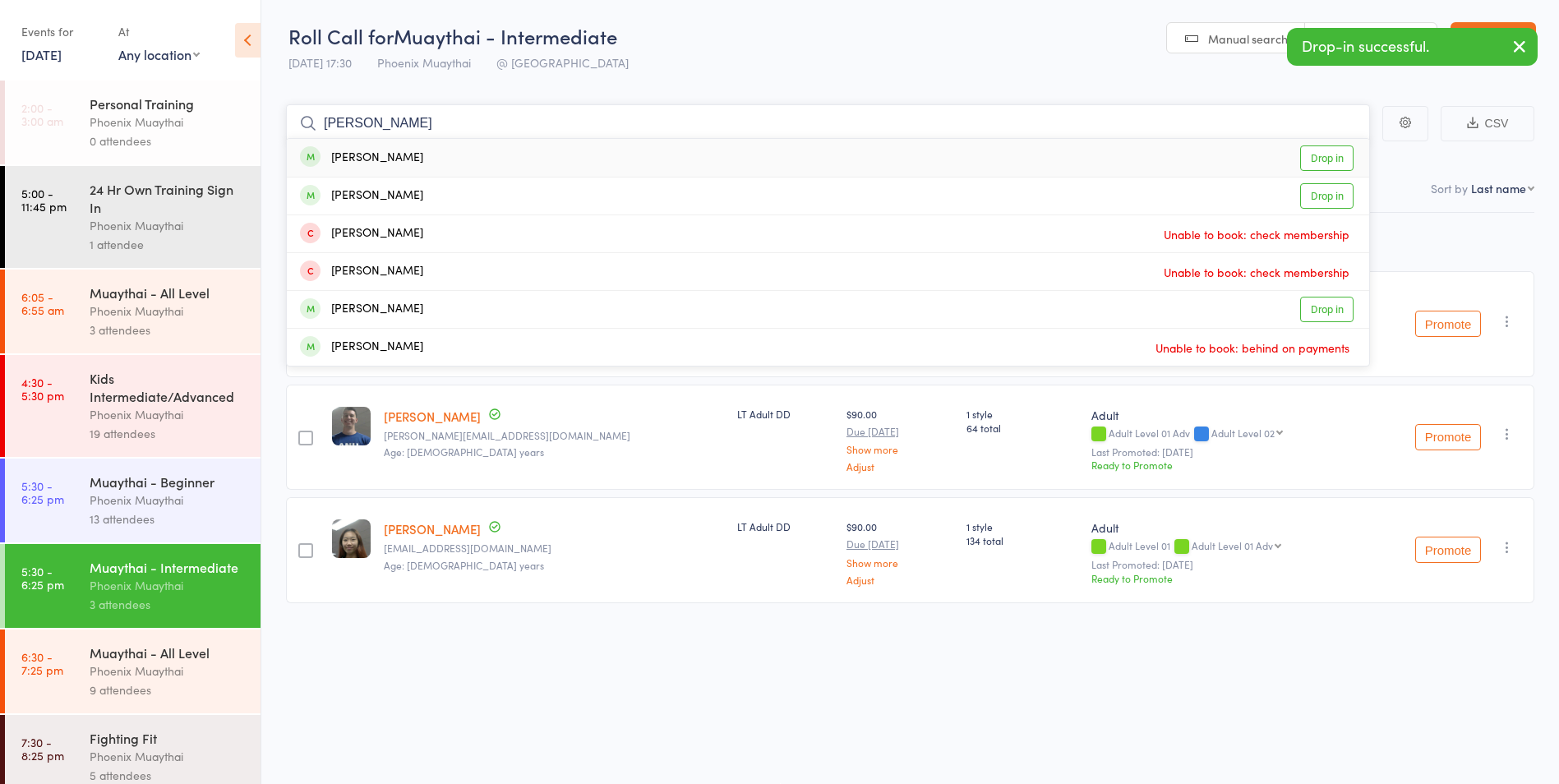
type input "charlie"
click at [399, 163] on div "Charlie Woodhouse" at bounding box center [361, 158] width 123 height 19
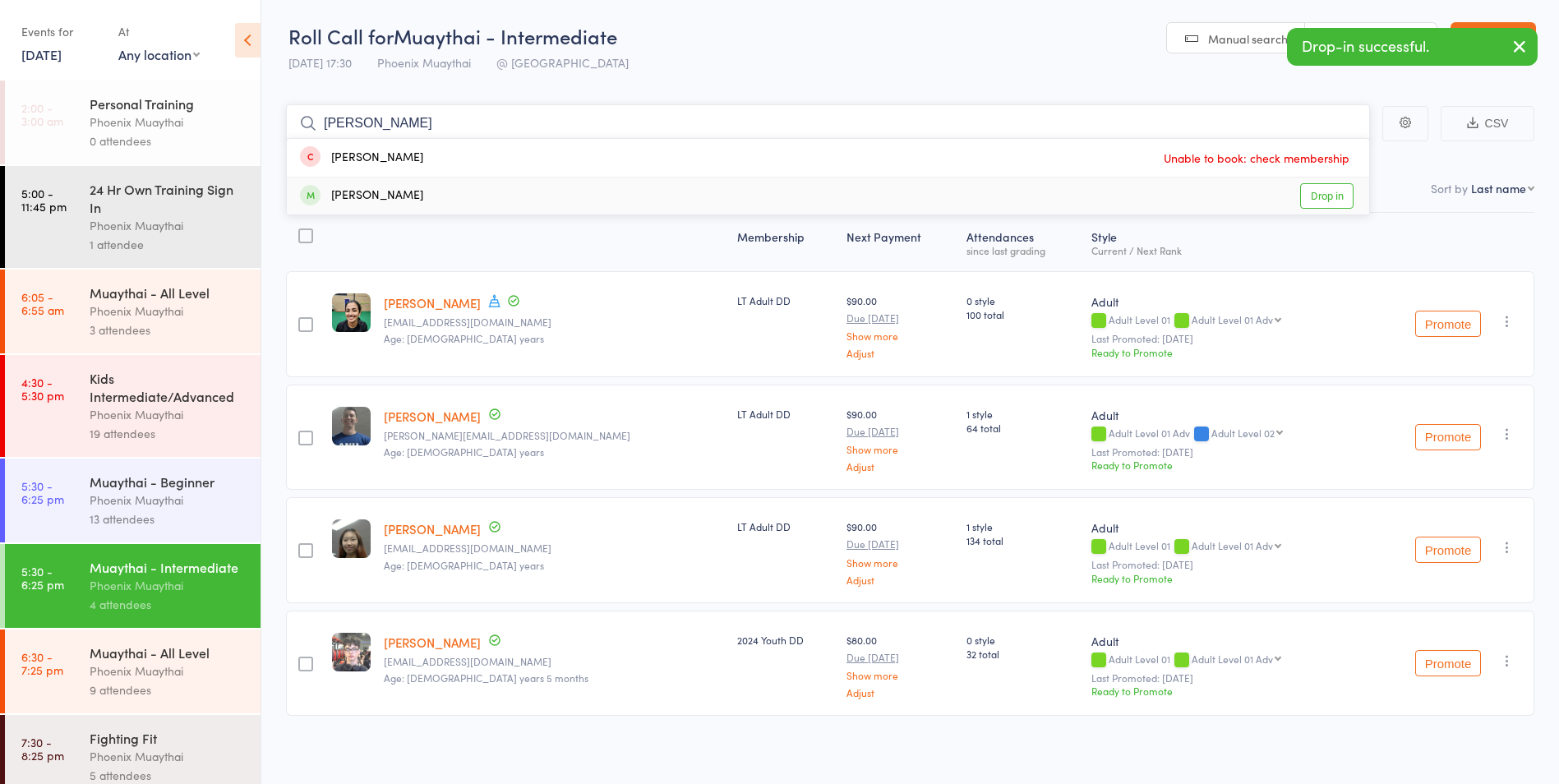
type input "arthur"
click at [398, 188] on div "Arthur McGlynn" at bounding box center [361, 196] width 123 height 19
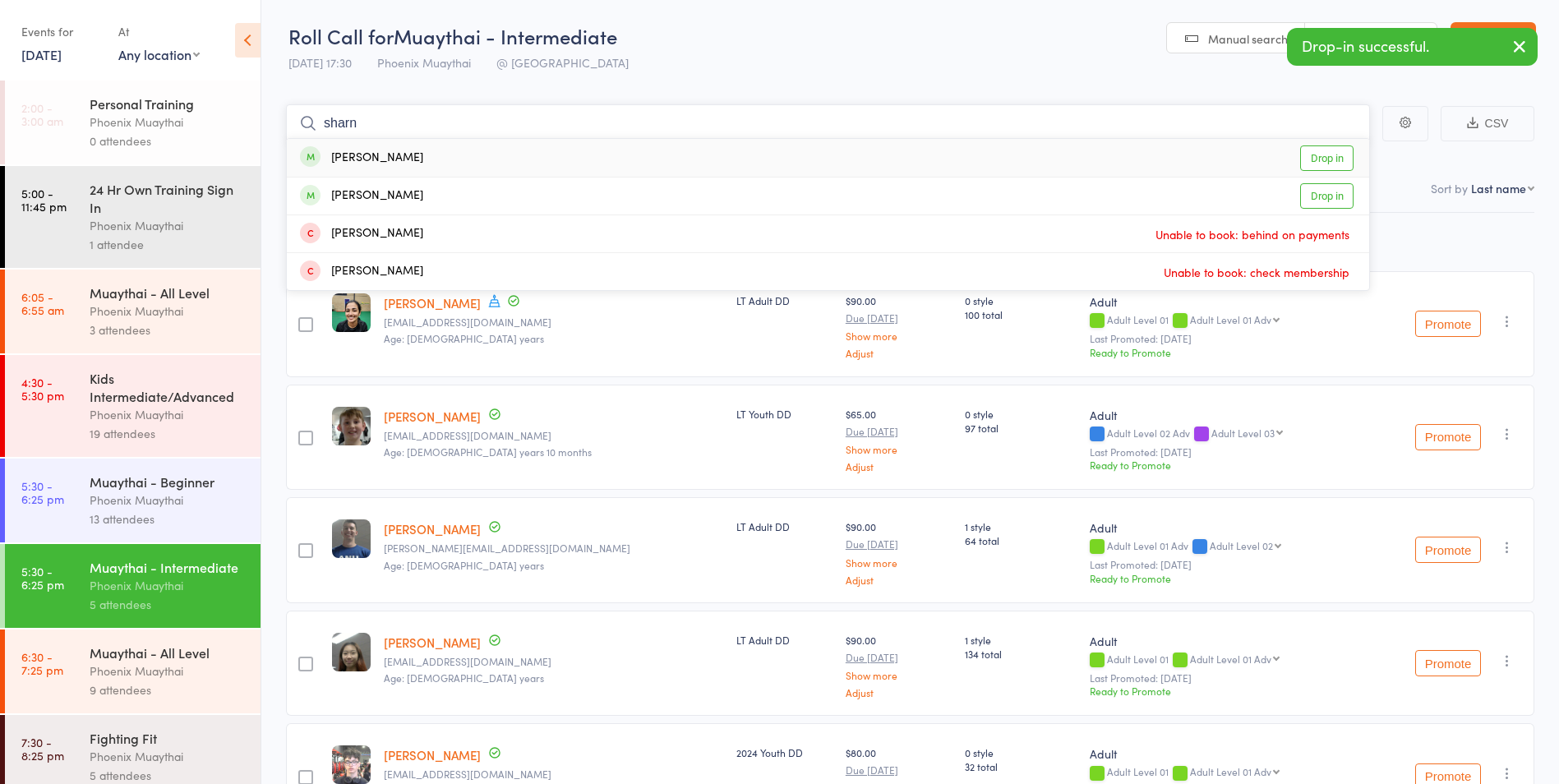
type input "sharn"
click at [423, 161] on div "Sharneel Shankar" at bounding box center [361, 158] width 123 height 19
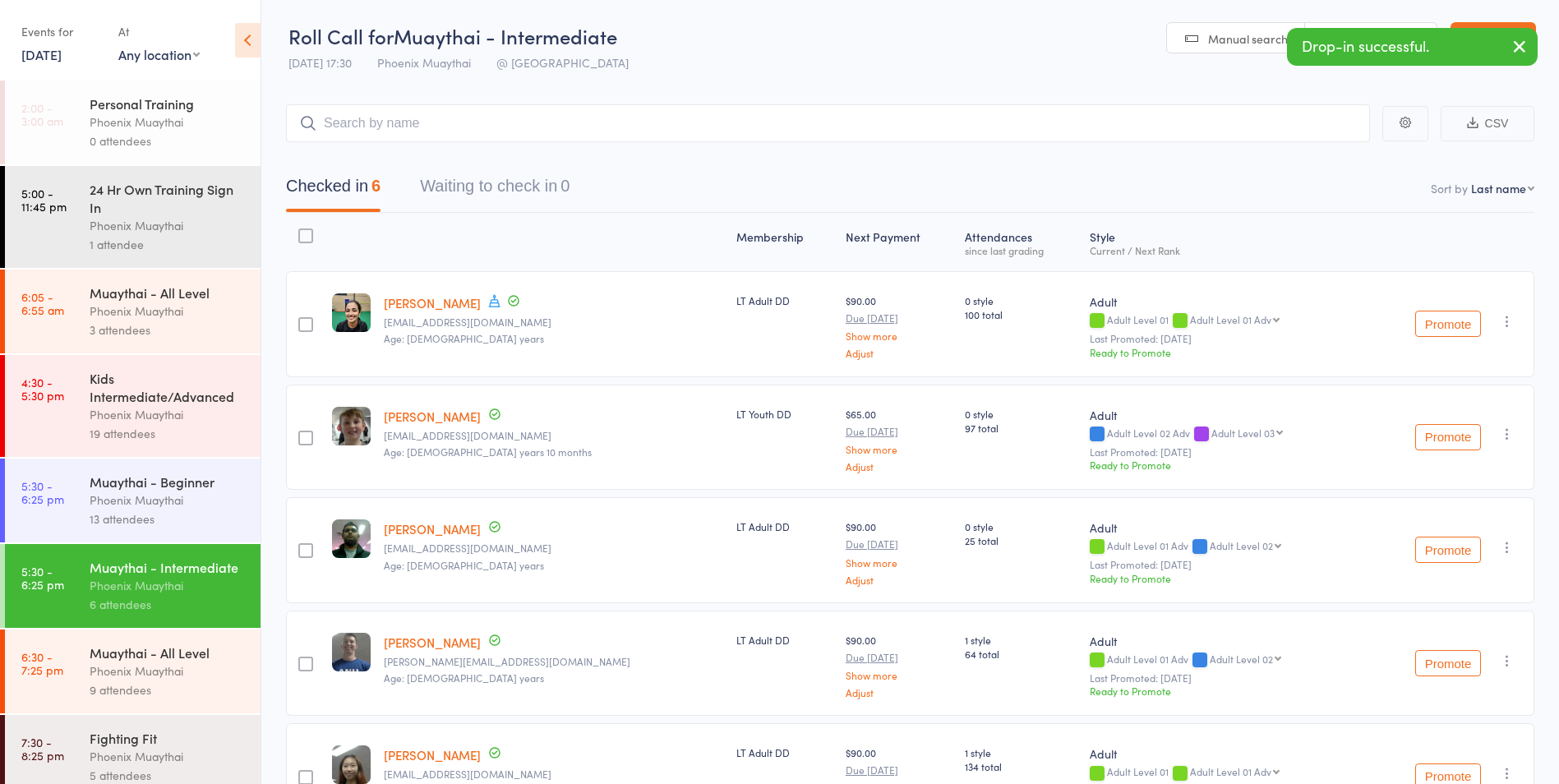
click at [182, 514] on div "13 attendees" at bounding box center [168, 519] width 157 height 19
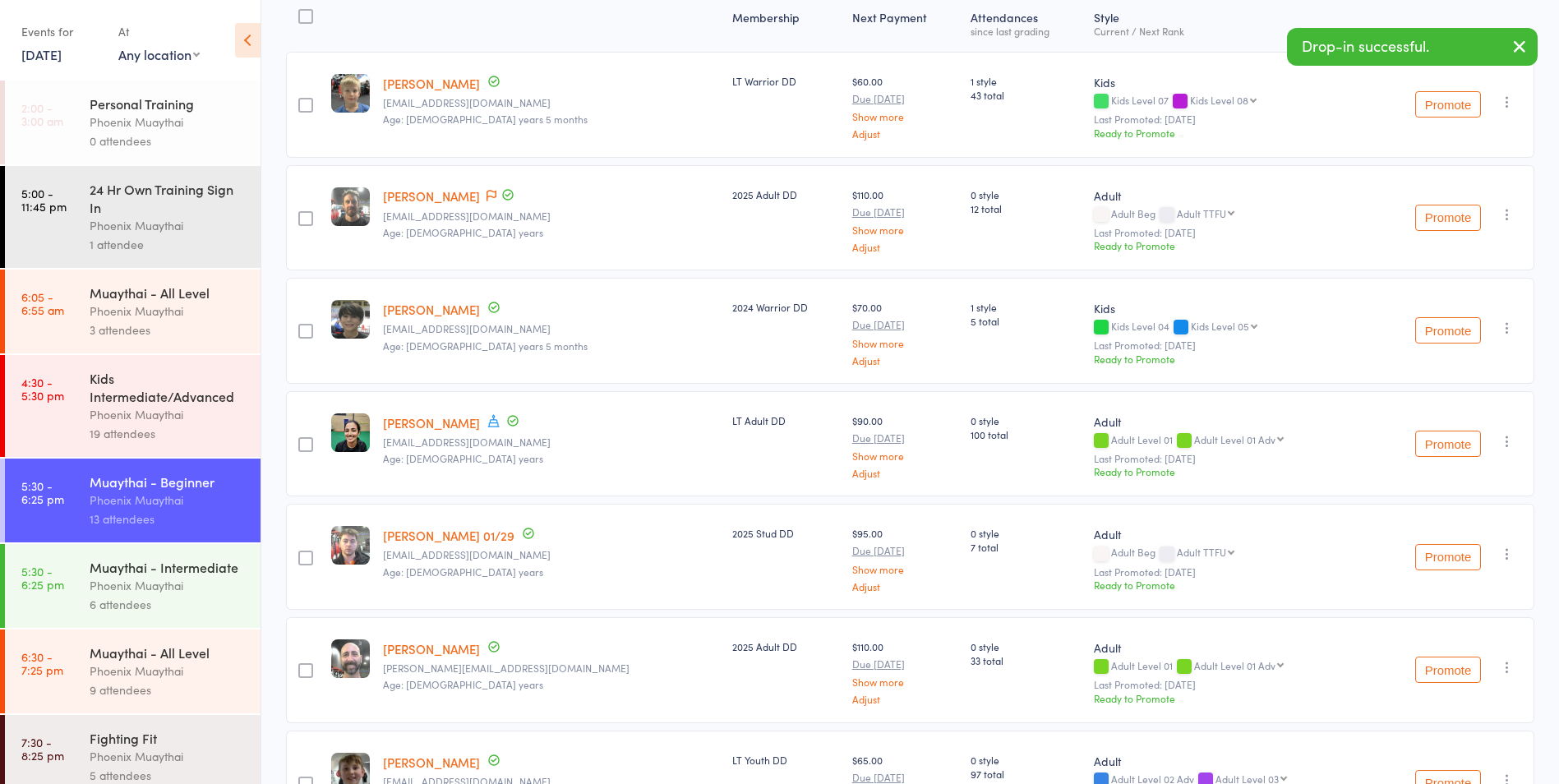
scroll to position [248, 0]
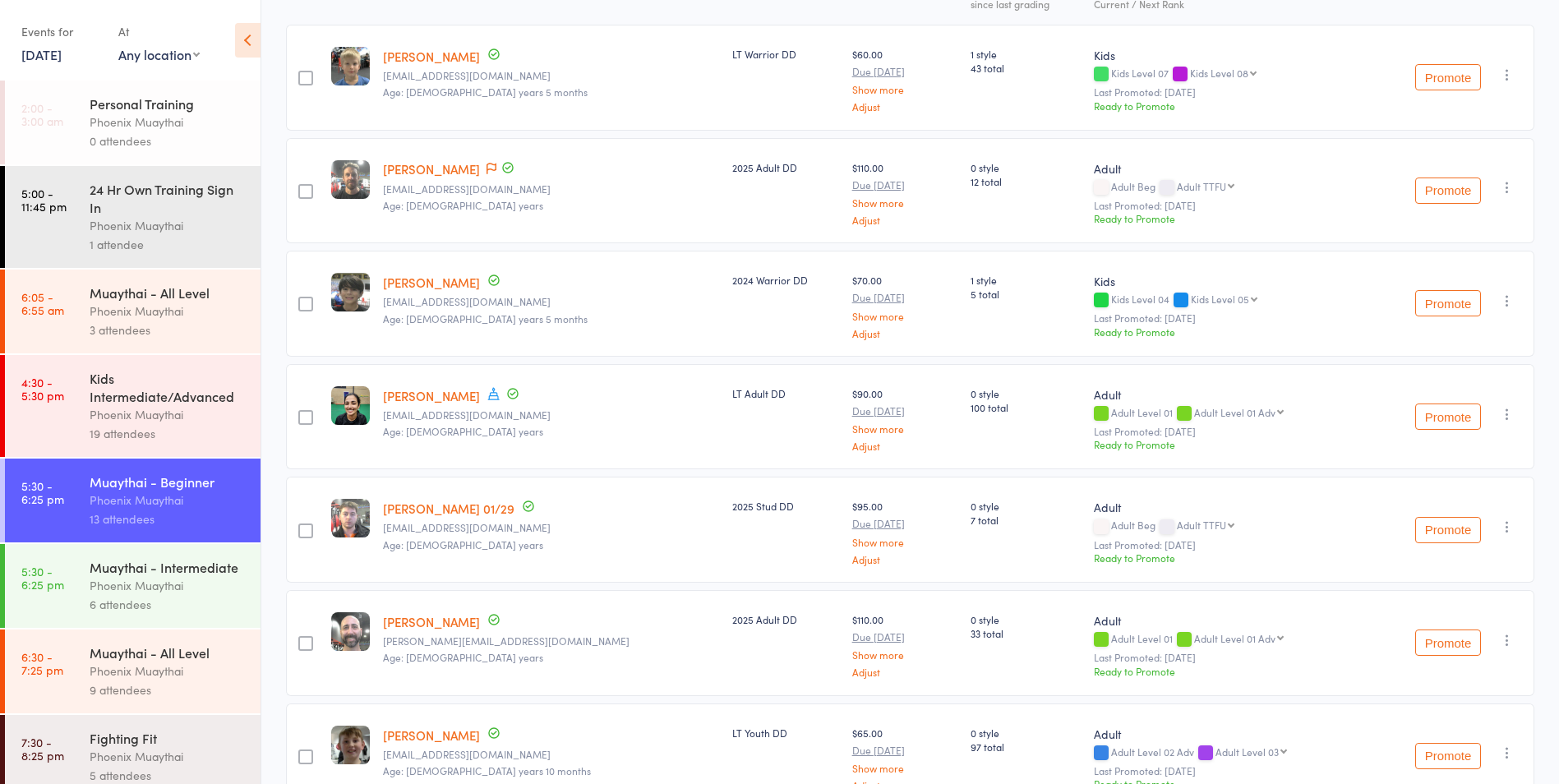
click at [1508, 409] on icon "button" at bounding box center [1508, 414] width 17 height 17
click at [1467, 575] on li "Remove" at bounding box center [1448, 579] width 136 height 22
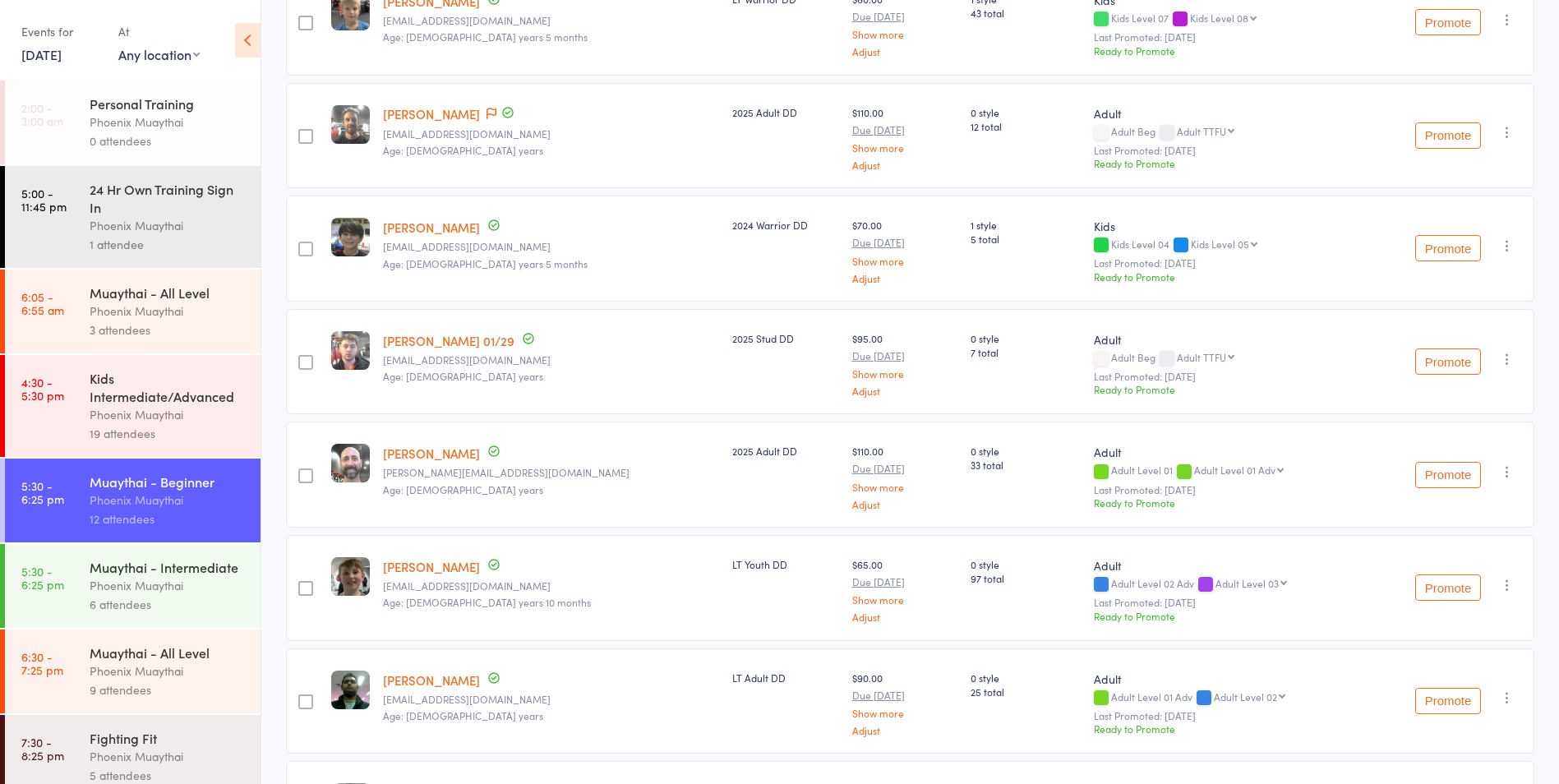
scroll to position [330, 0]
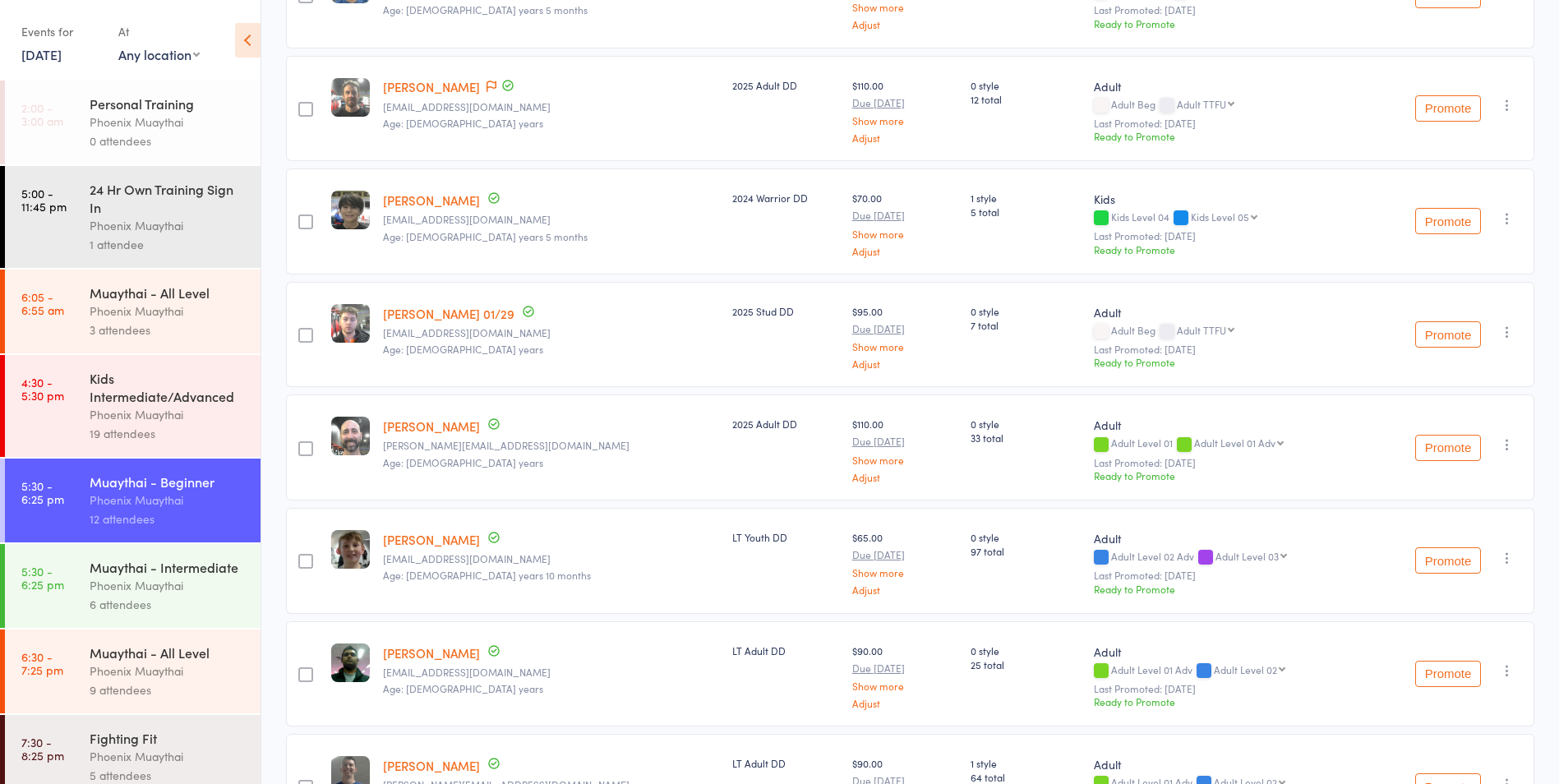
click at [1507, 558] on icon "button" at bounding box center [1508, 558] width 17 height 17
click at [1450, 719] on li "Remove" at bounding box center [1448, 723] width 136 height 22
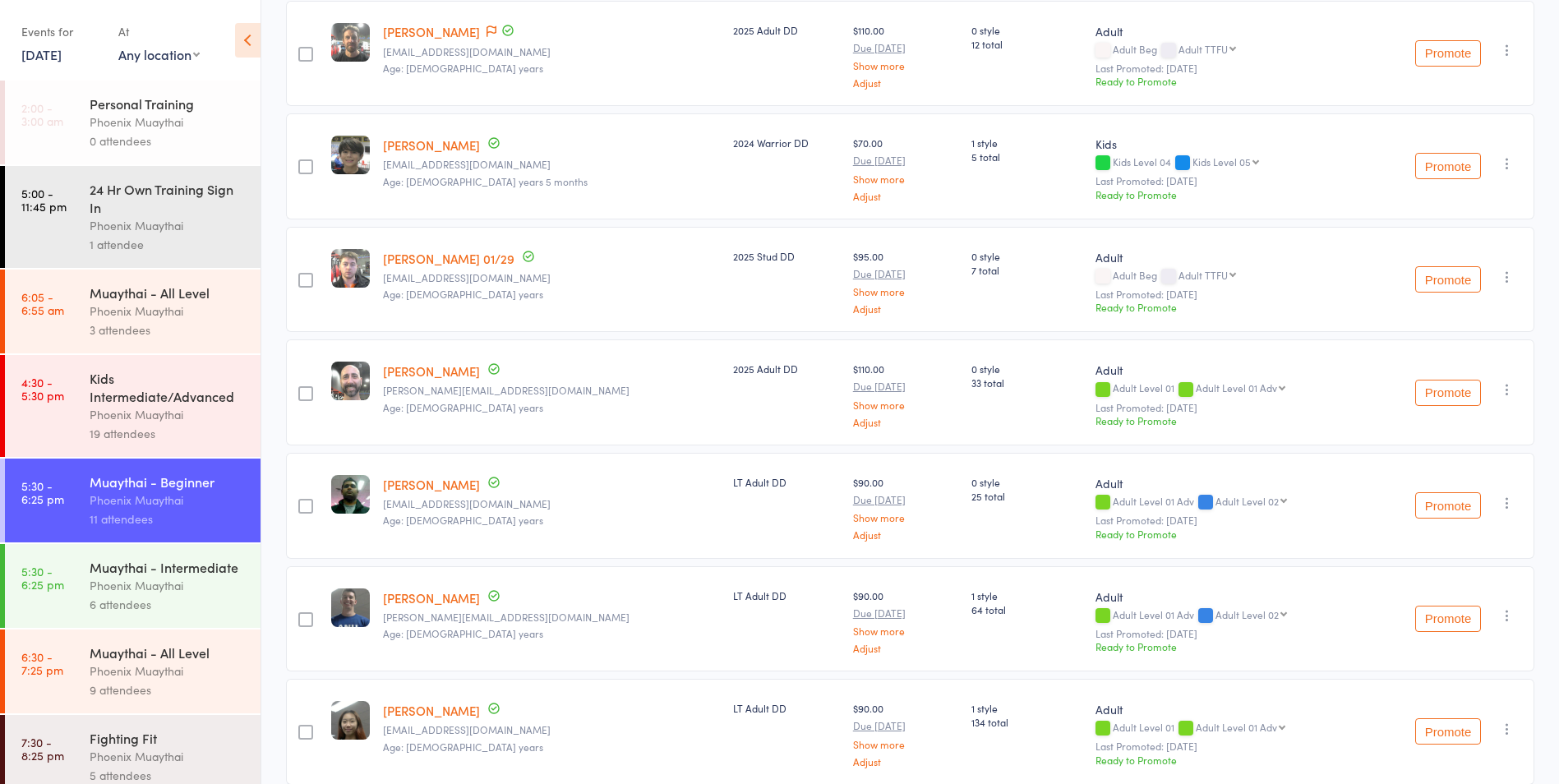
scroll to position [412, 0]
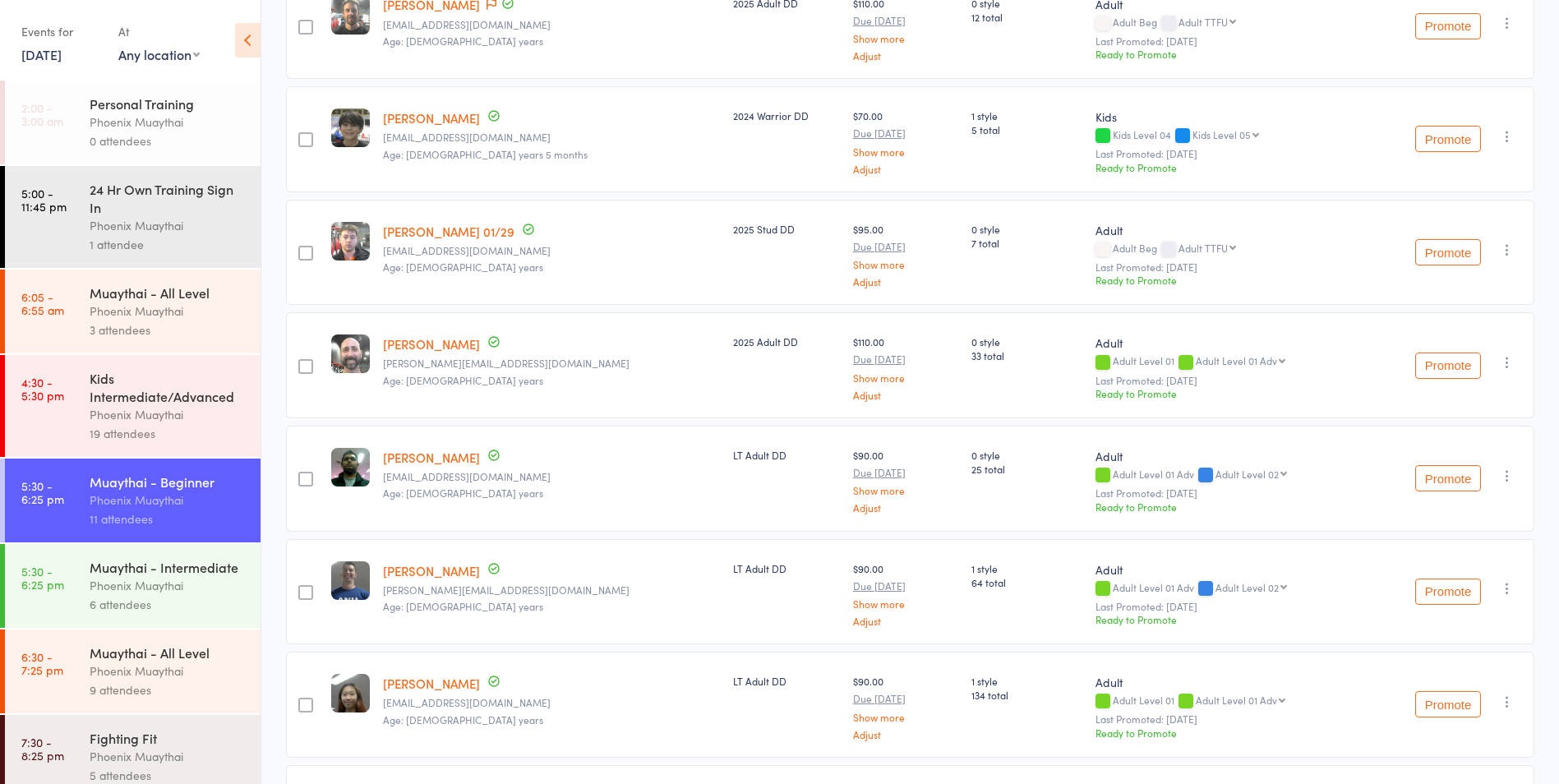
click at [1510, 479] on icon "button" at bounding box center [1508, 476] width 17 height 17
click at [1475, 645] on li "Remove" at bounding box center [1448, 641] width 136 height 22
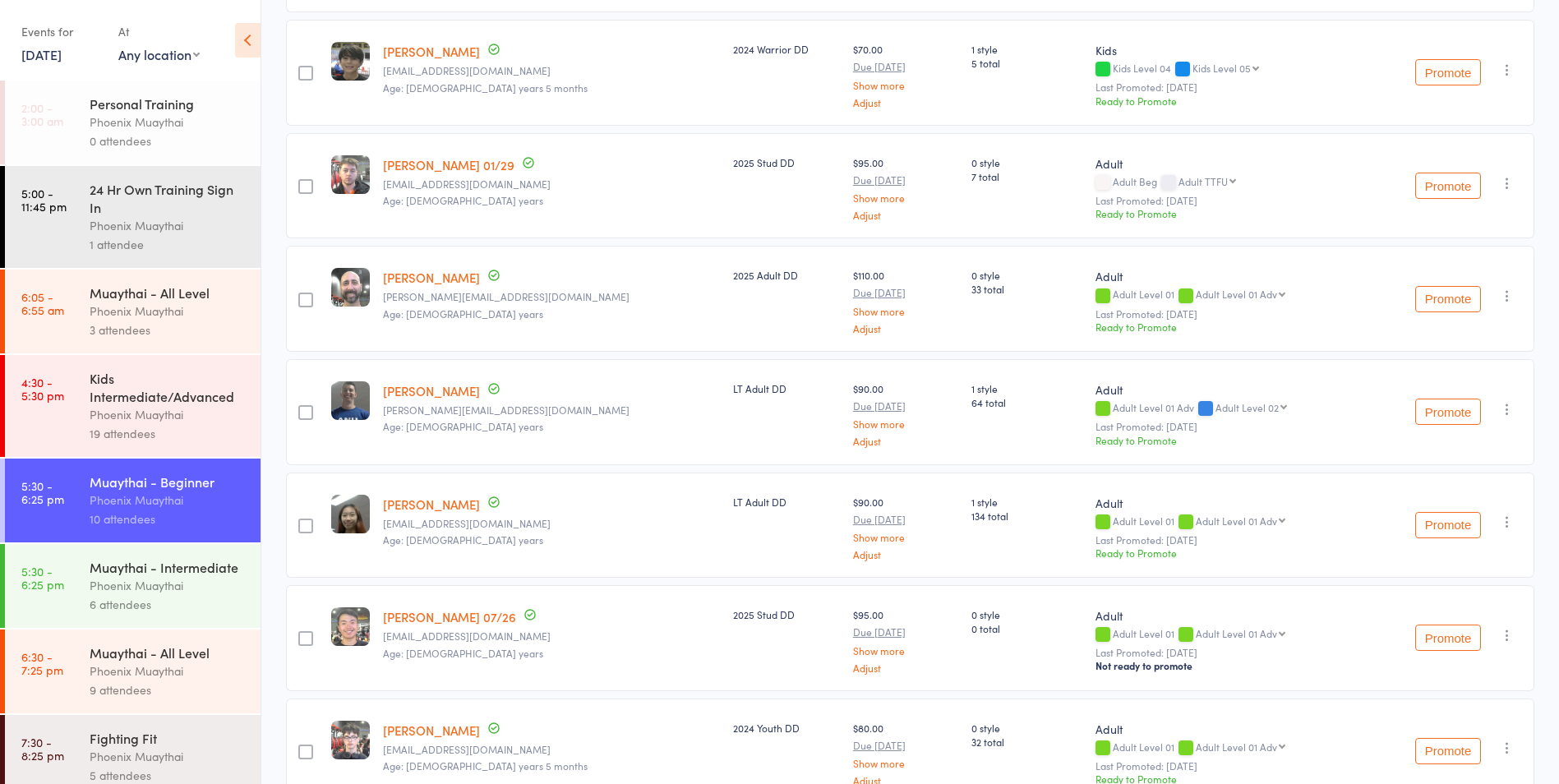
scroll to position [493, 0]
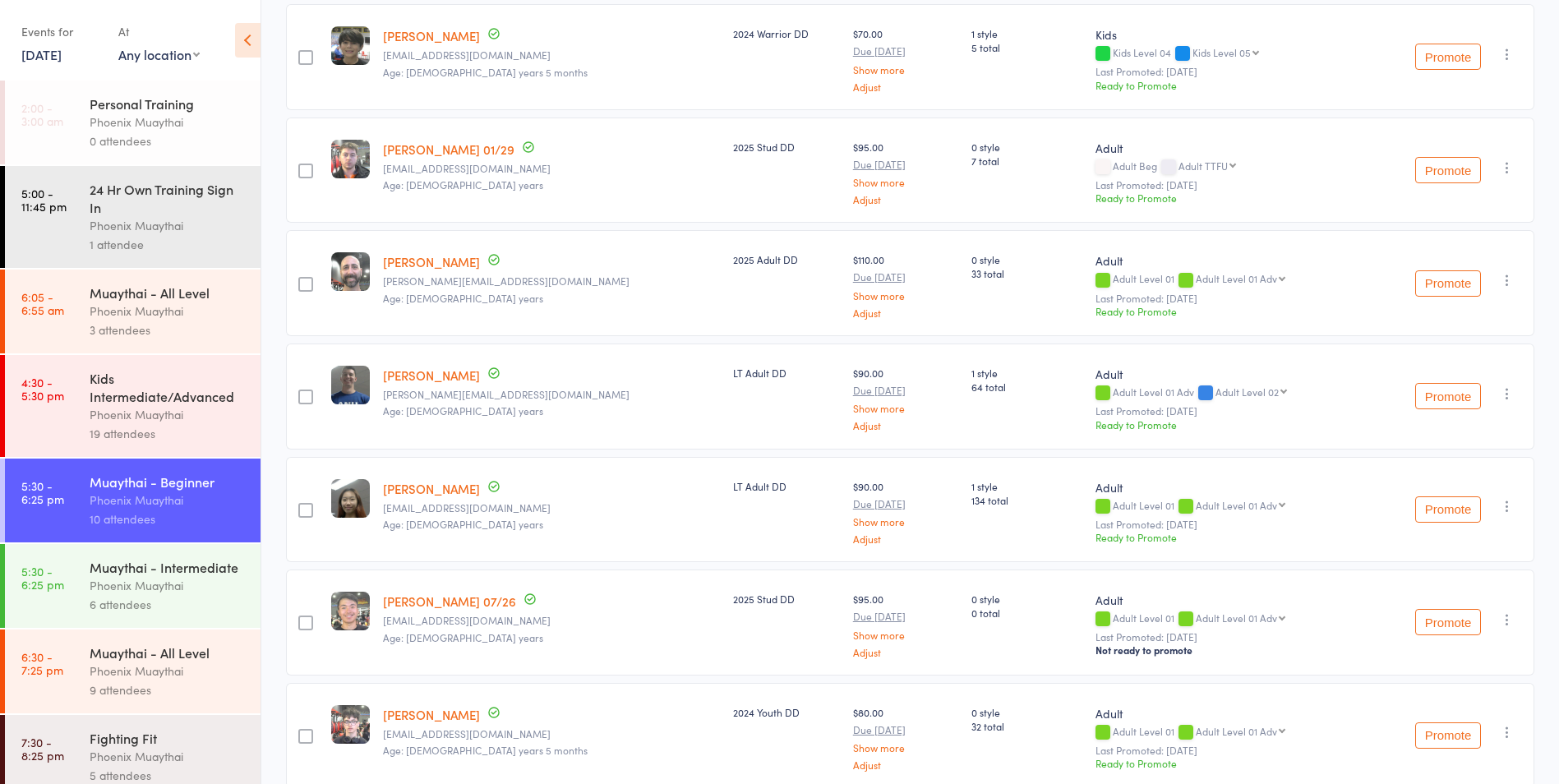
click at [1520, 390] on div "Promote Undo check-in Promote Send message Add Note Add Task Add Flag Remove Ma…" at bounding box center [1450, 397] width 169 height 106
click at [1513, 395] on icon "button" at bounding box center [1508, 394] width 17 height 17
click at [1450, 550] on li "Remove" at bounding box center [1448, 559] width 136 height 22
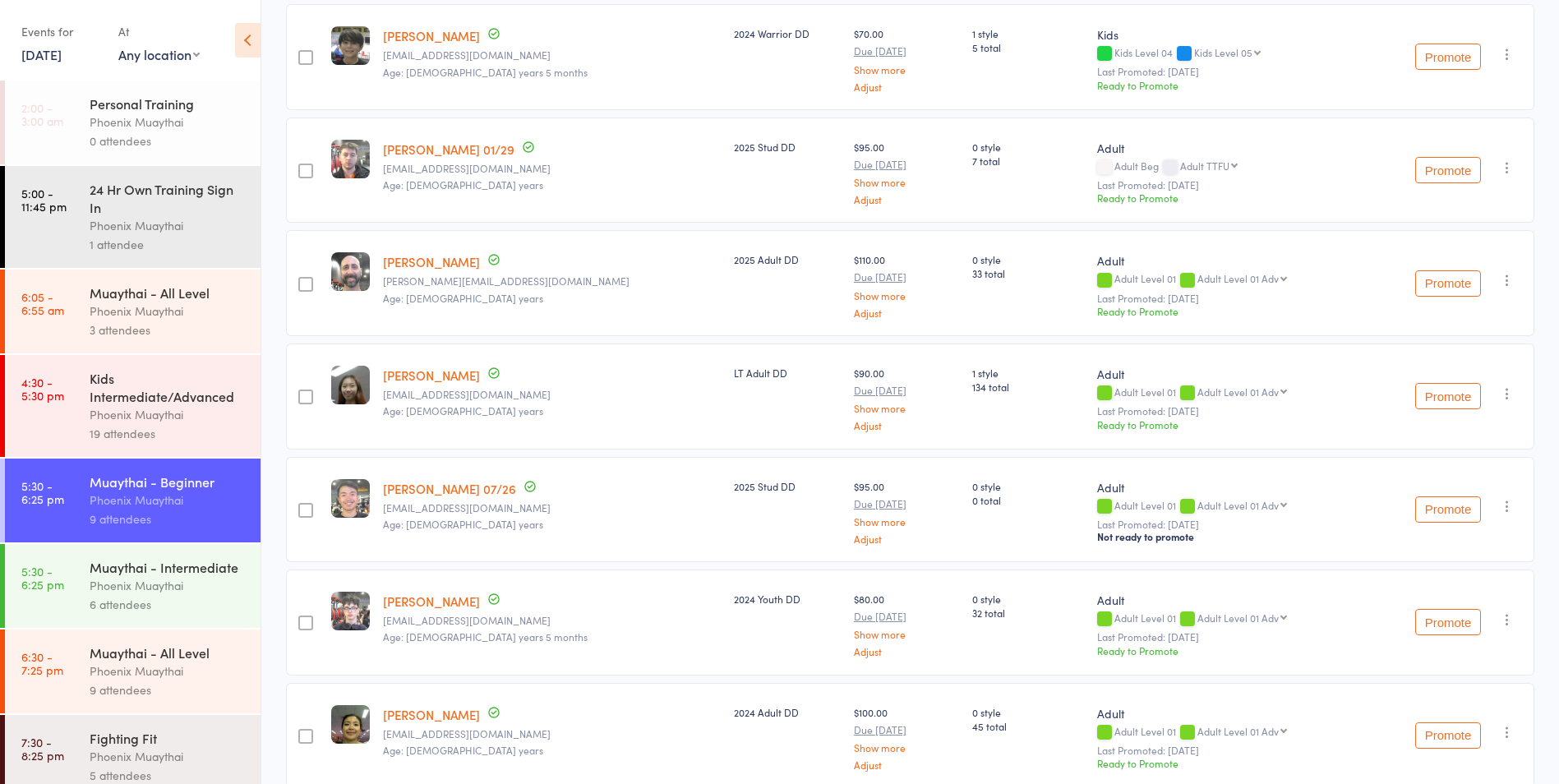
click at [1506, 394] on icon "button" at bounding box center [1508, 394] width 17 height 17
click at [1475, 560] on li "Remove" at bounding box center [1448, 559] width 136 height 22
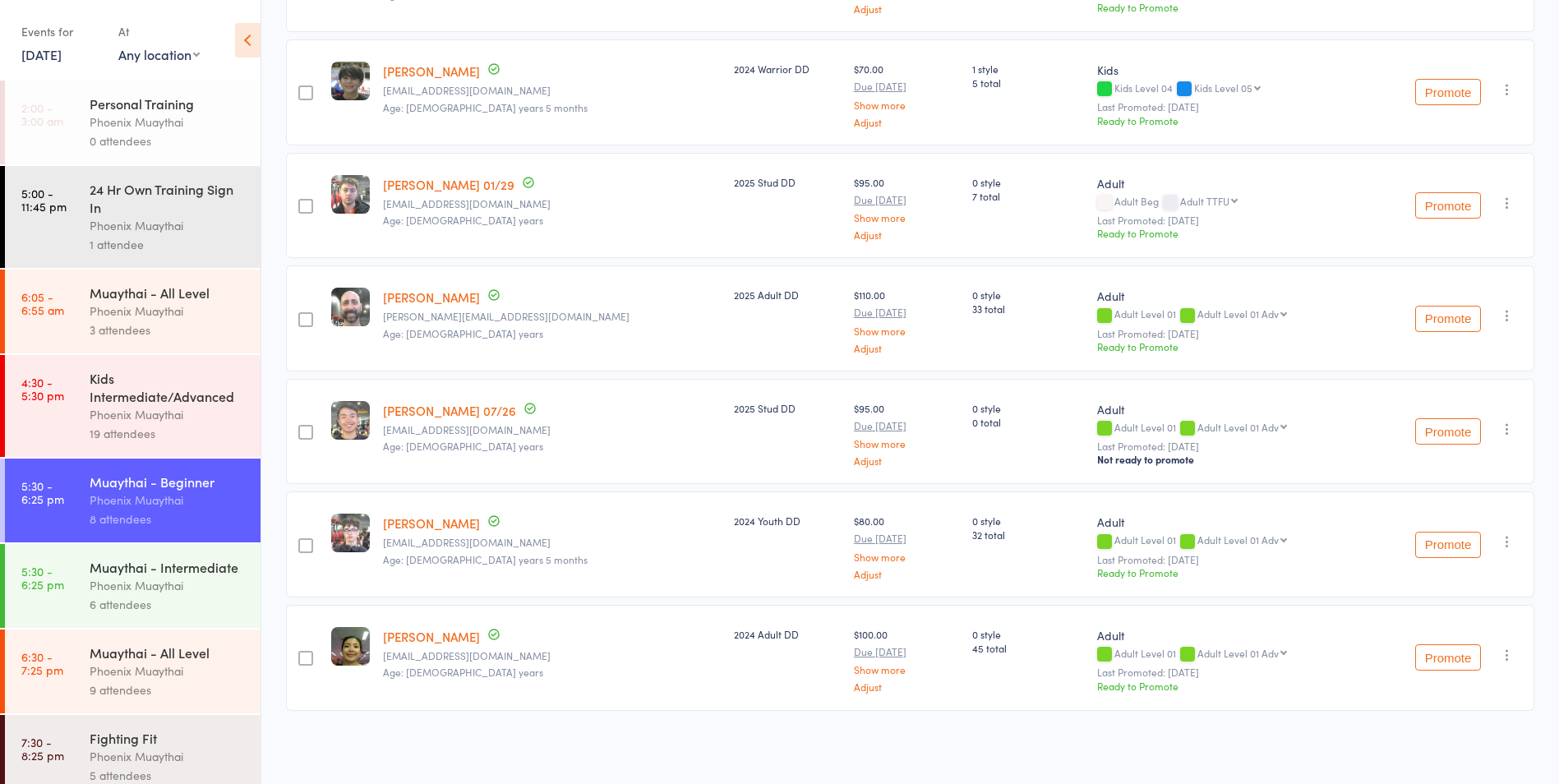
scroll to position [458, 0]
click at [1506, 543] on icon "button" at bounding box center [1508, 542] width 17 height 17
click at [1437, 705] on li "Remove" at bounding box center [1448, 707] width 136 height 22
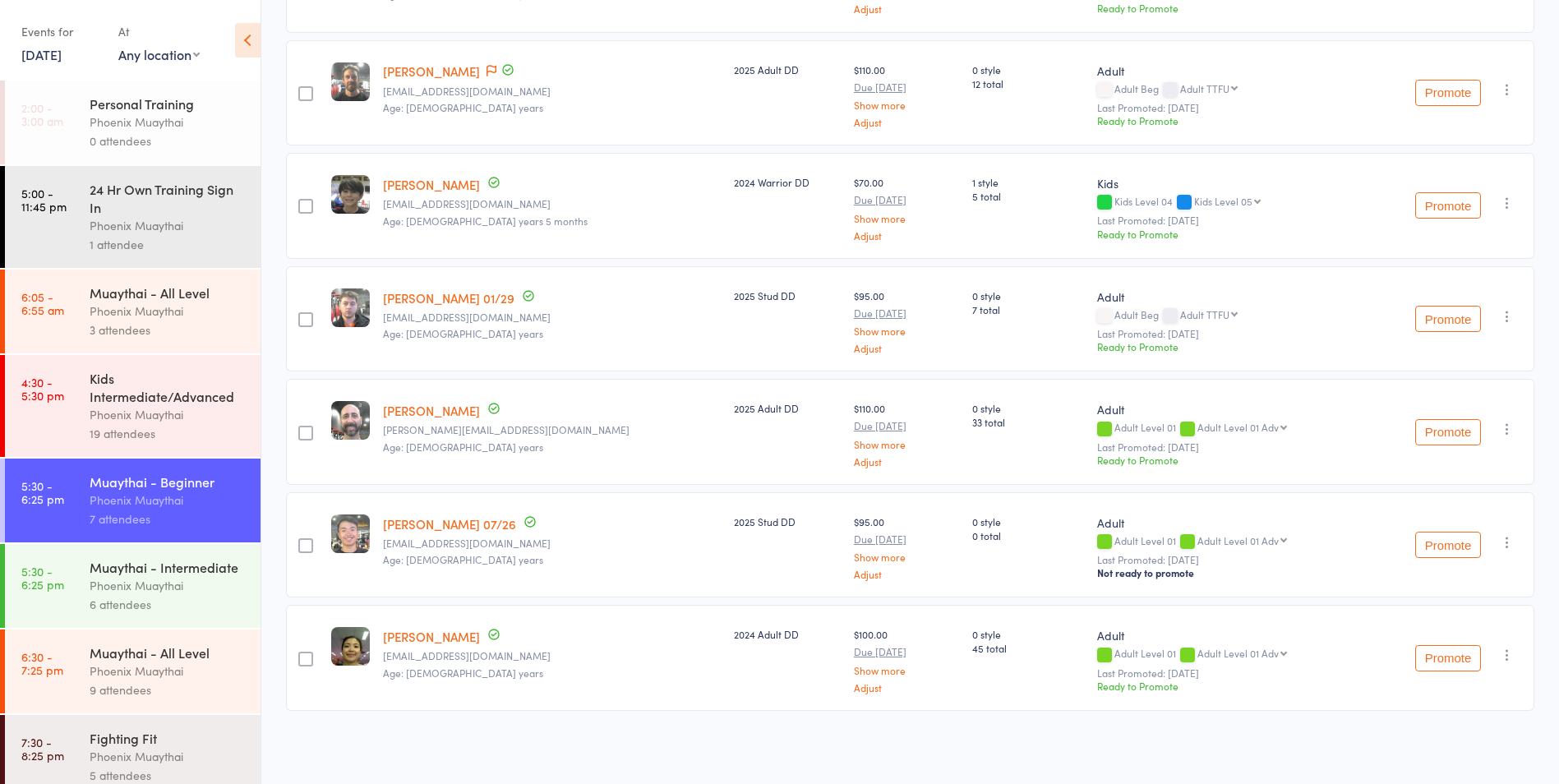
click at [123, 576] on div "Muaythai - Intermediate" at bounding box center [168, 566] width 157 height 18
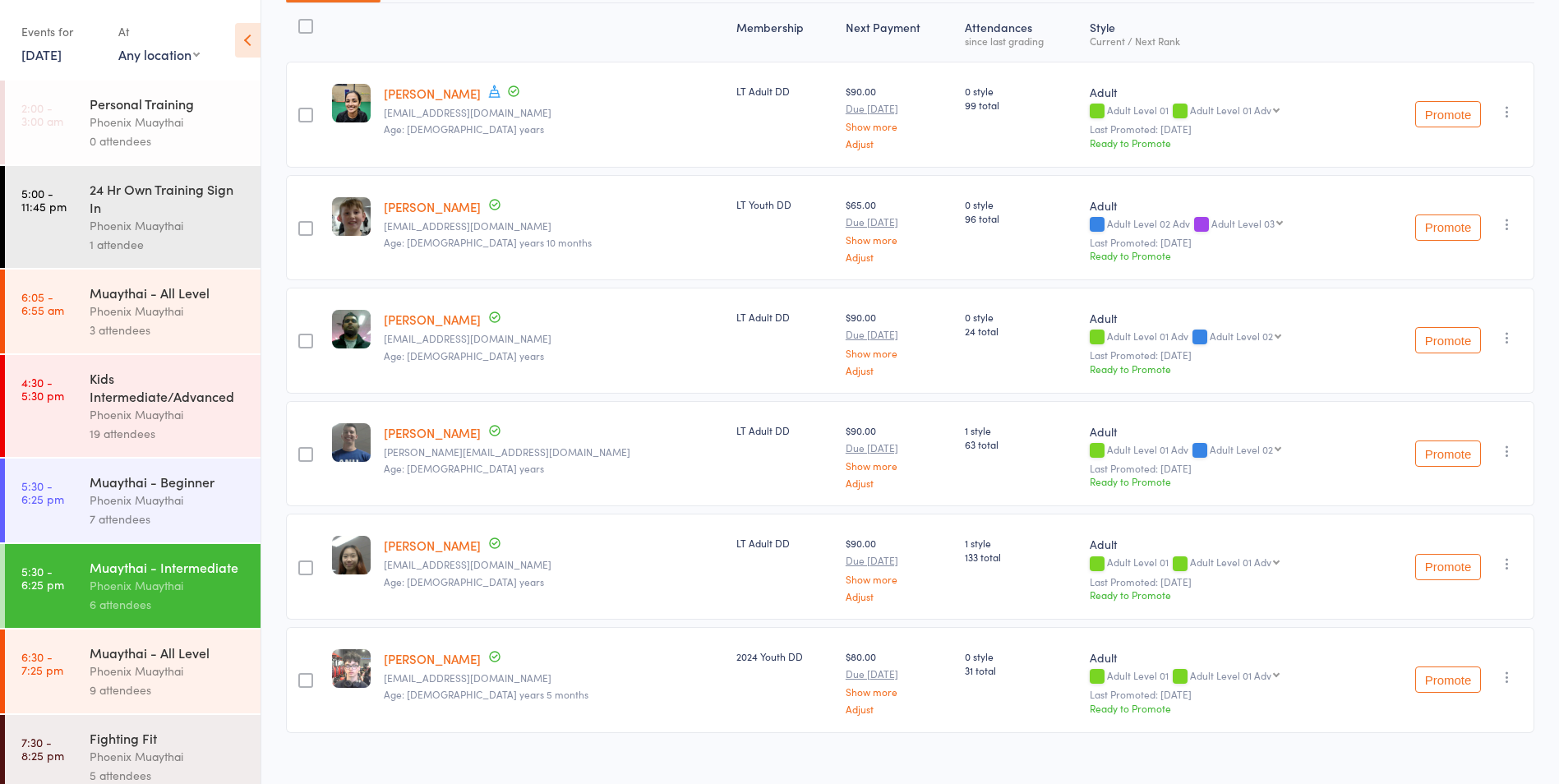
scroll to position [233, 0]
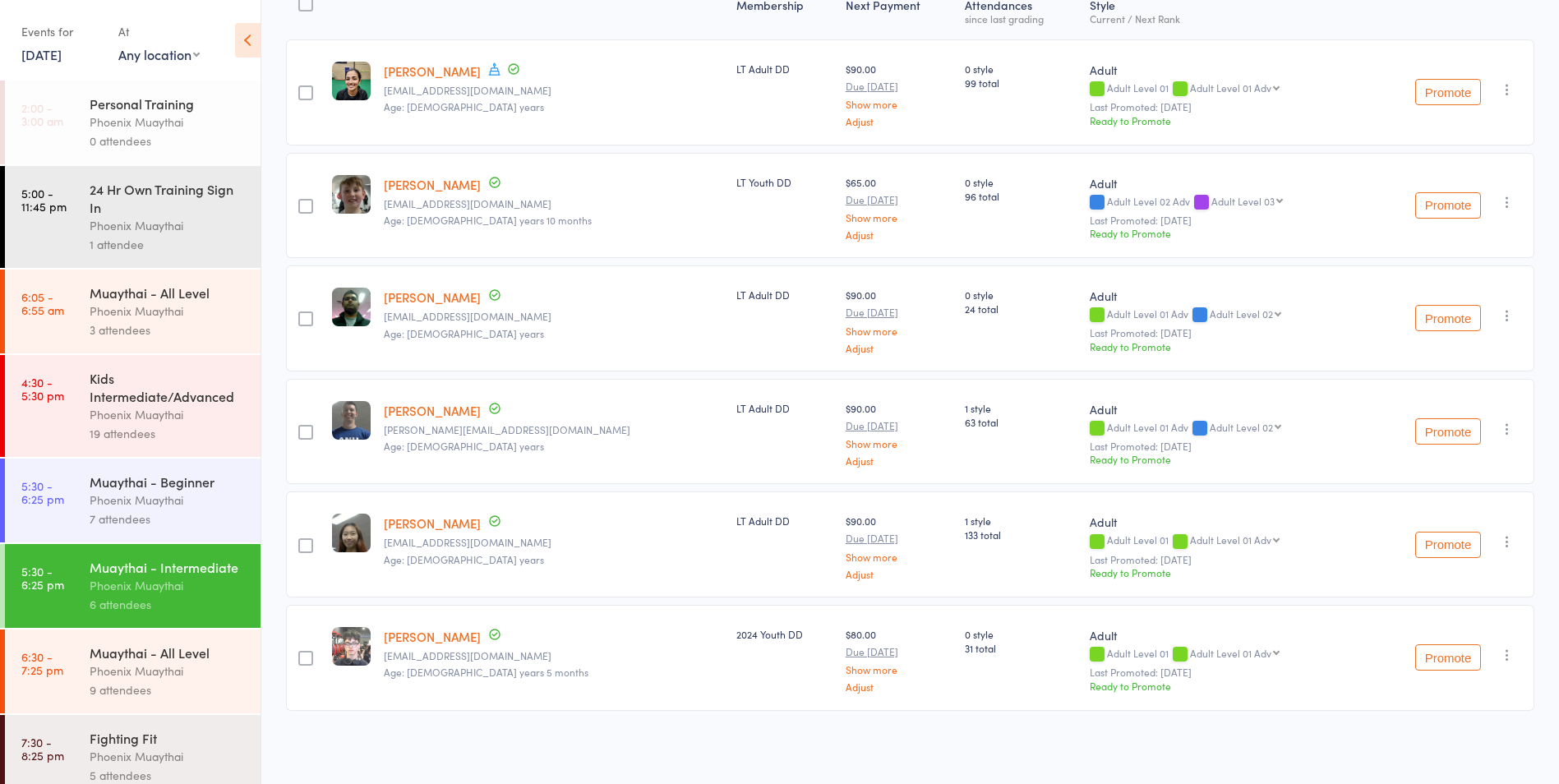
click at [131, 501] on div "Phoenix Muaythai" at bounding box center [168, 500] width 157 height 19
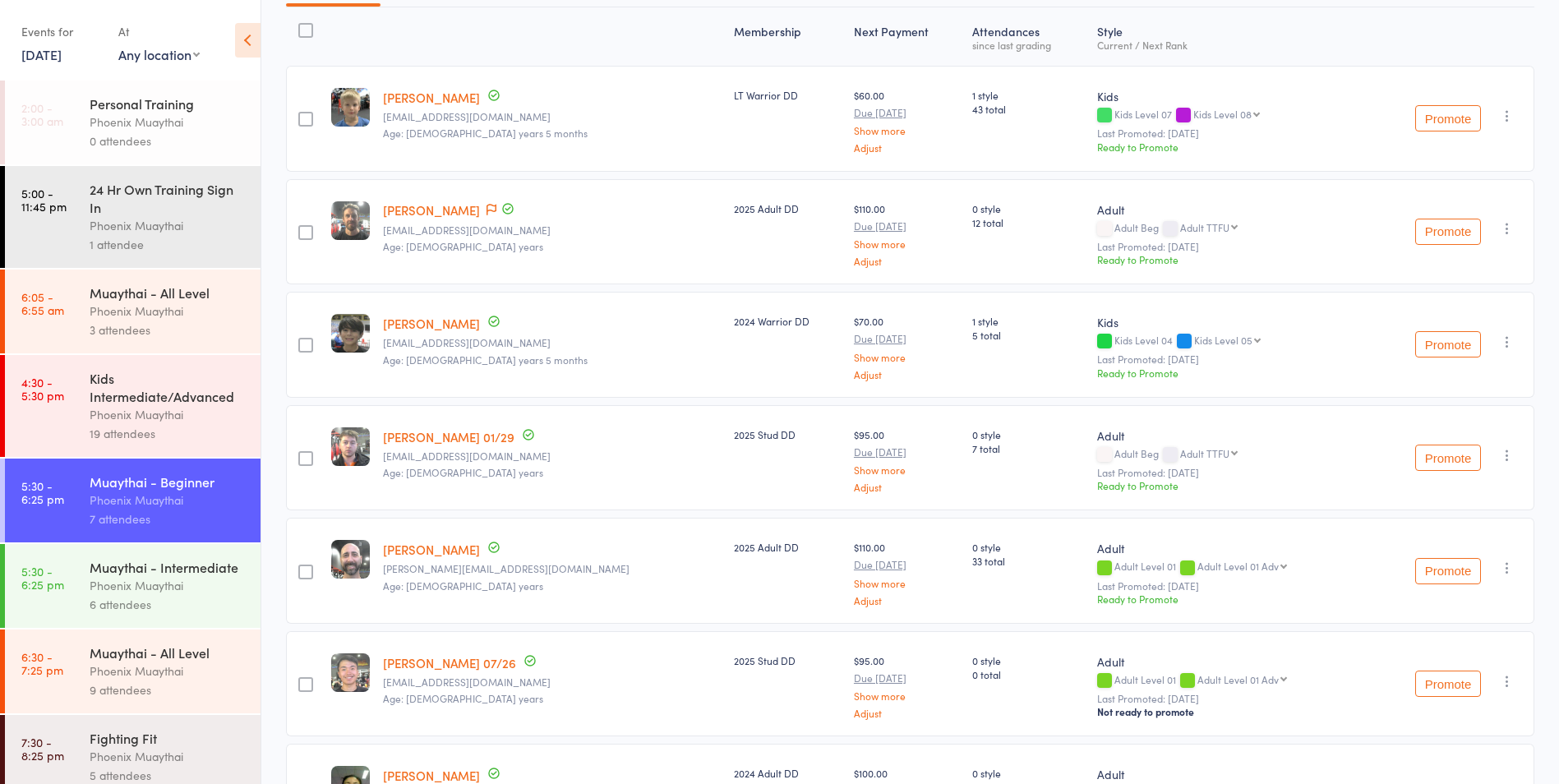
scroll to position [181, 0]
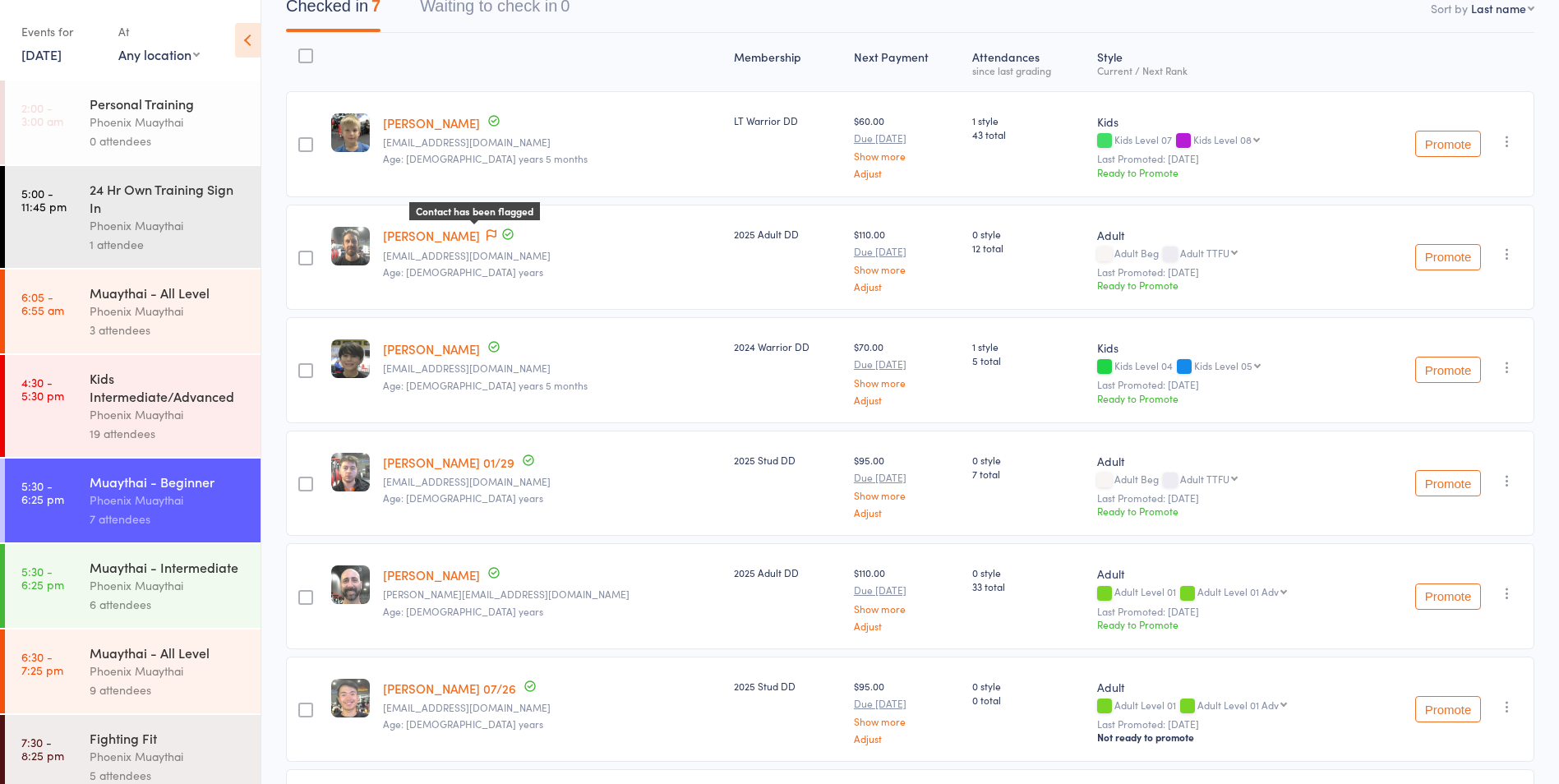
click at [486, 239] on icon at bounding box center [491, 235] width 10 height 11
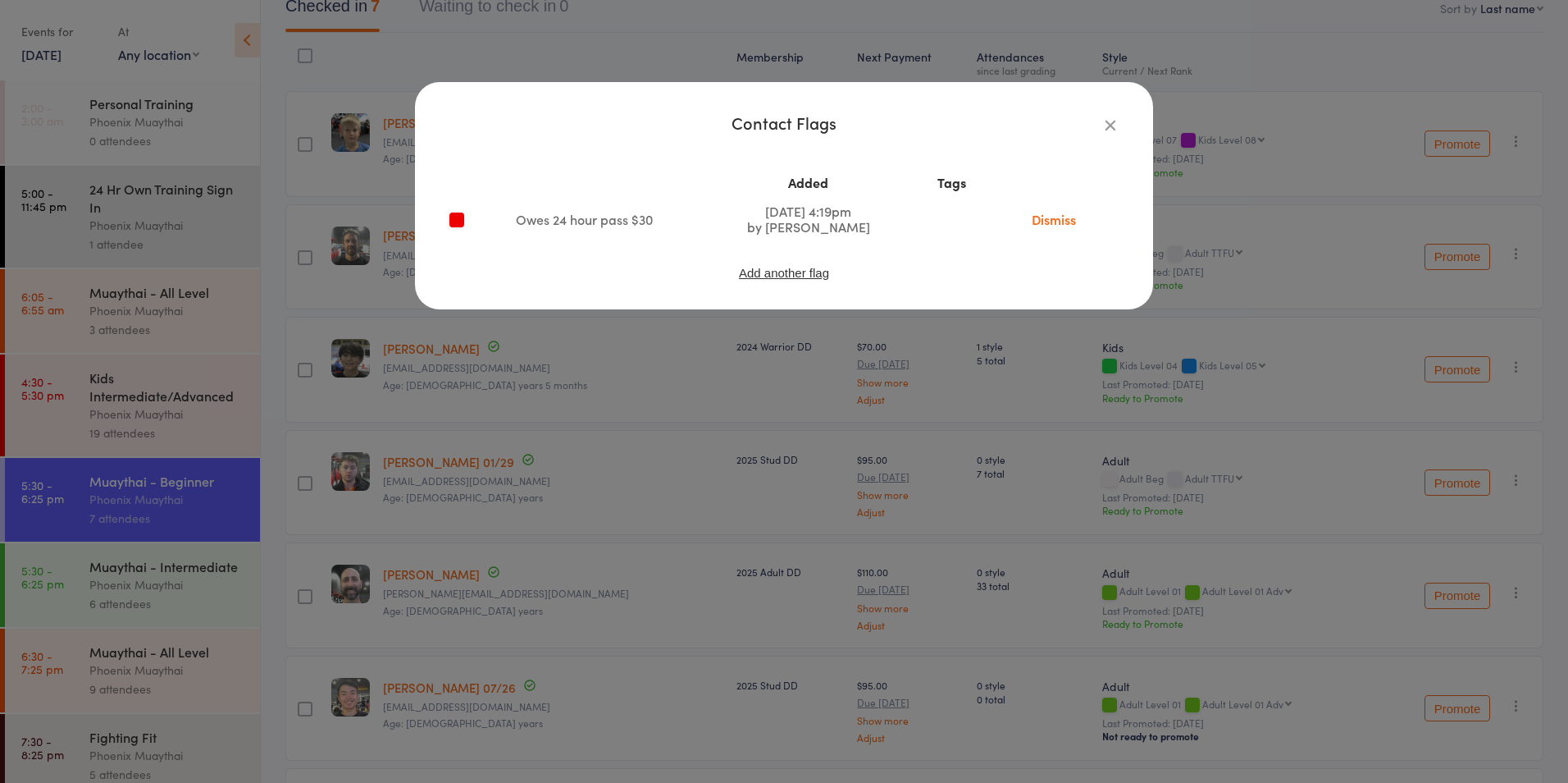
click at [570, 350] on div "Contact Flags Added Tags Owes 24 hour pass $30 Aug 13, 2025 4:19pm by Phoenix M…" at bounding box center [784, 392] width 1568 height 783
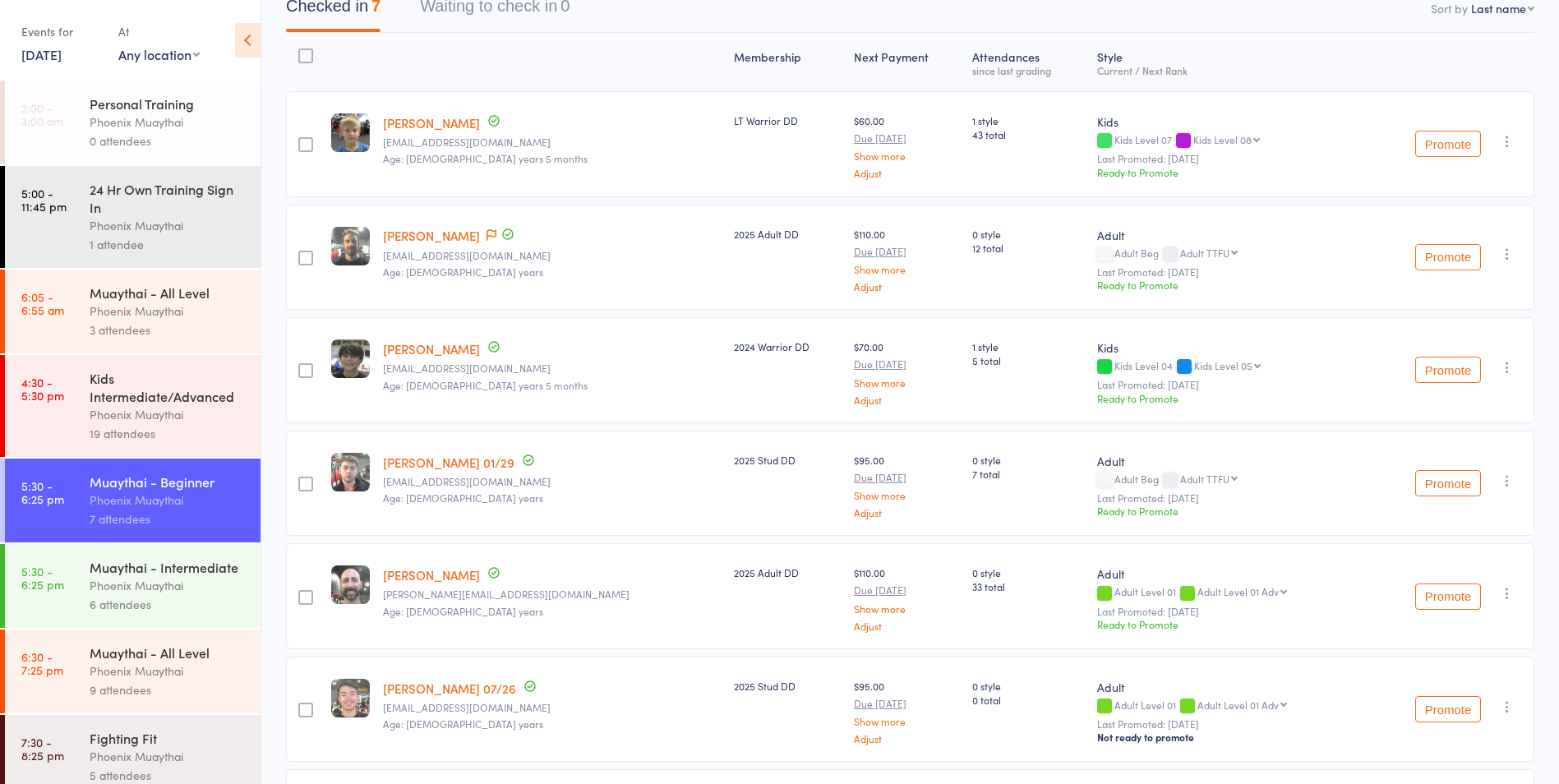
click at [55, 56] on link "6 Aug, 2025" at bounding box center [41, 54] width 40 height 18
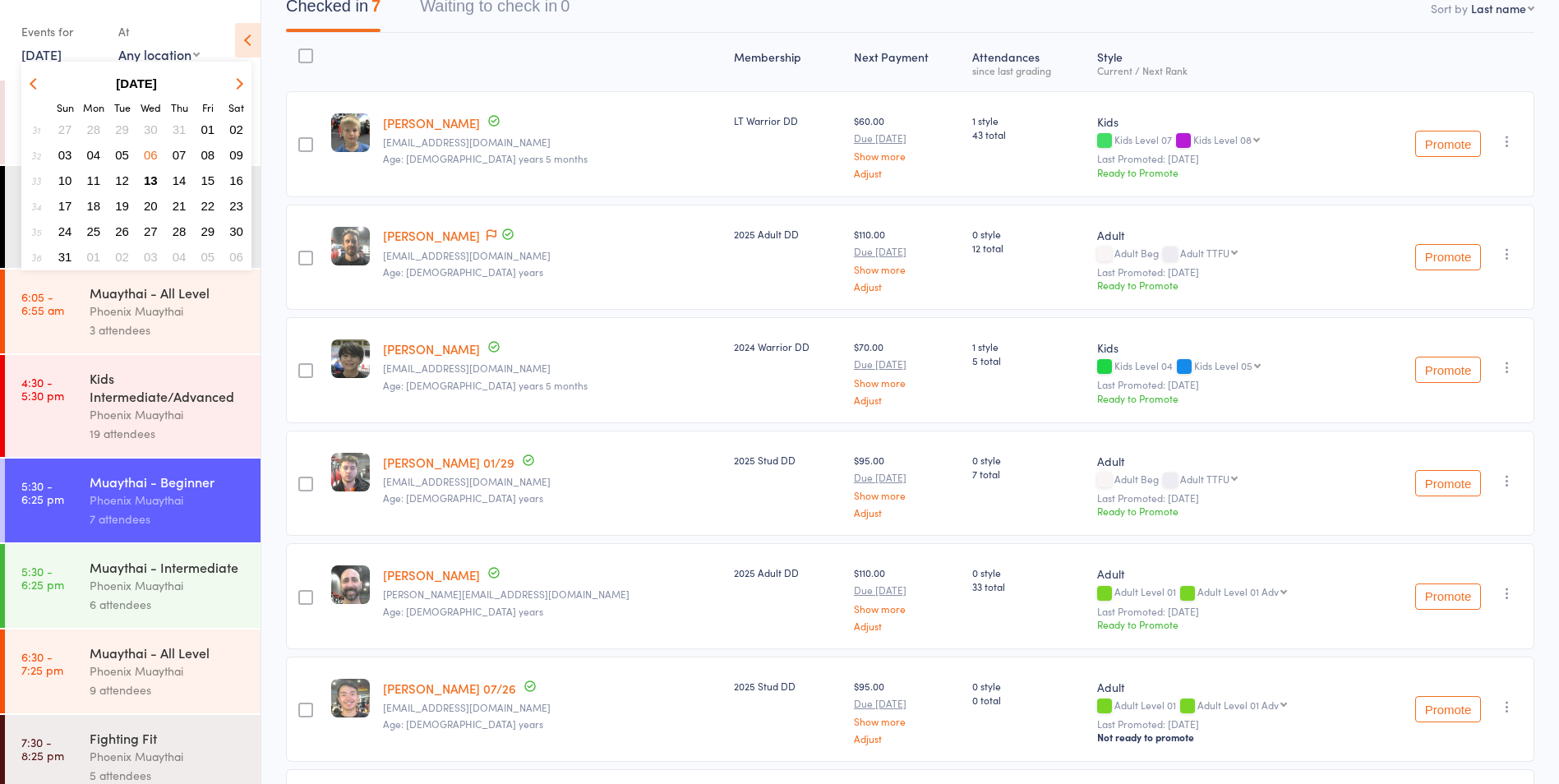
click at [155, 127] on span "30" at bounding box center [150, 128] width 14 height 14
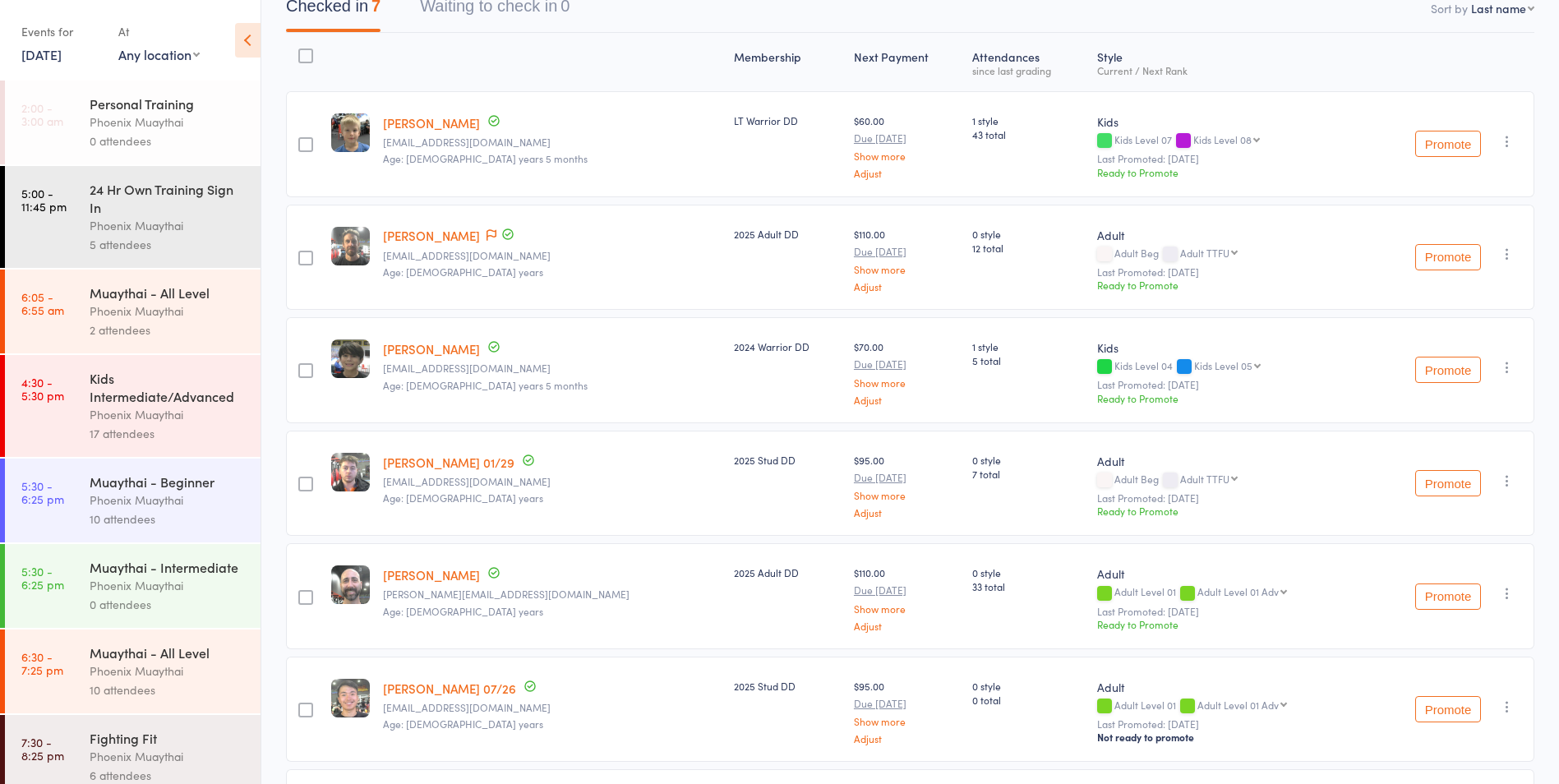
click at [189, 503] on div "Phoenix Muaythai" at bounding box center [168, 500] width 157 height 19
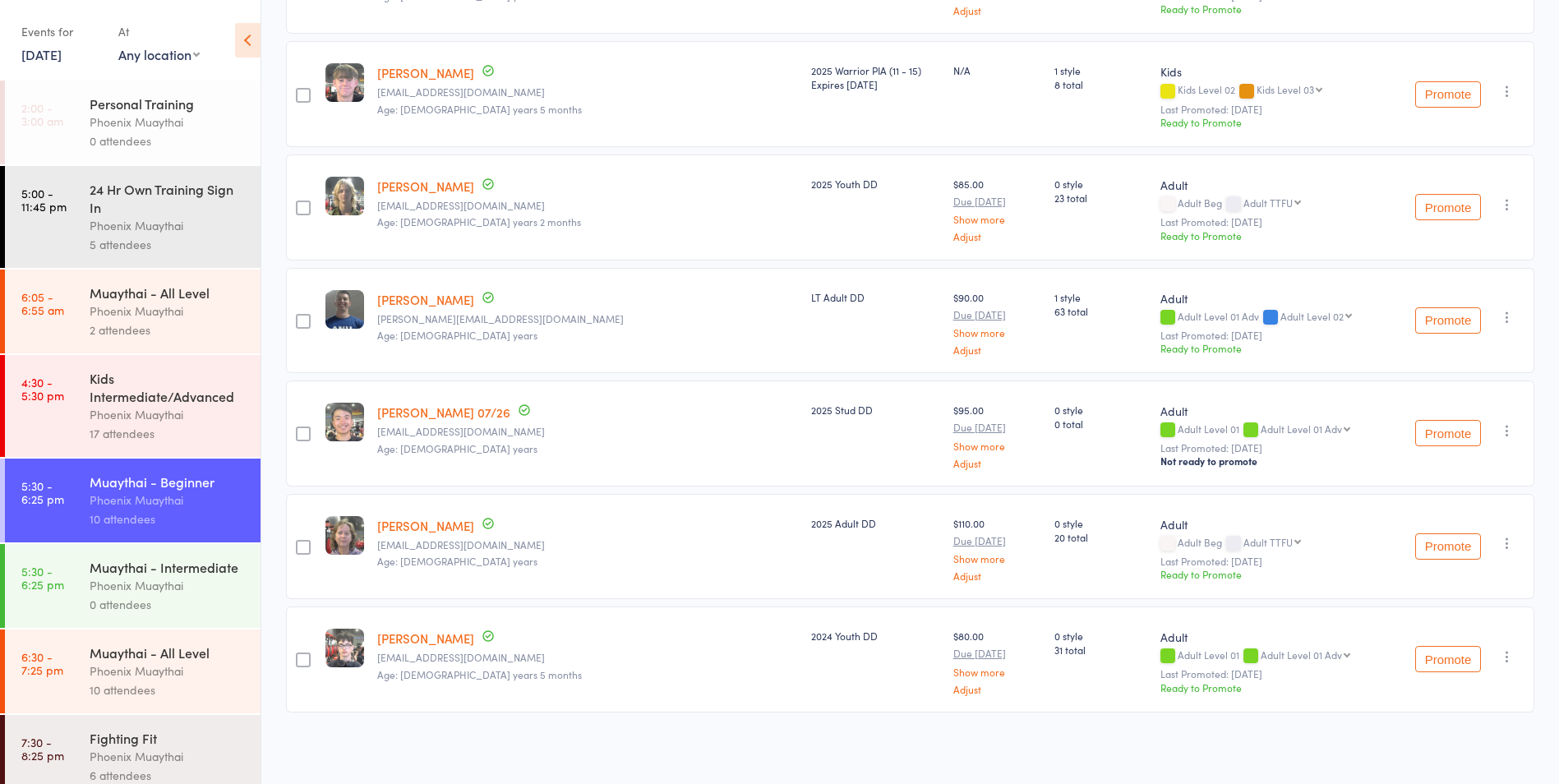
scroll to position [684, 0]
click at [209, 614] on div "0 attendees" at bounding box center [168, 604] width 157 height 19
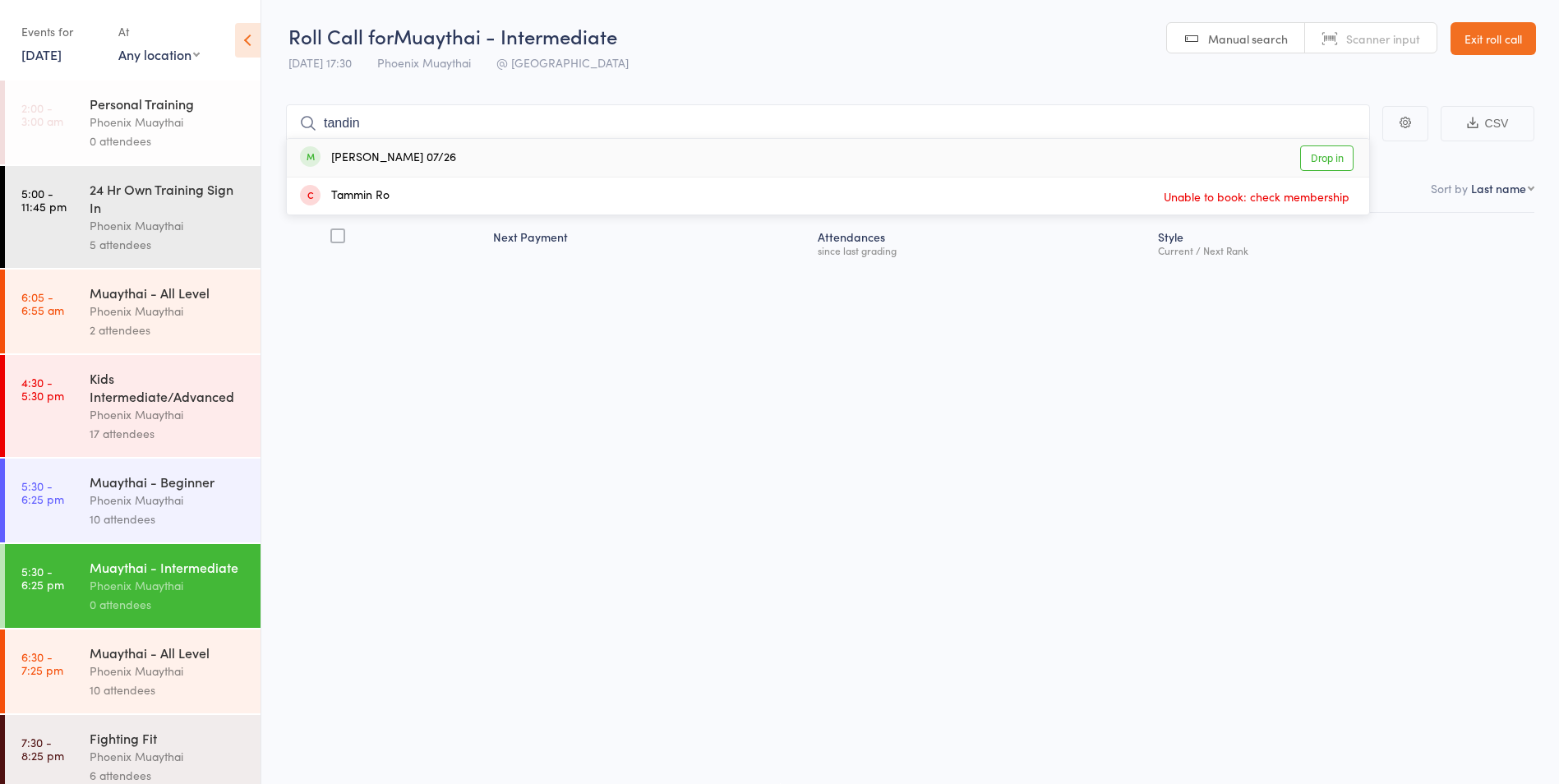
type input "tandin"
click at [343, 157] on div "Tandin Wangyel 07/26" at bounding box center [378, 158] width 156 height 19
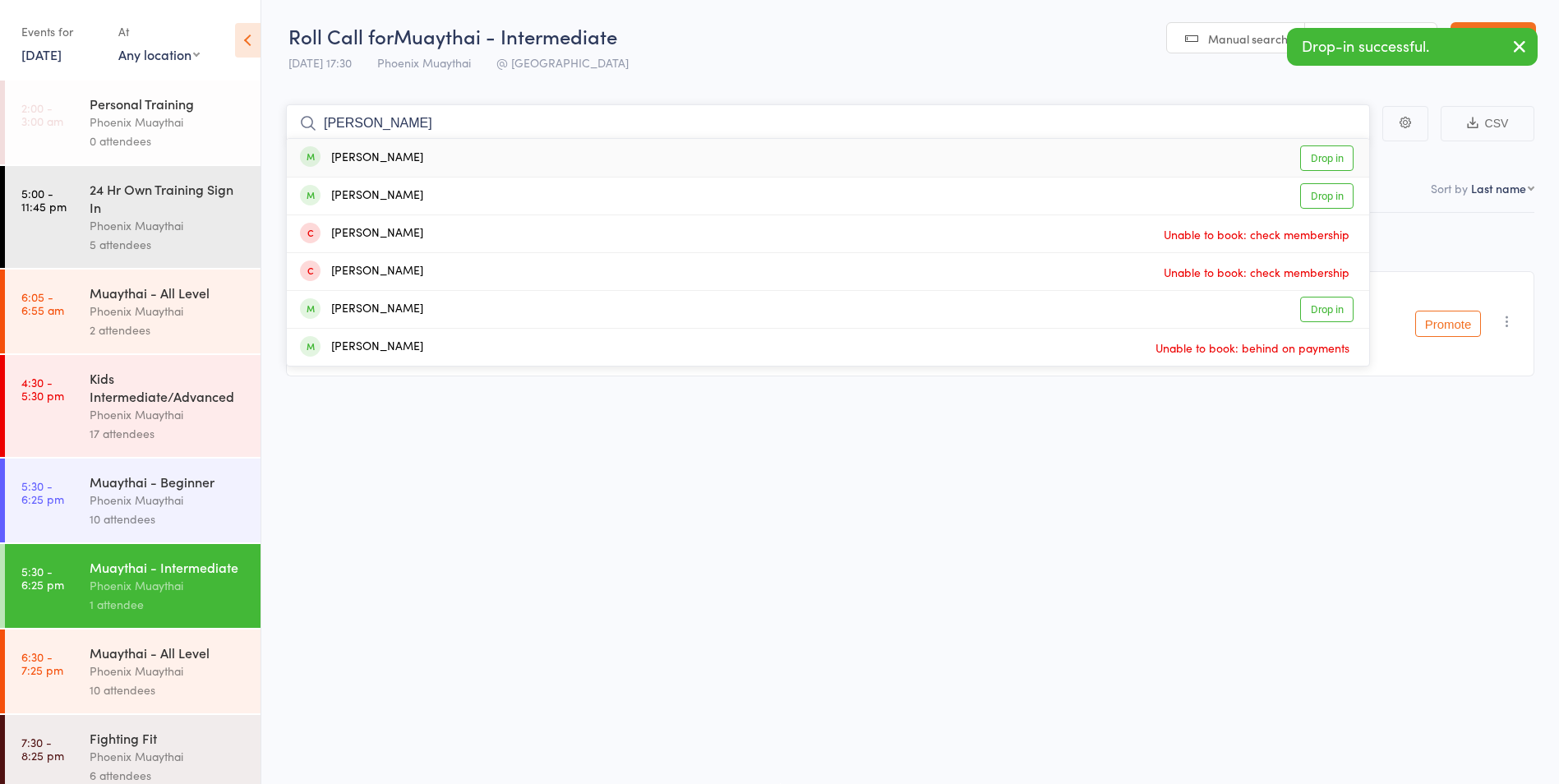
type input "charlie"
click at [406, 165] on div "Charlie Woodhouse" at bounding box center [361, 158] width 123 height 19
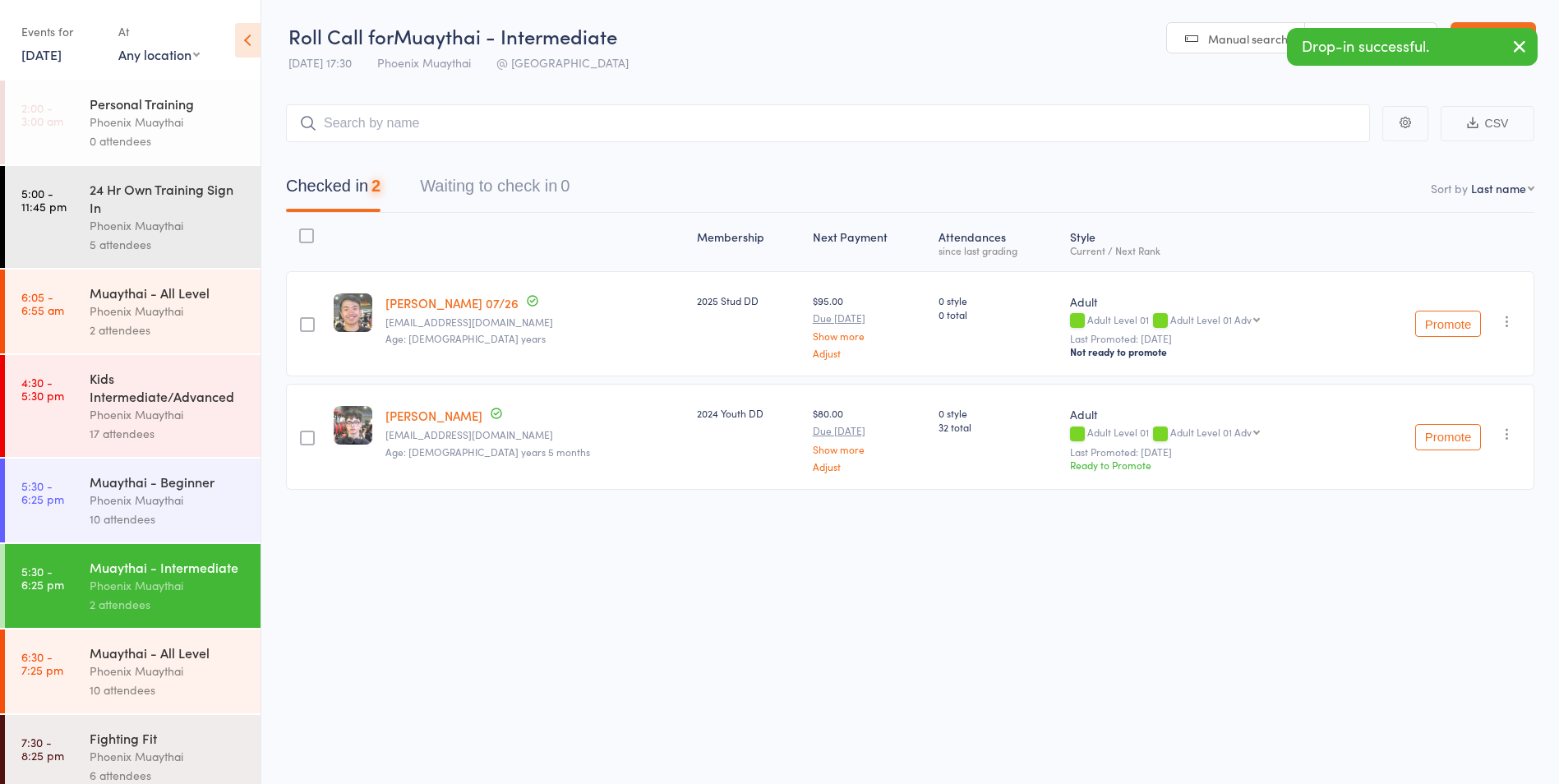
click at [197, 493] on div "Phoenix Muaythai" at bounding box center [168, 500] width 157 height 19
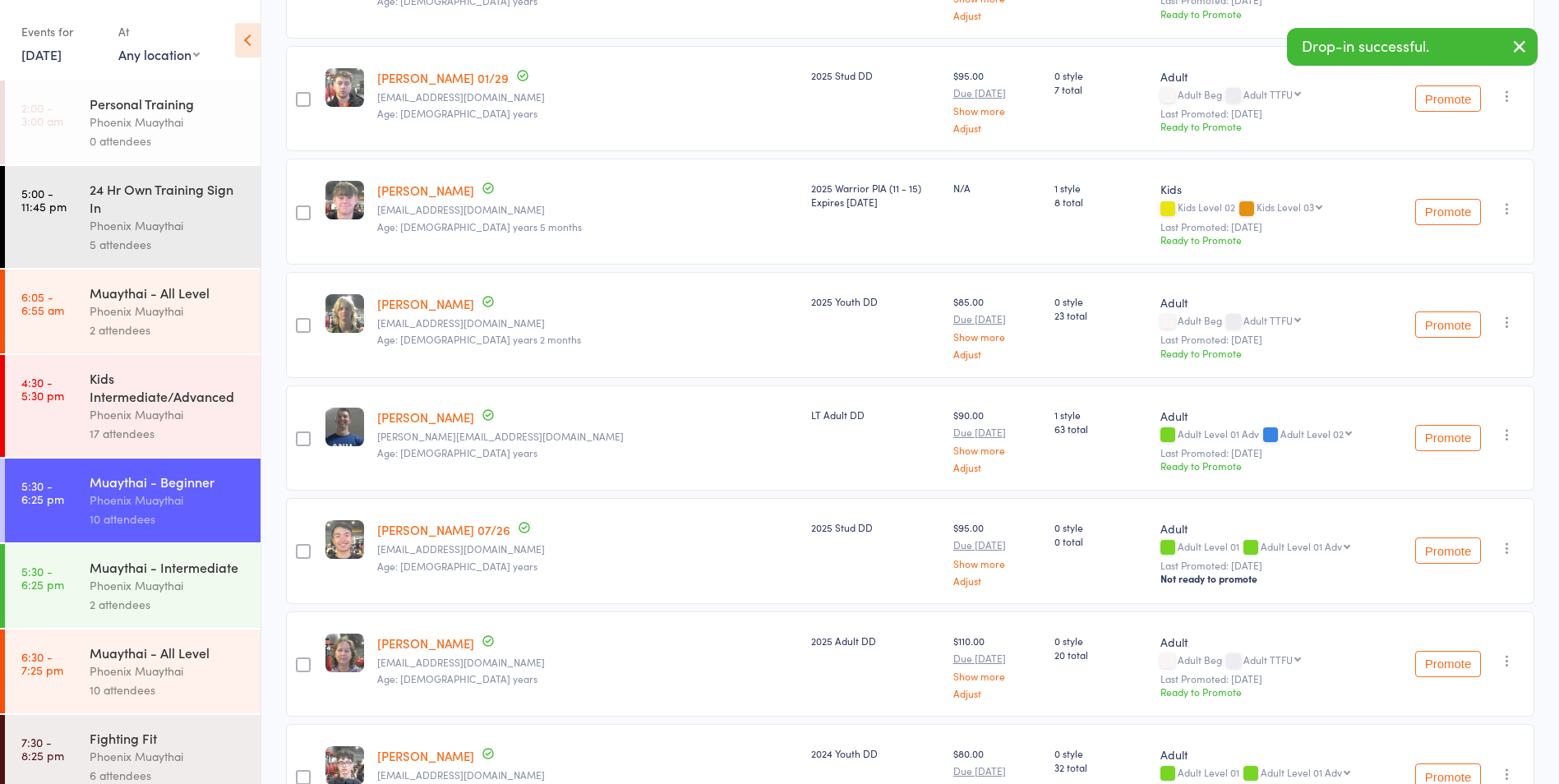
scroll to position [576, 0]
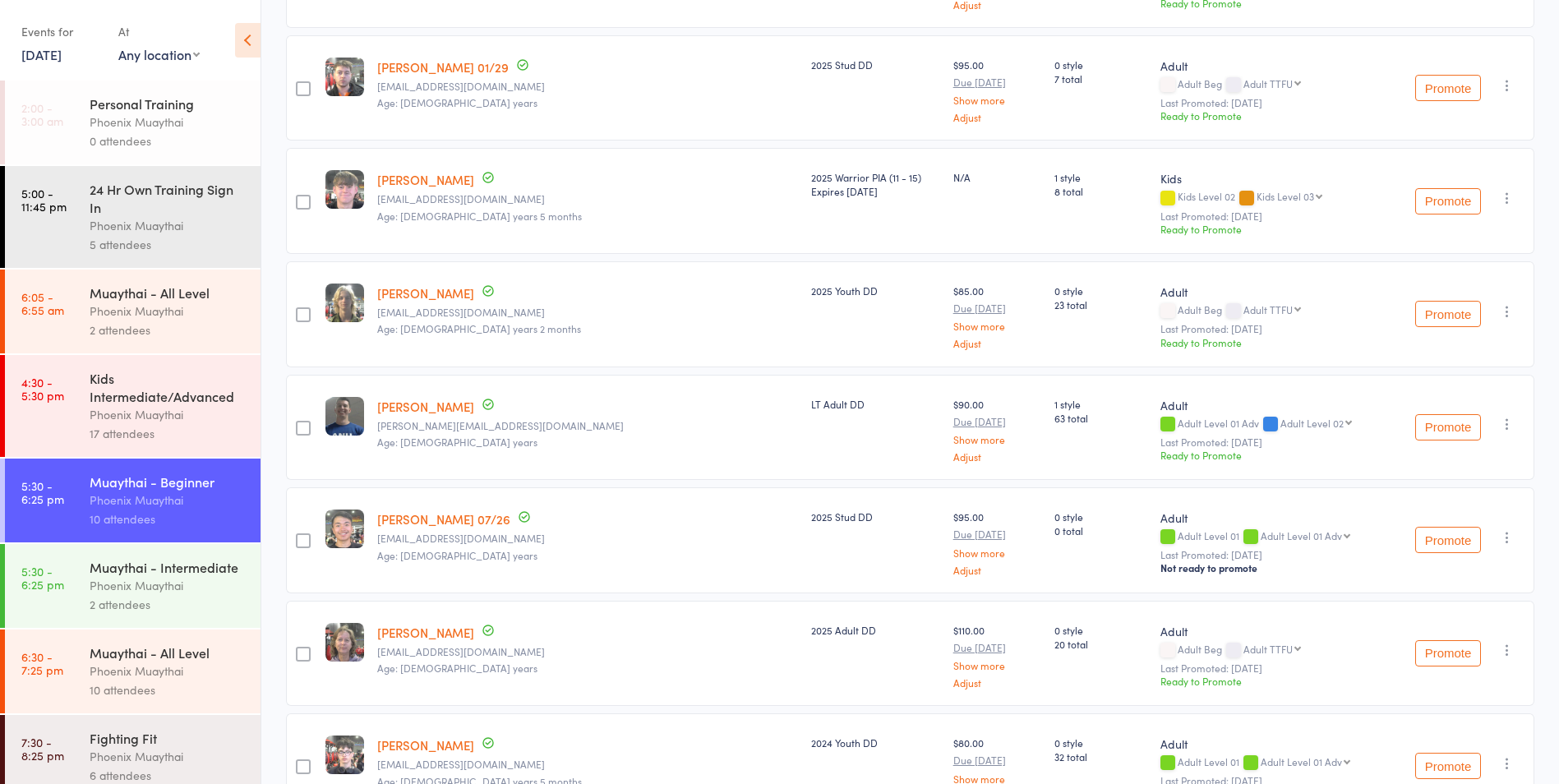
click at [1508, 539] on icon "button" at bounding box center [1508, 537] width 17 height 17
click at [1442, 703] on li "Remove" at bounding box center [1448, 702] width 136 height 22
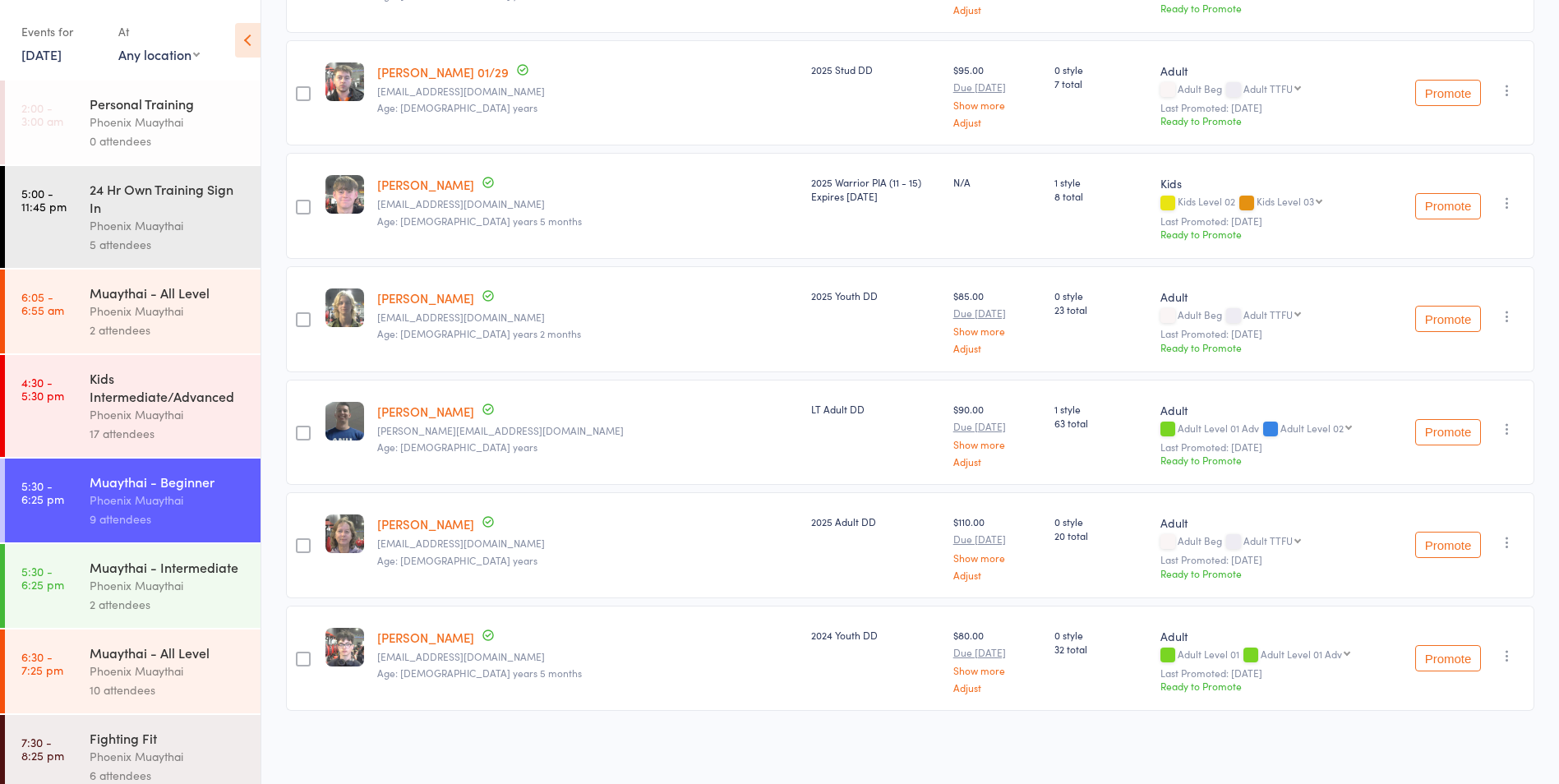
scroll to position [571, 0]
click at [1506, 656] on icon "button" at bounding box center [1508, 656] width 17 height 17
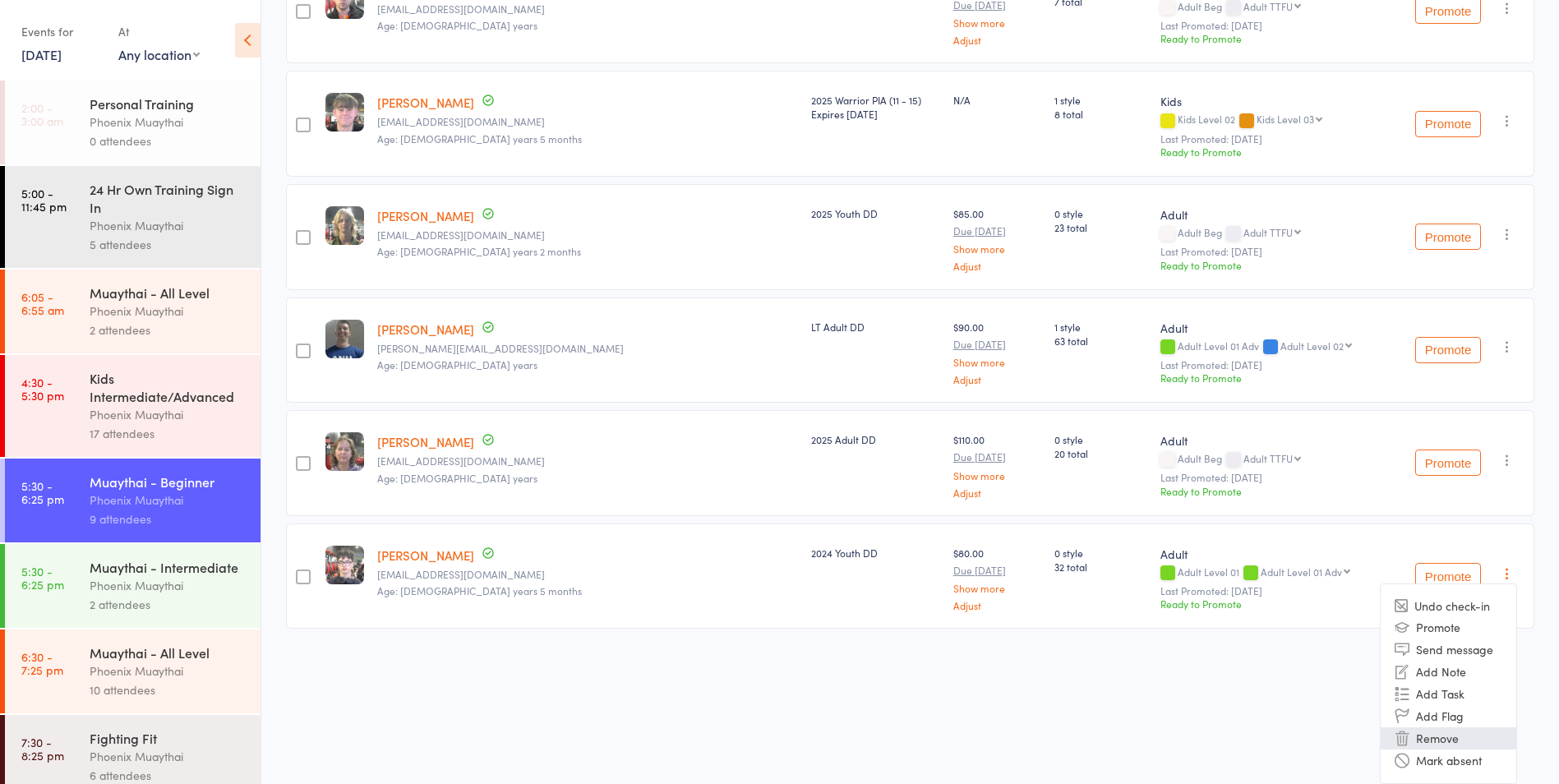
click at [1453, 739] on li "Remove" at bounding box center [1448, 738] width 136 height 22
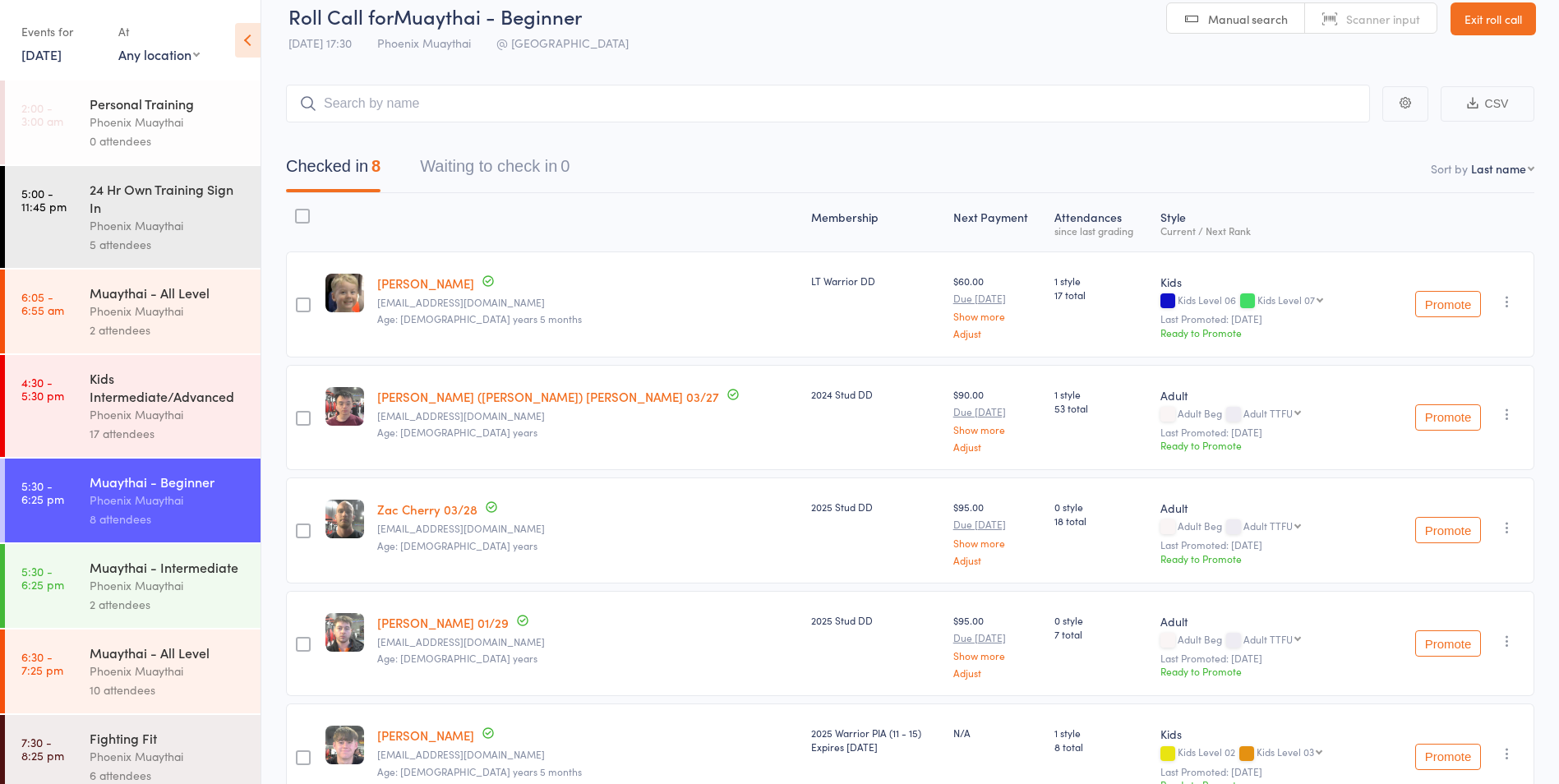
scroll to position [0, 0]
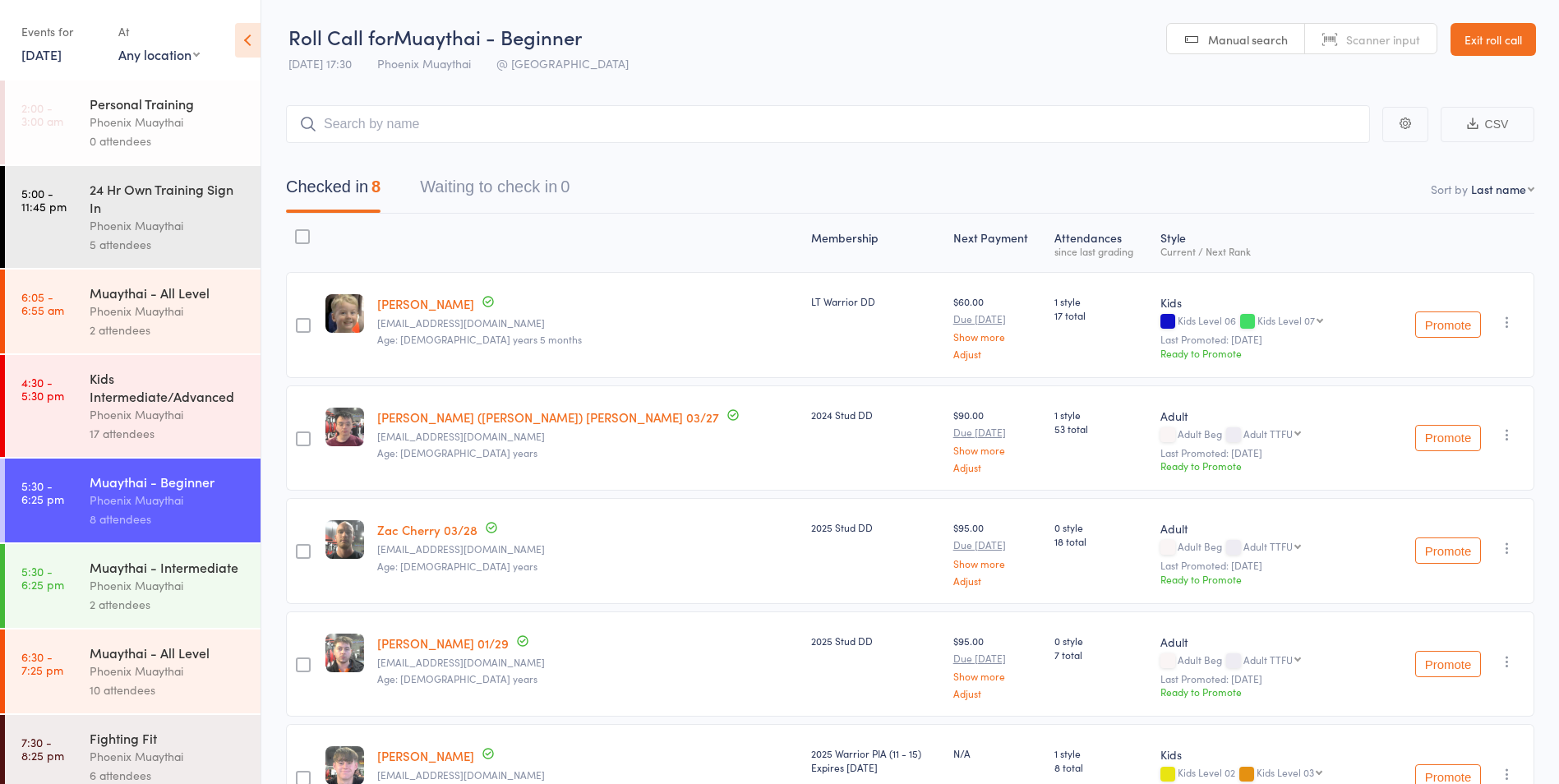
click at [44, 51] on link "30 Jul, 2025" at bounding box center [41, 54] width 40 height 18
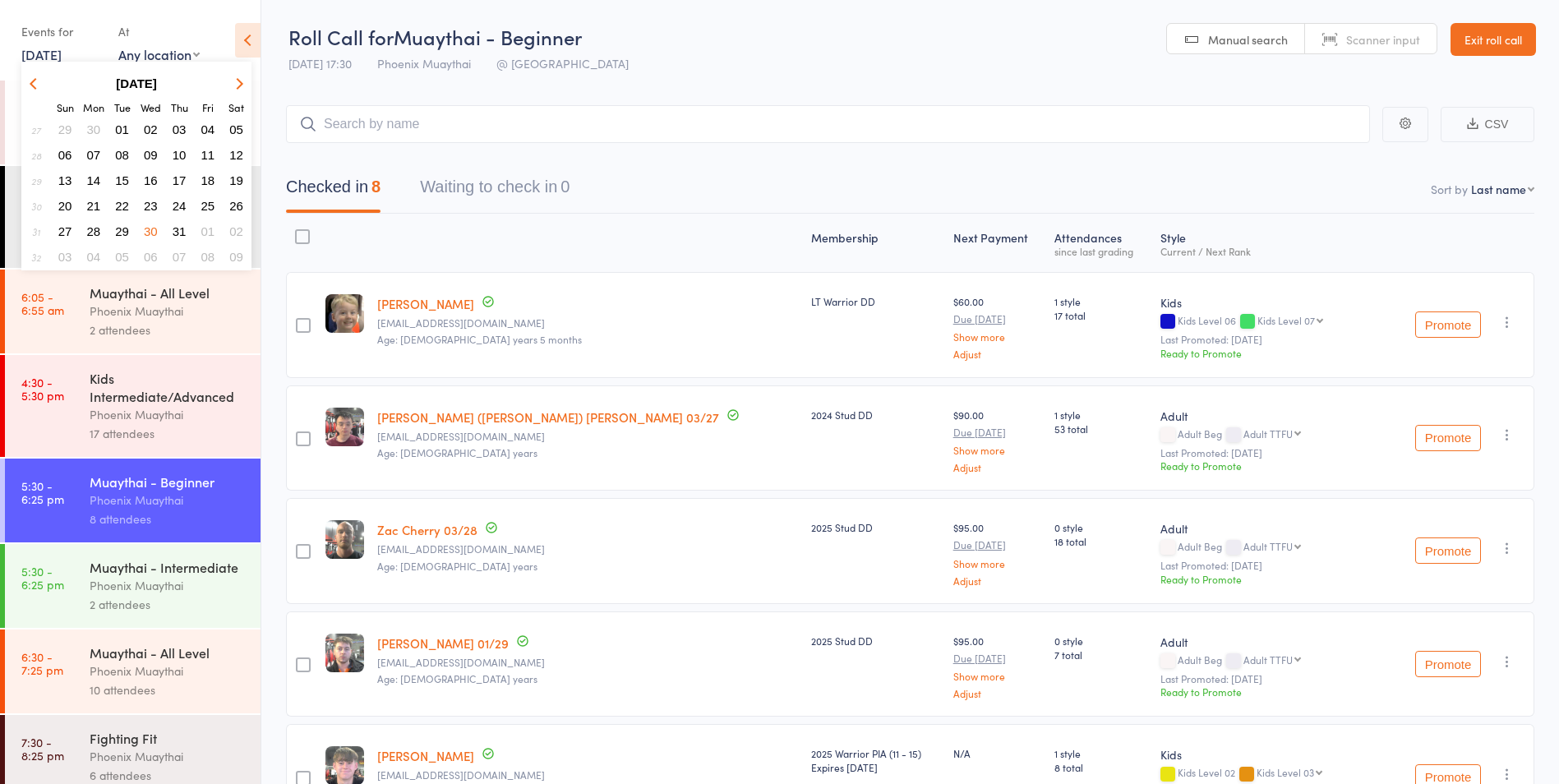
click at [154, 205] on span "23" at bounding box center [150, 206] width 14 height 14
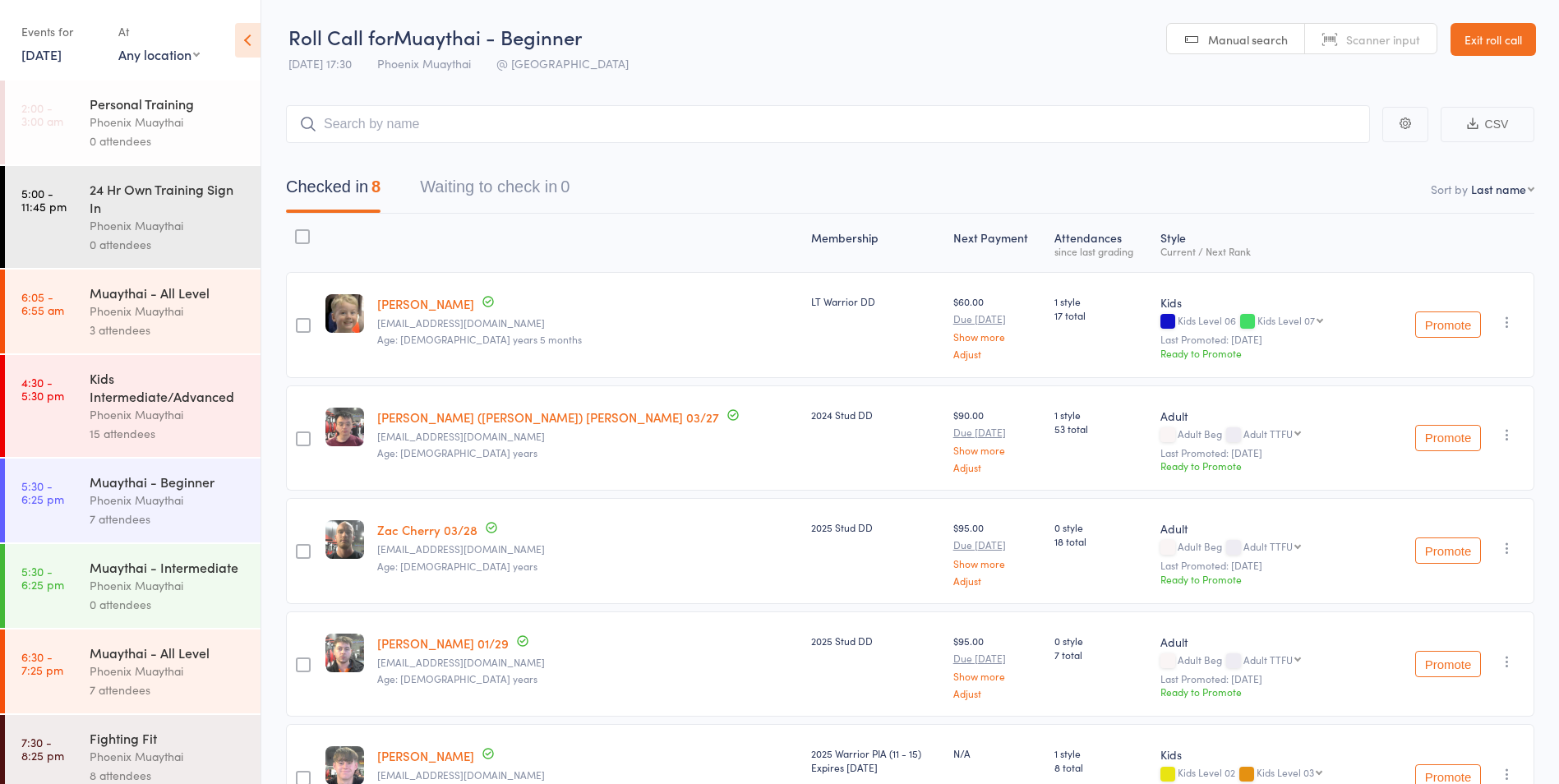
click at [206, 503] on div "Phoenix Muaythai" at bounding box center [168, 500] width 157 height 19
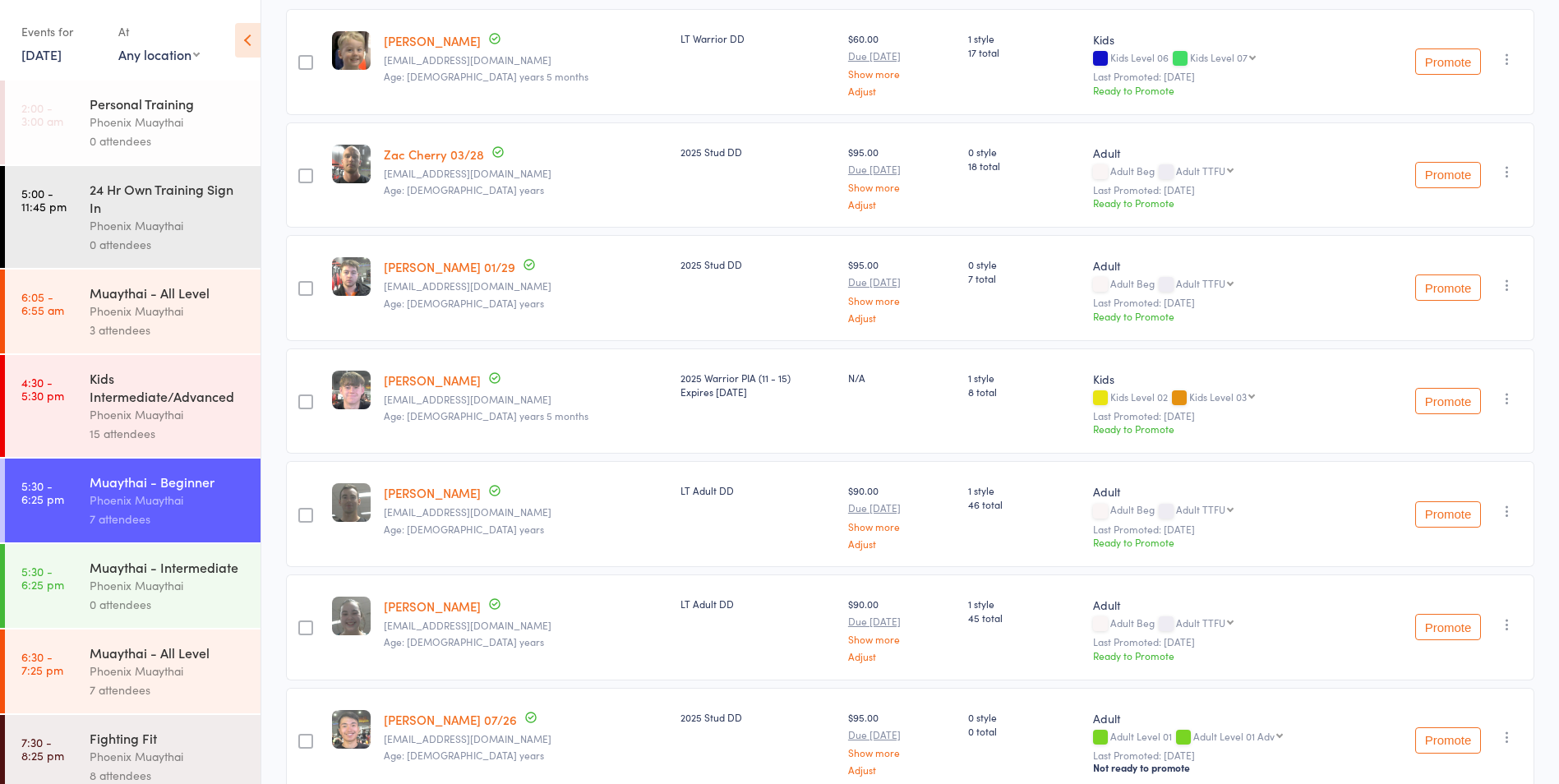
scroll to position [345, 0]
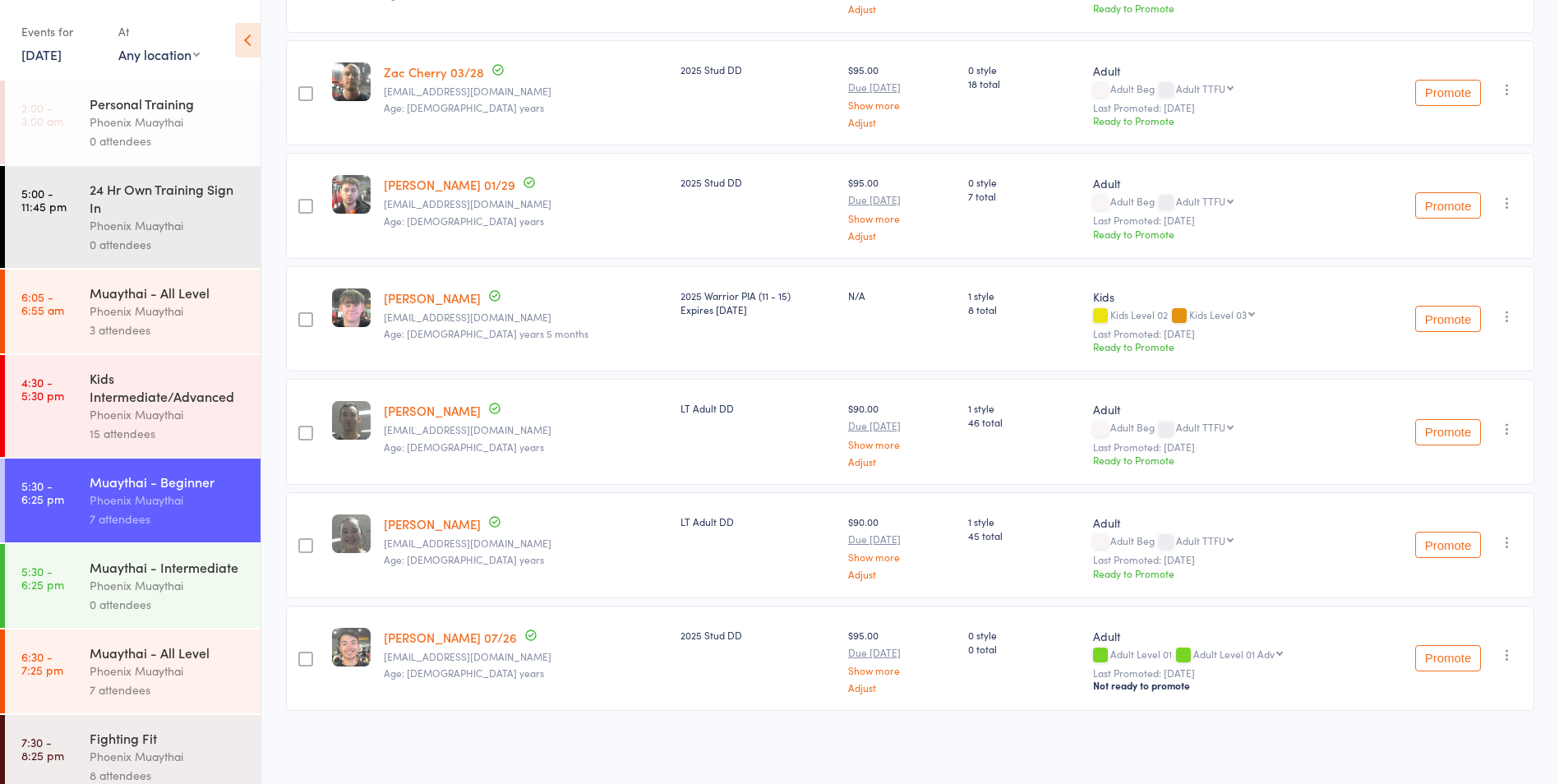
click at [50, 55] on link "23 Jul, 2025" at bounding box center [41, 54] width 40 height 18
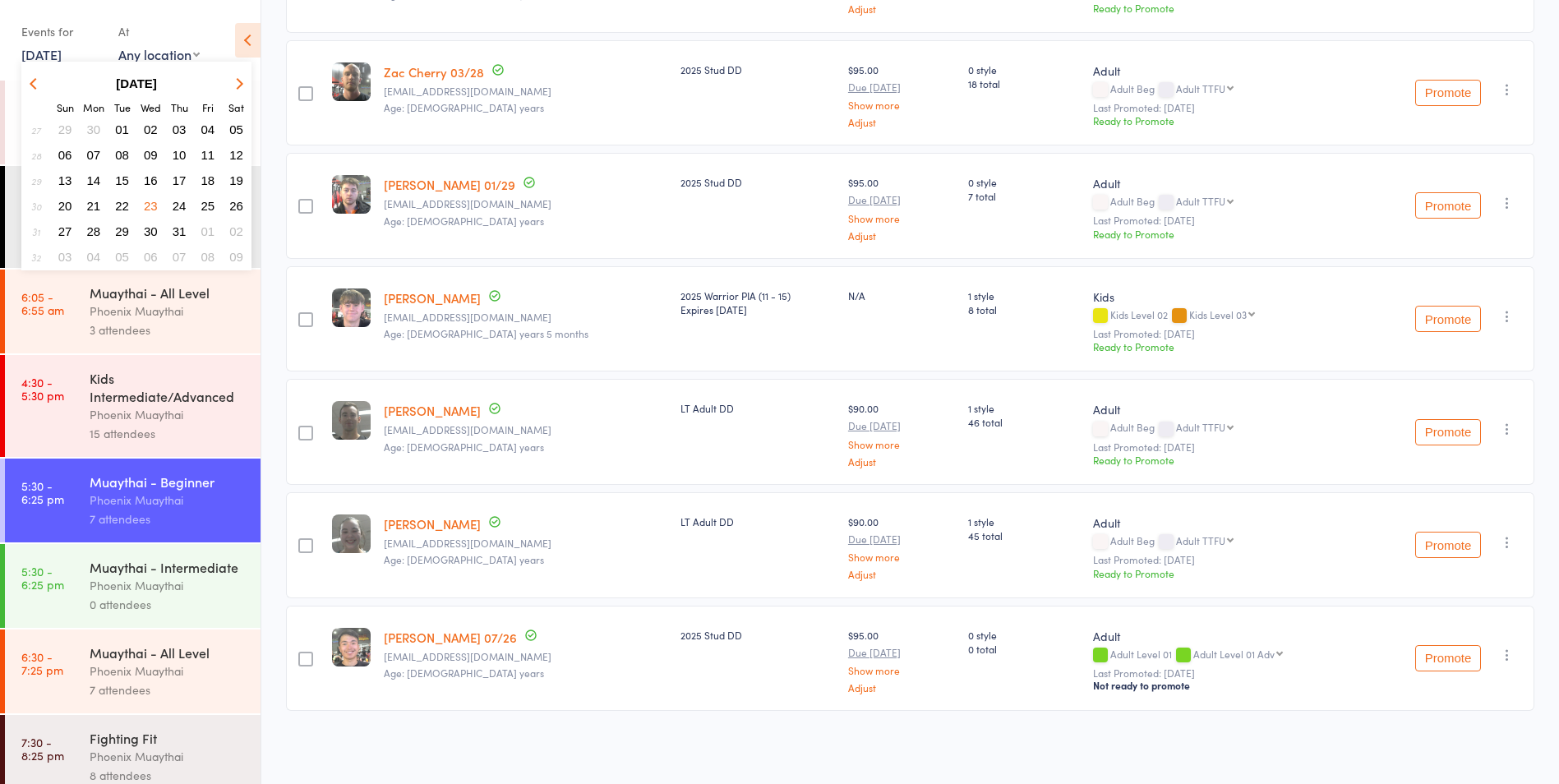
click at [149, 230] on span "30" at bounding box center [150, 231] width 14 height 14
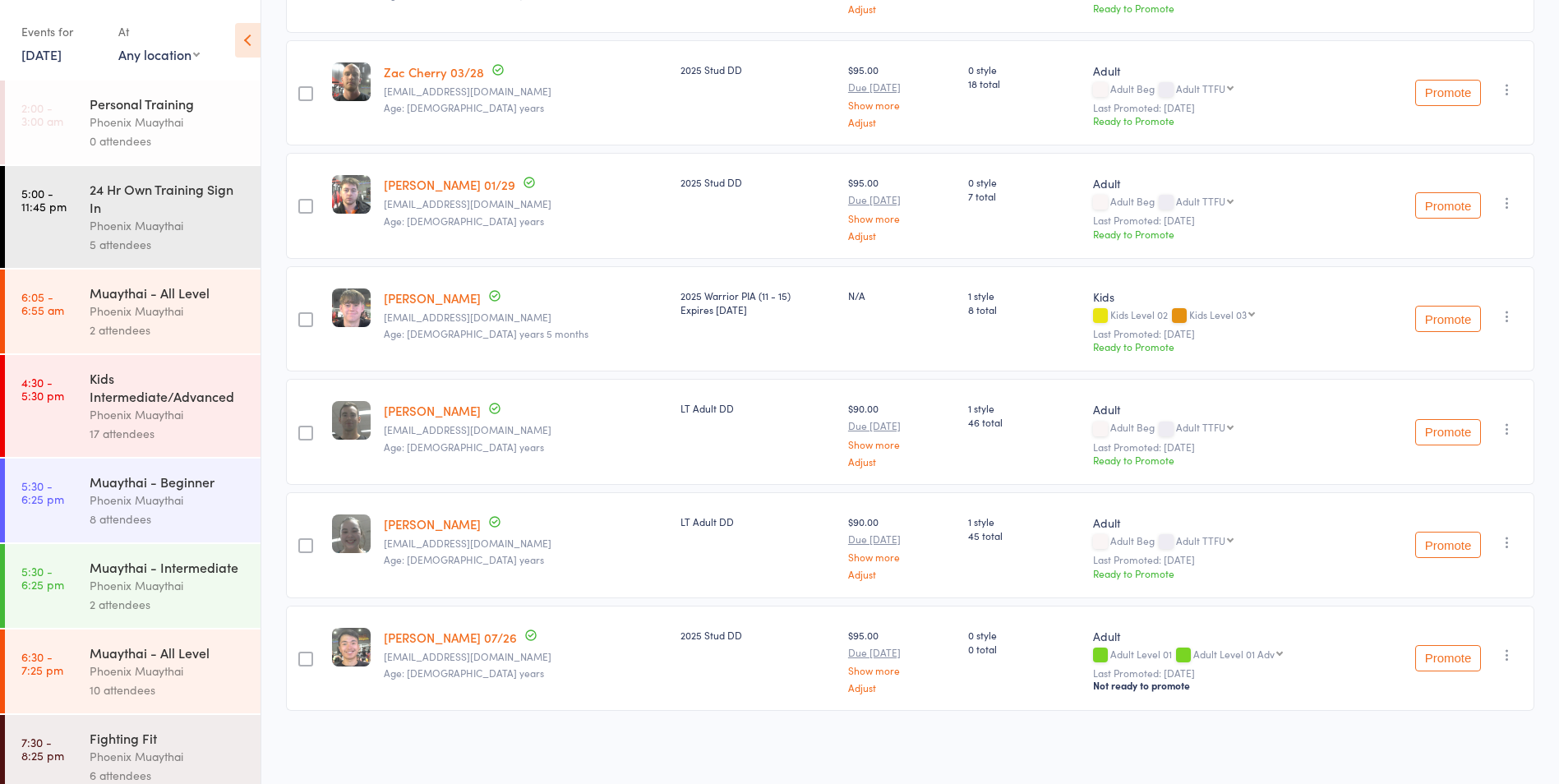
click at [197, 576] on div "Muaythai - Intermediate" at bounding box center [168, 566] width 157 height 18
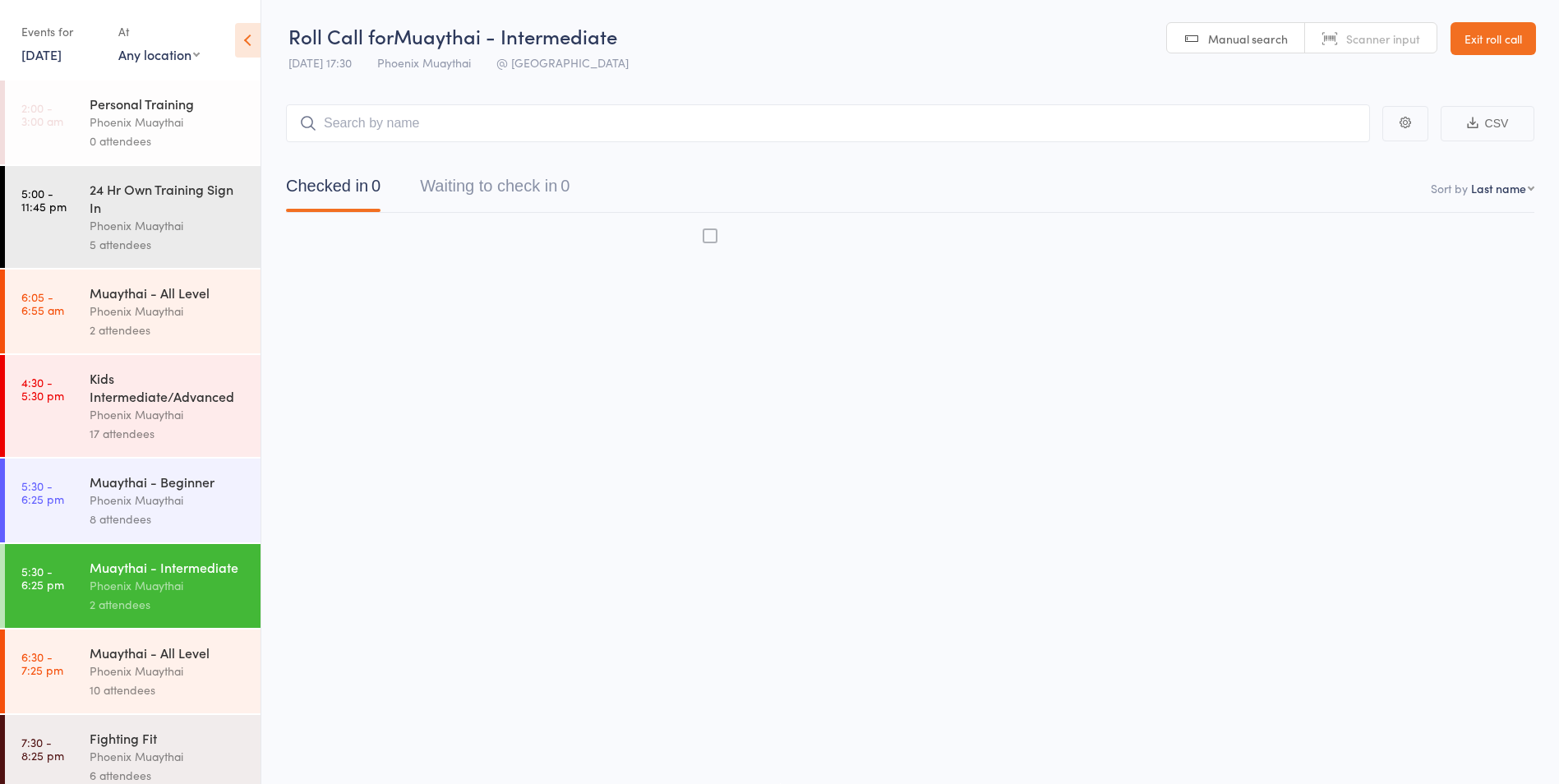
scroll to position [1, 0]
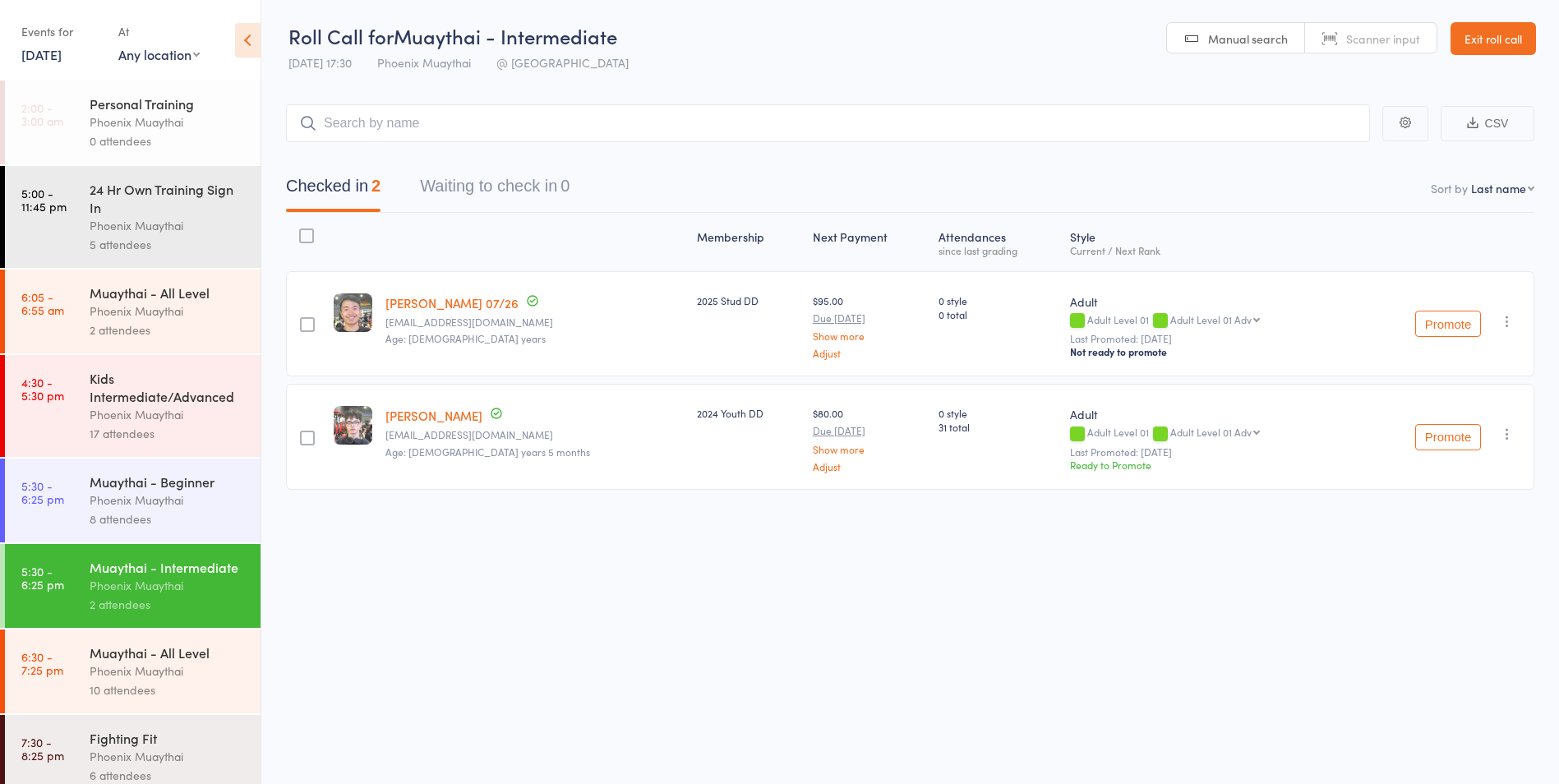
click at [198, 508] on div "Phoenix Muaythai" at bounding box center [168, 500] width 157 height 19
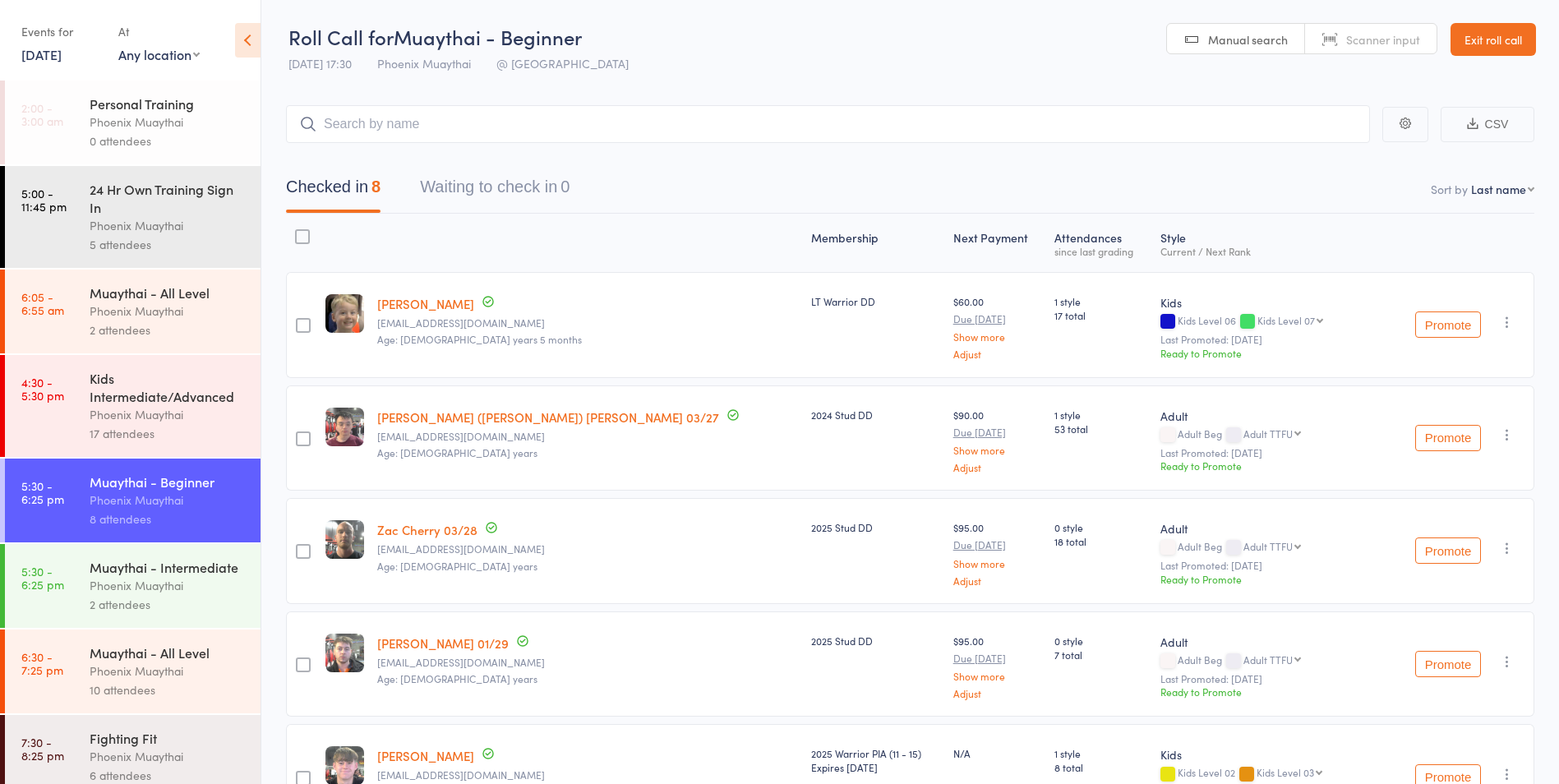
click at [42, 59] on link "30 Jul, 2025" at bounding box center [41, 54] width 40 height 18
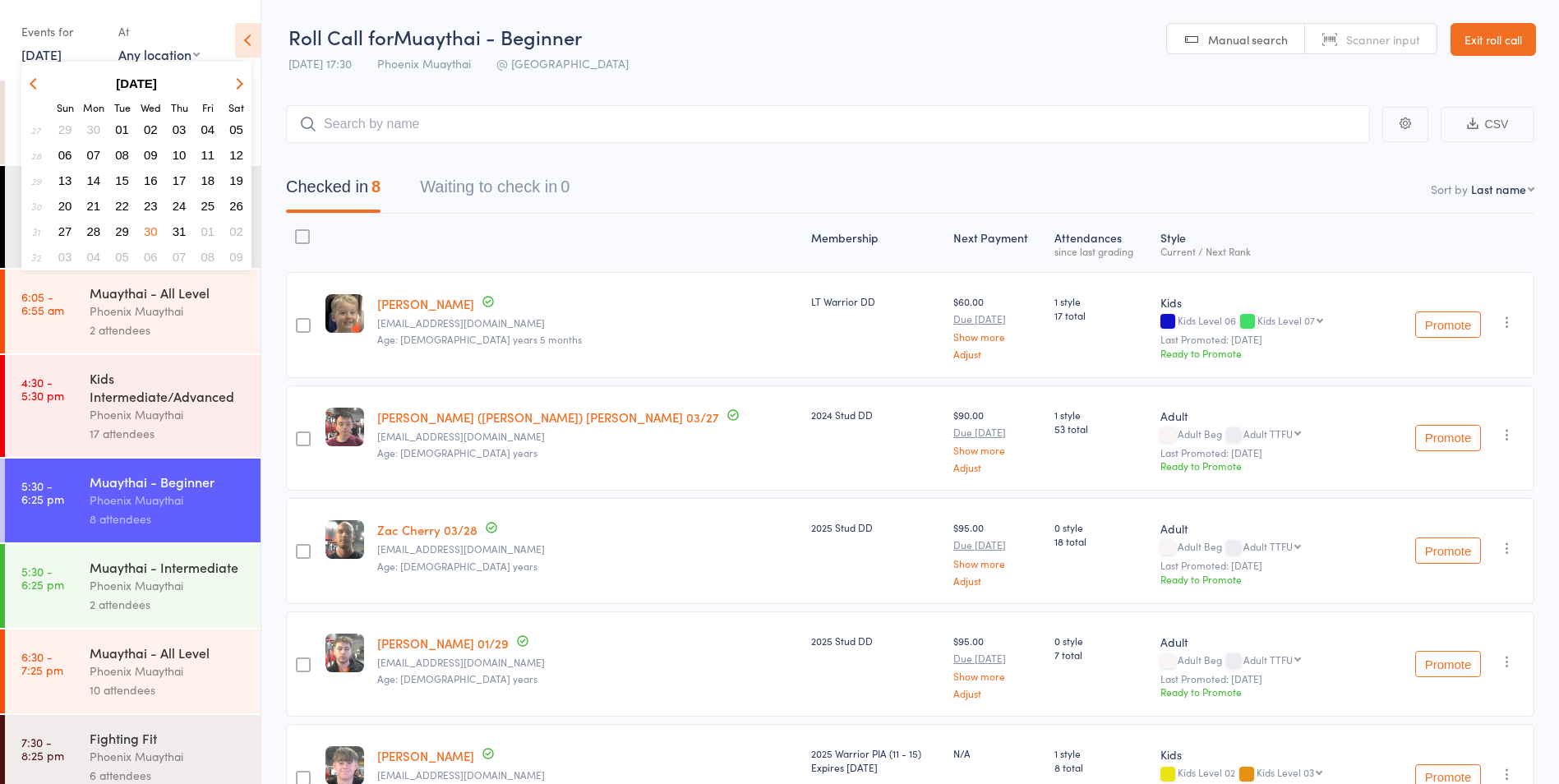
click at [236, 79] on icon "button" at bounding box center [237, 83] width 11 height 11
click at [150, 181] on span "13" at bounding box center [150, 180] width 14 height 14
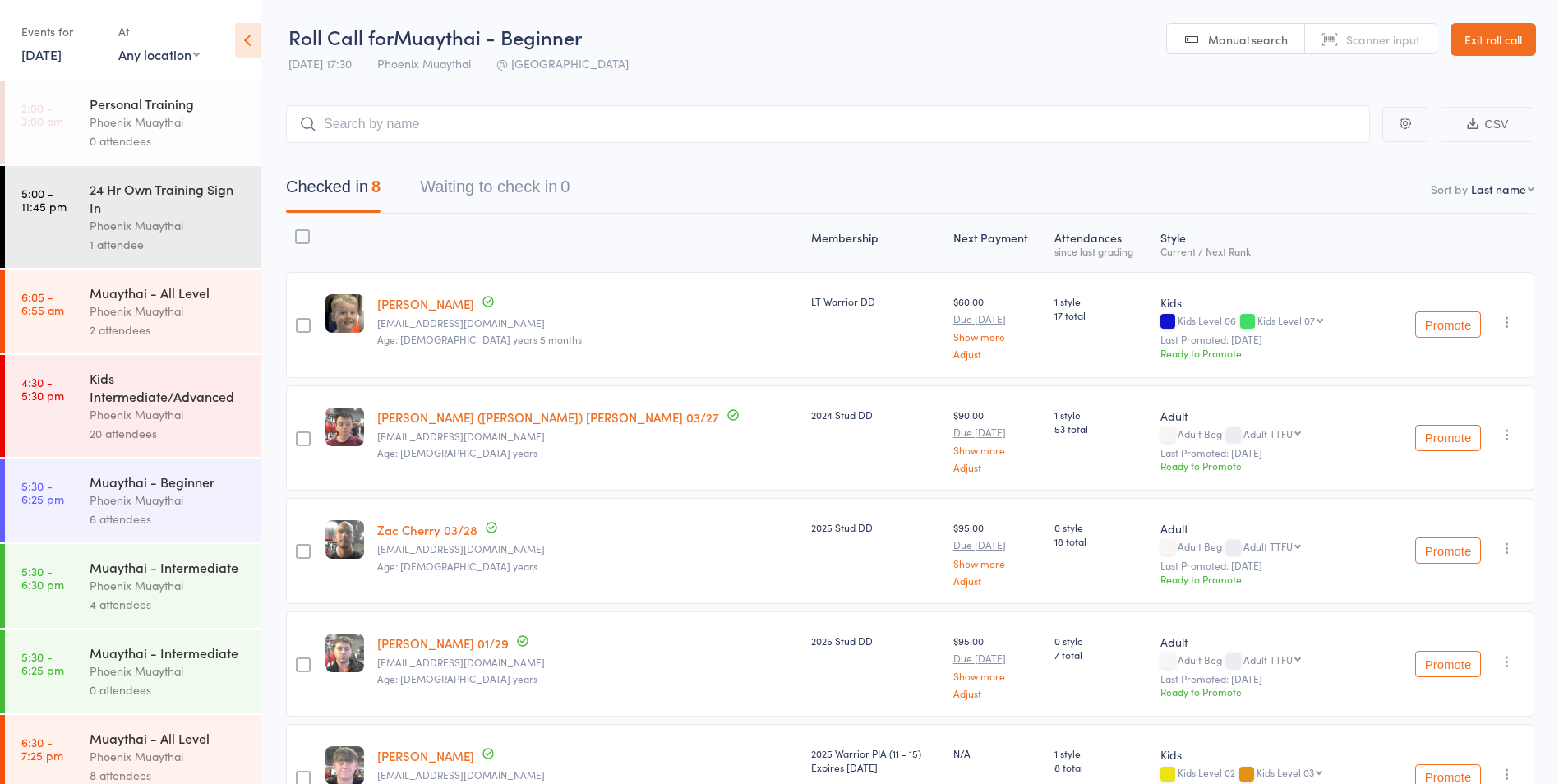
scroll to position [82, 0]
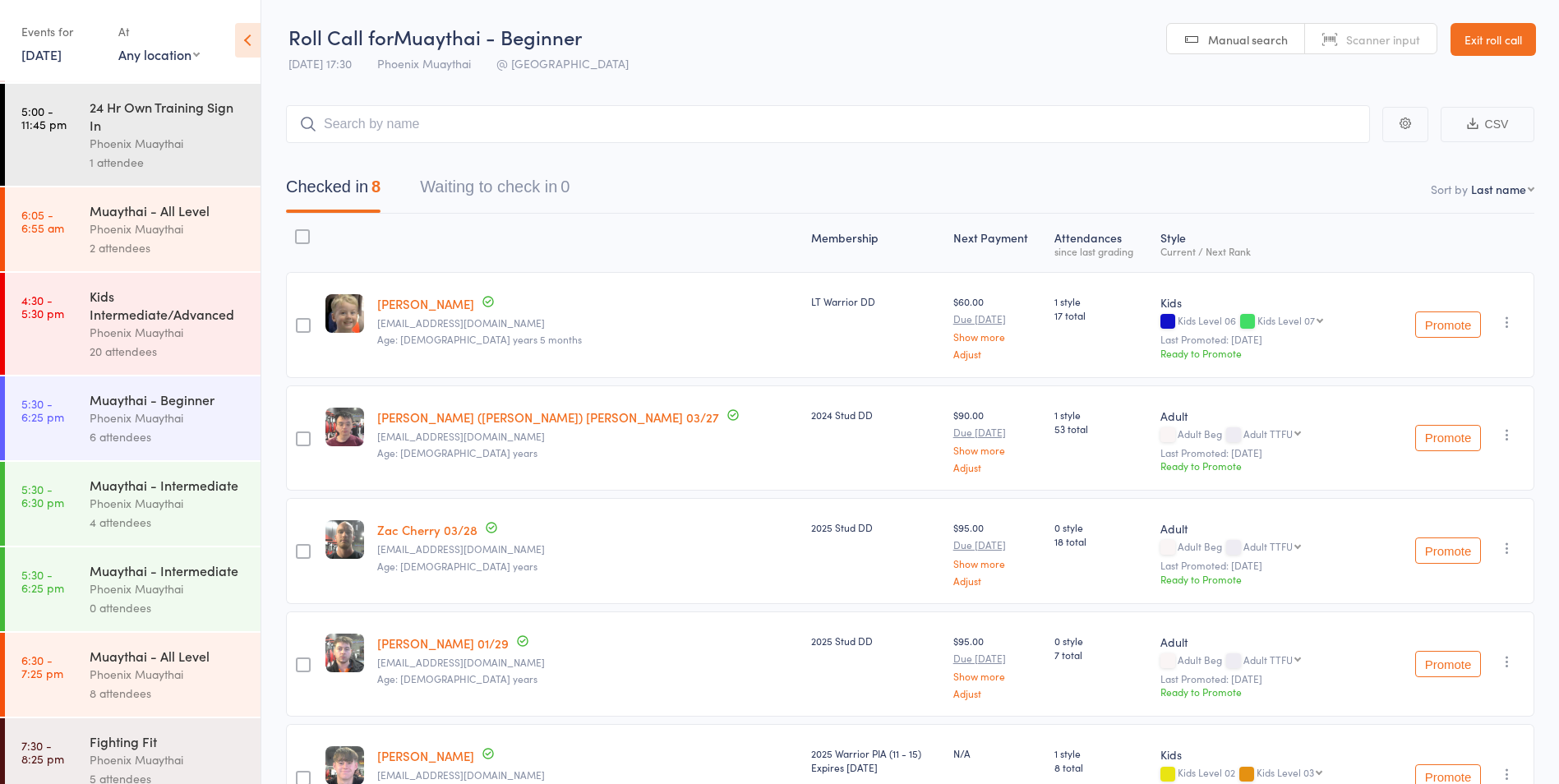
click at [169, 513] on div "Phoenix Muaythai" at bounding box center [168, 503] width 157 height 19
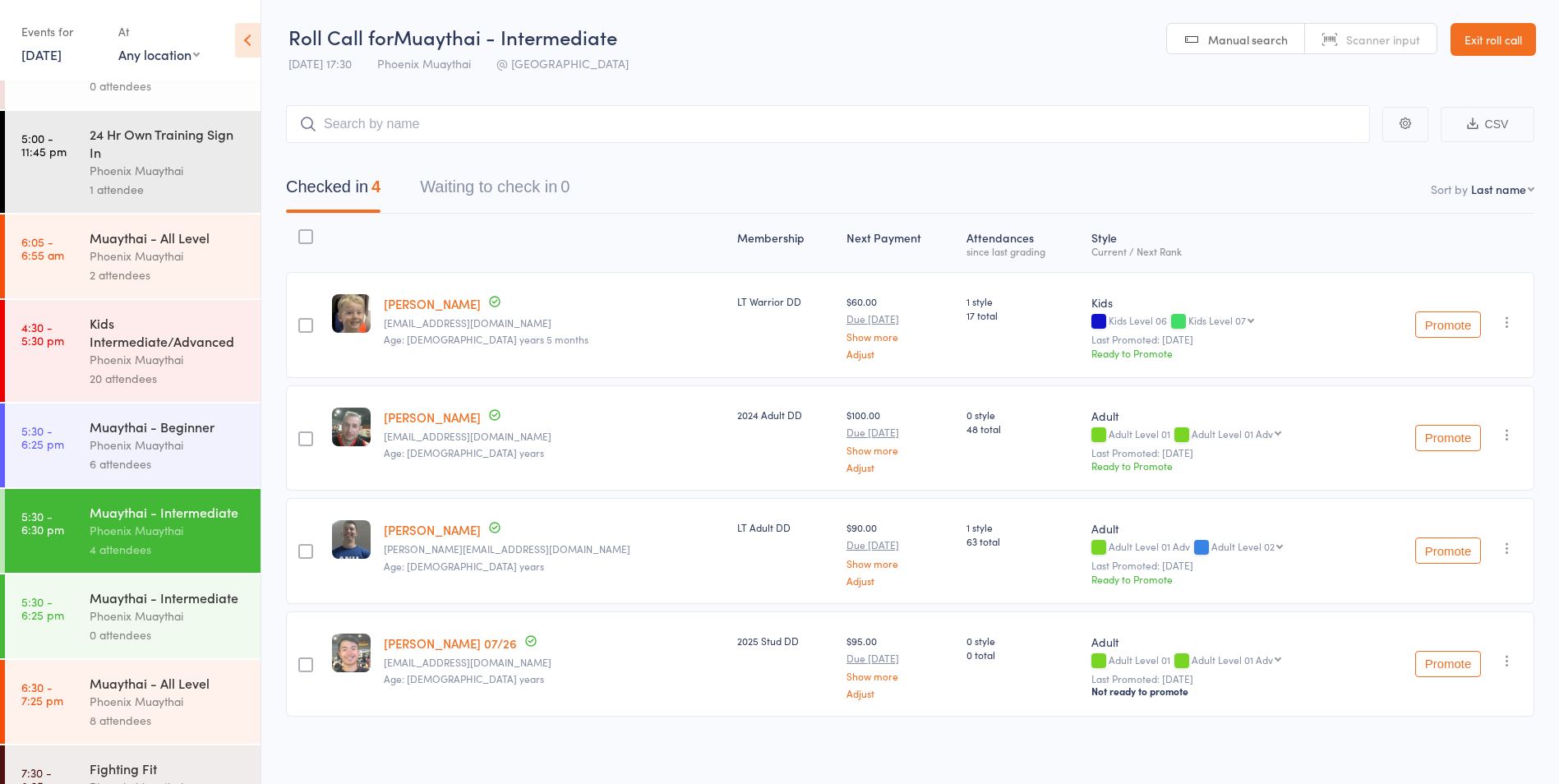
scroll to position [82, 0]
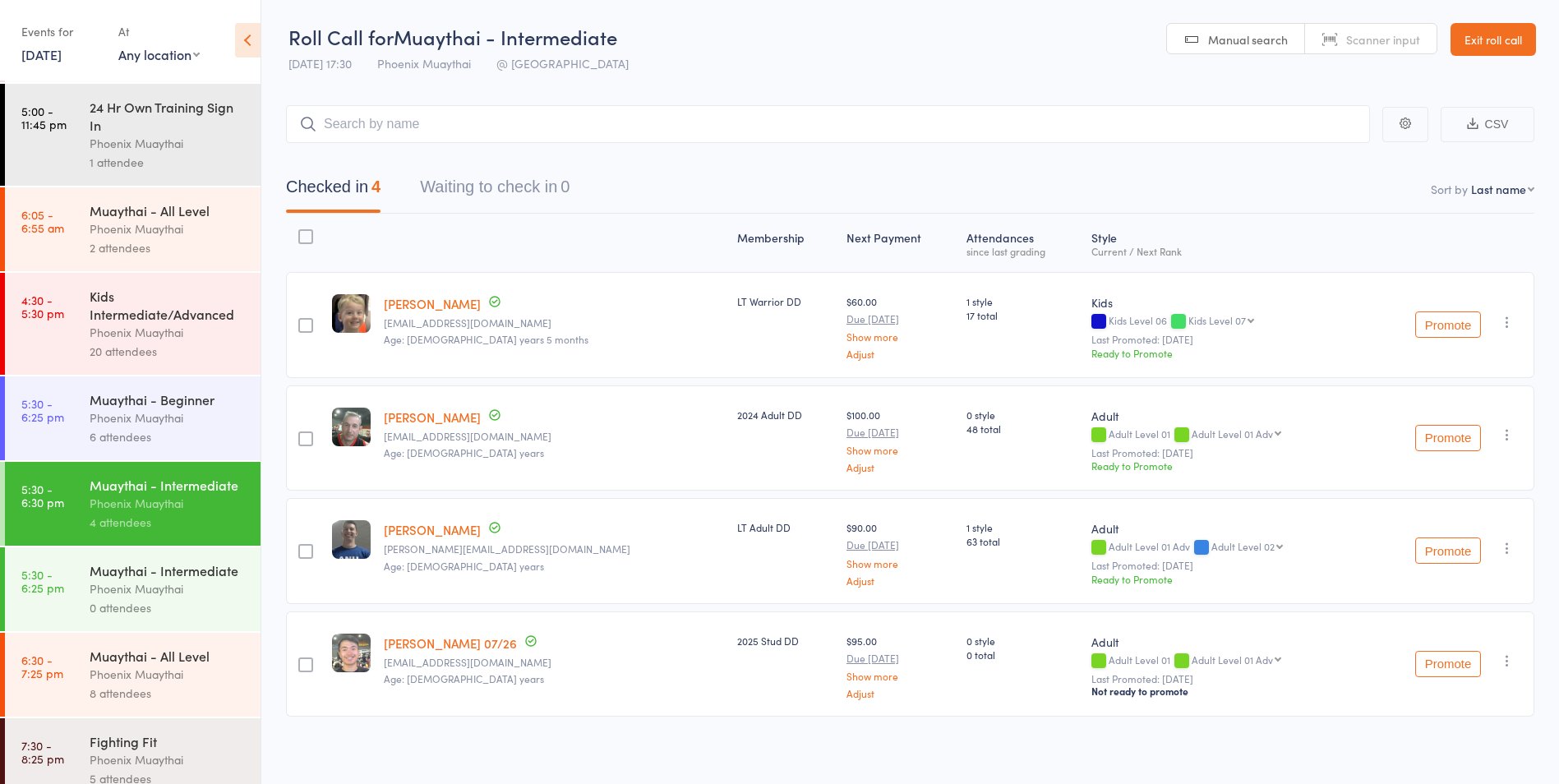
click at [54, 56] on link "13 Aug, 2025" at bounding box center [41, 54] width 40 height 18
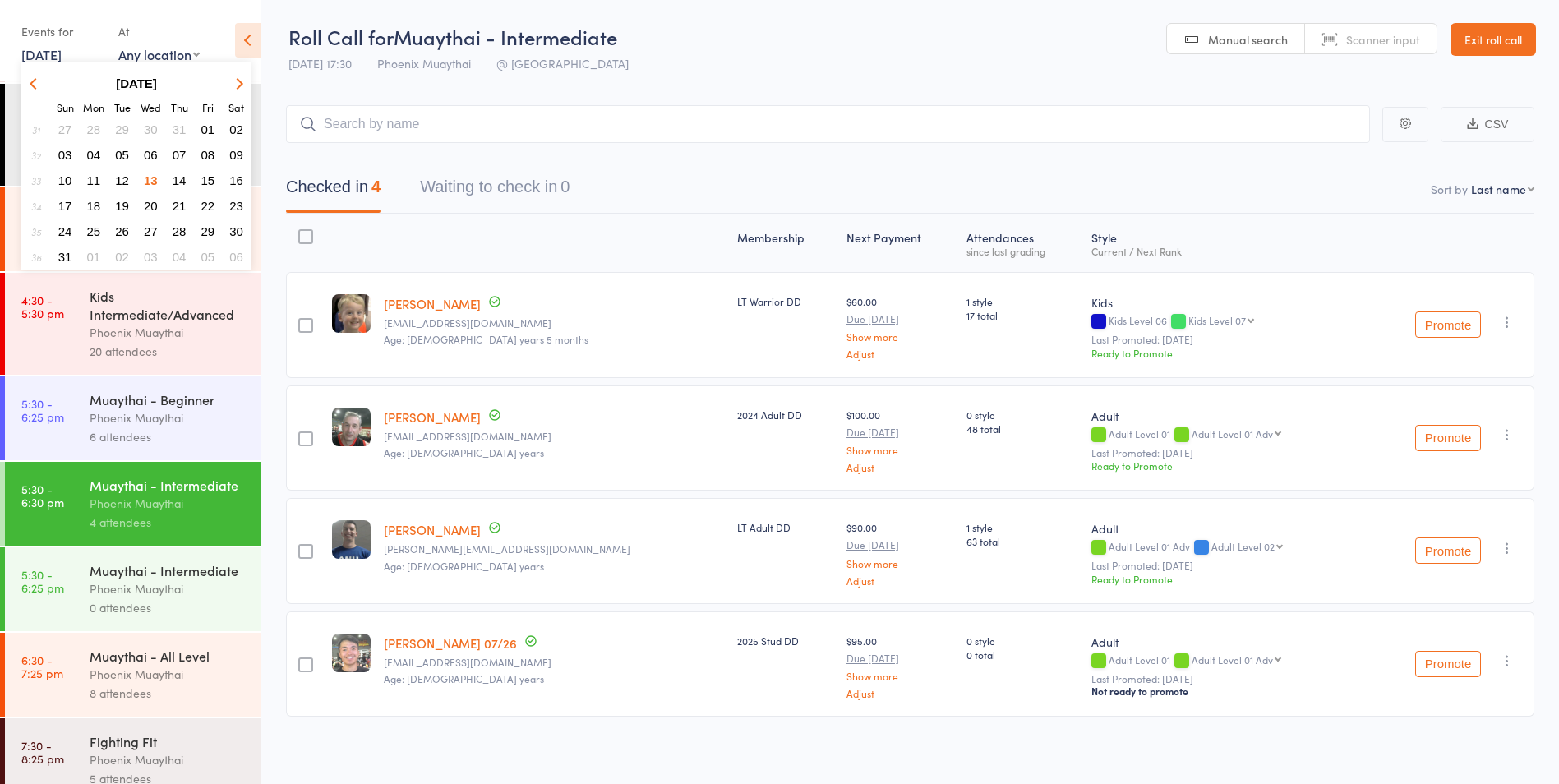
click at [32, 84] on icon "button" at bounding box center [35, 83] width 11 height 11
click at [234, 83] on icon "button" at bounding box center [237, 83] width 11 height 11
click at [32, 79] on button "button" at bounding box center [36, 84] width 24 height 22
click at [153, 181] on span "16" at bounding box center [150, 180] width 14 height 14
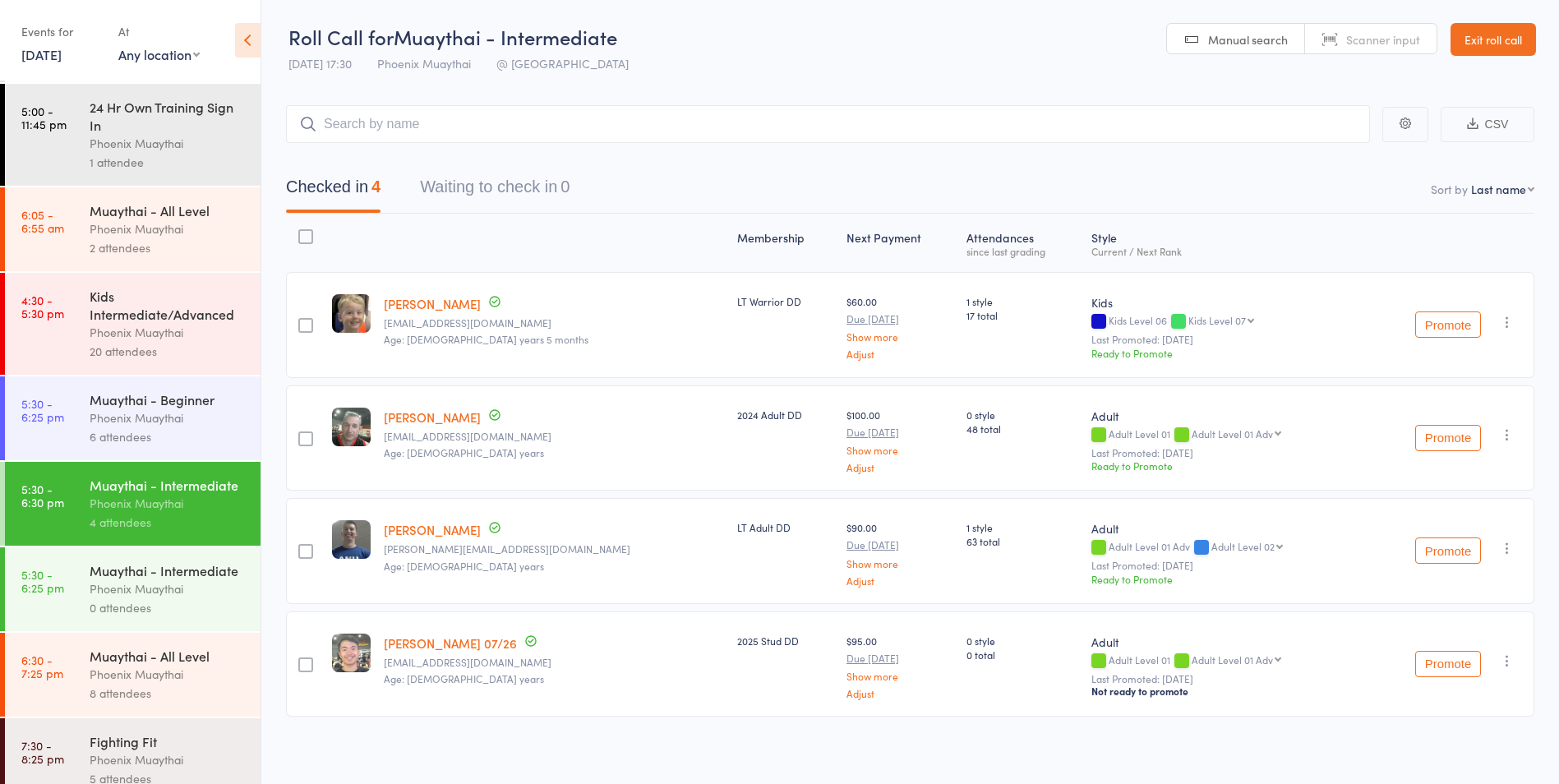
scroll to position [0, 0]
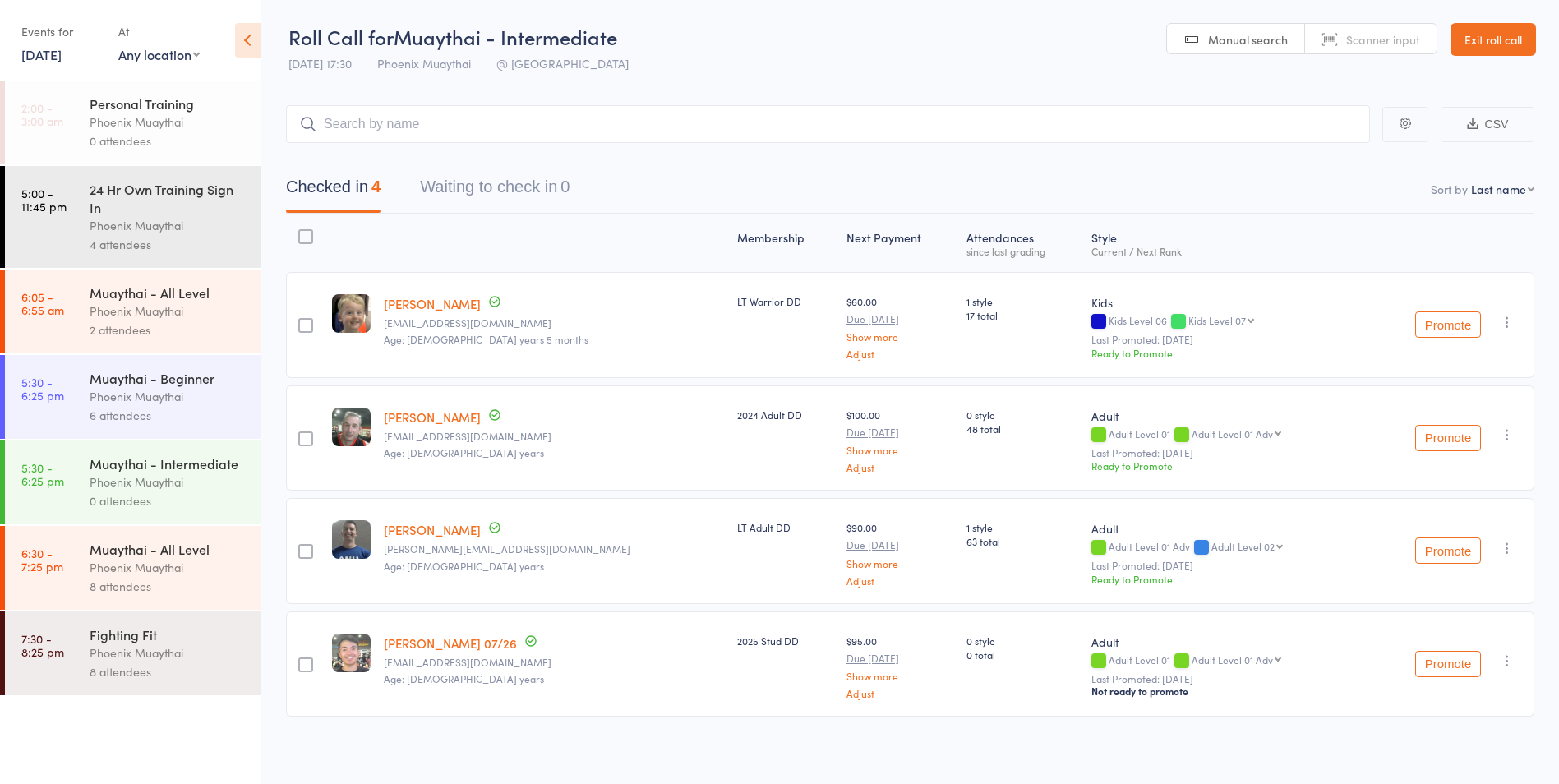
click at [206, 411] on div "6 attendees" at bounding box center [168, 415] width 157 height 19
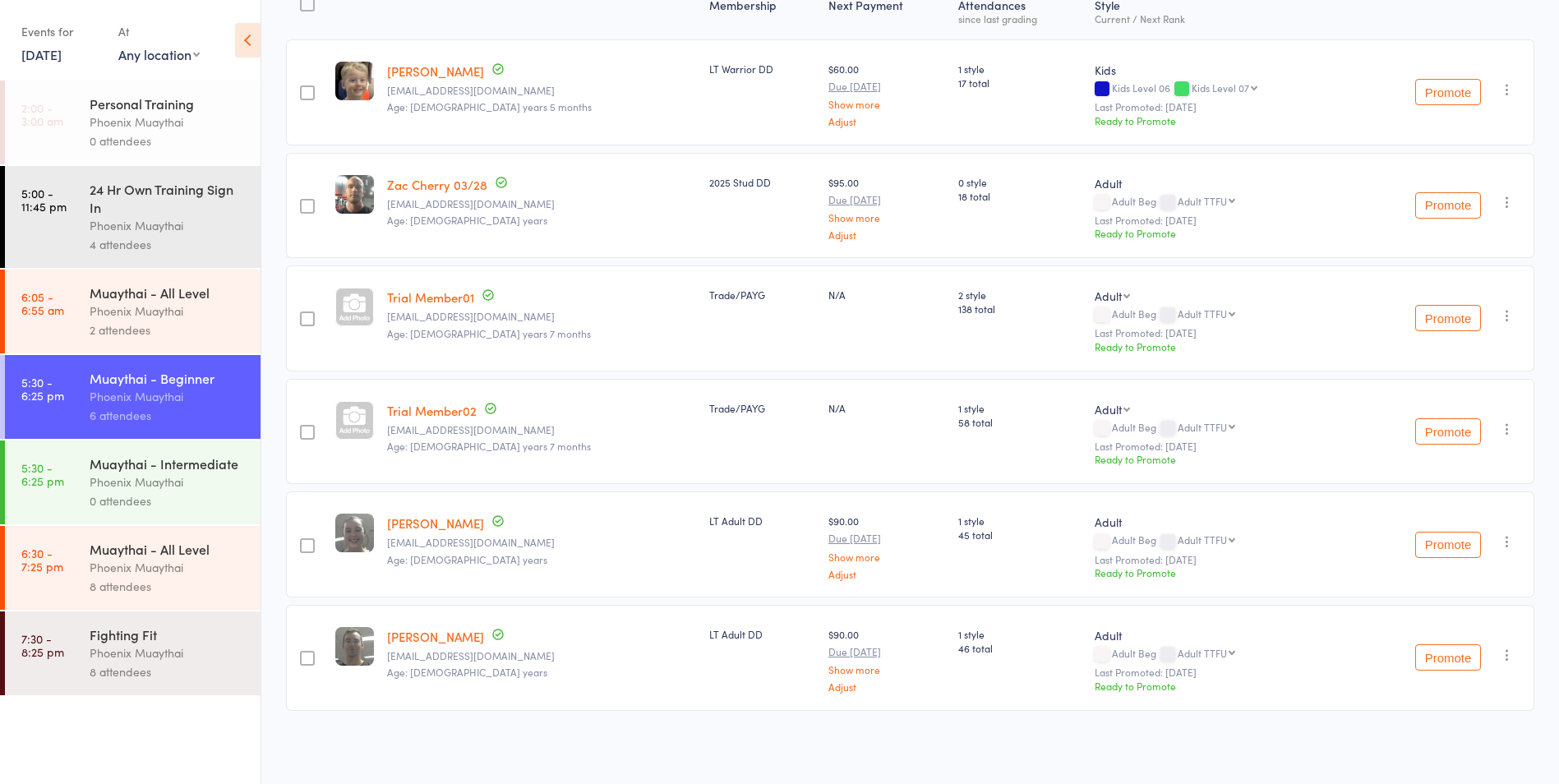
scroll to position [150, 0]
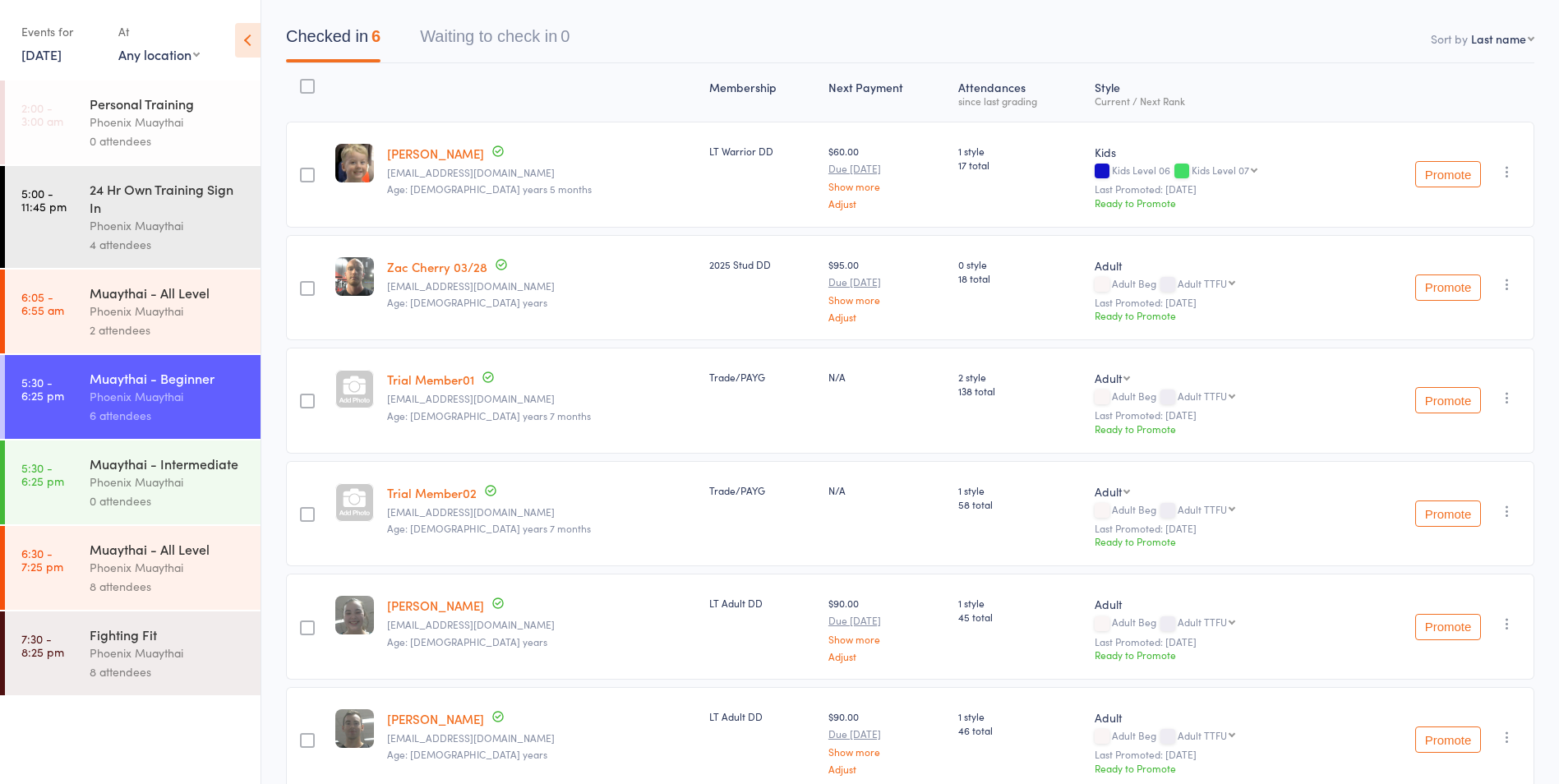
click at [183, 486] on div "Phoenix Muaythai" at bounding box center [168, 481] width 157 height 19
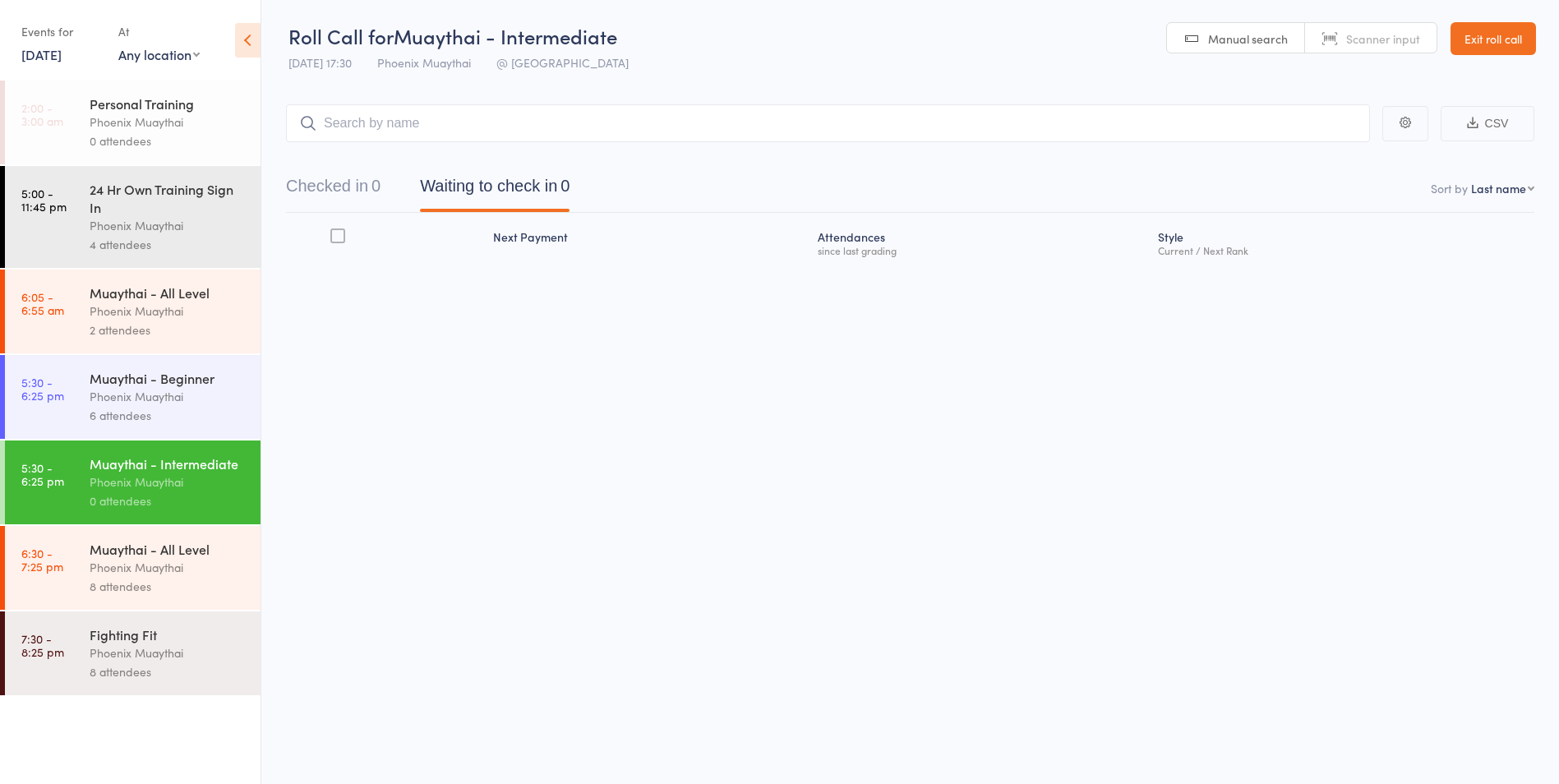
click at [38, 47] on link "16 Jul, 2025" at bounding box center [41, 54] width 40 height 18
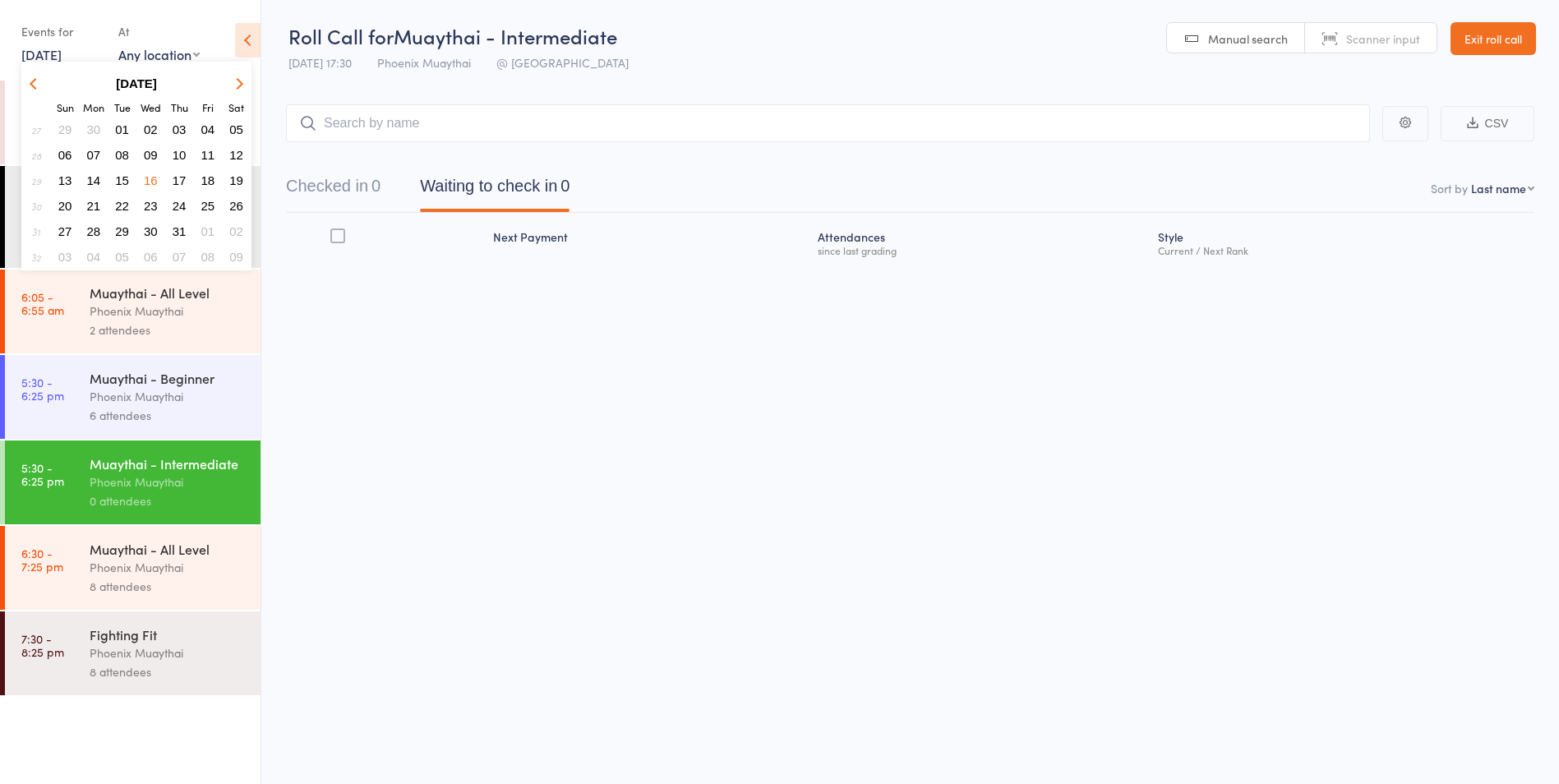
click at [150, 153] on span "09" at bounding box center [150, 155] width 14 height 14
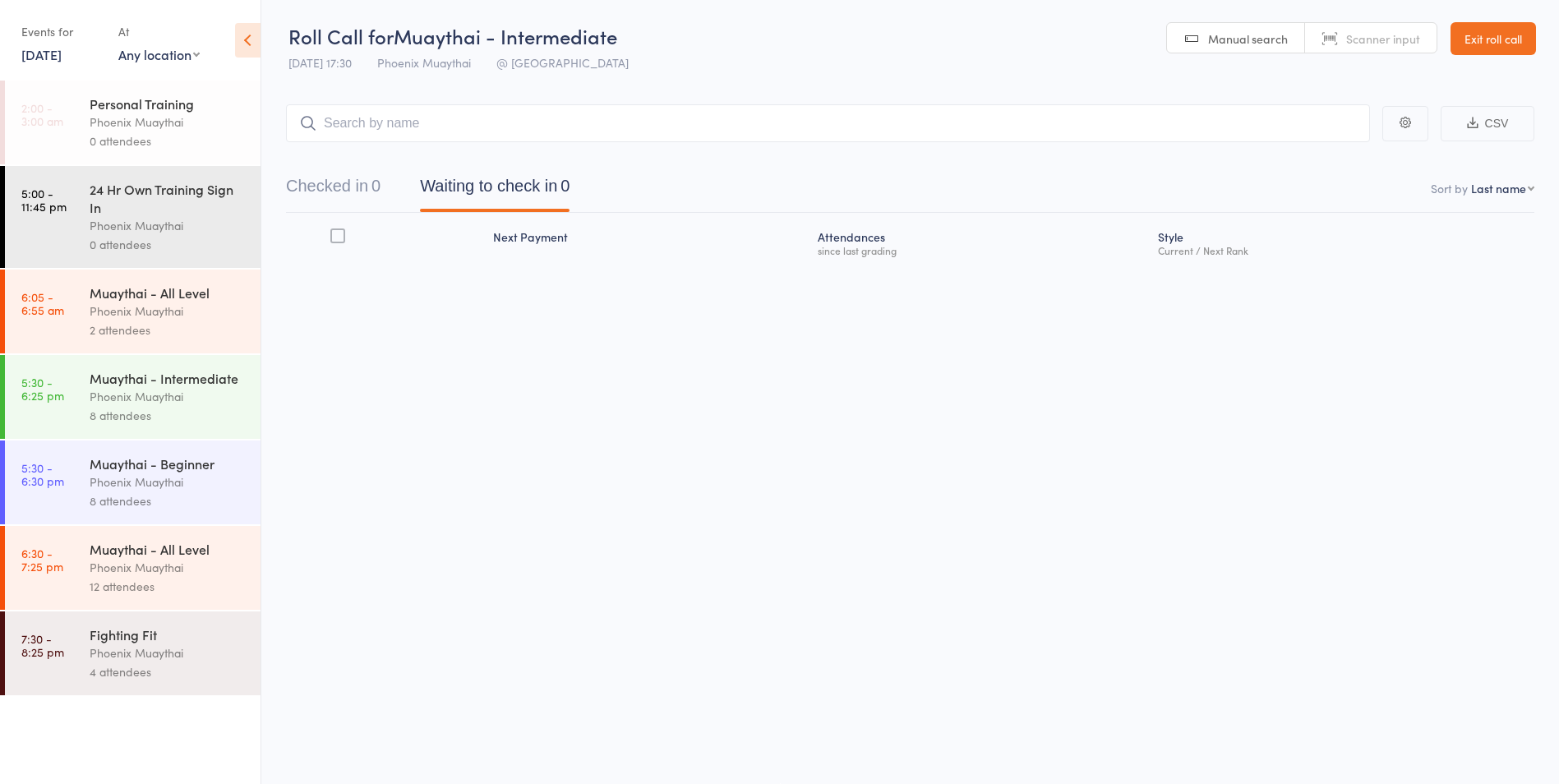
click at [192, 430] on div "Muaythai - Intermediate Phoenix Muaythai 8 attendees" at bounding box center [175, 397] width 171 height 84
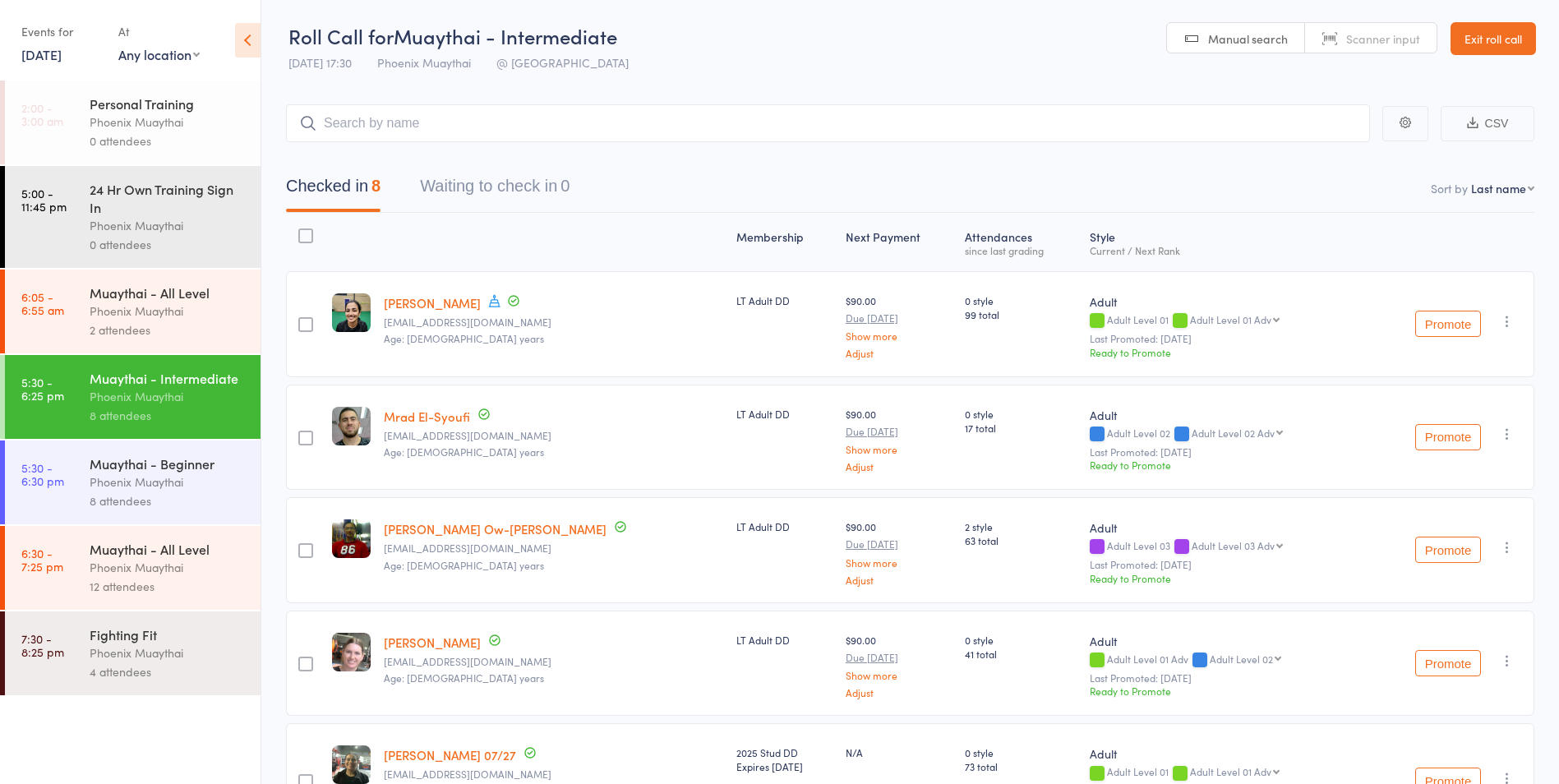
click at [60, 52] on link "9 Jul, 2025" at bounding box center [41, 54] width 40 height 18
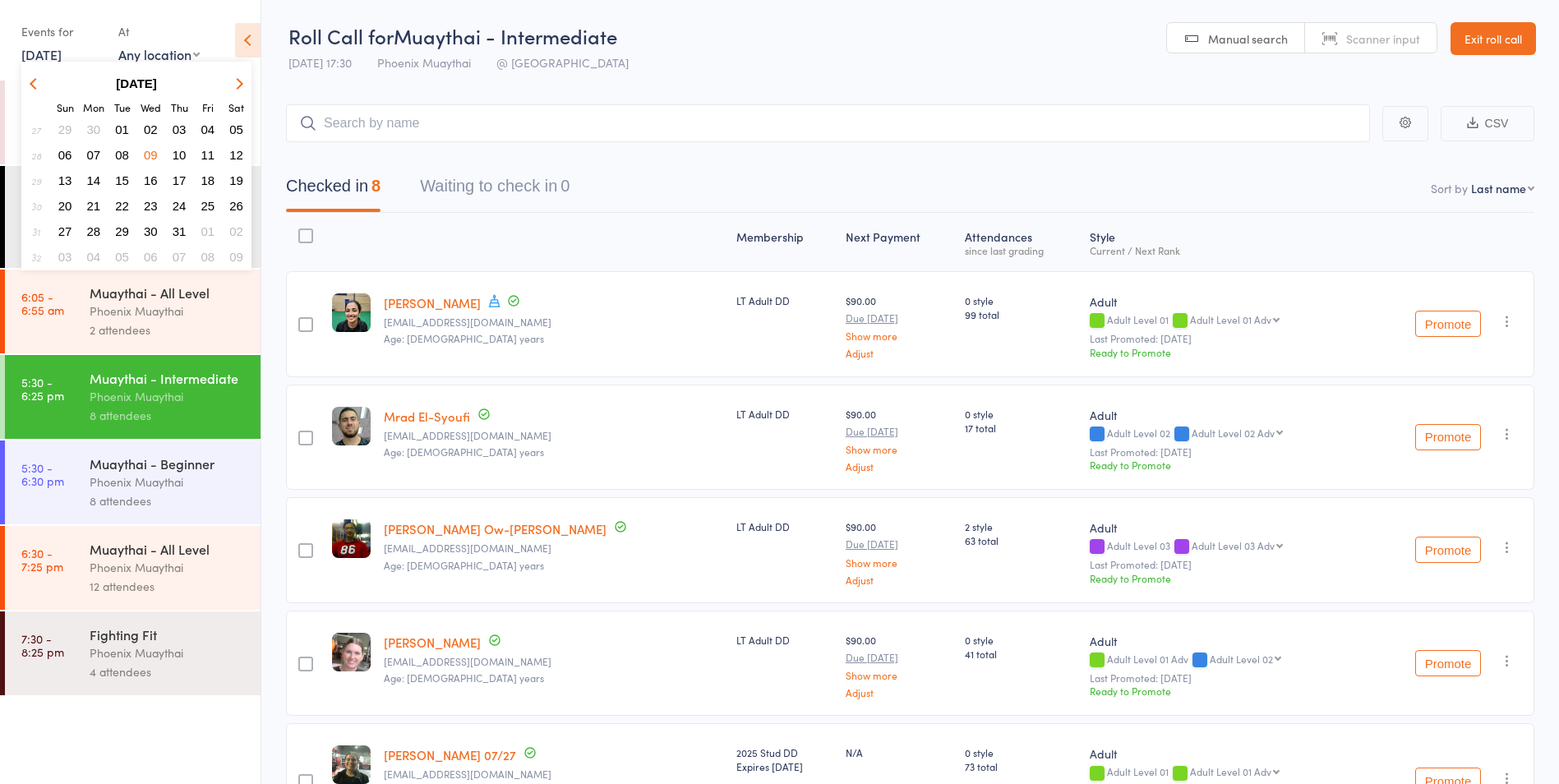
click at [154, 129] on span "02" at bounding box center [150, 128] width 14 height 14
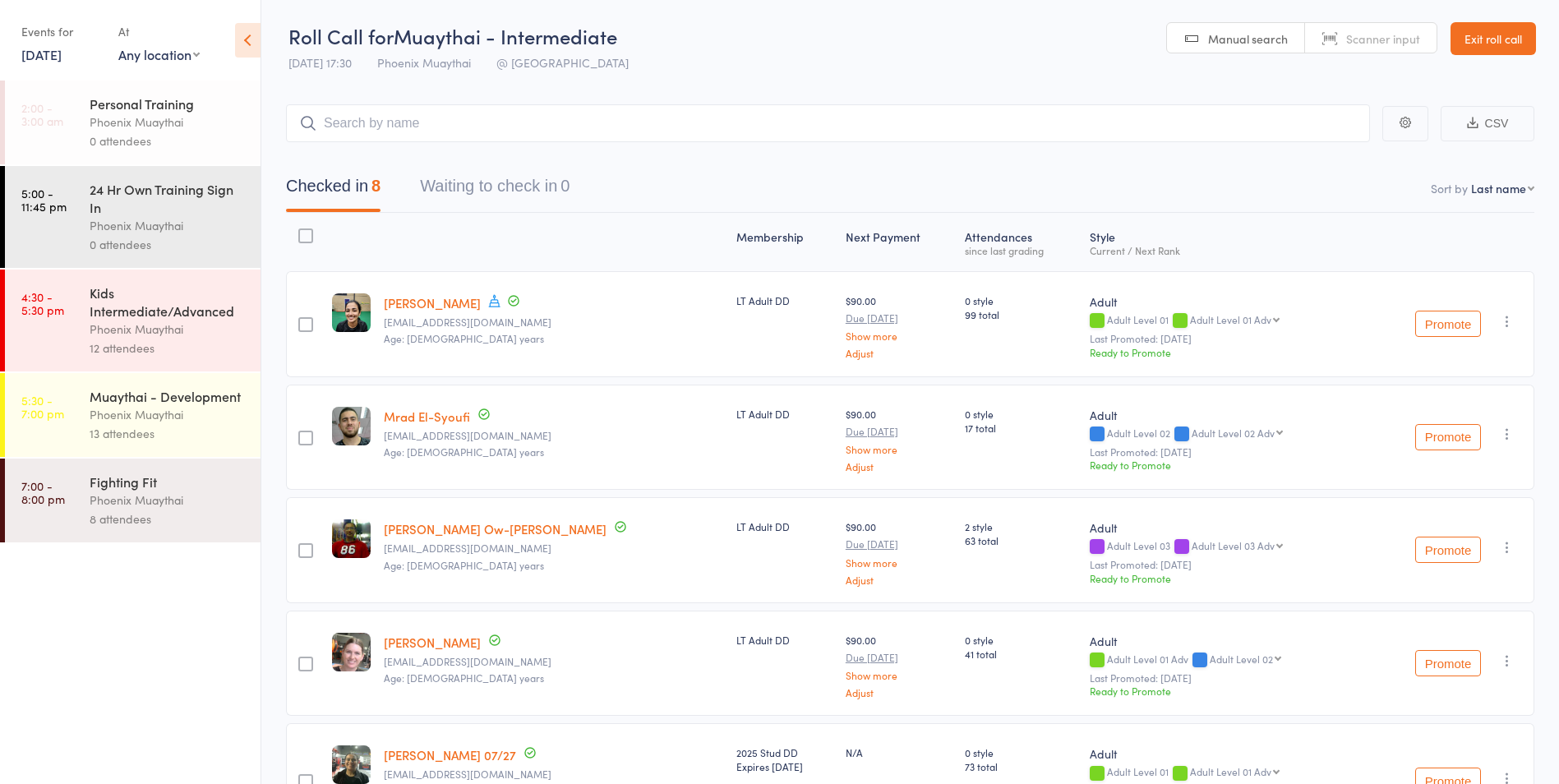
click at [46, 52] on link "2 Jul, 2025" at bounding box center [41, 54] width 40 height 18
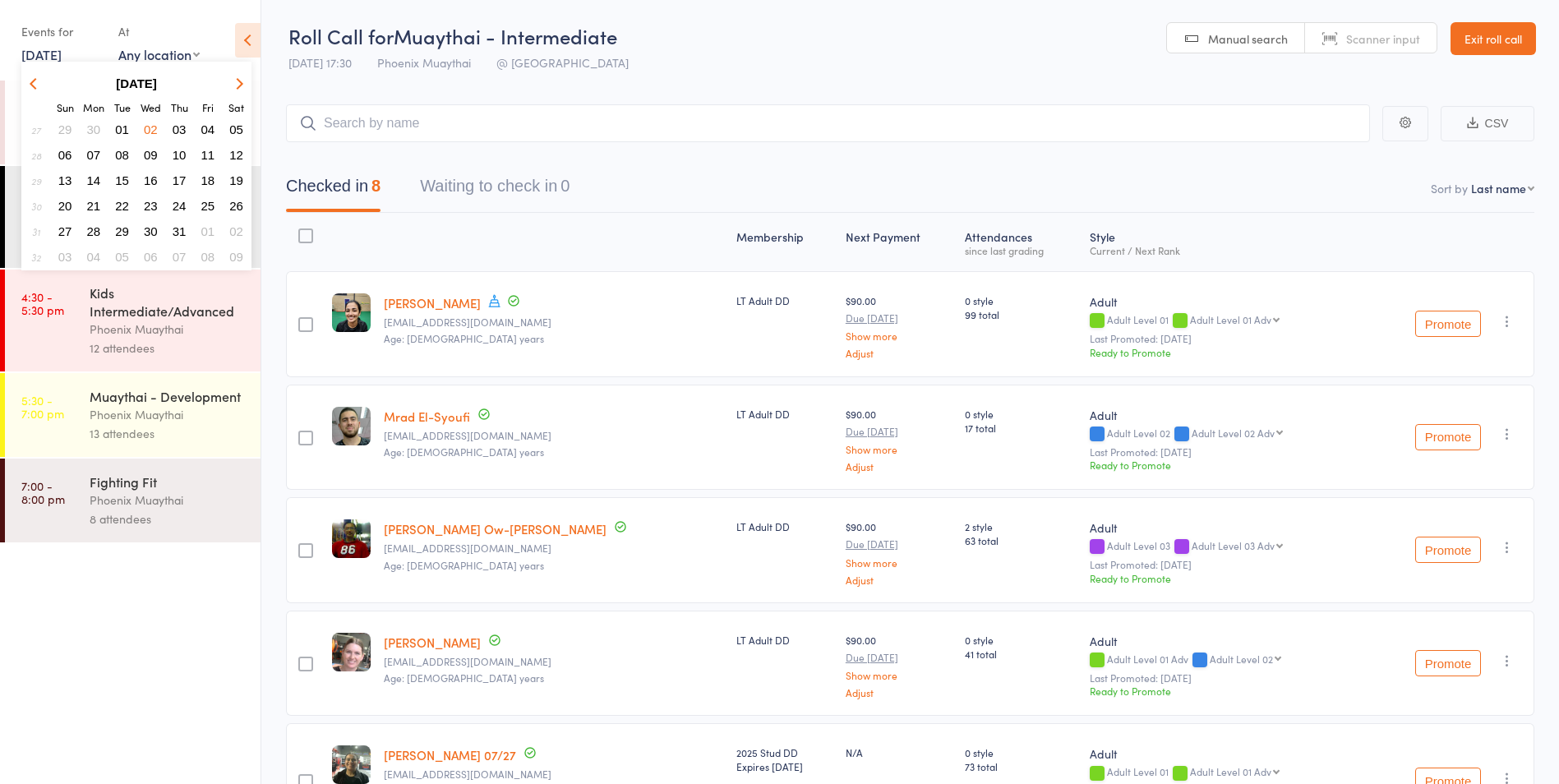
click at [150, 153] on span "09" at bounding box center [150, 155] width 14 height 14
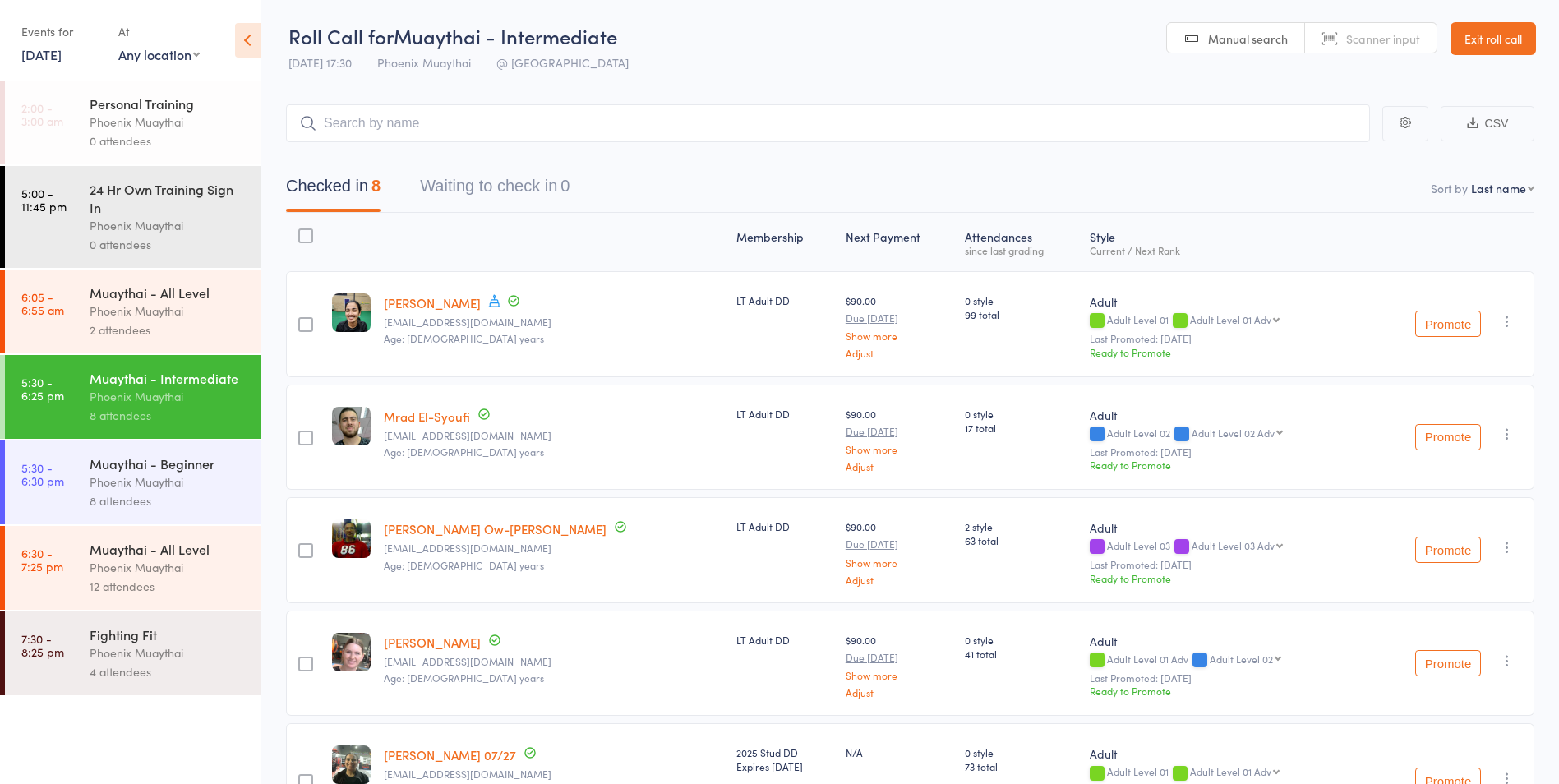
click at [155, 479] on div "Phoenix Muaythai" at bounding box center [168, 481] width 157 height 19
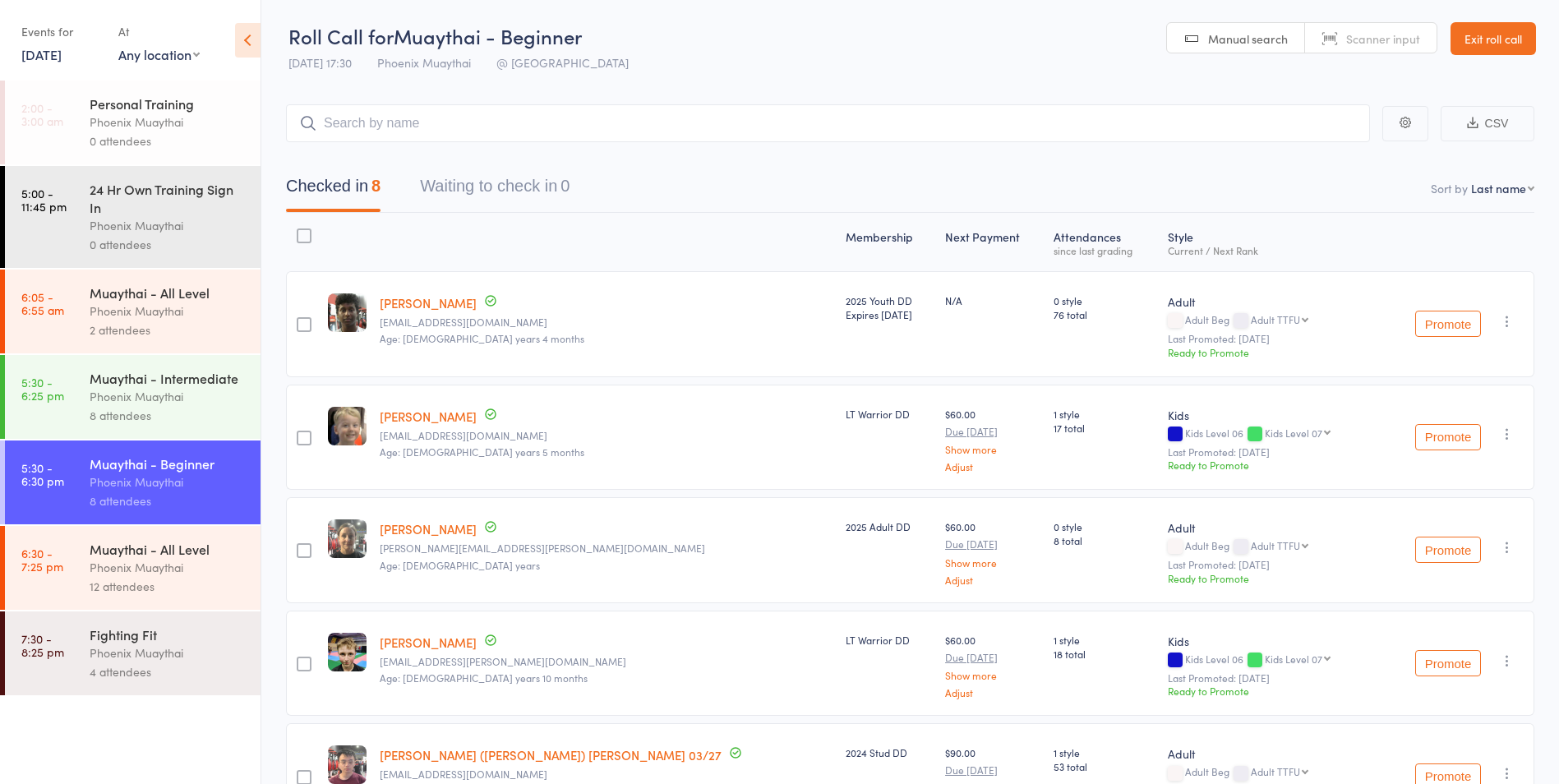
click at [150, 403] on div "Phoenix Muaythai" at bounding box center [168, 397] width 157 height 19
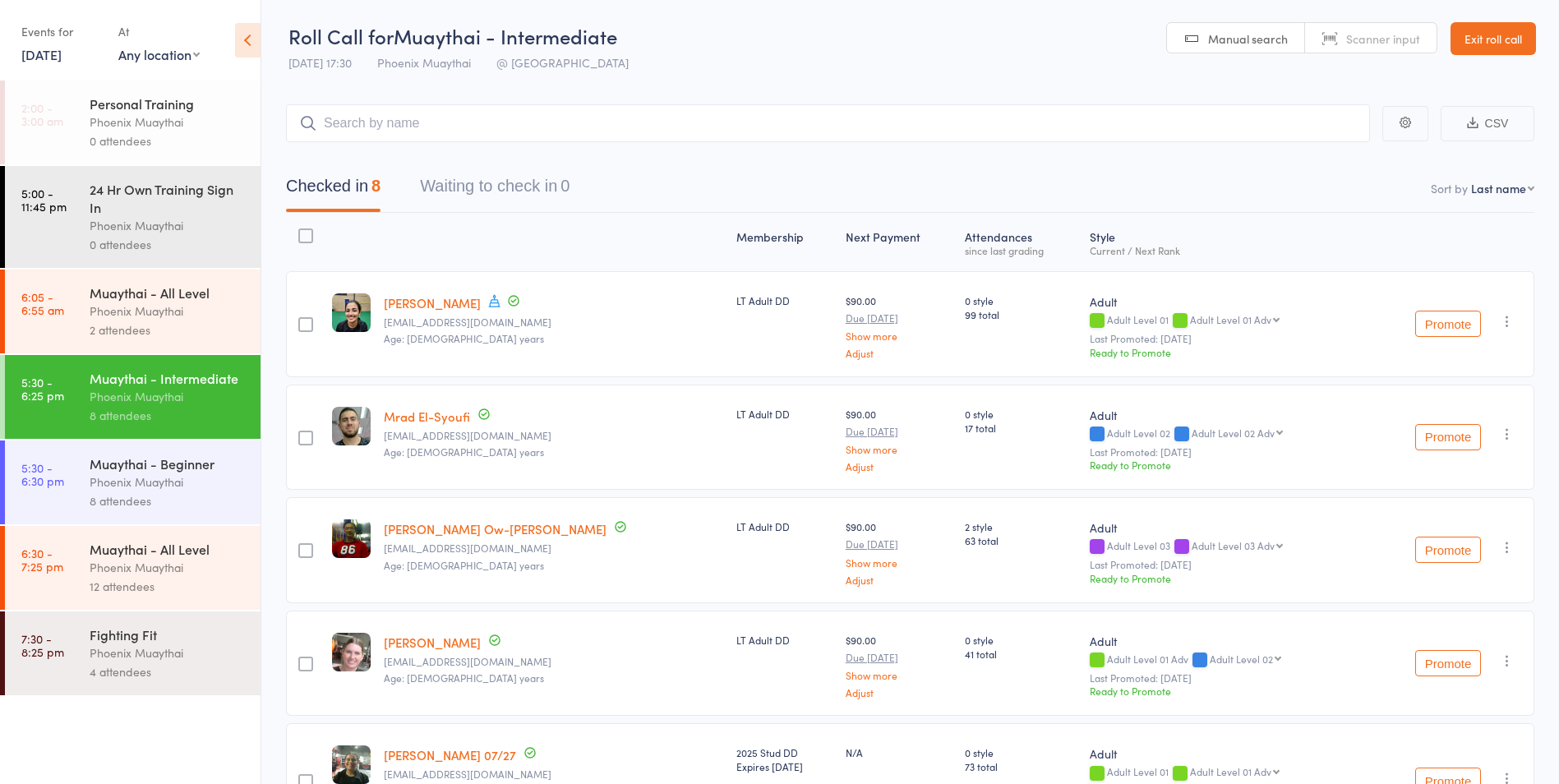
click at [42, 57] on link "9 Jul, 2025" at bounding box center [41, 54] width 40 height 18
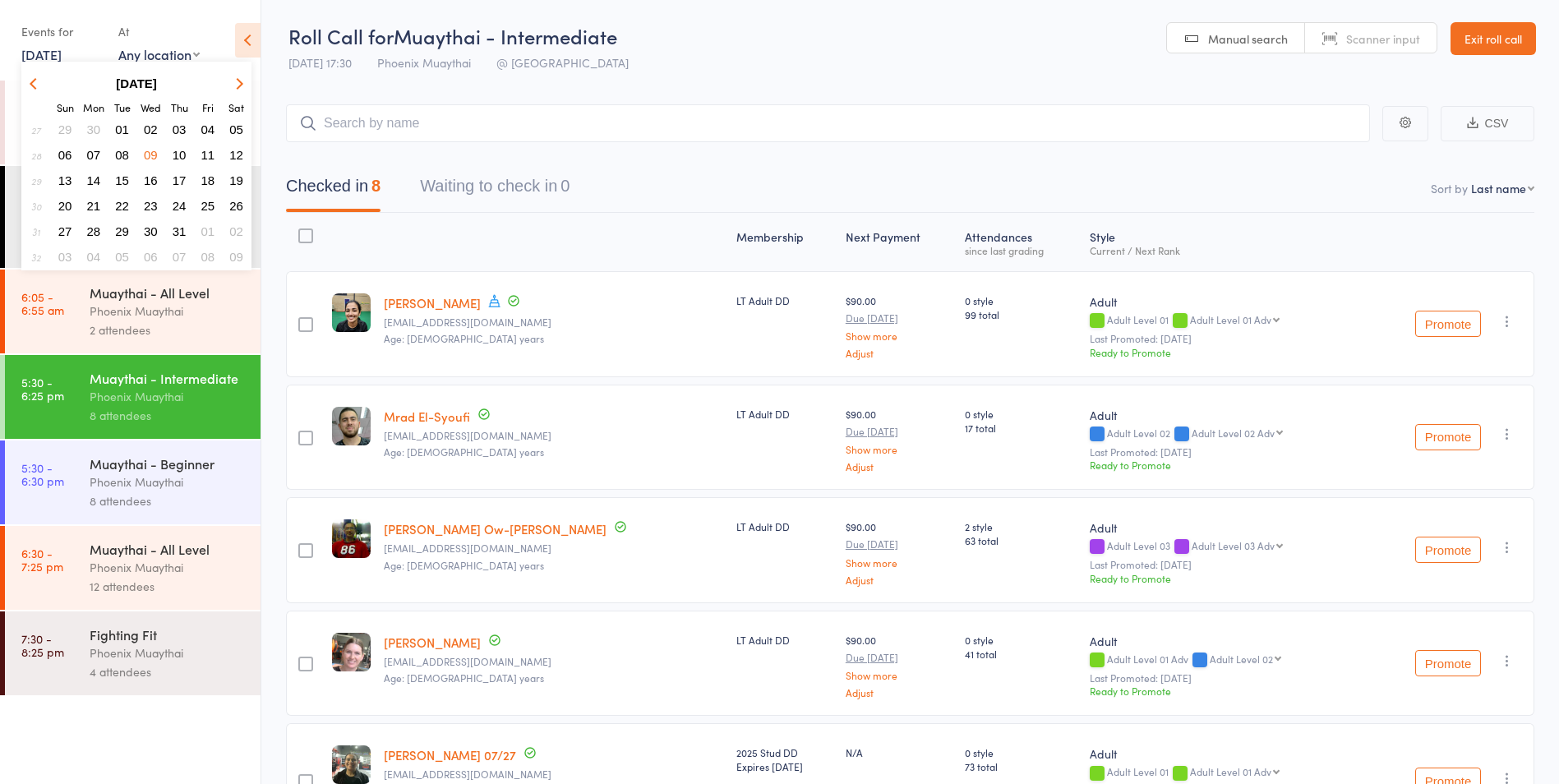
click at [154, 181] on span "16" at bounding box center [150, 180] width 14 height 14
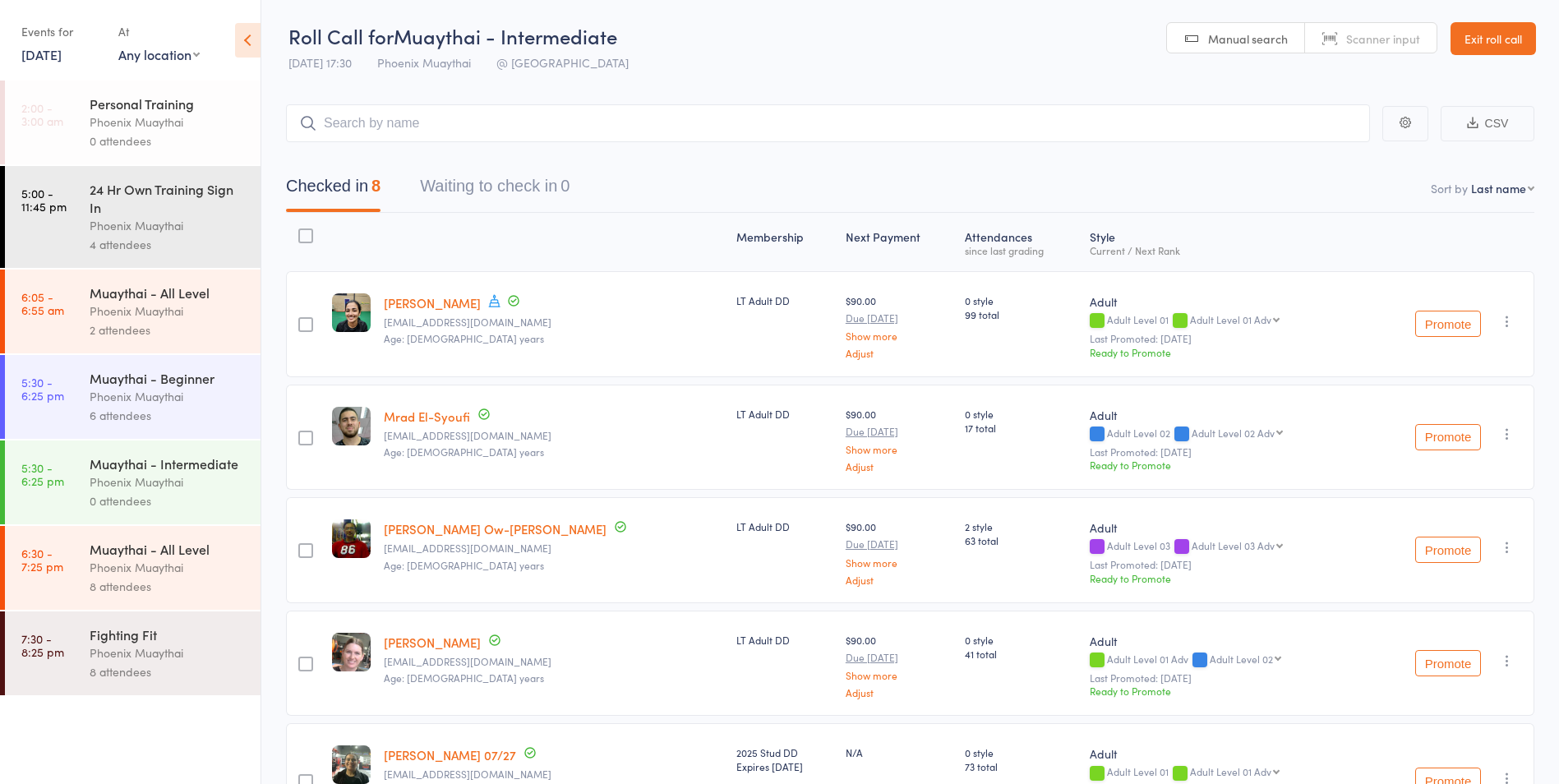
click at [208, 420] on div "6 attendees" at bounding box center [168, 415] width 157 height 19
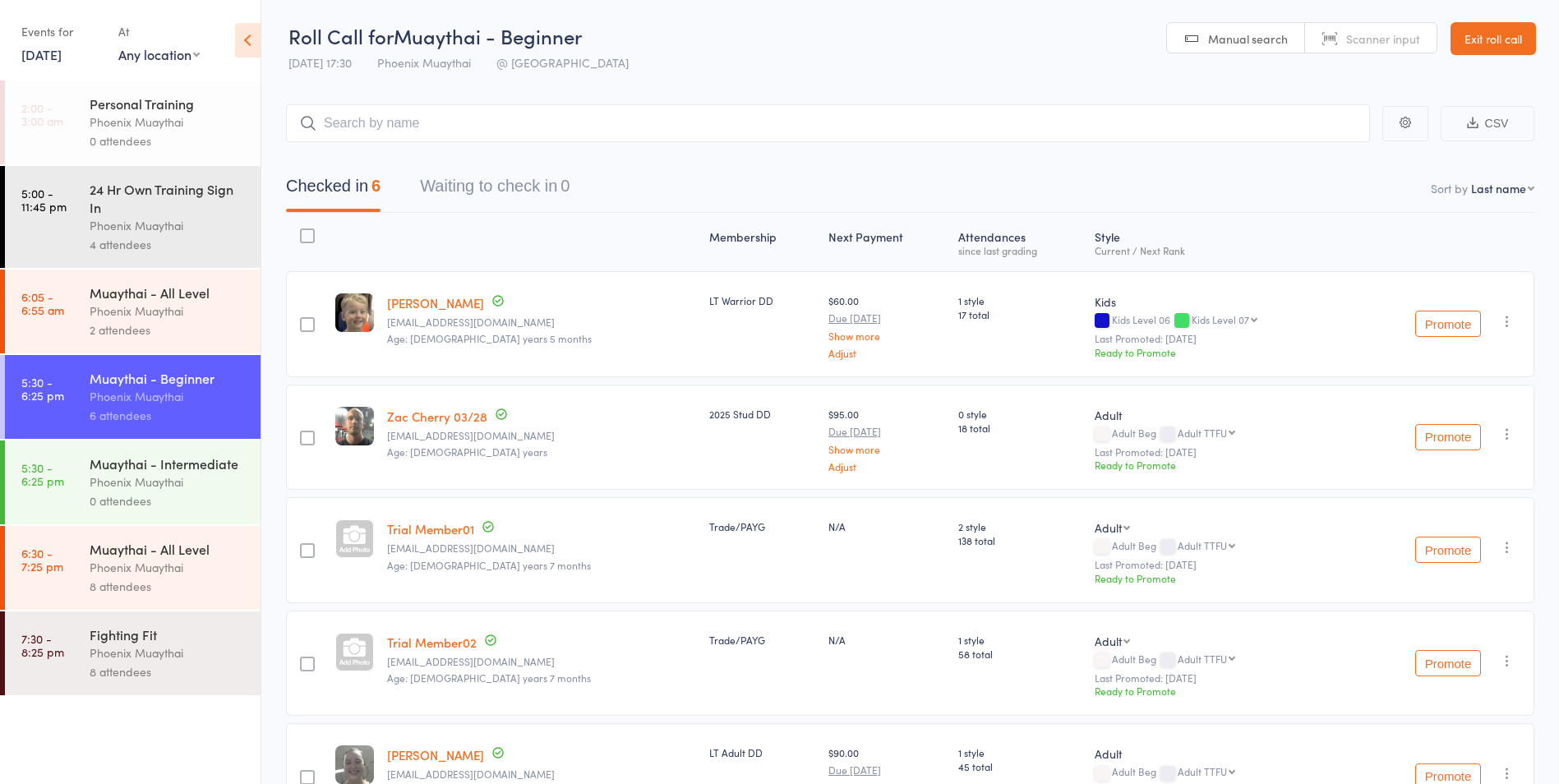
click at [198, 475] on div "Phoenix Muaythai" at bounding box center [168, 481] width 157 height 19
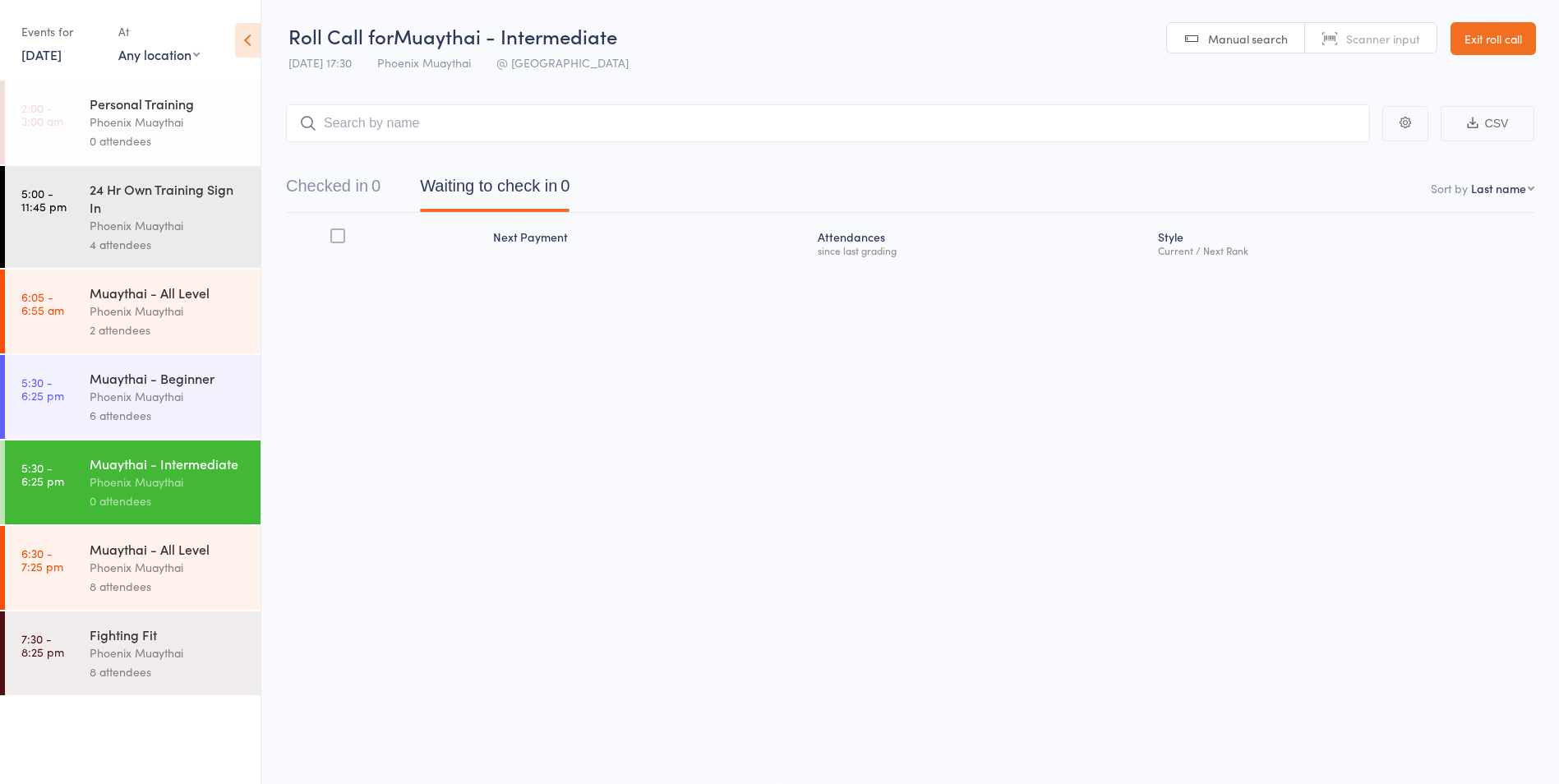
drag, startPoint x: 38, startPoint y: 60, endPoint x: 50, endPoint y: 62, distance: 12.2
click at [38, 60] on link "16 Jul, 2025" at bounding box center [41, 54] width 40 height 18
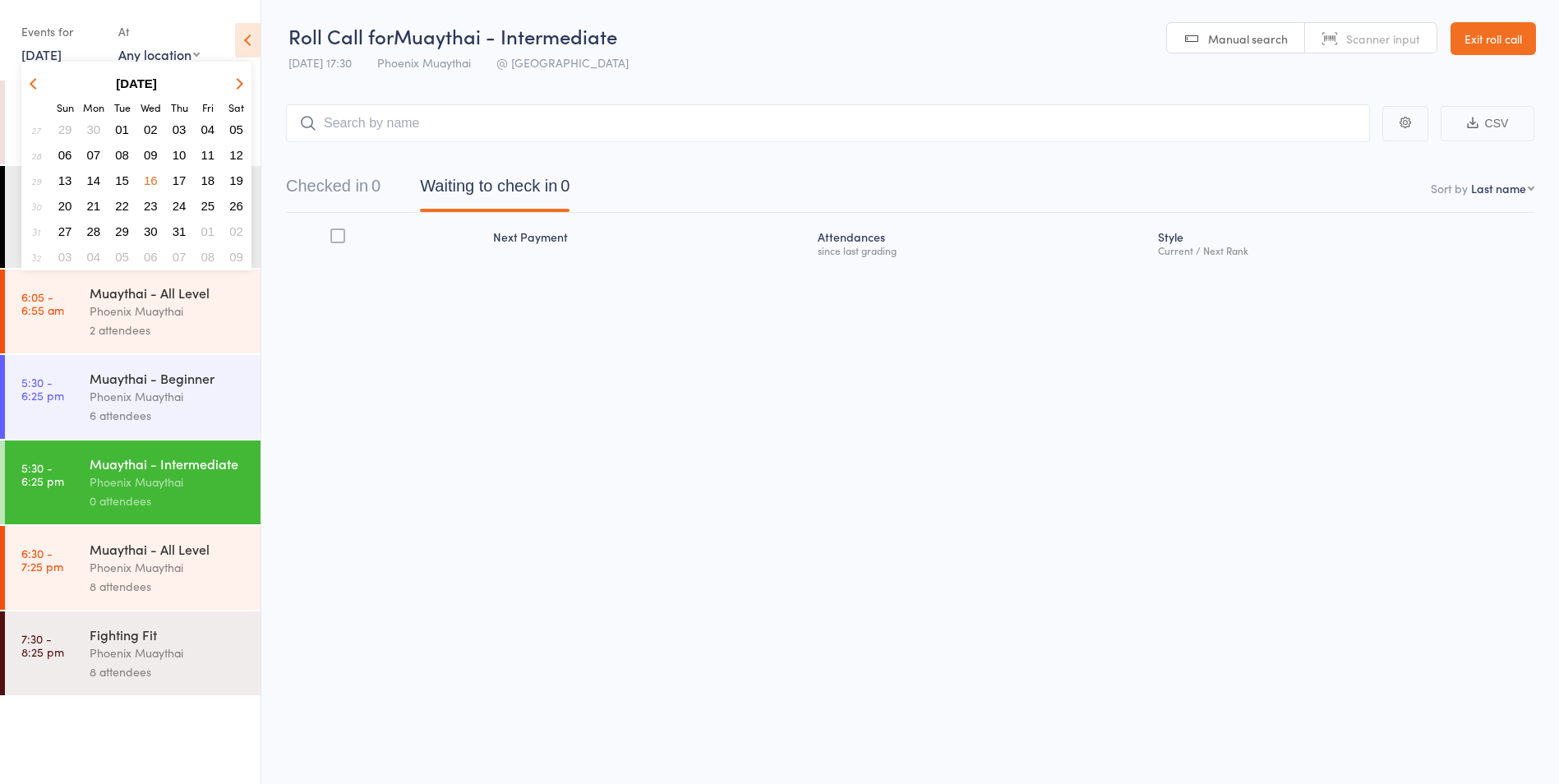
click at [148, 205] on span "23" at bounding box center [150, 206] width 14 height 14
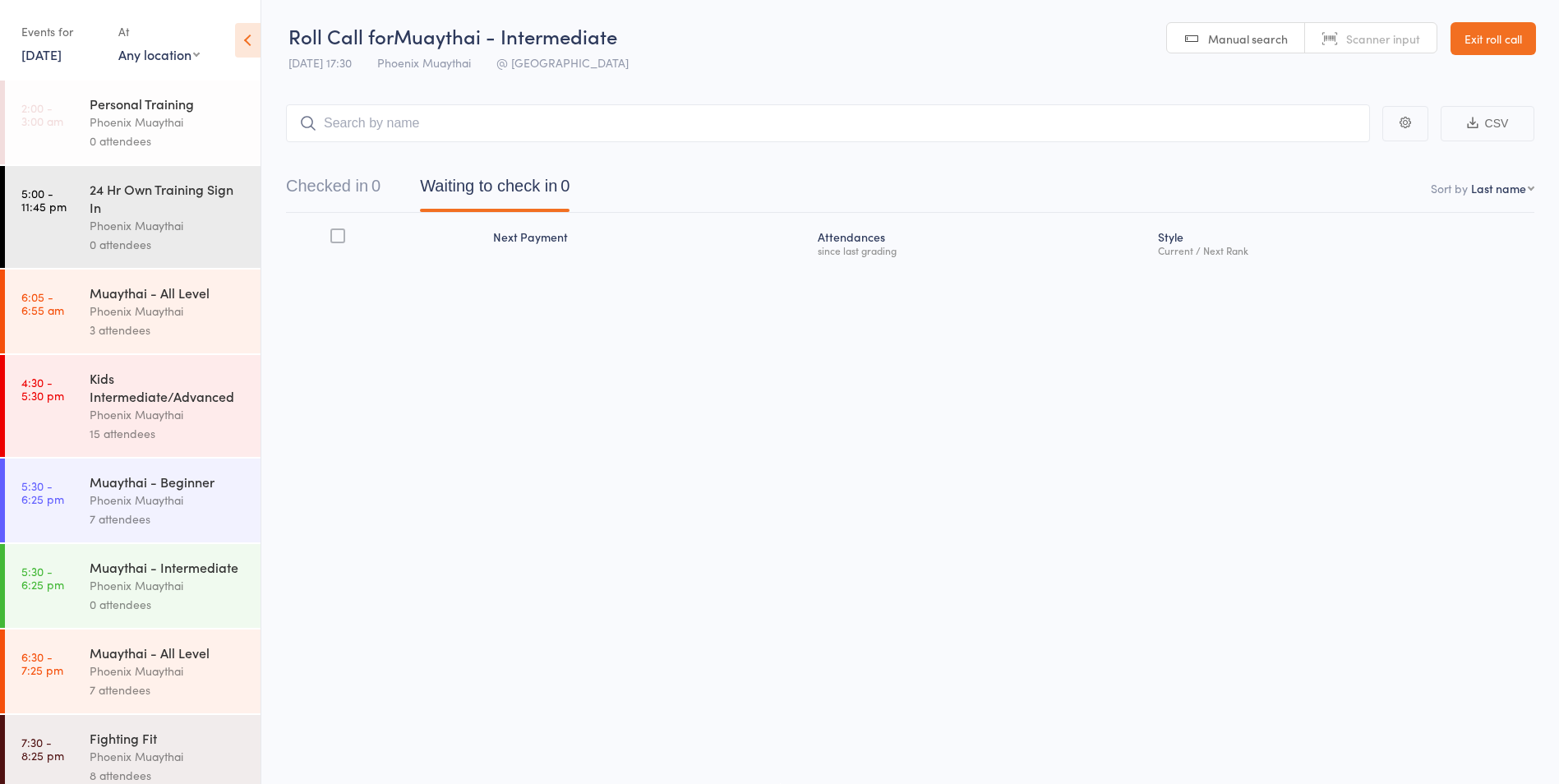
click at [192, 502] on div "Phoenix Muaythai" at bounding box center [168, 500] width 157 height 19
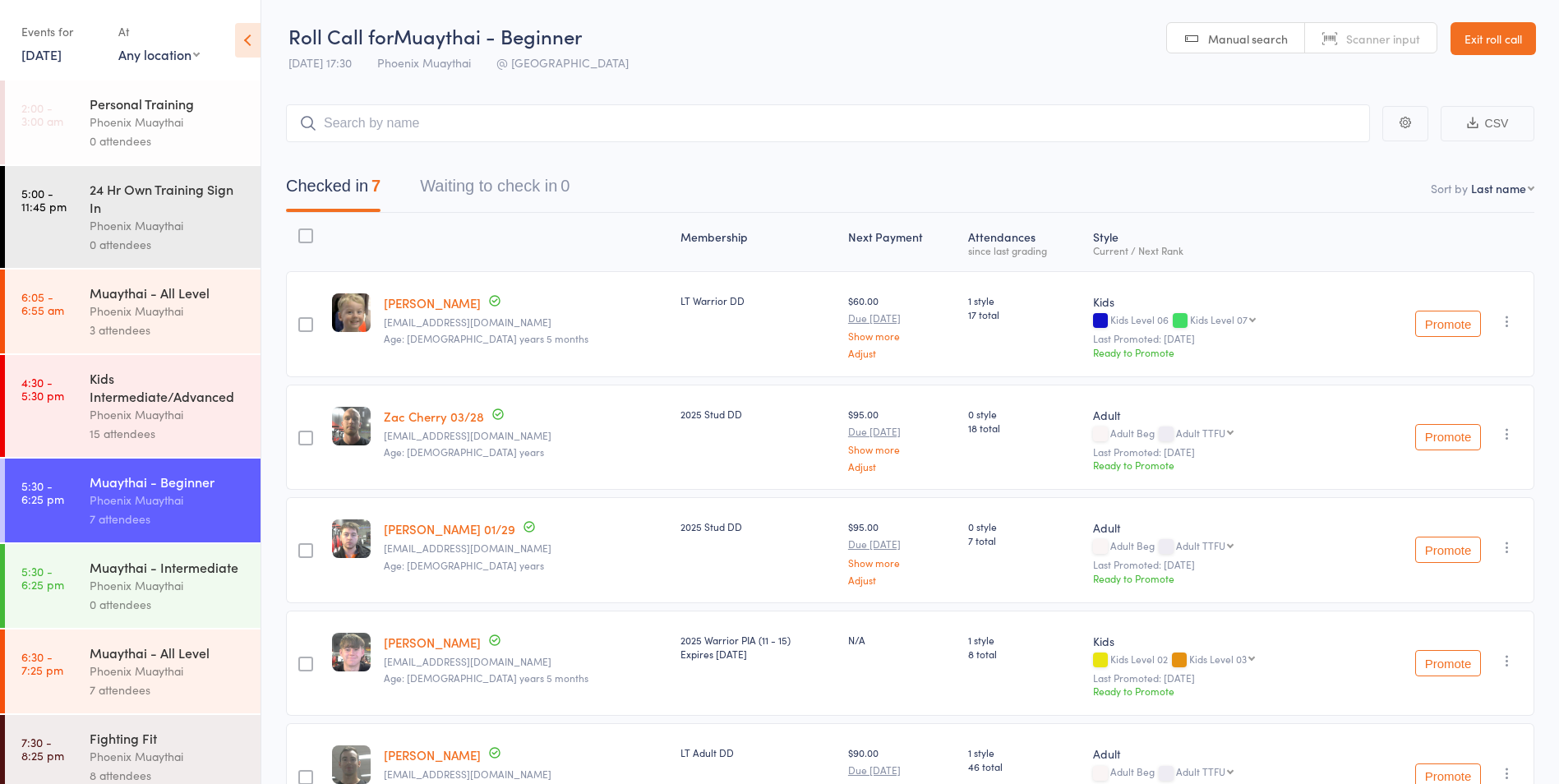
click at [182, 595] on div "Phoenix Muaythai" at bounding box center [168, 586] width 157 height 19
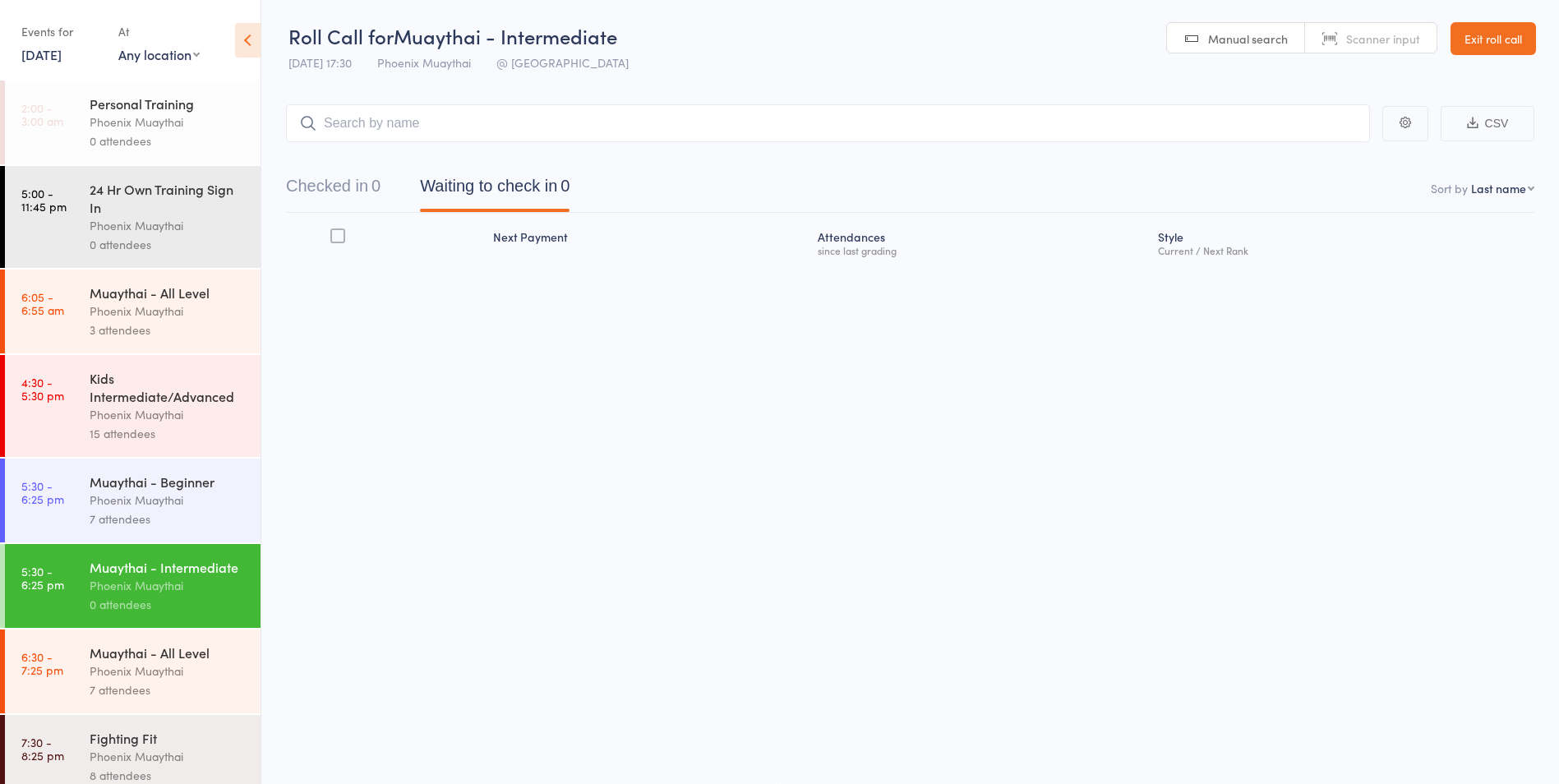
click at [61, 61] on link "23 Jul, 2025" at bounding box center [41, 54] width 40 height 18
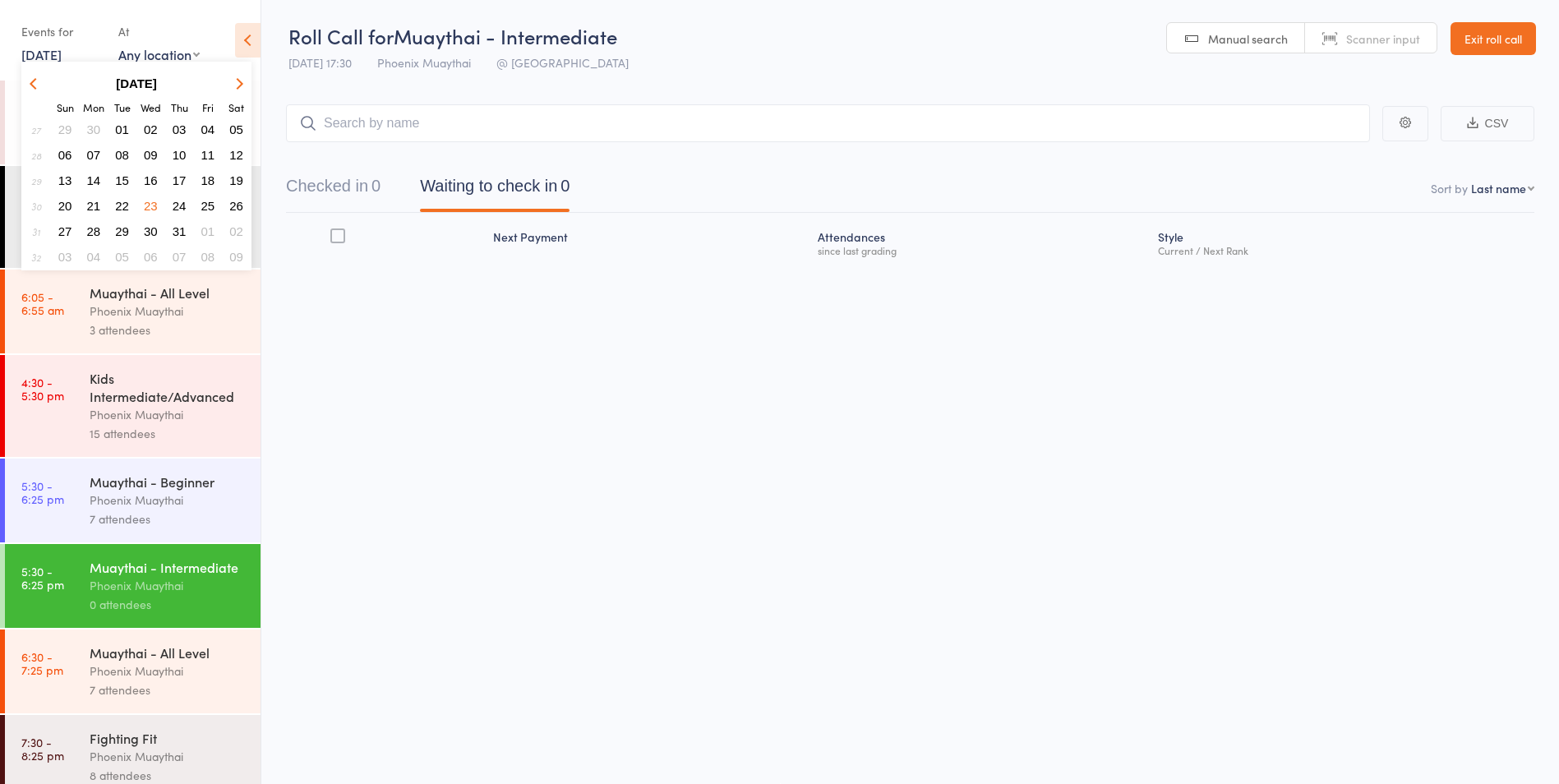
click at [151, 155] on span "09" at bounding box center [150, 155] width 14 height 14
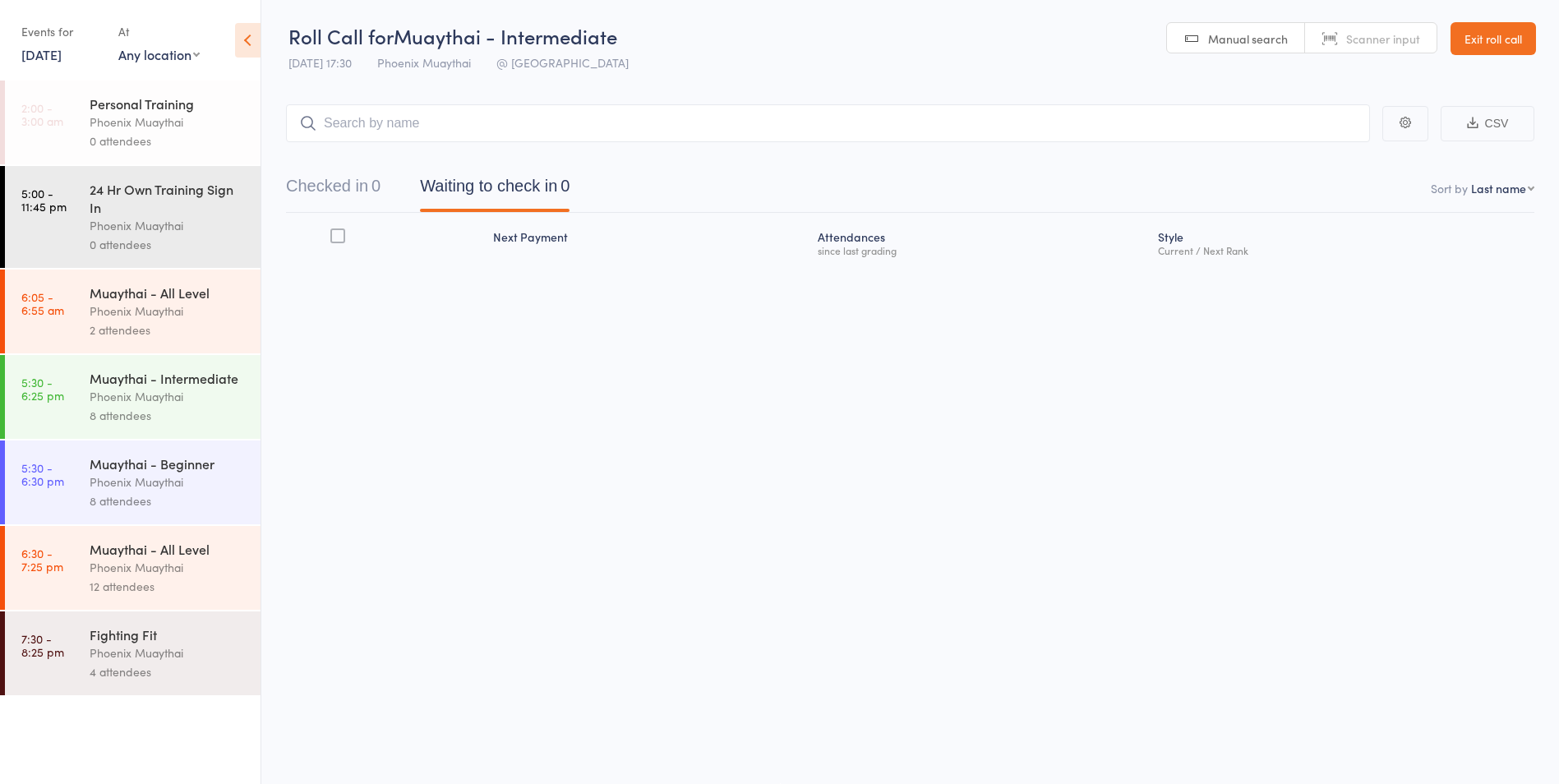
click at [46, 60] on link "9 Jul, 2025" at bounding box center [41, 54] width 40 height 18
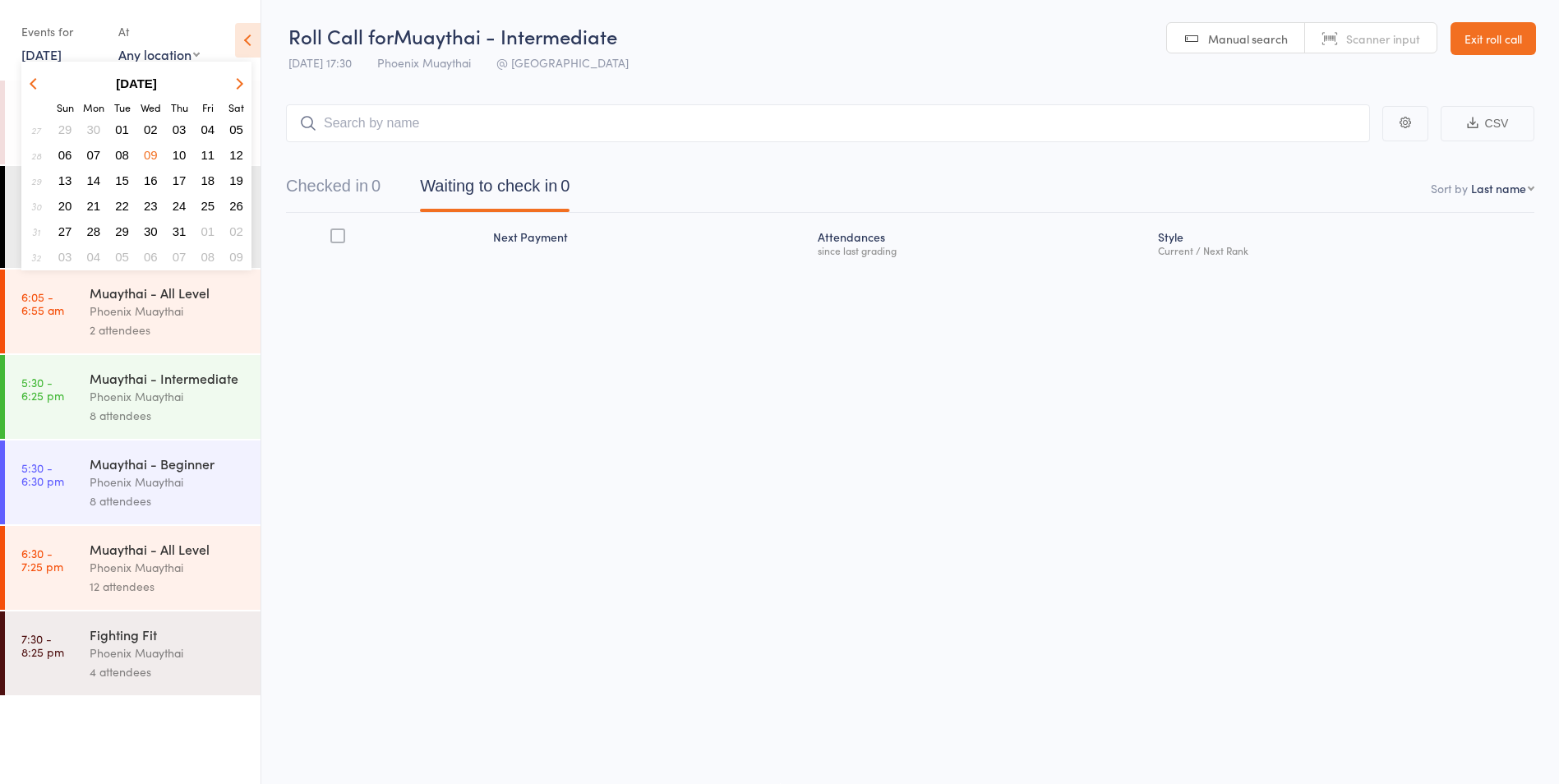
click at [147, 206] on span "23" at bounding box center [150, 206] width 14 height 14
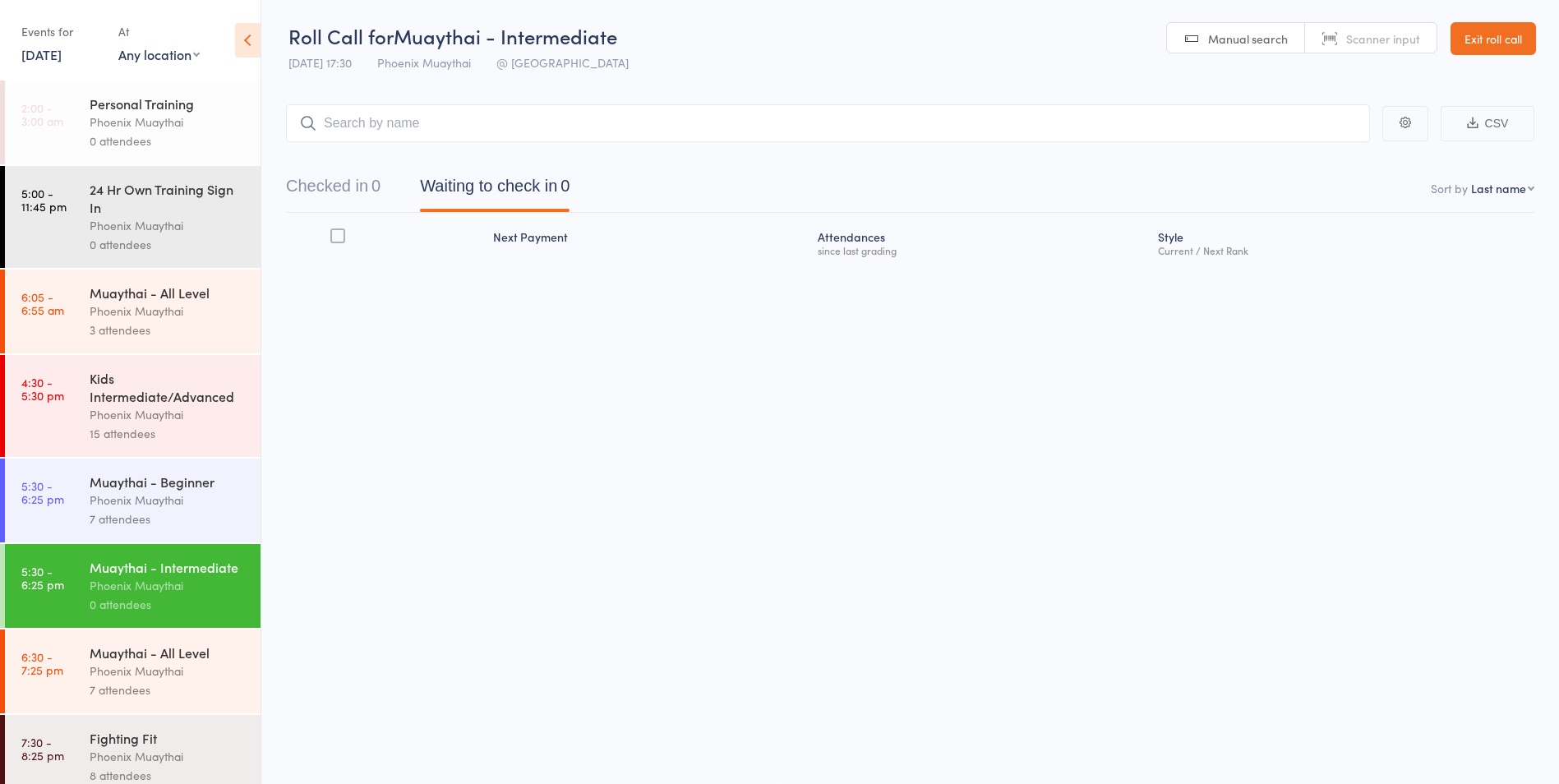
click at [164, 480] on div "Muaythai - Beginner" at bounding box center [168, 480] width 157 height 18
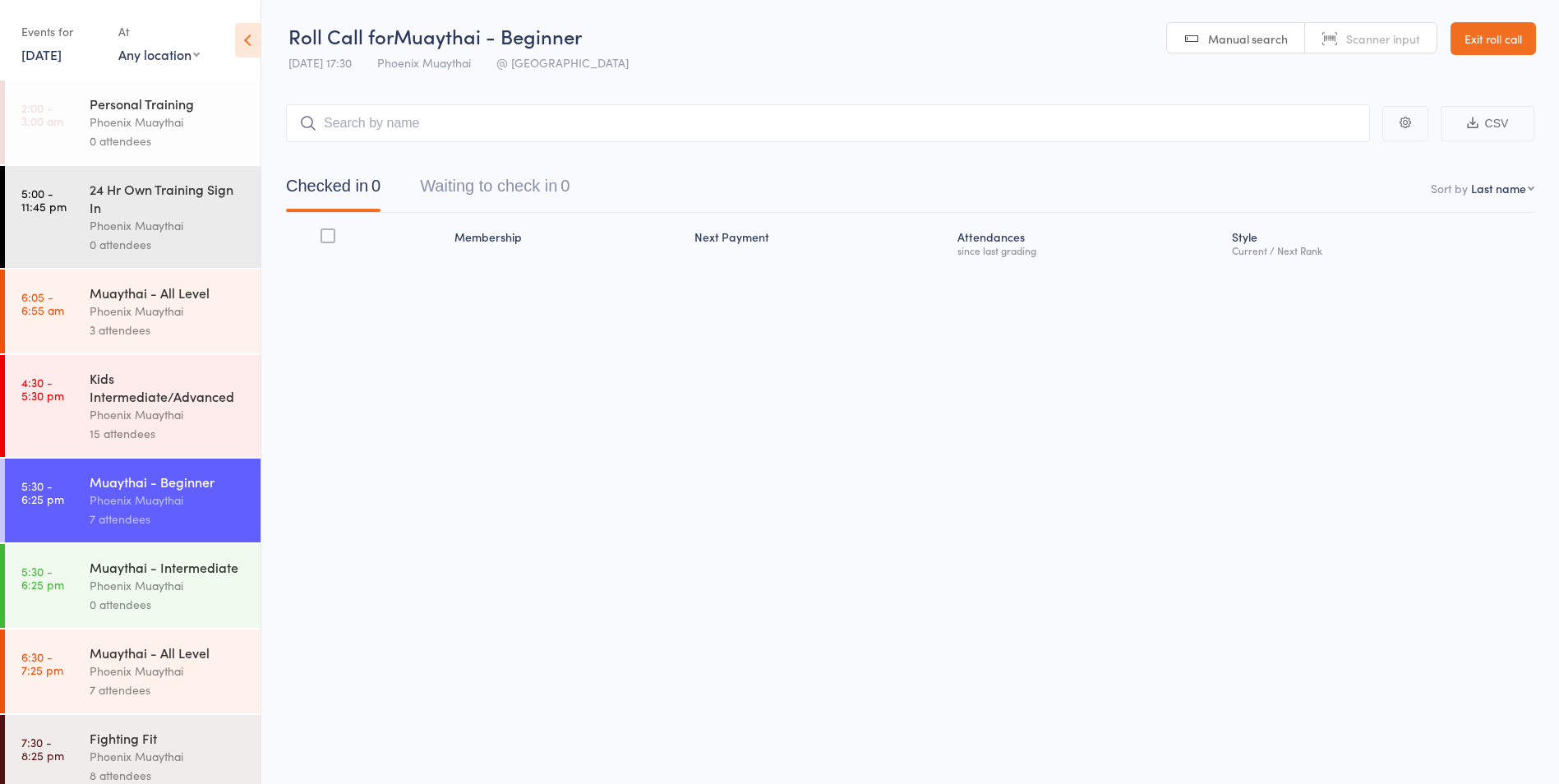
click at [181, 565] on div "Muaythai - Intermediate" at bounding box center [168, 566] width 157 height 18
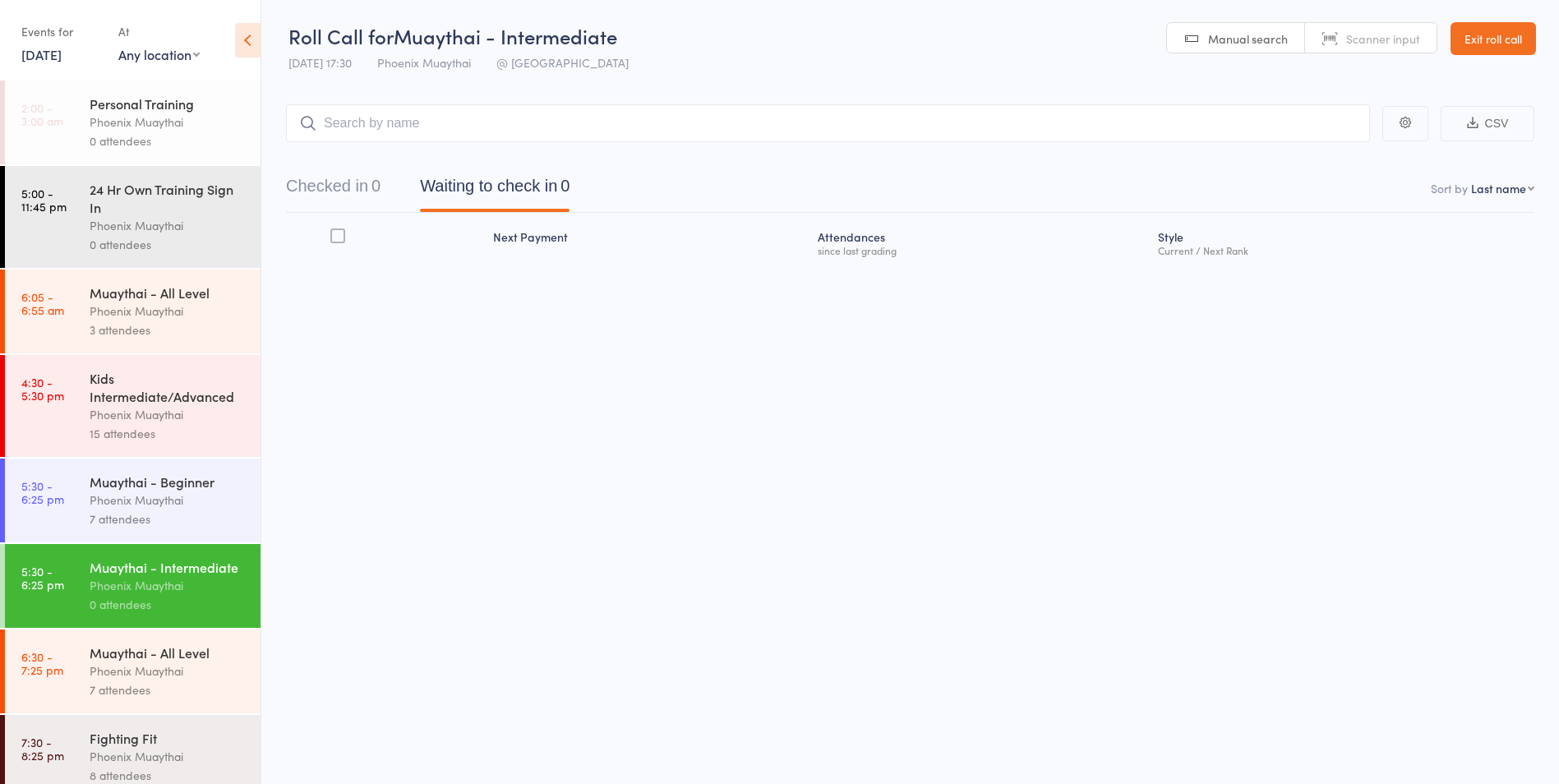
click at [162, 500] on div "Phoenix Muaythai" at bounding box center [168, 500] width 157 height 19
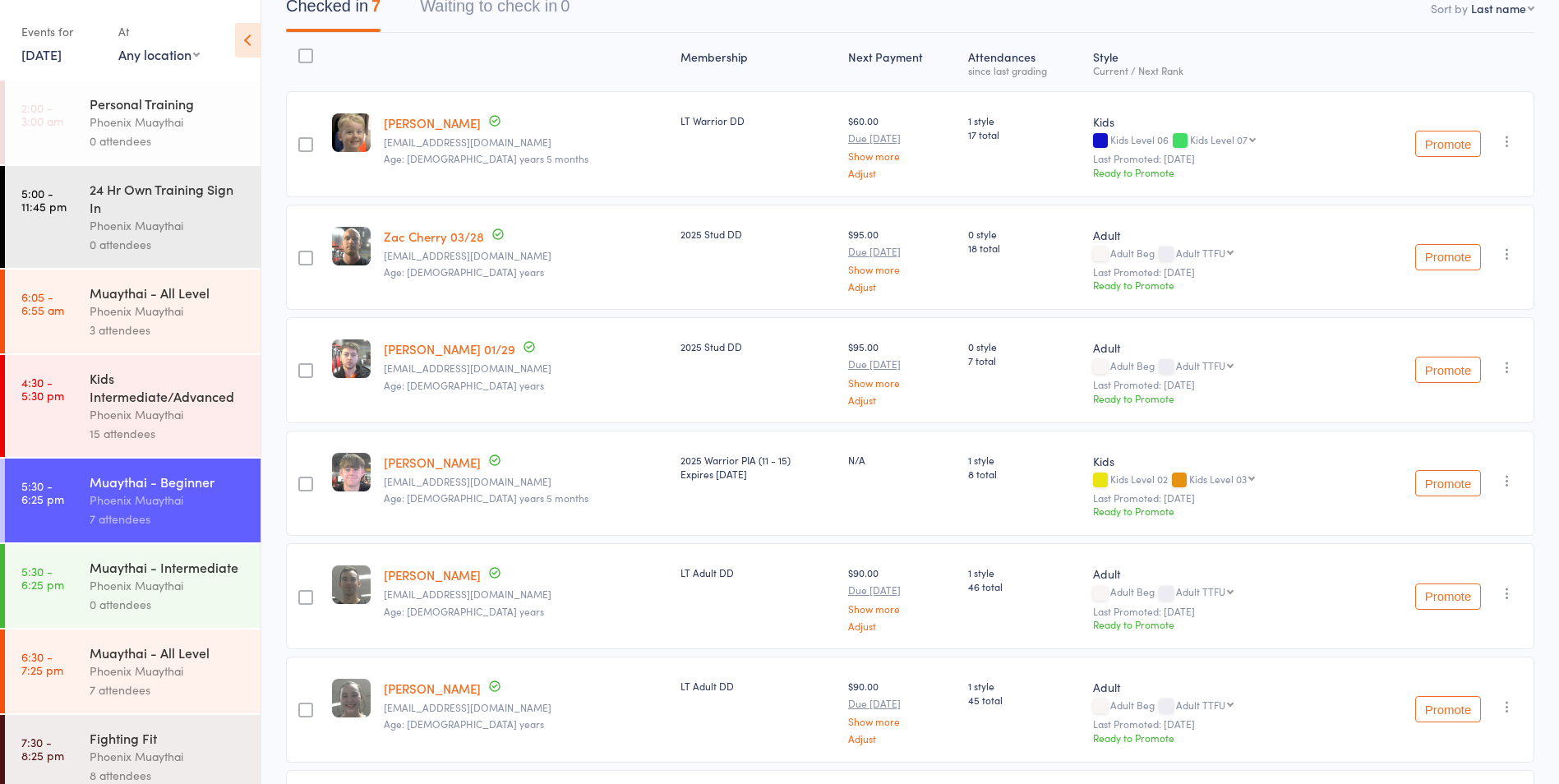
scroll to position [263, 0]
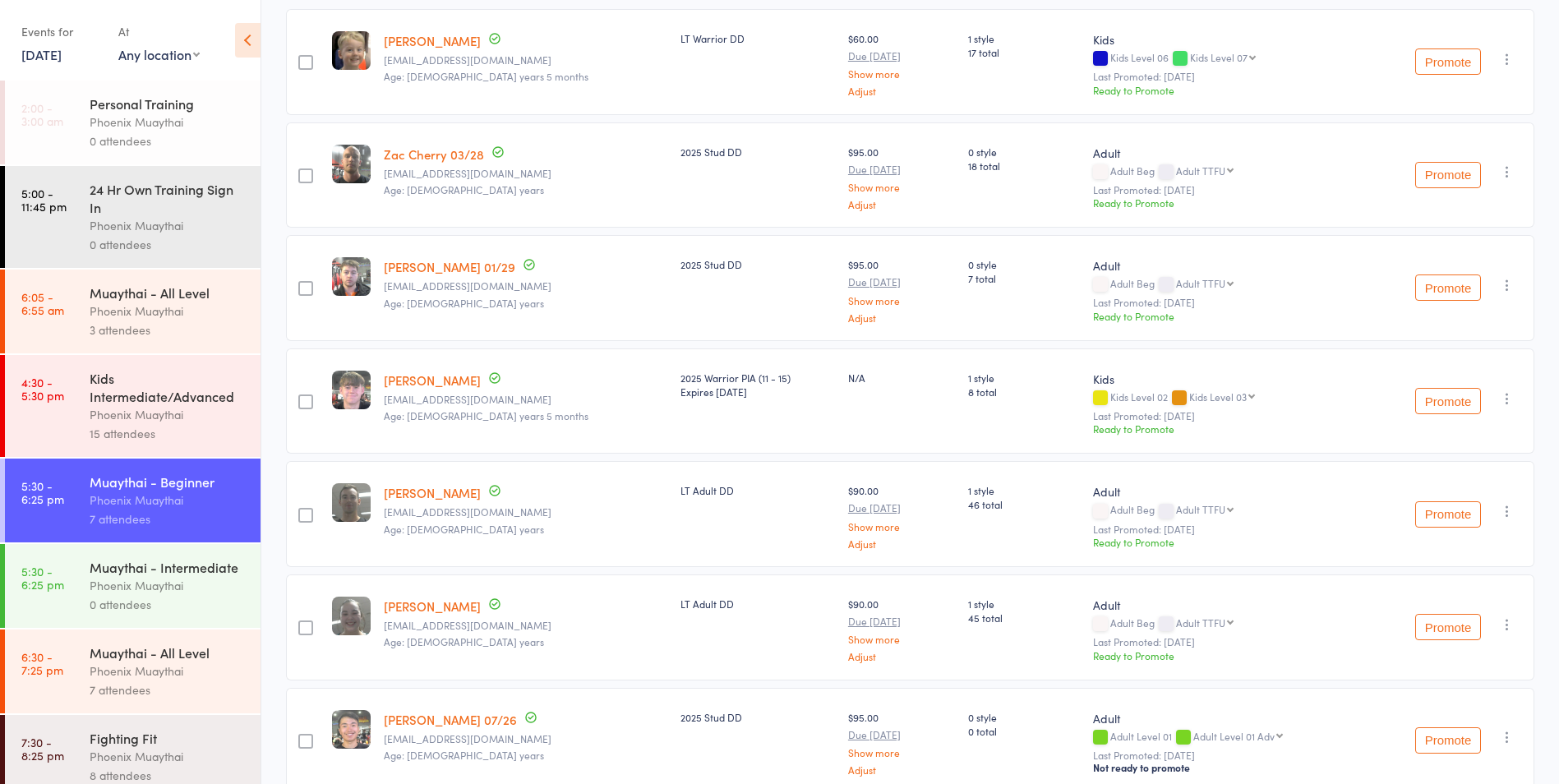
drag, startPoint x: 58, startPoint y: 47, endPoint x: 73, endPoint y: 52, distance: 15.8
click at [58, 47] on link "23 Jul, 2025" at bounding box center [41, 54] width 40 height 18
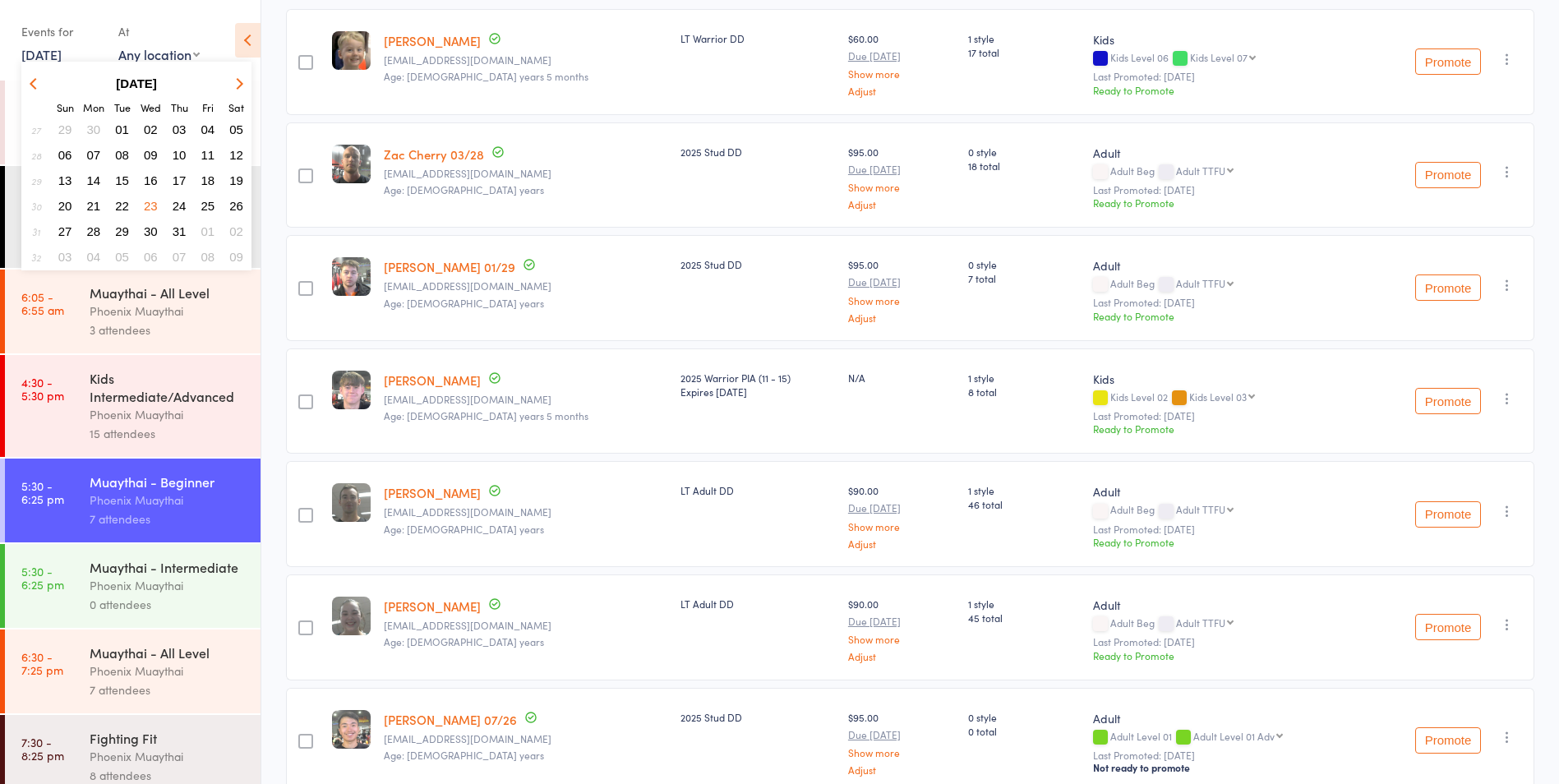
click at [155, 132] on span "02" at bounding box center [150, 128] width 14 height 14
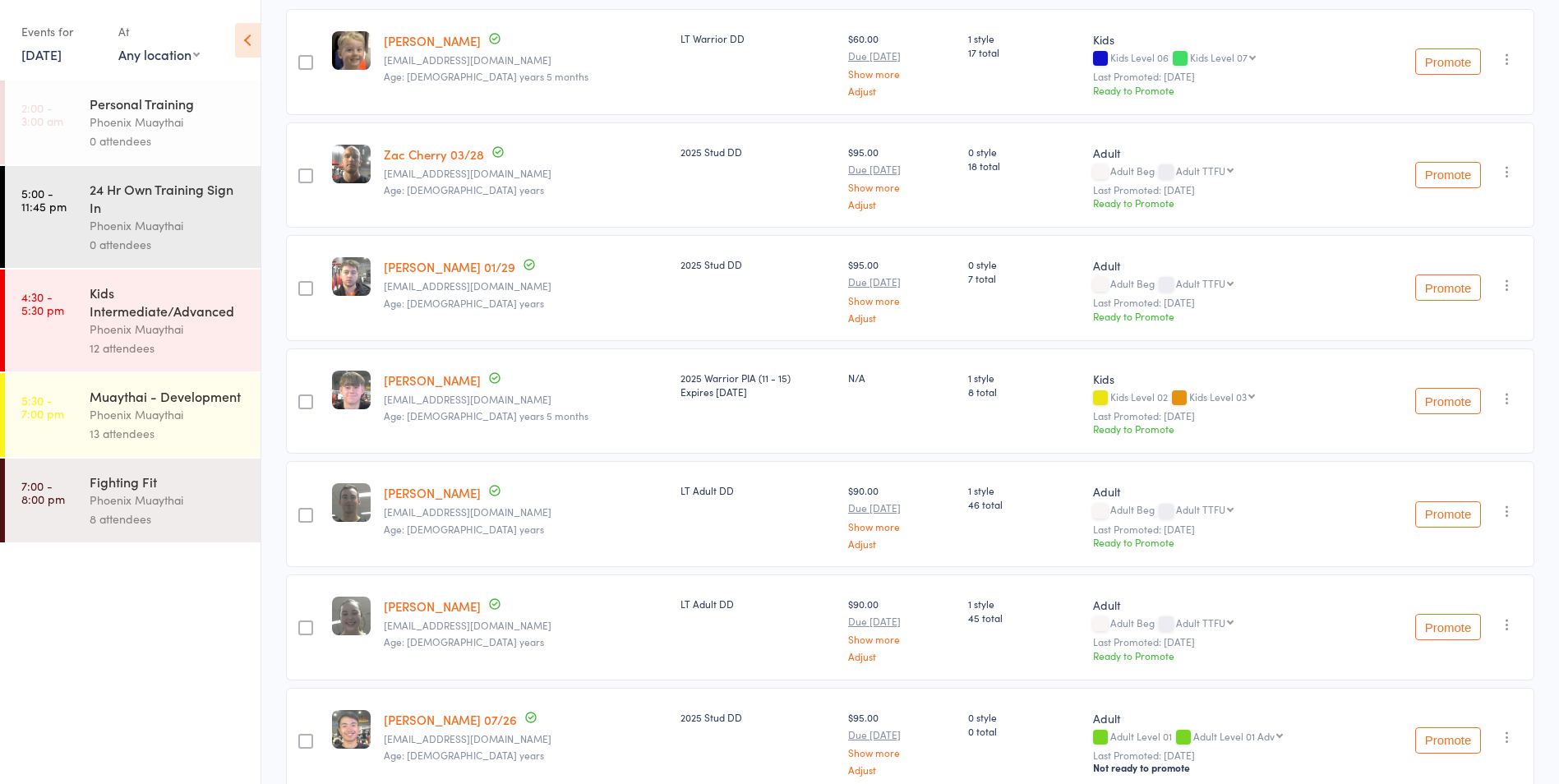
click at [54, 60] on link "2 Jul, 2025" at bounding box center [41, 54] width 40 height 18
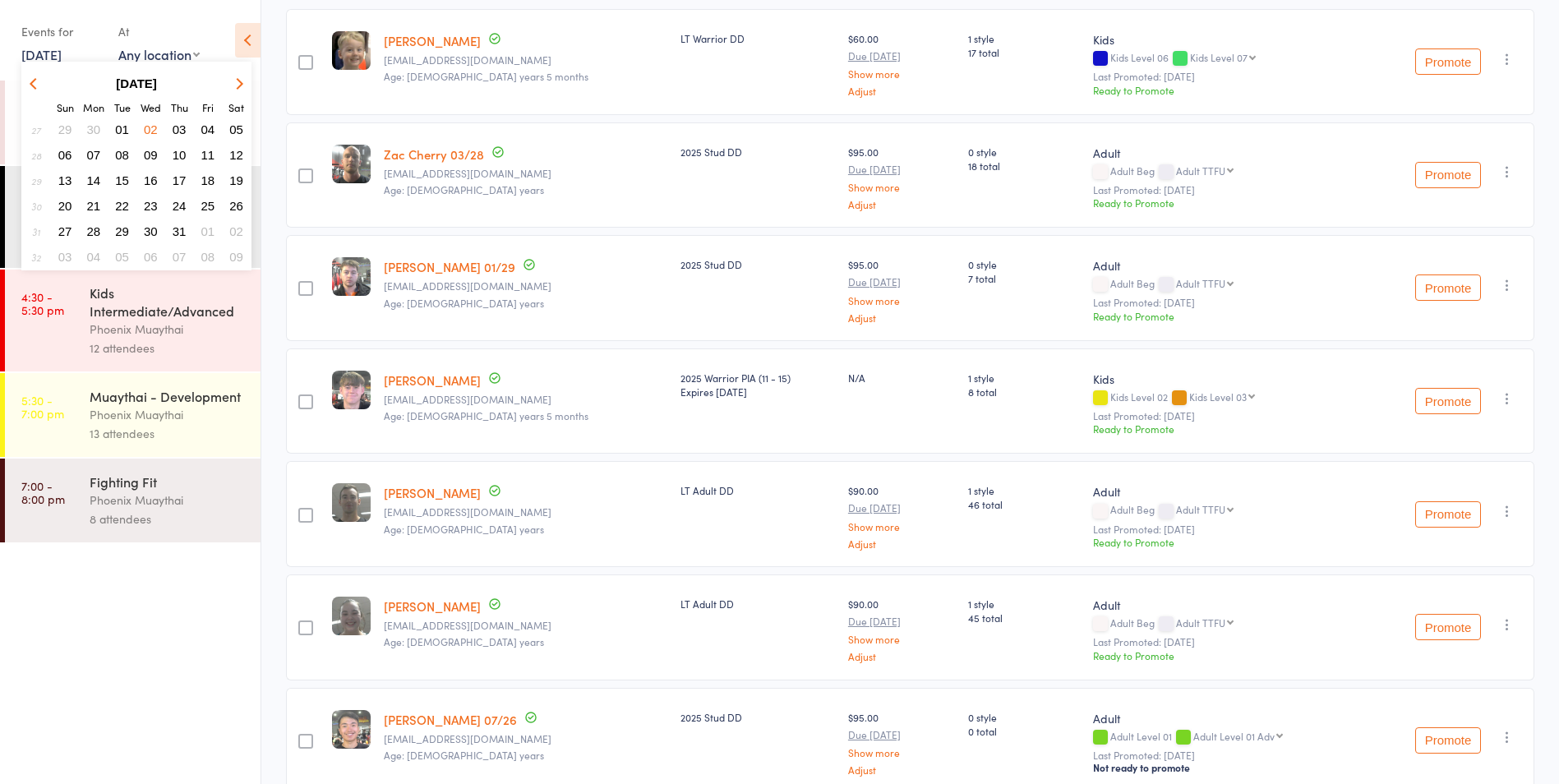
click at [147, 156] on span "09" at bounding box center [150, 155] width 14 height 14
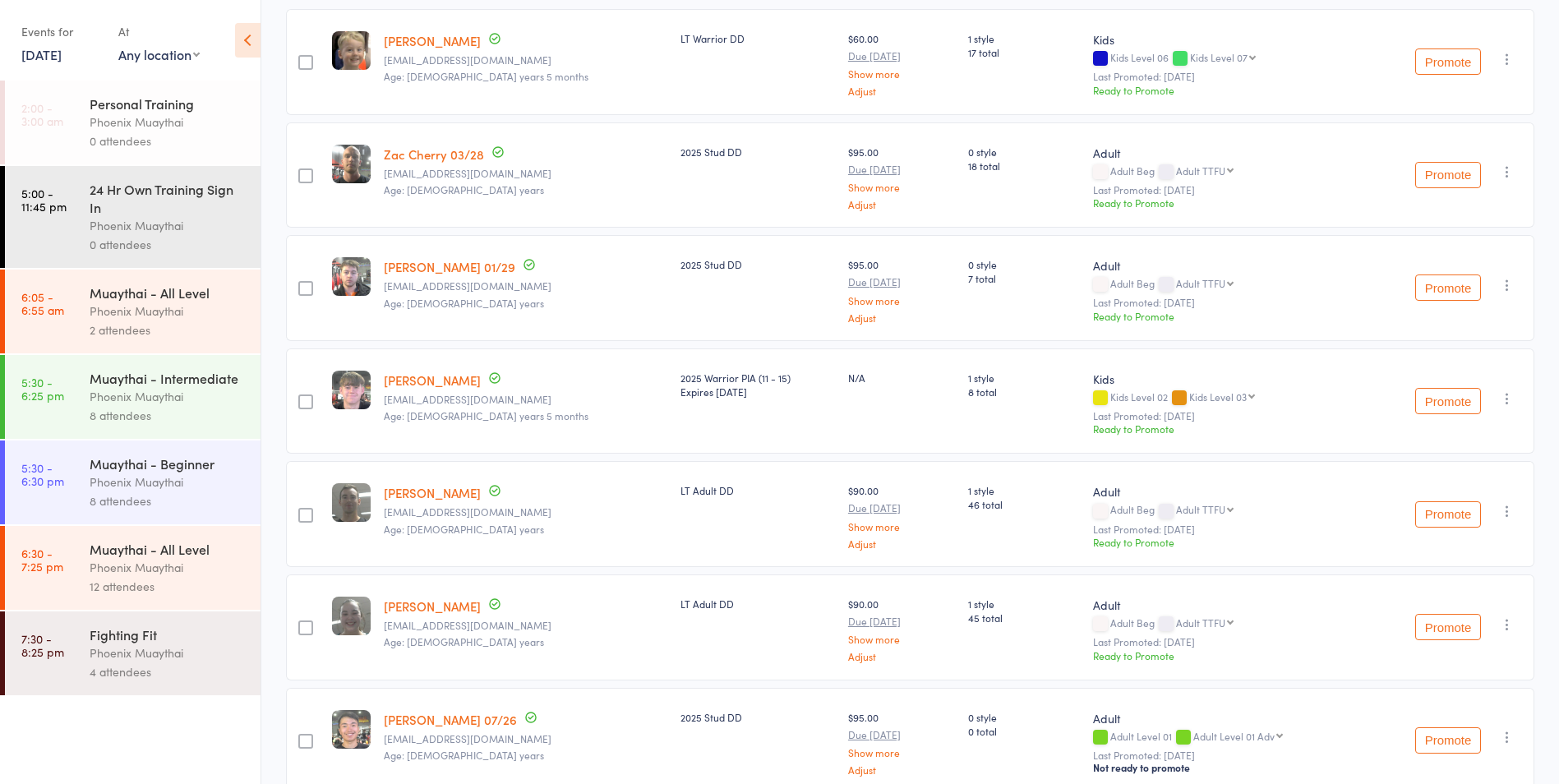
click at [52, 47] on link "9 Jul, 2025" at bounding box center [41, 54] width 40 height 18
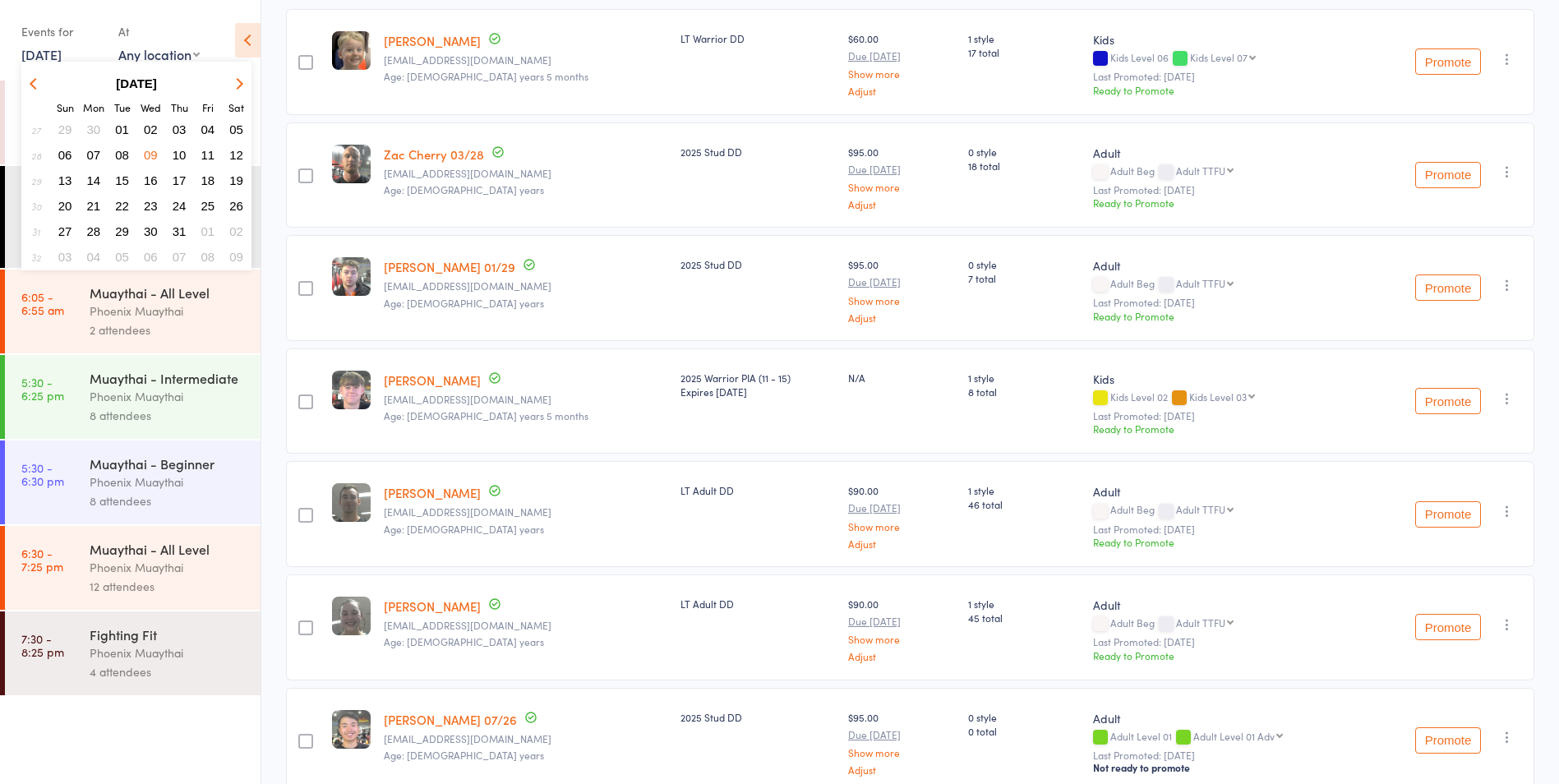
click at [151, 182] on span "16" at bounding box center [150, 180] width 14 height 14
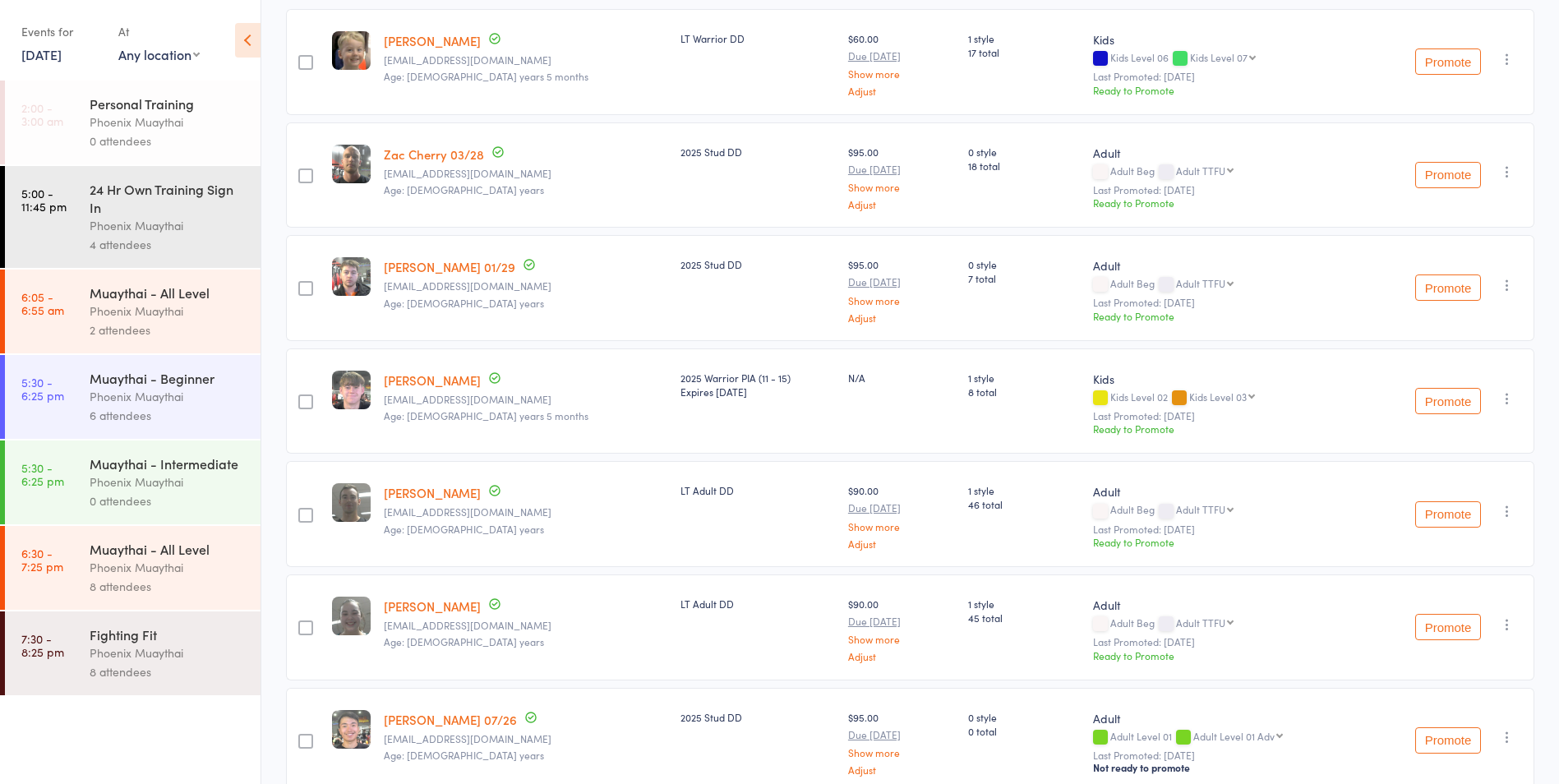
click at [228, 396] on div "Phoenix Muaythai" at bounding box center [168, 397] width 157 height 19
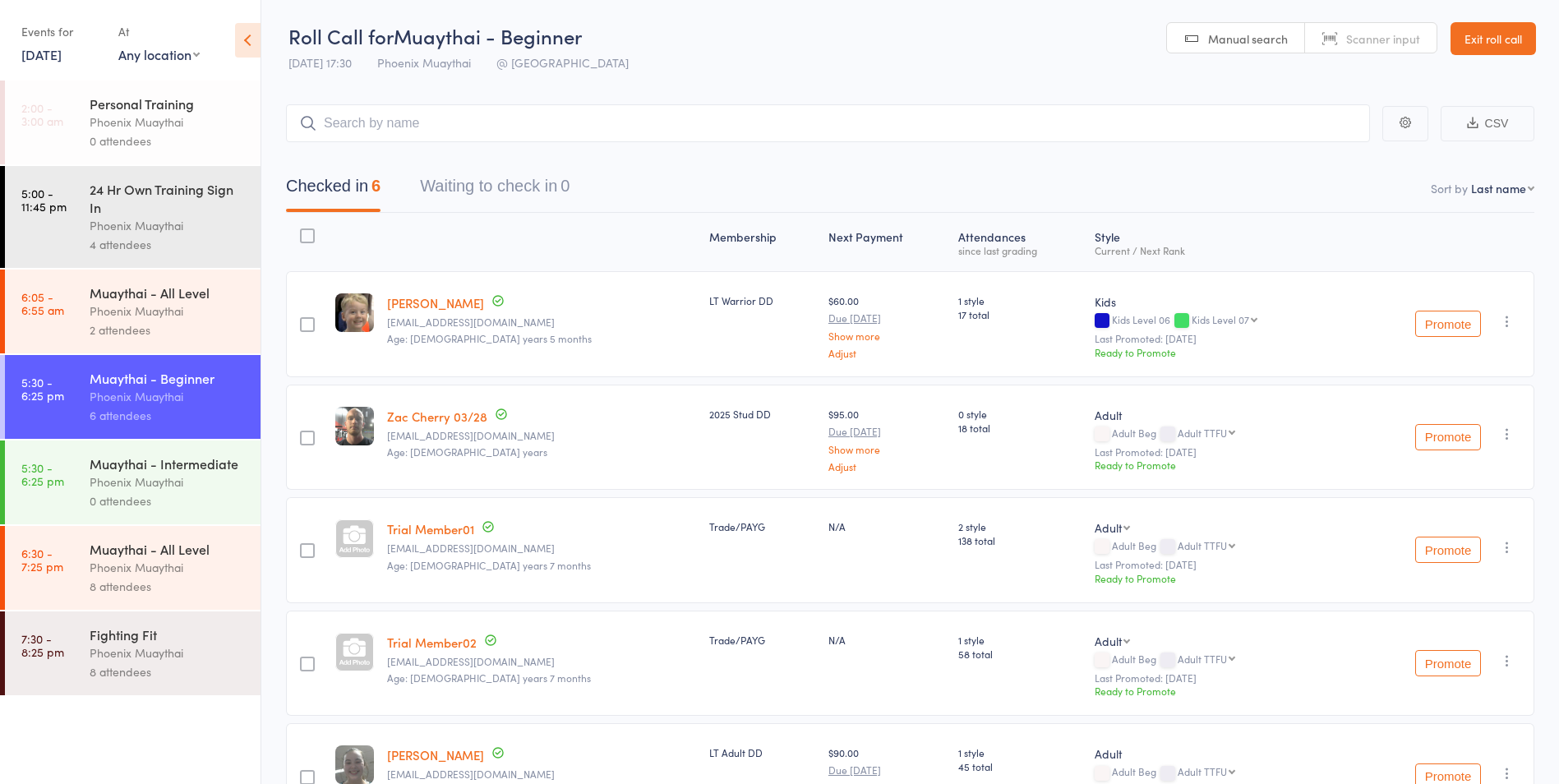
click at [49, 57] on link "16 Jul, 2025" at bounding box center [41, 54] width 40 height 18
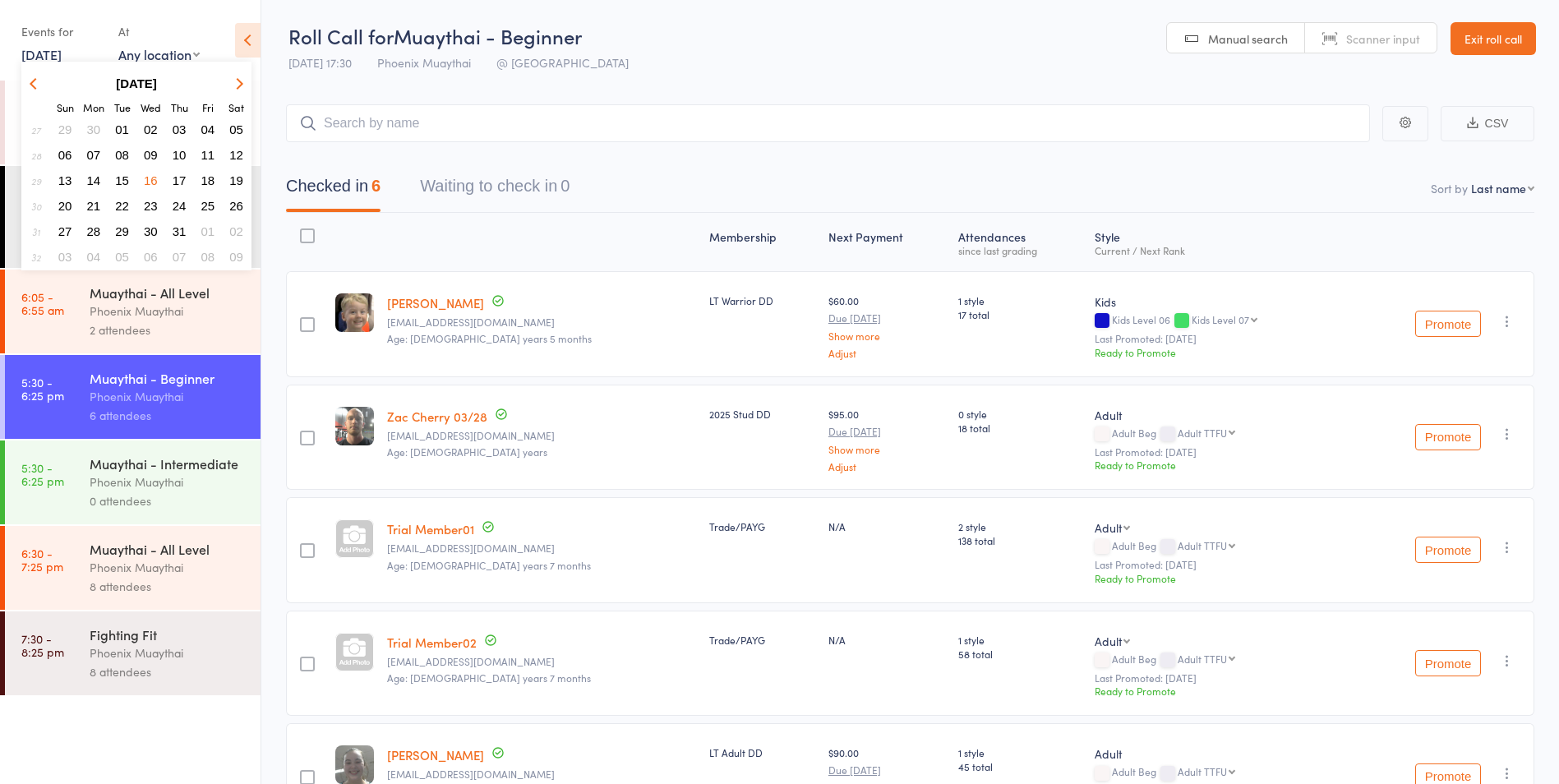
click at [150, 203] on span "23" at bounding box center [150, 206] width 14 height 14
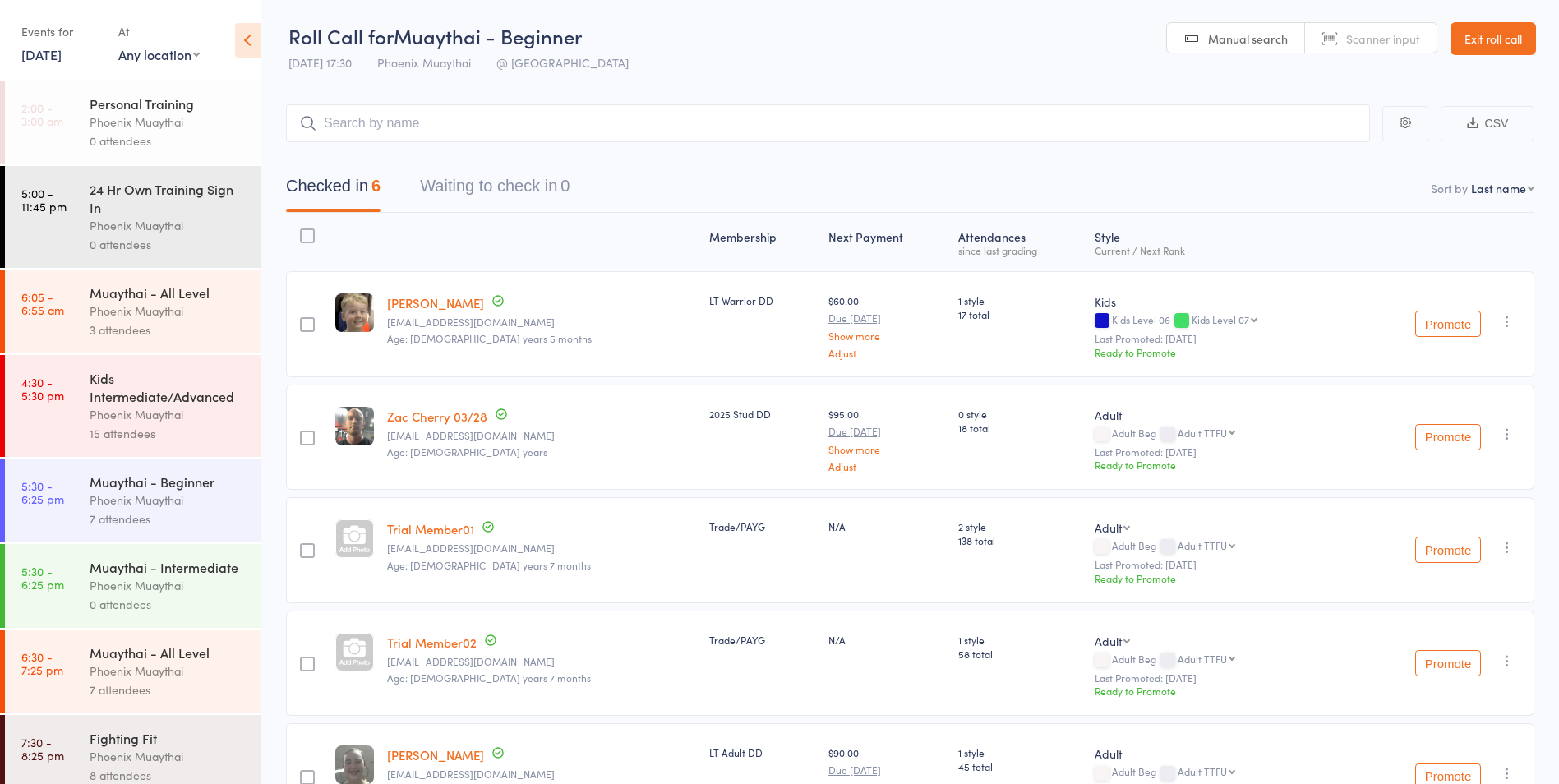
click at [185, 507] on div "Phoenix Muaythai" at bounding box center [168, 500] width 157 height 19
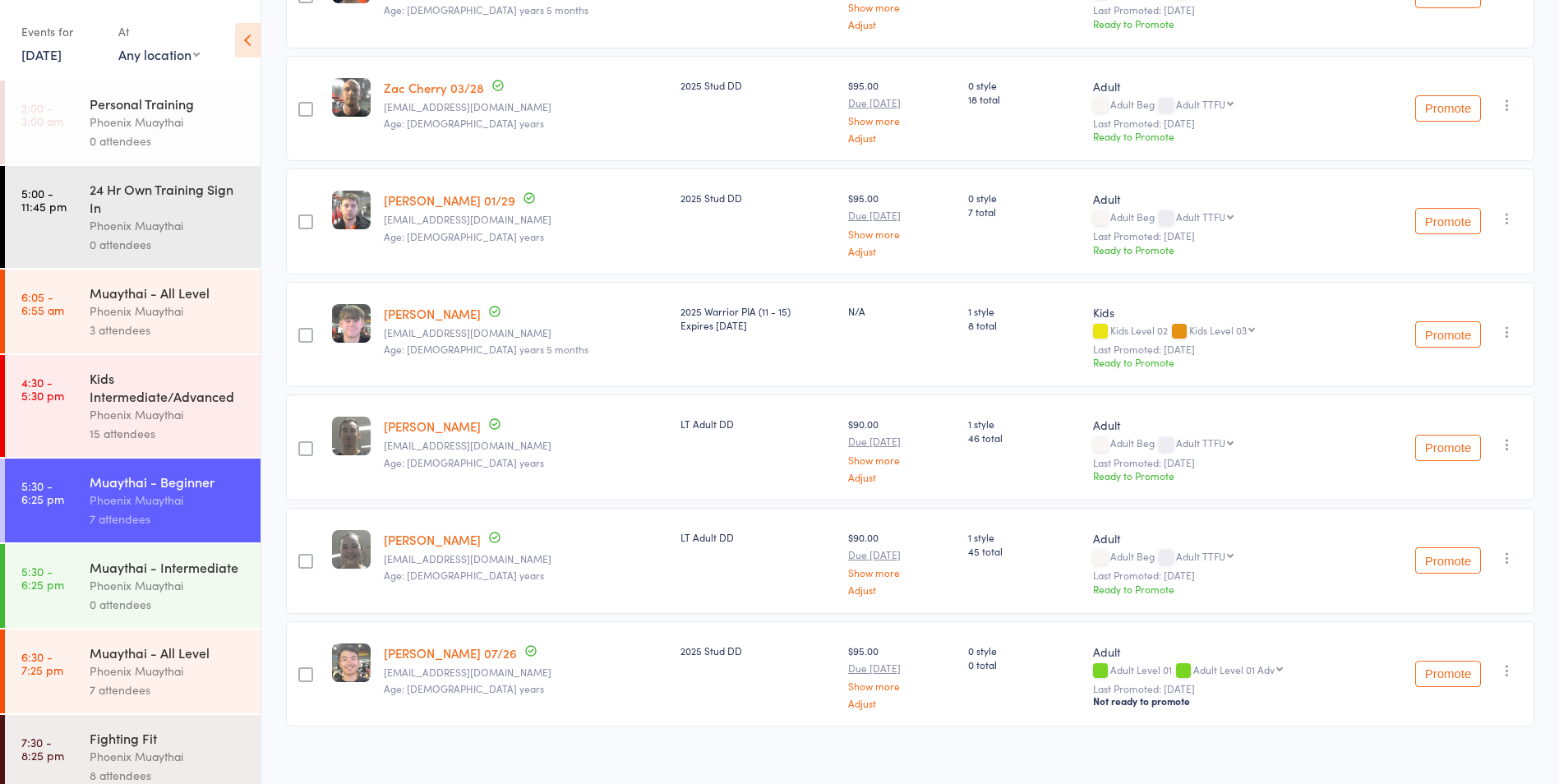
scroll to position [248, 0]
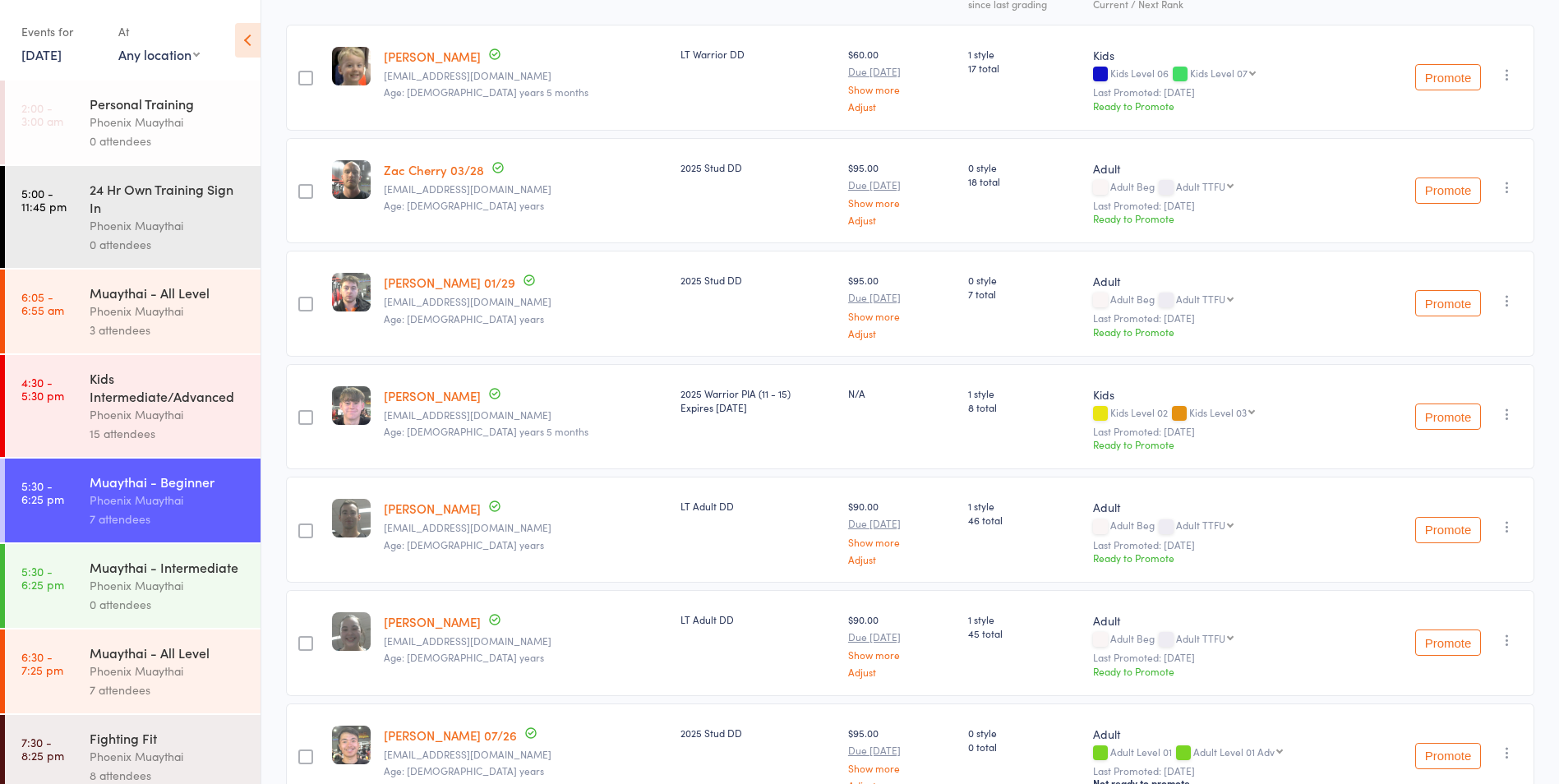
drag, startPoint x: 624, startPoint y: 374, endPoint x: 575, endPoint y: 237, distance: 145.5
drag, startPoint x: 575, startPoint y: 237, endPoint x: 74, endPoint y: 41, distance: 538.0
click at [74, 41] on div "Events for" at bounding box center [61, 31] width 80 height 27
click at [61, 57] on link "23 Jul, 2025" at bounding box center [41, 54] width 40 height 18
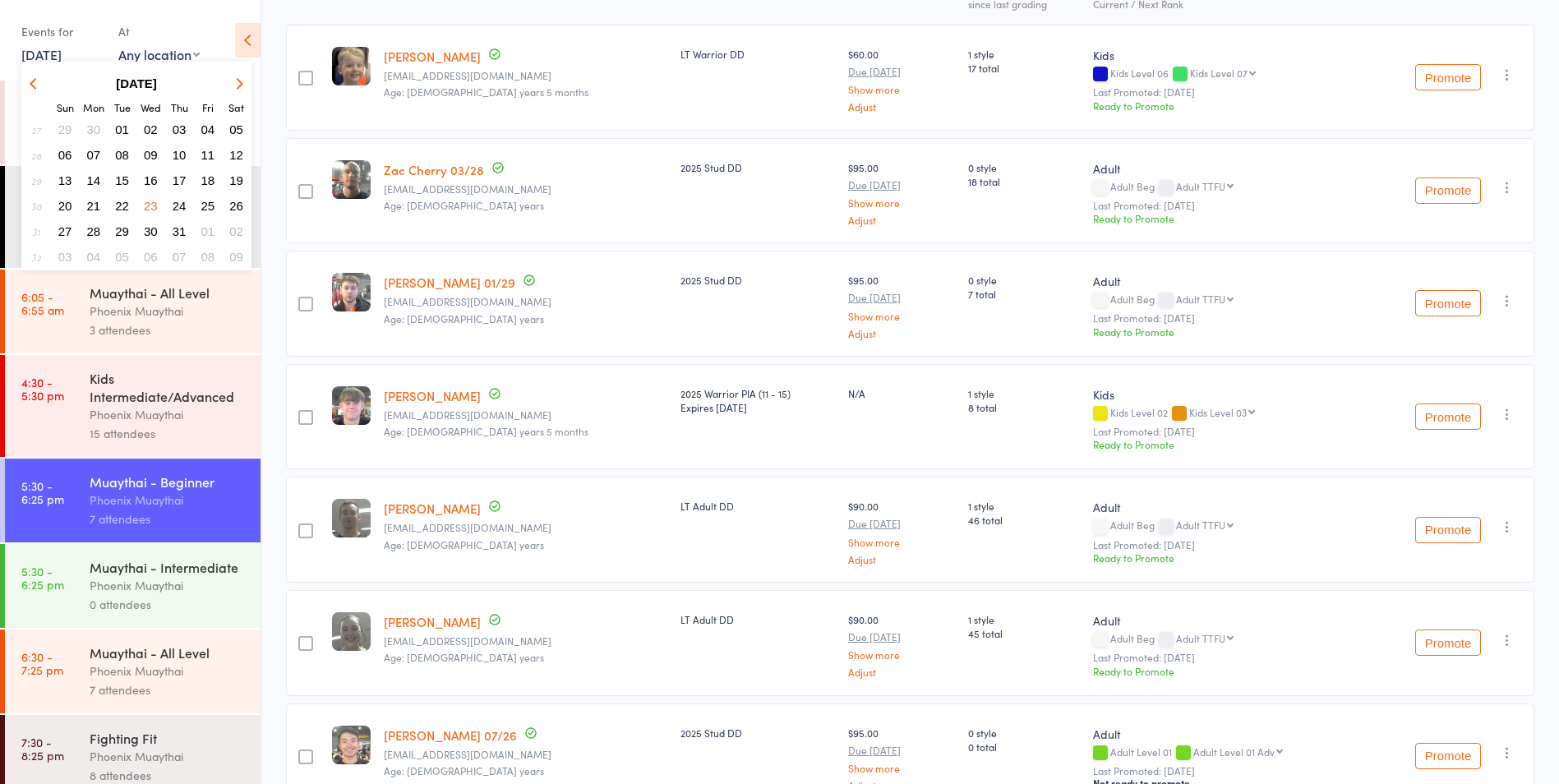
click at [155, 238] on button "30" at bounding box center [150, 231] width 25 height 22
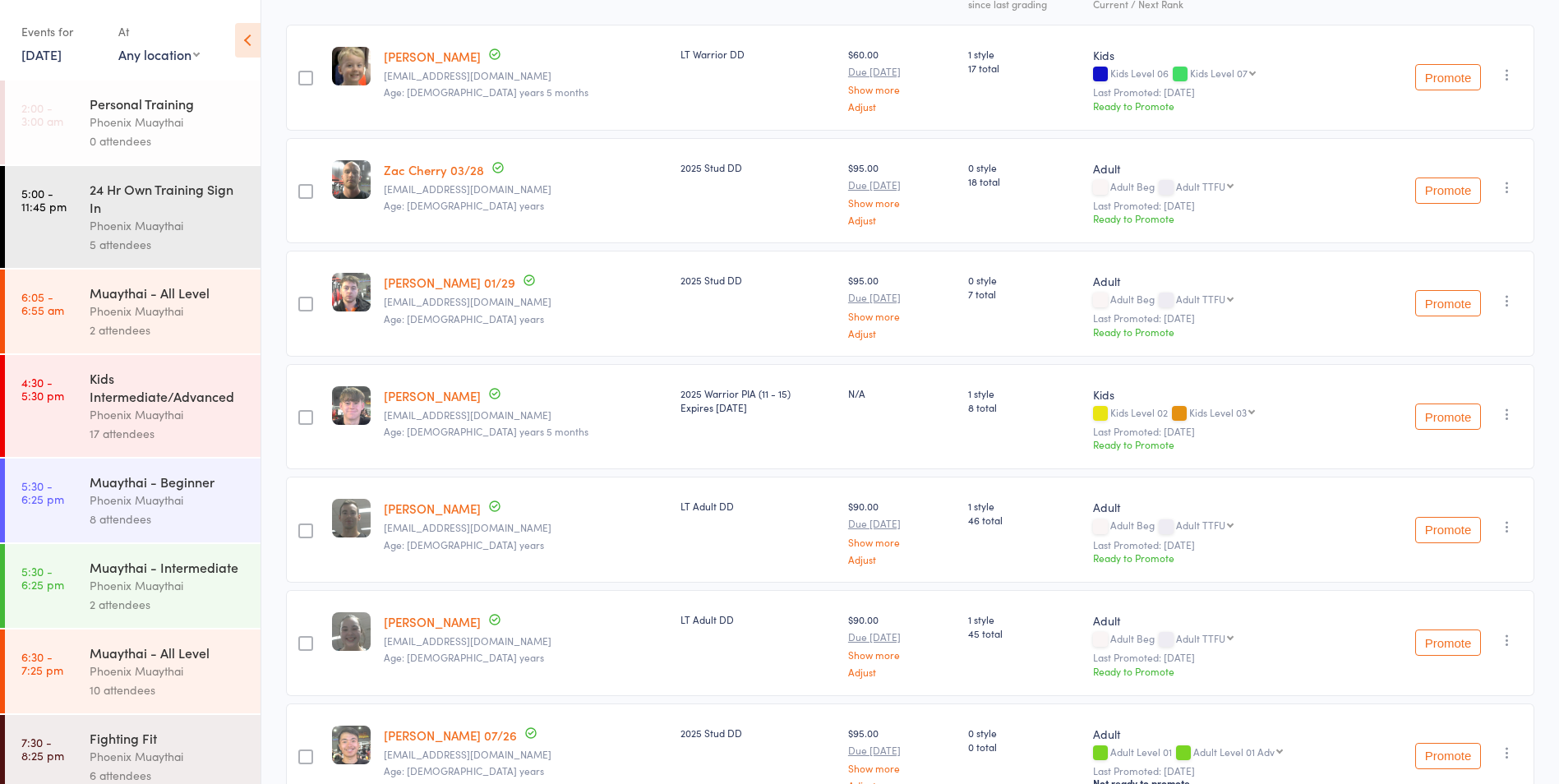
click at [61, 49] on link "30 Jul, 2025" at bounding box center [41, 54] width 40 height 18
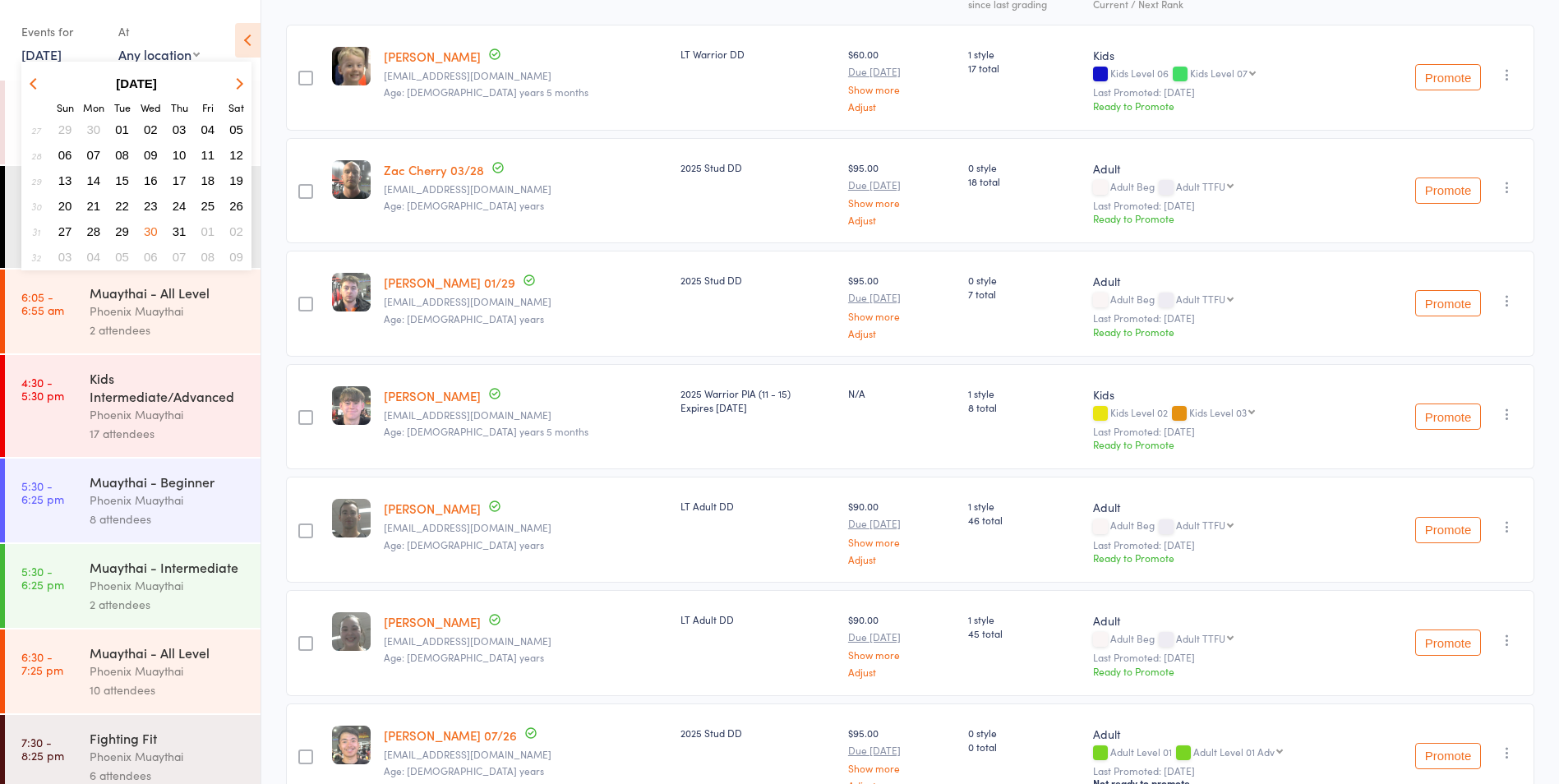
click at [153, 255] on span "06" at bounding box center [150, 256] width 14 height 14
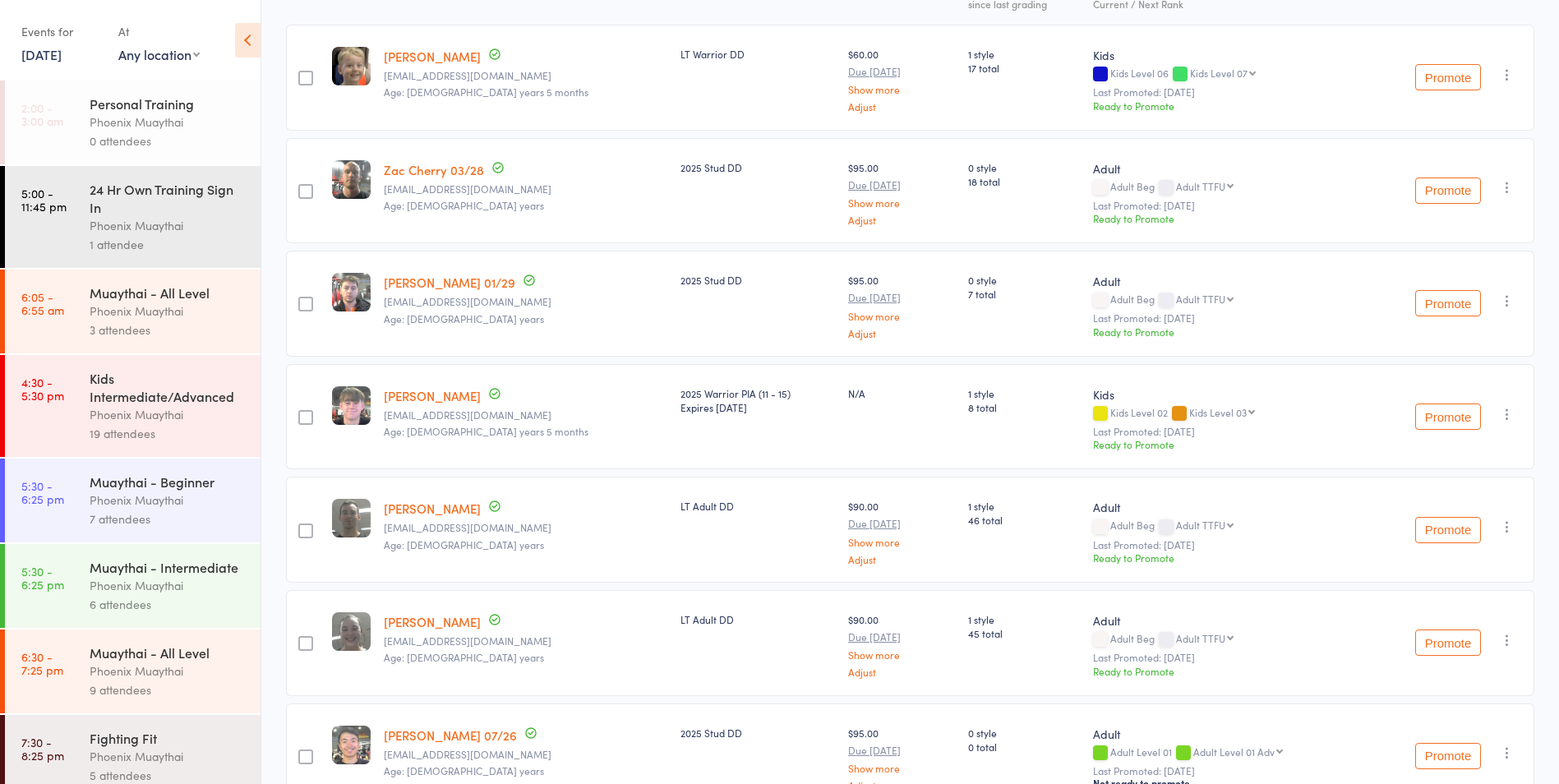
click at [24, 55] on link "6 Aug, 2025" at bounding box center [41, 54] width 40 height 18
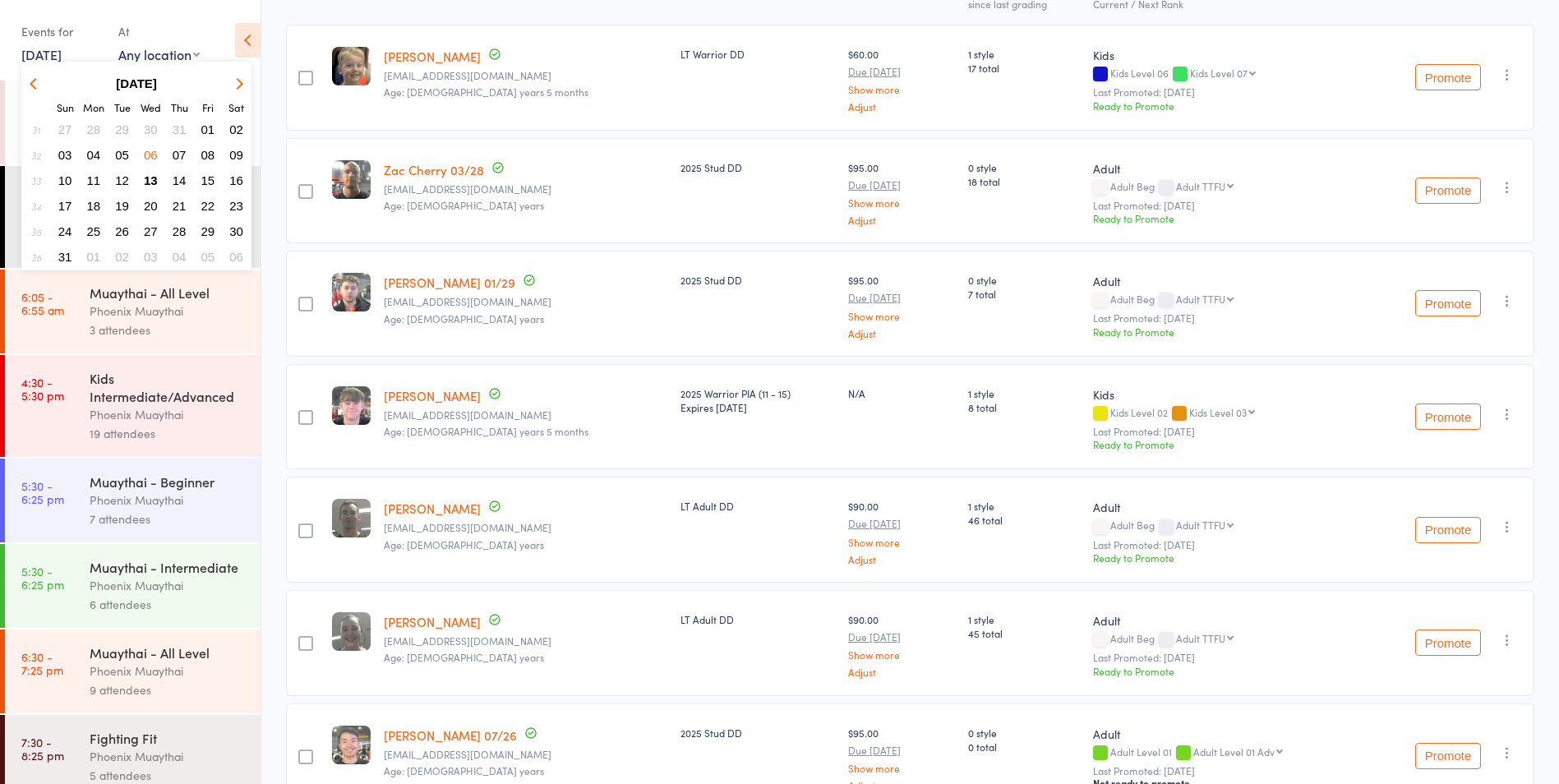
click at [156, 182] on span "13" at bounding box center [150, 180] width 14 height 14
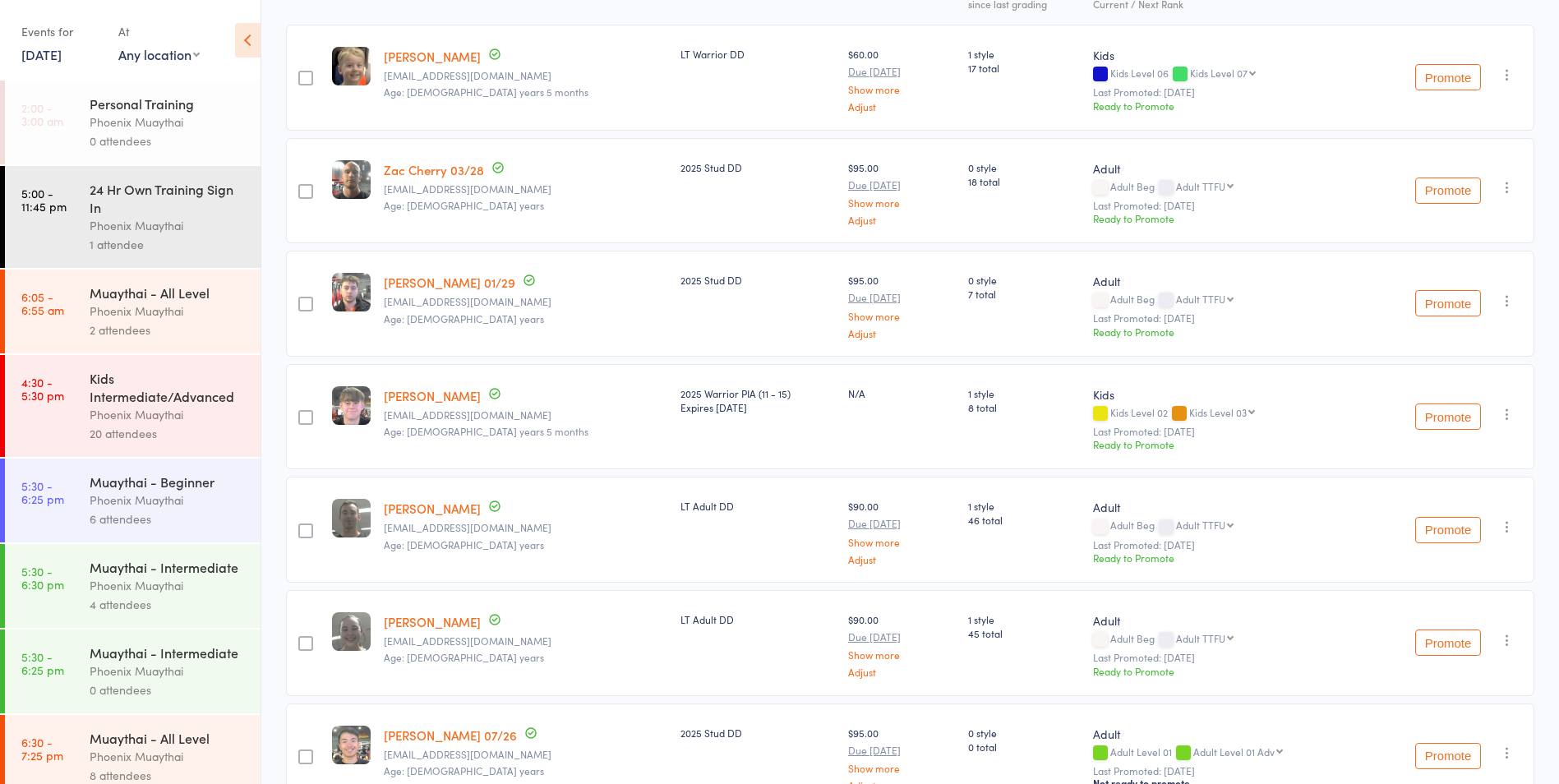
click at [46, 56] on link "13 Aug, 2025" at bounding box center [41, 54] width 40 height 18
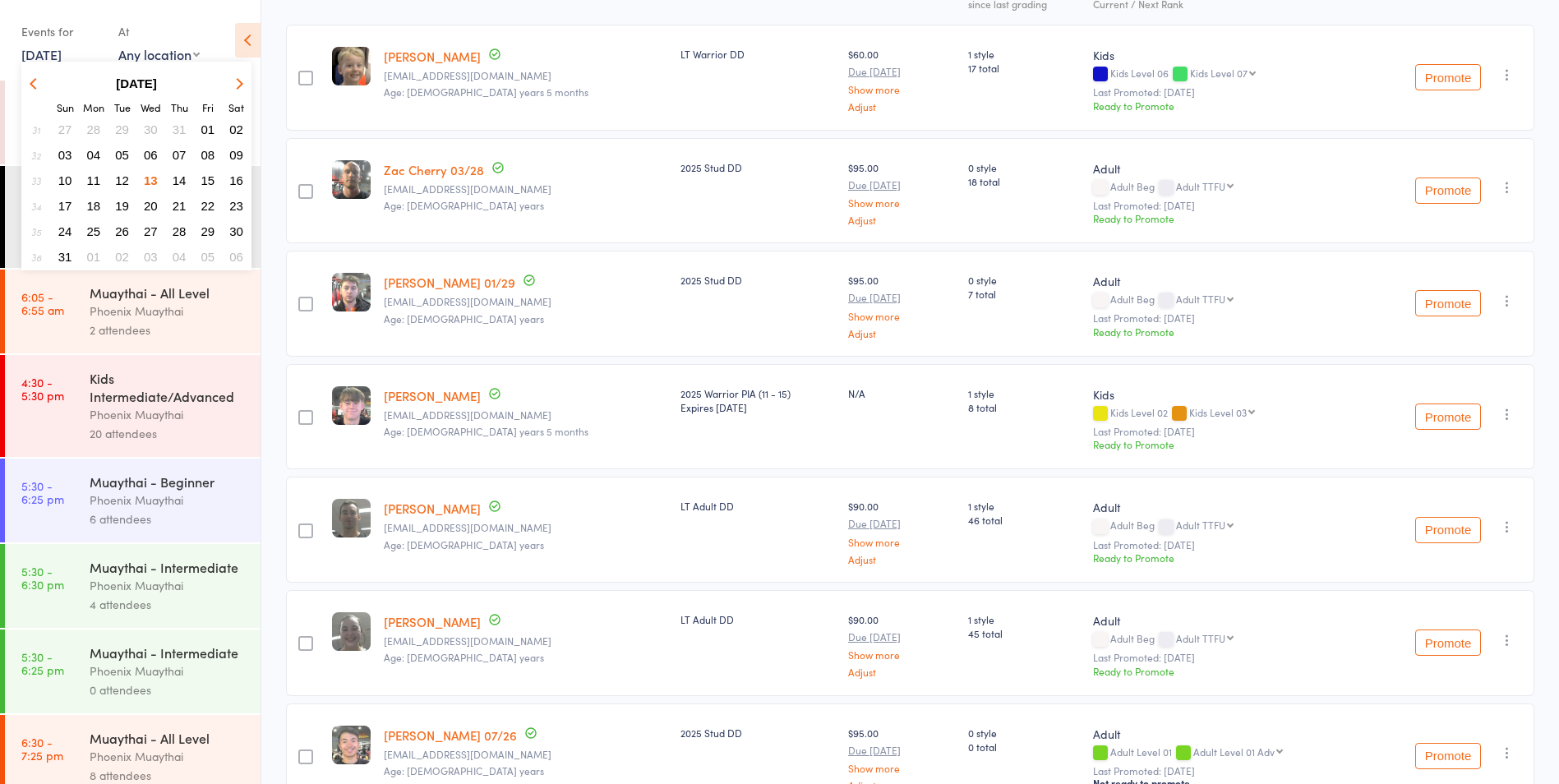
click at [97, 182] on span "11" at bounding box center [94, 180] width 14 height 14
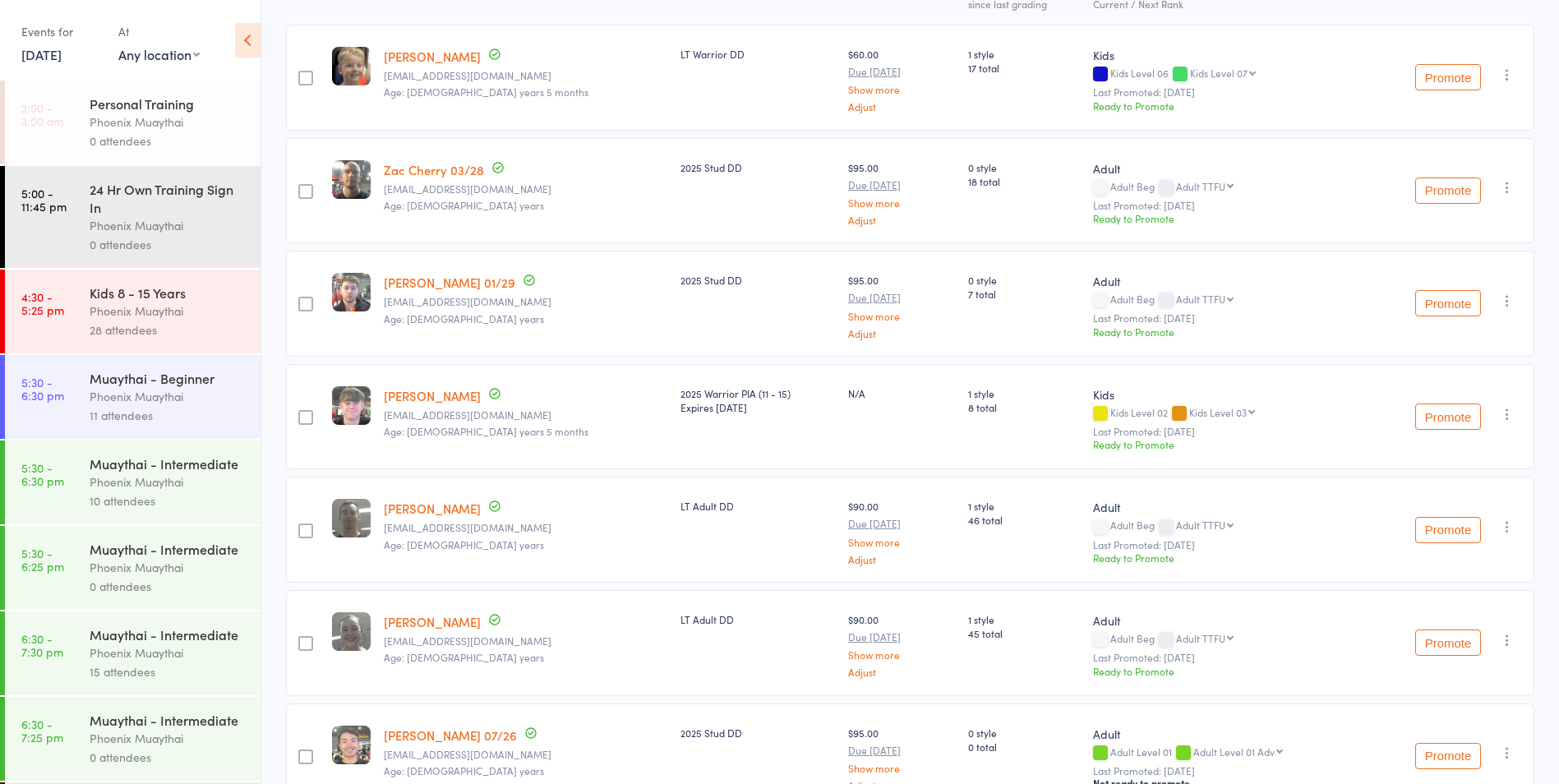
click at [192, 492] on div "Phoenix Muaythai" at bounding box center [168, 481] width 157 height 19
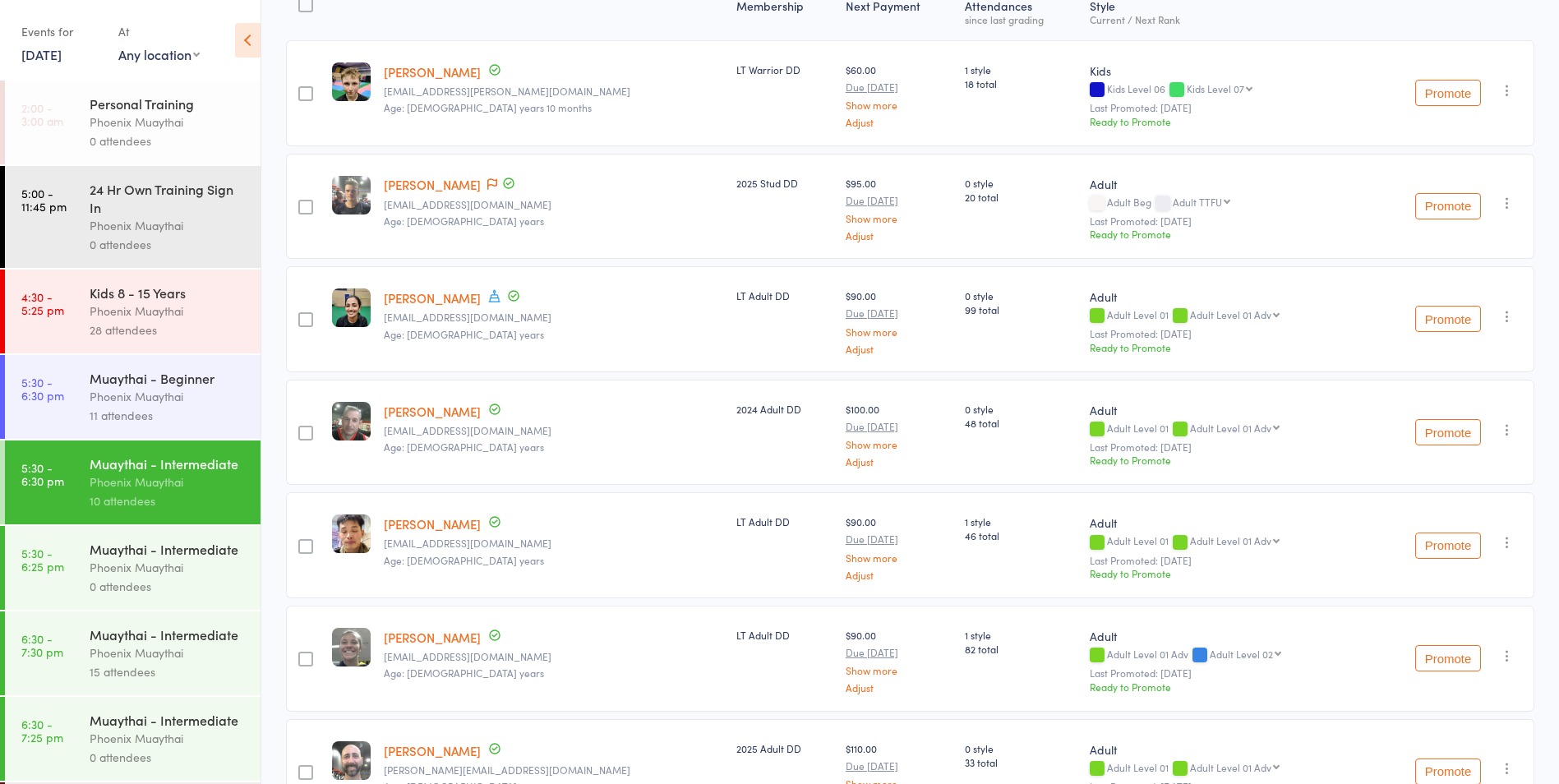
scroll to position [248, 0]
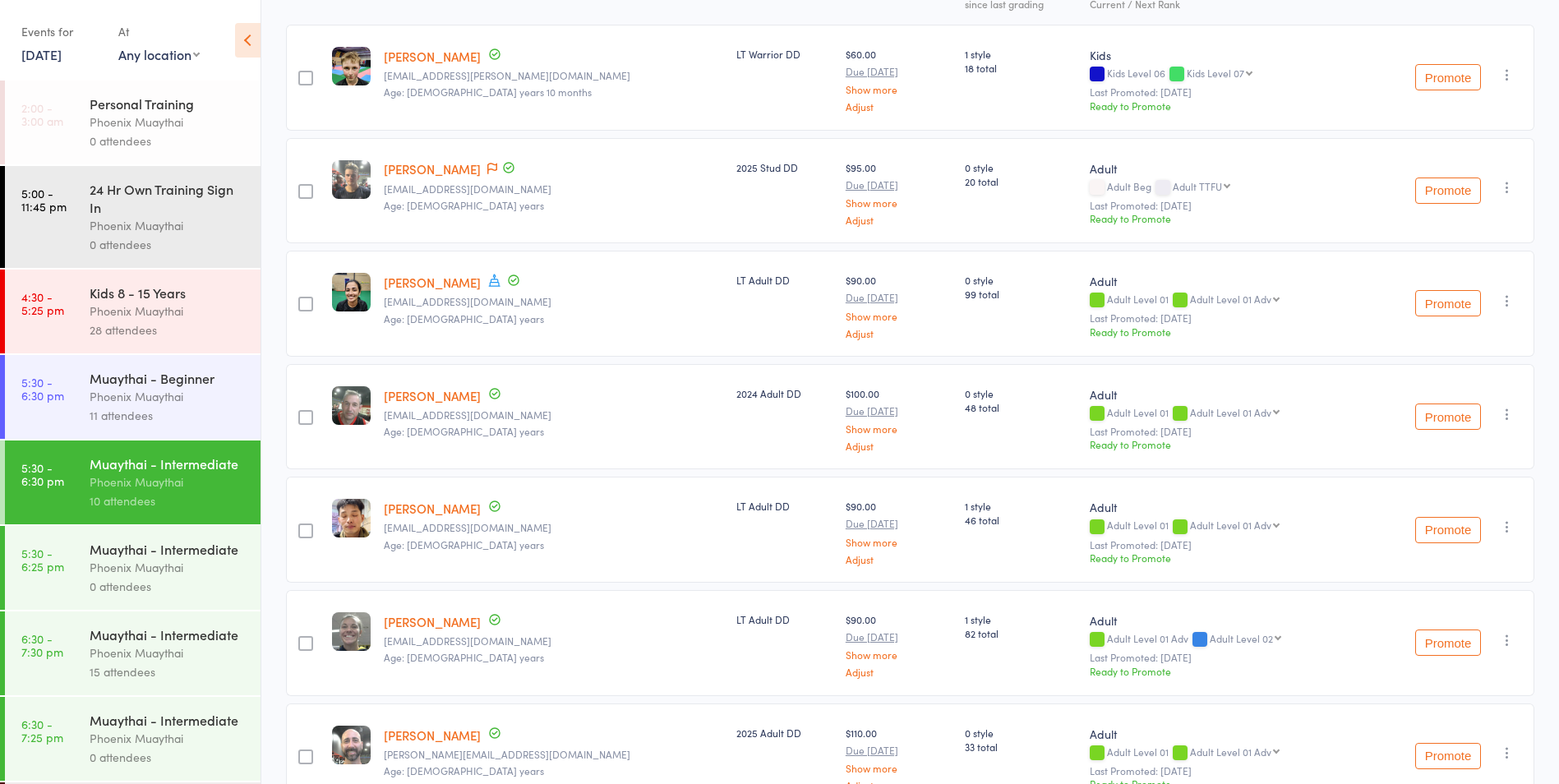
click at [40, 52] on link "11 Aug, 2025" at bounding box center [41, 54] width 40 height 18
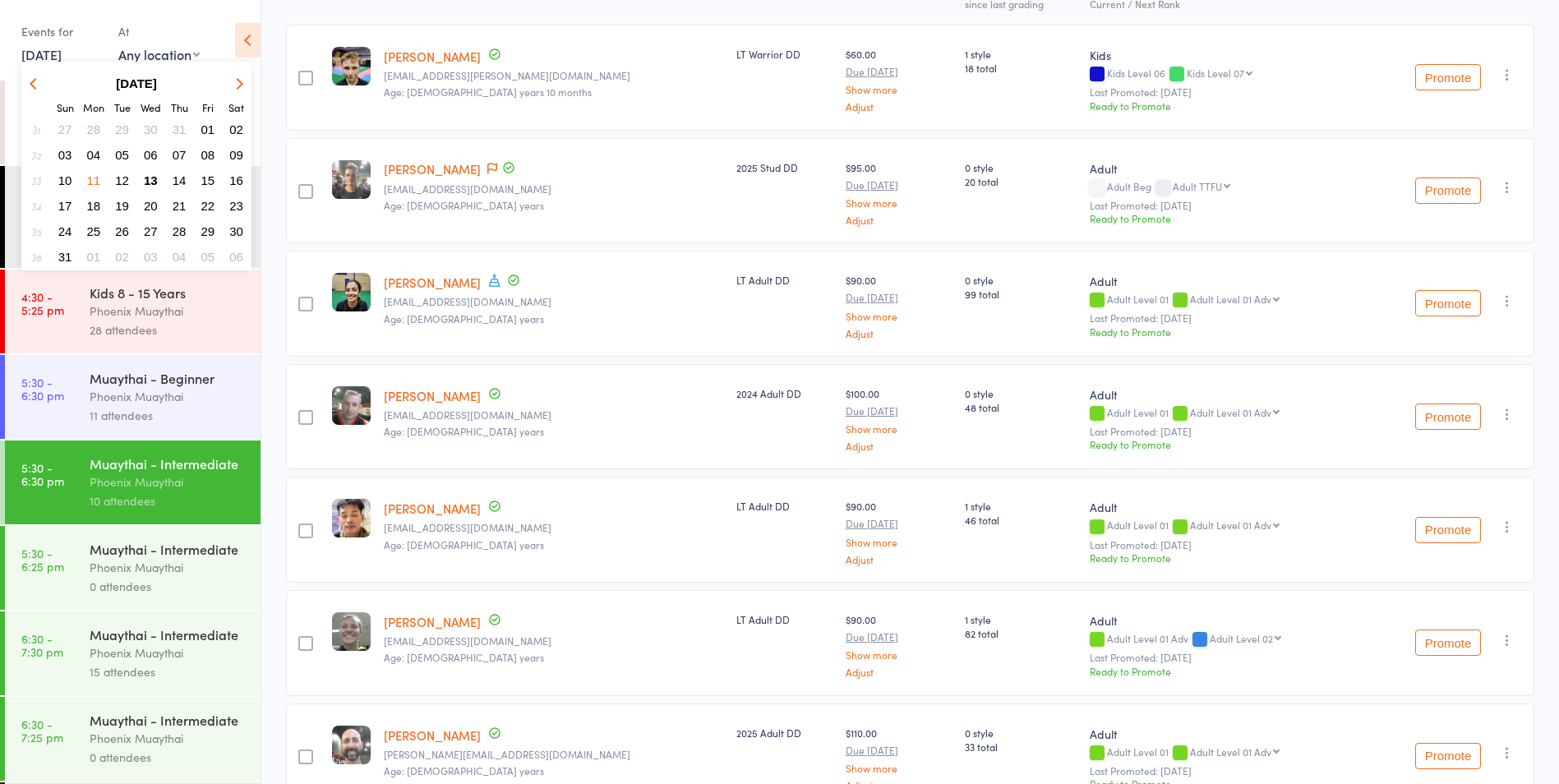
click at [94, 155] on span "04" at bounding box center [94, 155] width 14 height 14
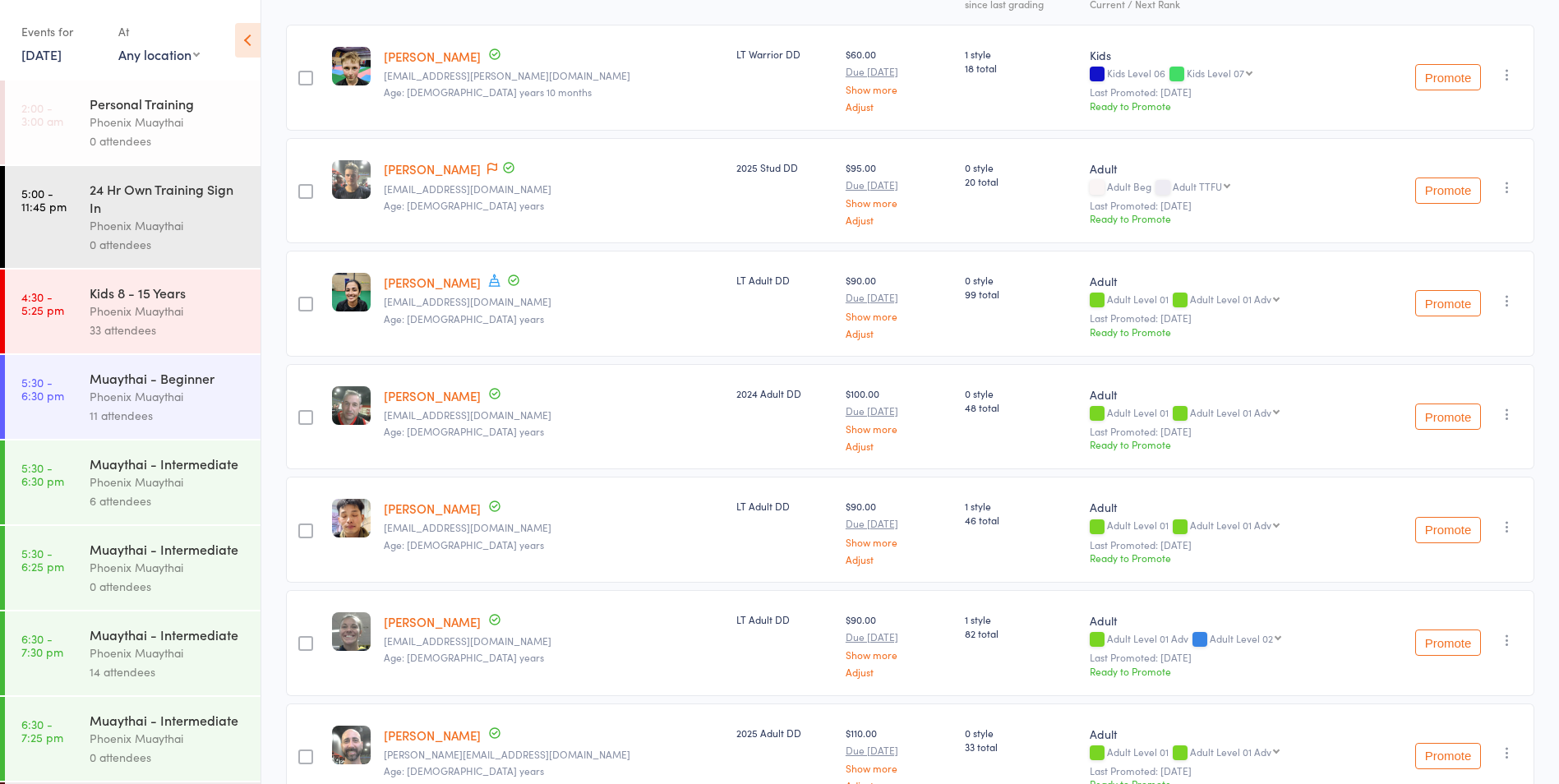
click at [218, 491] on div "Phoenix Muaythai" at bounding box center [168, 481] width 157 height 19
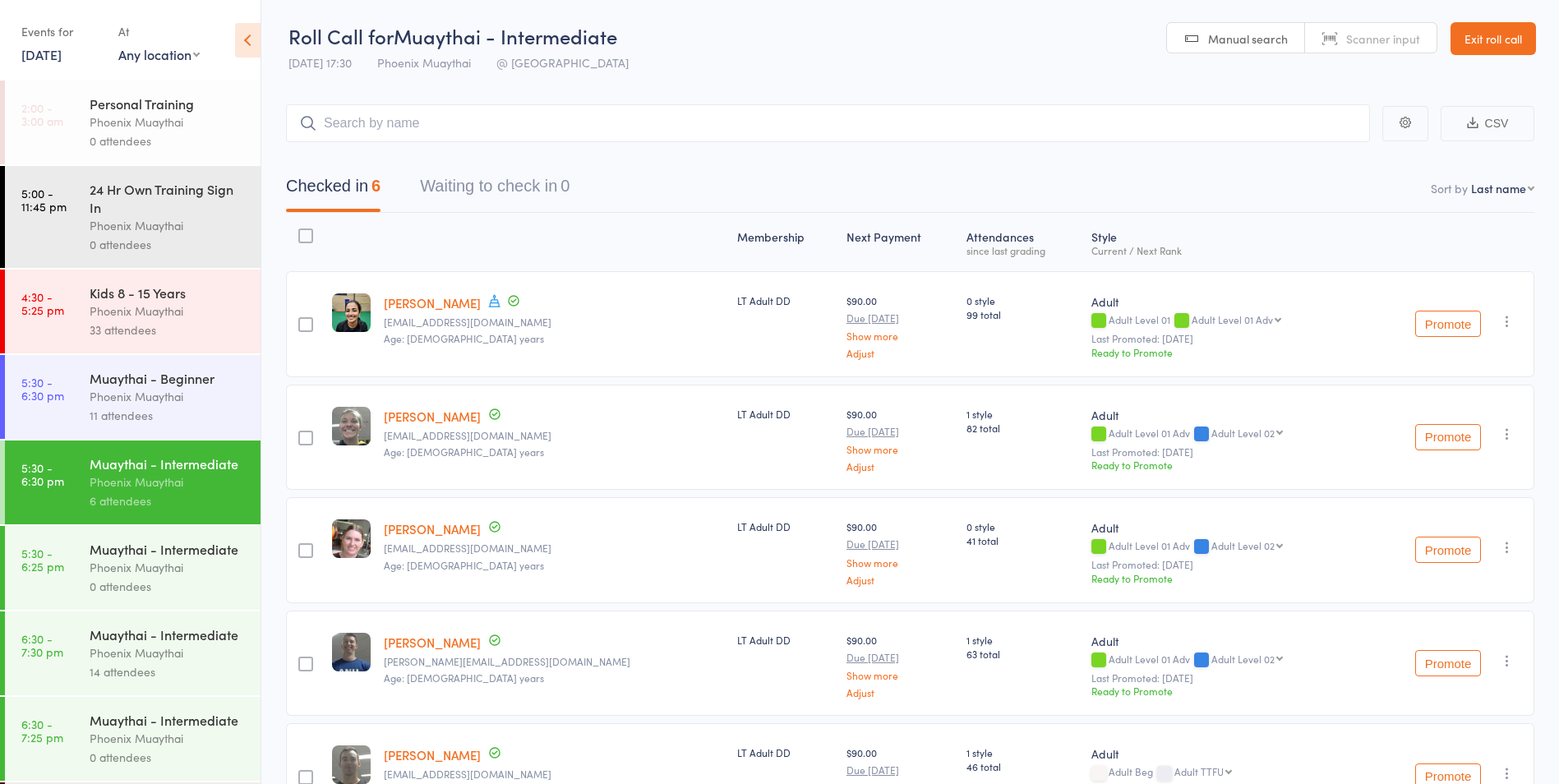
click at [179, 407] on div "11 attendees" at bounding box center [168, 415] width 157 height 19
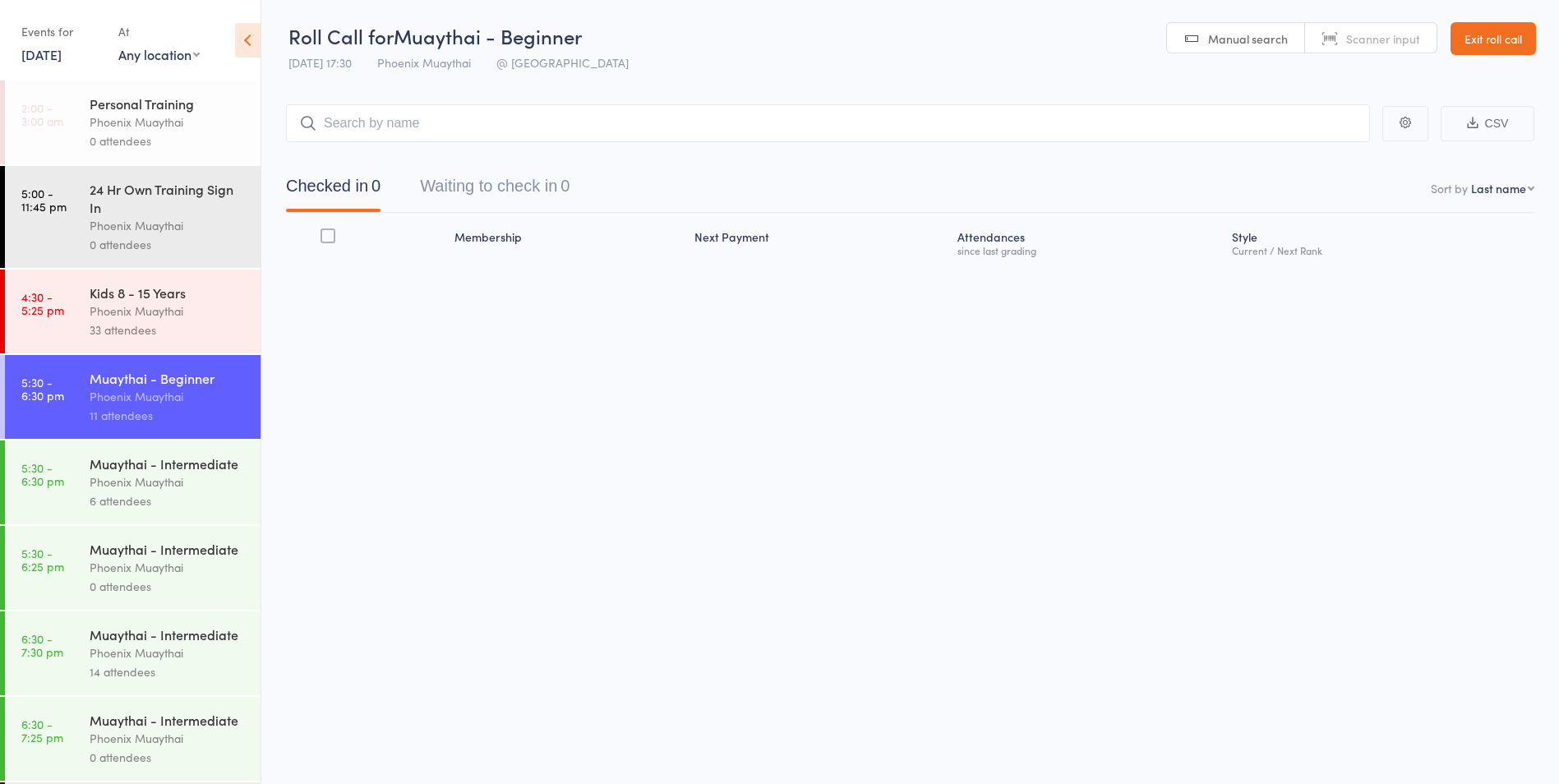
click at [52, 54] on link "4 Aug, 2025" at bounding box center [41, 54] width 40 height 18
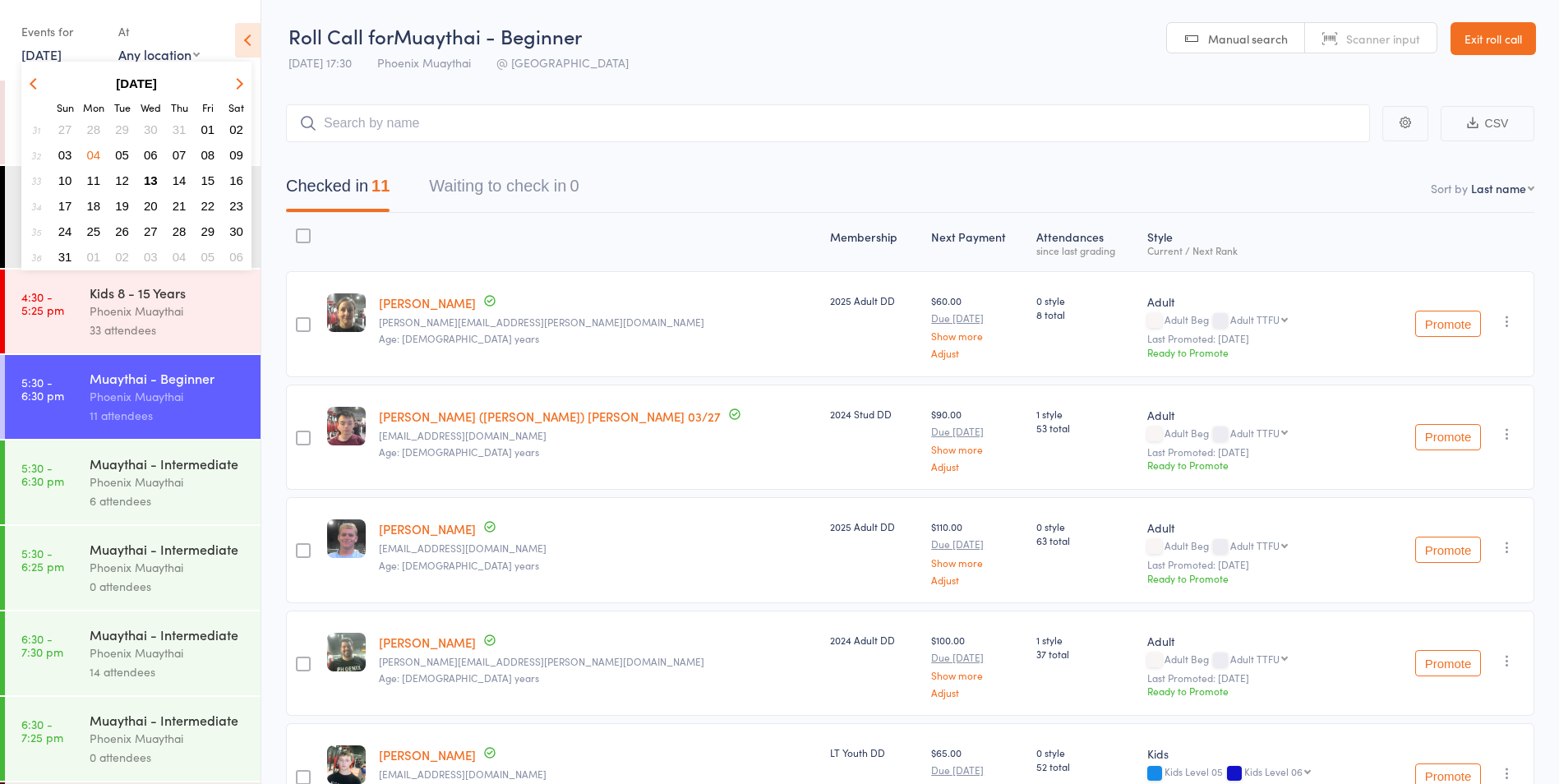
click at [98, 129] on span "28" at bounding box center [94, 128] width 14 height 14
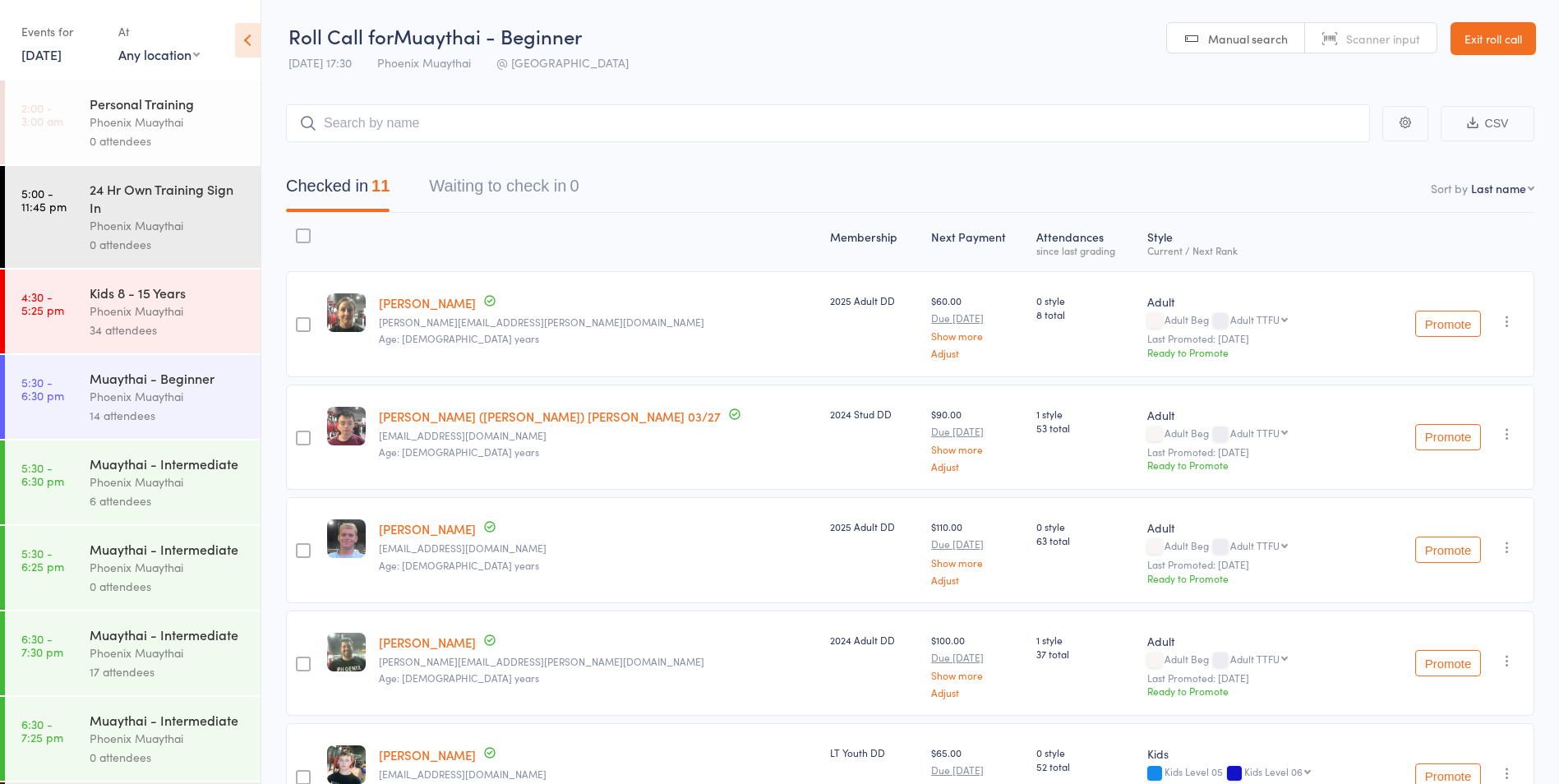
click at [181, 492] on div "Phoenix Muaythai" at bounding box center [168, 481] width 157 height 19
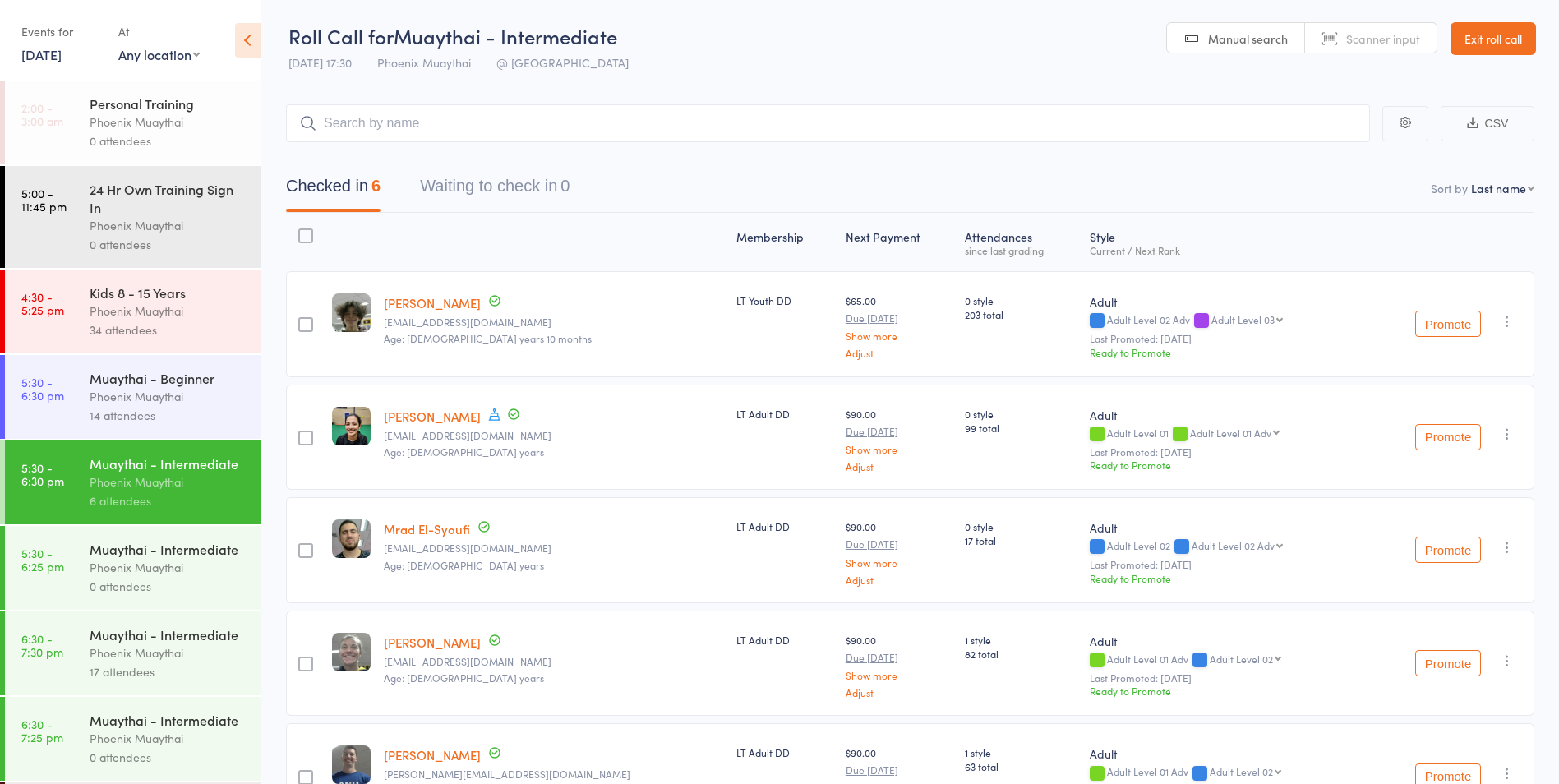
click at [39, 63] on div "Events for 28 Jul, 2025 28 Jul, 2025 July 2025 Sun Mon Tue Wed Thu Fri Sat 27 2…" at bounding box center [61, 42] width 80 height 48
click at [46, 58] on link "28 Jul, 2025" at bounding box center [41, 54] width 40 height 18
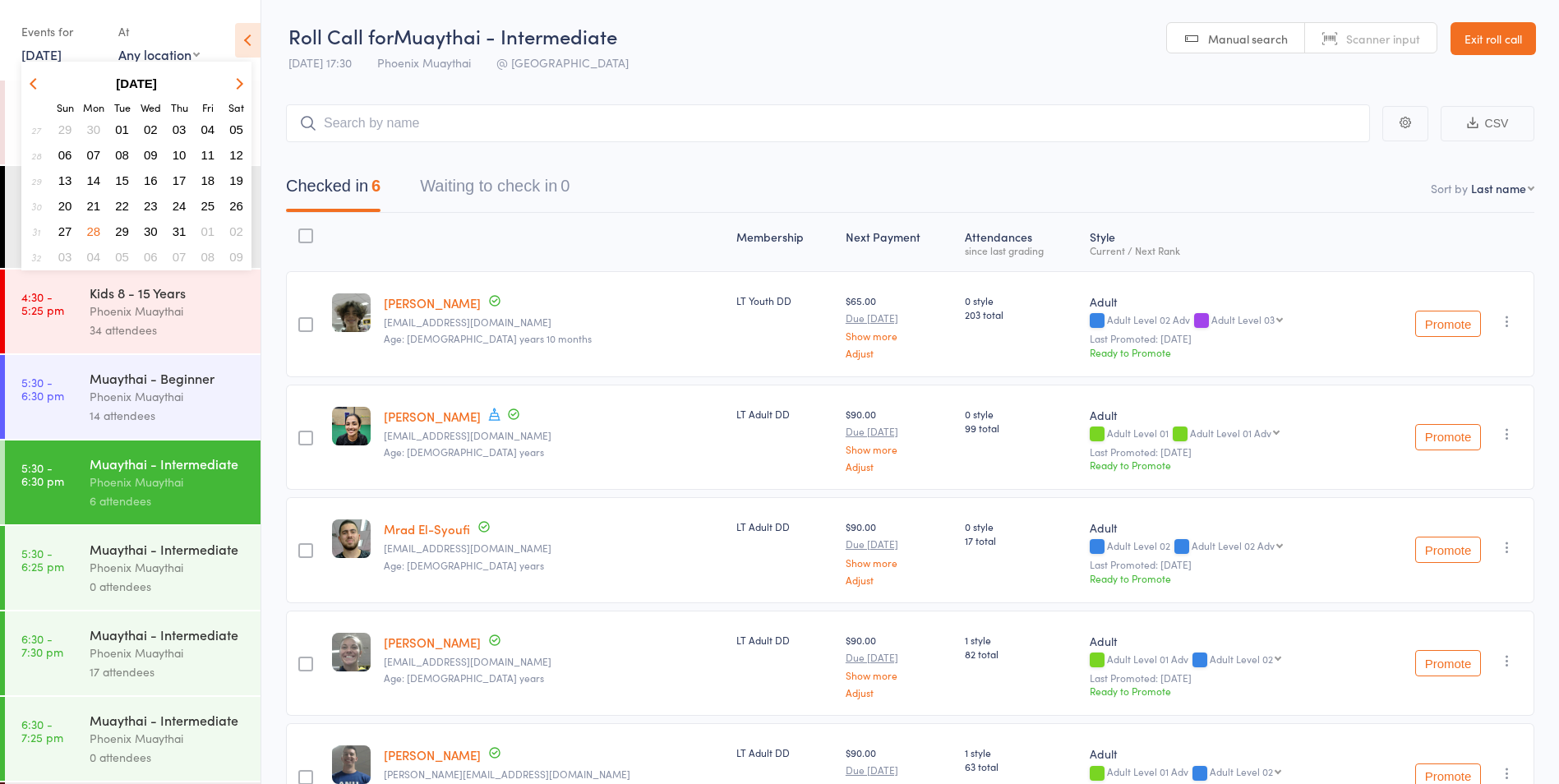
click at [94, 207] on span "21" at bounding box center [94, 206] width 14 height 14
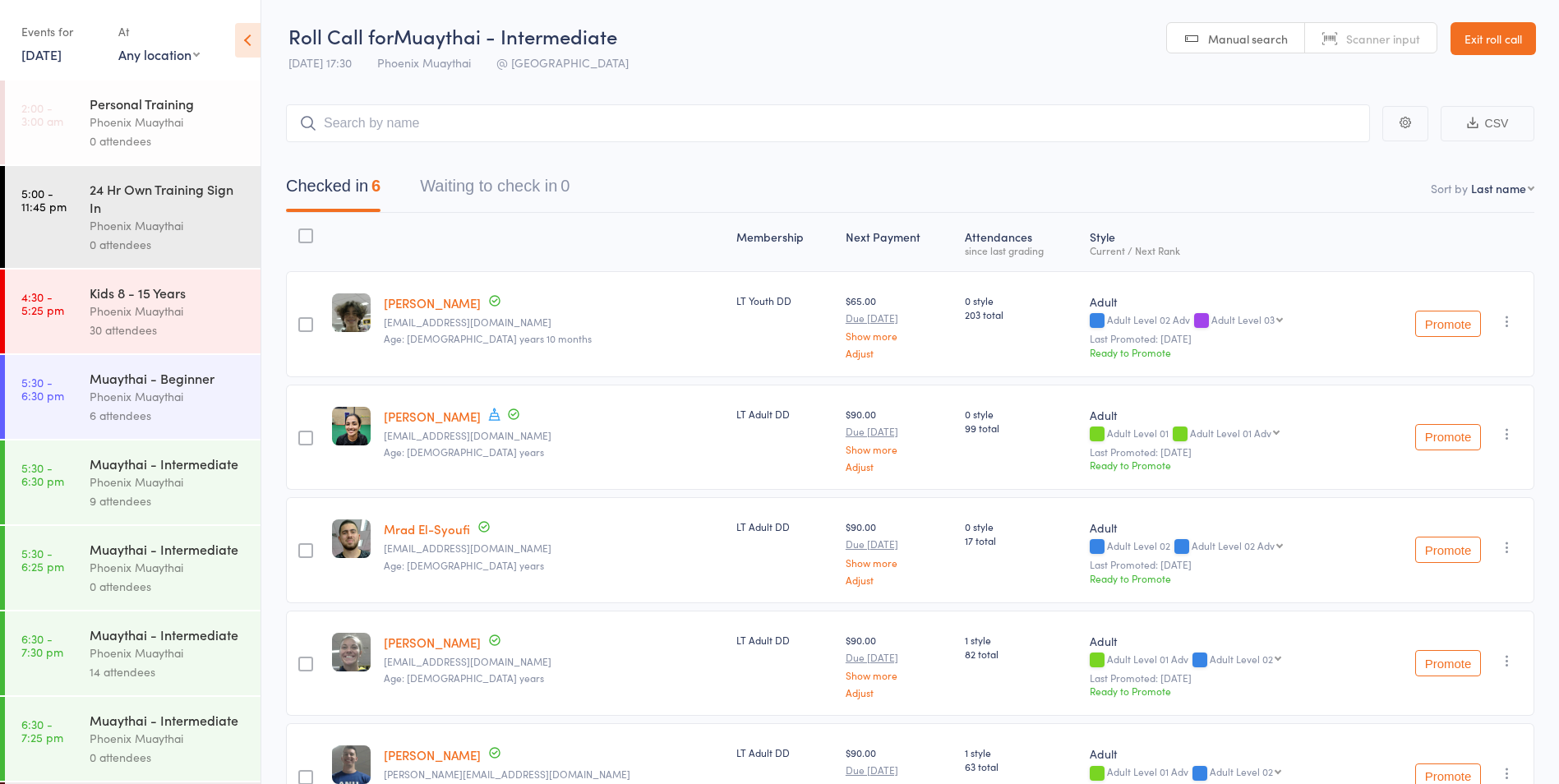
click at [173, 492] on div "Phoenix Muaythai" at bounding box center [168, 481] width 157 height 19
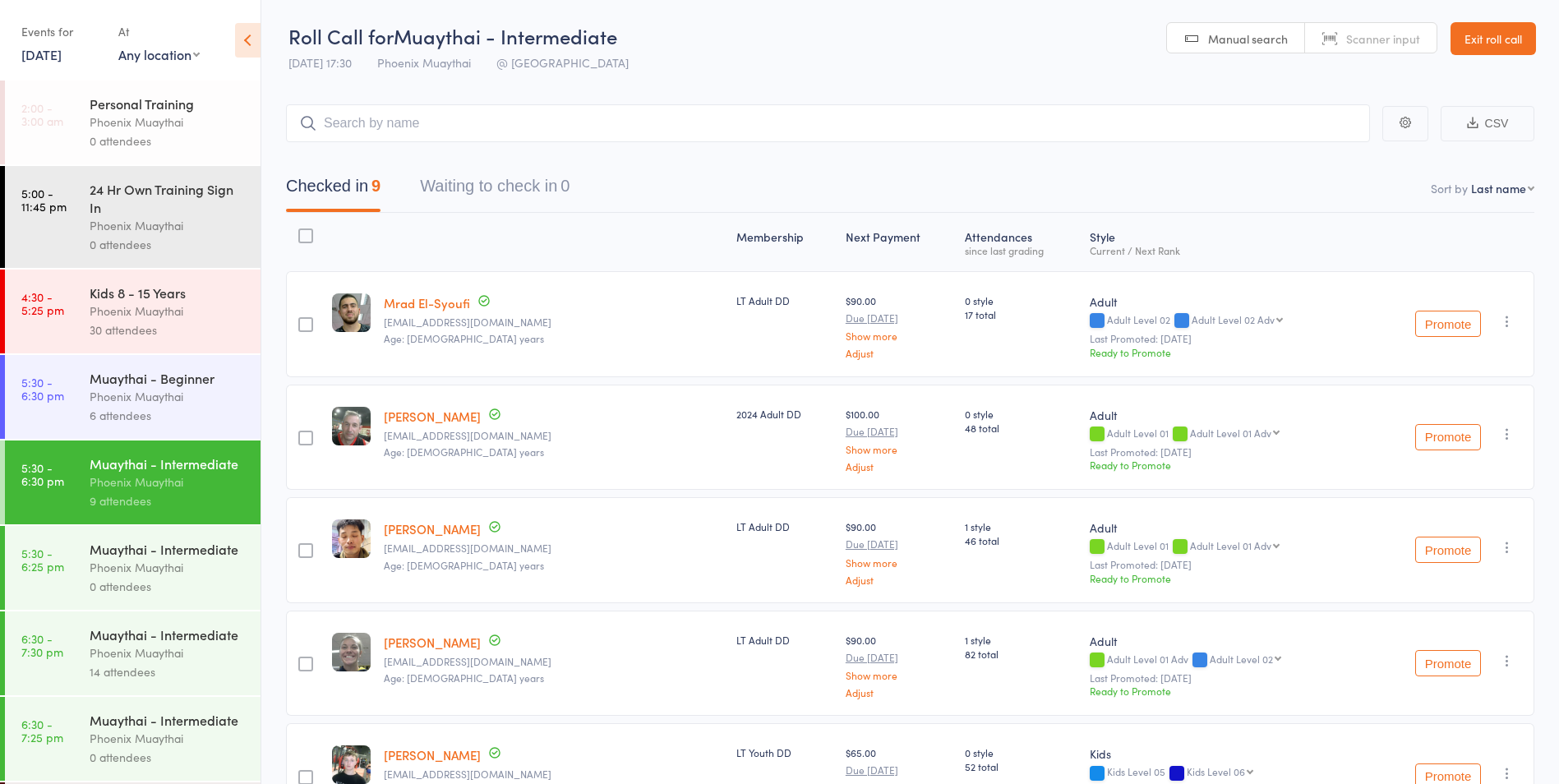
click at [49, 55] on link "21 Jul, 2025" at bounding box center [41, 54] width 40 height 18
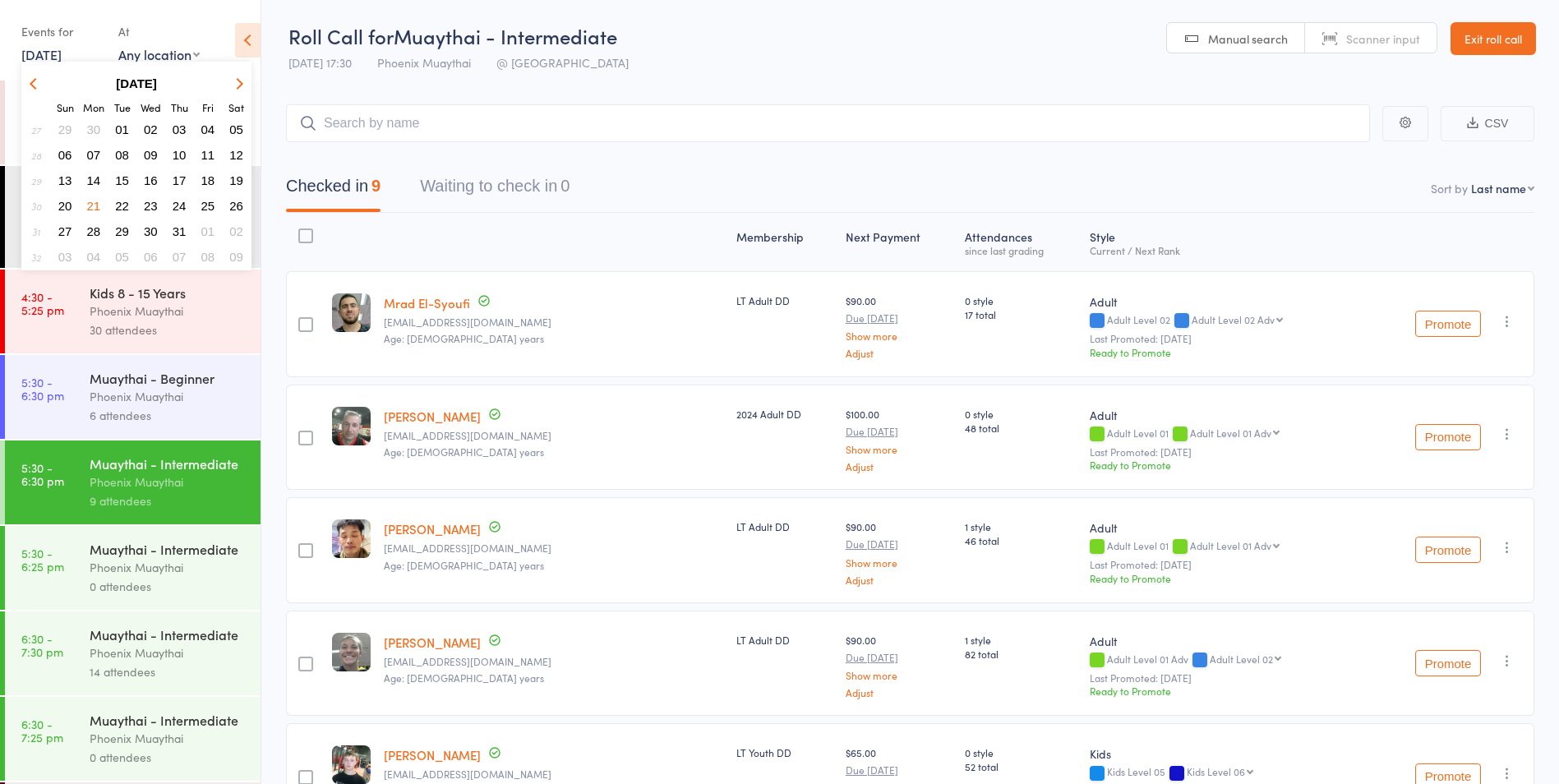
click at [149, 179] on span "16" at bounding box center [150, 180] width 14 height 14
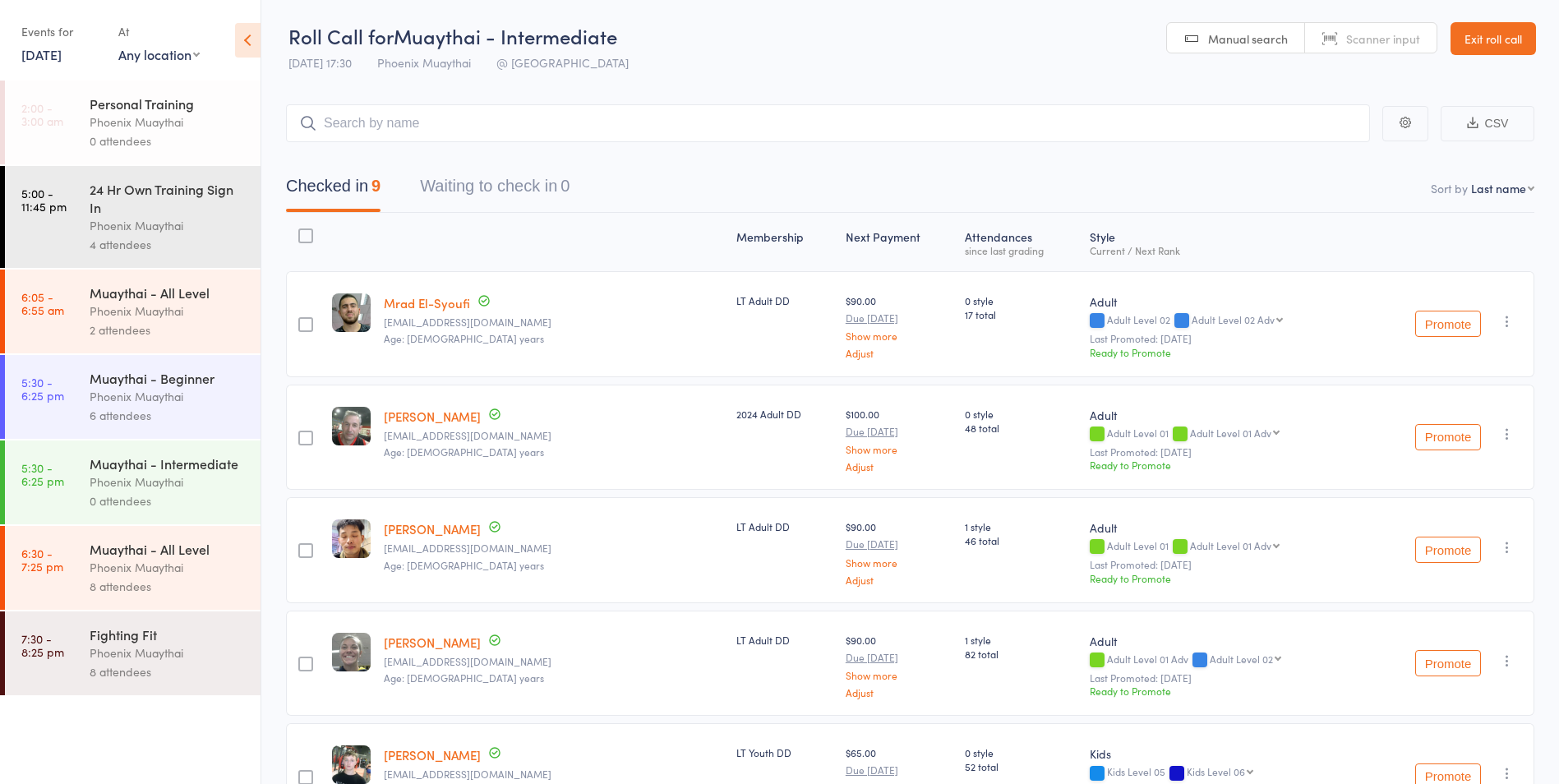
drag, startPoint x: 55, startPoint y: 55, endPoint x: 88, endPoint y: 89, distance: 47.4
click at [55, 55] on link "16 Jul, 2025" at bounding box center [41, 54] width 40 height 18
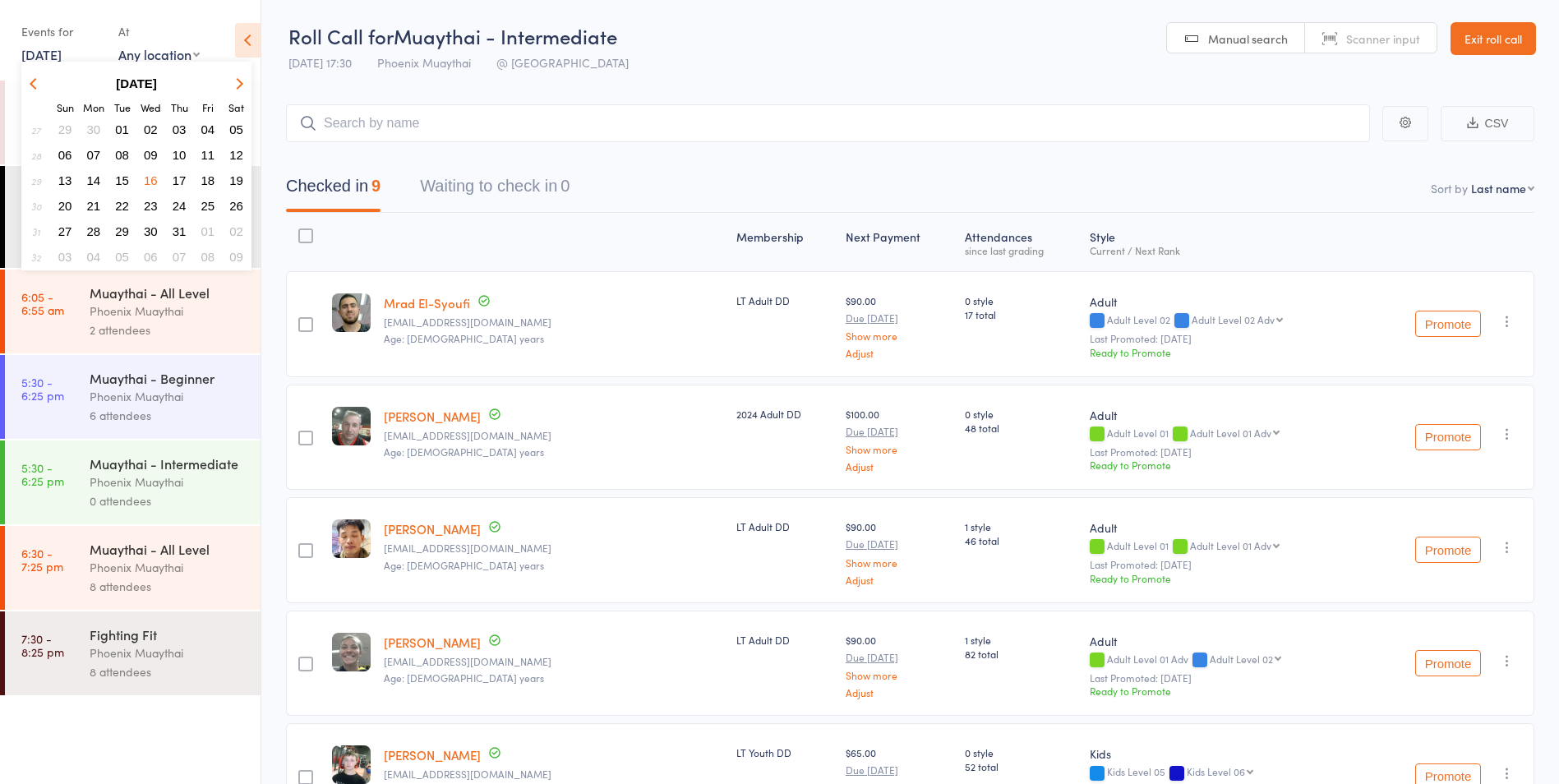
click at [155, 232] on span "30" at bounding box center [150, 231] width 14 height 14
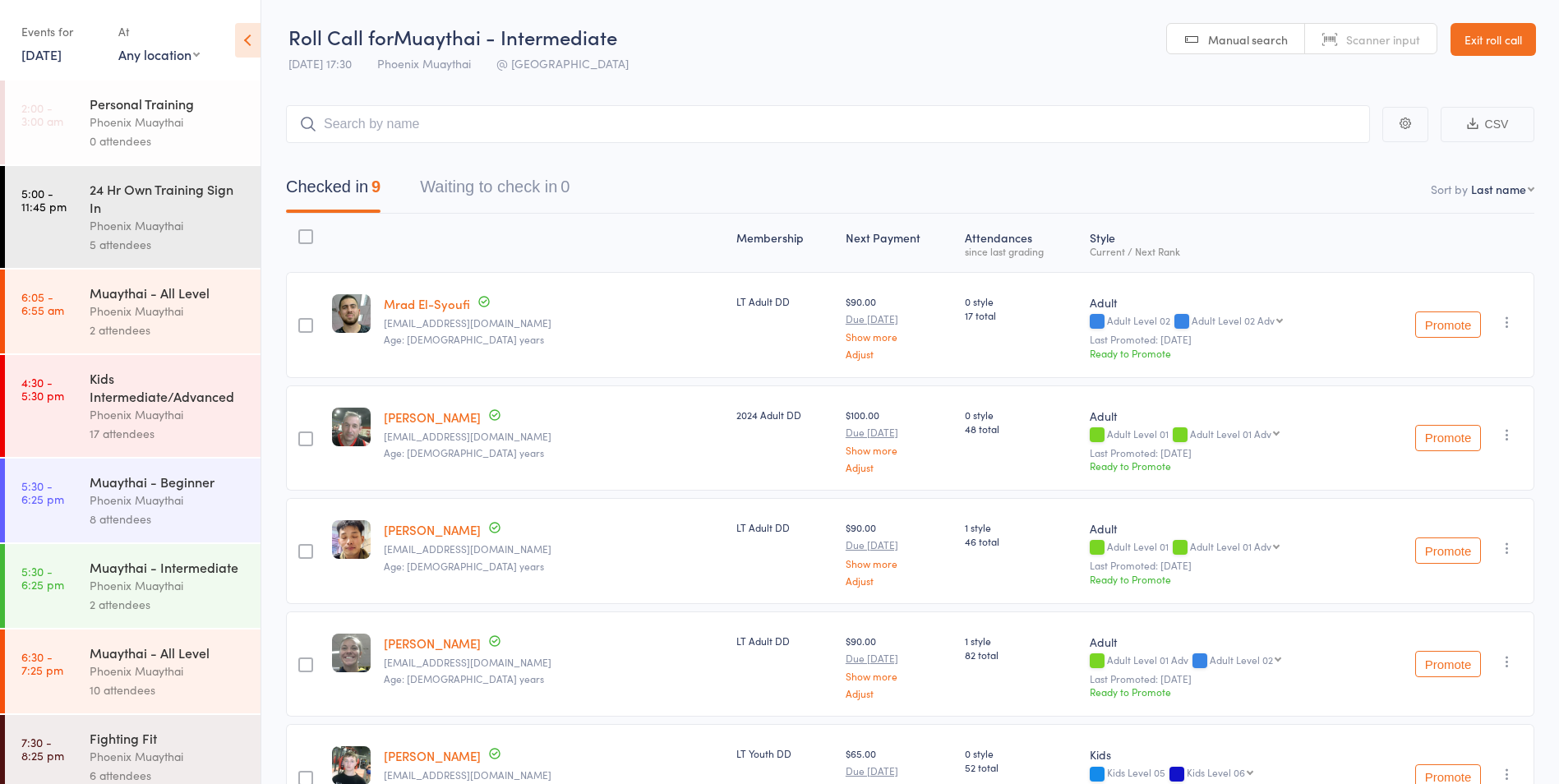
click at [54, 55] on link "30 Jul, 2025" at bounding box center [41, 54] width 40 height 18
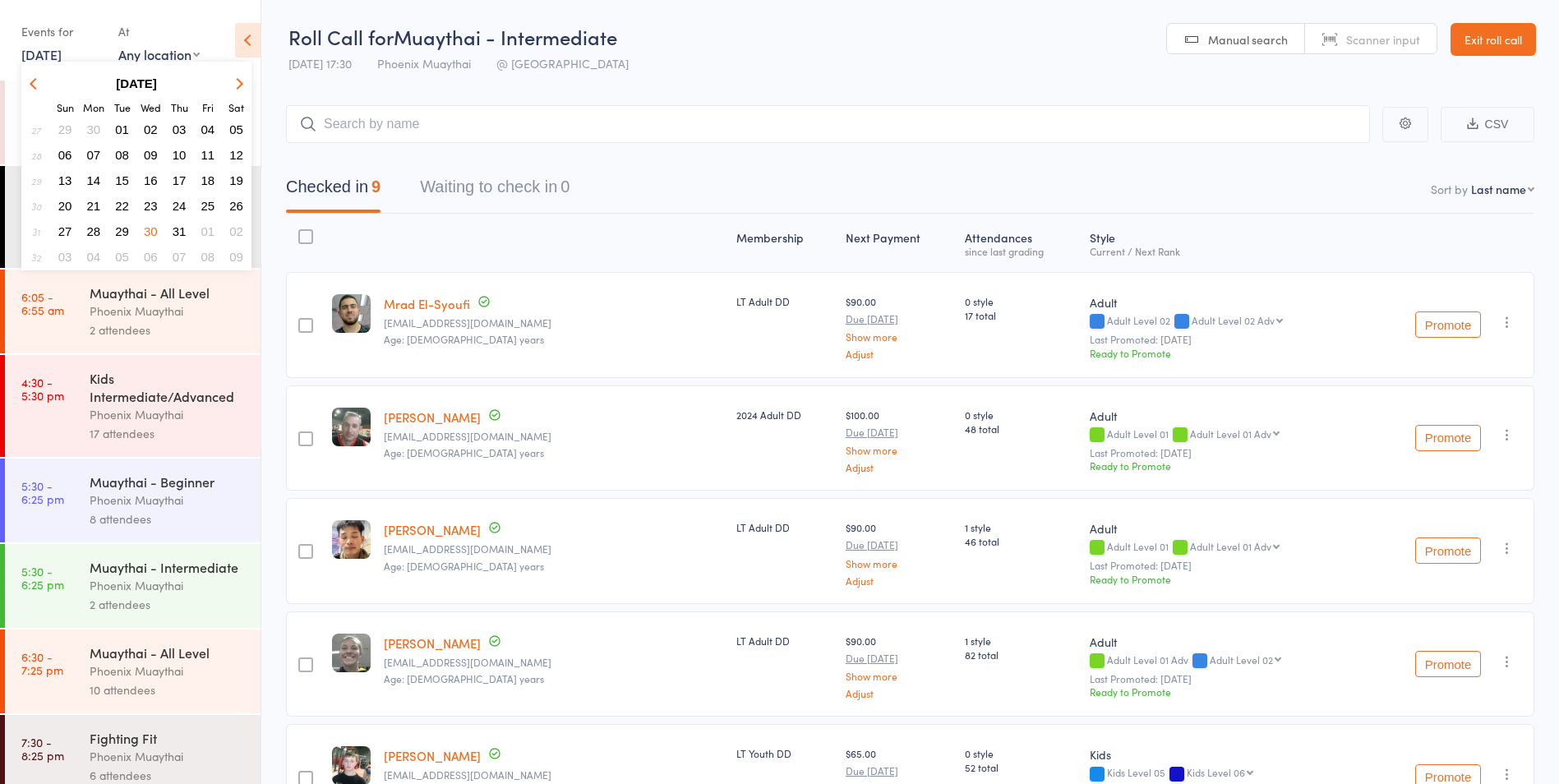
click at [156, 207] on span "23" at bounding box center [150, 206] width 14 height 14
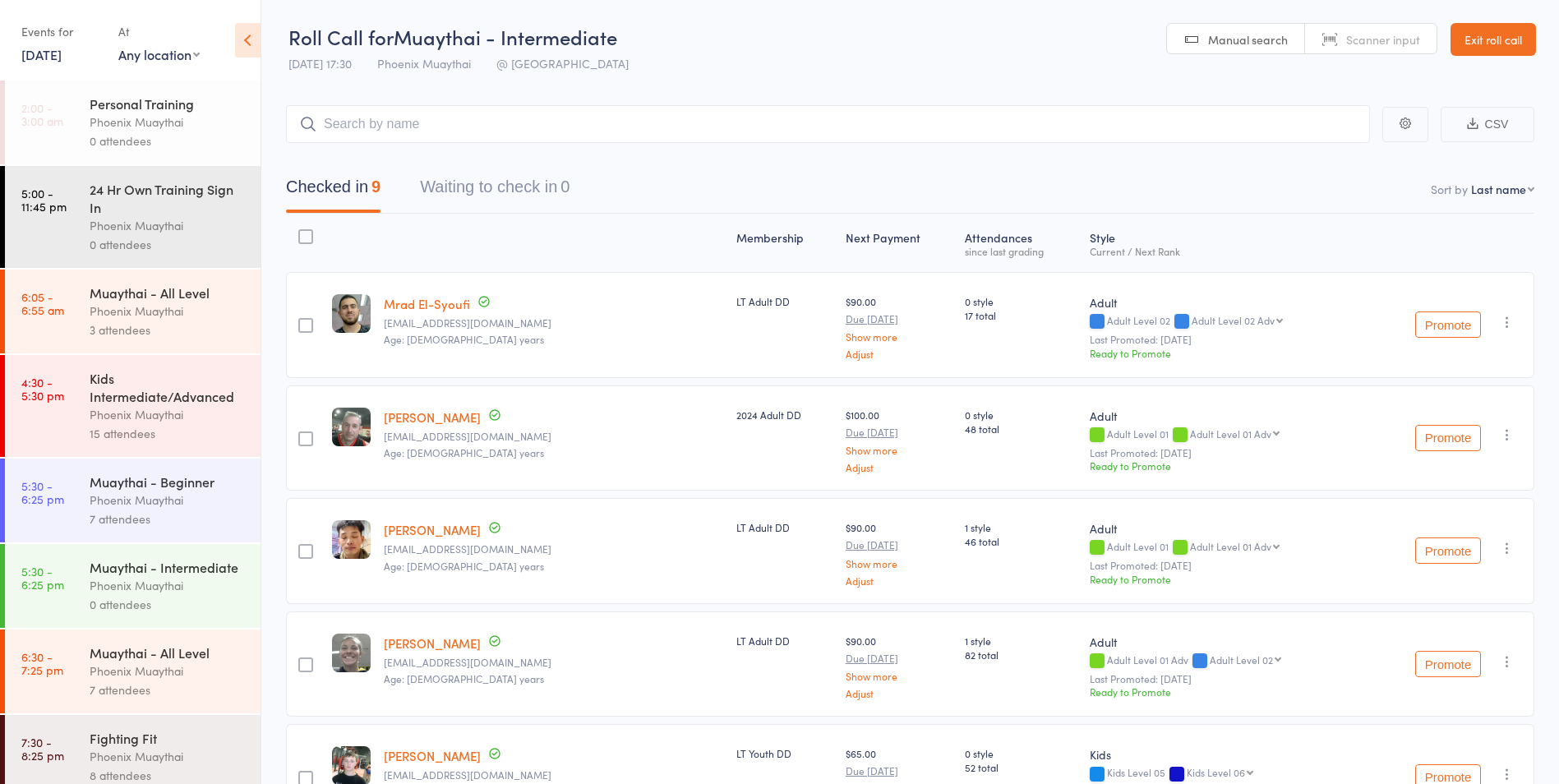
click at [192, 576] on div "Muaythai - Intermediate" at bounding box center [168, 566] width 157 height 18
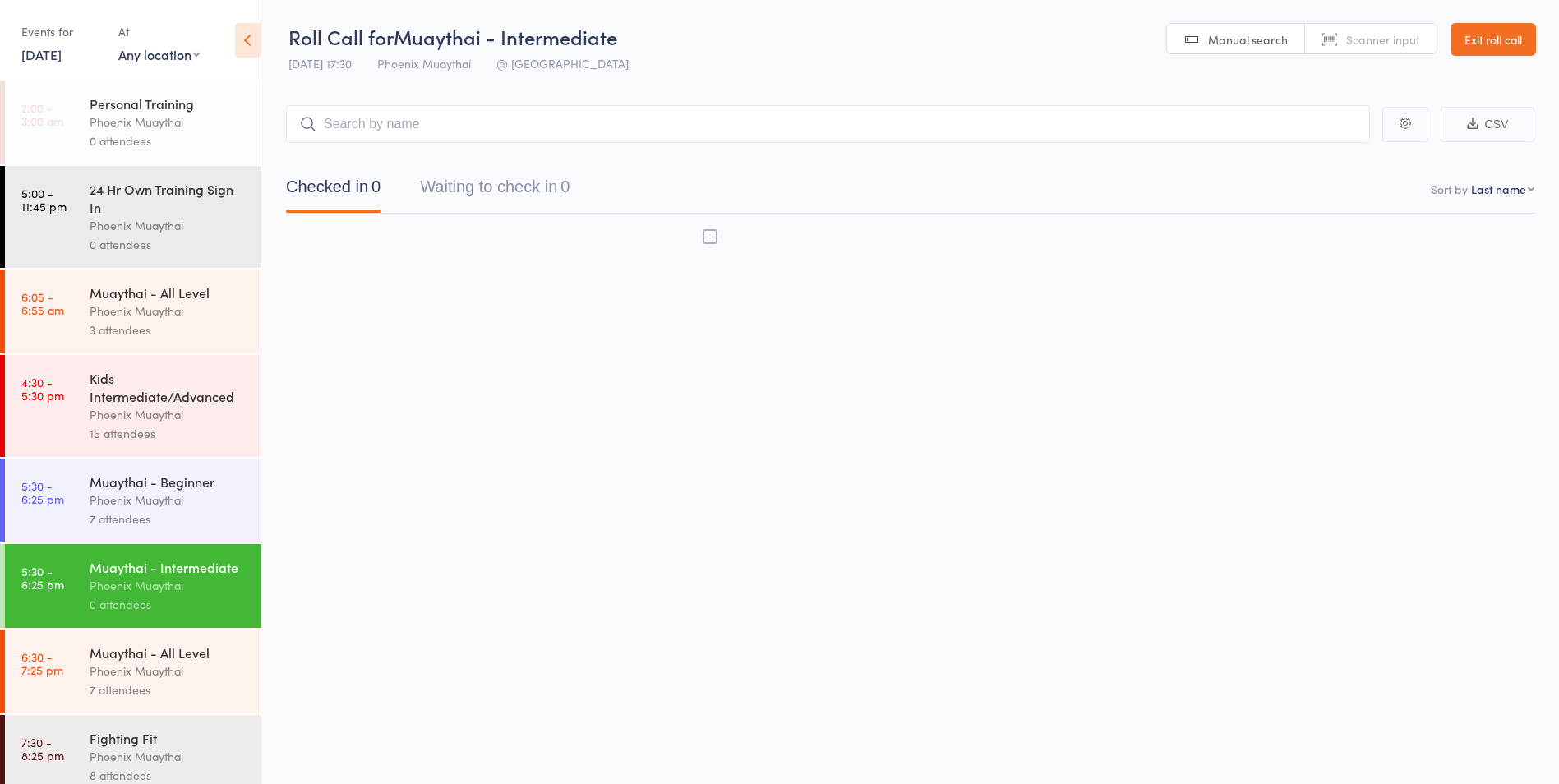
click at [178, 493] on div "Phoenix Muaythai" at bounding box center [168, 500] width 157 height 19
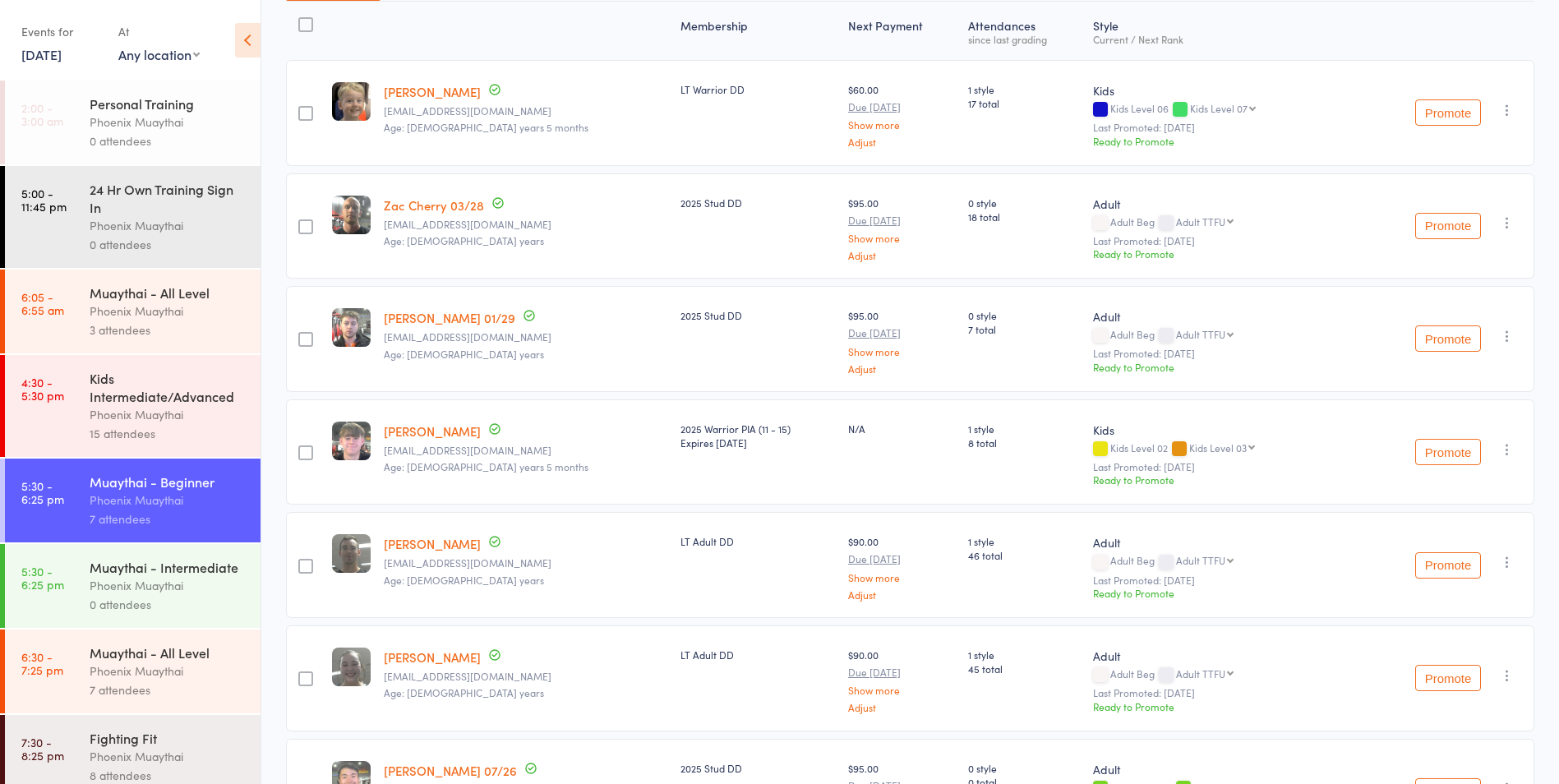
scroll to position [181, 0]
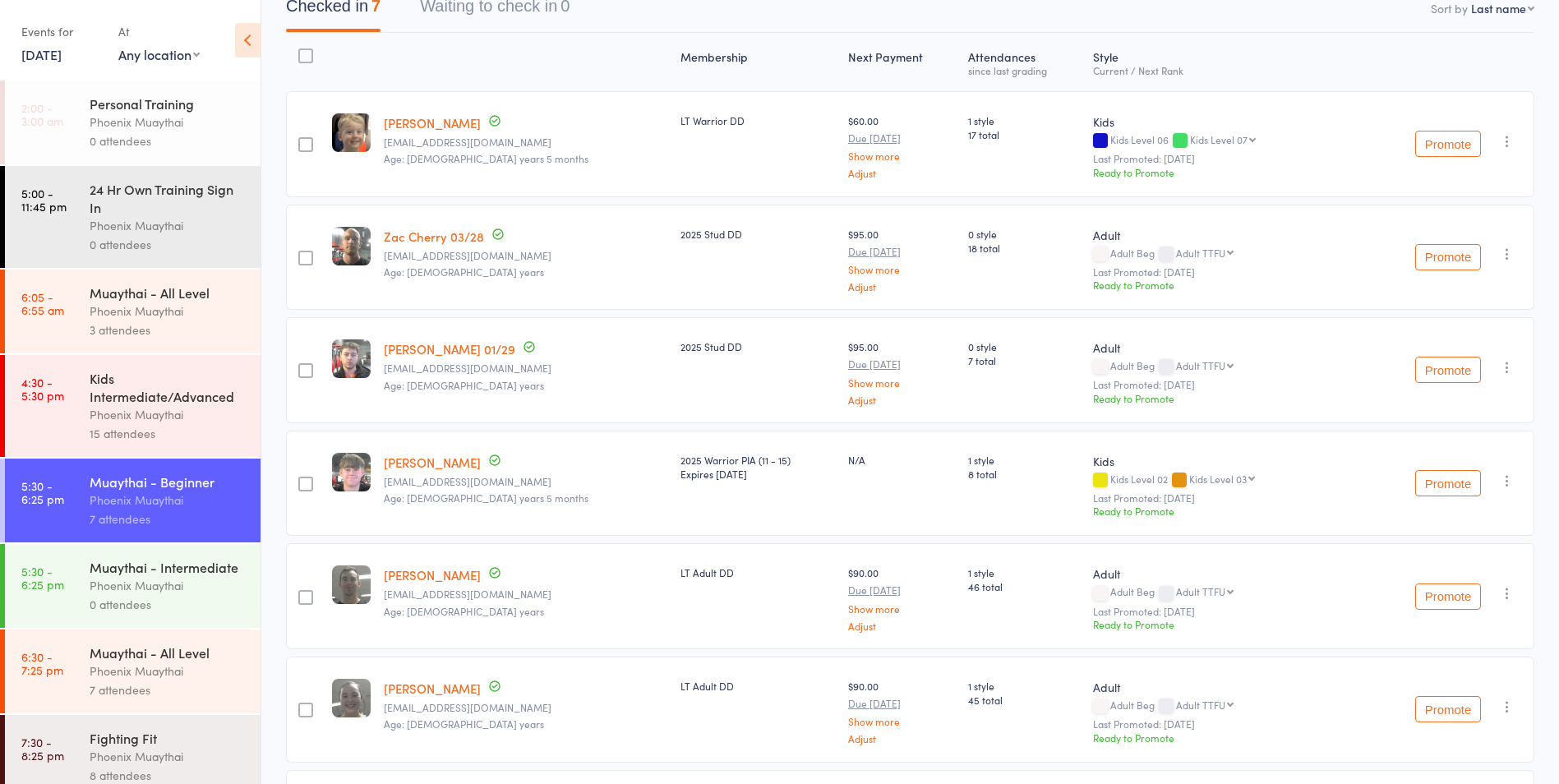
click at [36, 55] on link "23 Jul, 2025" at bounding box center [41, 54] width 40 height 18
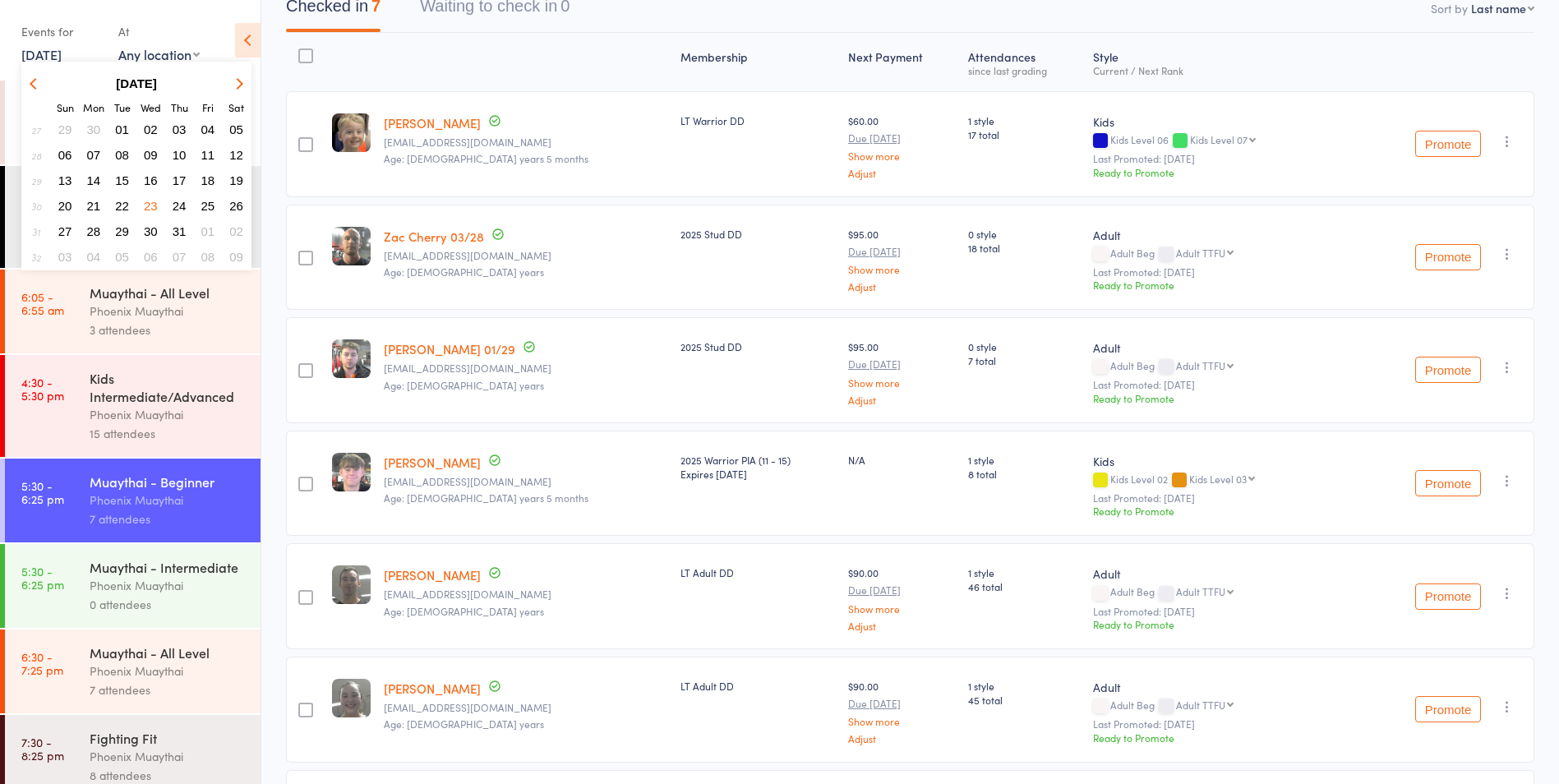
click at [151, 176] on span "16" at bounding box center [150, 180] width 14 height 14
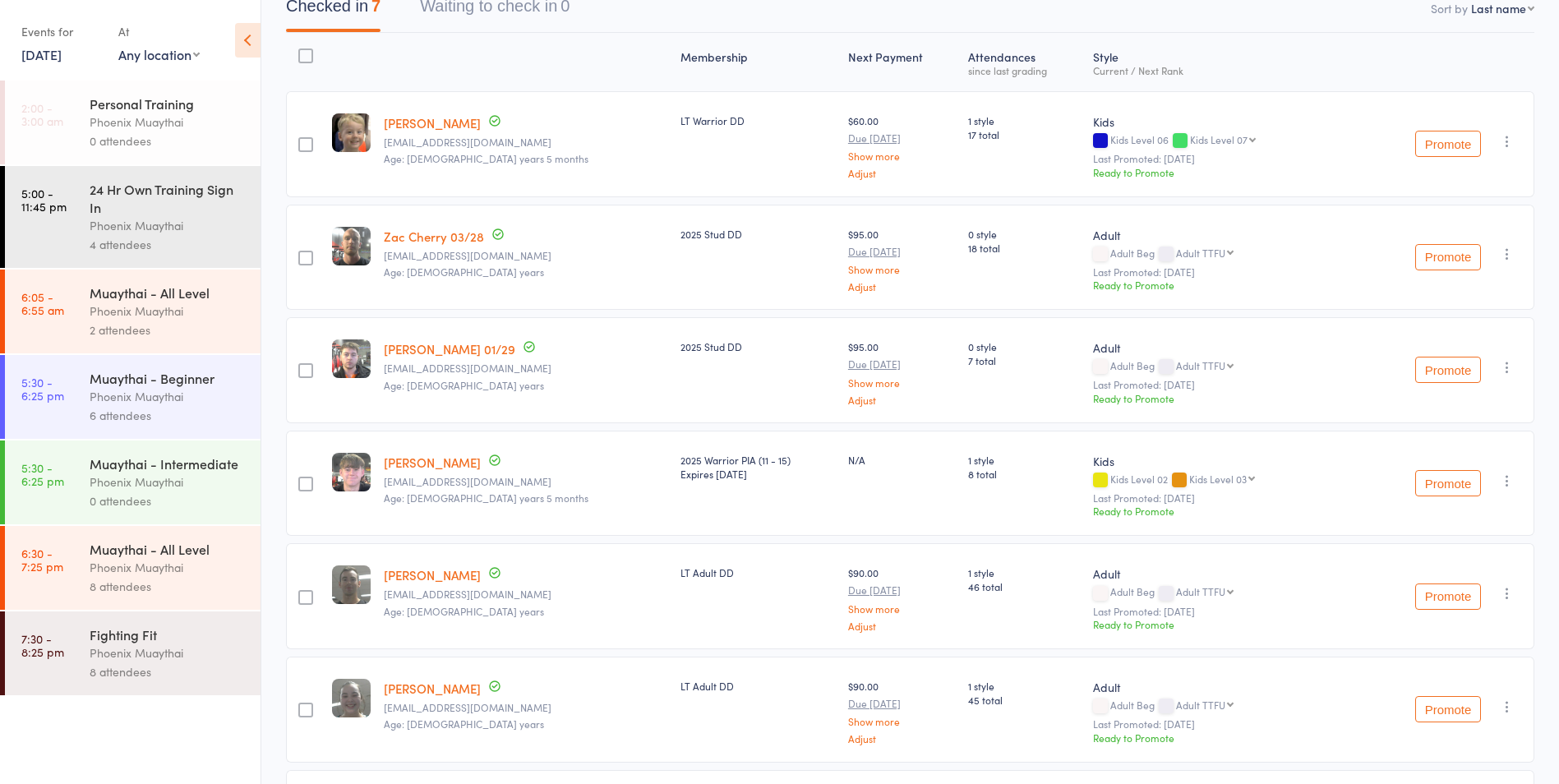
click at [195, 493] on div "0 attendees" at bounding box center [168, 501] width 157 height 19
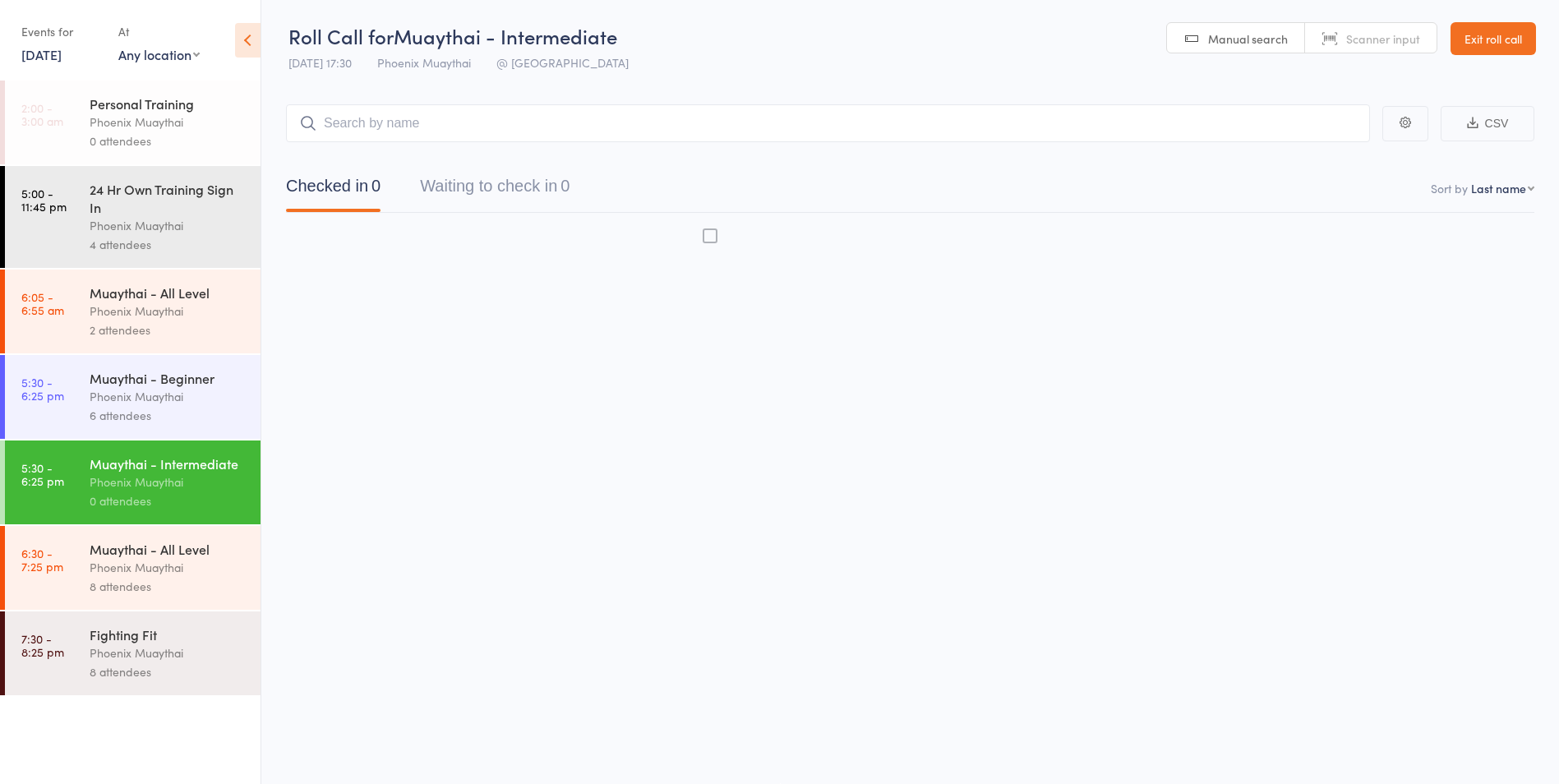
scroll to position [1, 0]
click at [211, 417] on div "6 attendees" at bounding box center [168, 415] width 157 height 19
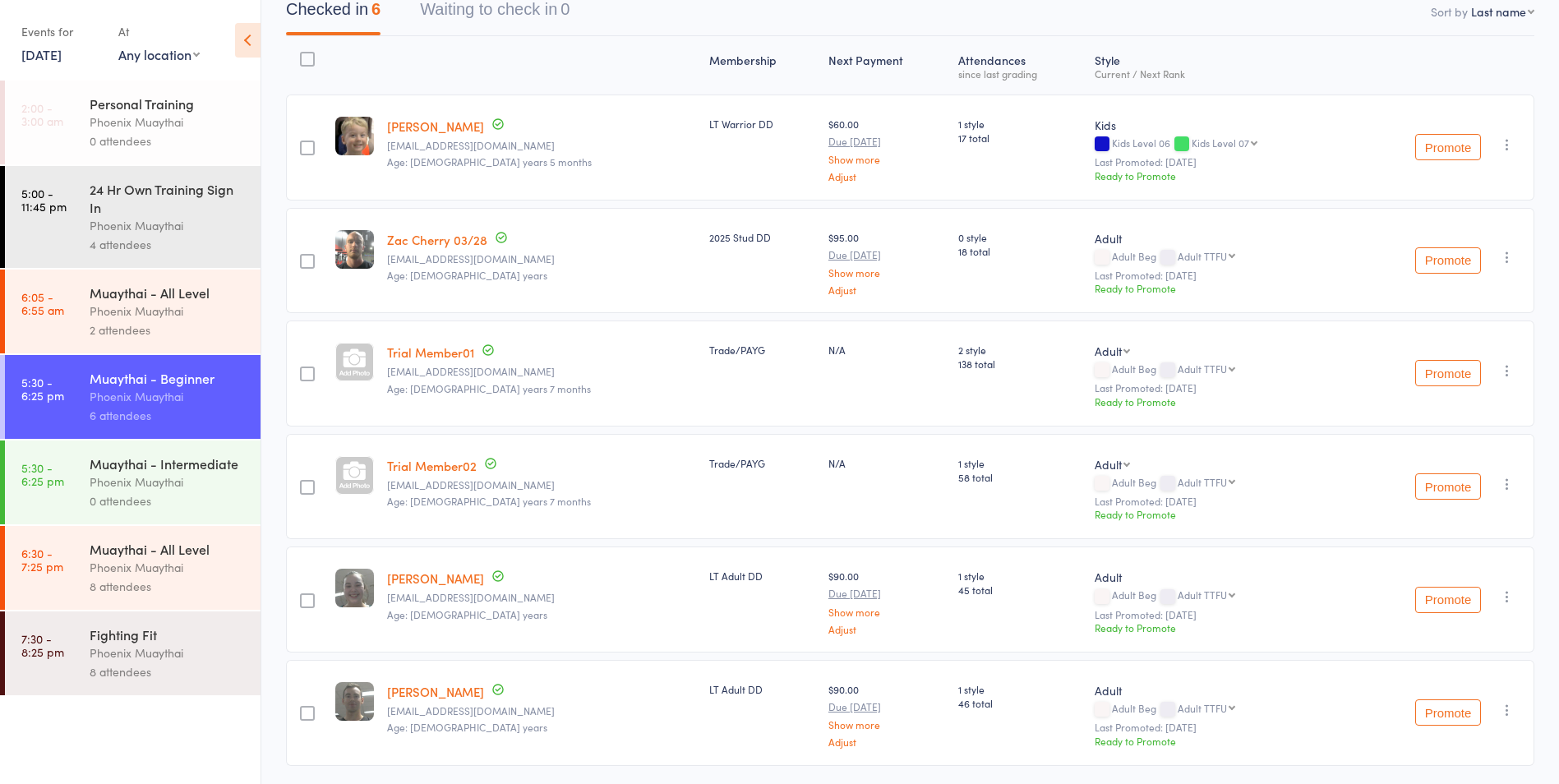
scroll to position [150, 0]
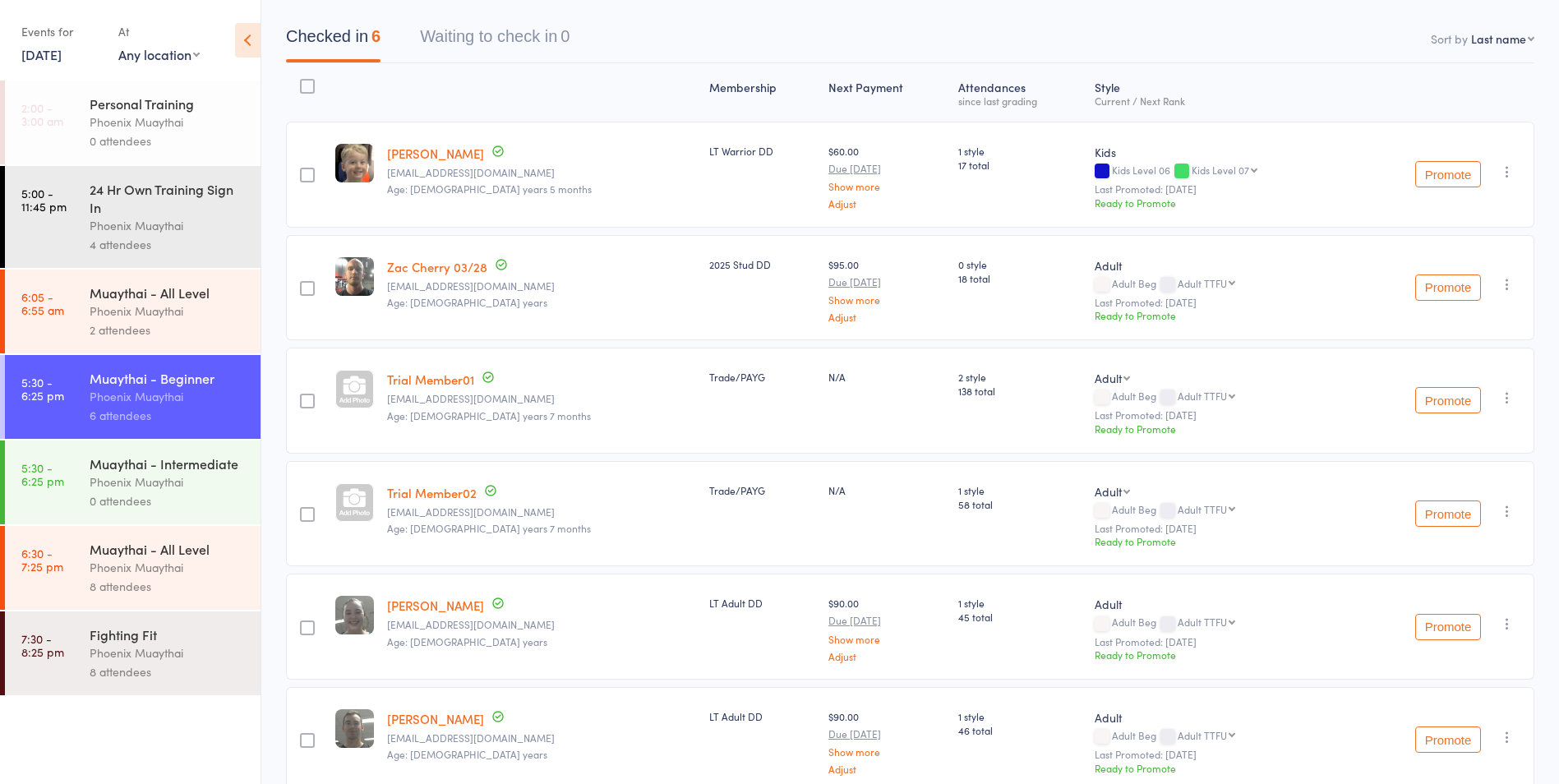
click at [54, 52] on link "16 Jul, 2025" at bounding box center [41, 54] width 40 height 18
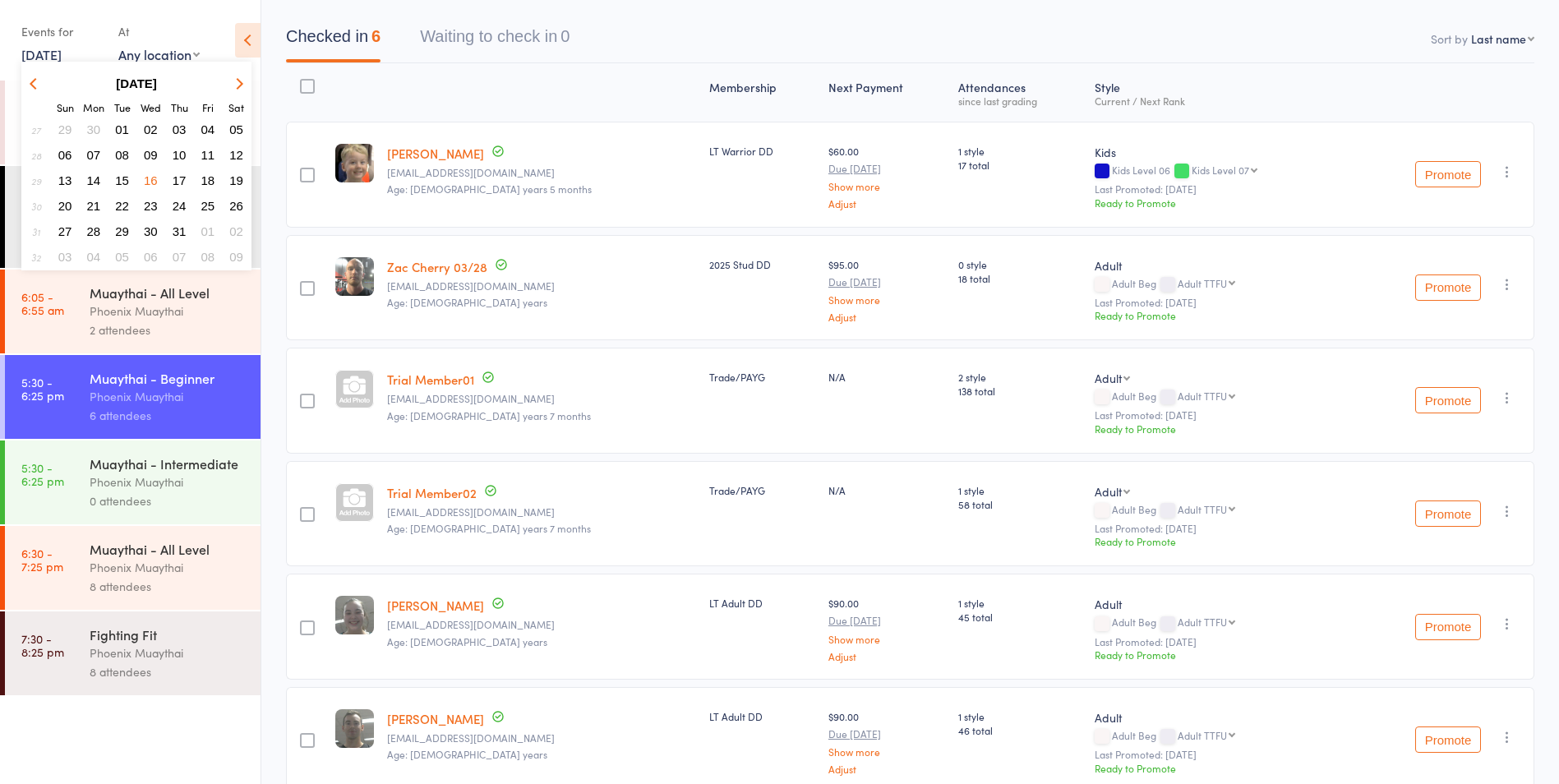
click at [153, 160] on span "09" at bounding box center [150, 155] width 14 height 14
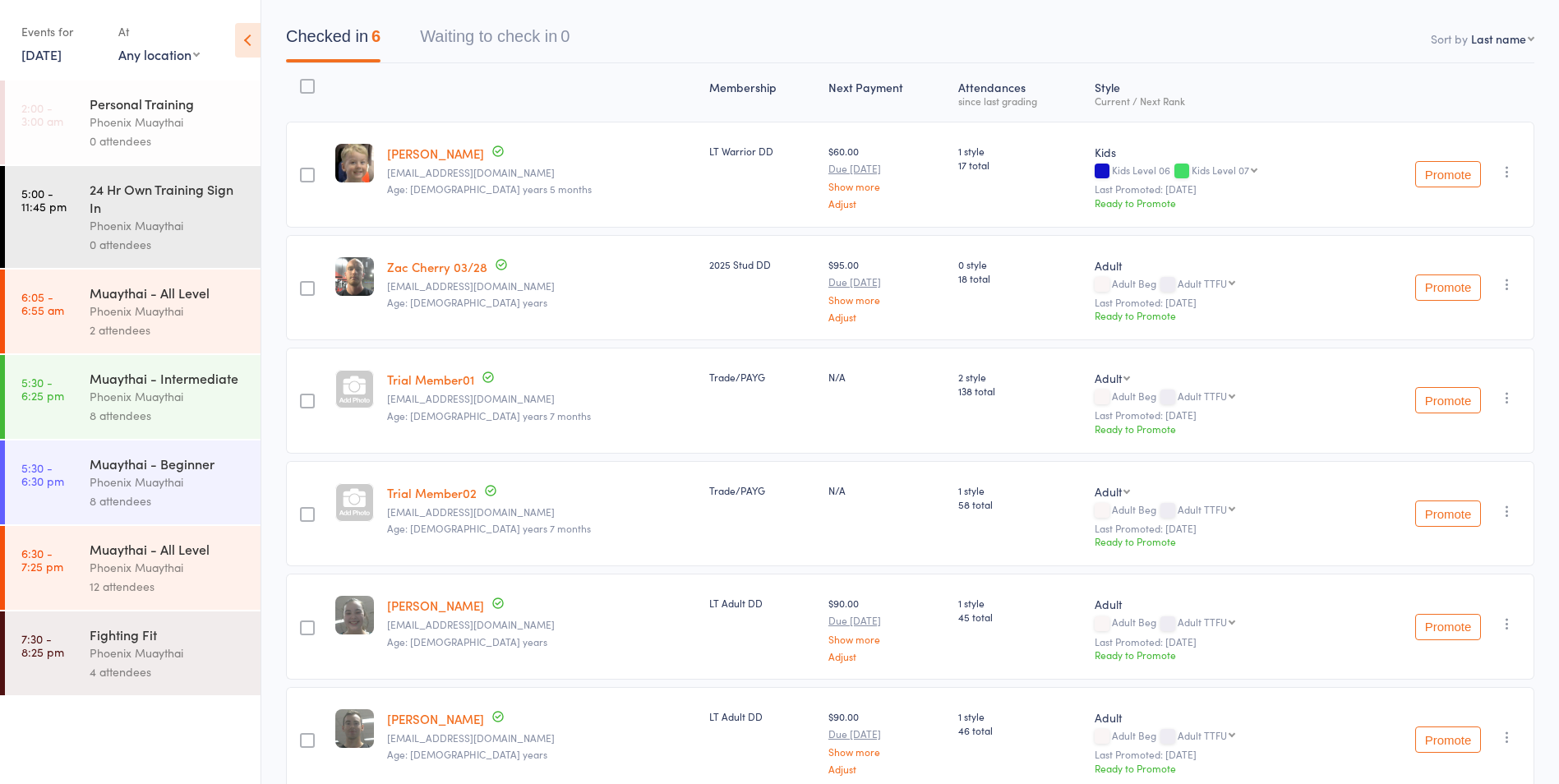
click at [57, 60] on link "9 Jul, 2025" at bounding box center [41, 54] width 40 height 18
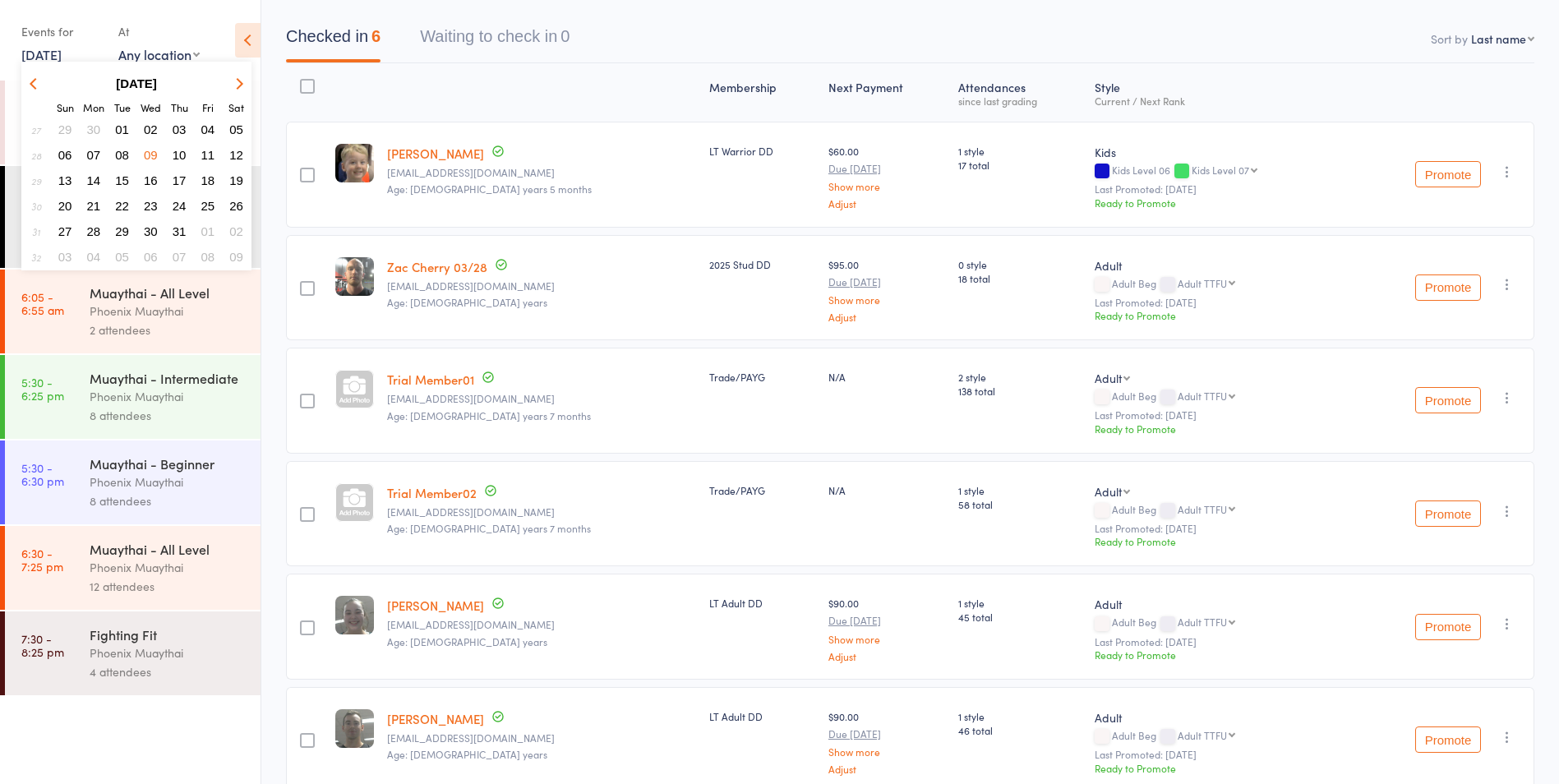
click at [157, 182] on button "16" at bounding box center [150, 181] width 25 height 22
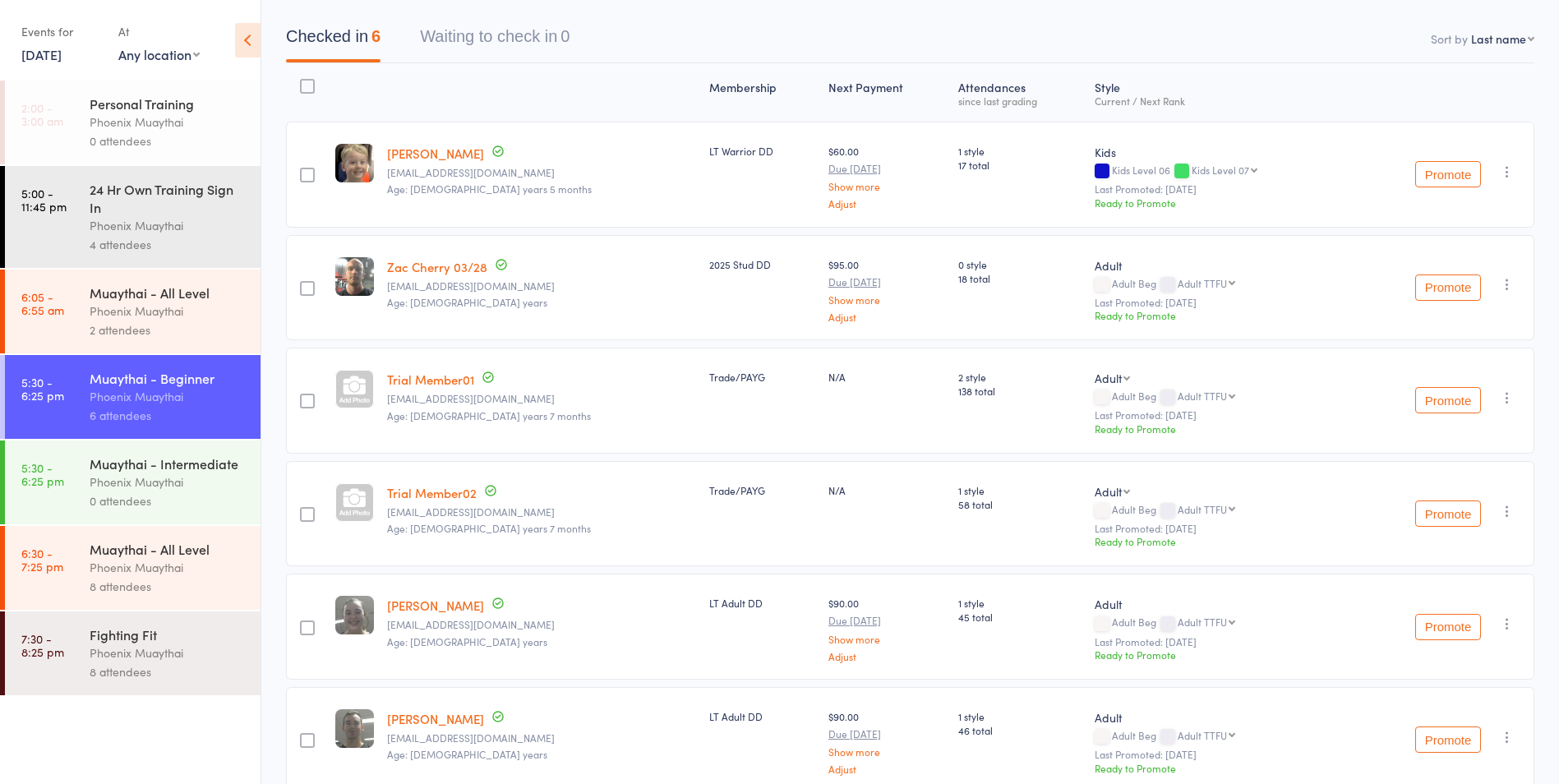
click at [149, 227] on div "Phoenix Muaythai" at bounding box center [168, 225] width 157 height 19
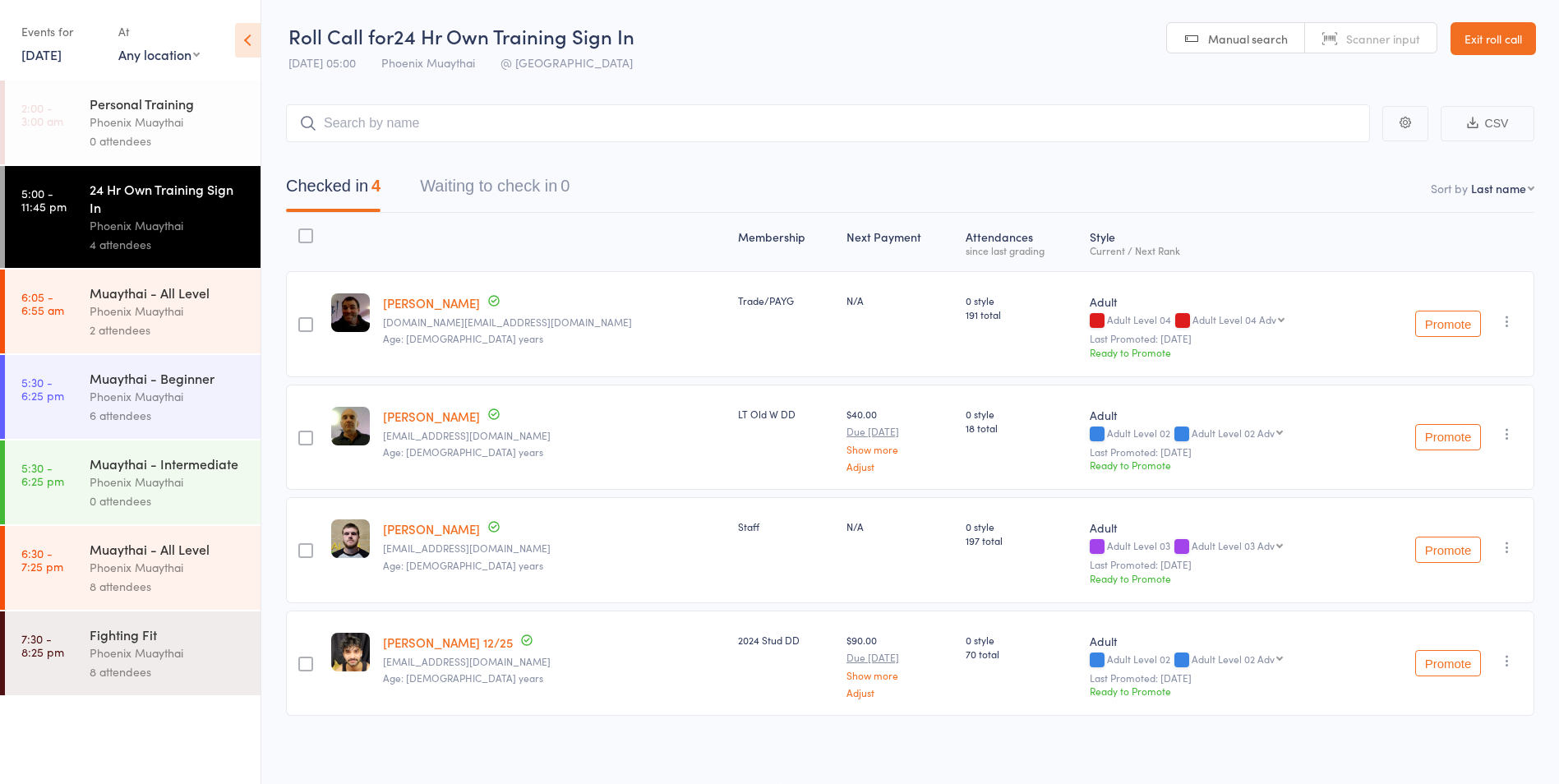
click at [453, 421] on link "[PERSON_NAME]" at bounding box center [431, 416] width 97 height 18
click at [45, 59] on link "16 Jul, 2025" at bounding box center [41, 54] width 40 height 18
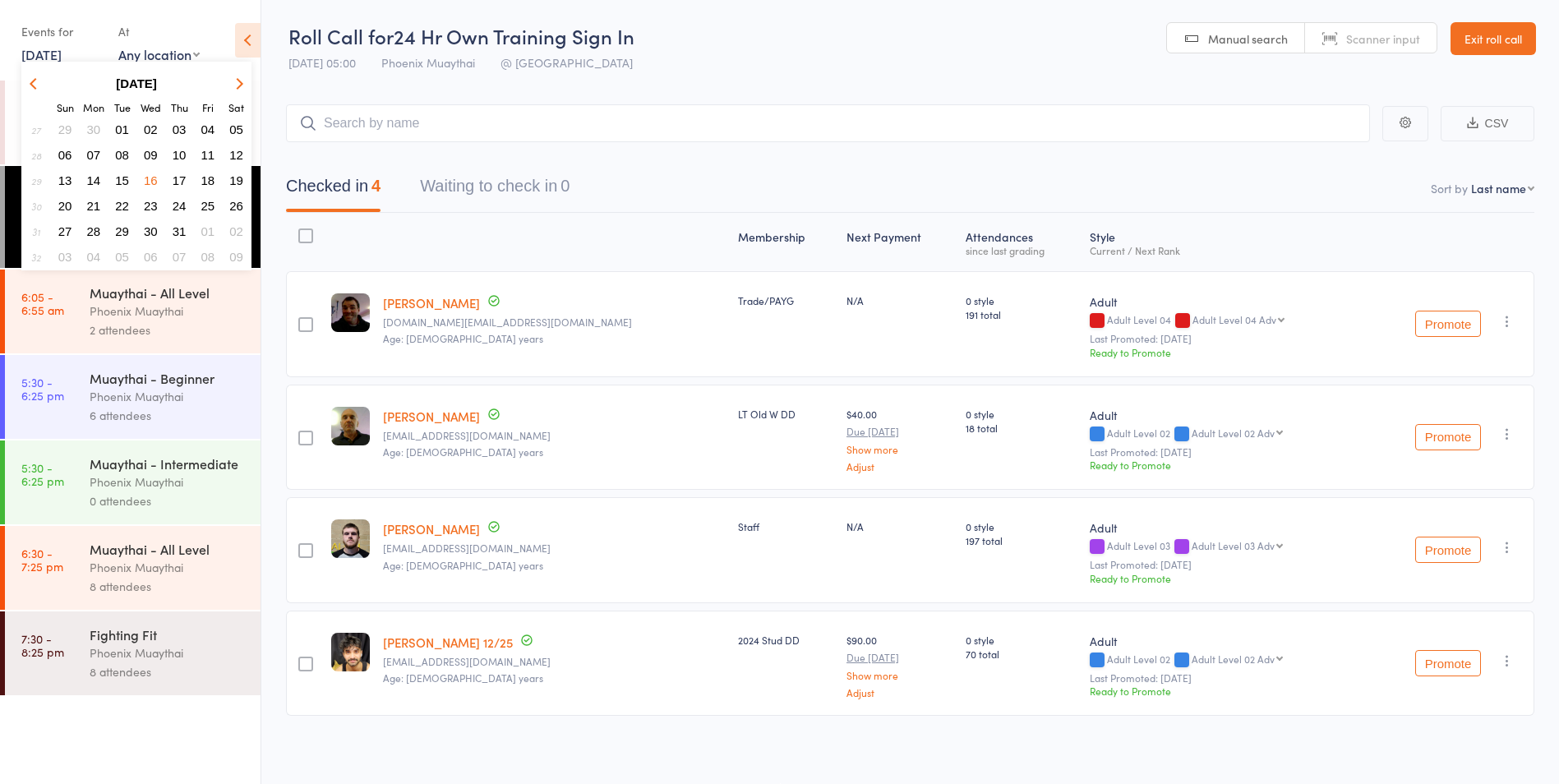
click at [149, 181] on span "16" at bounding box center [150, 180] width 14 height 14
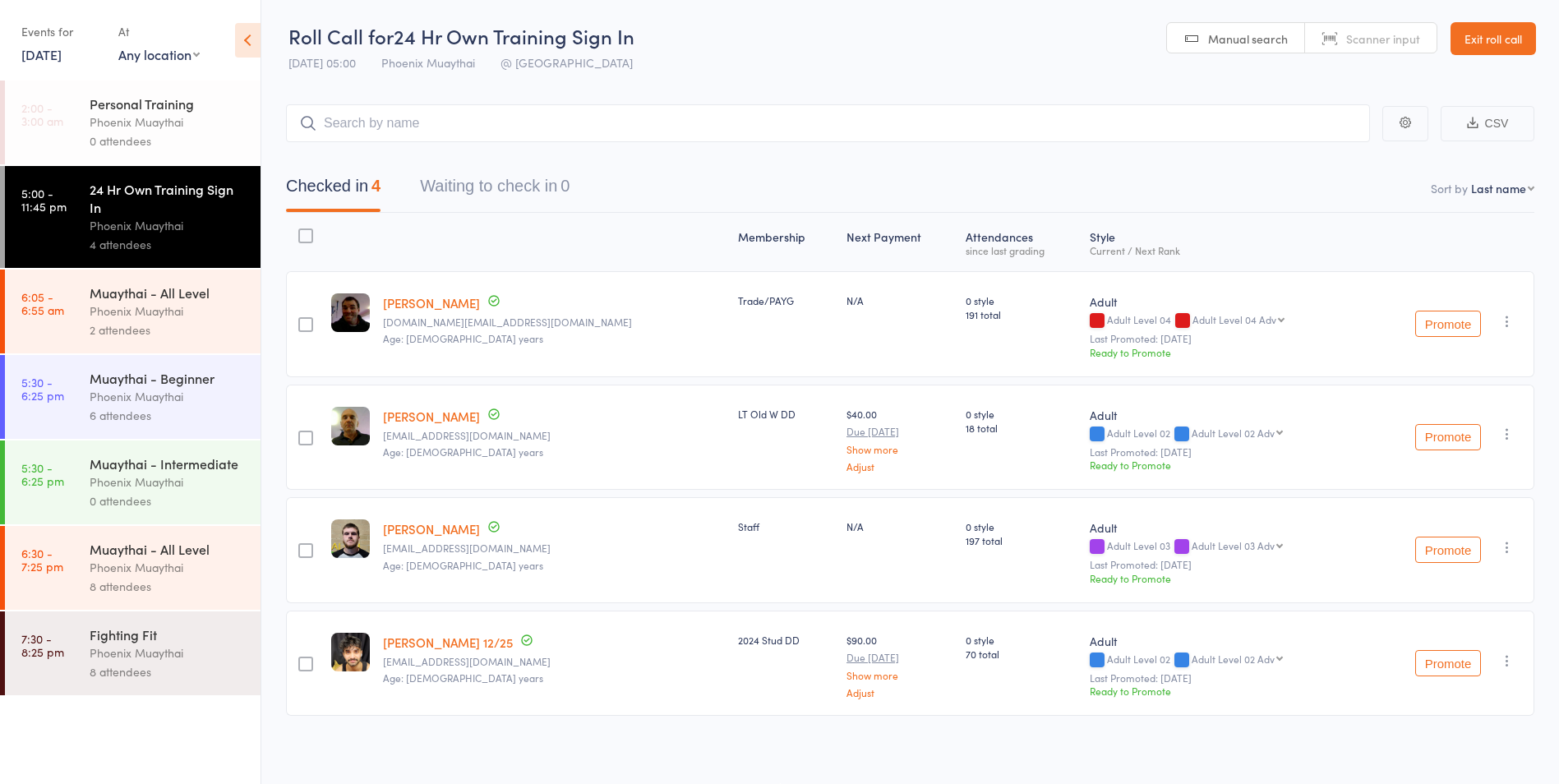
click at [170, 466] on div "Muaythai - Intermediate" at bounding box center [168, 463] width 157 height 18
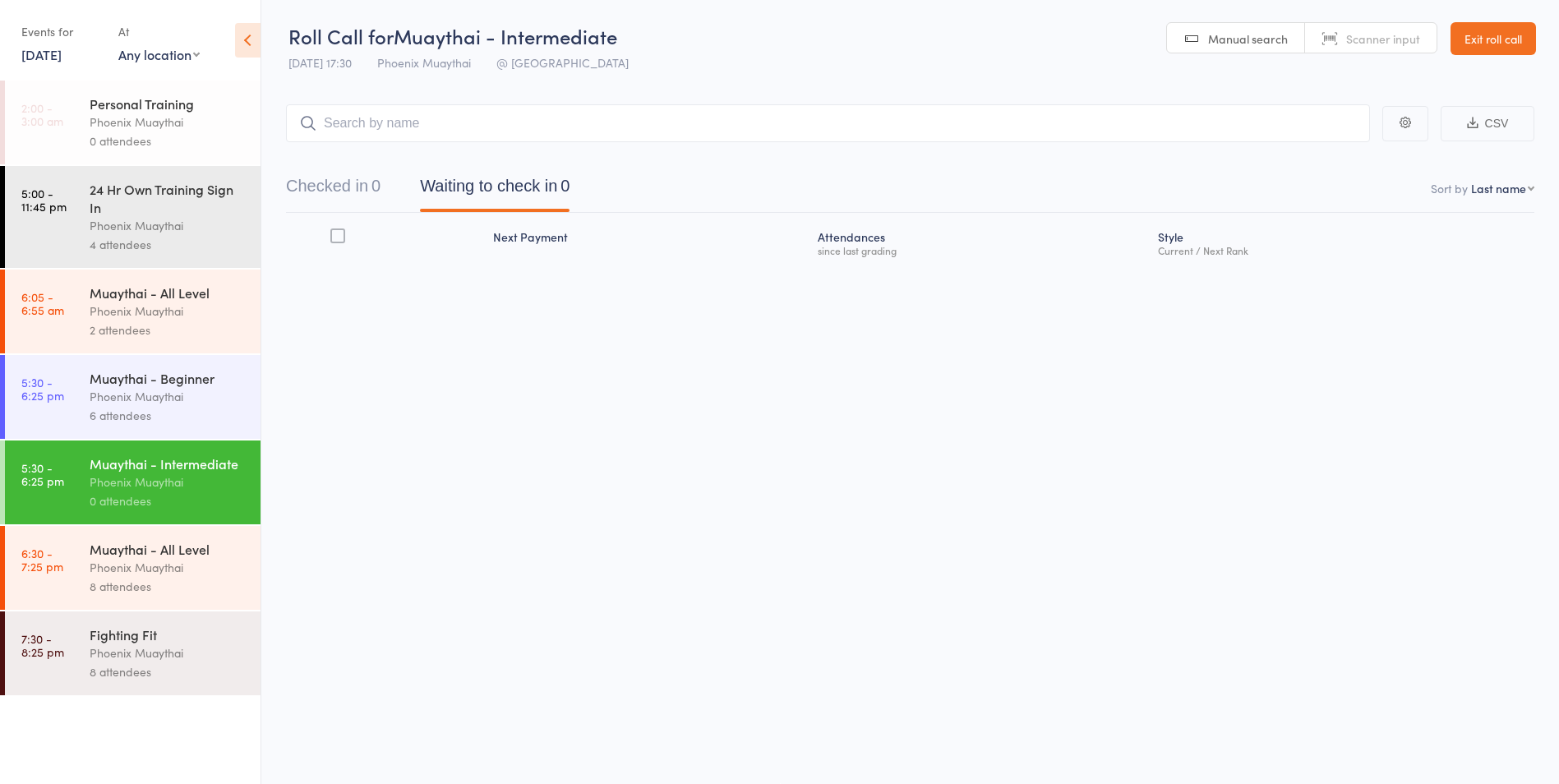
click at [61, 55] on link "16 Jul, 2025" at bounding box center [41, 54] width 40 height 18
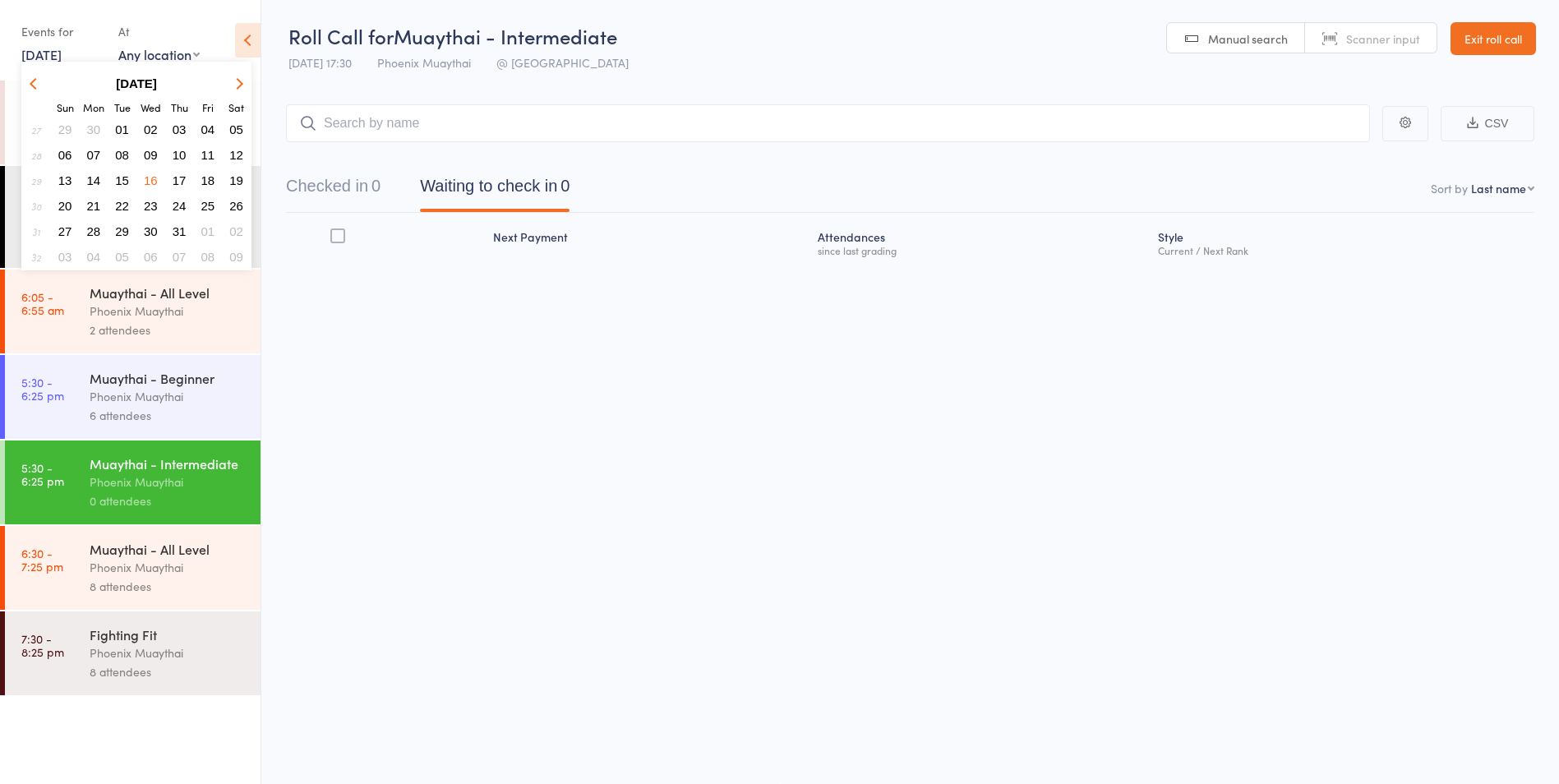
click at [154, 228] on span "30" at bounding box center [150, 231] width 14 height 14
